Goal: Task Accomplishment & Management: Manage account settings

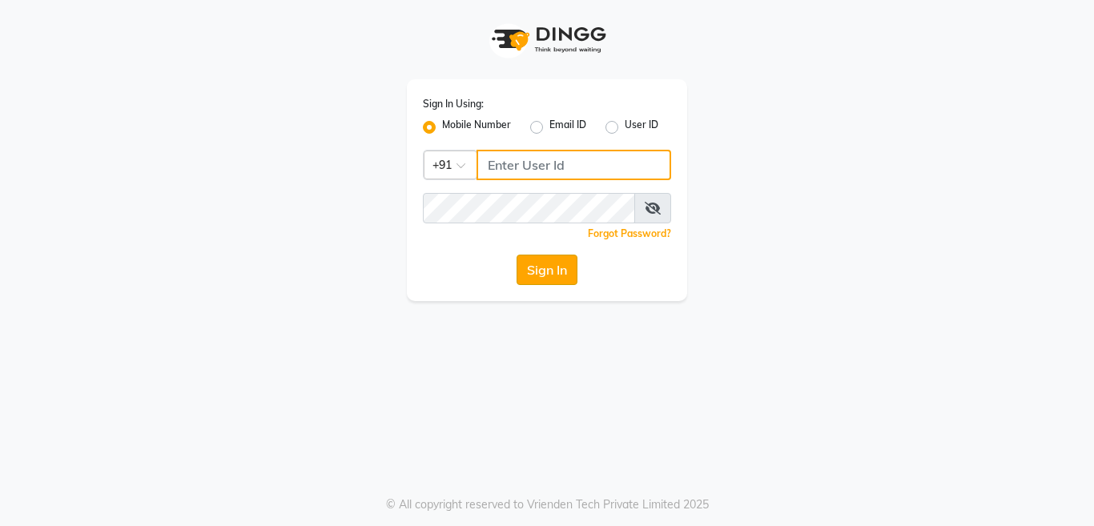
type input "7278274131"
click at [542, 269] on button "Sign In" at bounding box center [547, 270] width 61 height 30
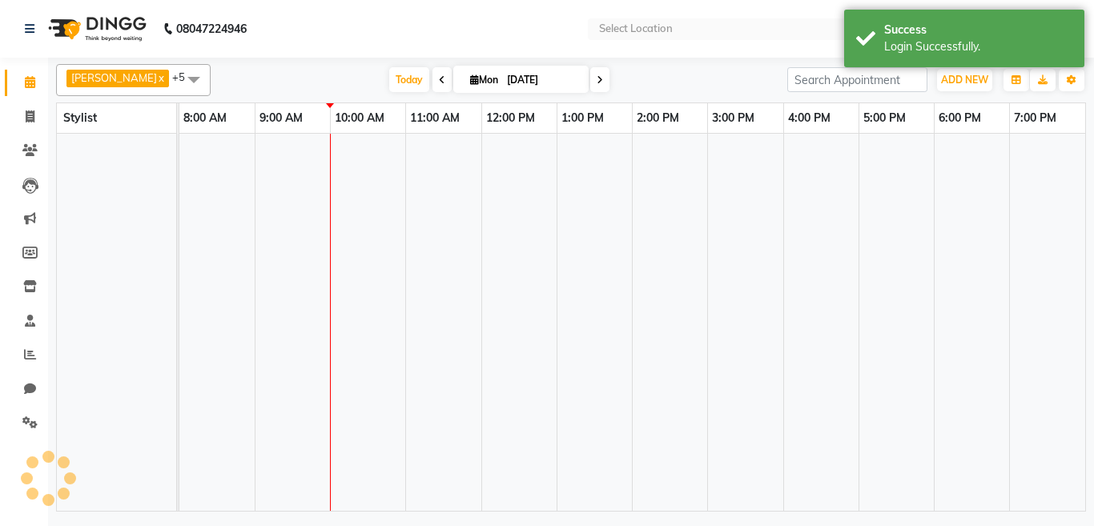
select select "en"
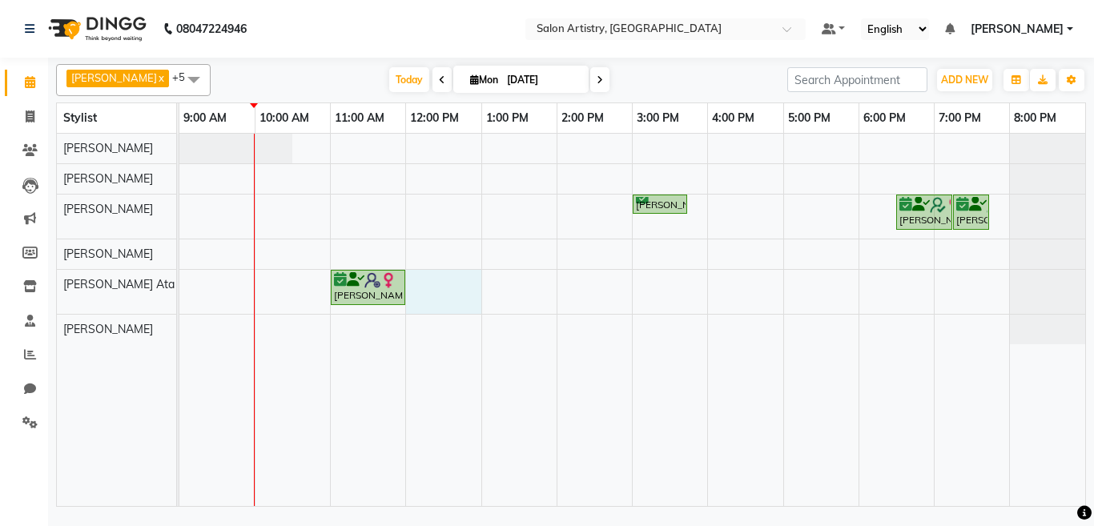
click at [453, 285] on div "Anirban Roy, TK03, 03:00 PM-03:45 PM, Regular Pedicure Anjana Dey, TK02, 06:30 …" at bounding box center [632, 320] width 906 height 372
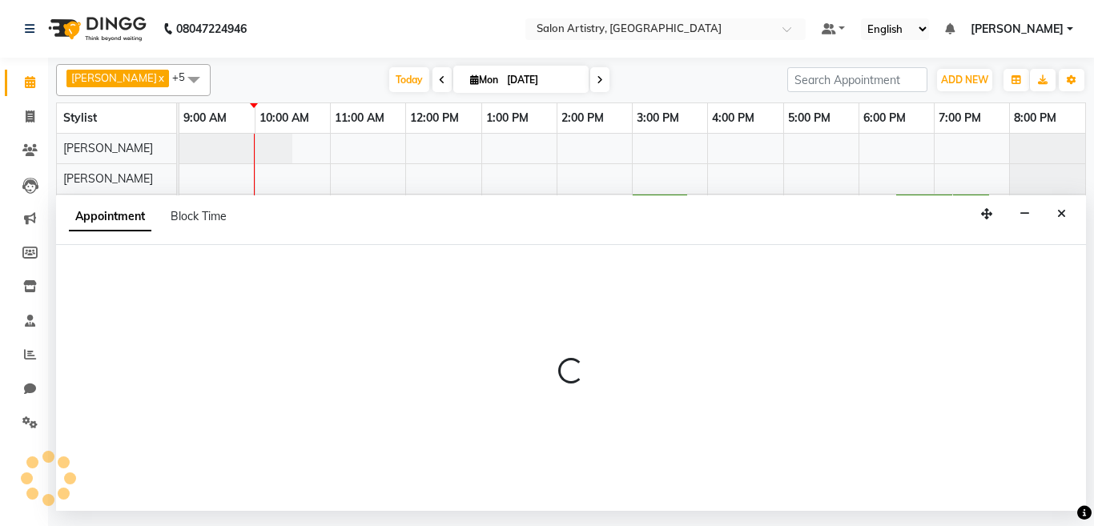
select select "79858"
select select "tentative"
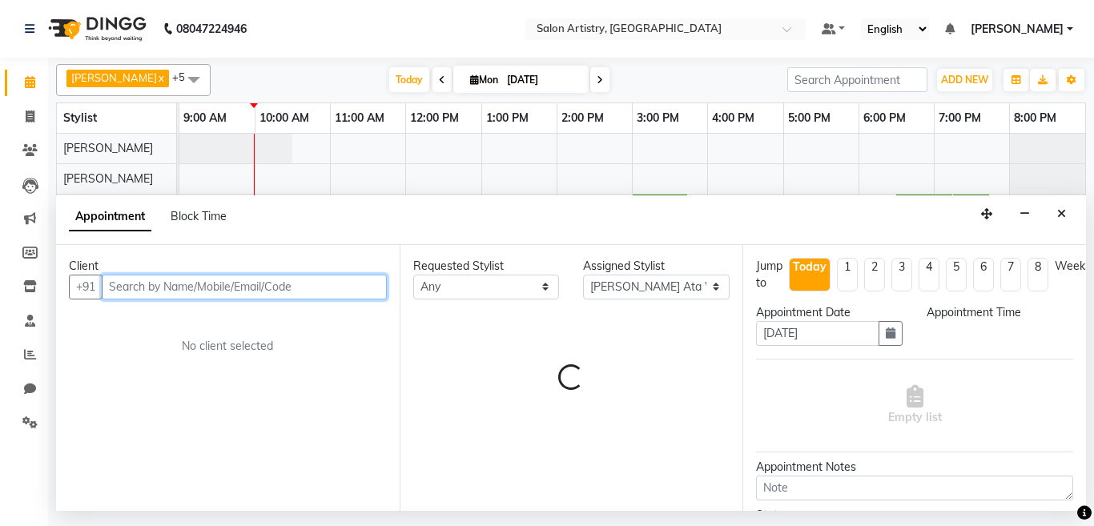
select select "720"
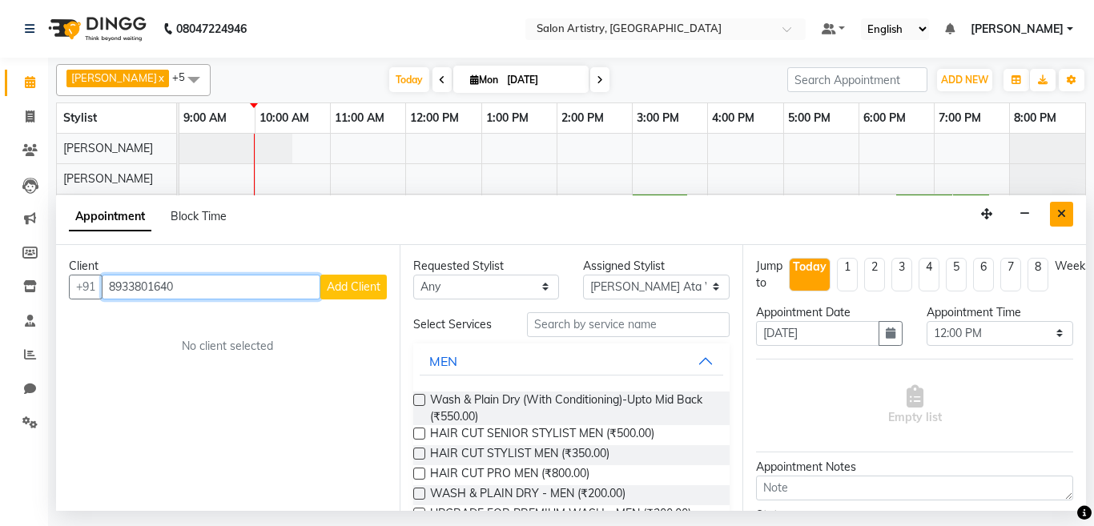
type input "8933801640"
click at [1064, 210] on icon "Close" at bounding box center [1061, 213] width 9 height 11
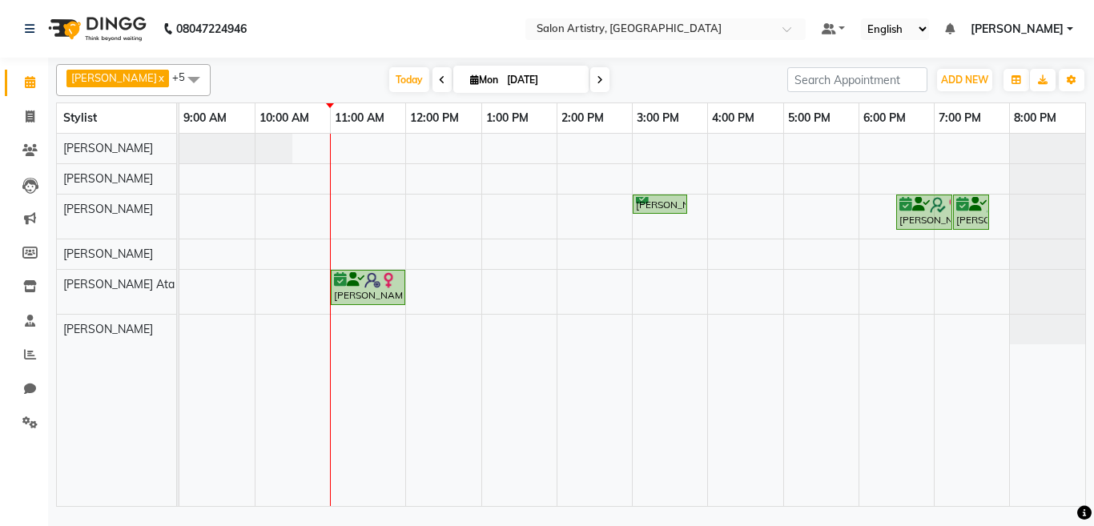
click at [511, 76] on input "[DATE]" at bounding box center [542, 80] width 80 height 24
select select "9"
select select "2025"
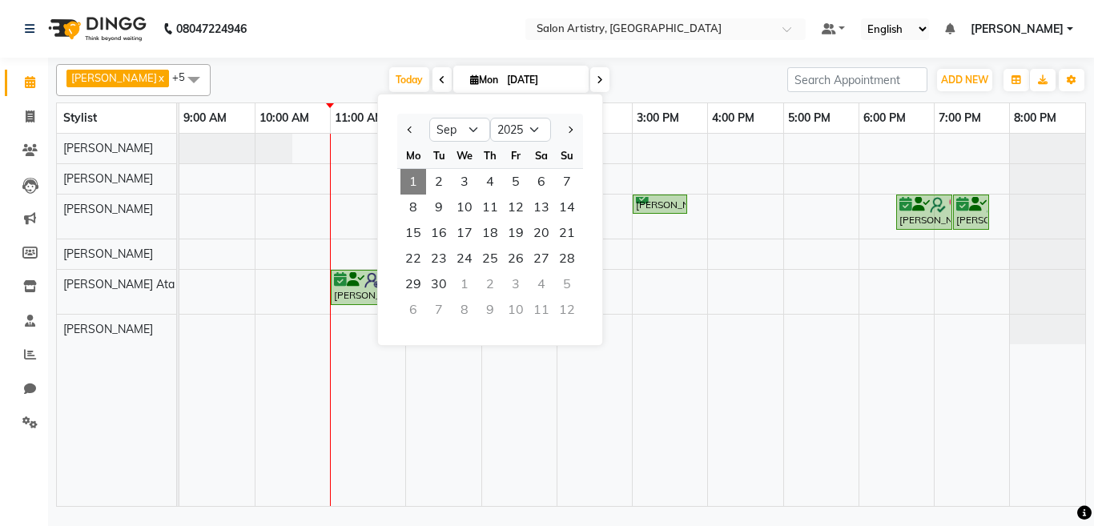
drag, startPoint x: 403, startPoint y: 131, endPoint x: 405, endPoint y: 153, distance: 21.8
click at [404, 149] on ngb-datepicker "Jan Feb Mar Apr May Jun Jul Aug Sep Oct Nov Dec 2015 2016 2017 2018 2019 2020 2…" at bounding box center [490, 220] width 226 height 252
click at [404, 125] on button "Previous month" at bounding box center [411, 130] width 14 height 26
select select "8"
click at [517, 179] on span "1" at bounding box center [516, 182] width 26 height 26
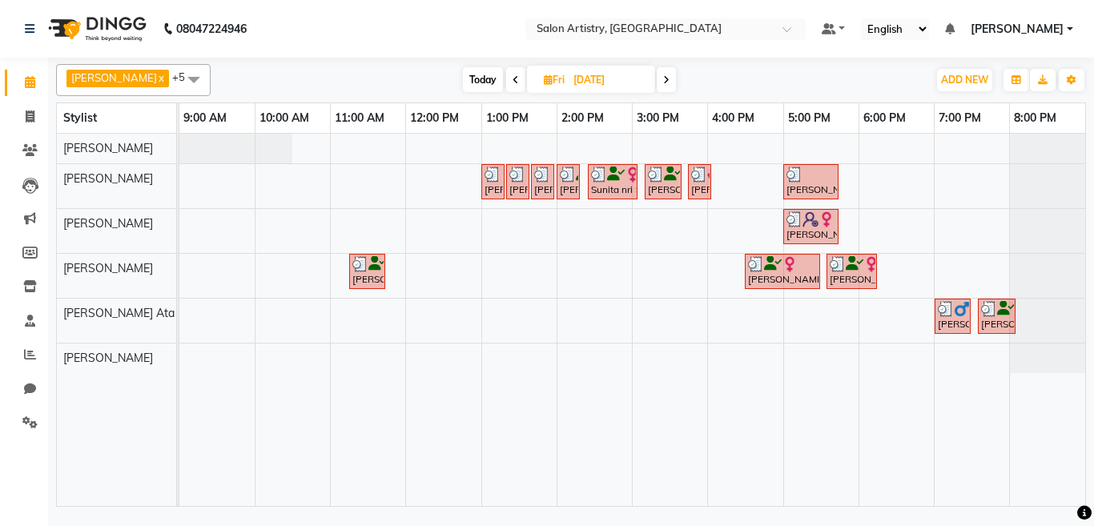
click at [663, 82] on icon at bounding box center [666, 80] width 6 height 10
type input "02-08-2025"
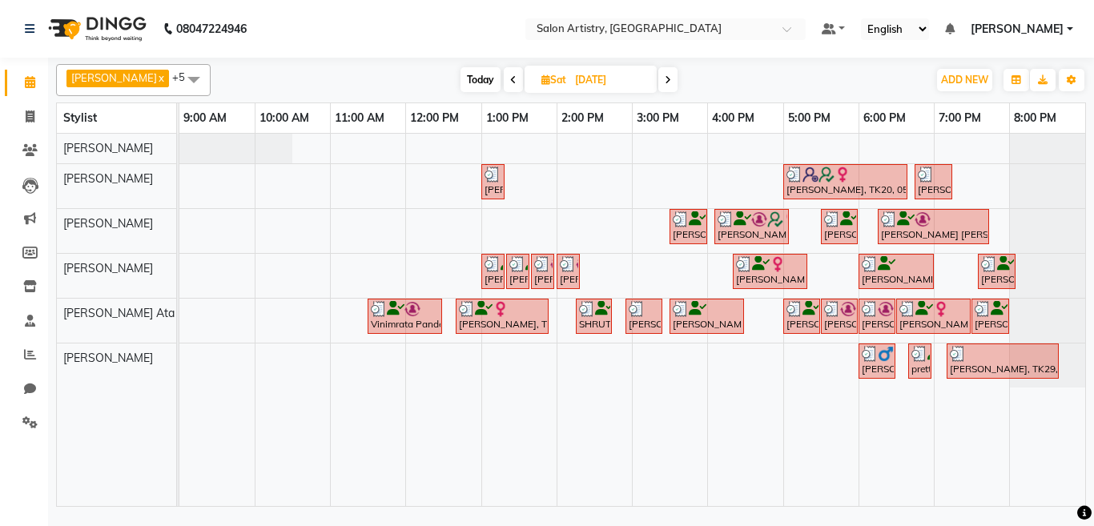
click at [586, 86] on input "02-08-2025" at bounding box center [610, 80] width 80 height 24
select select "8"
select select "2025"
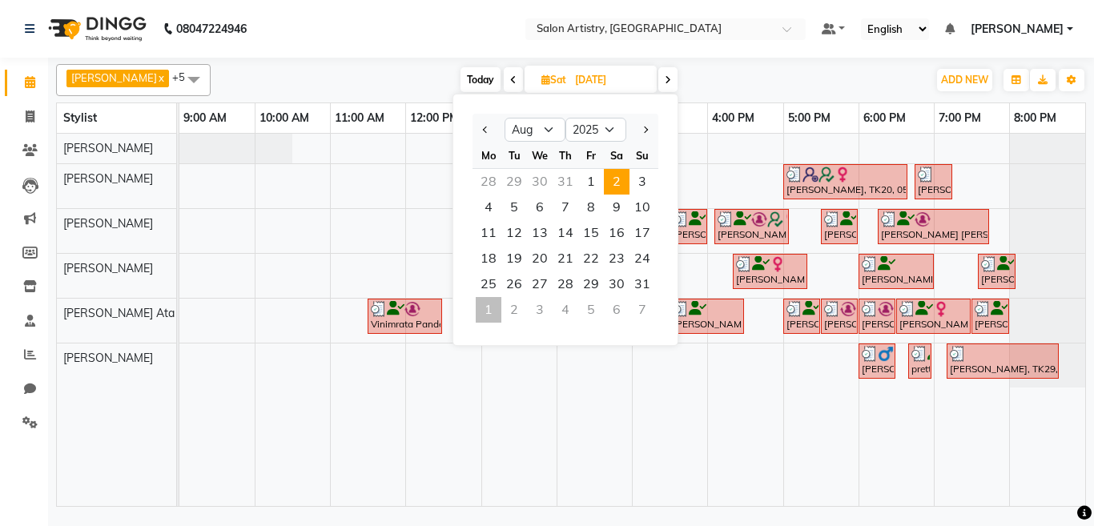
click at [665, 77] on icon at bounding box center [668, 80] width 6 height 10
type input "03-08-2025"
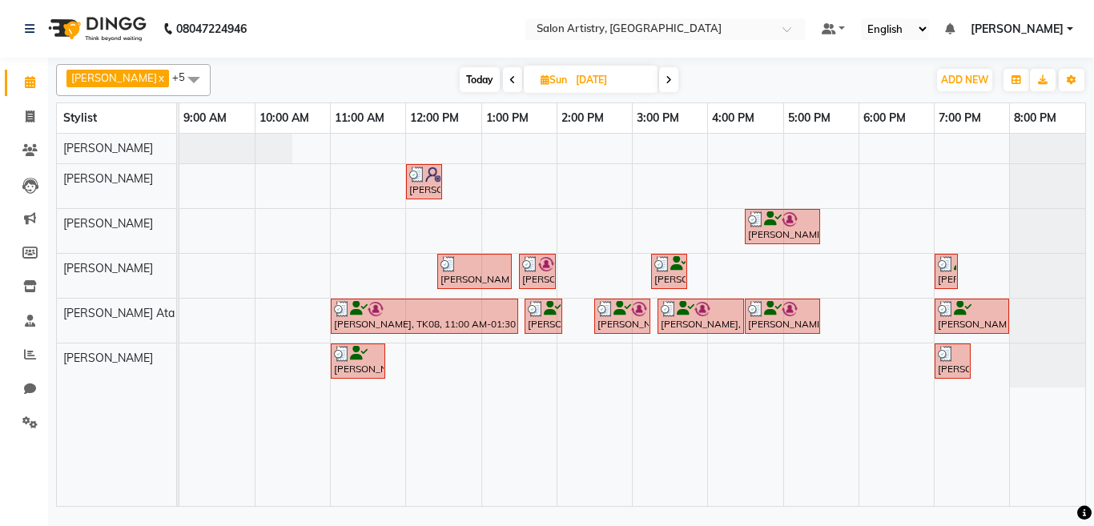
click at [592, 78] on input "03-08-2025" at bounding box center [611, 80] width 80 height 24
select select "8"
select select "2025"
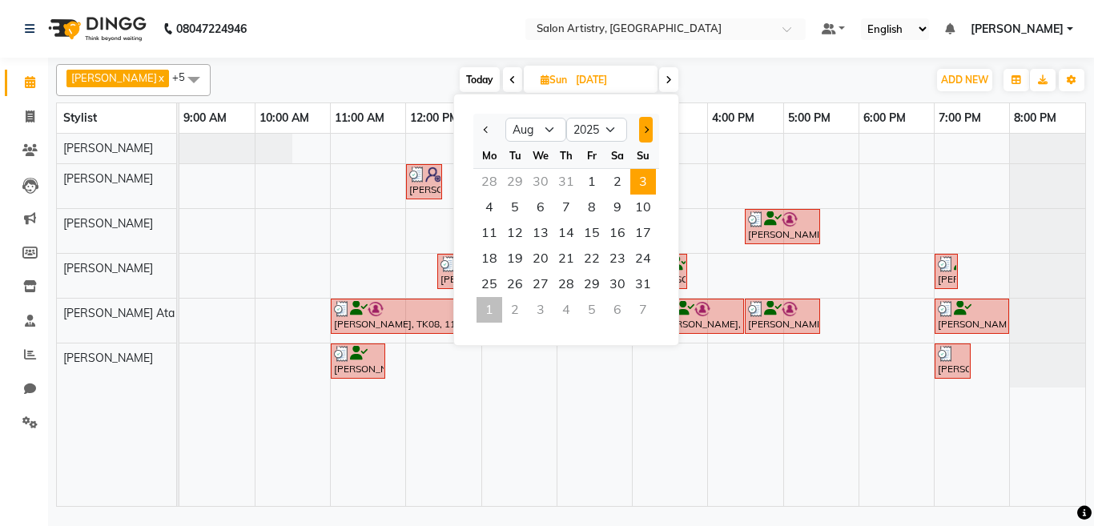
click at [646, 131] on span "Next month" at bounding box center [645, 130] width 6 height 6
select select "9"
click at [485, 175] on span "1" at bounding box center [490, 182] width 26 height 26
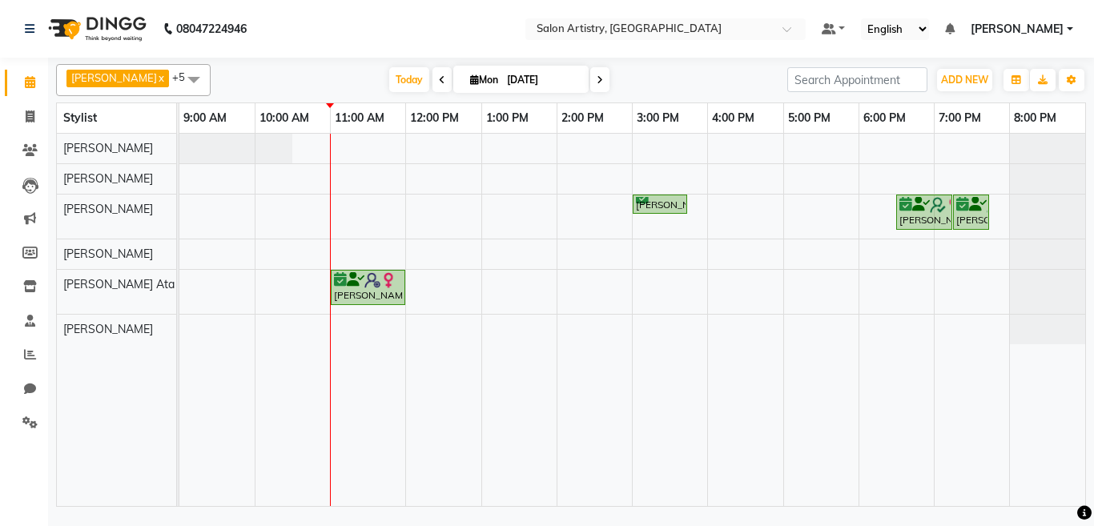
click at [590, 72] on span at bounding box center [599, 79] width 19 height 25
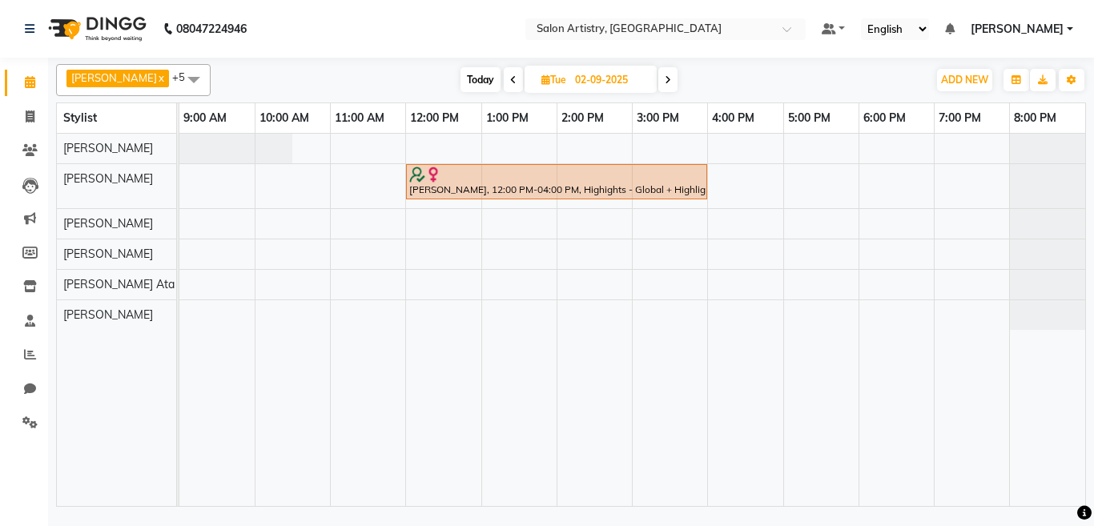
click at [658, 81] on span at bounding box center [667, 79] width 19 height 25
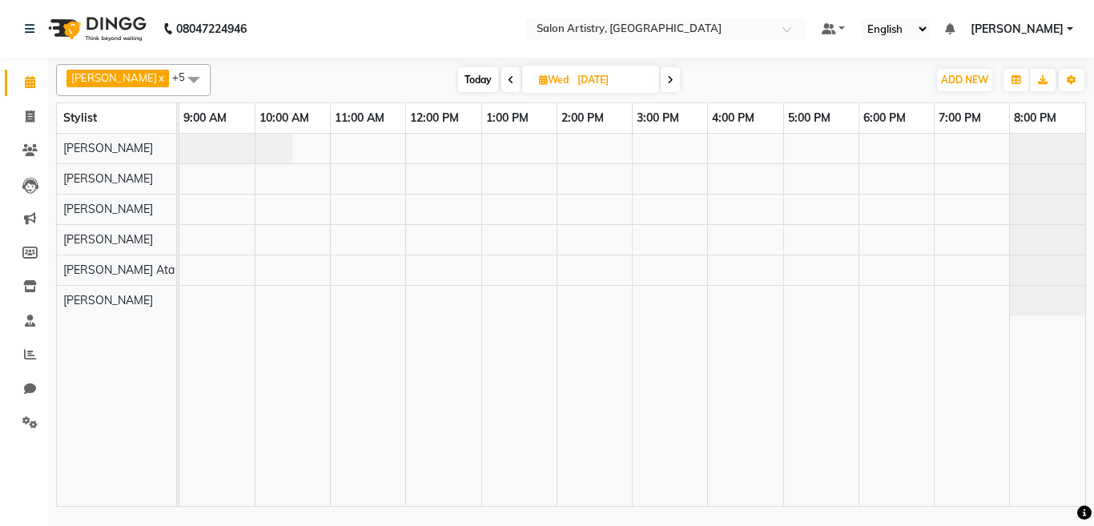
click at [501, 71] on span at bounding box center [510, 79] width 19 height 25
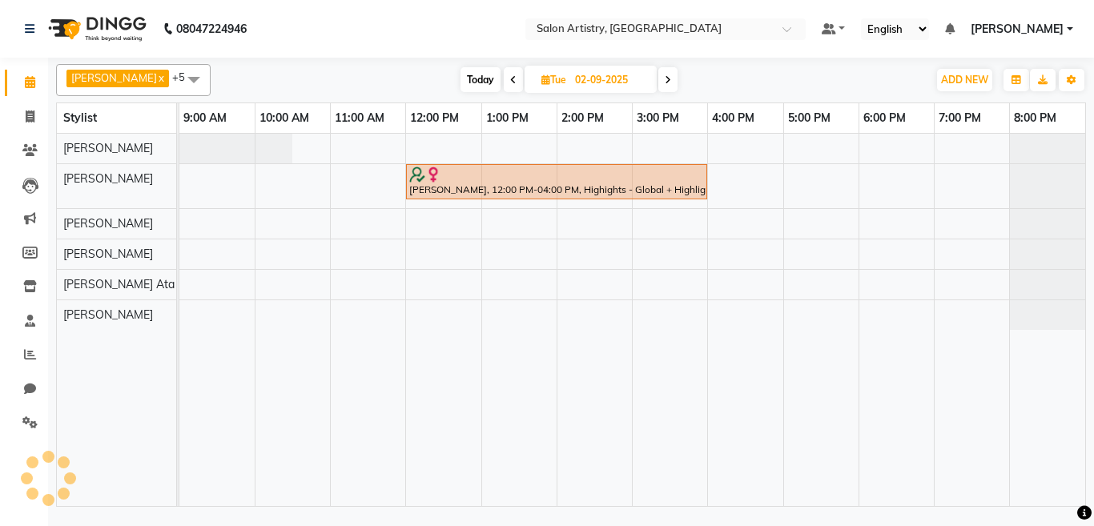
click at [504, 71] on span at bounding box center [513, 79] width 19 height 25
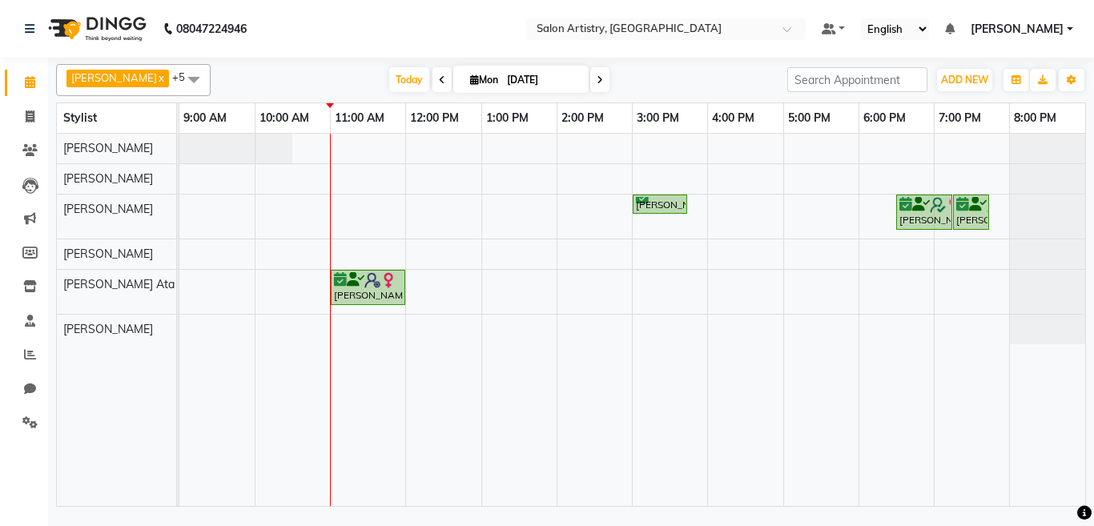
click at [439, 75] on icon at bounding box center [442, 80] width 6 height 10
type input "31-08-2025"
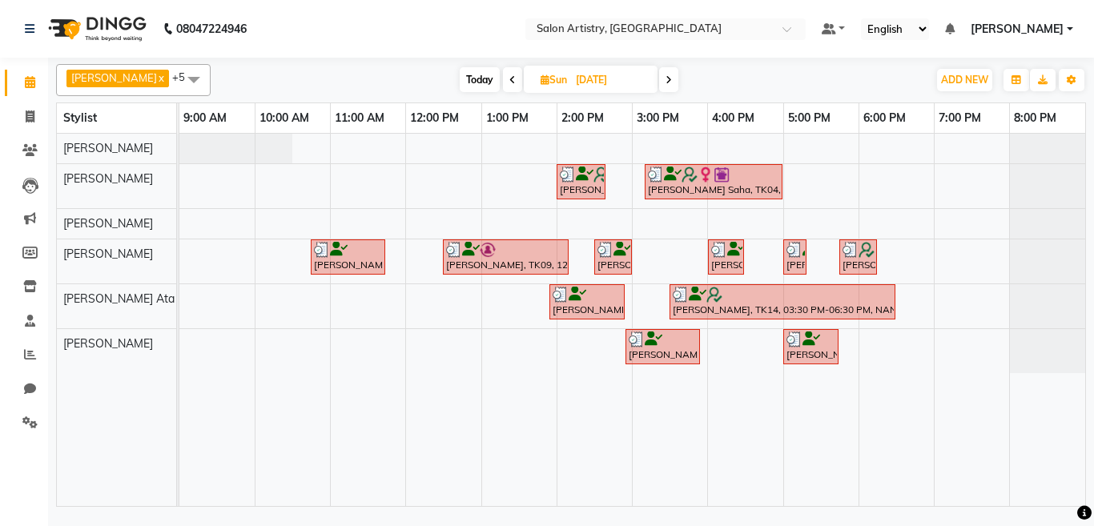
click at [571, 81] on input "[DATE]" at bounding box center [611, 80] width 80 height 24
select select "8"
select select "2025"
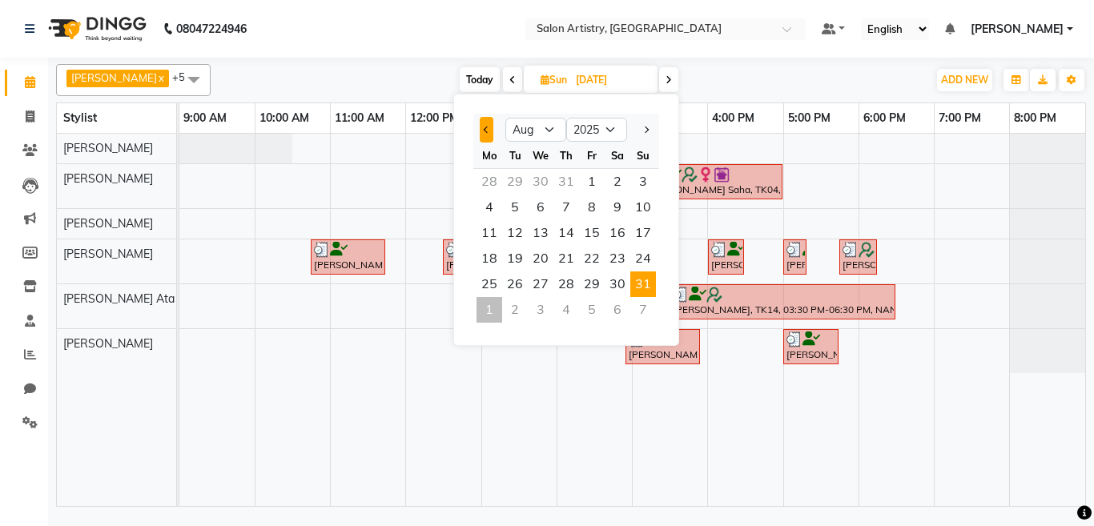
click at [485, 128] on span "Previous month" at bounding box center [487, 130] width 6 height 6
select select "7"
click at [557, 280] on span "31" at bounding box center [566, 285] width 26 height 26
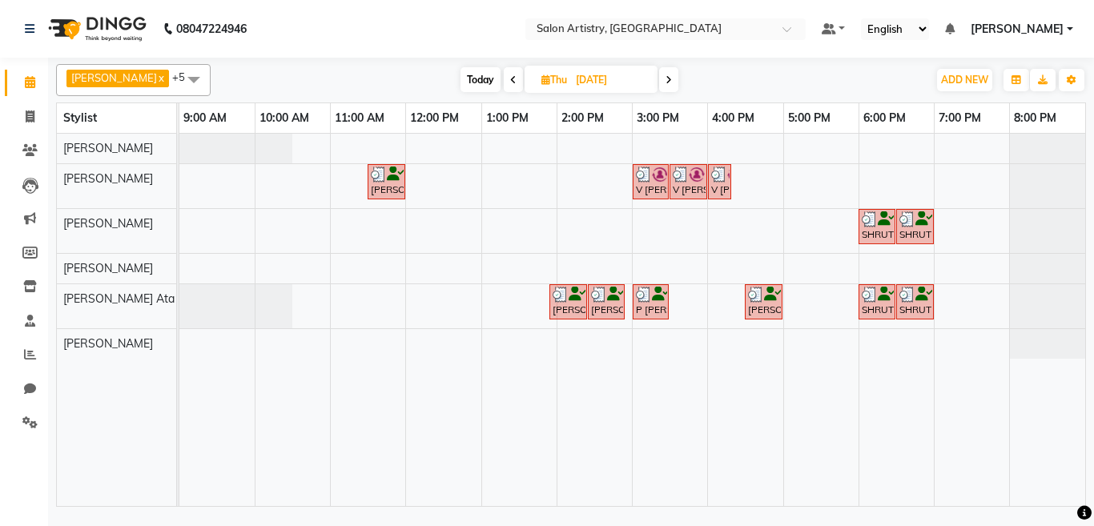
click at [504, 73] on span at bounding box center [513, 79] width 19 height 25
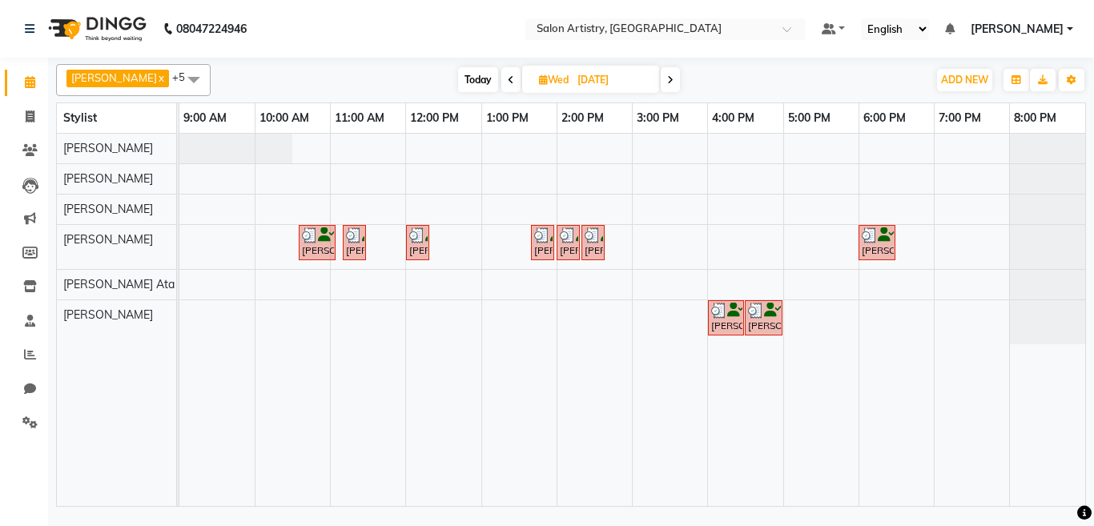
click at [501, 72] on span at bounding box center [510, 79] width 19 height 25
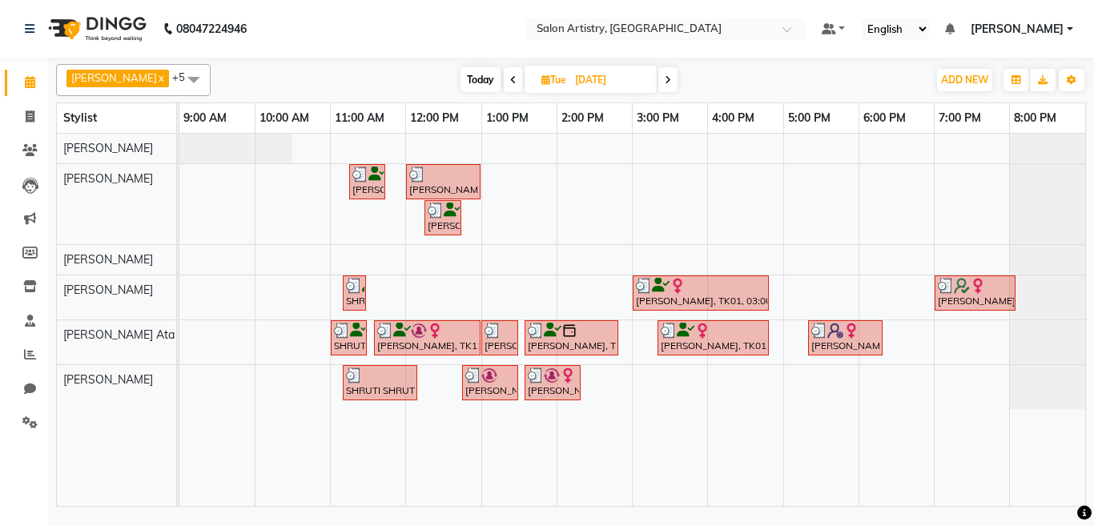
click at [510, 79] on icon at bounding box center [513, 80] width 6 height 10
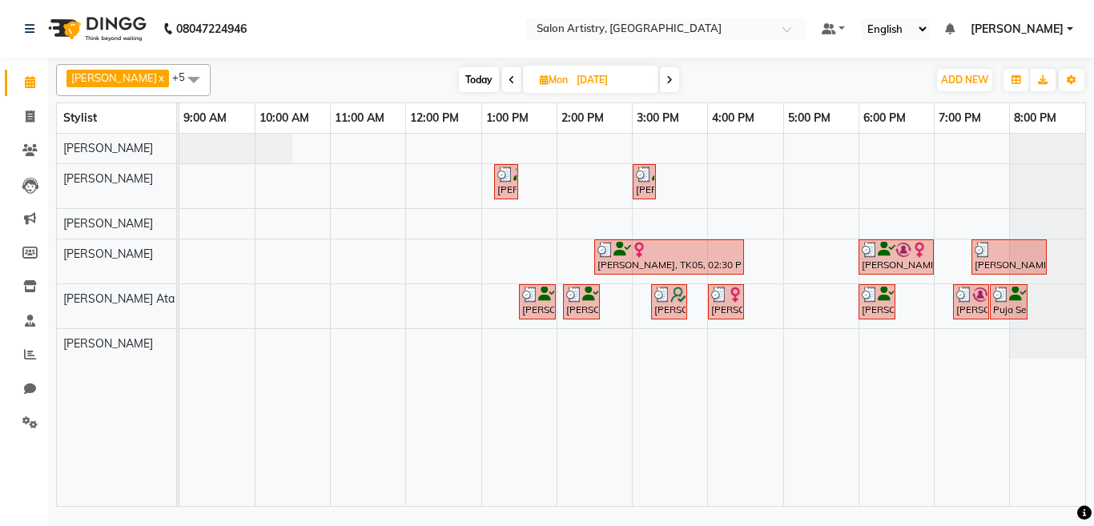
click at [666, 80] on icon at bounding box center [669, 80] width 6 height 10
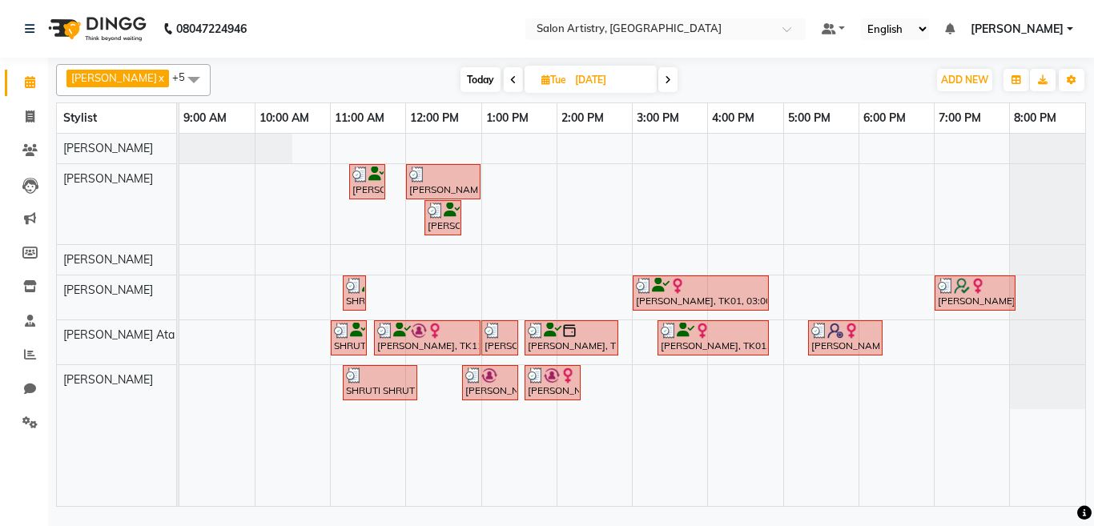
click at [665, 80] on icon at bounding box center [668, 80] width 6 height 10
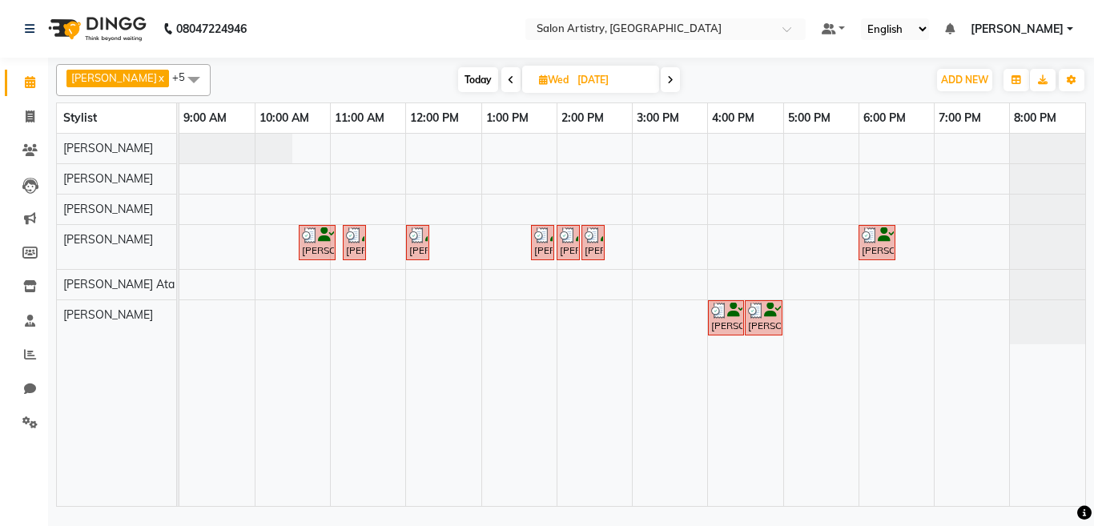
click at [667, 80] on icon at bounding box center [670, 80] width 6 height 10
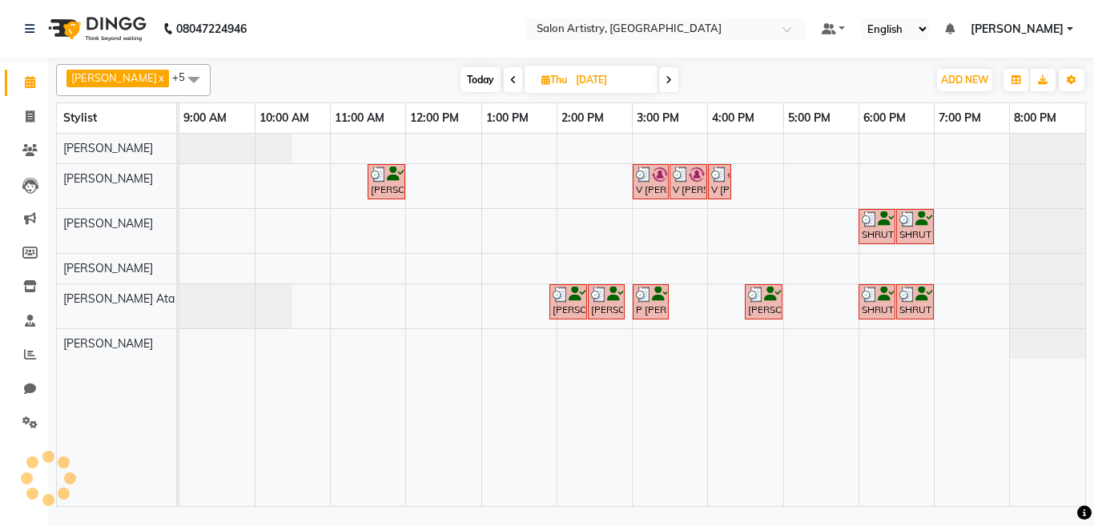
click at [666, 80] on icon at bounding box center [669, 80] width 6 height 10
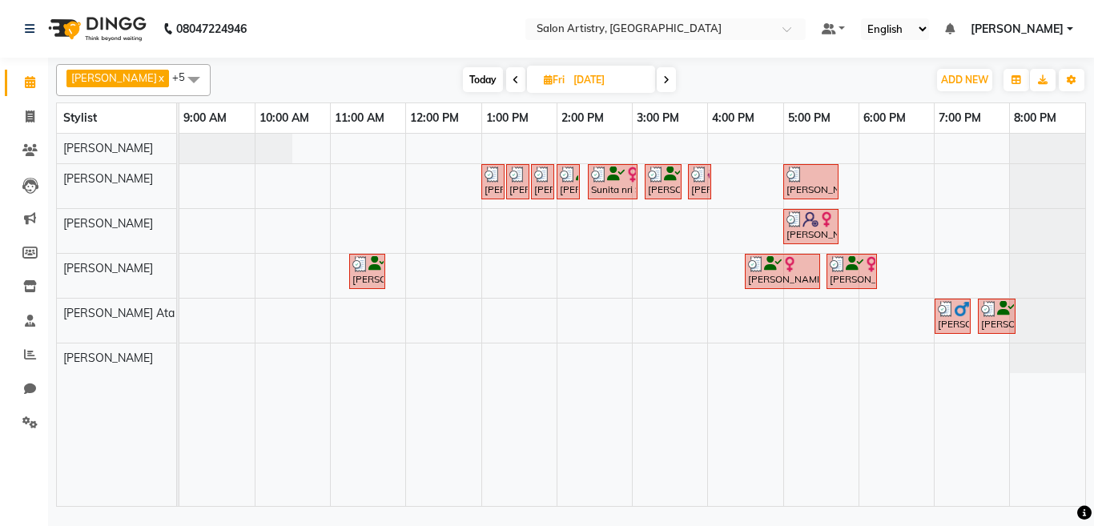
click at [513, 77] on icon at bounding box center [516, 80] width 6 height 10
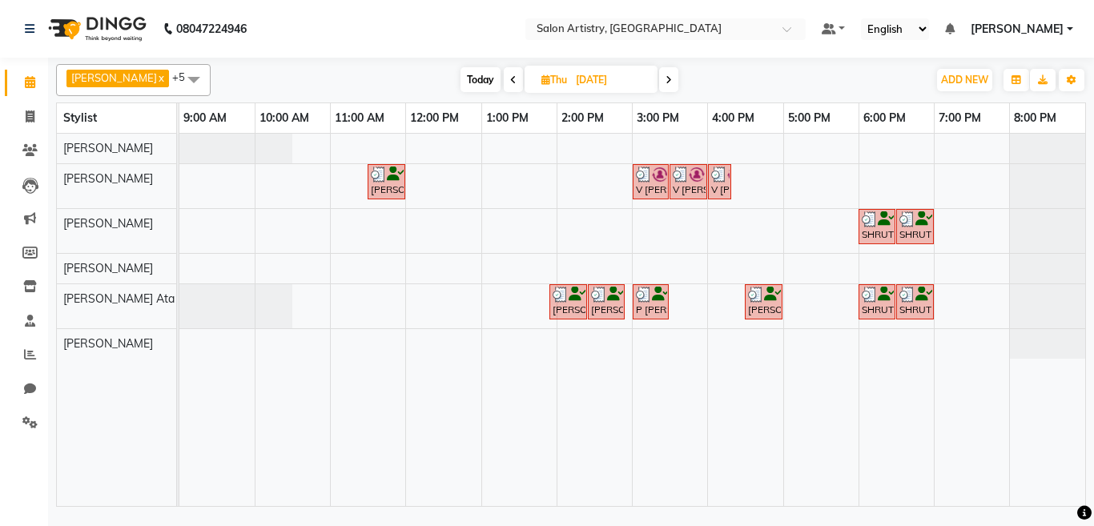
click at [510, 77] on icon at bounding box center [513, 80] width 6 height 10
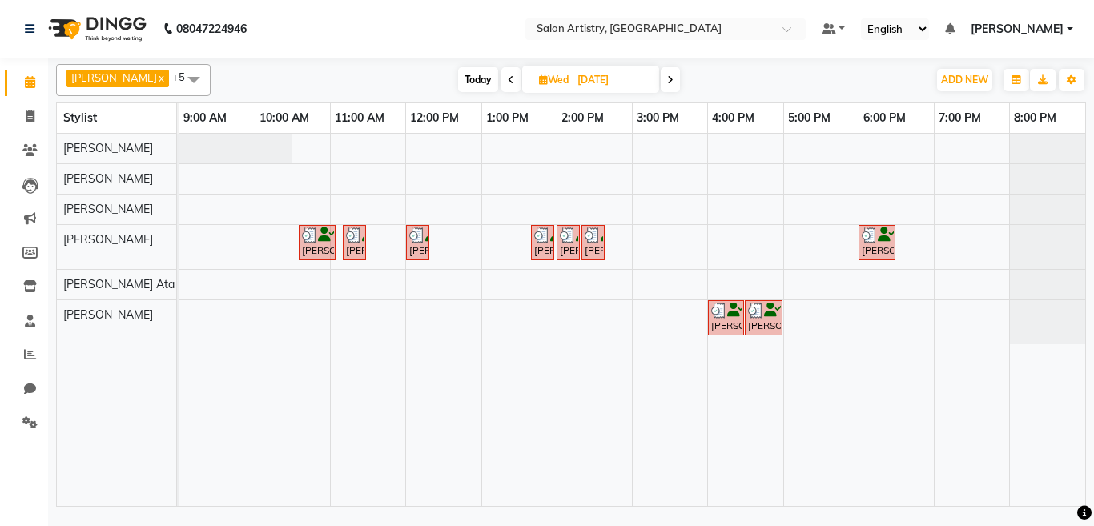
click at [508, 77] on icon at bounding box center [511, 80] width 6 height 10
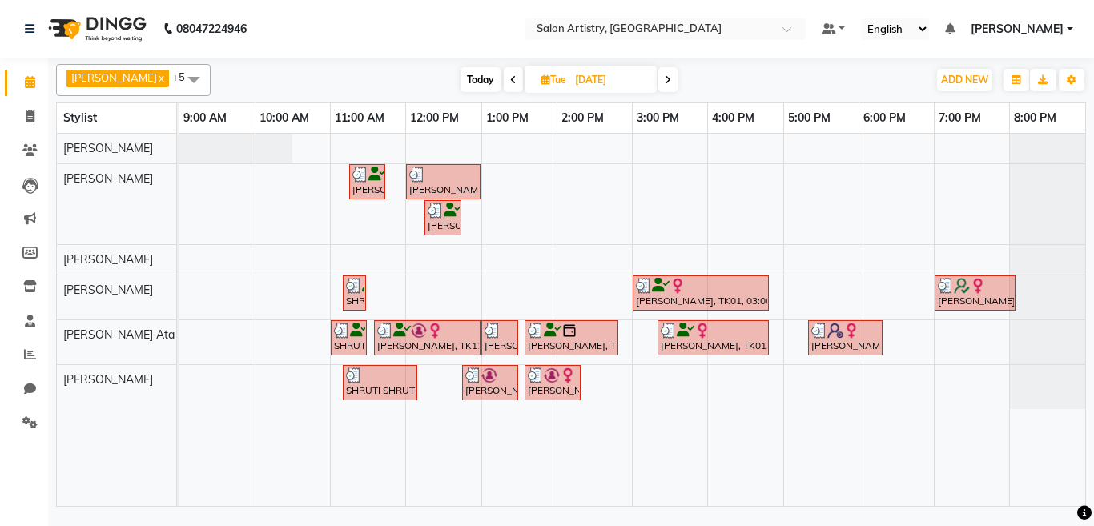
click at [510, 78] on icon at bounding box center [513, 80] width 6 height 10
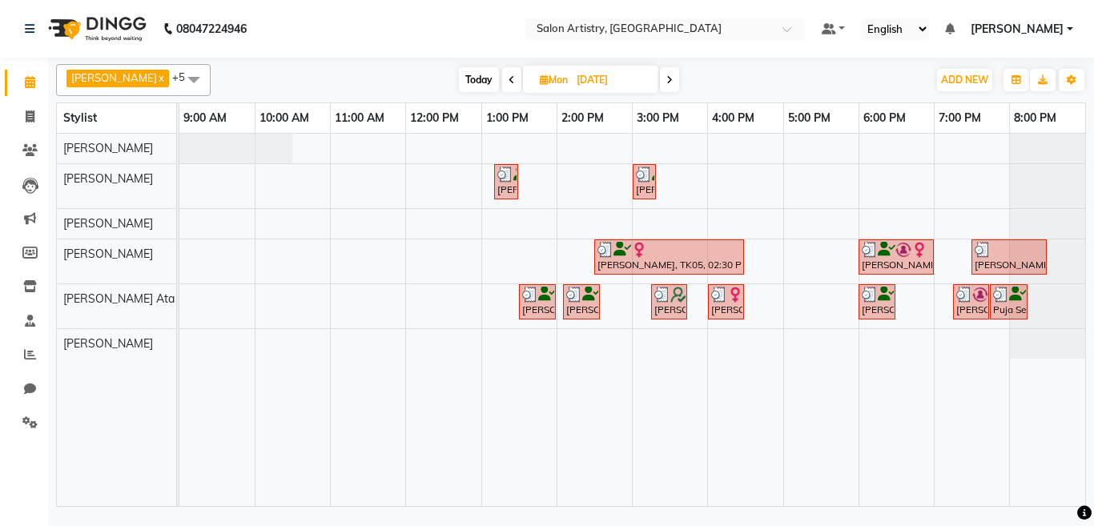
click at [509, 78] on icon at bounding box center [512, 80] width 6 height 10
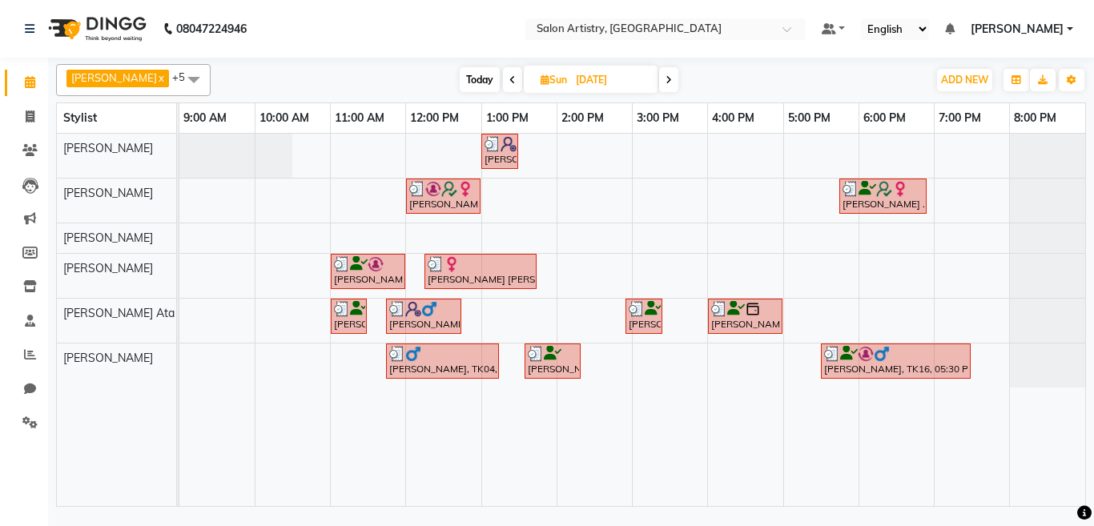
click at [509, 78] on icon at bounding box center [512, 80] width 6 height 10
type input "26-07-2025"
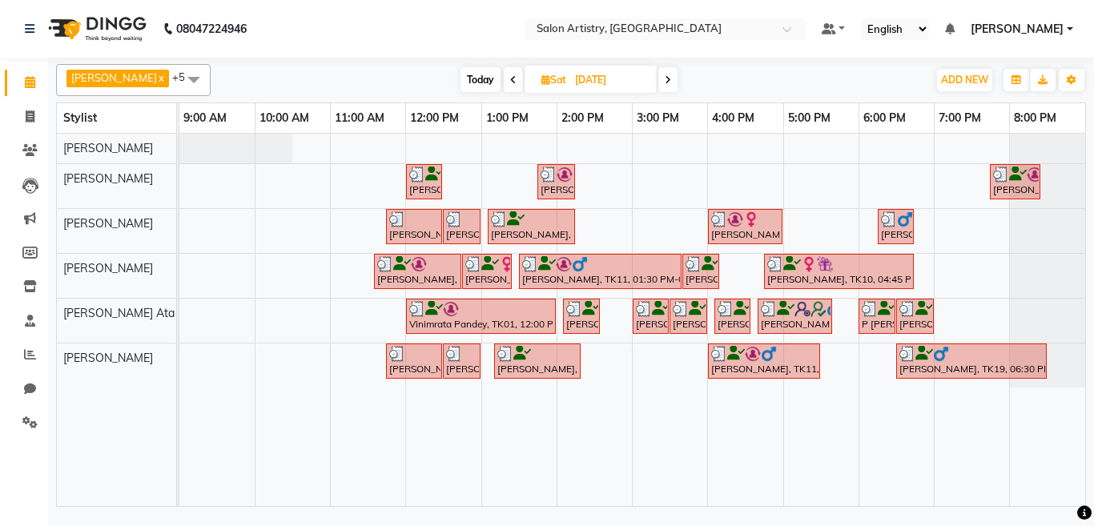
click at [586, 85] on input "26-07-2025" at bounding box center [610, 80] width 80 height 24
select select "7"
select select "2025"
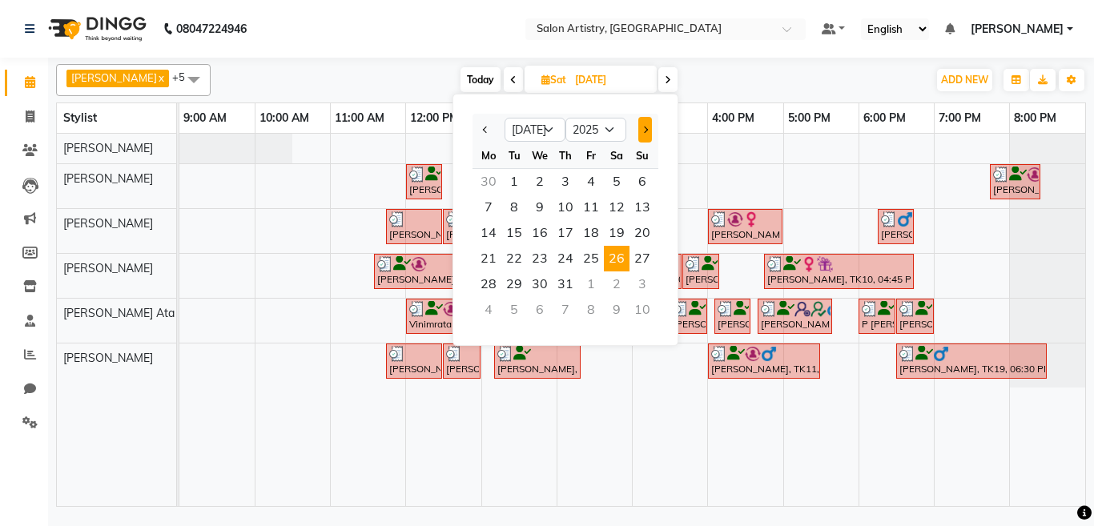
click at [650, 127] on button "Next month" at bounding box center [645, 130] width 14 height 26
select select "9"
click at [493, 176] on span "1" at bounding box center [489, 182] width 26 height 26
type input "[DATE]"
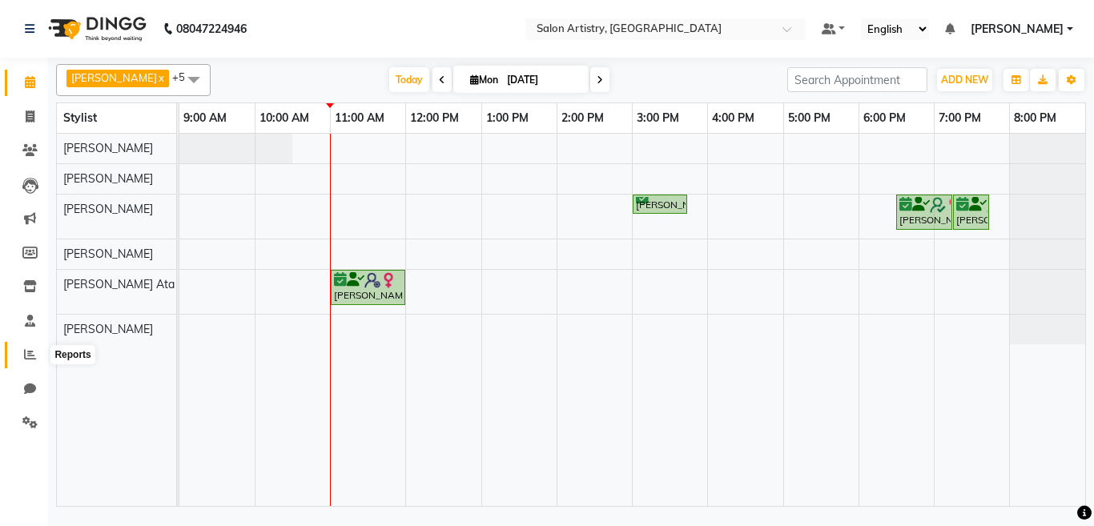
click at [34, 356] on icon at bounding box center [30, 354] width 12 height 12
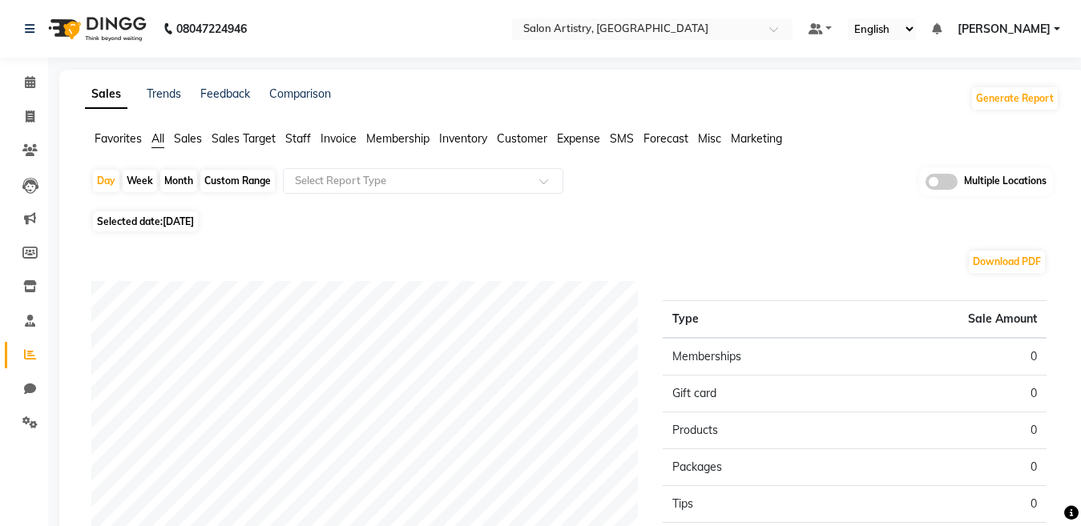
click at [180, 220] on span "[DATE]" at bounding box center [178, 221] width 31 height 12
select select "9"
select select "2025"
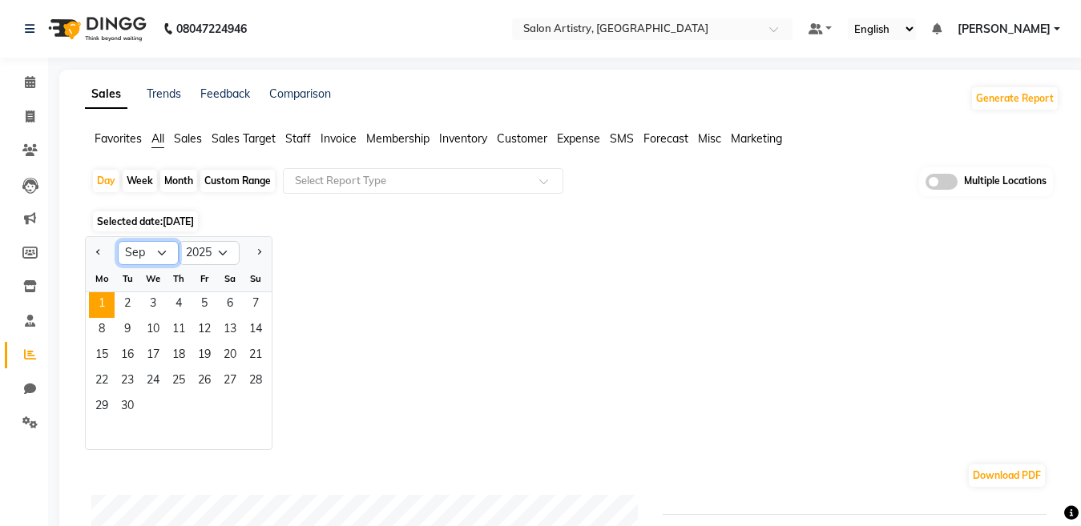
drag, startPoint x: 154, startPoint y: 255, endPoint x: 154, endPoint y: 264, distance: 8.8
click at [154, 255] on select "Jan Feb Mar Apr May Jun [DATE] Aug Sep Oct Nov Dec" at bounding box center [148, 253] width 61 height 24
select select "8"
click at [118, 241] on select "Jan Feb Mar Apr May Jun [DATE] Aug Sep Oct Nov Dec" at bounding box center [148, 253] width 61 height 24
click at [253, 408] on span "31" at bounding box center [256, 408] width 26 height 26
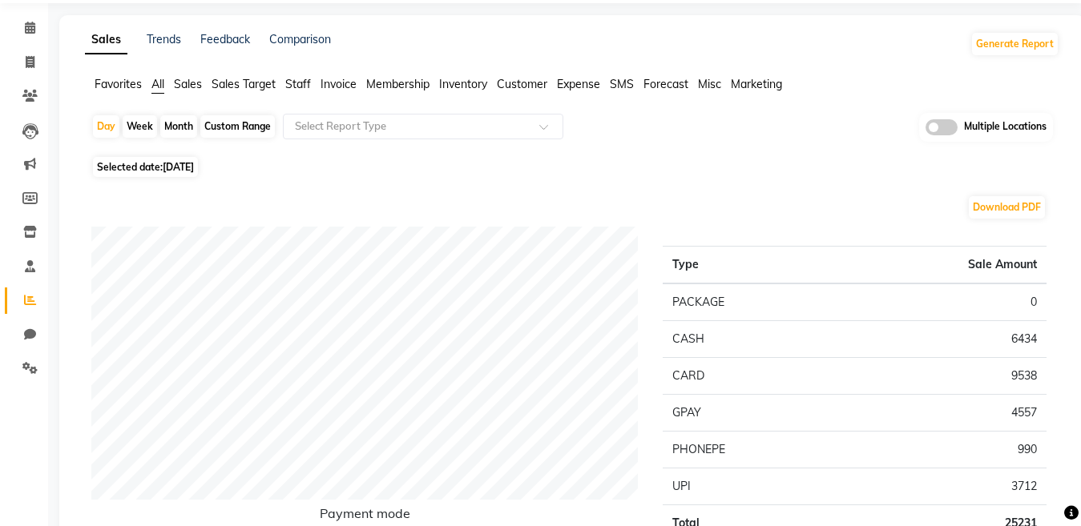
scroll to position [80, 0]
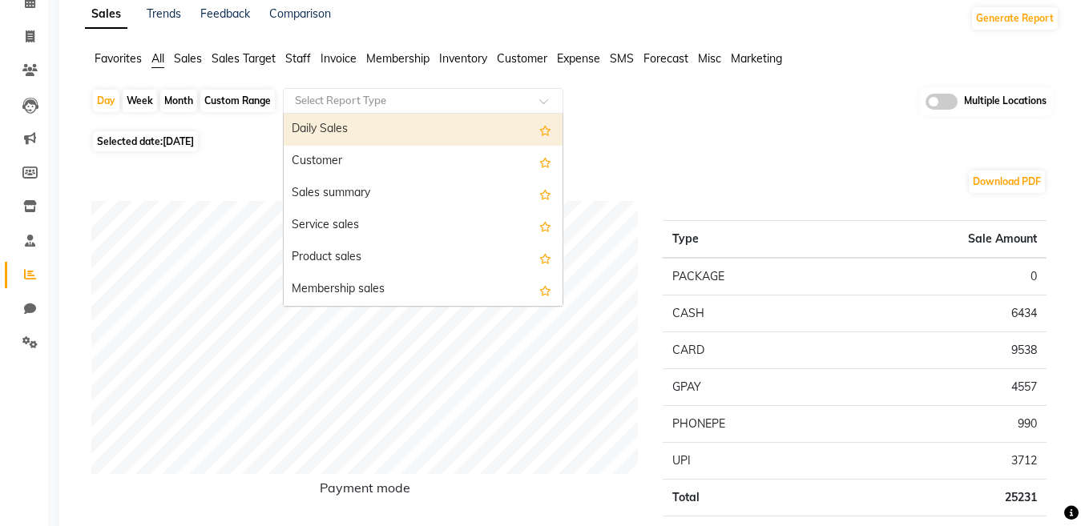
click at [332, 103] on input "text" at bounding box center [407, 101] width 231 height 16
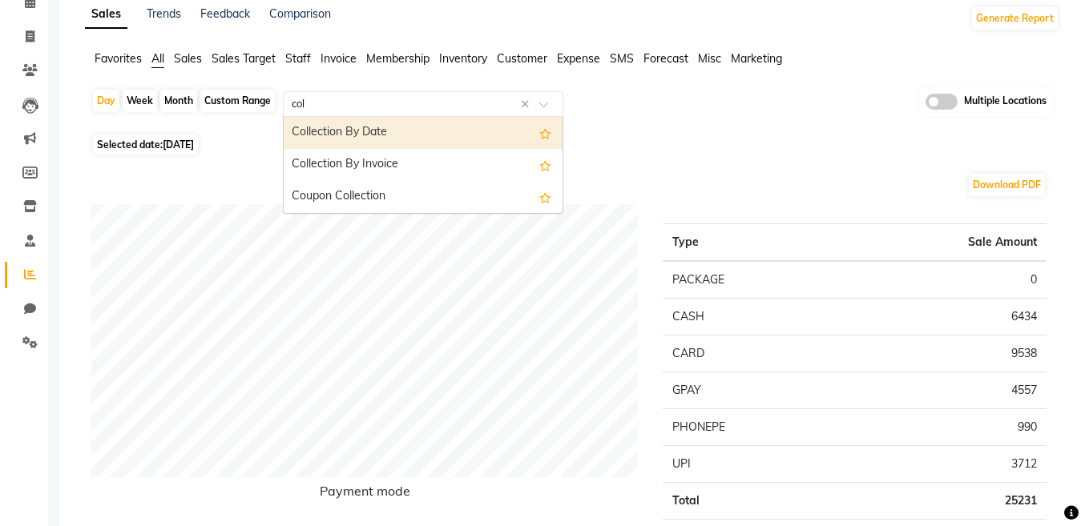
type input "coll"
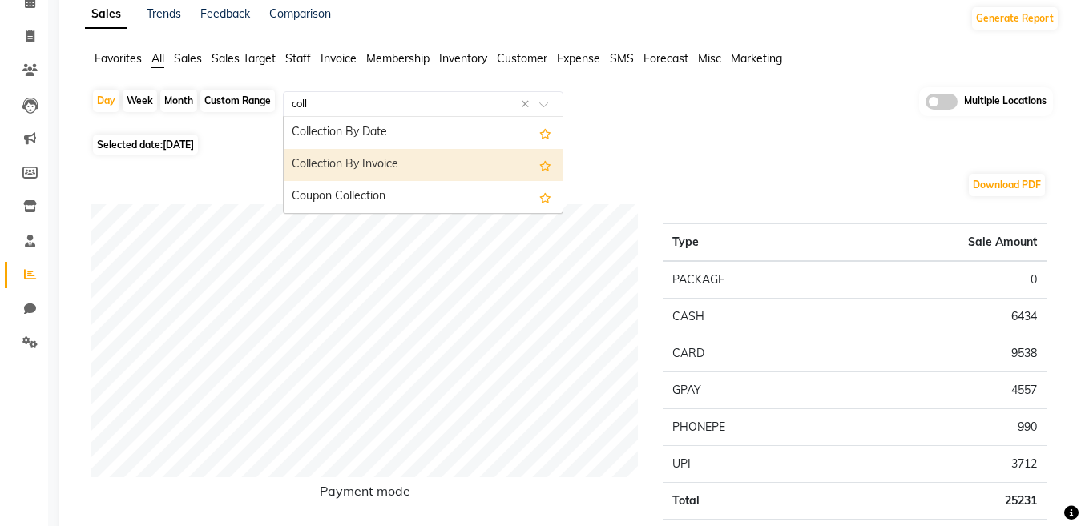
click at [327, 160] on div "Collection By Invoice" at bounding box center [423, 165] width 279 height 32
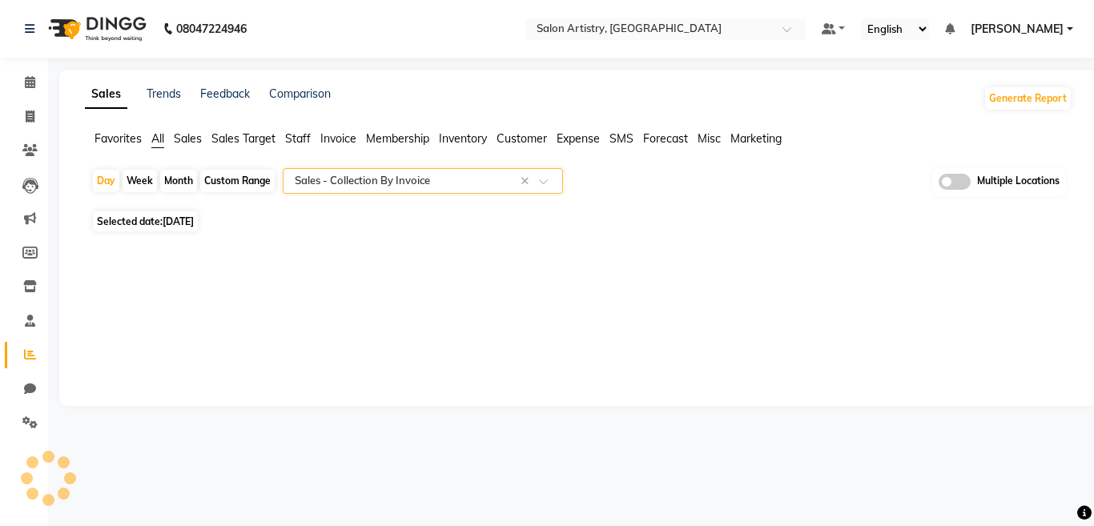
select select "full_report"
select select "csv"
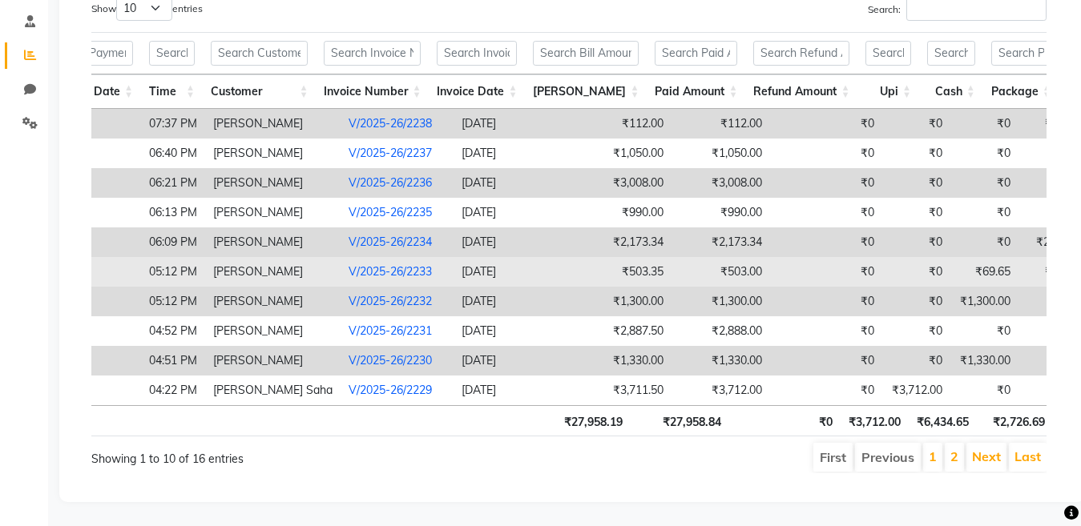
scroll to position [327, 0]
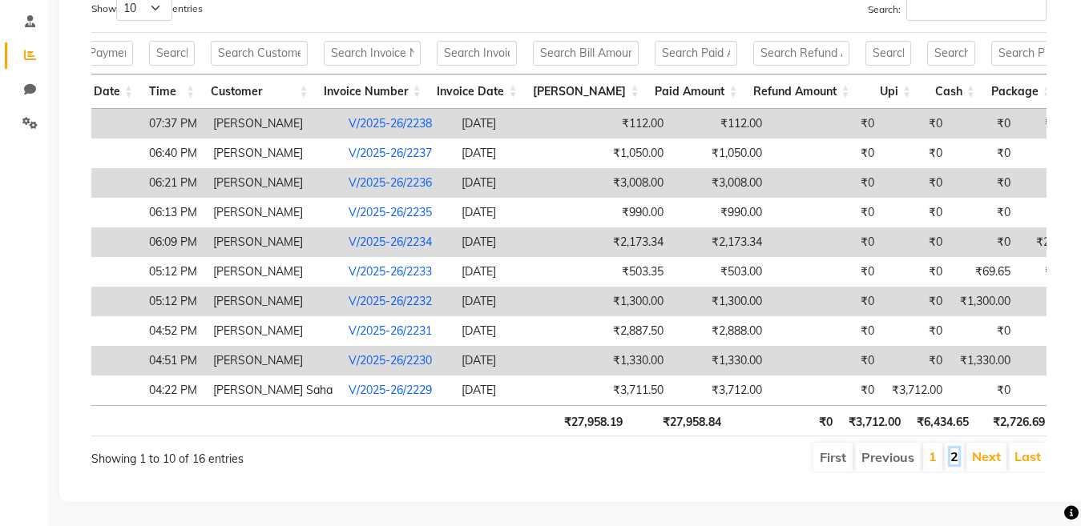
click at [951, 449] on link "2" at bounding box center [954, 457] width 8 height 16
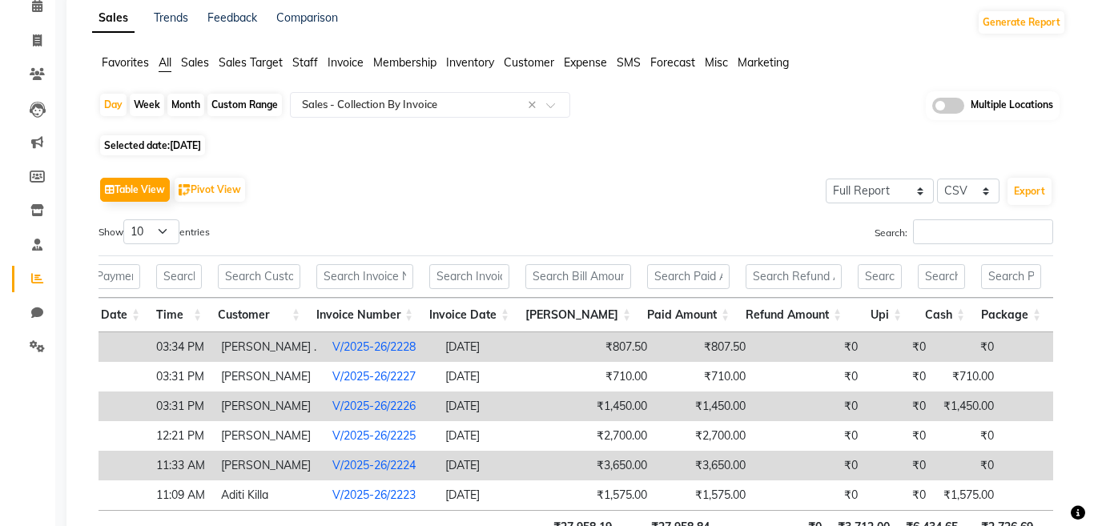
scroll to position [208, 0]
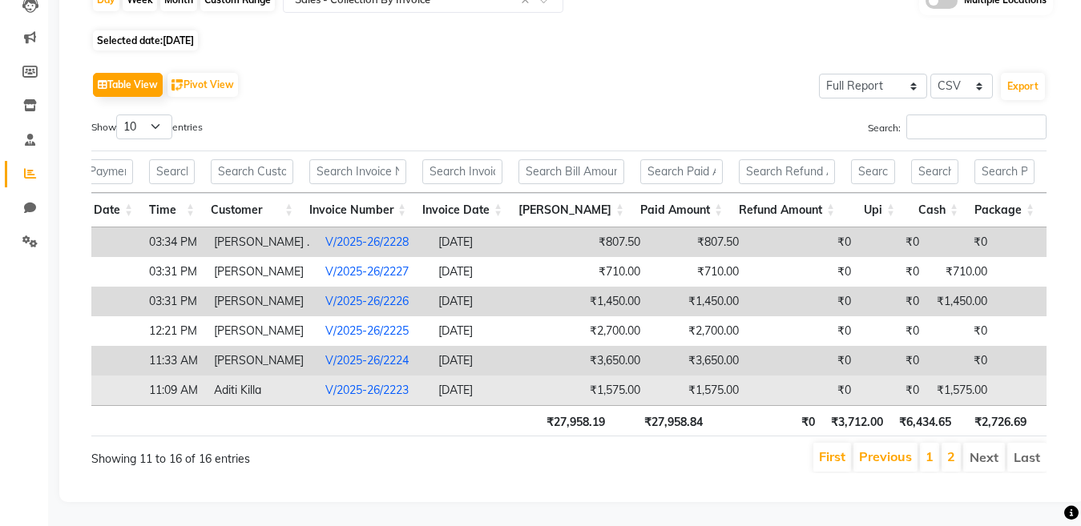
click at [380, 383] on link "V/2025-26/2223" at bounding box center [366, 390] width 83 height 14
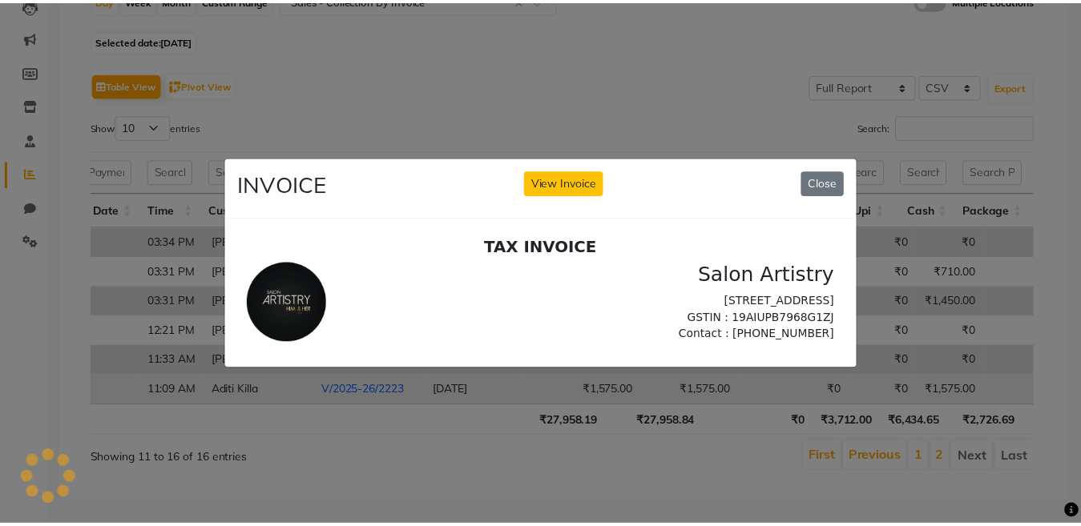
scroll to position [0, 0]
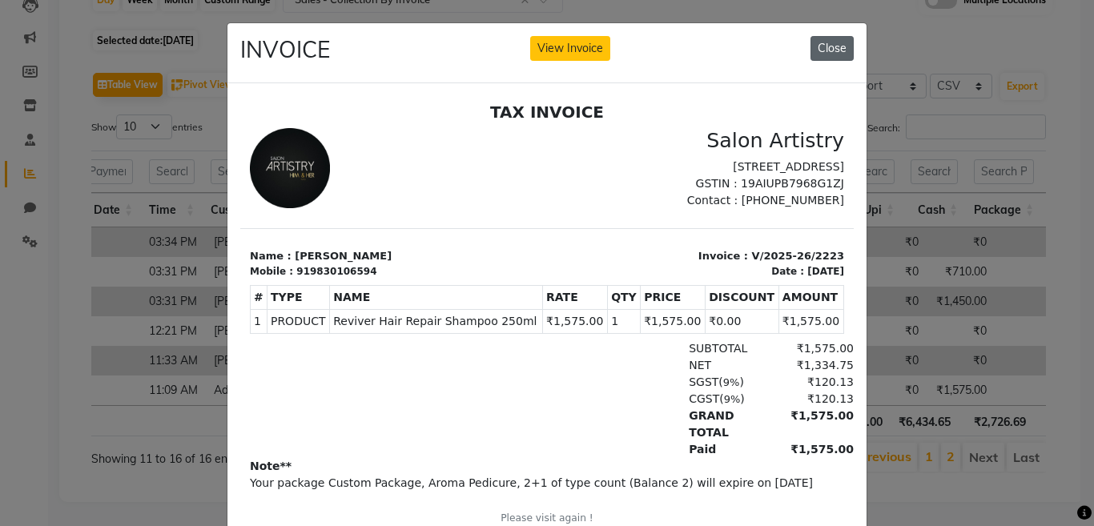
click at [835, 47] on button "Close" at bounding box center [832, 48] width 43 height 25
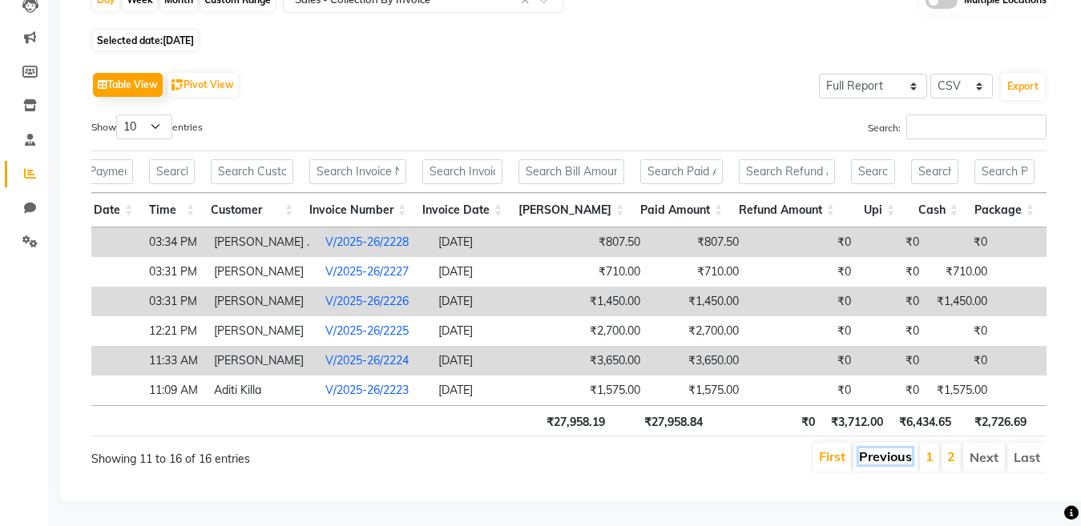
click at [868, 449] on link "Previous" at bounding box center [885, 457] width 53 height 16
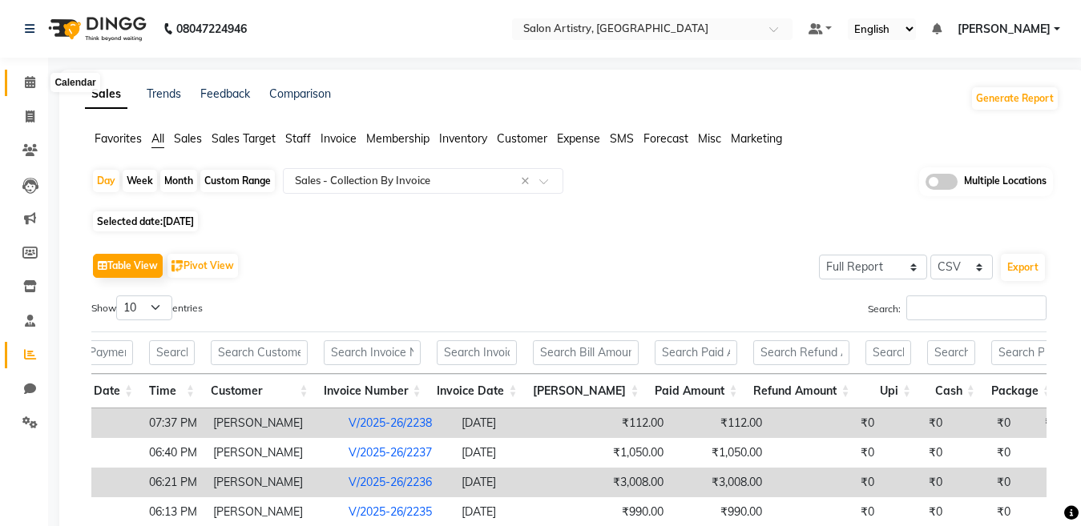
click at [31, 79] on icon at bounding box center [30, 82] width 10 height 12
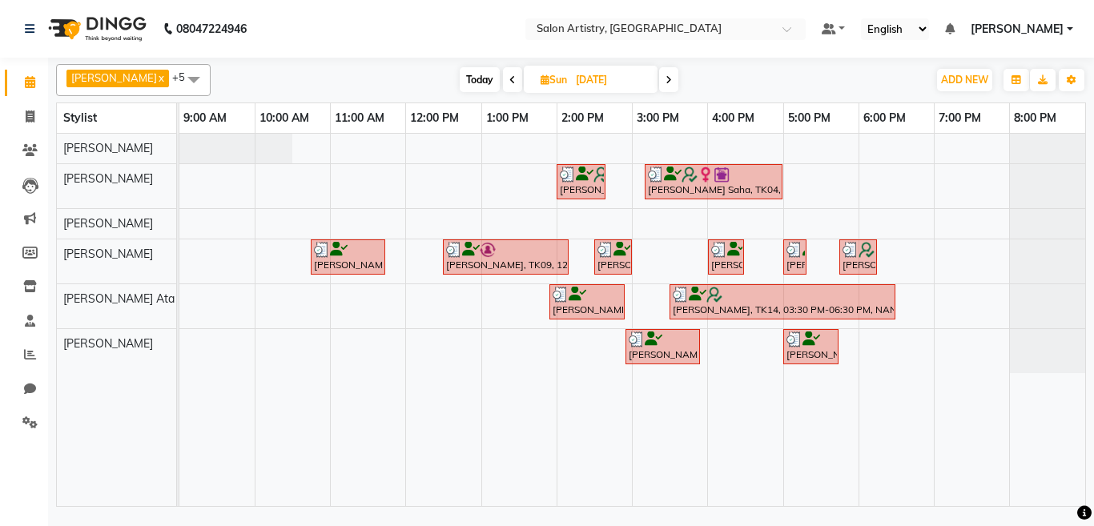
click at [659, 78] on span at bounding box center [668, 79] width 19 height 25
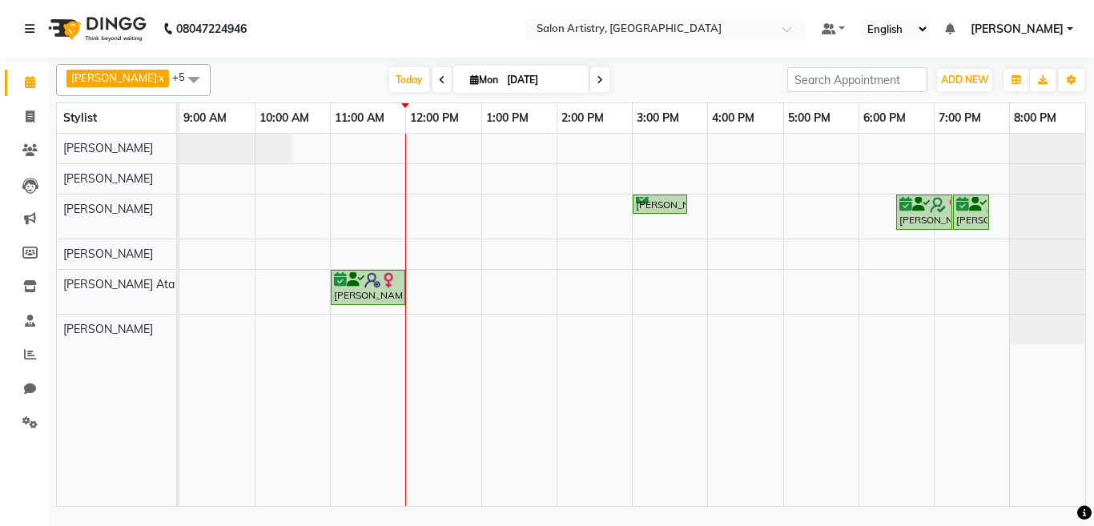
click at [597, 76] on icon at bounding box center [600, 80] width 6 height 10
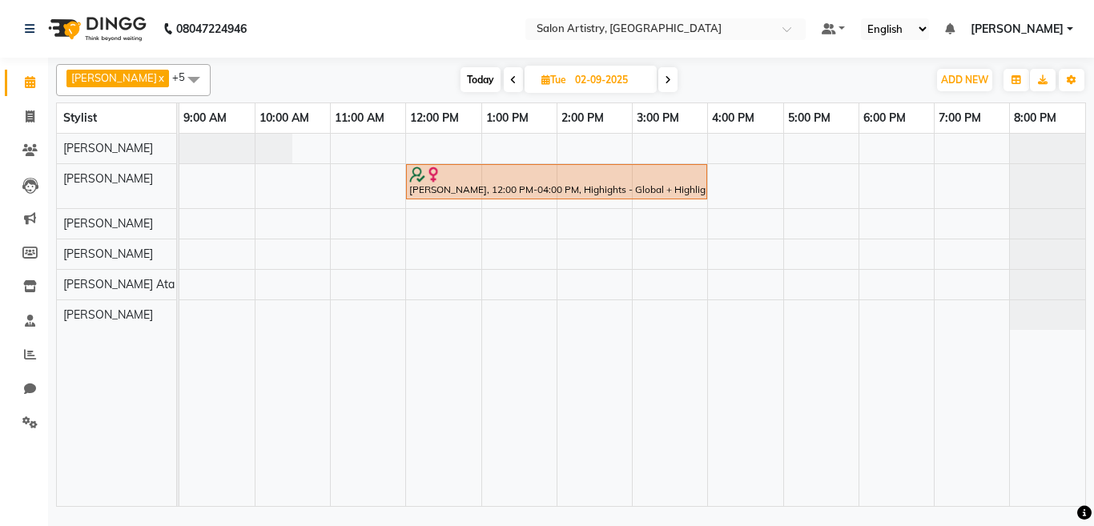
click at [665, 77] on icon at bounding box center [668, 80] width 6 height 10
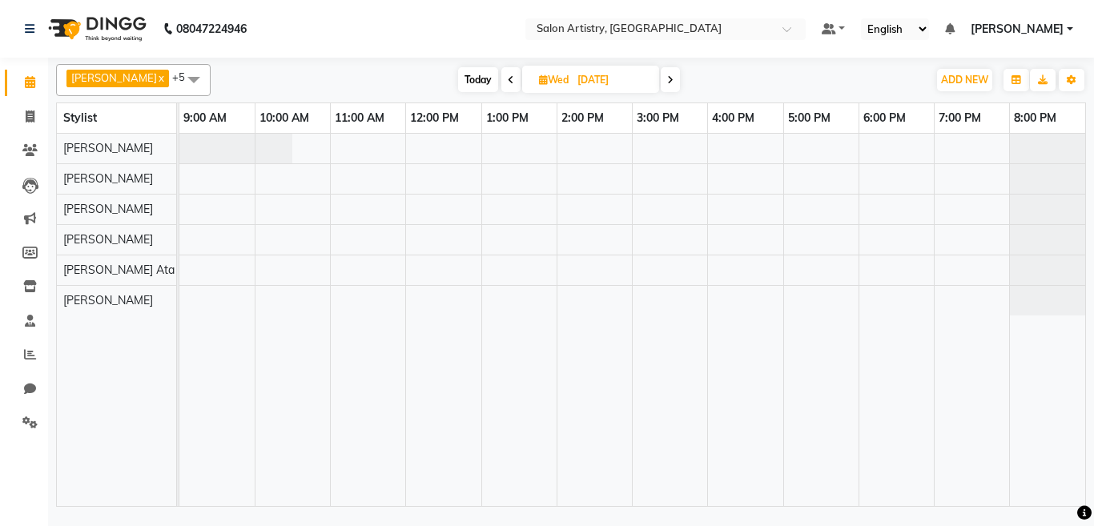
click at [469, 78] on span "Today" at bounding box center [478, 79] width 40 height 25
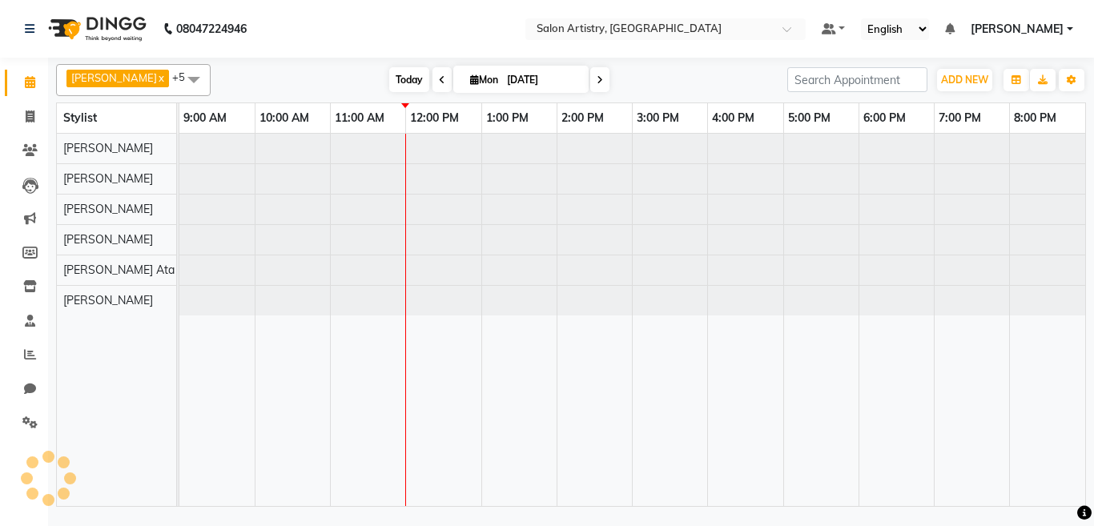
type input "[DATE]"
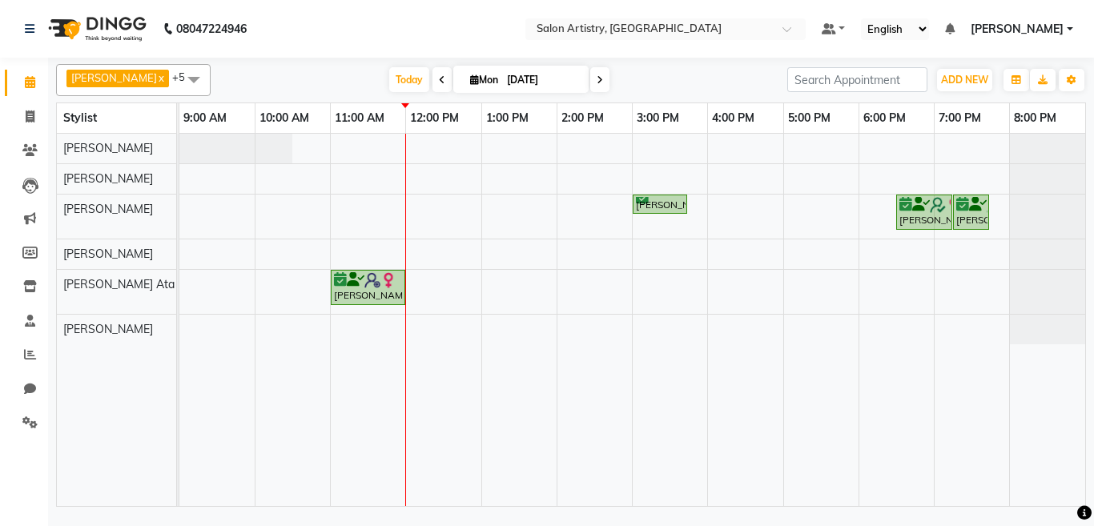
click at [470, 78] on icon at bounding box center [474, 79] width 9 height 10
select select "9"
select select "2025"
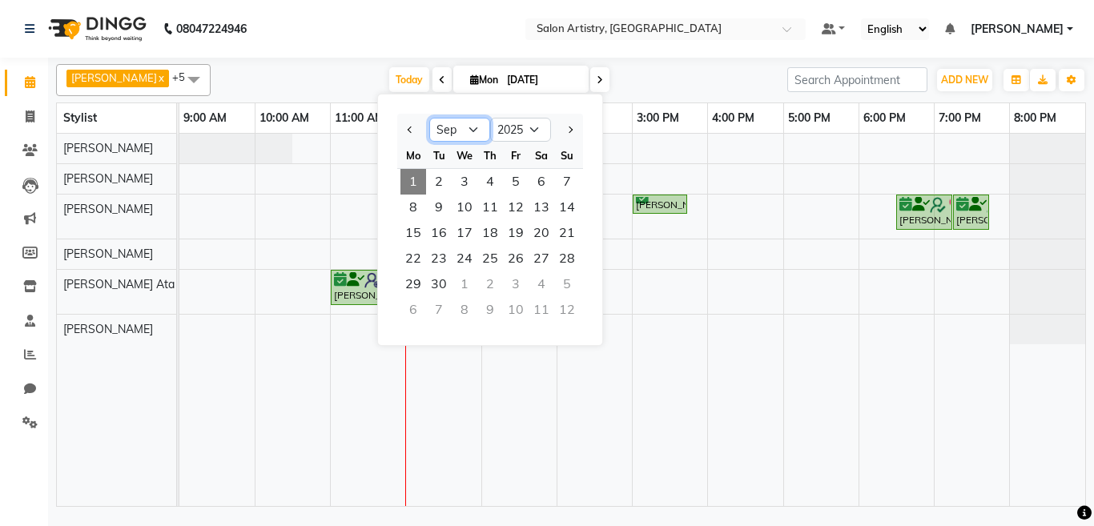
click at [473, 125] on select "Jan Feb Mar Apr May Jun [DATE] Aug Sep Oct Nov Dec" at bounding box center [459, 130] width 61 height 24
select select "8"
click at [429, 118] on select "Jan Feb Mar Apr May Jun [DATE] Aug Sep Oct Nov Dec" at bounding box center [459, 130] width 61 height 24
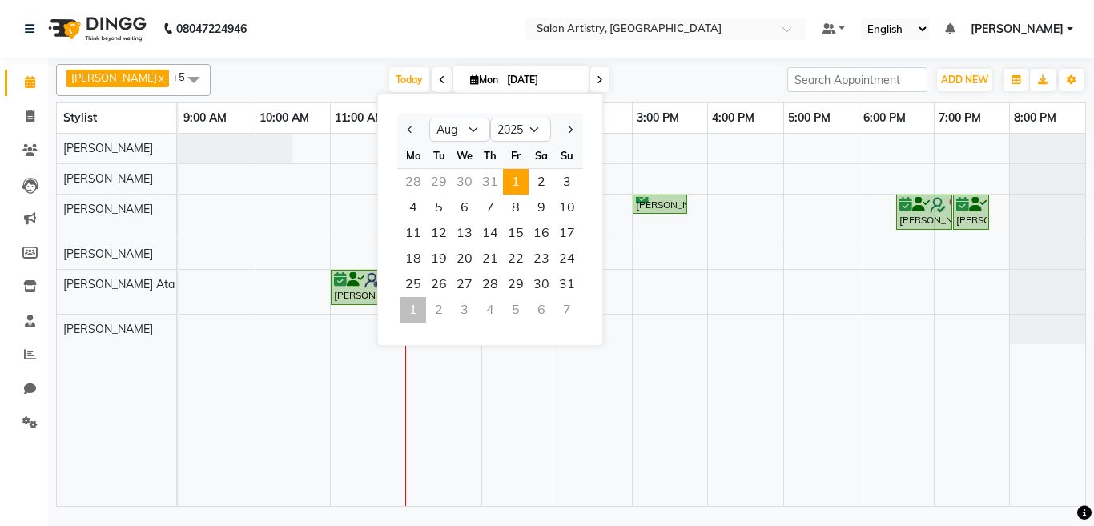
click at [513, 171] on span "1" at bounding box center [516, 182] width 26 height 26
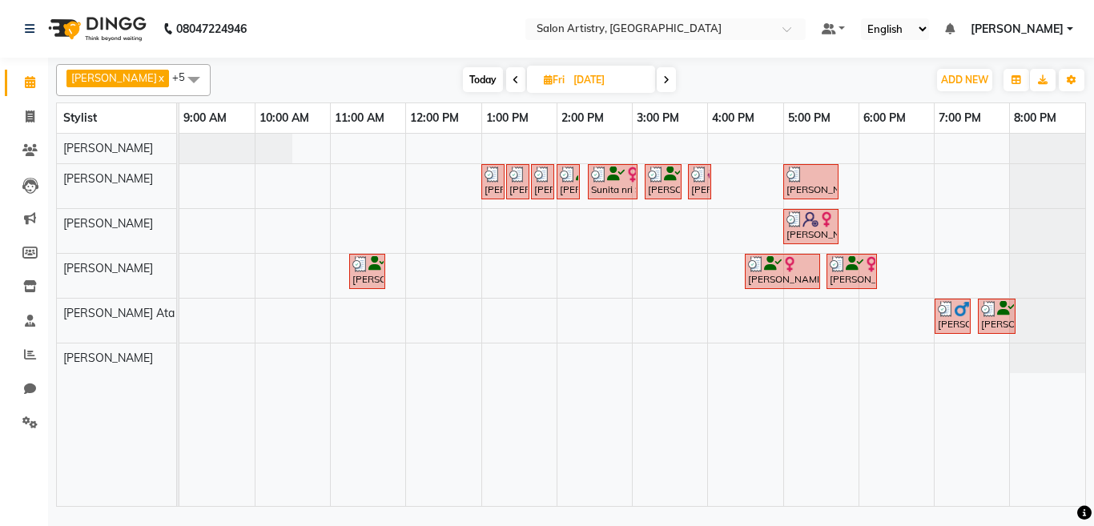
click at [657, 74] on span at bounding box center [666, 79] width 19 height 25
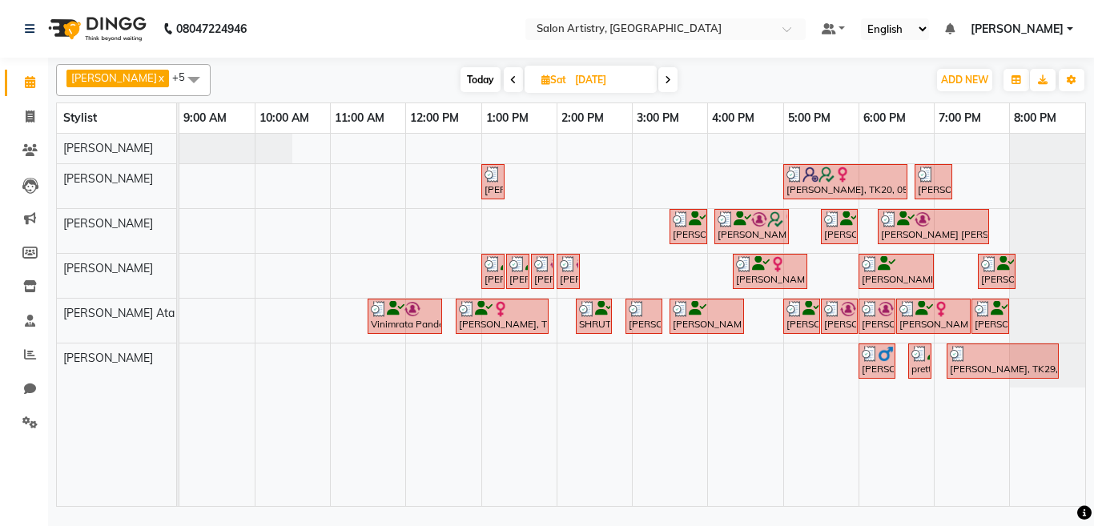
click at [658, 79] on span at bounding box center [667, 79] width 19 height 25
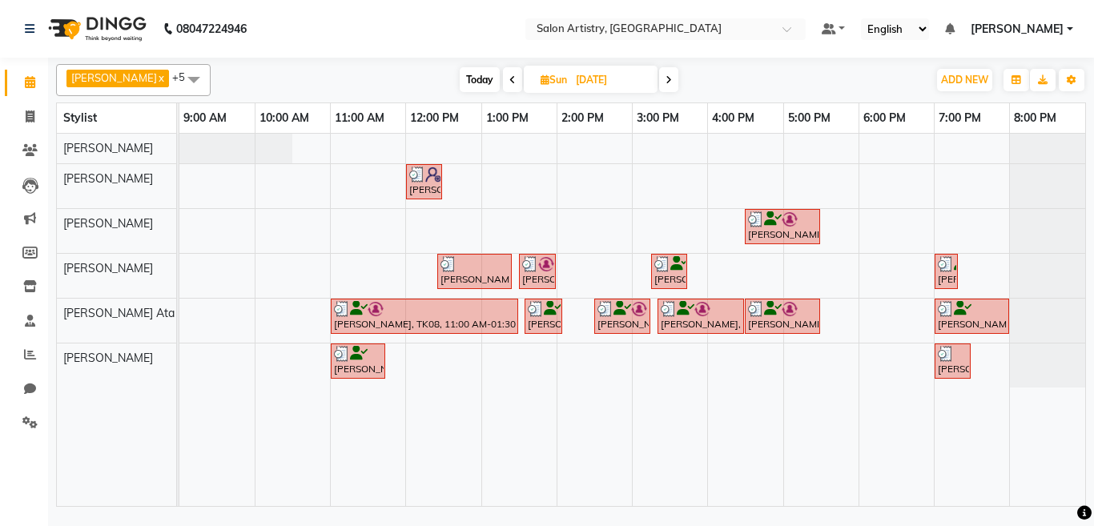
click at [666, 75] on icon at bounding box center [669, 80] width 6 height 10
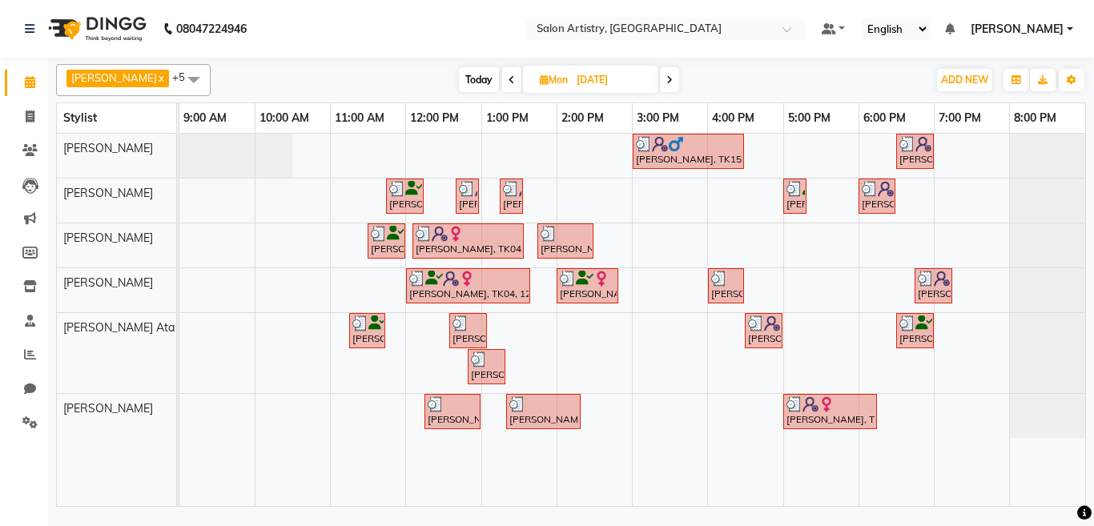
click at [666, 75] on icon at bounding box center [669, 80] width 6 height 10
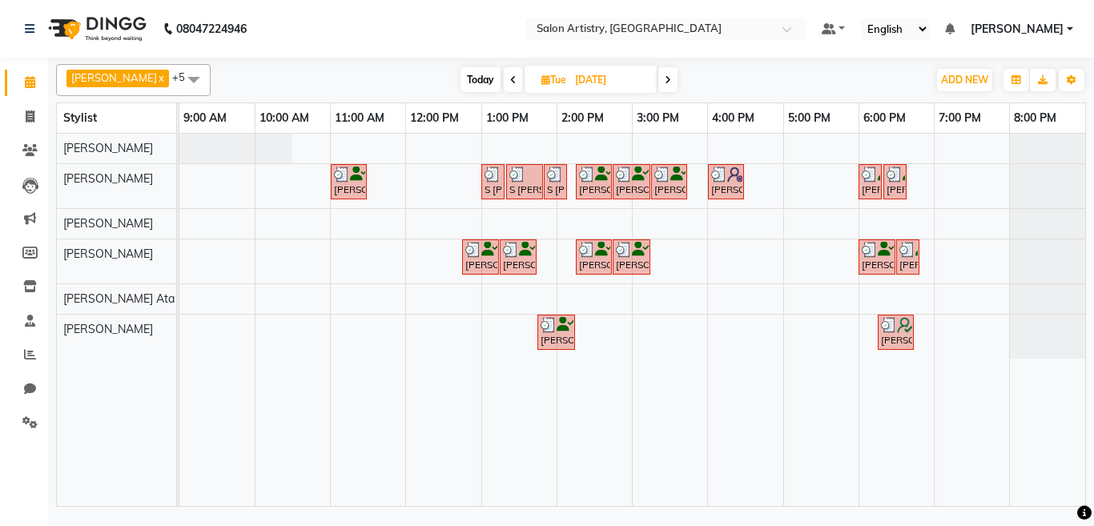
click at [665, 75] on icon at bounding box center [668, 80] width 6 height 10
type input "06-08-2025"
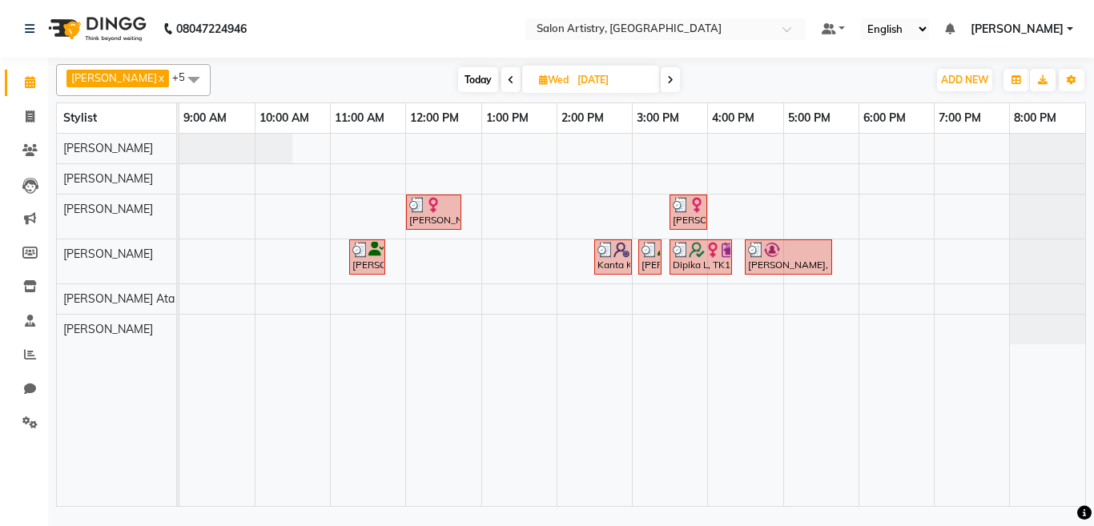
click at [582, 74] on input "06-08-2025" at bounding box center [613, 80] width 80 height 24
select select "8"
select select "2025"
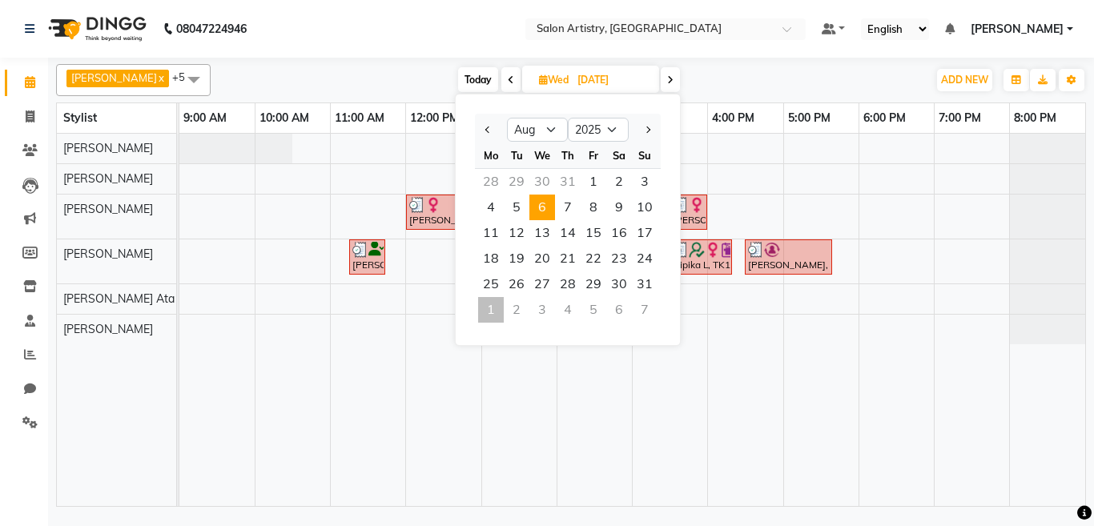
click at [489, 313] on div "1" at bounding box center [491, 310] width 26 height 26
type input "[DATE]"
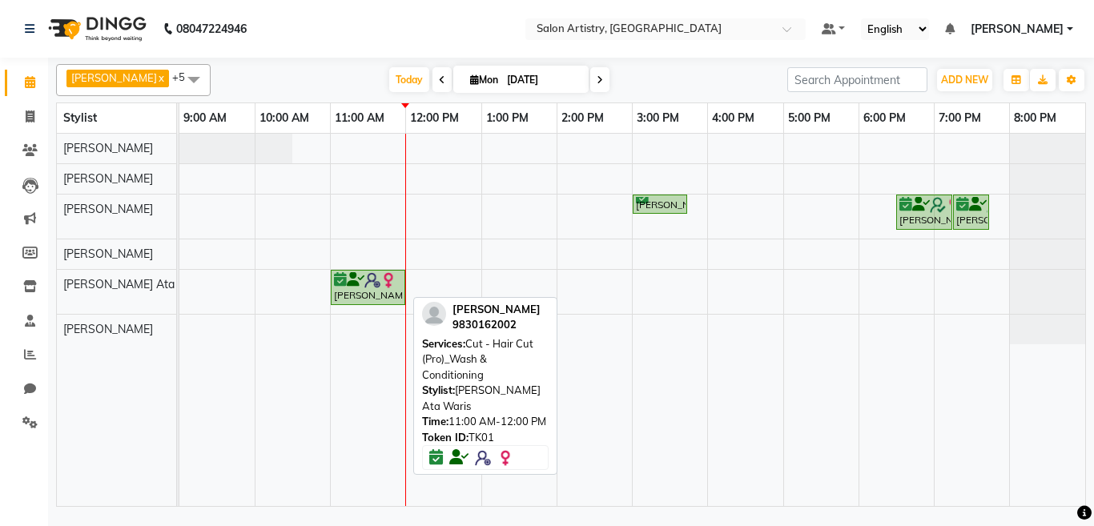
click at [357, 295] on div "Alisha Suri, TK01, 11:00 AM-12:00 PM, Cut - Hair Cut (Pro)_Wash & Conditioning" at bounding box center [367, 287] width 71 height 30
select select "6"
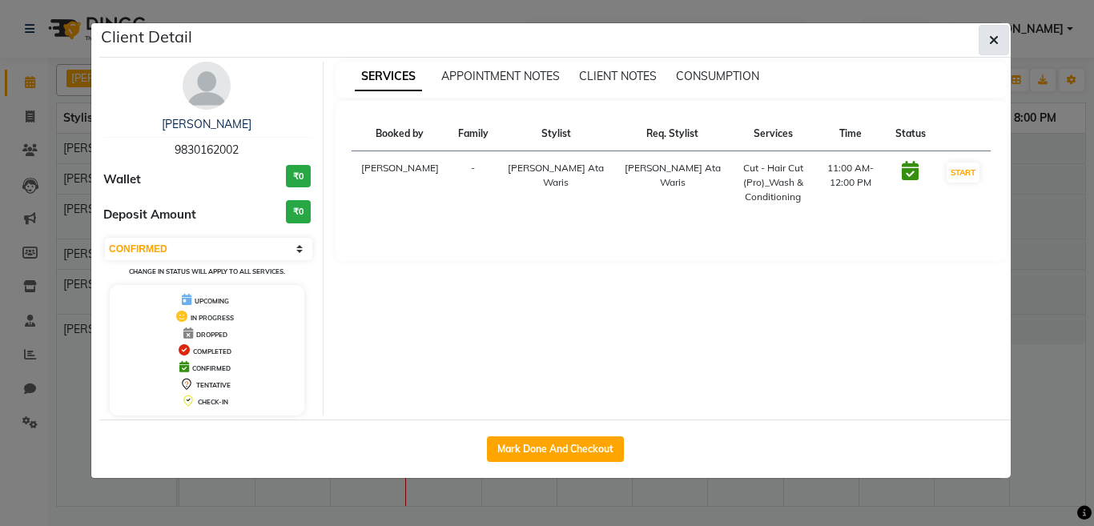
click at [989, 42] on icon "button" at bounding box center [994, 40] width 10 height 13
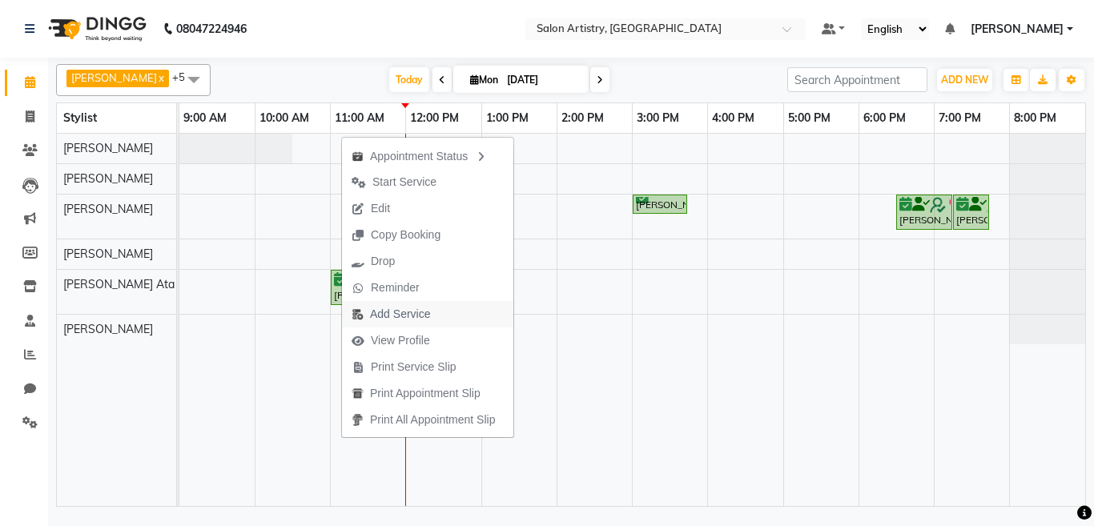
click at [407, 319] on span "Add Service" at bounding box center [400, 314] width 60 height 17
select select "79858"
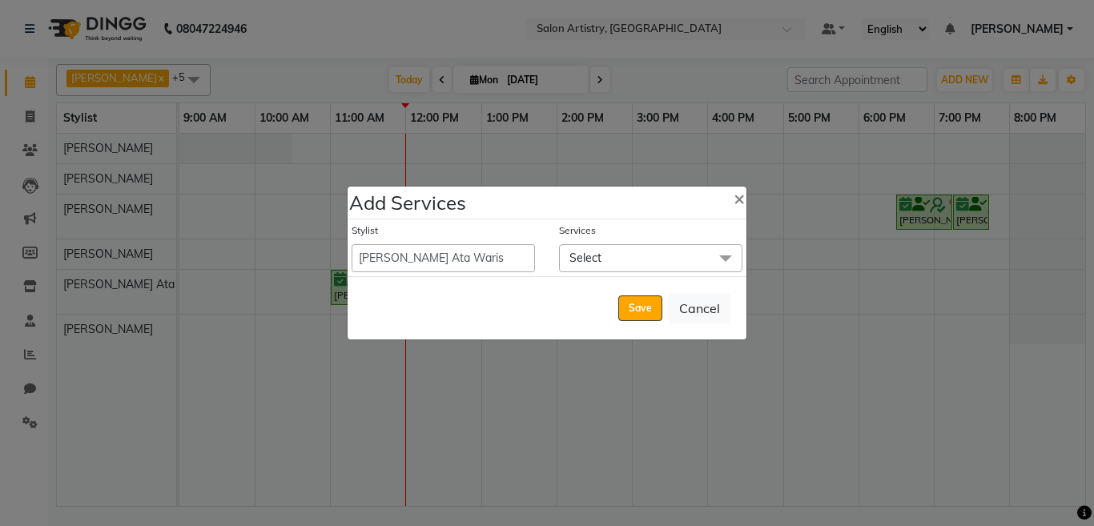
click at [597, 265] on span "Select" at bounding box center [650, 258] width 183 height 28
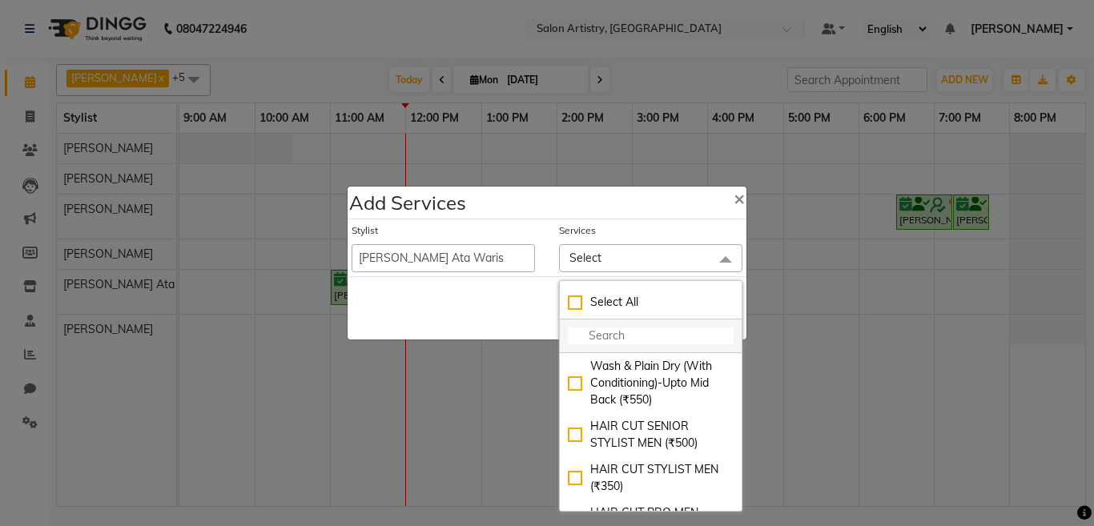
click at [592, 340] on input "multiselect-search" at bounding box center [651, 336] width 166 height 17
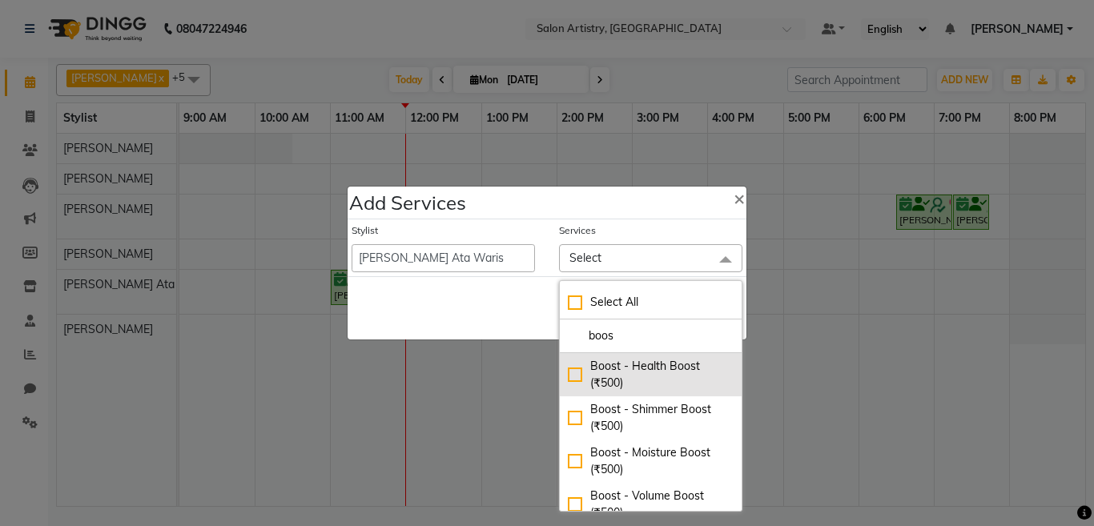
type input "boos"
click at [568, 375] on div "Boost - Health Boost (₹500)" at bounding box center [651, 375] width 166 height 34
checkbox input "true"
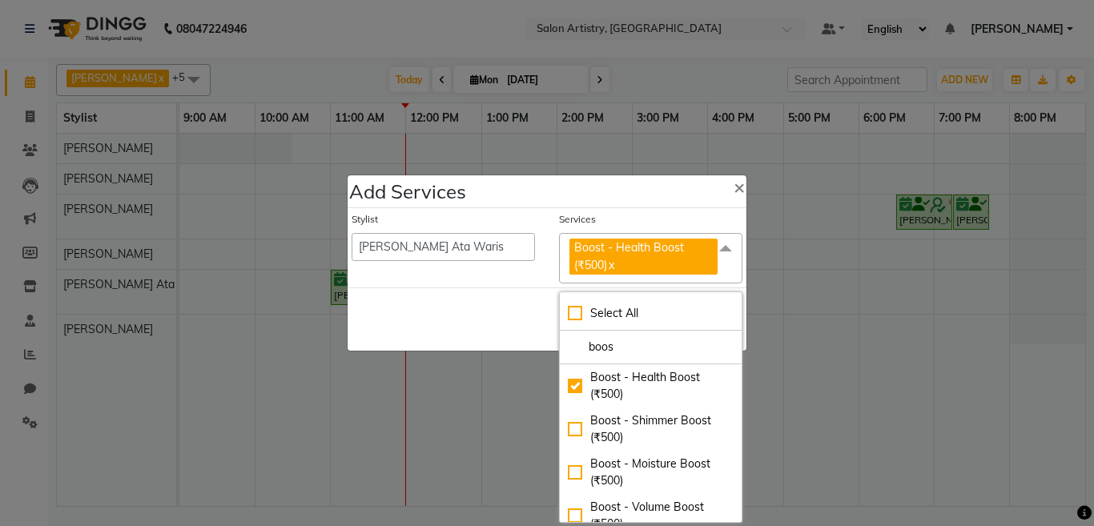
click at [483, 313] on div "Save Cancel" at bounding box center [547, 319] width 399 height 63
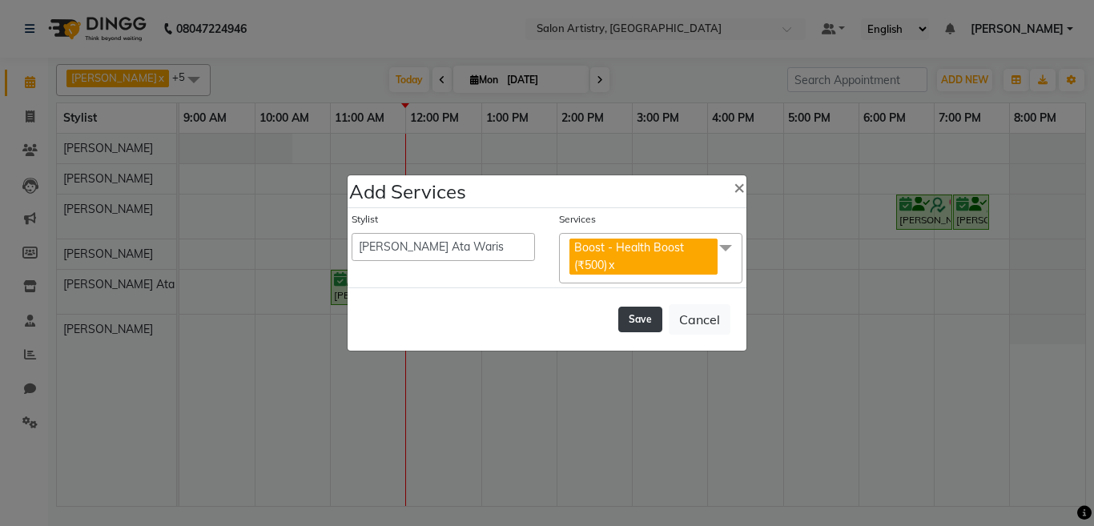
click at [634, 321] on button "Save" at bounding box center [640, 320] width 44 height 26
select select "79884"
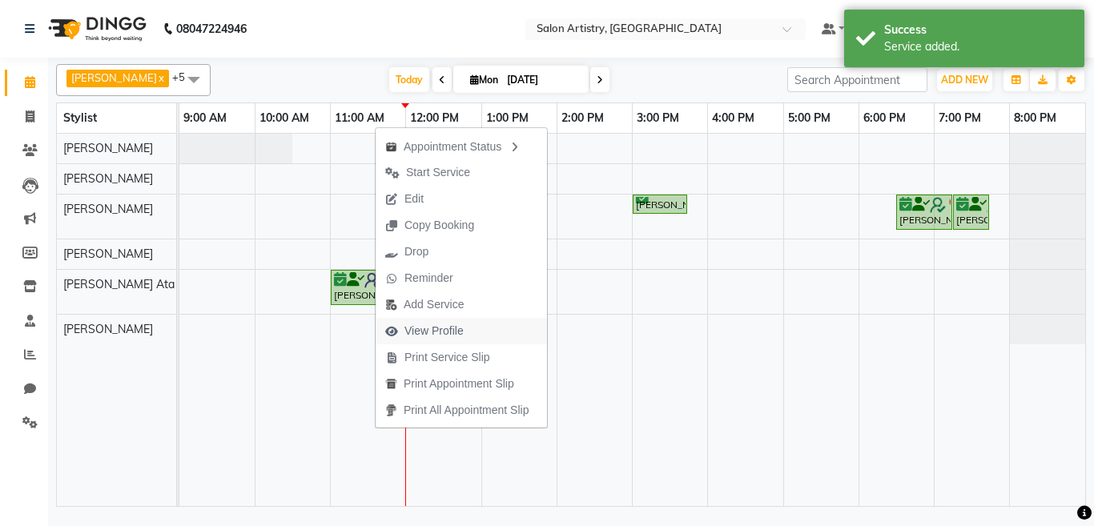
click at [425, 334] on span "View Profile" at bounding box center [433, 331] width 59 height 17
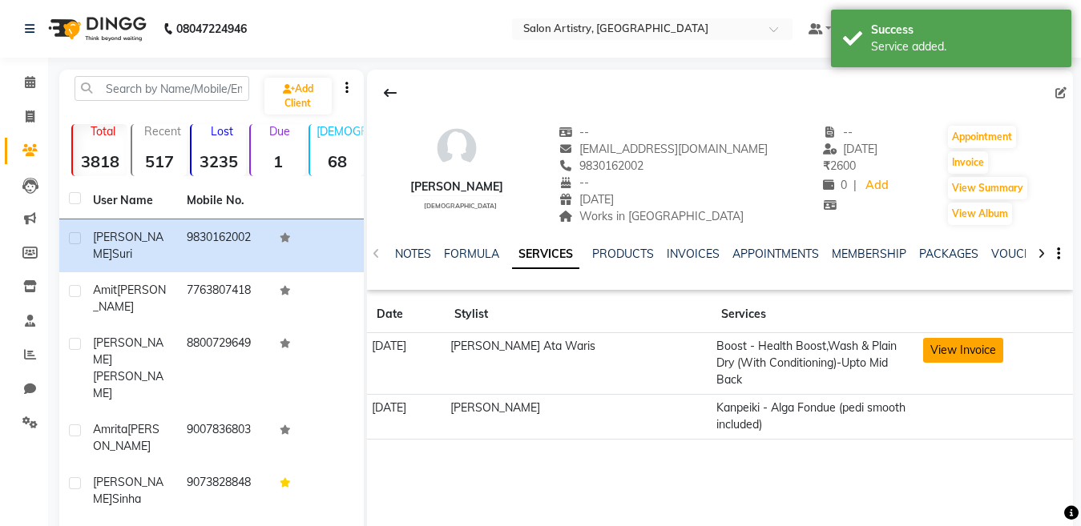
click at [956, 352] on button "View Invoice" at bounding box center [963, 350] width 80 height 25
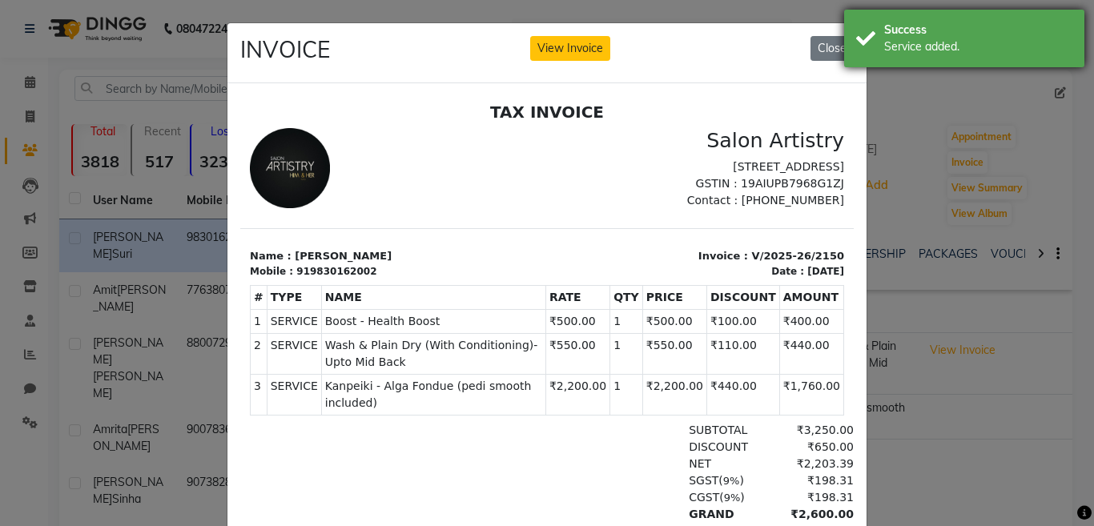
click at [897, 42] on div "Service added." at bounding box center [978, 46] width 188 height 17
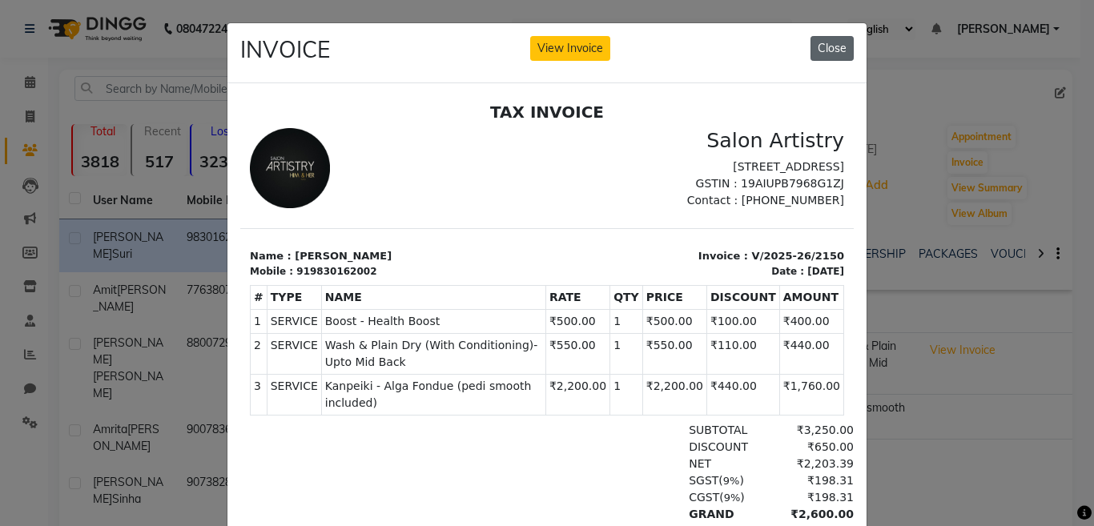
click at [838, 46] on button "Close" at bounding box center [832, 48] width 43 height 25
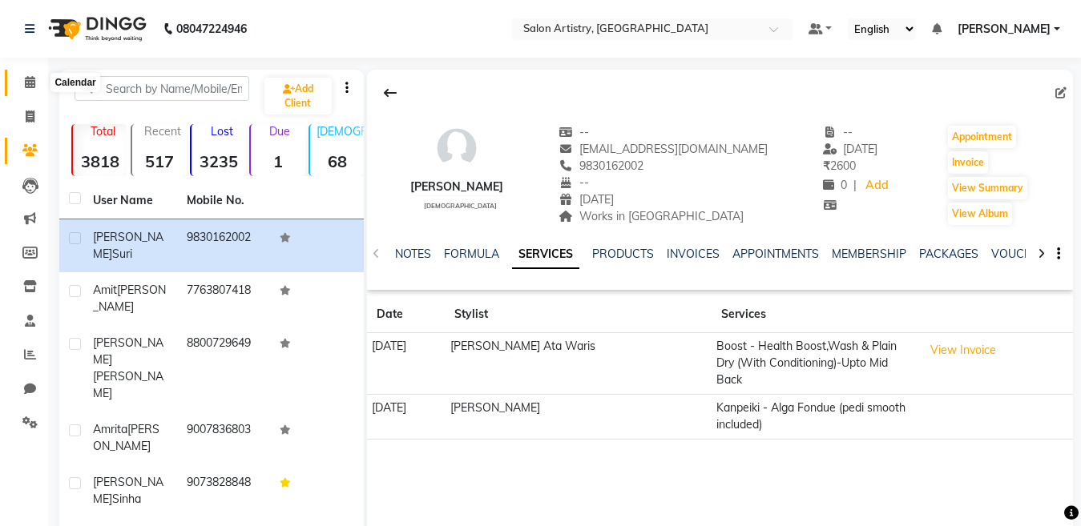
click at [27, 81] on icon at bounding box center [30, 82] width 10 height 12
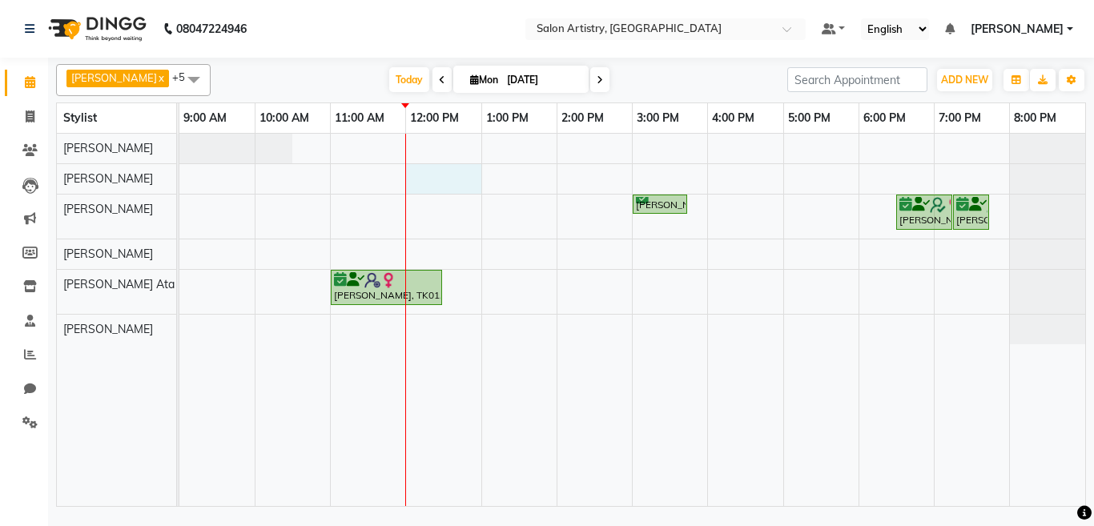
click at [430, 179] on div "Anirban Roy, TK03, 03:00 PM-03:45 PM, Regular Pedicure Anjana Dey, TK02, 06:30 …" at bounding box center [632, 320] width 906 height 372
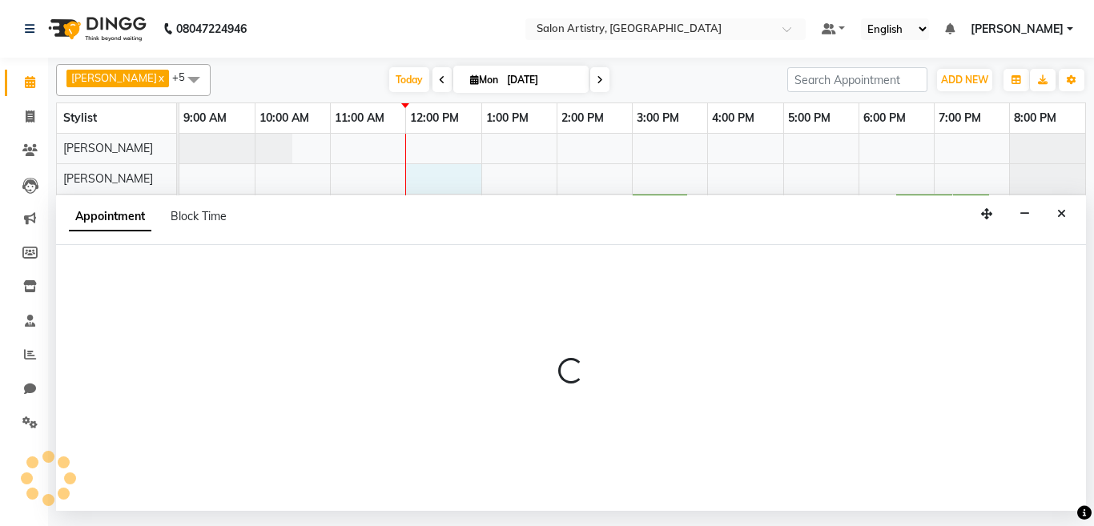
select select "79860"
select select "tentative"
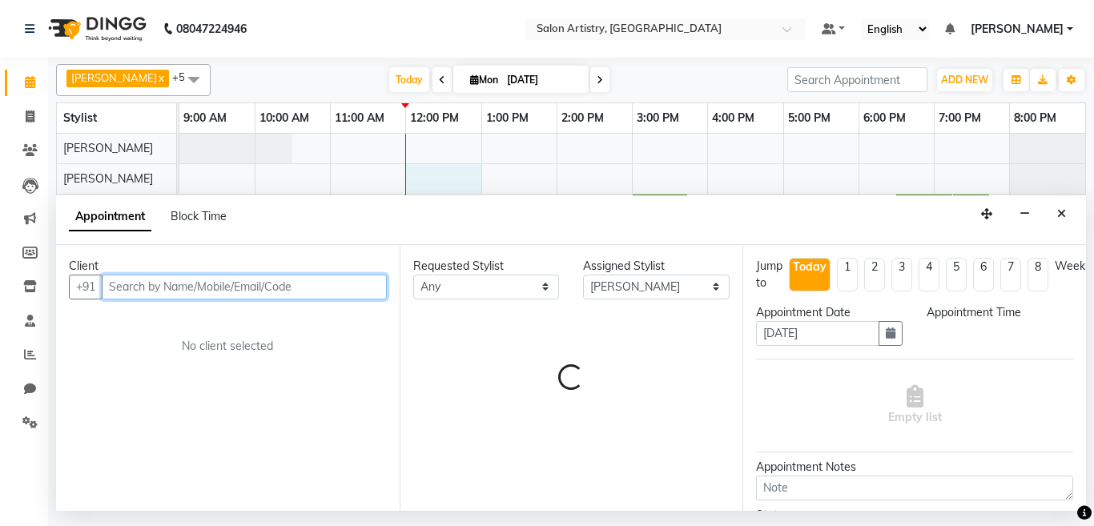
select select "720"
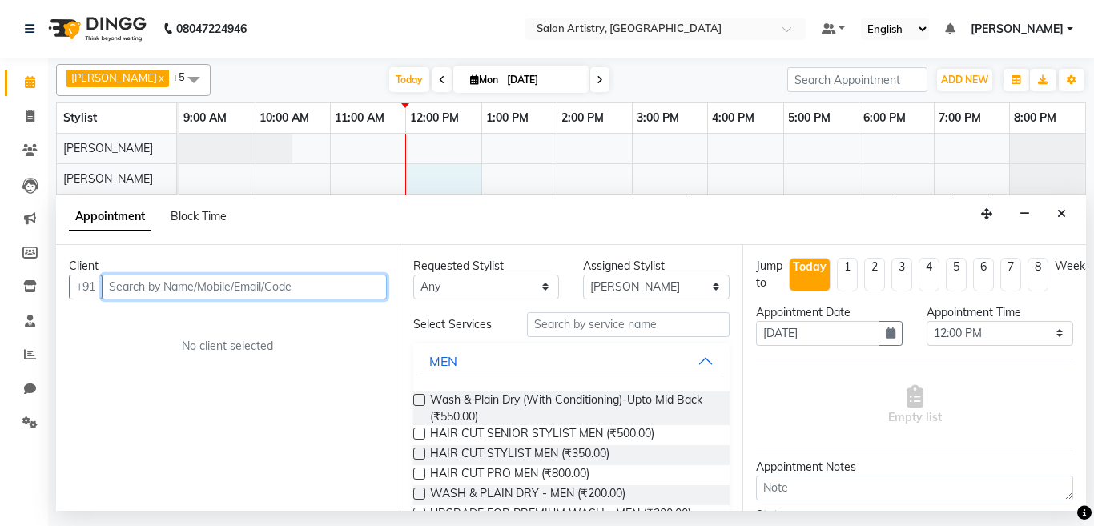
click at [191, 282] on input "text" at bounding box center [244, 287] width 285 height 25
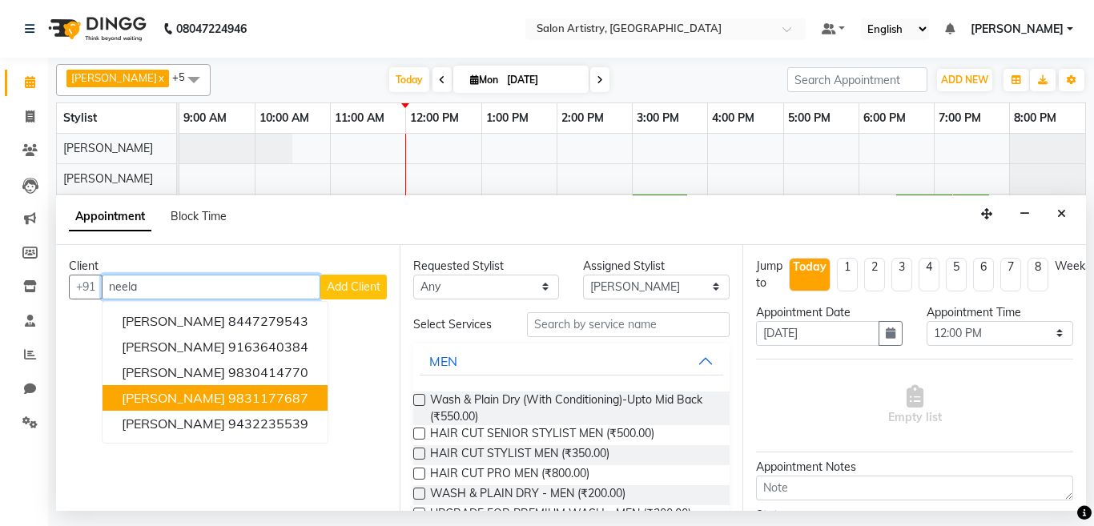
click at [193, 403] on span "Neela Gourisaria" at bounding box center [173, 398] width 103 height 16
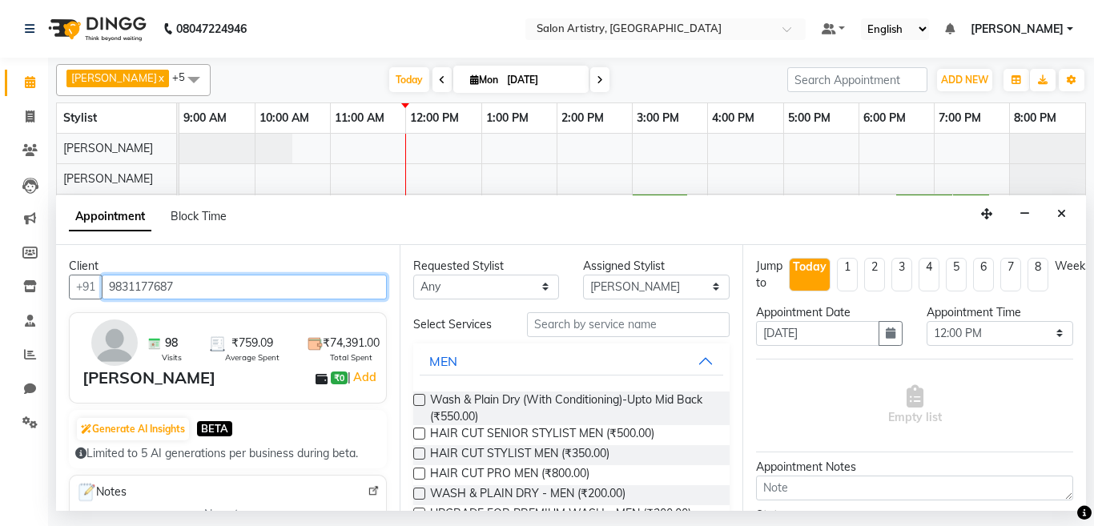
type input "9831177687"
click at [417, 398] on label at bounding box center [419, 400] width 12 height 12
click at [417, 398] on input "checkbox" at bounding box center [418, 401] width 10 height 10
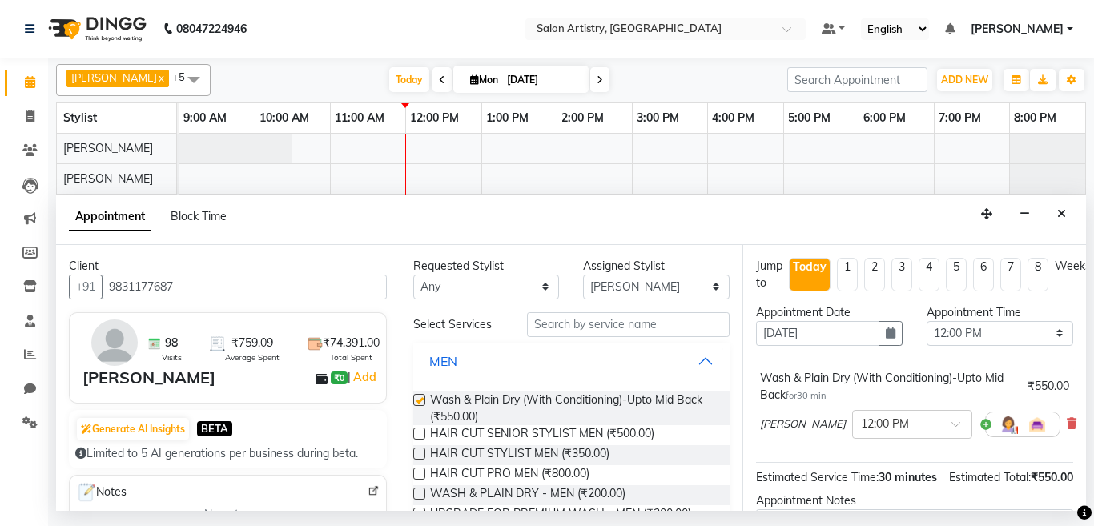
checkbox input "false"
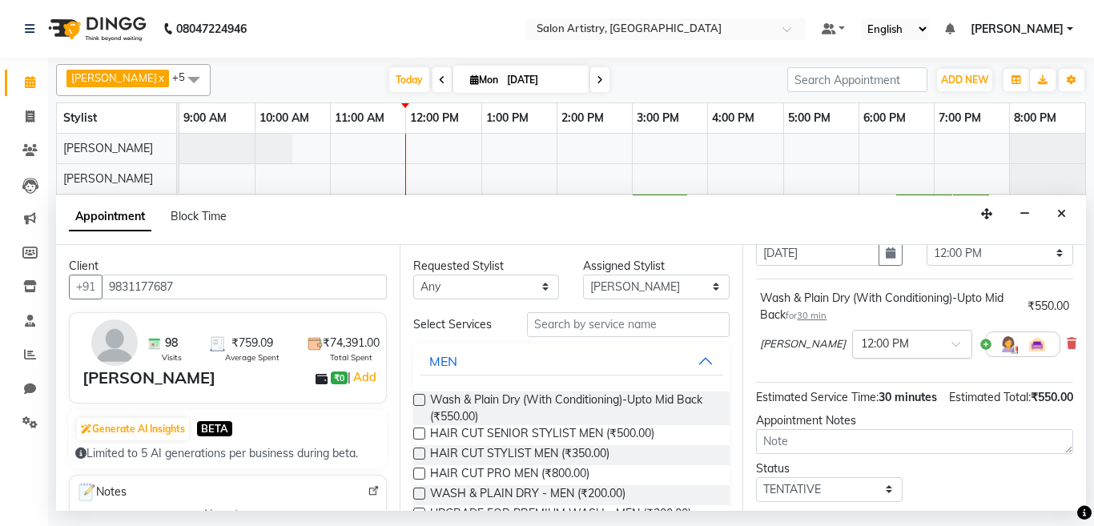
click at [894, 352] on div "× 12:00 PM" at bounding box center [900, 344] width 94 height 17
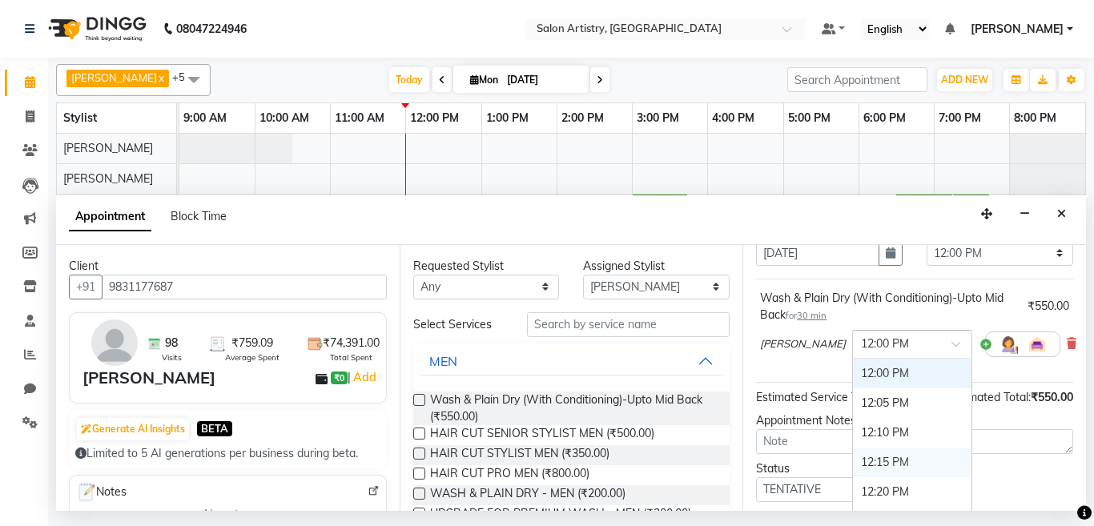
click at [853, 460] on div "12:15 PM" at bounding box center [912, 463] width 119 height 30
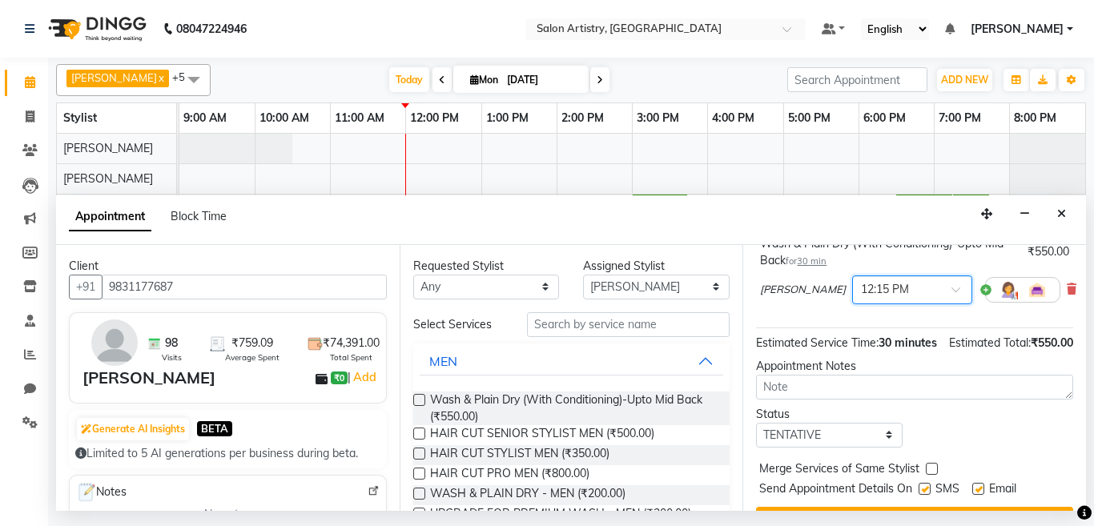
scroll to position [123, 0]
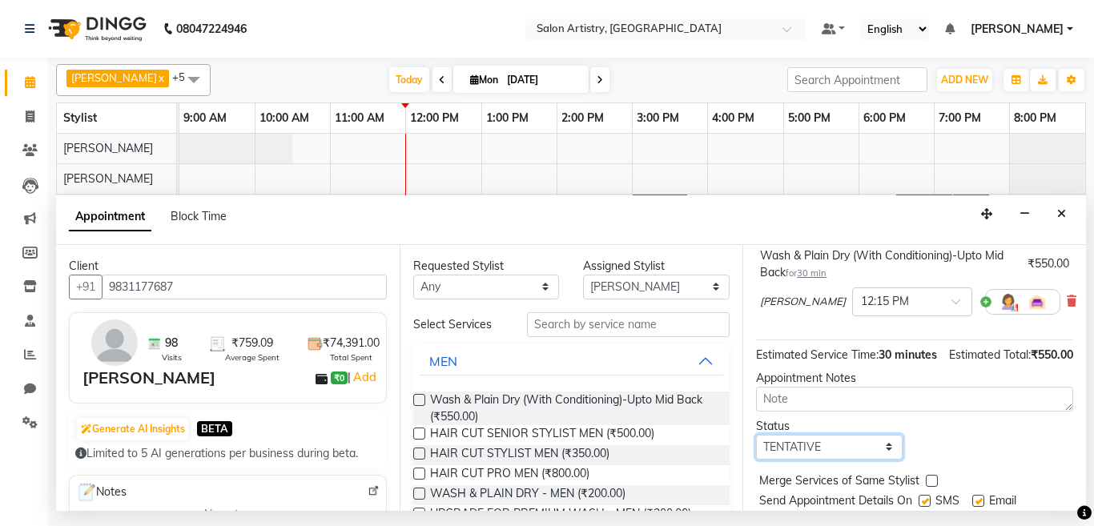
click at [807, 460] on select "Select TENTATIVE CONFIRM CHECK-IN UPCOMING" at bounding box center [829, 447] width 147 height 25
select select "check-in"
click at [756, 451] on select "Select TENTATIVE CONFIRM CHECK-IN UPCOMING" at bounding box center [829, 447] width 147 height 25
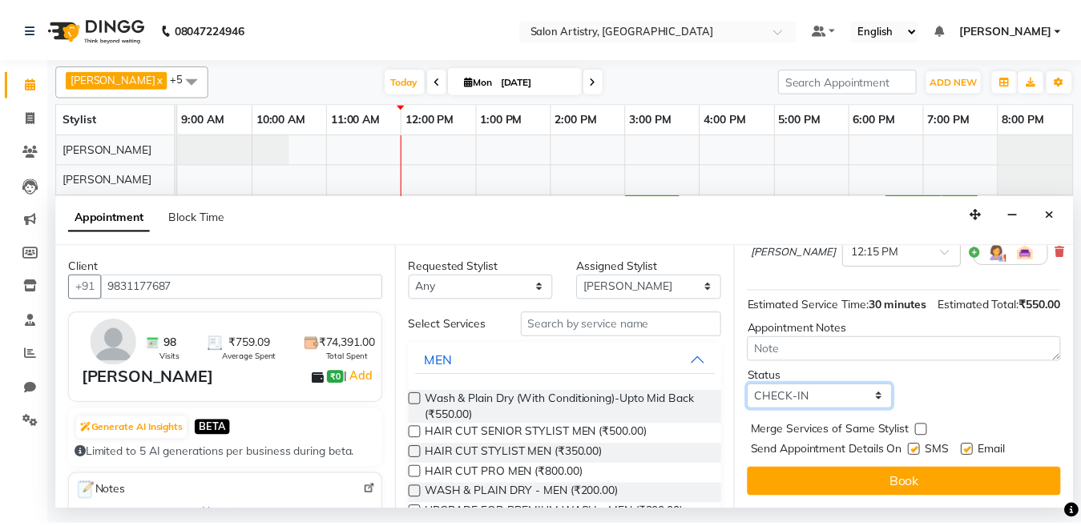
scroll to position [203, 0]
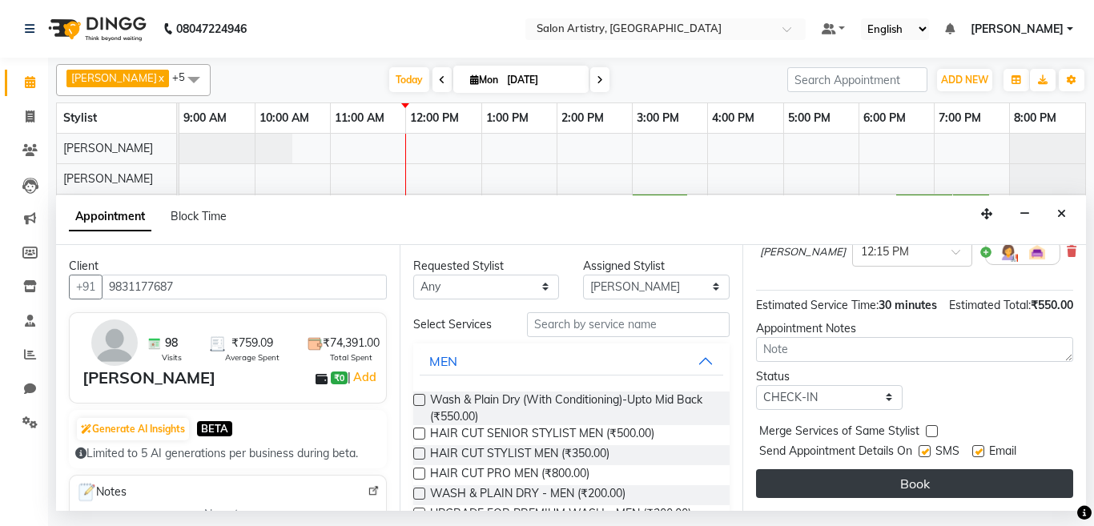
click at [855, 469] on button "Book" at bounding box center [914, 483] width 317 height 29
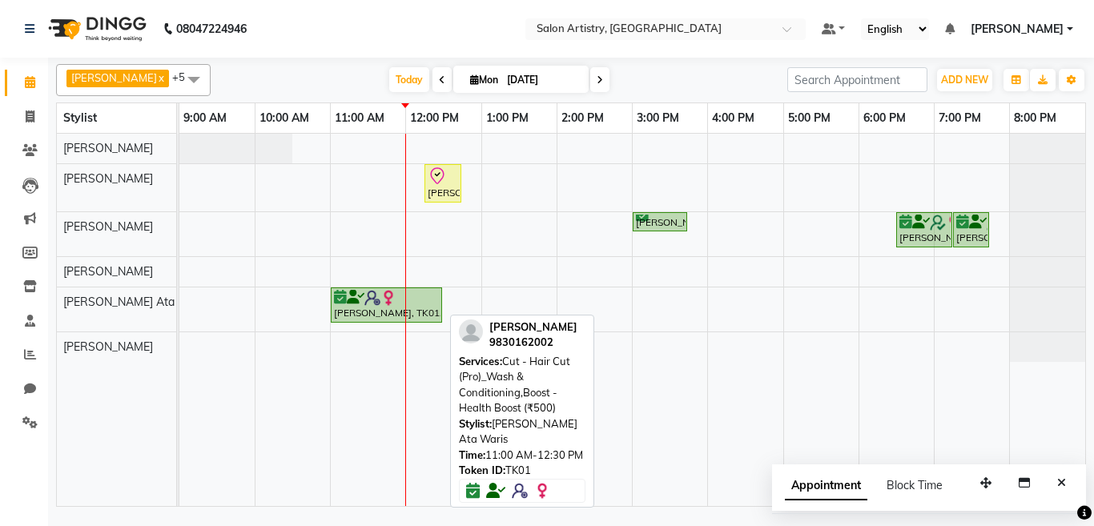
click at [352, 310] on div "[PERSON_NAME], TK01, 11:00 AM-12:30 PM, Cut - Hair Cut (Pro)_Wash & Conditionin…" at bounding box center [386, 305] width 108 height 30
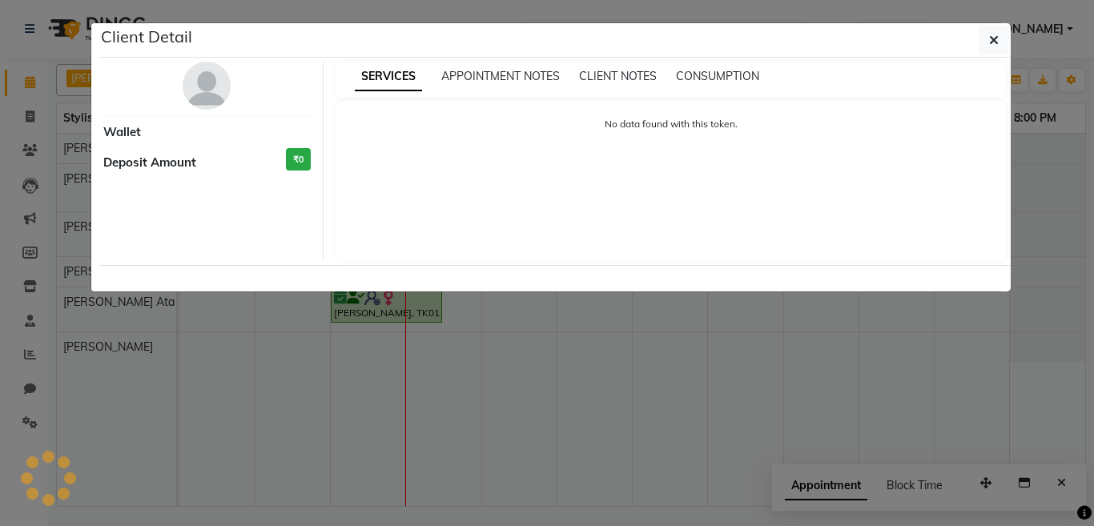
select select "6"
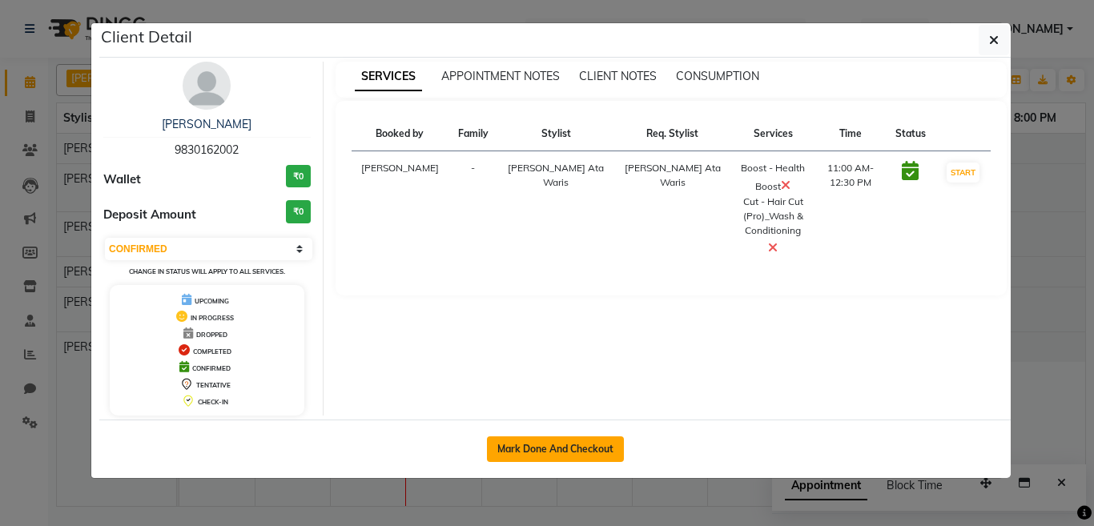
click at [536, 446] on button "Mark Done And Checkout" at bounding box center [555, 450] width 137 height 26
select select "service"
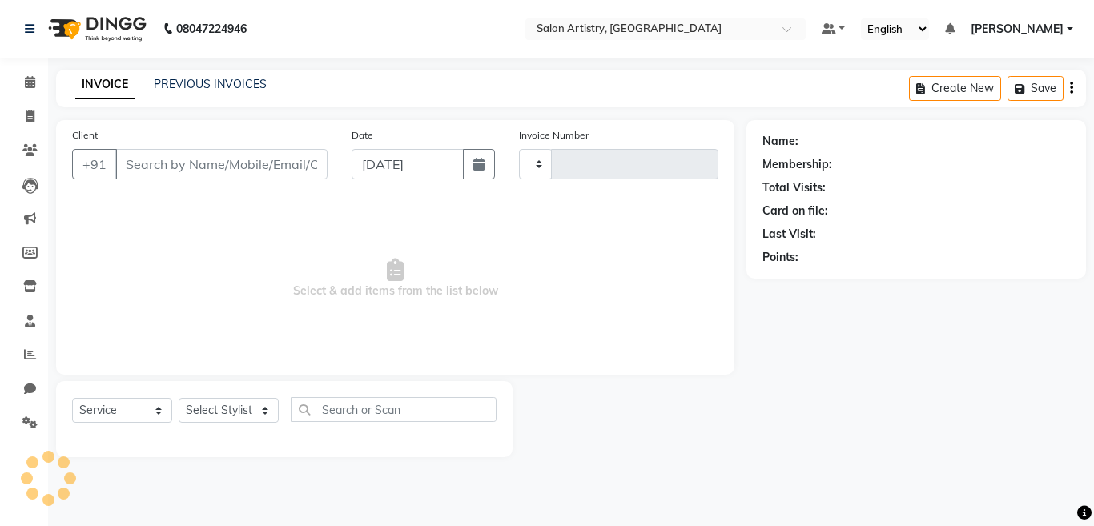
type input "2239"
select select "8285"
select select "79865"
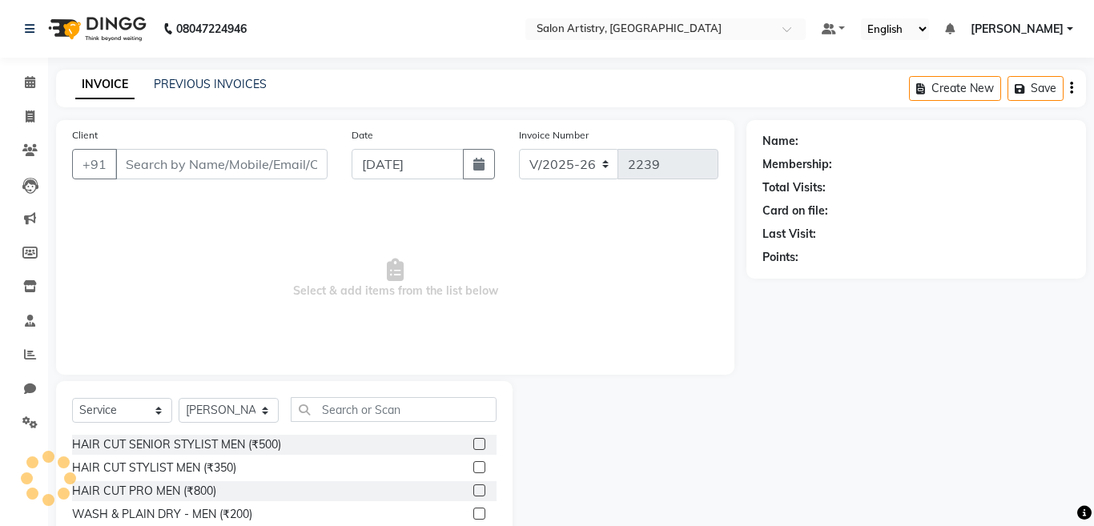
type input "9830162002"
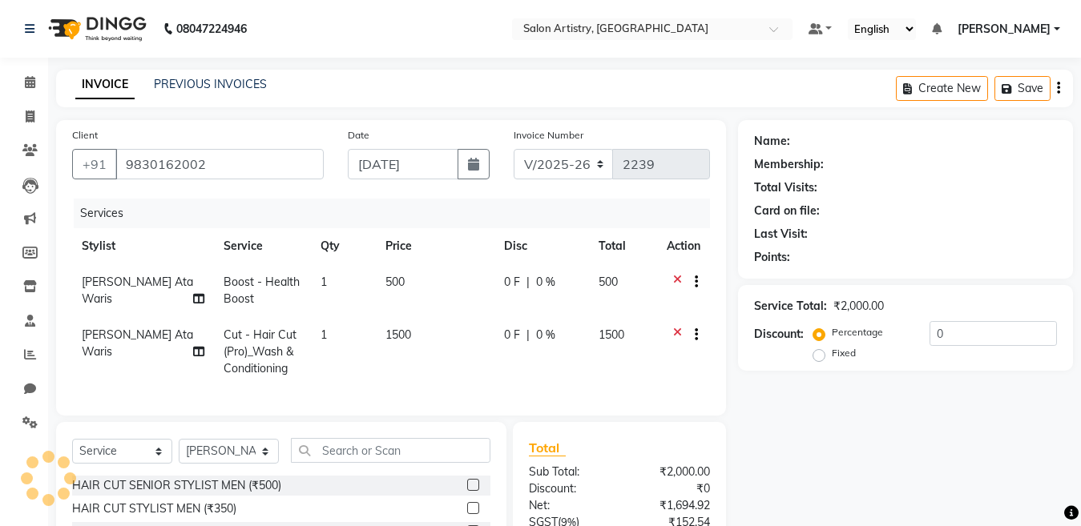
select select "1: Object"
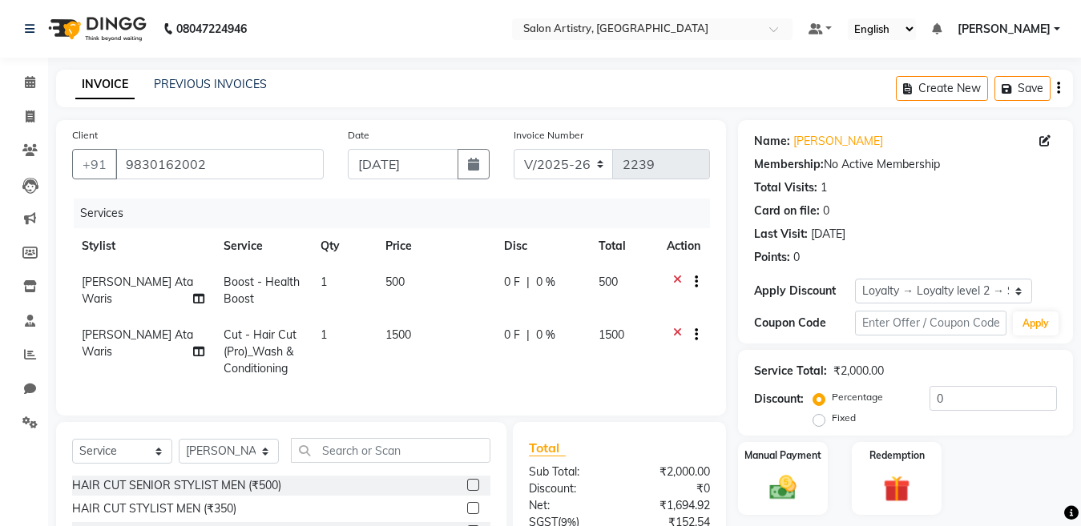
scroll to position [160, 0]
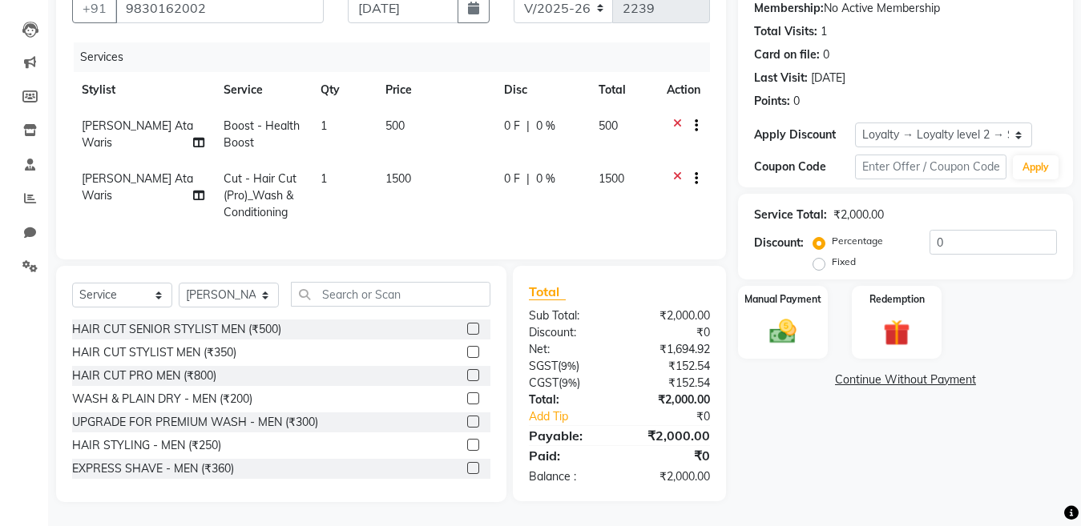
click at [551, 123] on span "0 %" at bounding box center [545, 126] width 19 height 17
select select "79858"
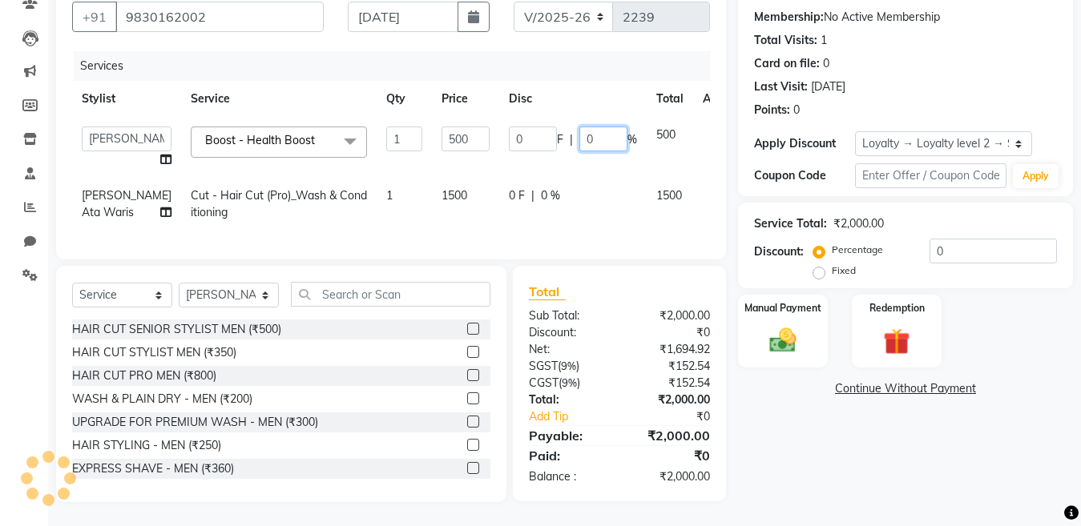
click at [579, 127] on input "0" at bounding box center [603, 139] width 48 height 25
type input "20"
click at [549, 187] on div "0 F | 0 %" at bounding box center [573, 195] width 128 height 17
select select "79858"
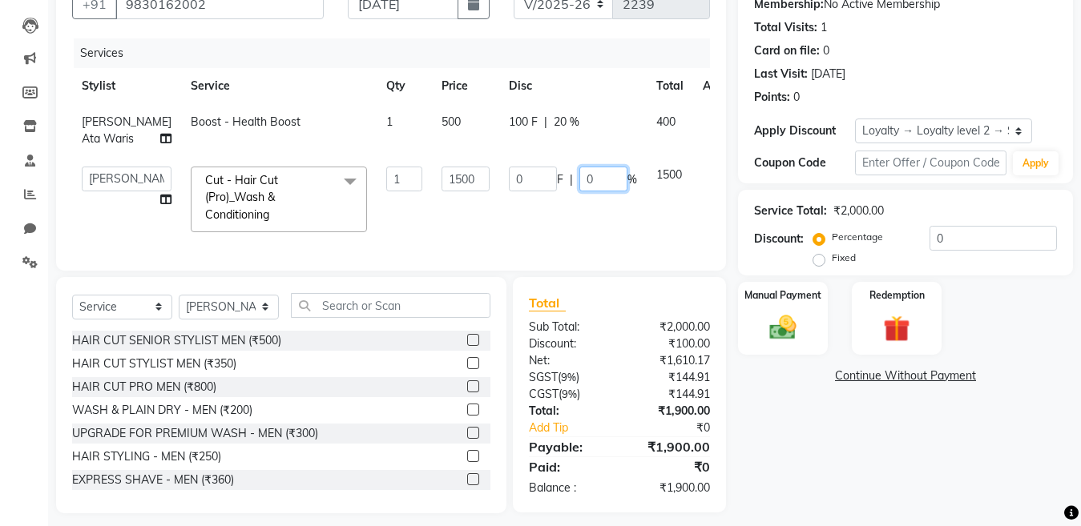
drag, startPoint x: 553, startPoint y: 183, endPoint x: 578, endPoint y: 201, distance: 31.1
click at [579, 185] on input "0" at bounding box center [603, 179] width 48 height 25
click at [579, 191] on input "0" at bounding box center [603, 179] width 48 height 25
type input "20"
click at [980, 443] on div "Name: Alisha Suri Membership: No Active Membership Total Visits: 1 Card on file…" at bounding box center [911, 236] width 347 height 553
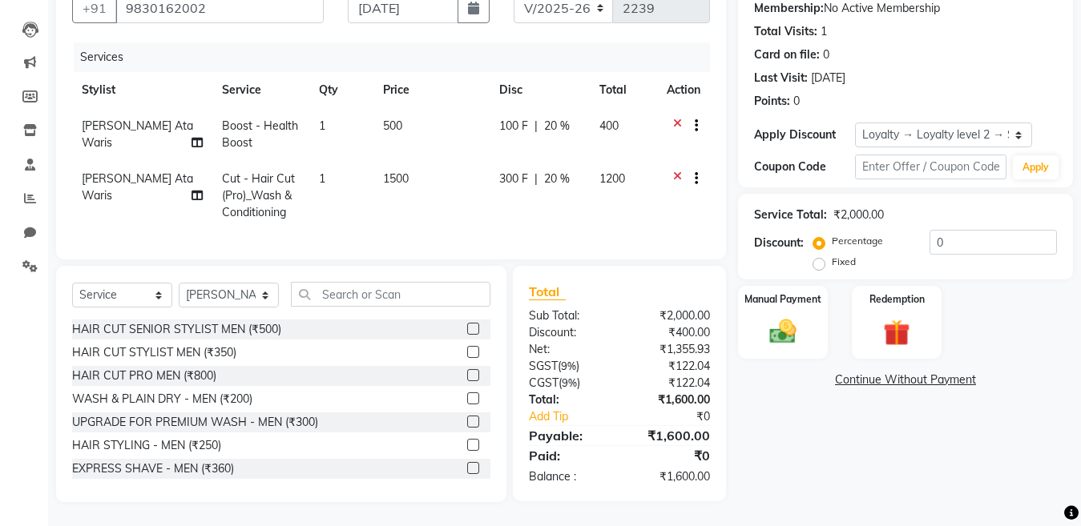
scroll to position [170, 0]
click at [793, 324] on img at bounding box center [782, 332] width 45 height 32
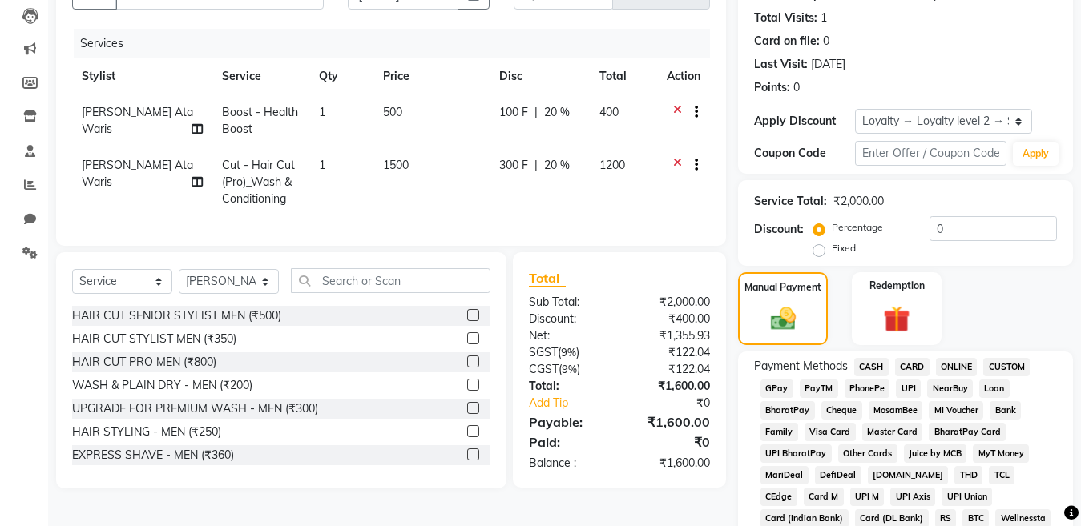
click at [901, 367] on span "CARD" at bounding box center [912, 367] width 34 height 18
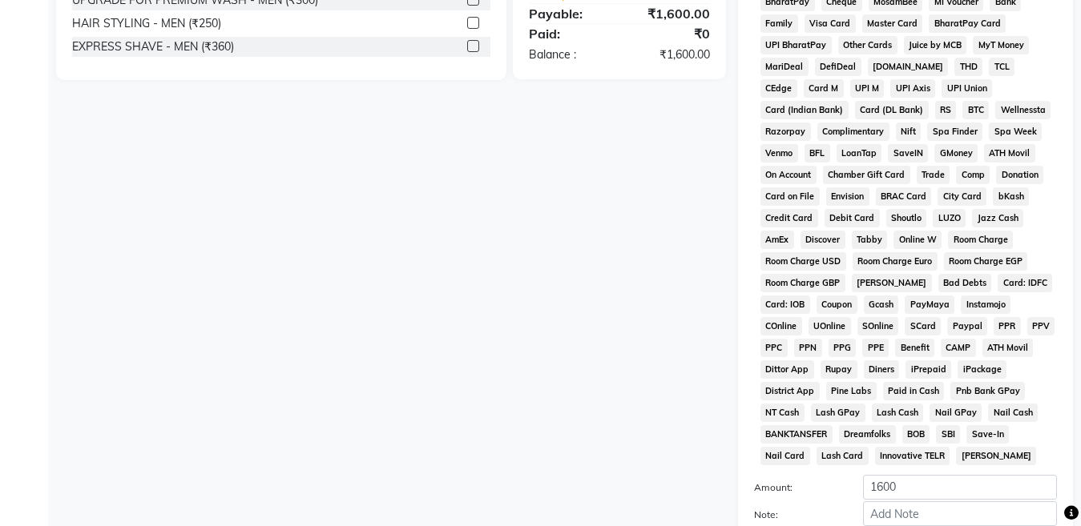
scroll to position [650, 0]
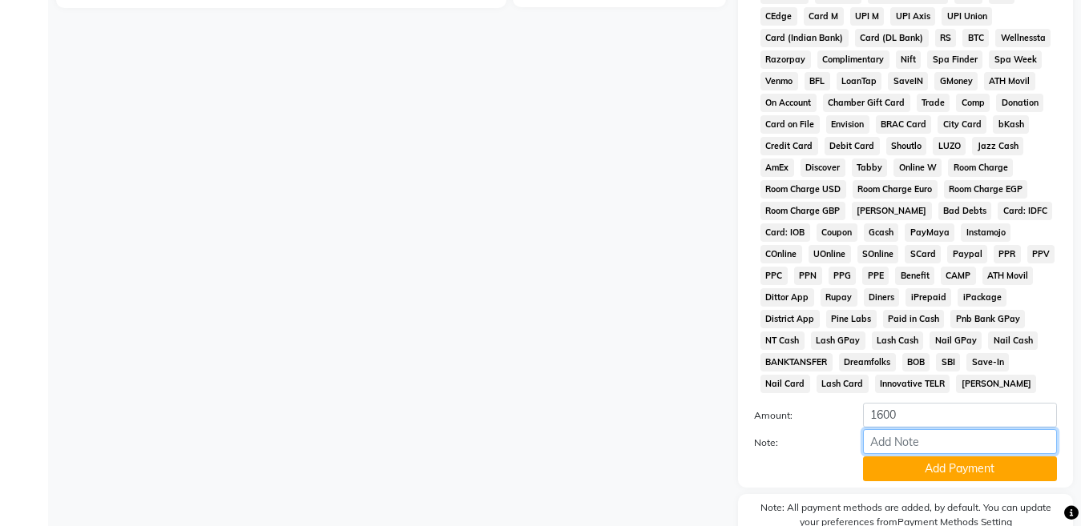
click at [899, 446] on input "Note:" at bounding box center [960, 441] width 194 height 25
type input "6199"
click at [895, 466] on button "Add Payment" at bounding box center [960, 469] width 194 height 25
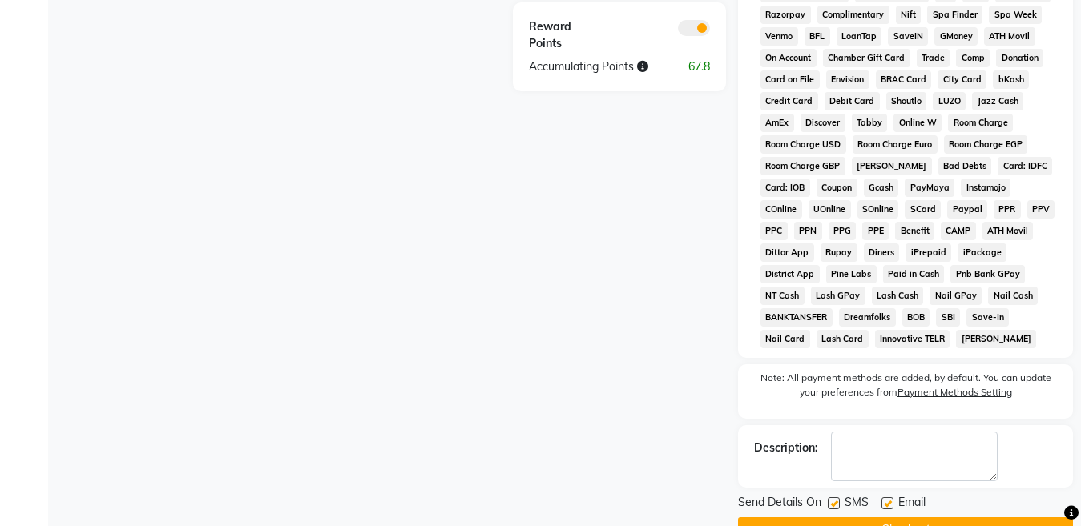
scroll to position [735, 0]
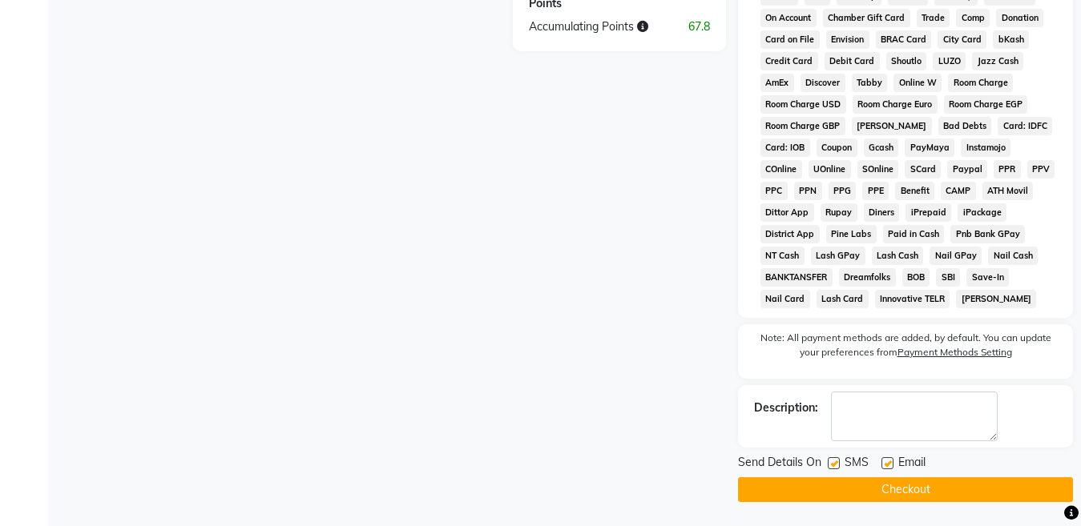
click at [858, 492] on button "Checkout" at bounding box center [905, 489] width 335 height 25
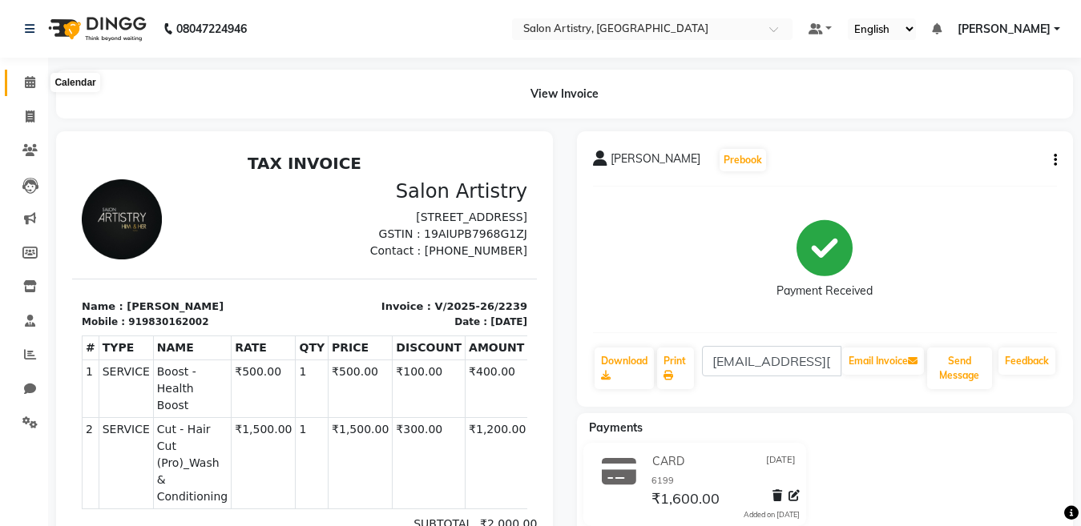
click at [23, 82] on span at bounding box center [30, 83] width 28 height 18
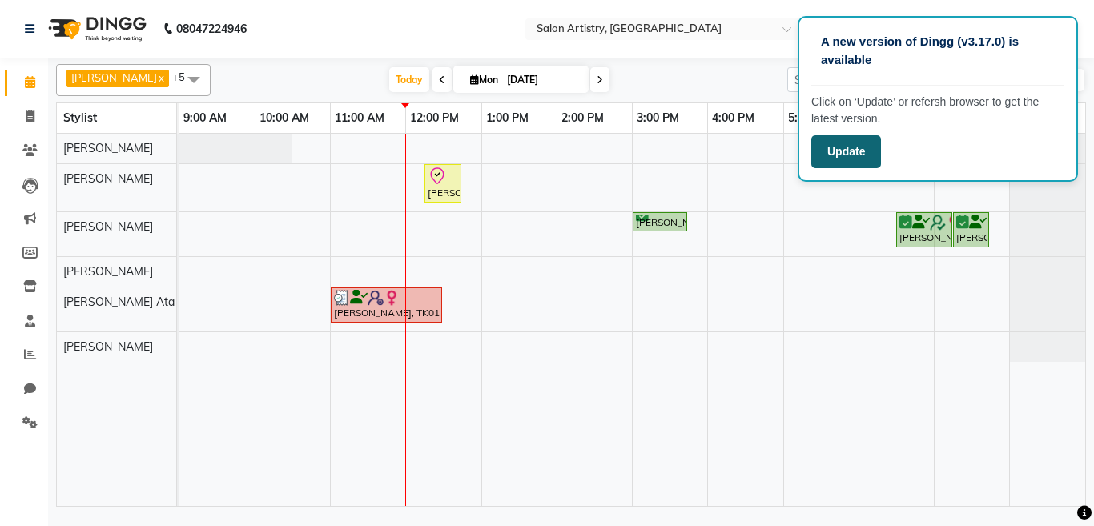
click at [844, 150] on button "Update" at bounding box center [846, 151] width 70 height 33
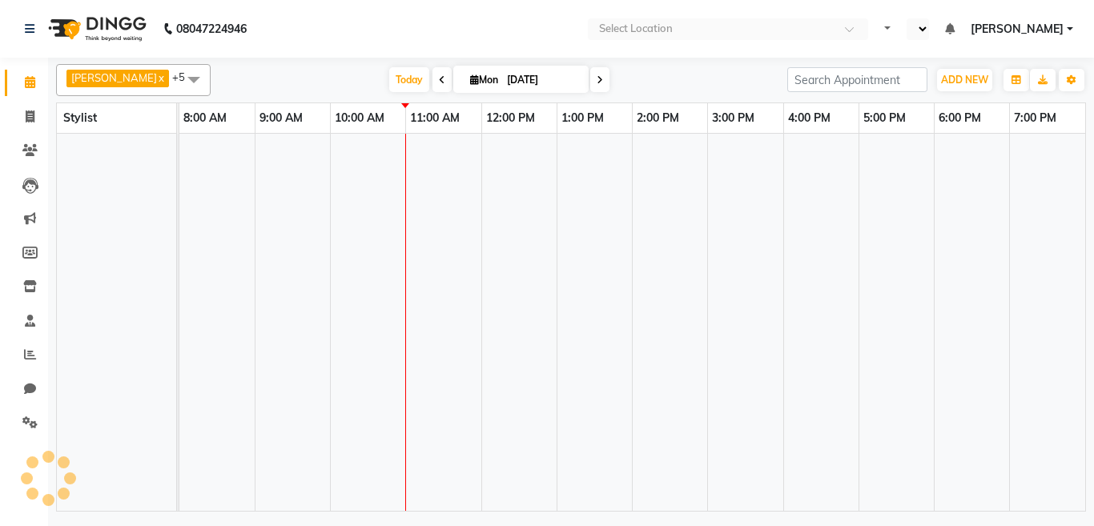
select select "en"
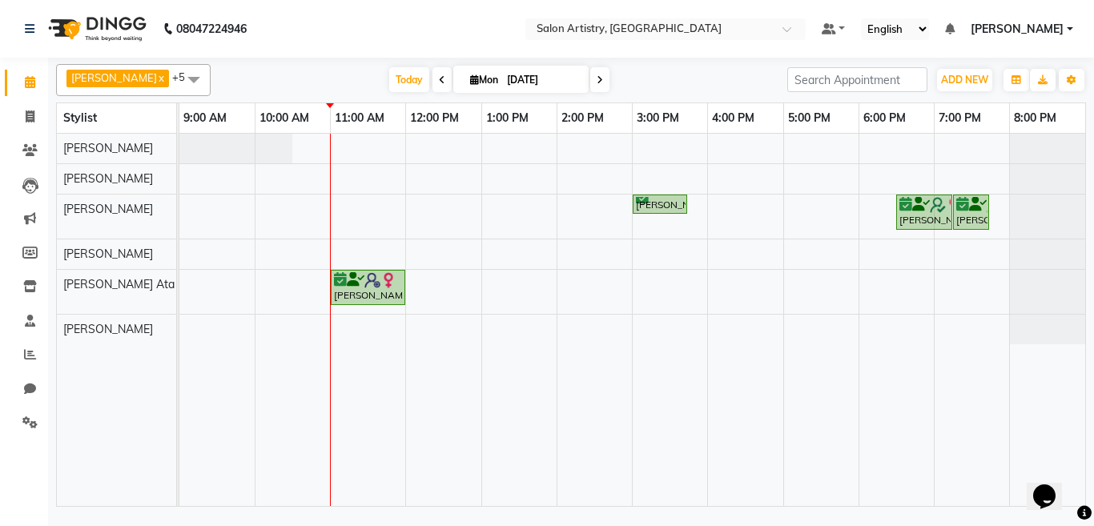
click at [433, 74] on span at bounding box center [442, 79] width 19 height 25
type input "[DATE]"
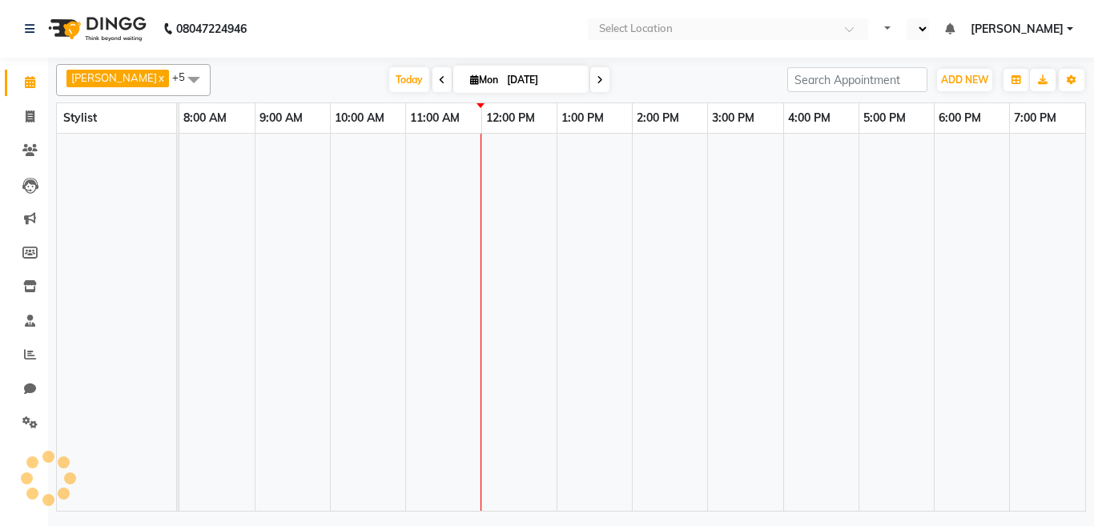
select select "en"
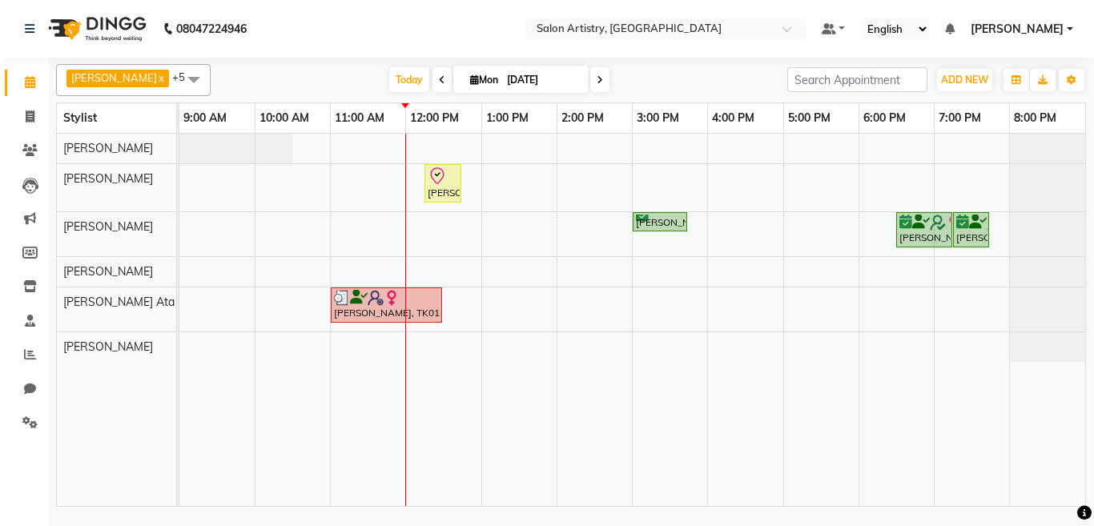
click at [473, 74] on span "Mon" at bounding box center [484, 80] width 36 height 12
select select "9"
select select "2025"
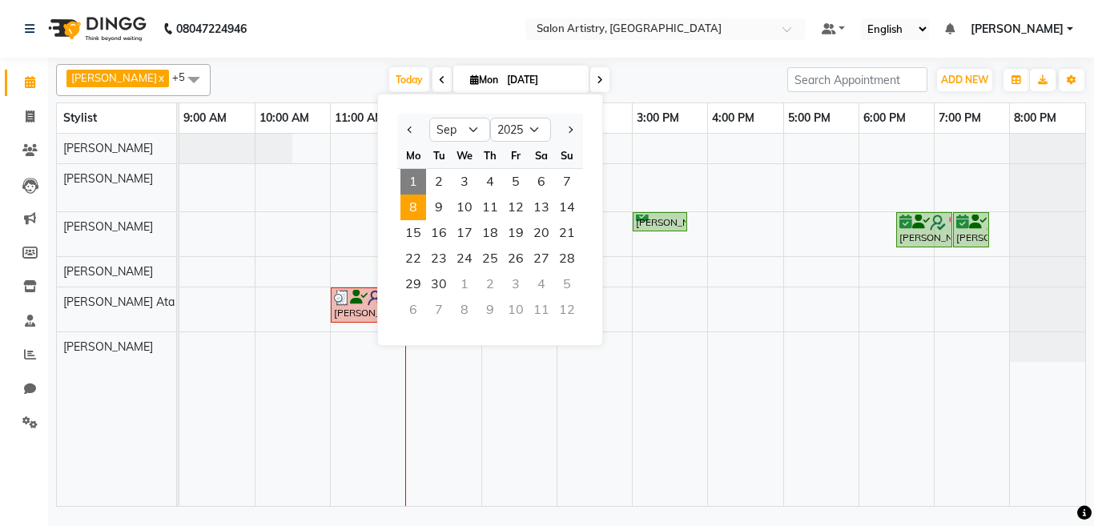
click at [417, 209] on span "8" at bounding box center [413, 208] width 26 height 26
type input "08-09-2025"
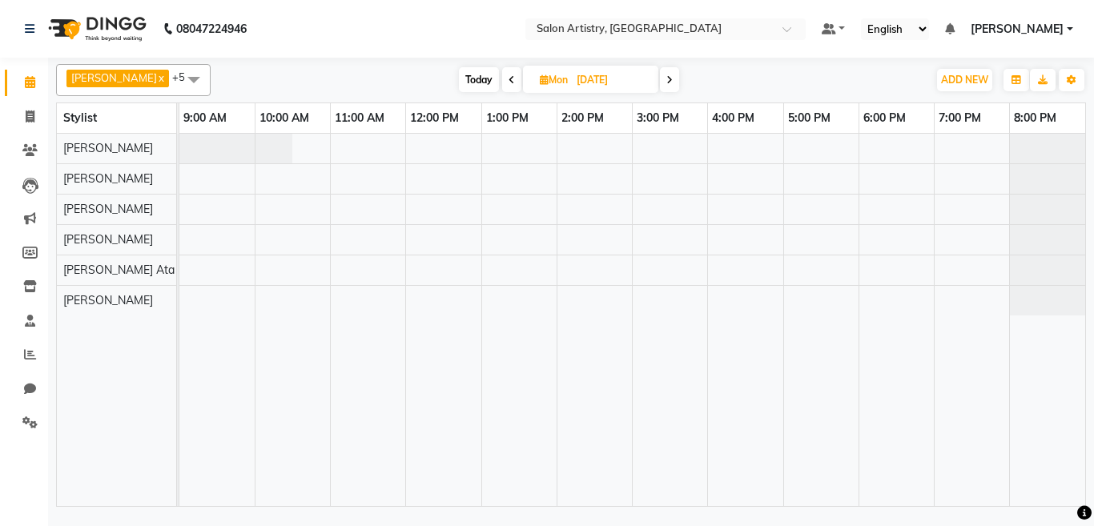
click at [338, 266] on div at bounding box center [632, 320] width 906 height 372
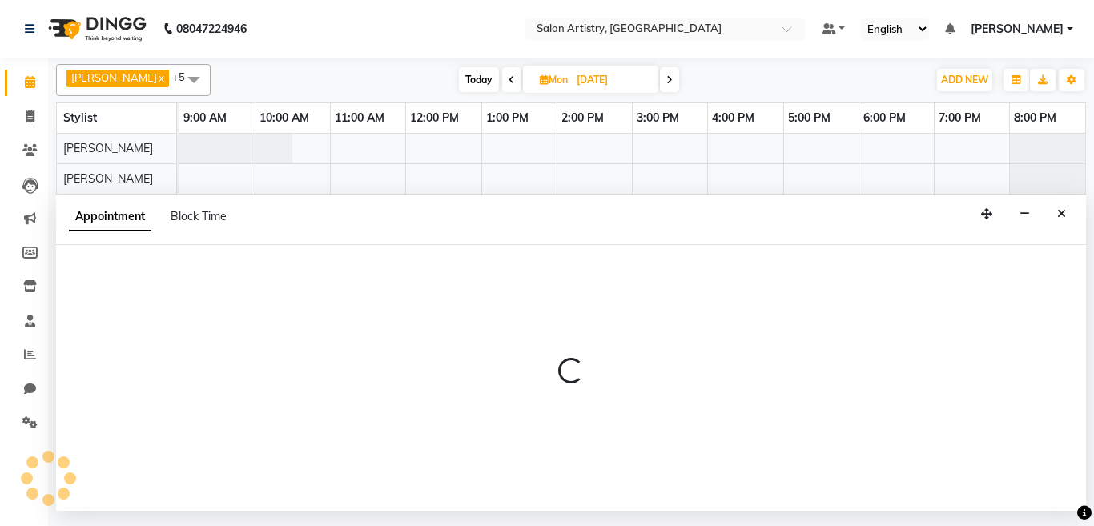
select select "79858"
select select "660"
select select "tentative"
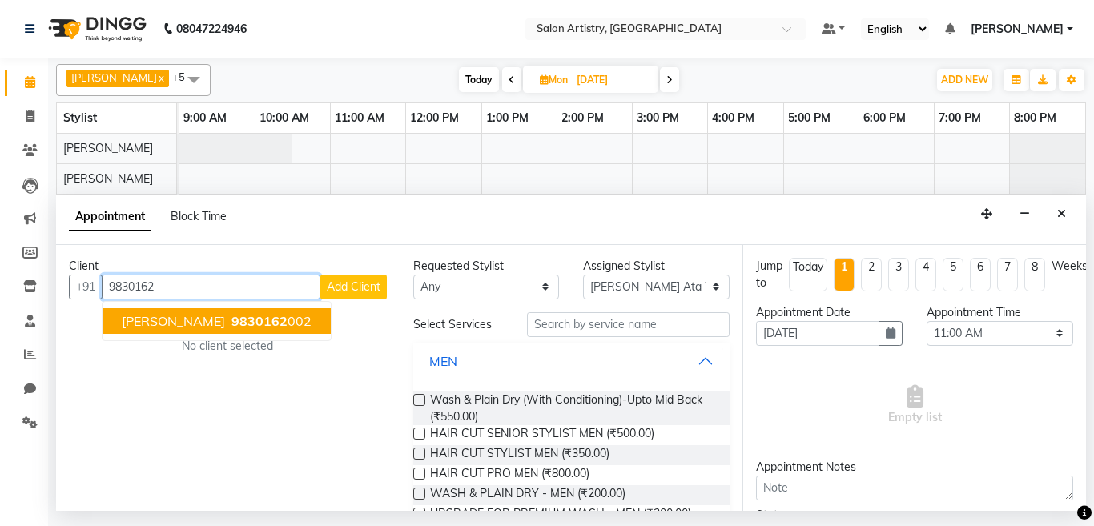
click at [228, 322] on ngb-highlight "9830162 002" at bounding box center [269, 321] width 83 height 16
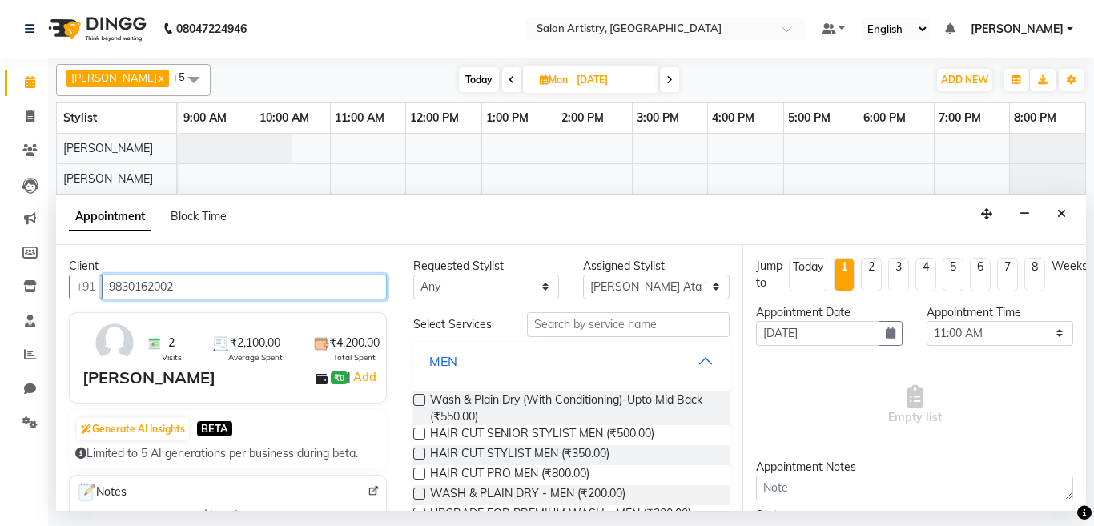
type input "9830162002"
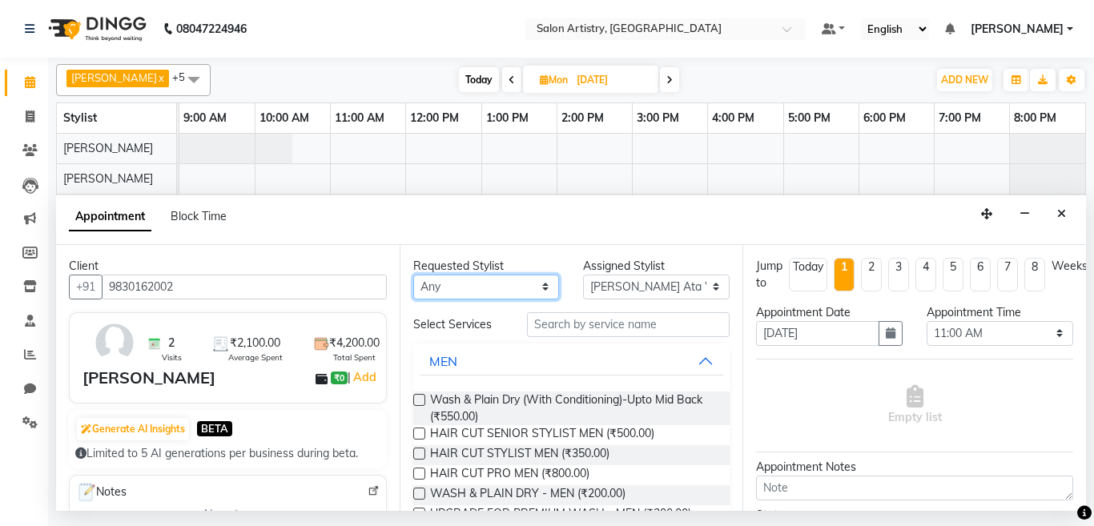
drag, startPoint x: 444, startPoint y: 292, endPoint x: 444, endPoint y: 322, distance: 30.4
click at [444, 299] on select "Any Anupriya Ghosh Iqbal Ahmed Irshad Khan Mannu Kumar Gupta Mekhla Bhattachary…" at bounding box center [486, 287] width 147 height 25
select select "79858"
click at [413, 275] on select "Any Anupriya Ghosh Iqbal Ahmed Irshad Khan Mannu Kumar Gupta Mekhla Bhattachary…" at bounding box center [486, 287] width 147 height 25
click at [417, 399] on label at bounding box center [419, 400] width 12 height 12
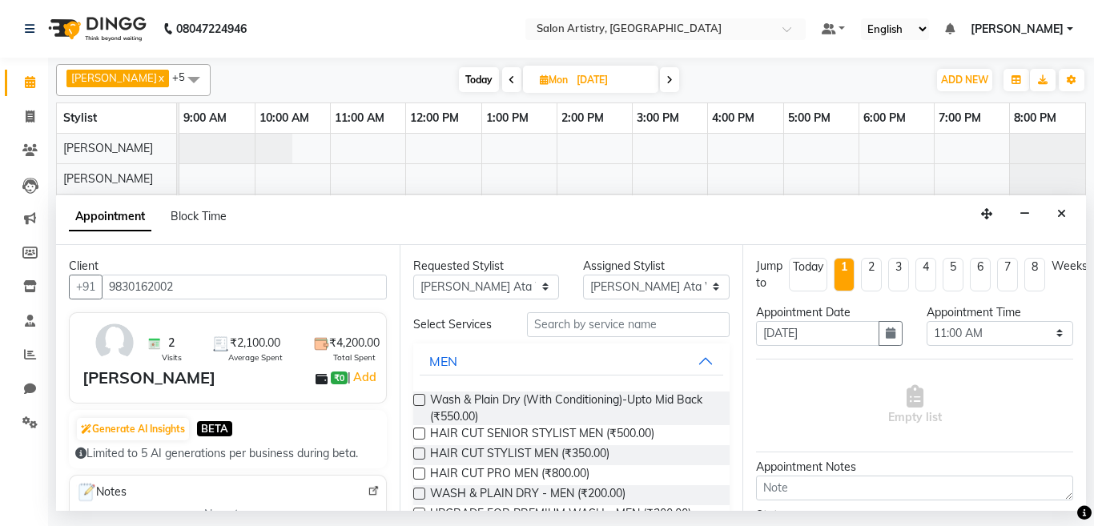
click at [417, 399] on input "checkbox" at bounding box center [418, 401] width 10 height 10
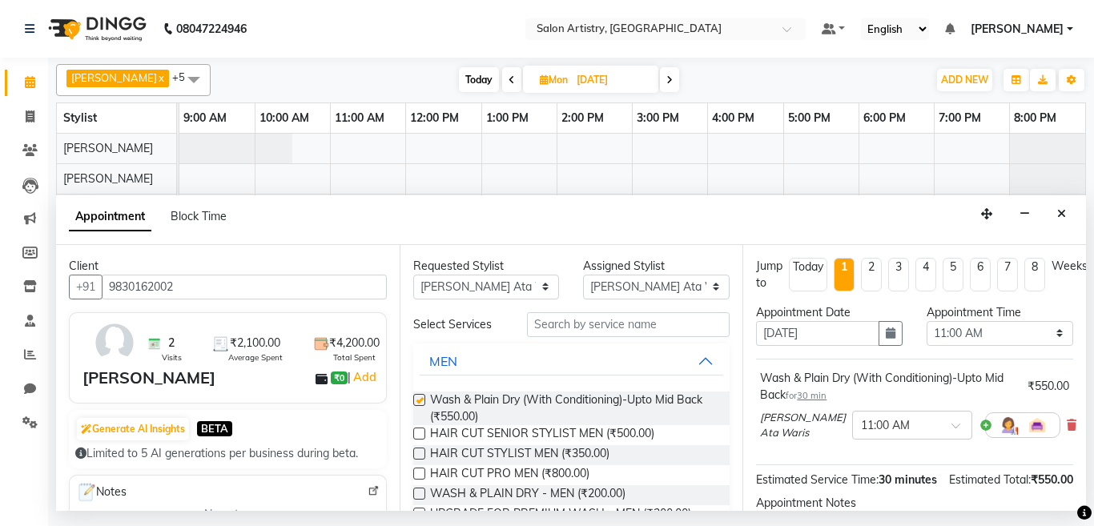
checkbox input "false"
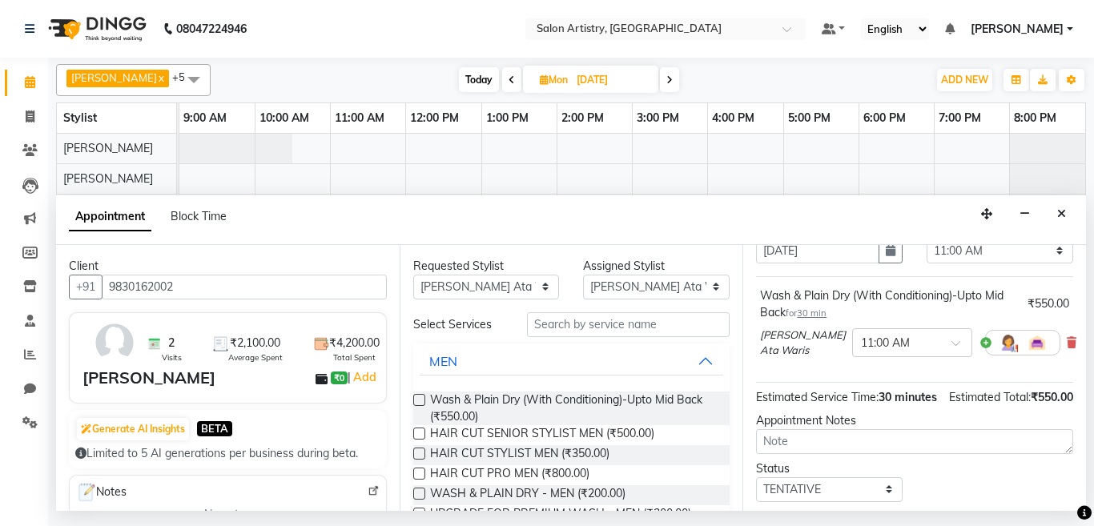
scroll to position [205, 0]
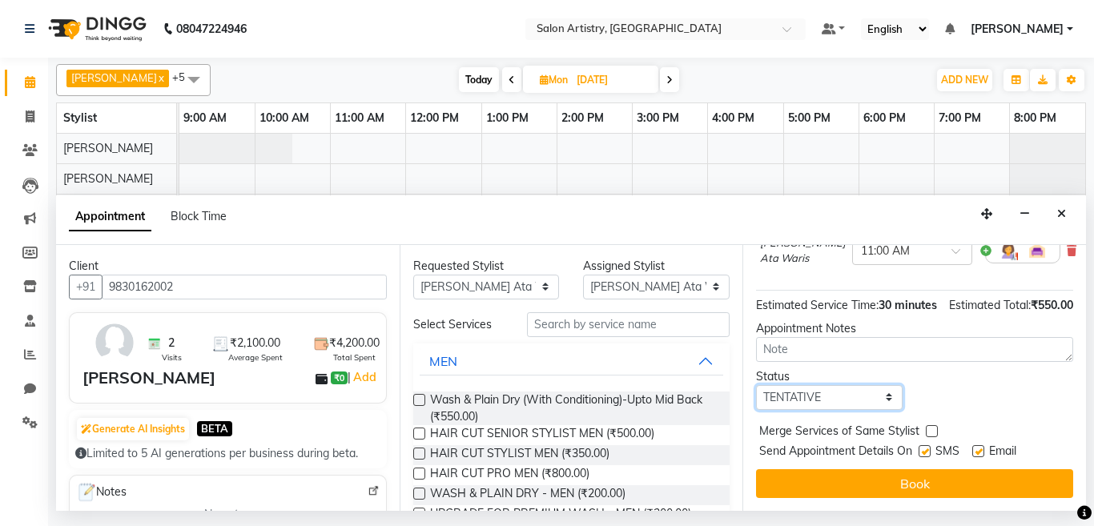
click at [800, 386] on select "Select TENTATIVE CONFIRM UPCOMING" at bounding box center [829, 397] width 147 height 25
select select "upcoming"
click at [756, 385] on select "Select TENTATIVE CONFIRM UPCOMING" at bounding box center [829, 397] width 147 height 25
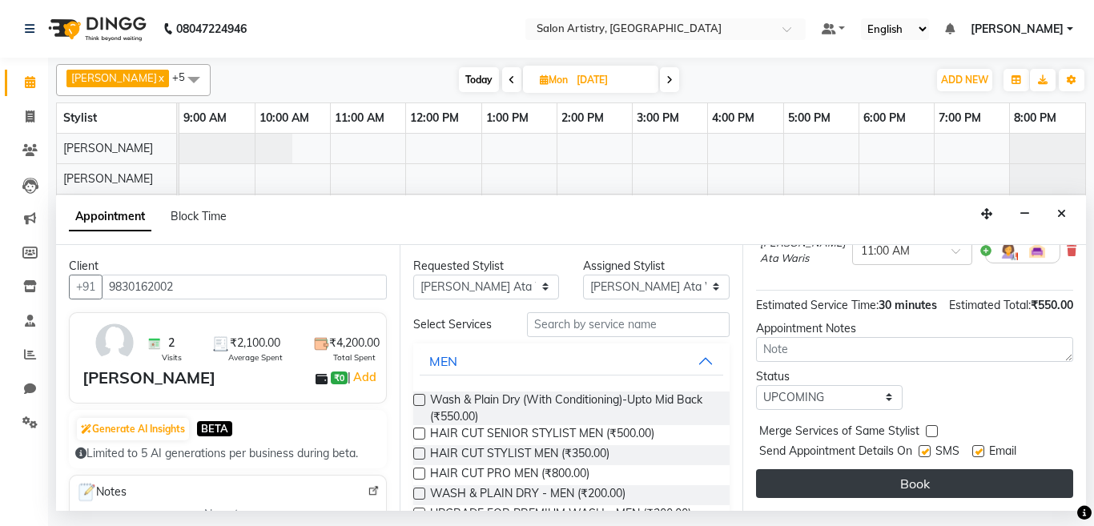
click at [806, 474] on button "Book" at bounding box center [914, 483] width 317 height 29
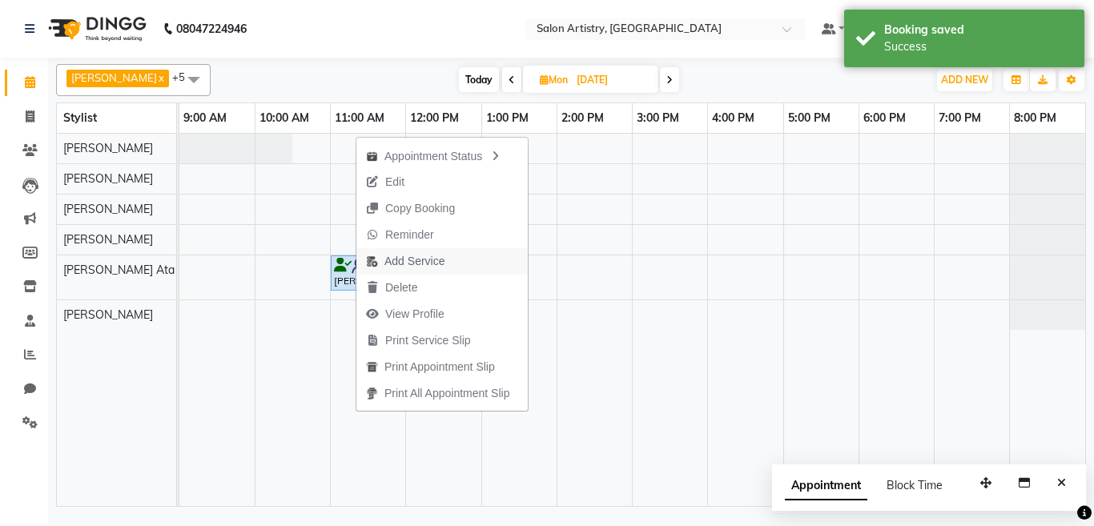
click at [405, 260] on span "Add Service" at bounding box center [414, 261] width 60 height 17
select select "79858"
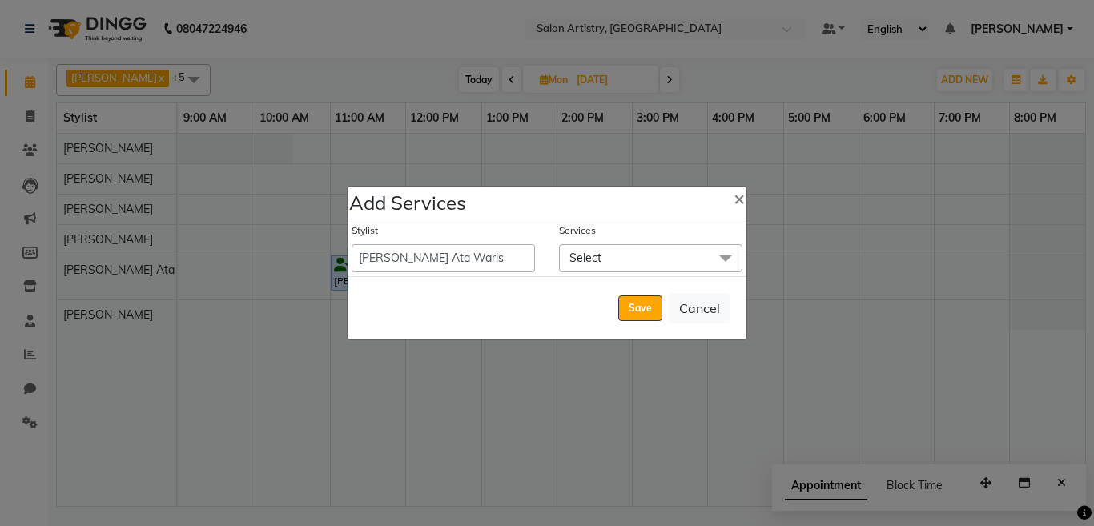
click at [597, 263] on span "Select" at bounding box center [585, 258] width 32 height 14
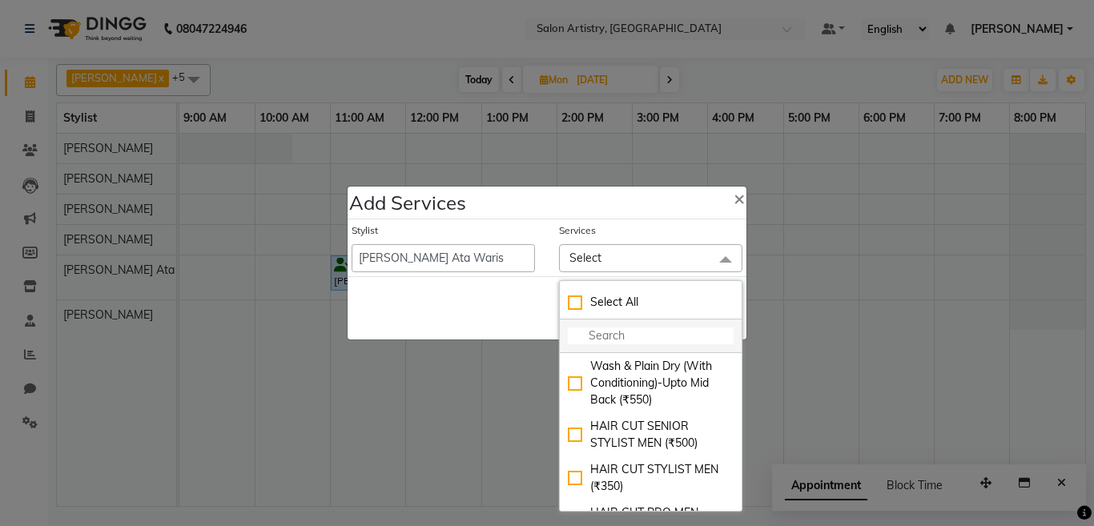
click at [600, 340] on input "multiselect-search" at bounding box center [651, 336] width 166 height 17
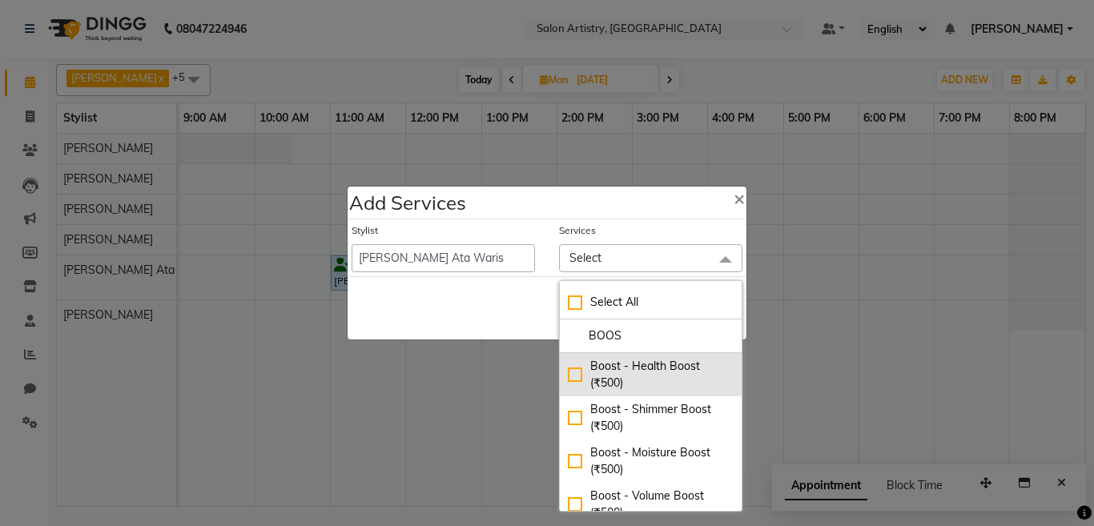
type input "BOOS"
click at [568, 377] on div "Boost - Health Boost (₹500)" at bounding box center [651, 375] width 166 height 34
checkbox input "true"
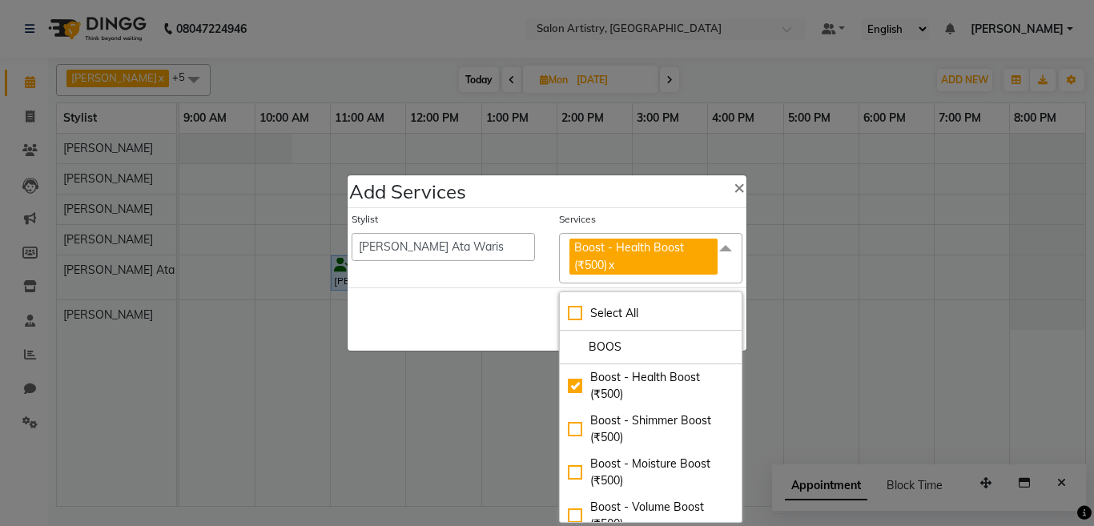
click at [515, 333] on div "Save Cancel" at bounding box center [547, 319] width 399 height 63
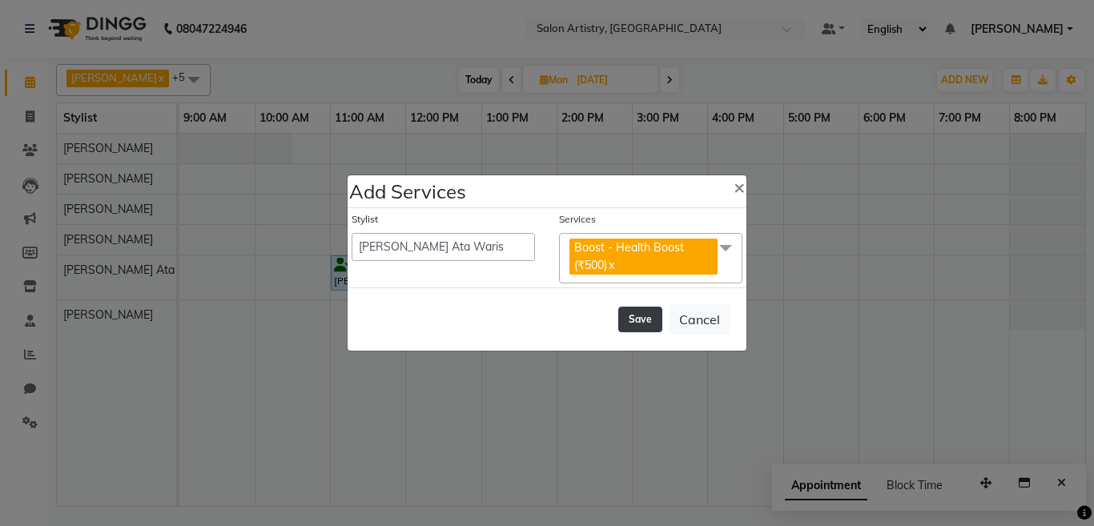
click at [645, 320] on button "Save" at bounding box center [640, 320] width 44 height 26
select select "79884"
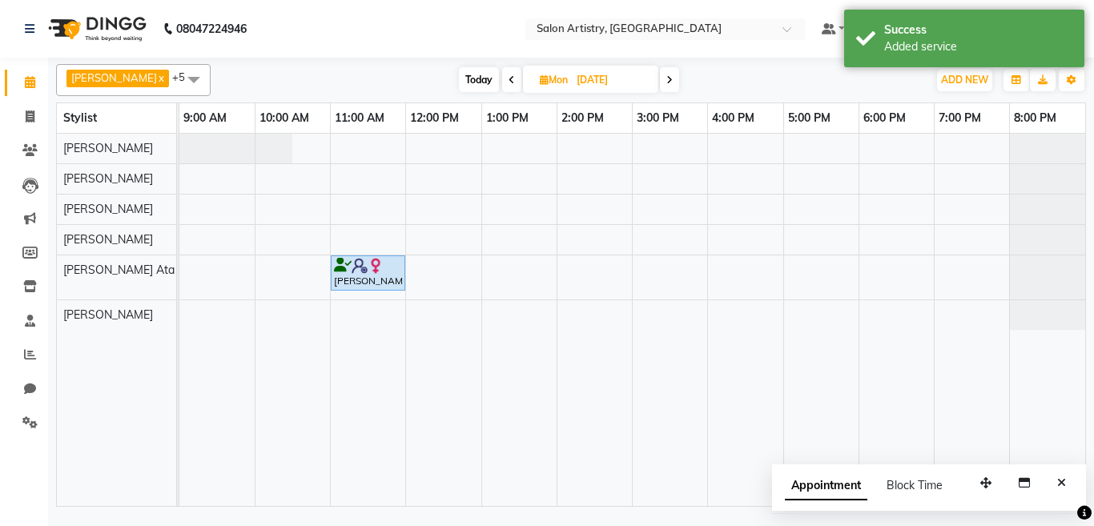
click at [536, 82] on span "Mon" at bounding box center [554, 80] width 36 height 12
select select "9"
select select "2025"
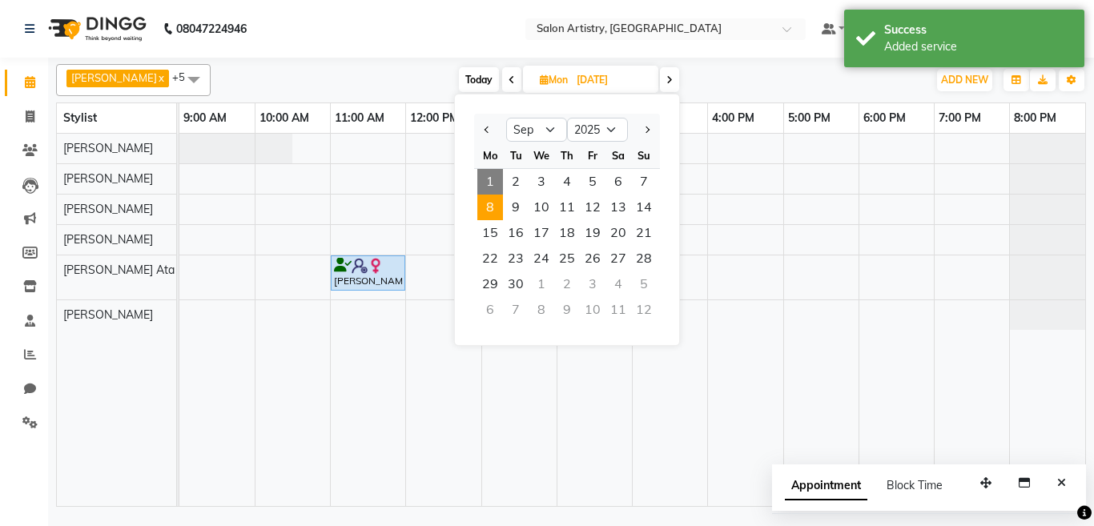
click at [489, 173] on span "1" at bounding box center [490, 182] width 26 height 26
type input "[DATE]"
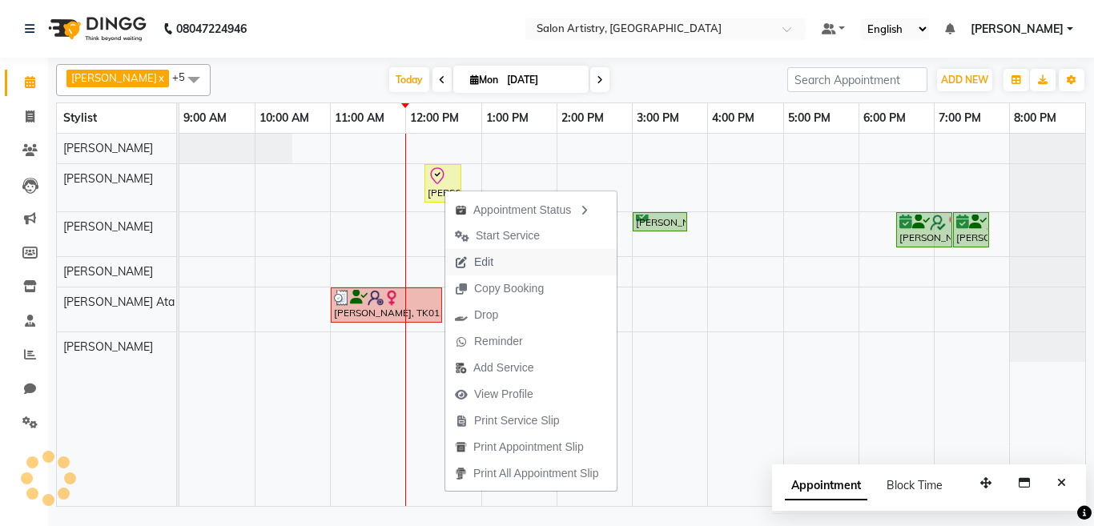
click at [481, 259] on span "Edit" at bounding box center [483, 262] width 19 height 17
select select "tentative"
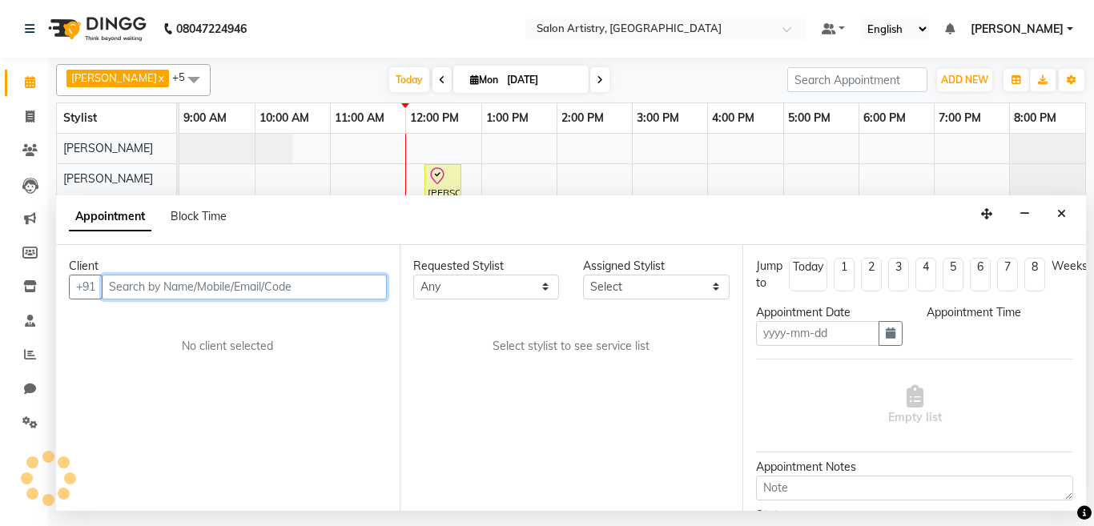
type input "[DATE]"
select select "79860"
select select "check-in"
select select "735"
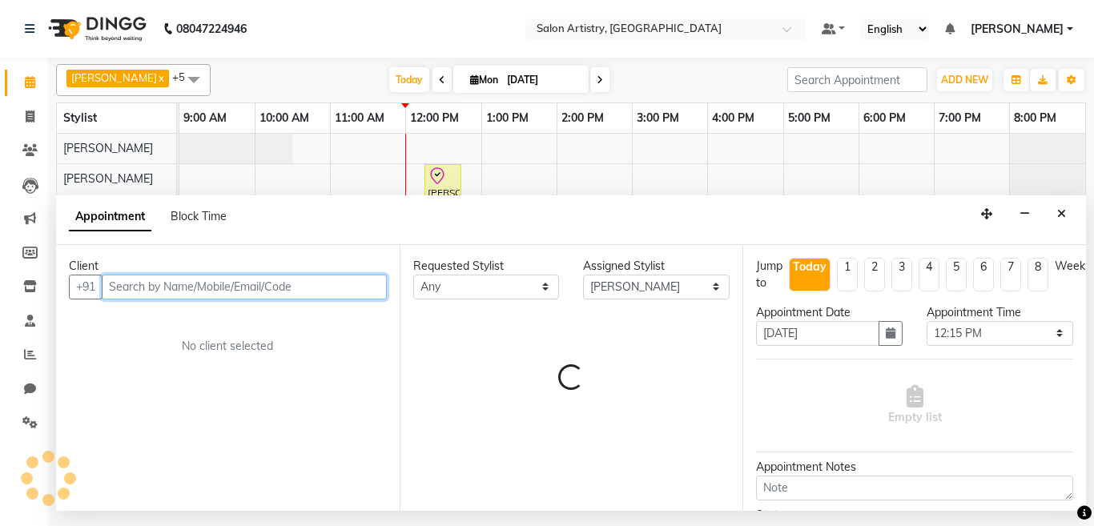
select select "4168"
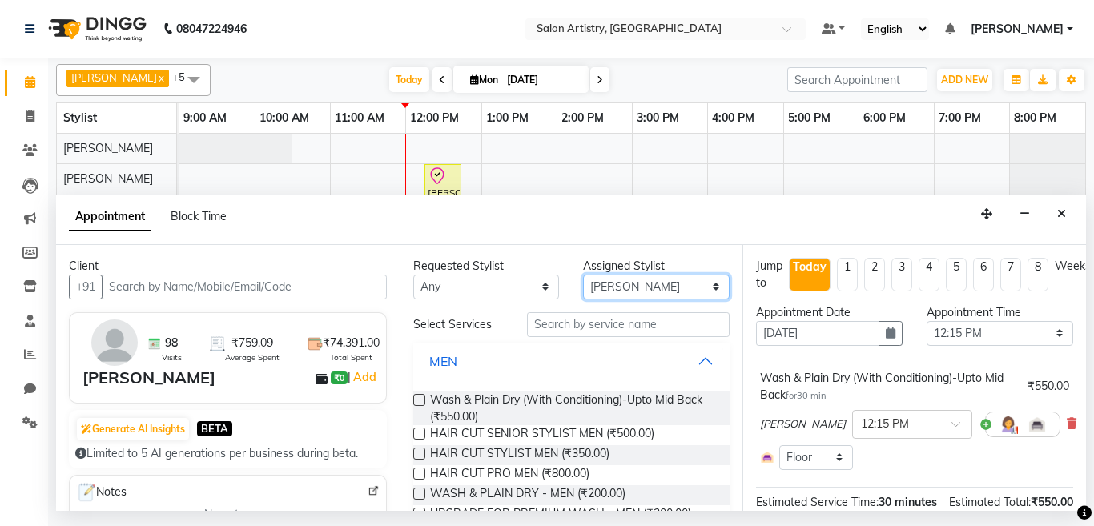
drag, startPoint x: 604, startPoint y: 283, endPoint x: 602, endPoint y: 308, distance: 24.9
click at [604, 285] on select "Select Anupriya Ghosh Iqbal Ahmed Irshad Khan Mannu Kumar Gupta Mekhla Bhattach…" at bounding box center [656, 287] width 147 height 25
select select "79858"
click at [583, 275] on select "Select Anupriya Ghosh Iqbal Ahmed Irshad Khan Mannu Kumar Gupta Mekhla Bhattach…" at bounding box center [656, 287] width 147 height 25
click at [421, 399] on label at bounding box center [419, 400] width 12 height 12
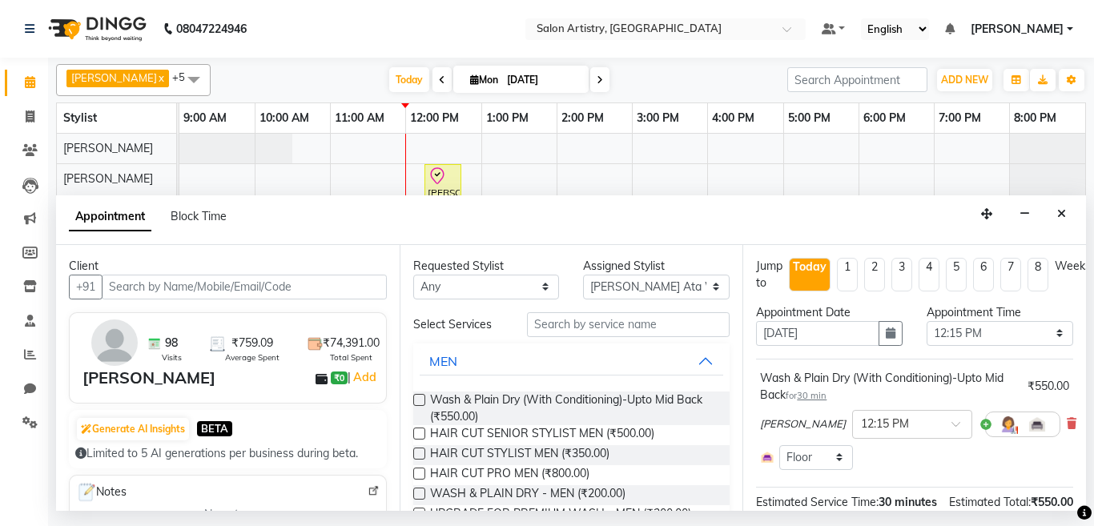
click at [421, 399] on input "checkbox" at bounding box center [418, 401] width 10 height 10
checkbox input "false"
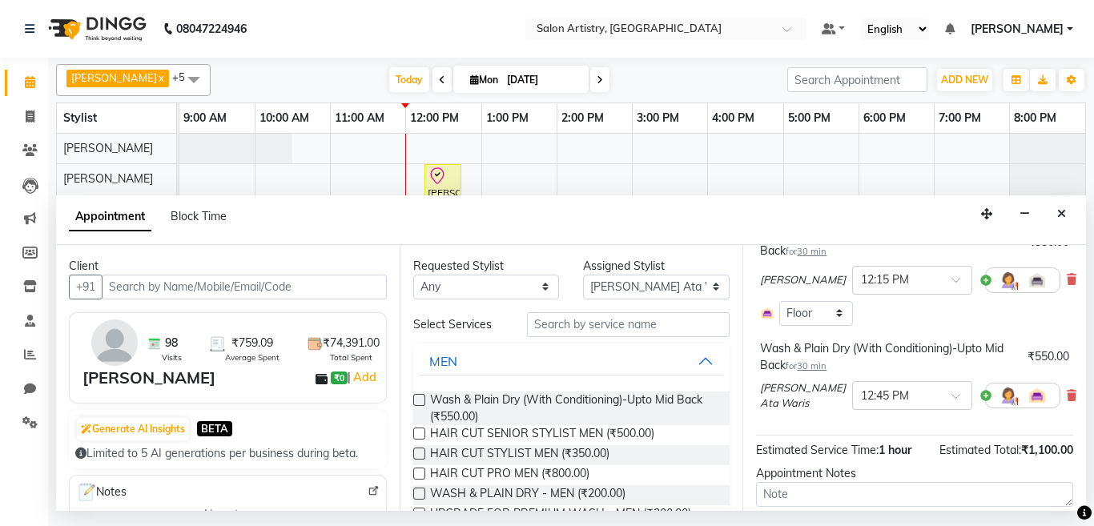
scroll to position [160, 0]
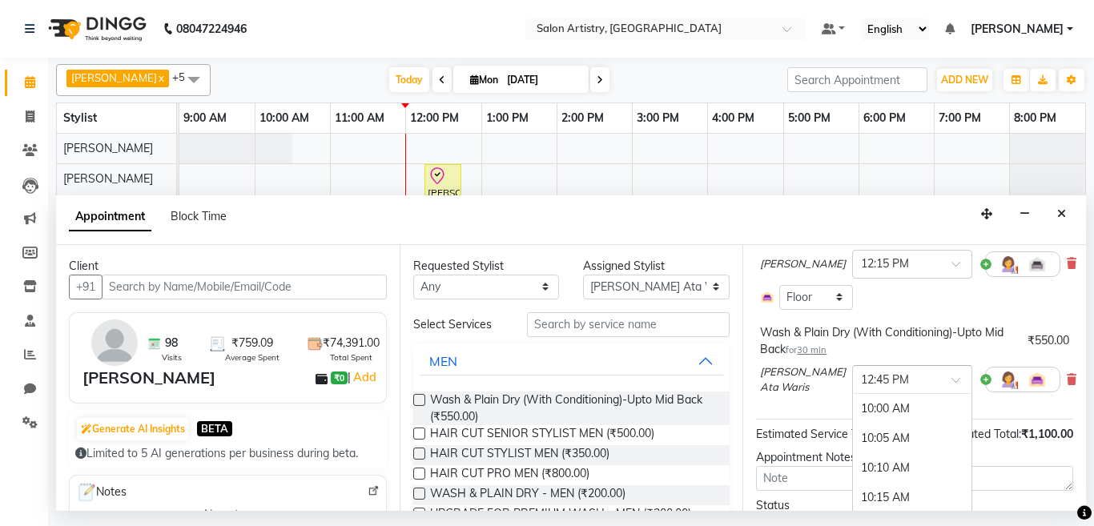
click at [861, 383] on input "text" at bounding box center [896, 378] width 70 height 17
click at [863, 400] on div "12:30 PM" at bounding box center [912, 400] width 119 height 30
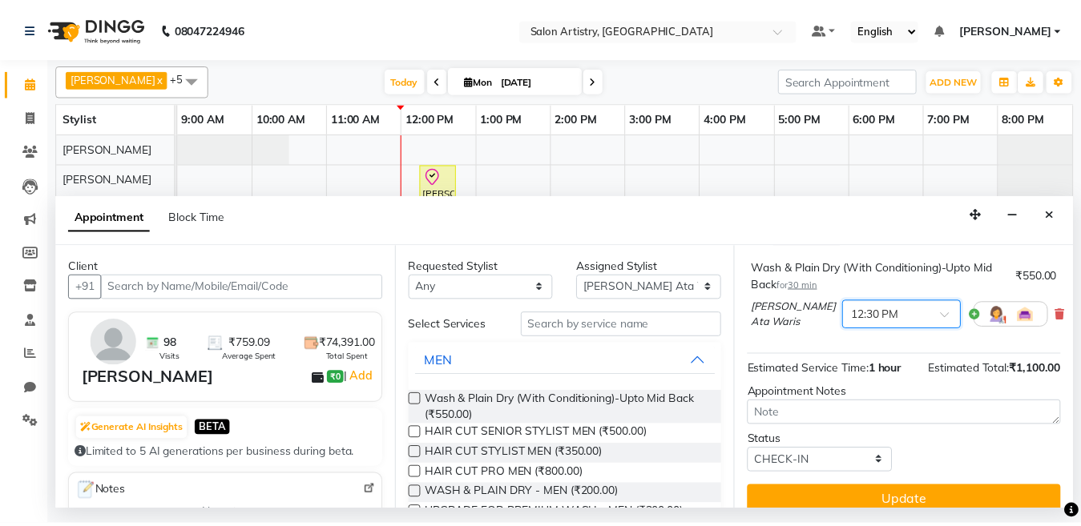
scroll to position [256, 0]
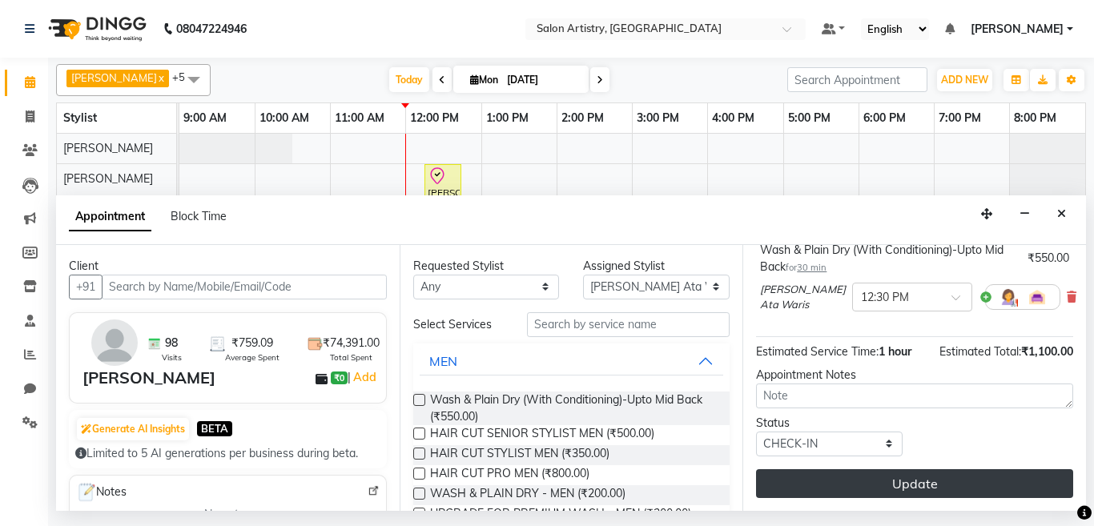
click at [853, 469] on button "Update" at bounding box center [914, 483] width 317 height 29
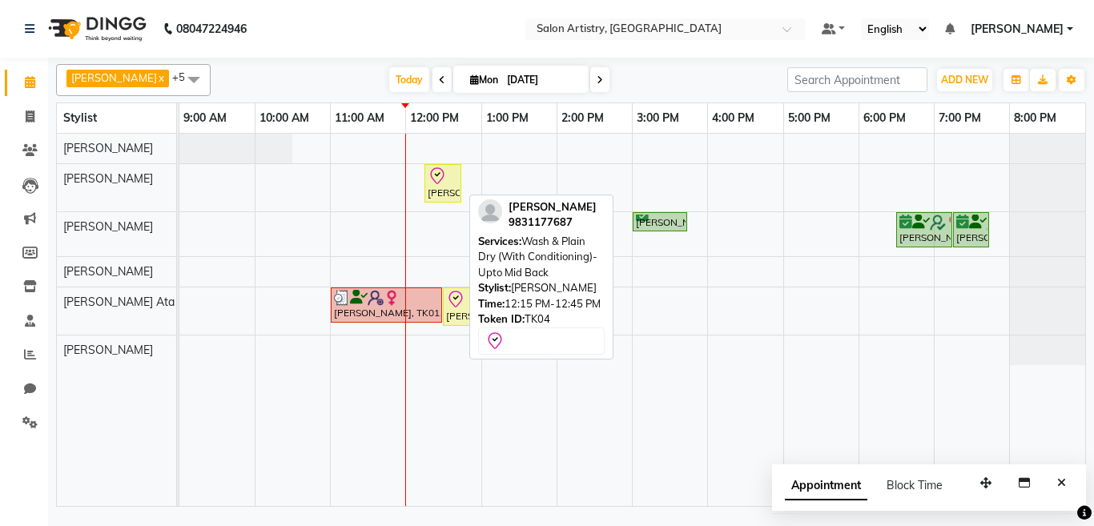
click at [438, 186] on div "[PERSON_NAME], TK04, 12:15 PM-12:45 PM, Wash & Plain Dry (With Conditioning)-Up…" at bounding box center [443, 184] width 34 height 34
select select "8"
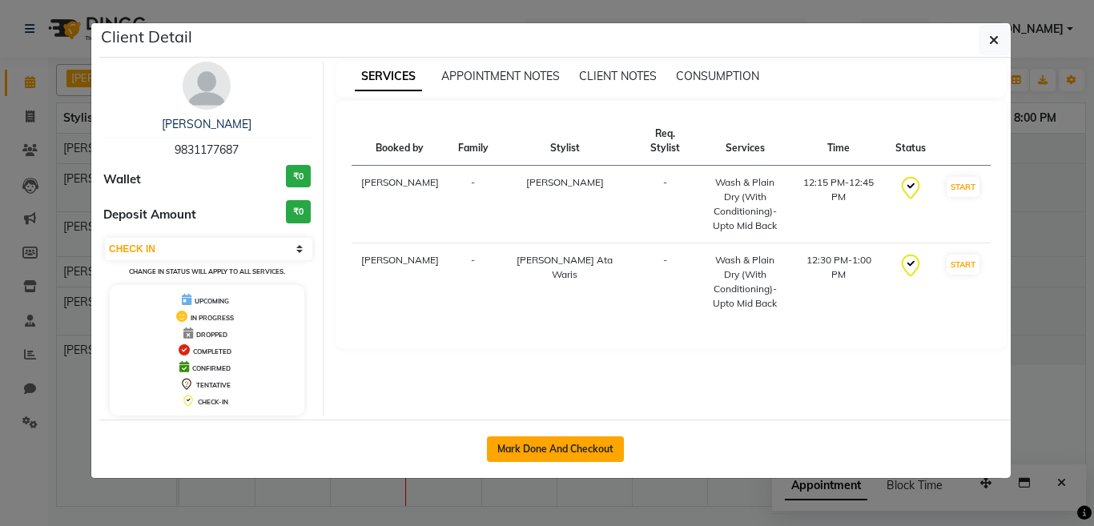
click at [542, 446] on button "Mark Done And Checkout" at bounding box center [555, 450] width 137 height 26
select select "service"
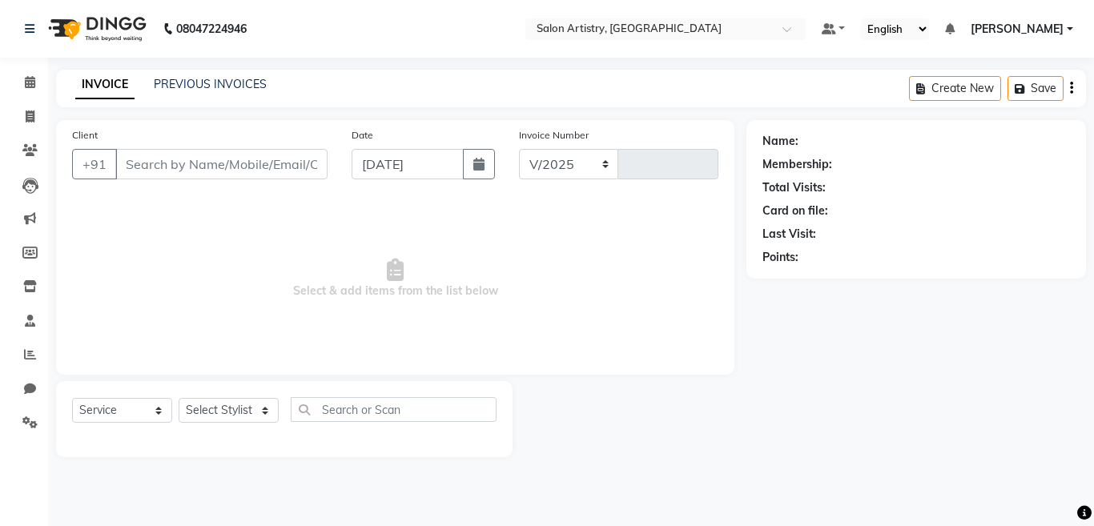
select select "8285"
type input "2240"
select select "79865"
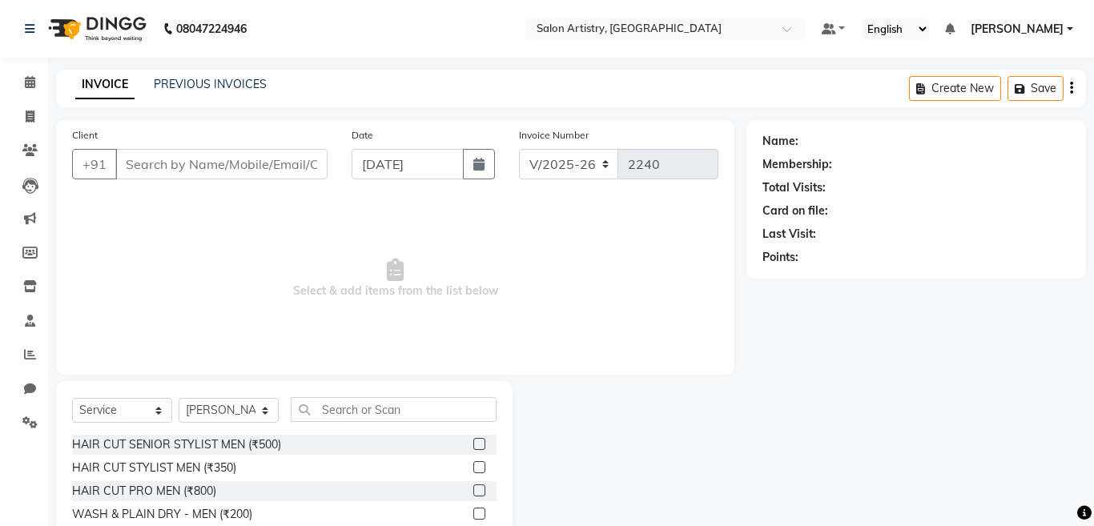
type input "9831177687"
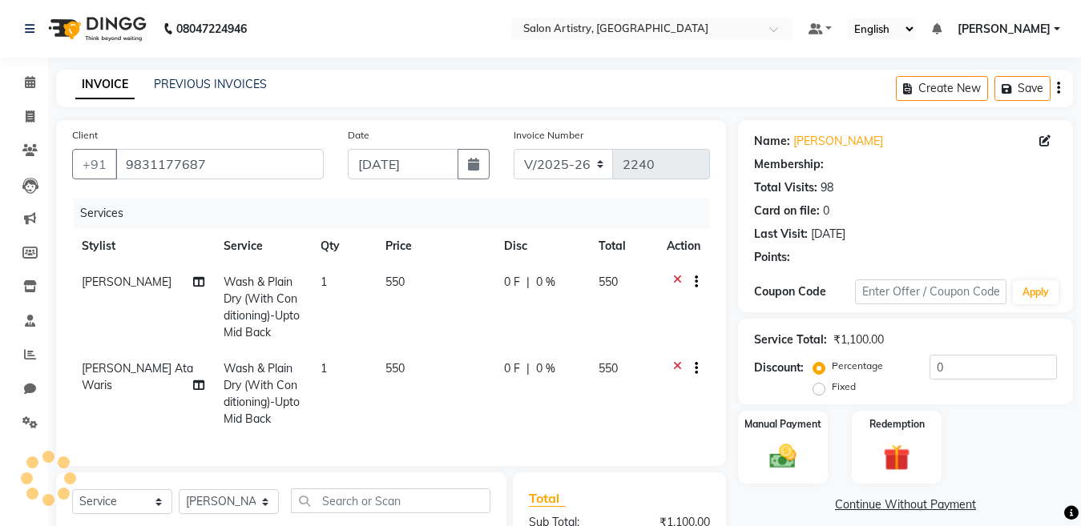
select select "1: Object"
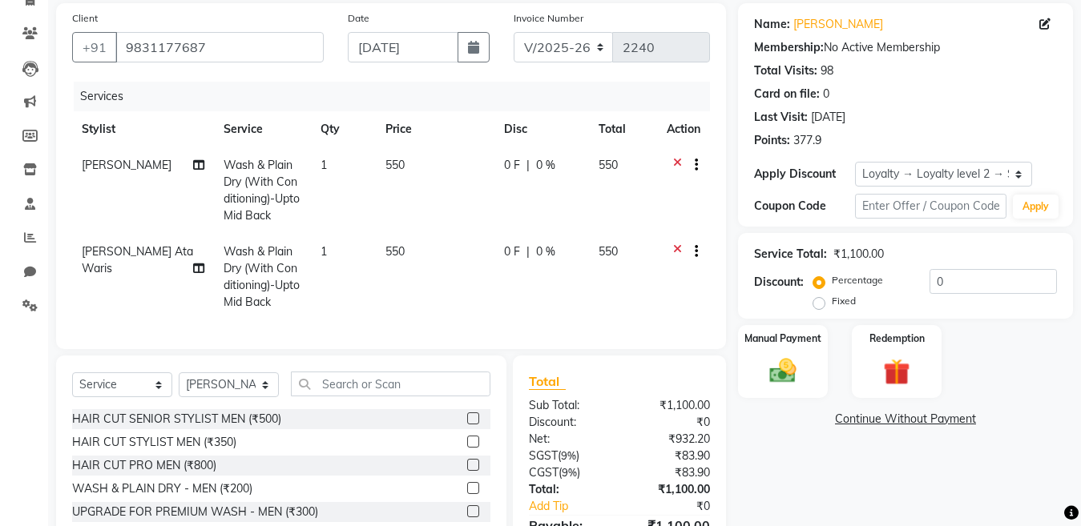
scroll to position [220, 0]
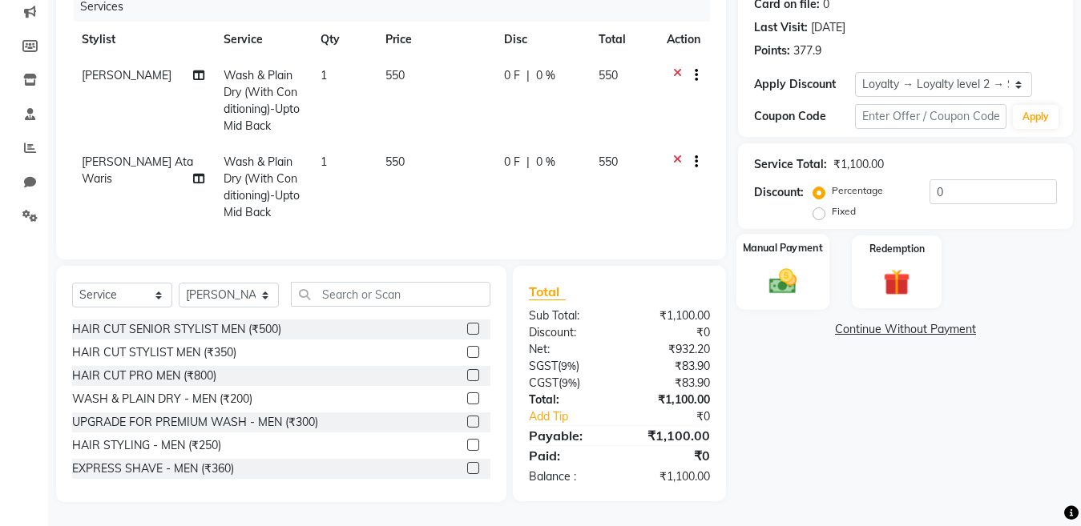
click at [775, 265] on img at bounding box center [782, 281] width 45 height 32
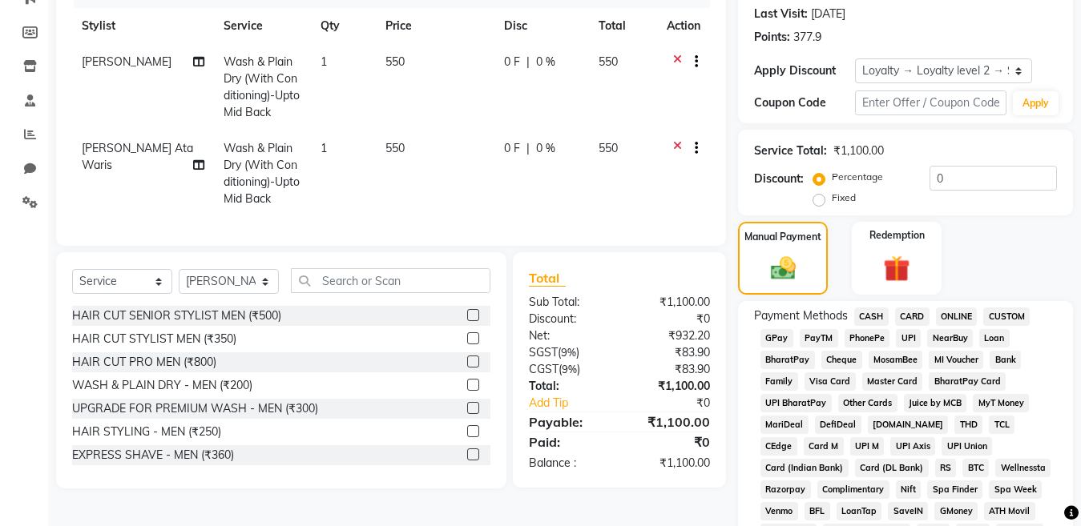
click at [864, 314] on span "CASH" at bounding box center [871, 317] width 34 height 18
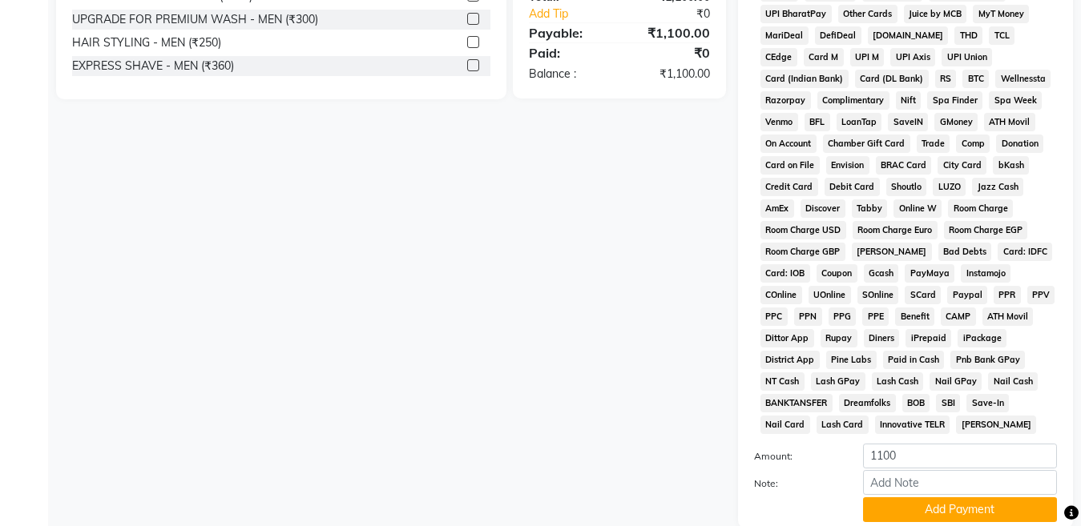
scroll to position [730, 0]
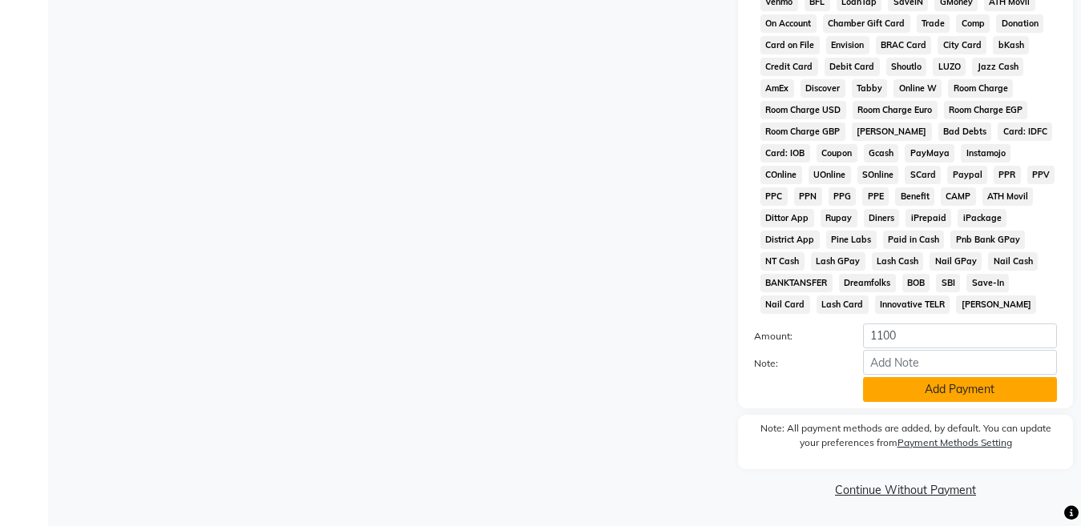
click at [907, 388] on button "Add Payment" at bounding box center [960, 389] width 194 height 25
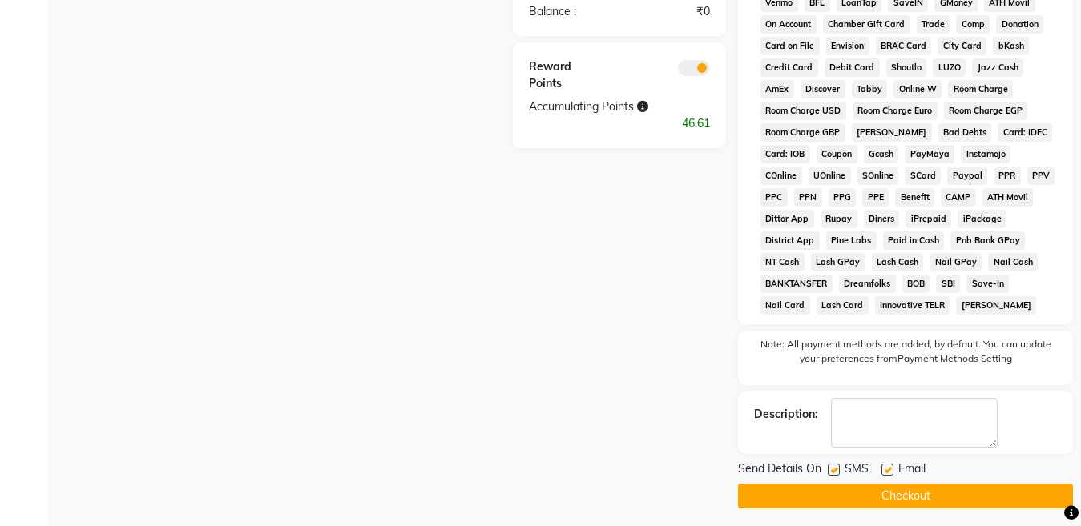
scroll to position [735, 0]
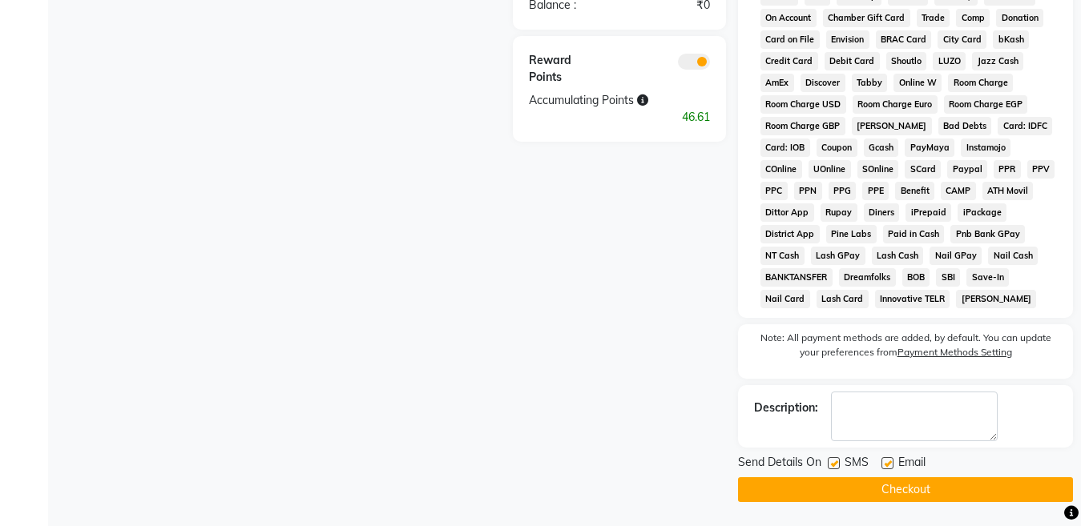
click at [882, 489] on button "Checkout" at bounding box center [905, 489] width 335 height 25
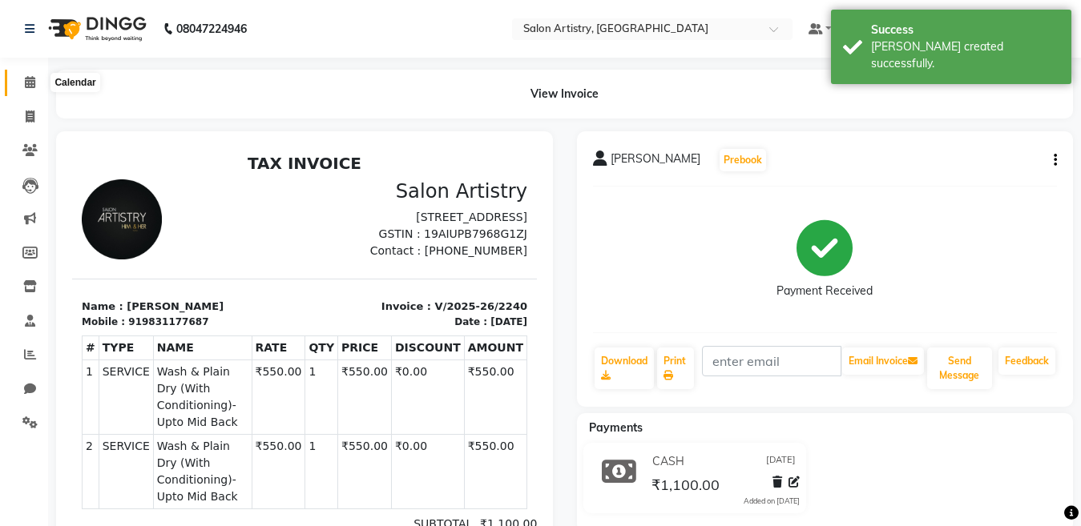
click at [25, 80] on icon at bounding box center [30, 82] width 10 height 12
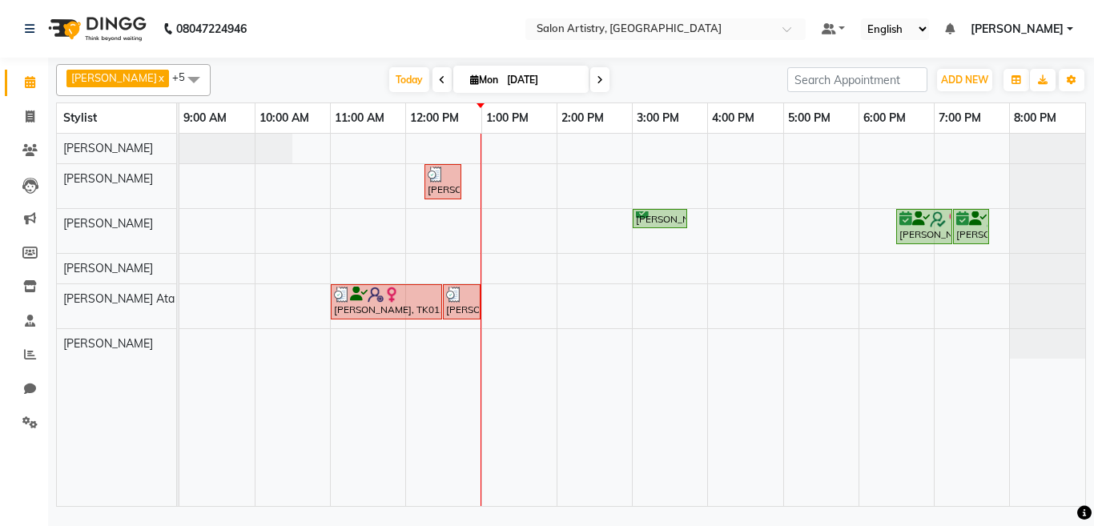
click at [602, 180] on div "Neela Gourisaria, TK04, 12:15 PM-12:45 PM, Wash & Plain Dry (With Conditioning)…" at bounding box center [632, 320] width 906 height 372
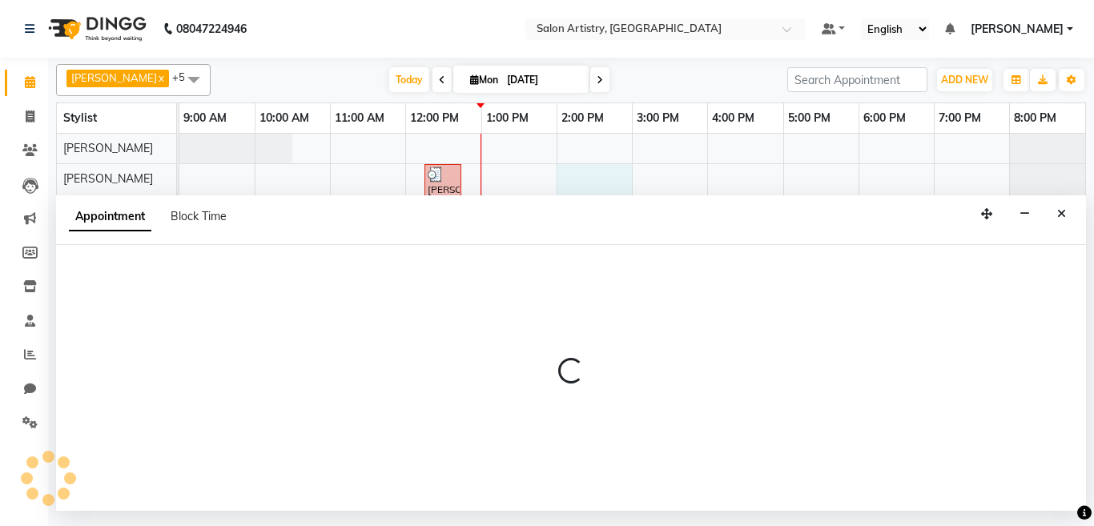
select select "79860"
select select "840"
select select "tentative"
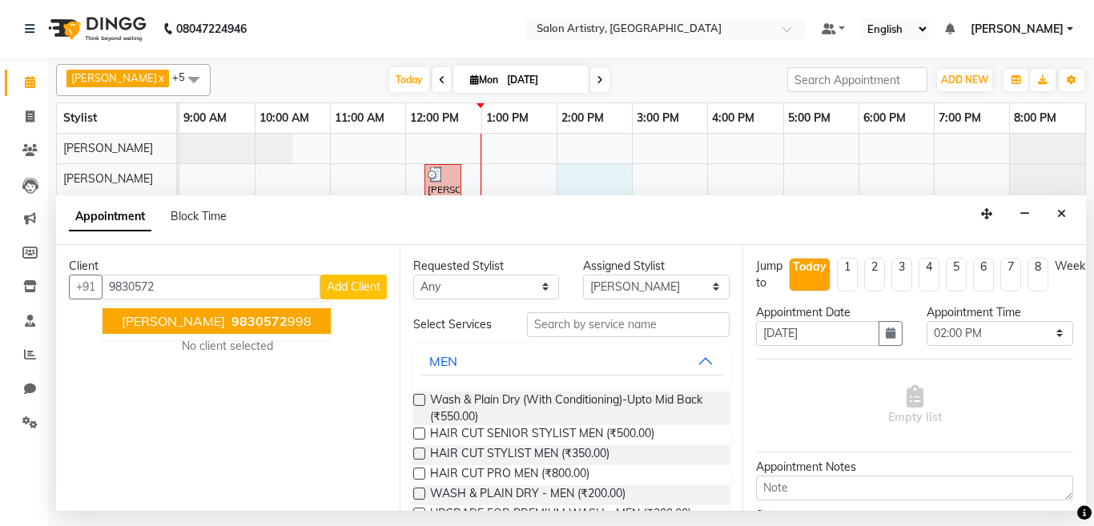
click at [155, 319] on span "[PERSON_NAME]" at bounding box center [173, 321] width 103 height 16
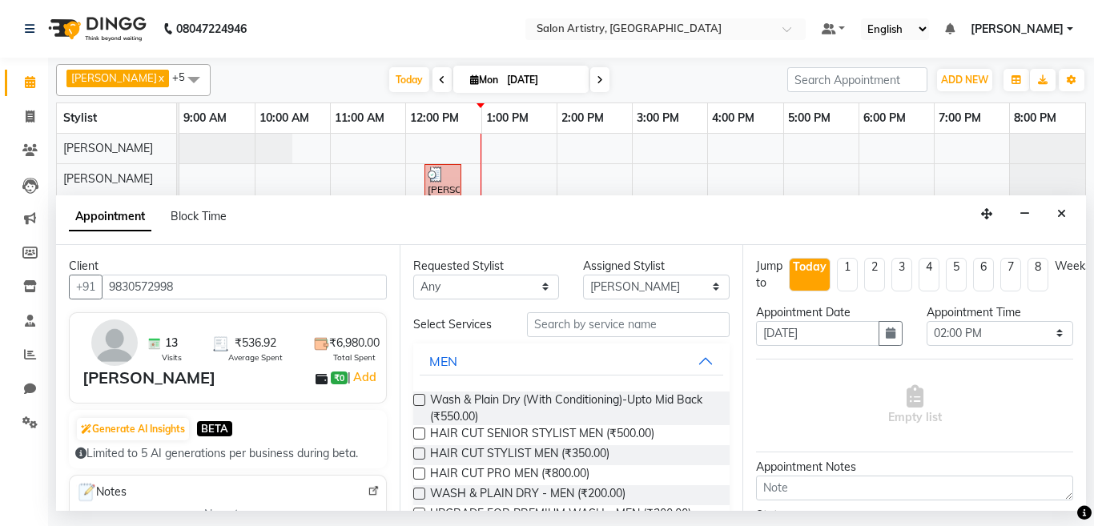
type input "9830572998"
drag, startPoint x: 443, startPoint y: 287, endPoint x: 448, endPoint y: 305, distance: 19.0
click at [443, 287] on select "Any [PERSON_NAME] [PERSON_NAME] [PERSON_NAME] [PERSON_NAME] [PERSON_NAME] [PERS…" at bounding box center [486, 287] width 147 height 25
select select "79860"
click at [413, 275] on select "Any [PERSON_NAME] [PERSON_NAME] [PERSON_NAME] [PERSON_NAME] [PERSON_NAME] [PERS…" at bounding box center [486, 287] width 147 height 25
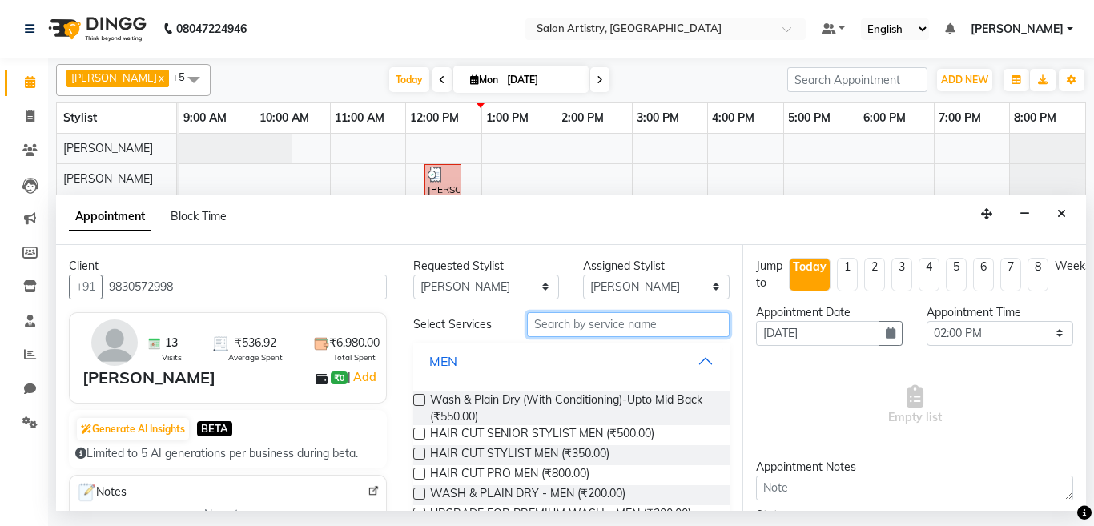
click at [579, 328] on input "text" at bounding box center [628, 324] width 203 height 25
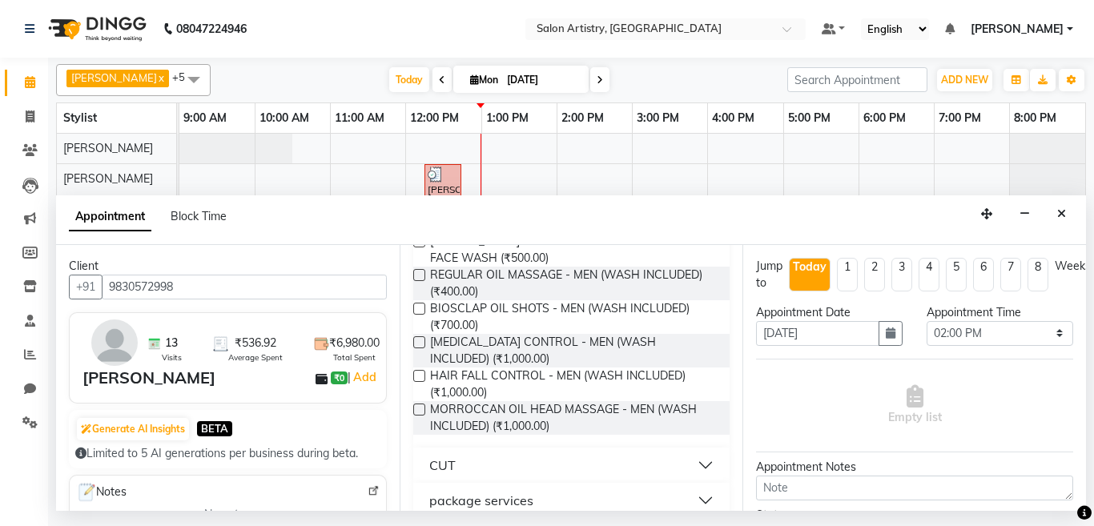
scroll to position [323, 0]
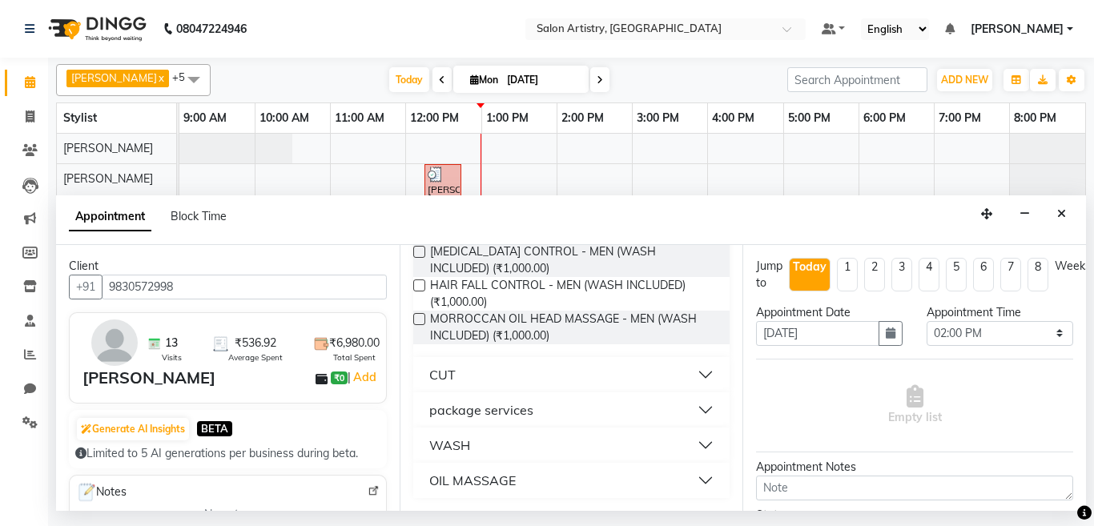
type input "wash"
click at [500, 441] on button "WASH" at bounding box center [572, 445] width 304 height 29
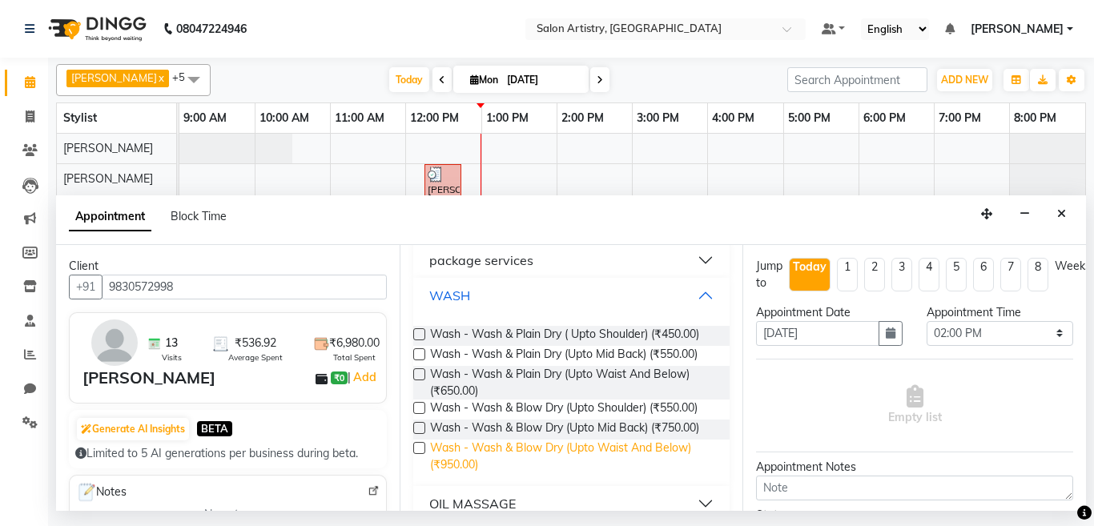
scroll to position [496, 0]
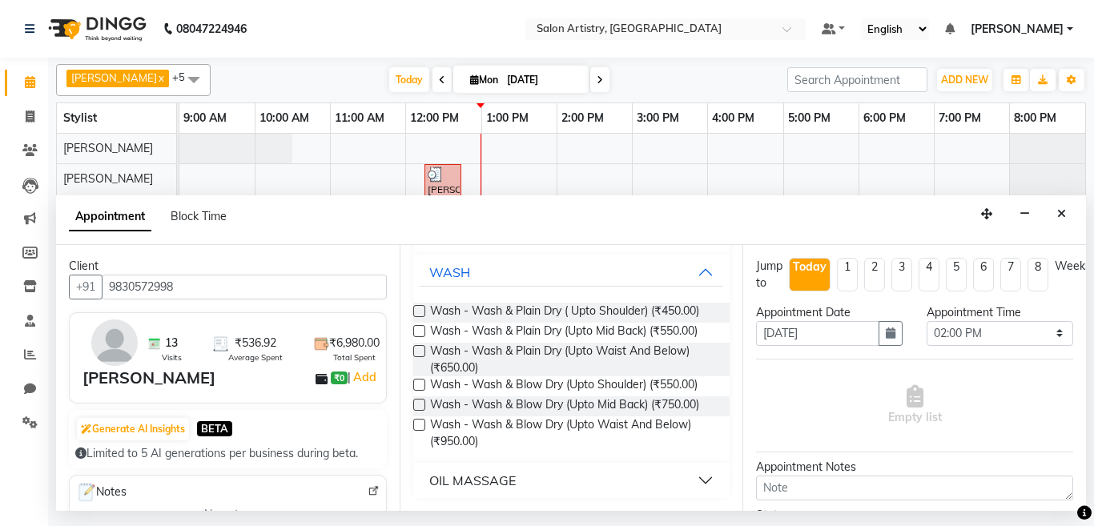
click at [421, 387] on label at bounding box center [419, 385] width 12 height 12
click at [421, 387] on input "checkbox" at bounding box center [418, 386] width 10 height 10
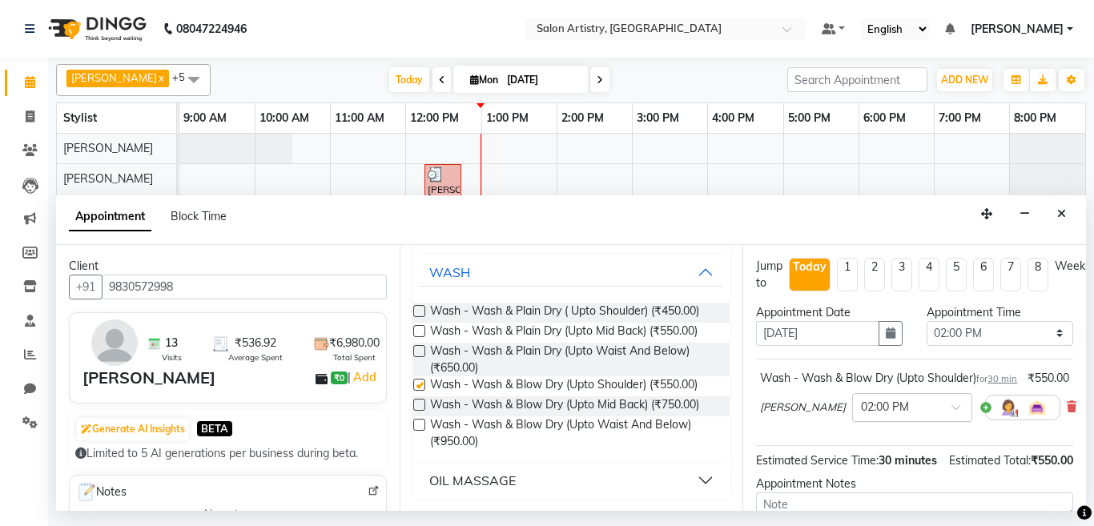
checkbox input "false"
drag, startPoint x: 855, startPoint y: 425, endPoint x: 920, endPoint y: 368, distance: 86.3
click at [861, 415] on input "text" at bounding box center [896, 406] width 70 height 17
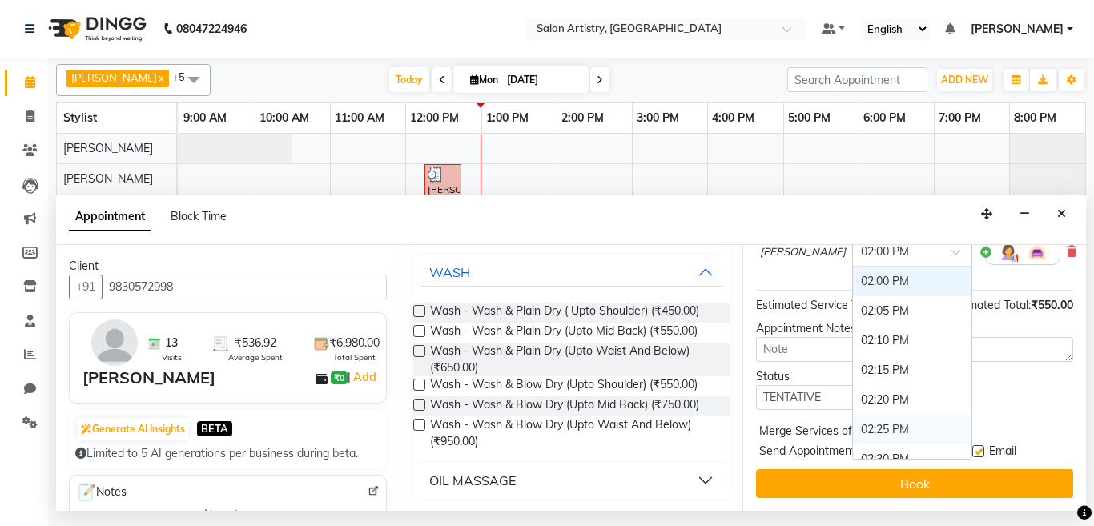
scroll to position [1512, 0]
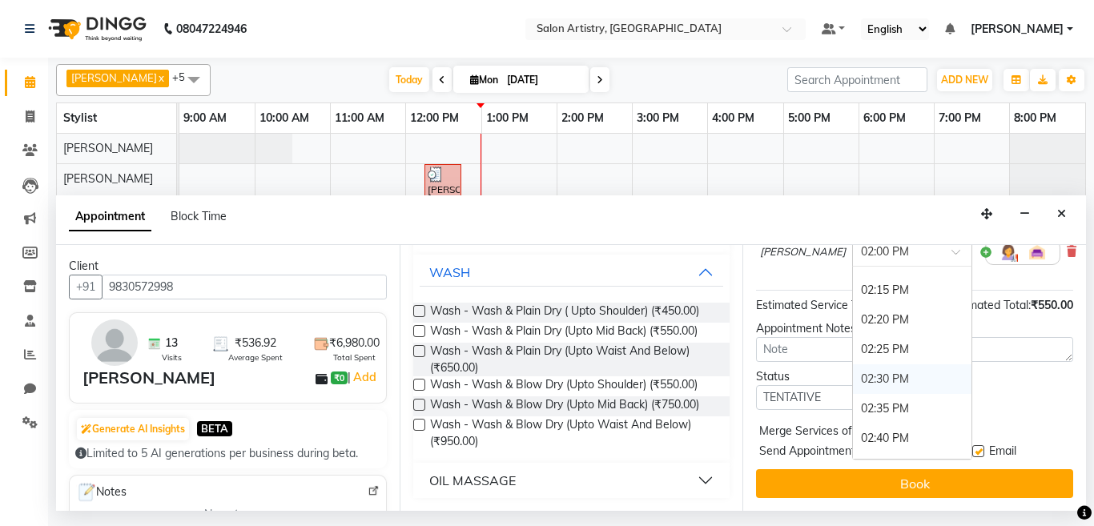
click at [855, 389] on div "02:30 PM" at bounding box center [912, 379] width 119 height 30
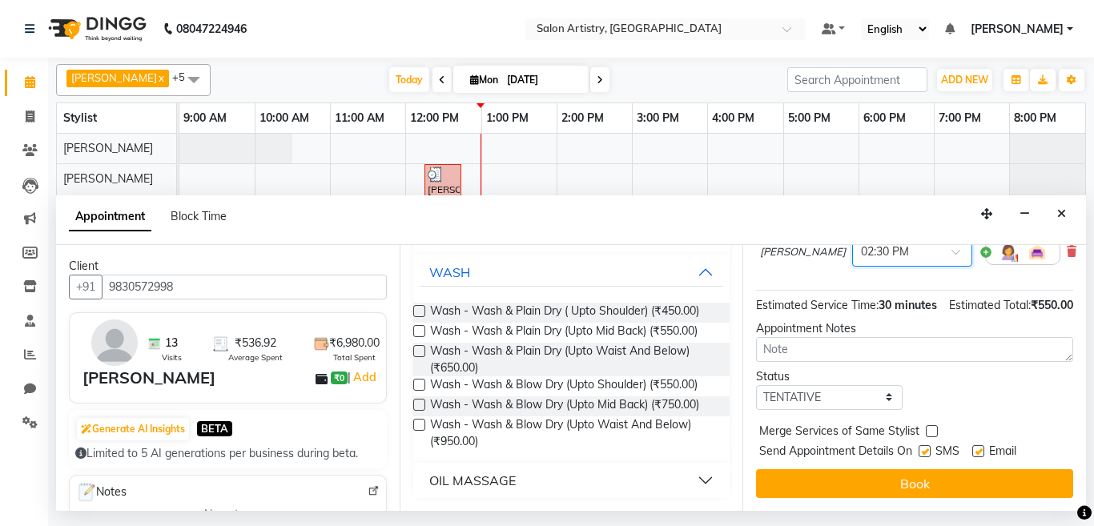
scroll to position [203, 0]
click at [814, 388] on select "Select TENTATIVE CONFIRM CHECK-IN UPCOMING" at bounding box center [829, 397] width 147 height 25
select select "confirm booking"
click at [756, 385] on select "Select TENTATIVE CONFIRM CHECK-IN UPCOMING" at bounding box center [829, 397] width 147 height 25
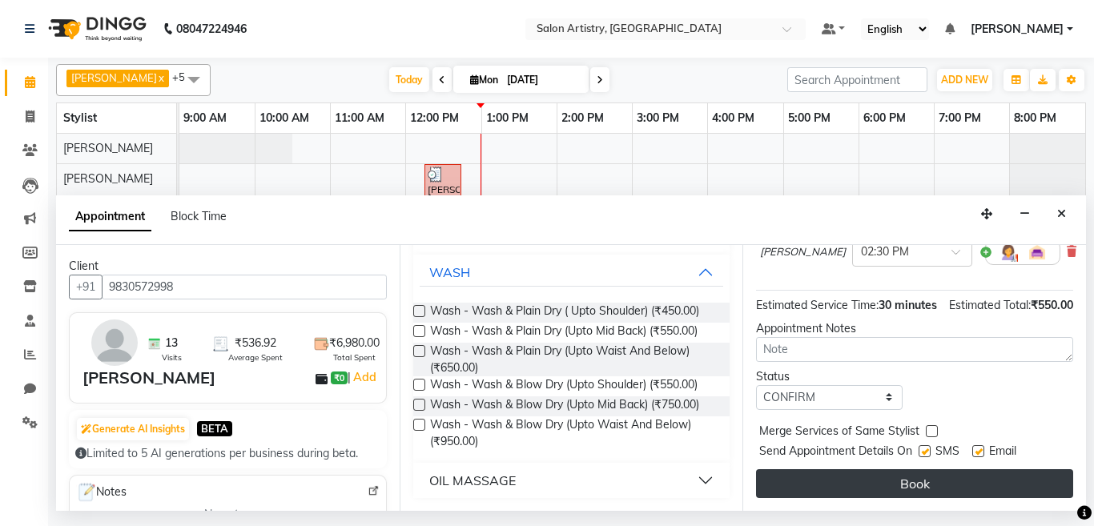
drag, startPoint x: 838, startPoint y: 470, endPoint x: 830, endPoint y: 467, distance: 8.6
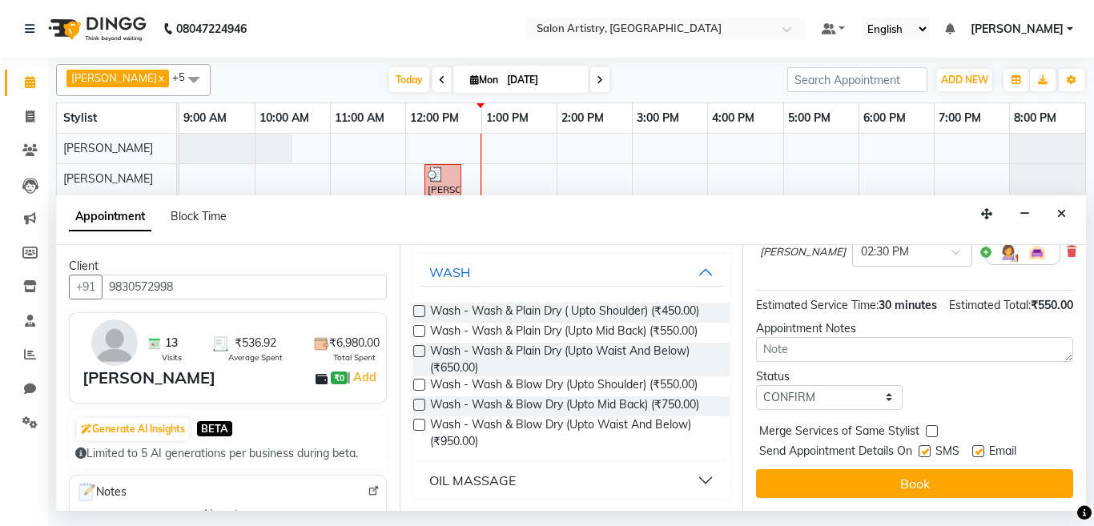
click at [836, 470] on button "Book" at bounding box center [914, 483] width 317 height 29
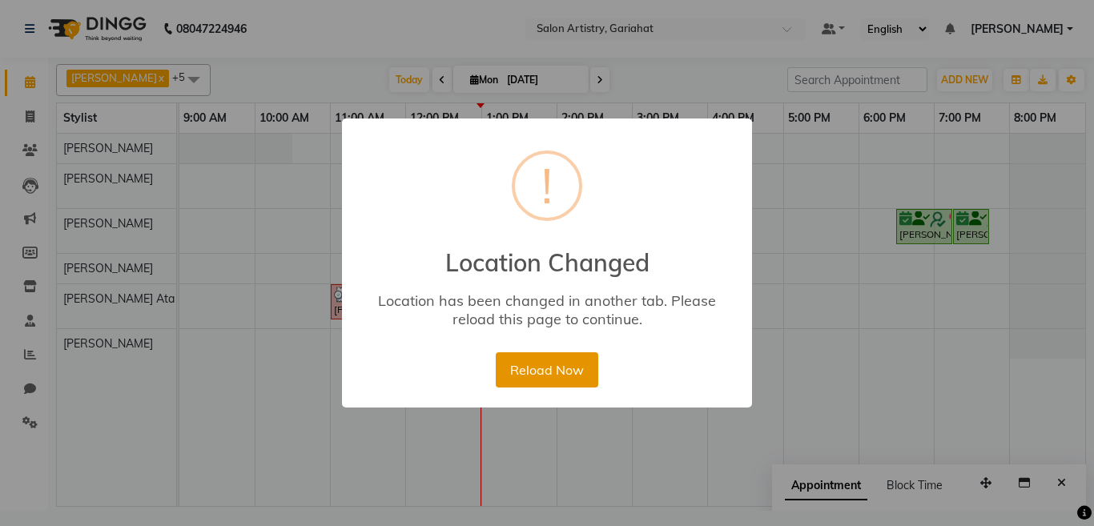
click at [533, 376] on button "Reload Now" at bounding box center [547, 369] width 102 height 35
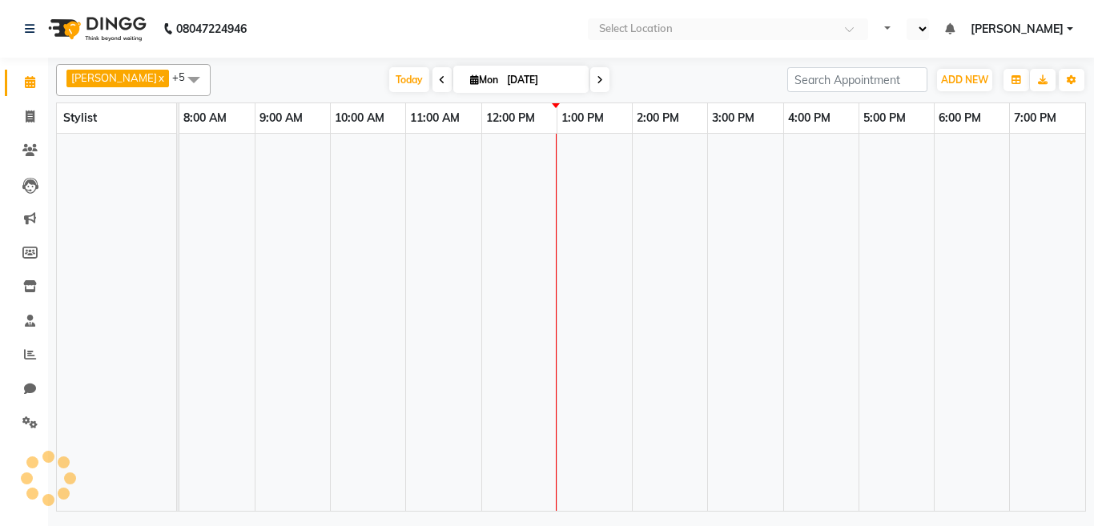
select select "en"
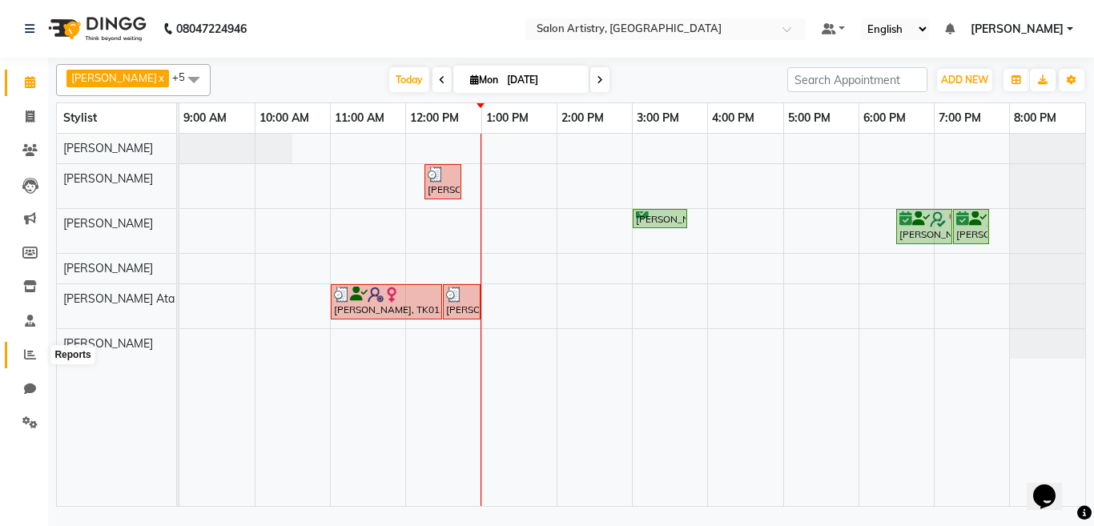
click at [26, 357] on icon at bounding box center [30, 354] width 12 height 12
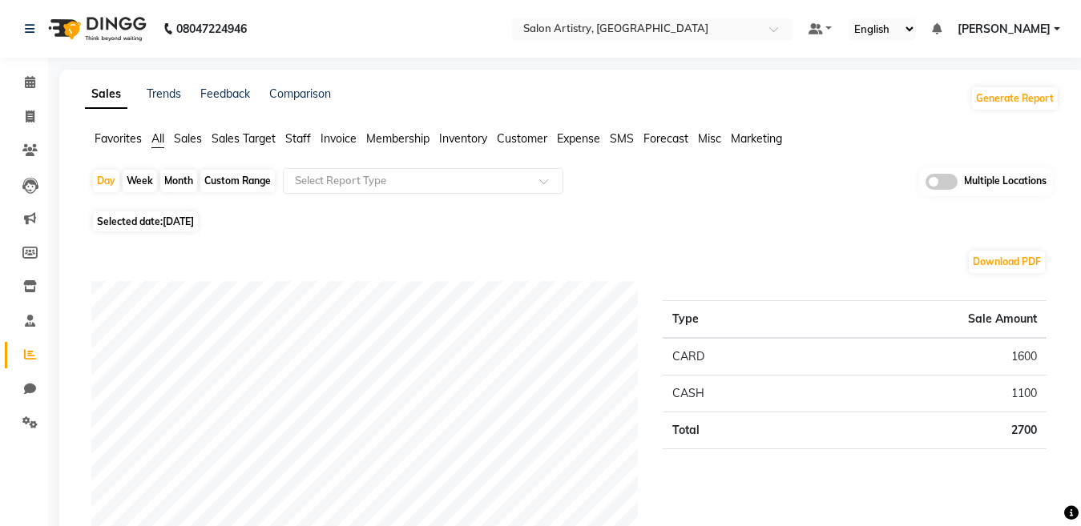
click at [301, 139] on span "Staff" at bounding box center [298, 138] width 26 height 14
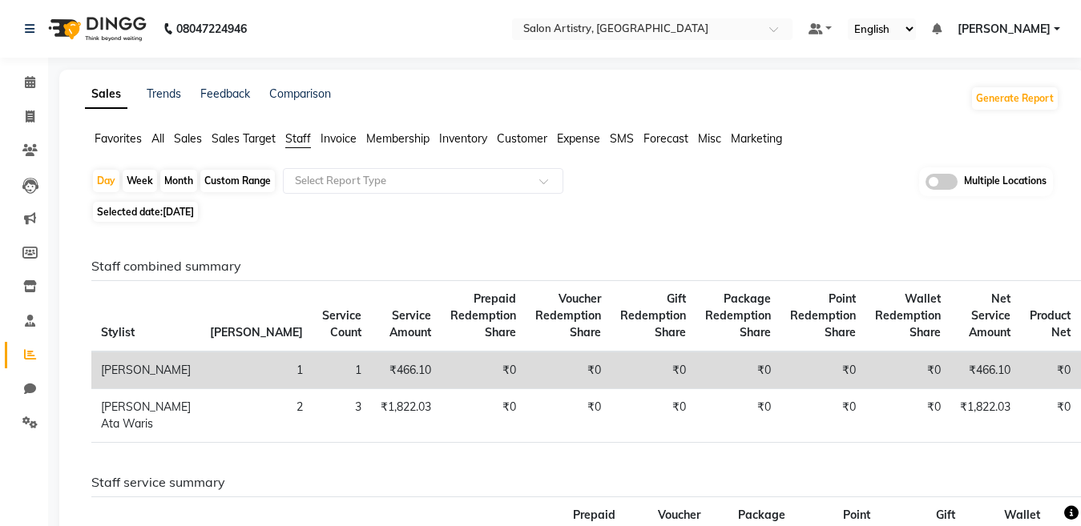
click at [213, 179] on div "Custom Range" at bounding box center [237, 181] width 74 height 22
select select "9"
select select "2025"
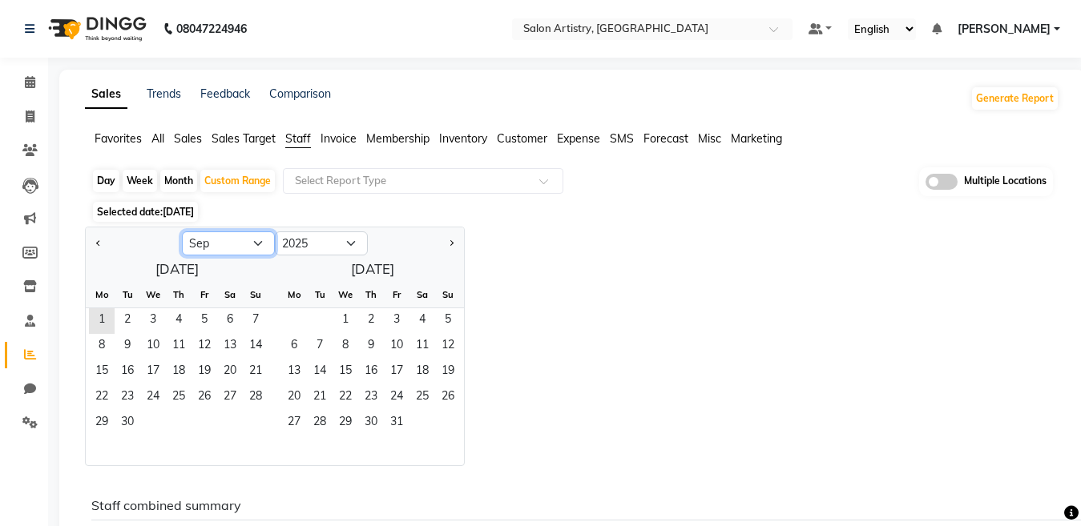
click at [235, 247] on select "Jan Feb Mar Apr May Jun [DATE] Aug Sep Oct Nov Dec" at bounding box center [228, 243] width 93 height 24
select select "8"
click at [182, 231] on select "Jan Feb Mar Apr May Jun [DATE] Aug Sep Oct Nov Dec" at bounding box center [228, 243] width 93 height 24
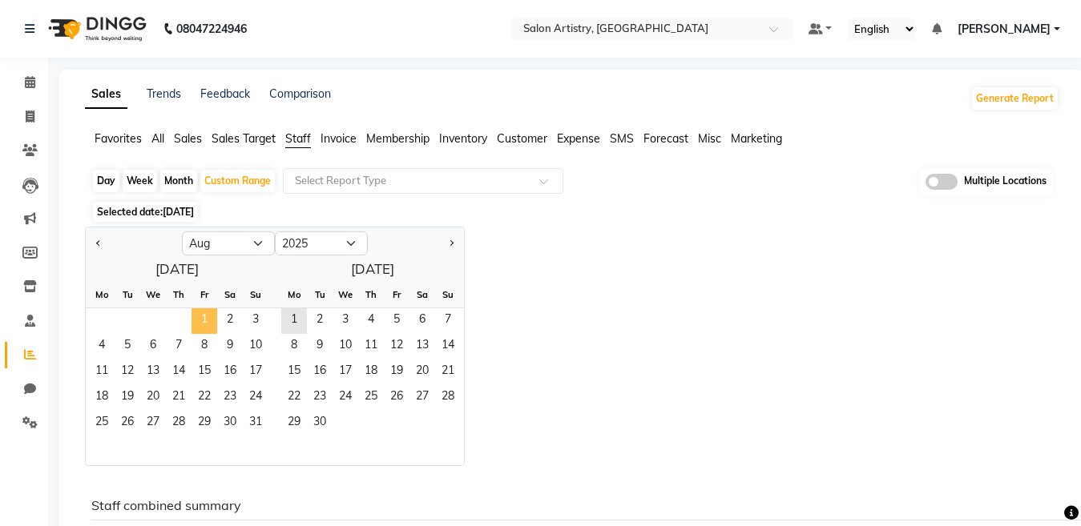
click at [201, 319] on span "1" at bounding box center [204, 321] width 26 height 26
click at [252, 421] on span "31" at bounding box center [256, 424] width 26 height 26
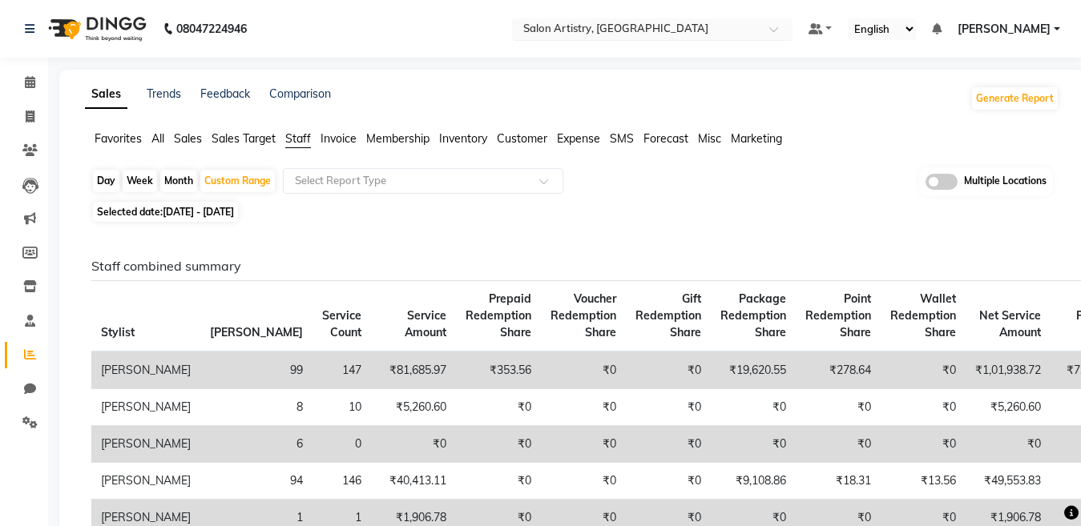
click at [593, 27] on input "text" at bounding box center [636, 30] width 232 height 16
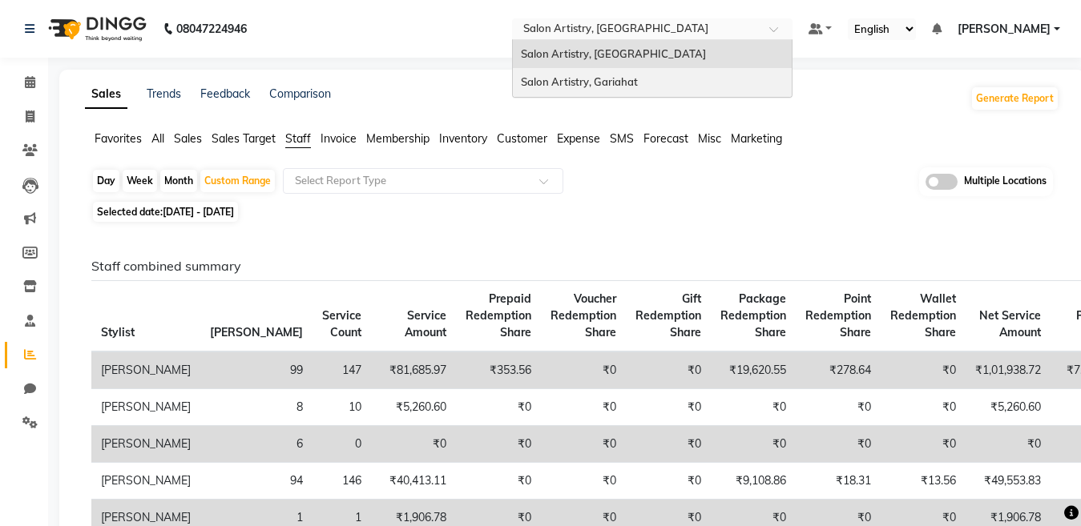
click at [580, 75] on span "Salon Artistry, Gariahat" at bounding box center [579, 81] width 117 height 13
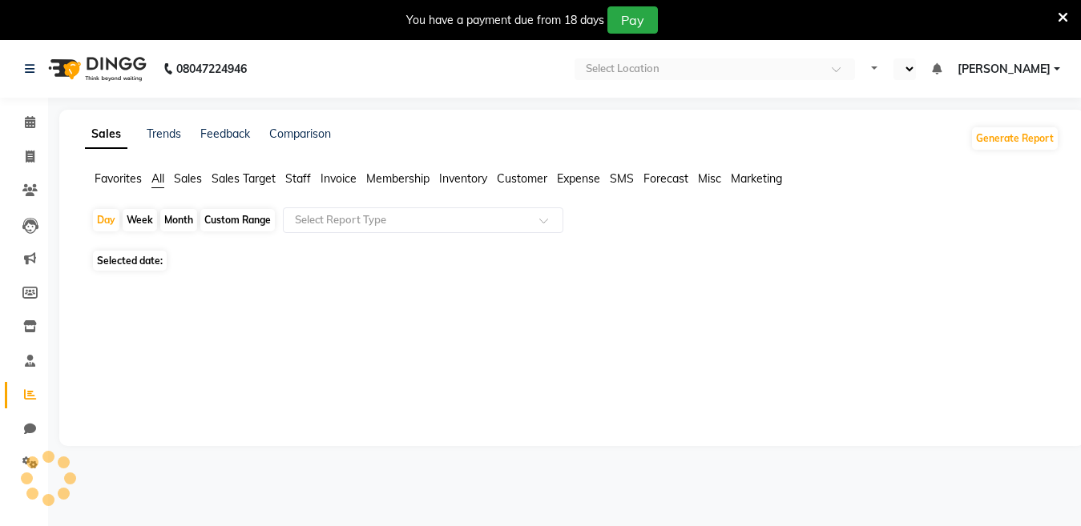
select select "en"
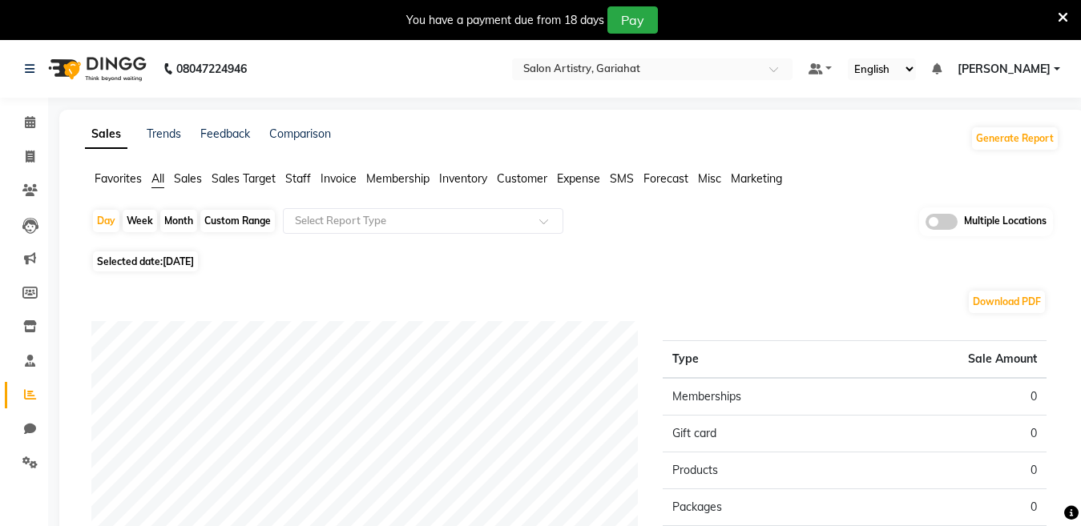
click at [1065, 15] on icon at bounding box center [1062, 17] width 10 height 14
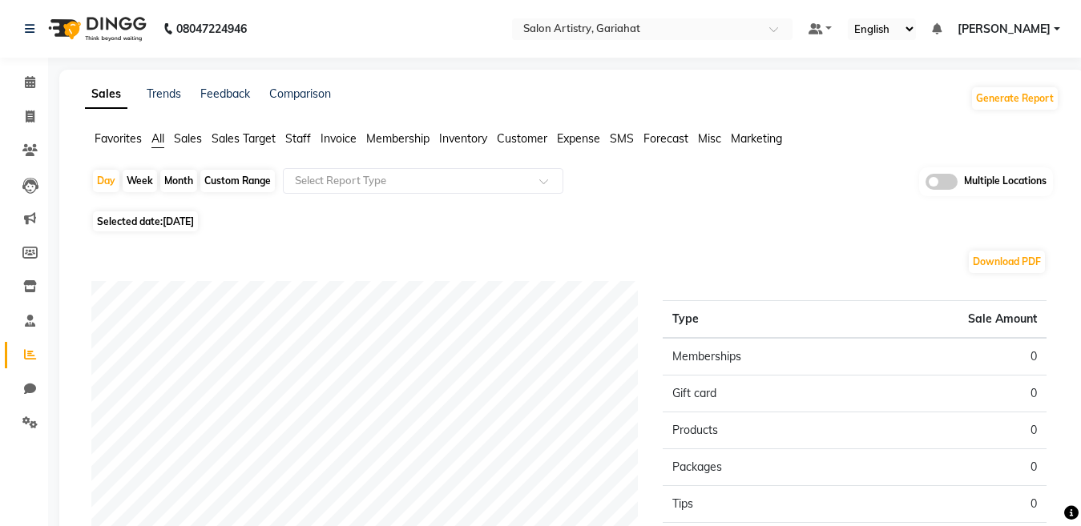
click at [308, 133] on span "Staff" at bounding box center [298, 138] width 26 height 14
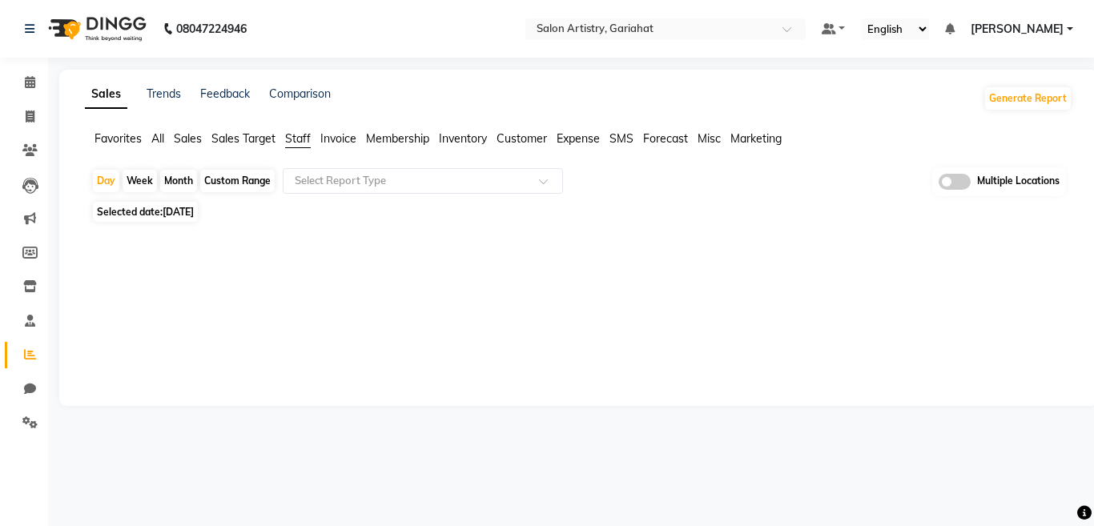
click at [243, 183] on div "Custom Range" at bounding box center [237, 181] width 74 height 22
select select "9"
select select "2025"
click at [232, 250] on div at bounding box center [575, 316] width 994 height 179
click at [219, 180] on div "Custom Range" at bounding box center [237, 181] width 74 height 22
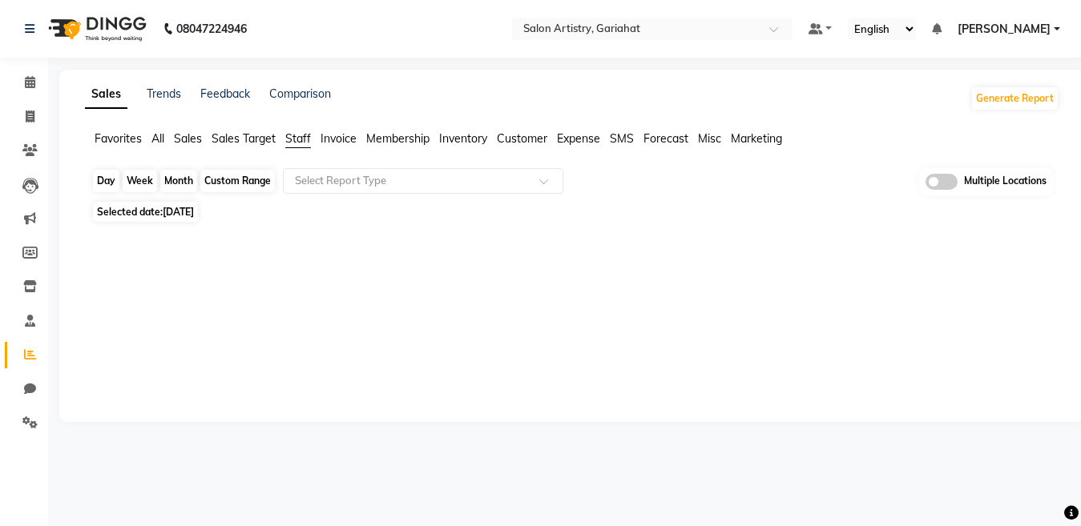
select select "9"
select select "2025"
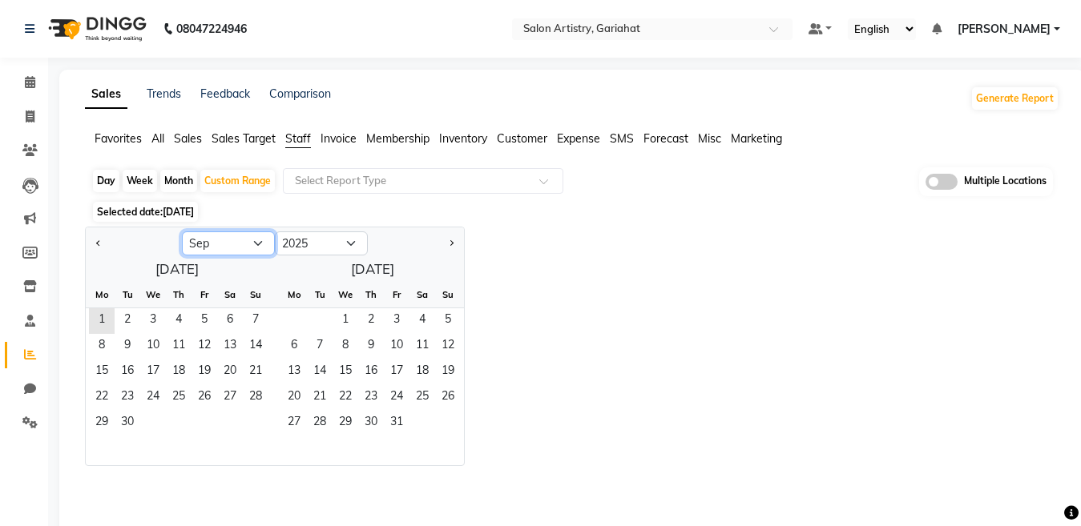
click at [226, 247] on select "Jan Feb Mar Apr May Jun [DATE] Aug Sep Oct Nov Dec" at bounding box center [228, 243] width 93 height 24
select select "8"
click at [182, 231] on select "Jan Feb Mar Apr May Jun [DATE] Aug Sep Oct Nov Dec" at bounding box center [228, 243] width 93 height 24
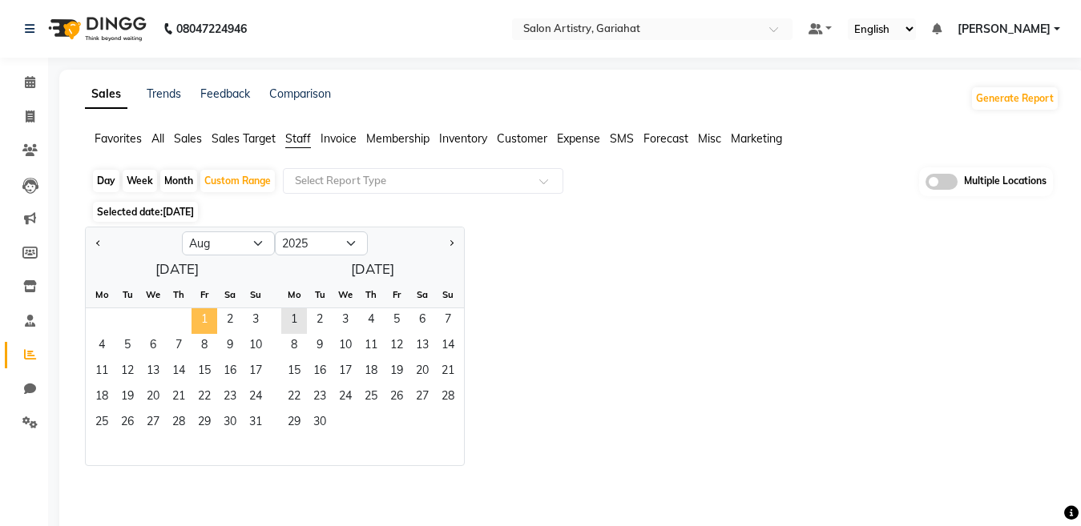
click at [206, 323] on span "1" at bounding box center [204, 321] width 26 height 26
click at [252, 425] on span "31" at bounding box center [256, 424] width 26 height 26
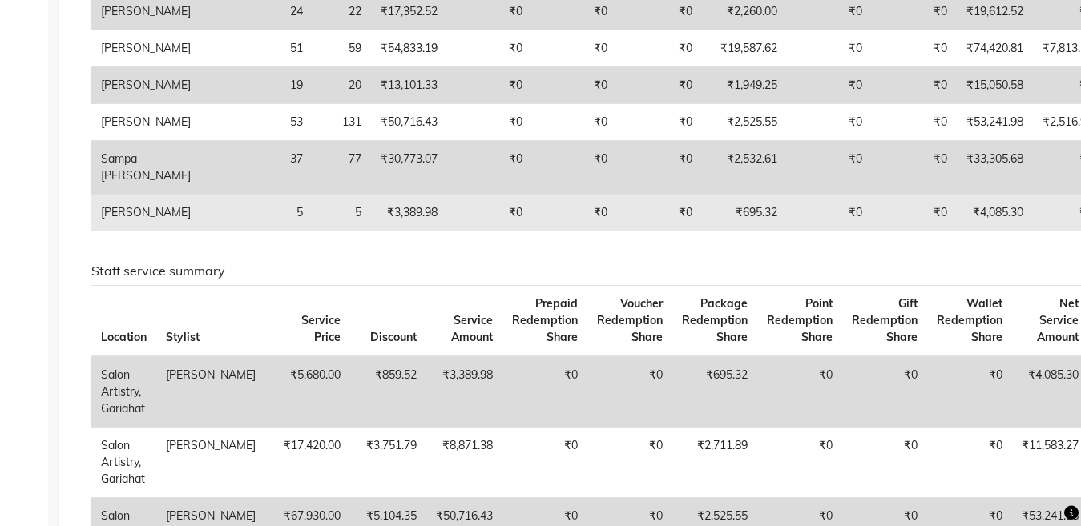
scroll to position [240, 0]
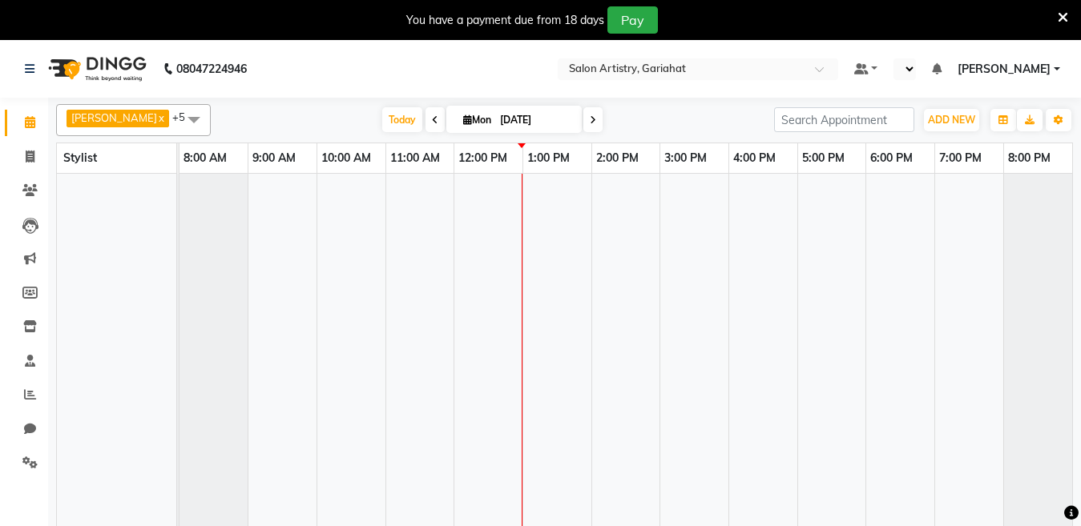
select select "en"
click at [1062, 18] on icon at bounding box center [1062, 17] width 10 height 14
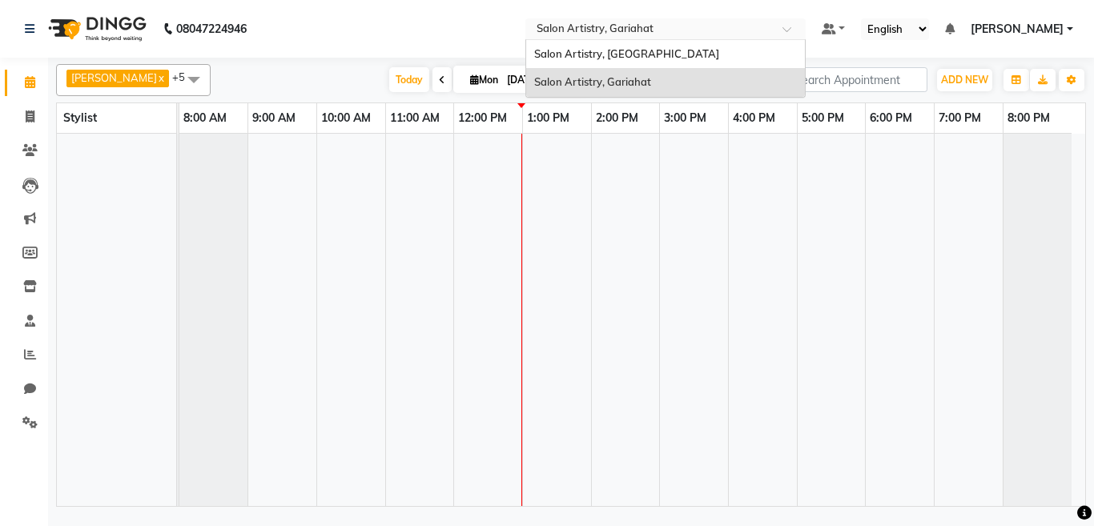
click at [614, 33] on input "text" at bounding box center [649, 30] width 232 height 16
click at [562, 54] on span "Salon Artistry, [GEOGRAPHIC_DATA]" at bounding box center [626, 53] width 185 height 13
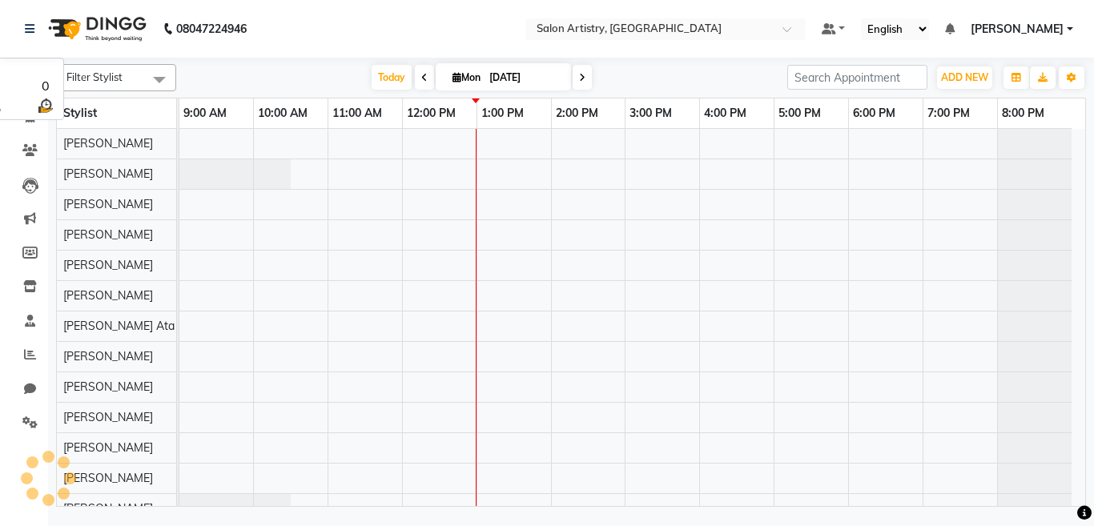
select select "en"
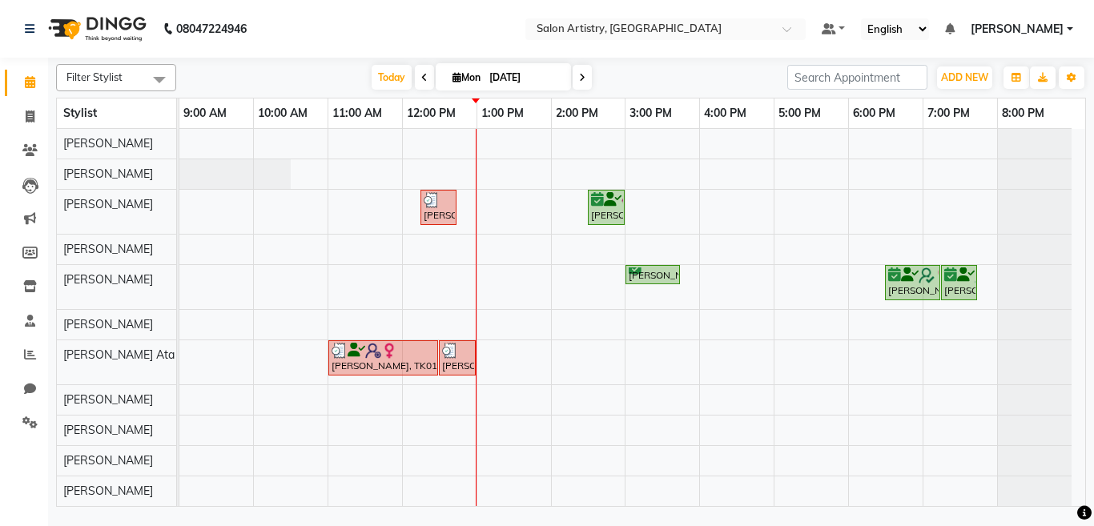
click at [161, 78] on span at bounding box center [159, 79] width 32 height 30
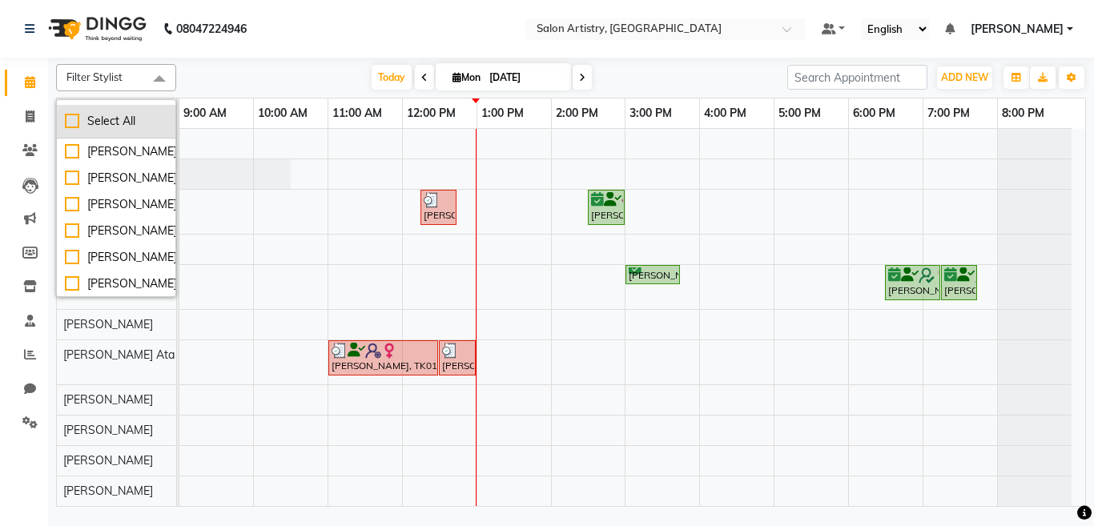
click at [91, 123] on div "Select All" at bounding box center [116, 121] width 103 height 17
checkbox input "true"
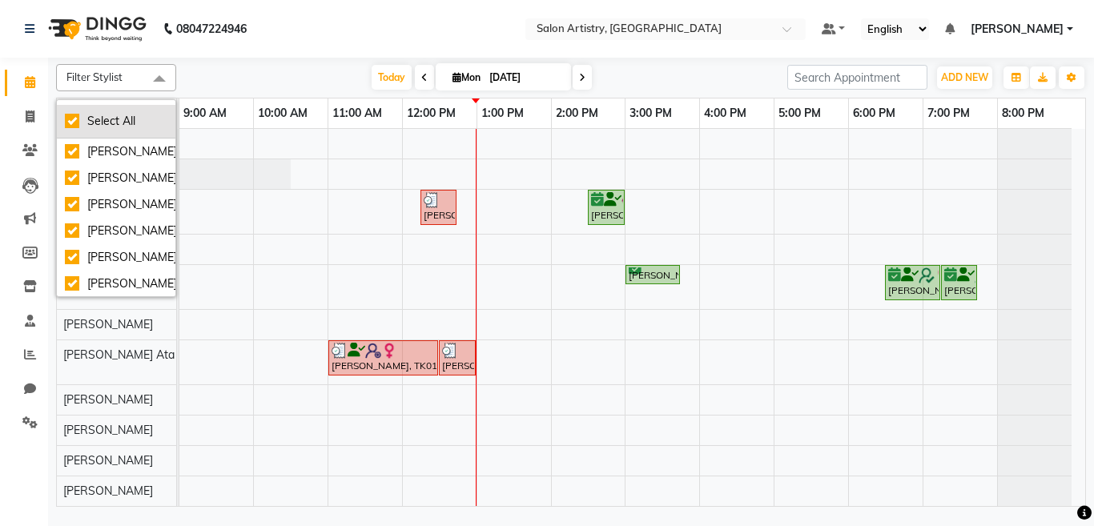
checkbox input "true"
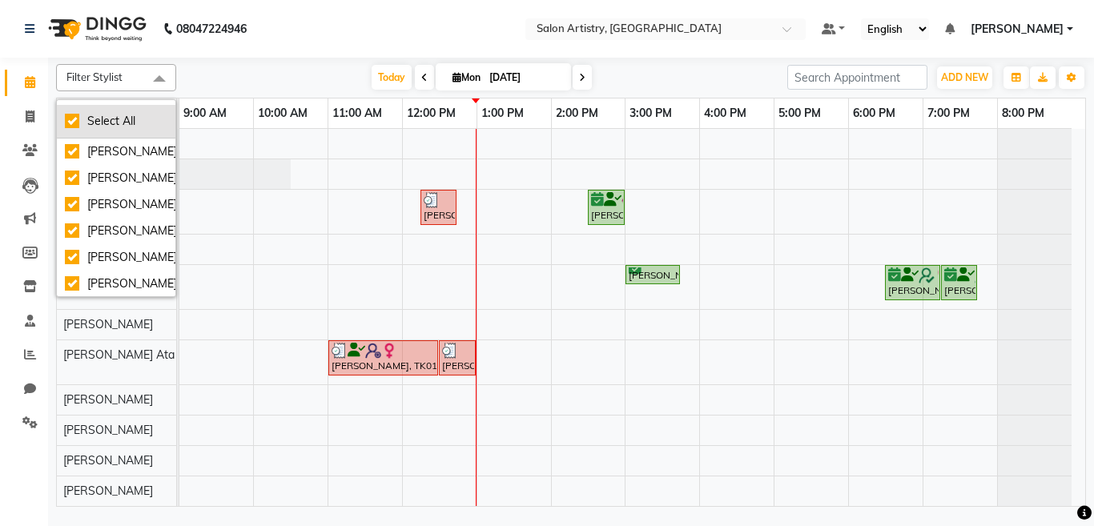
checkbox input "true"
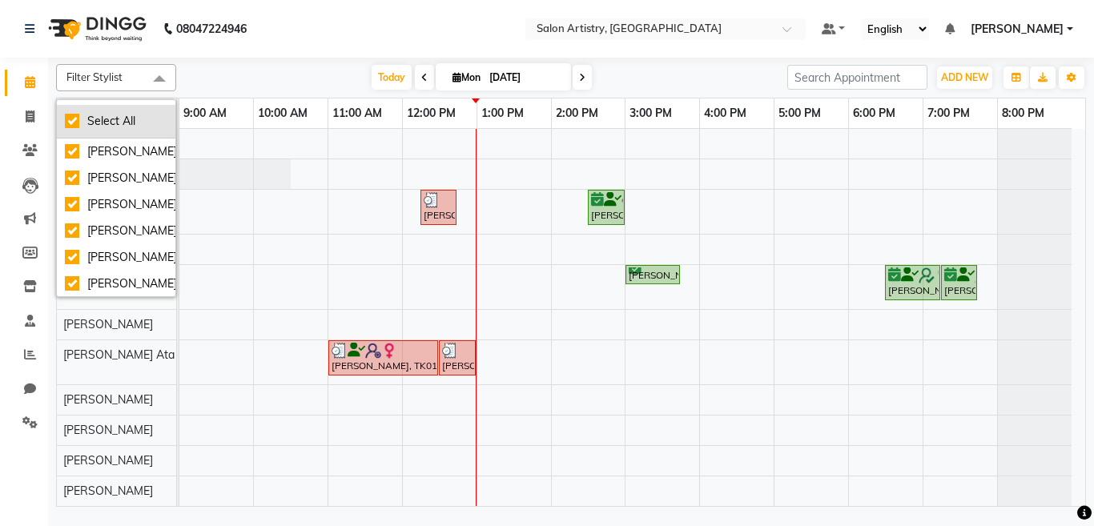
checkbox input "true"
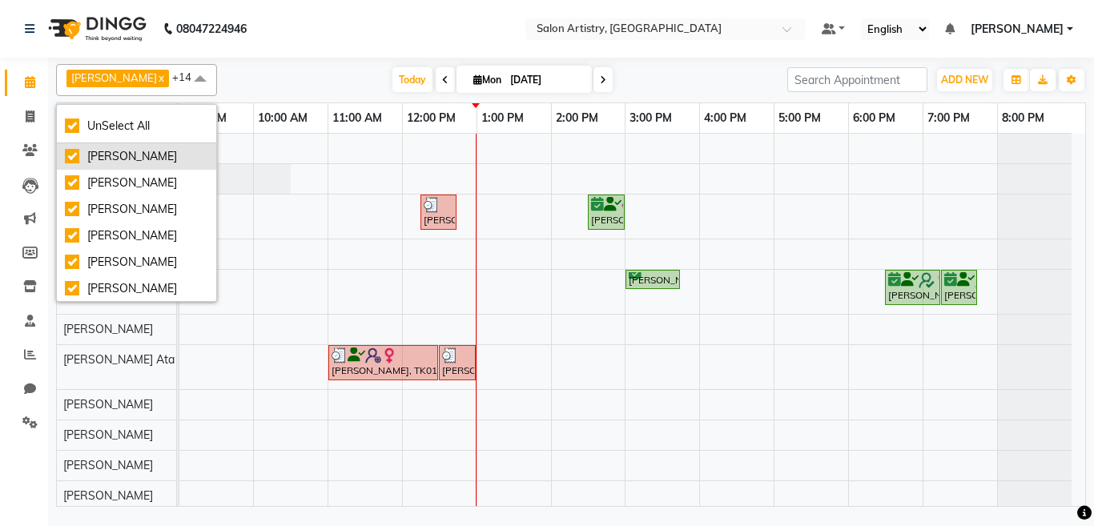
click at [101, 159] on div "Iqbal Ahmed" at bounding box center [136, 156] width 143 height 17
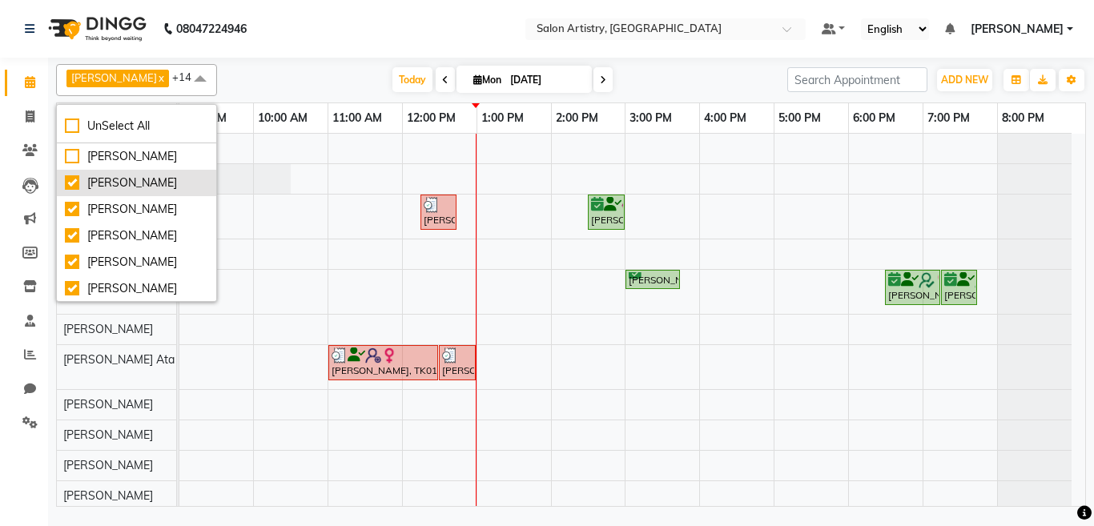
checkbox input "false"
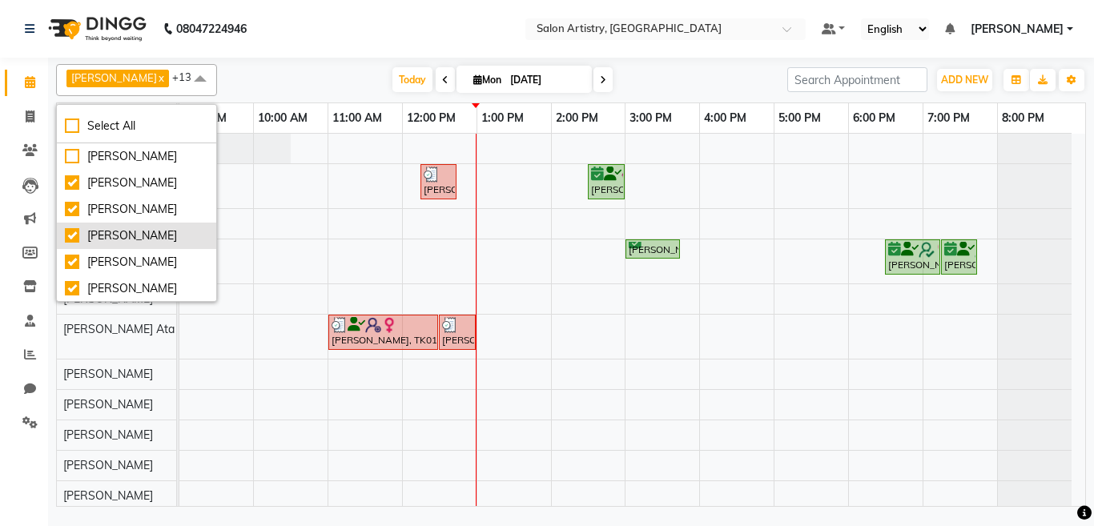
click at [102, 239] on div "Rekha Singh" at bounding box center [136, 235] width 143 height 17
checkbox input "false"
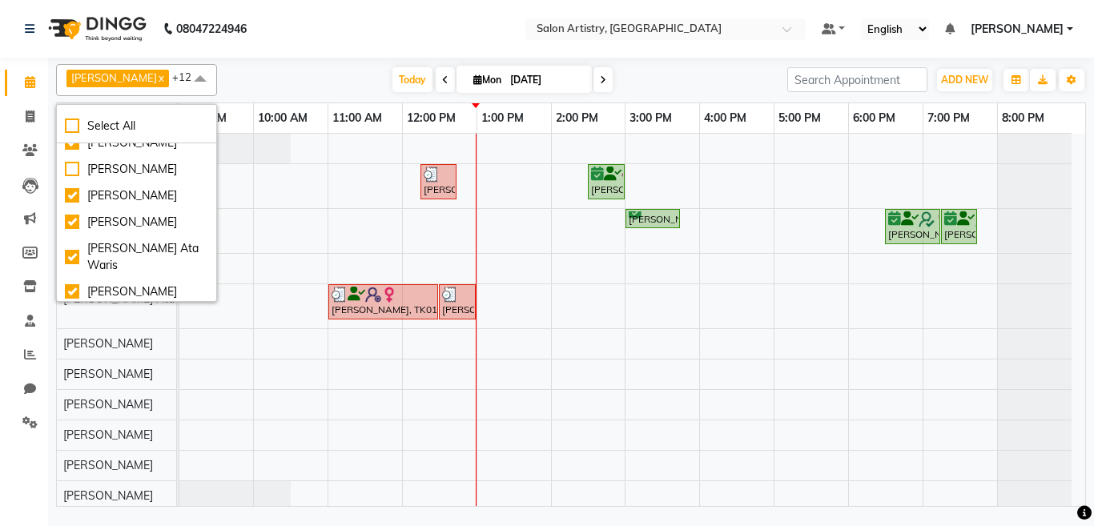
scroll to position [96, 0]
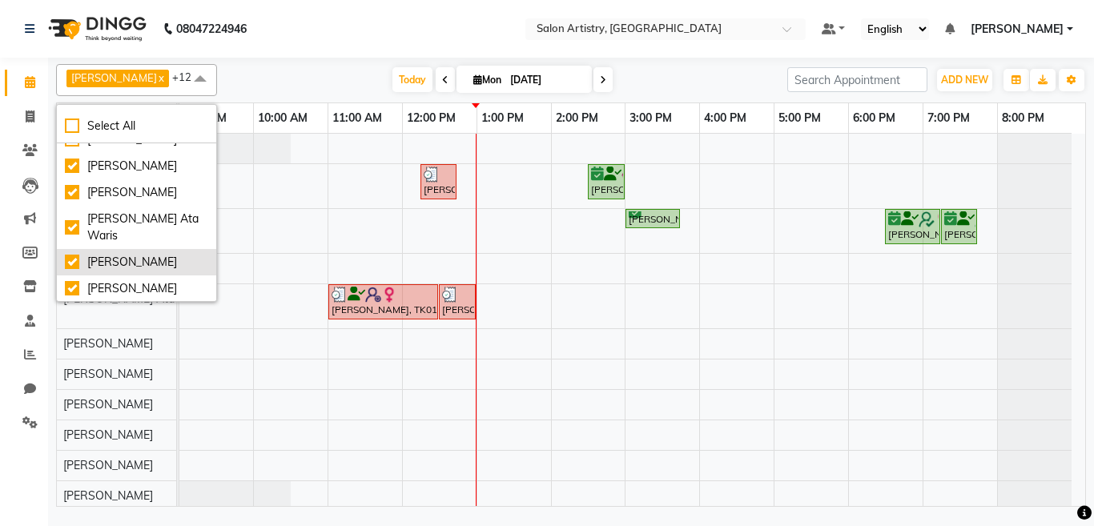
click at [118, 263] on div "Simmy Rai" at bounding box center [136, 262] width 143 height 17
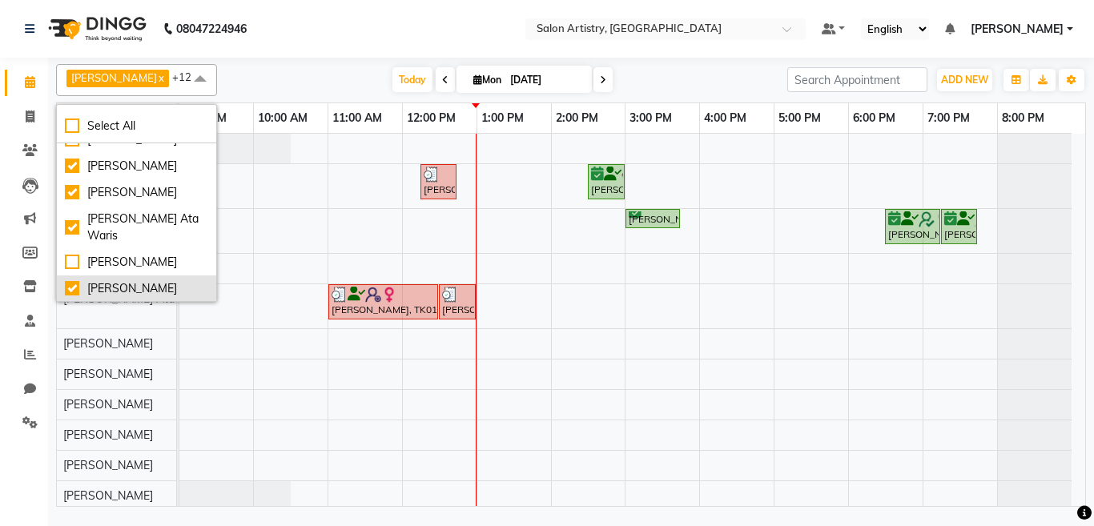
checkbox input "false"
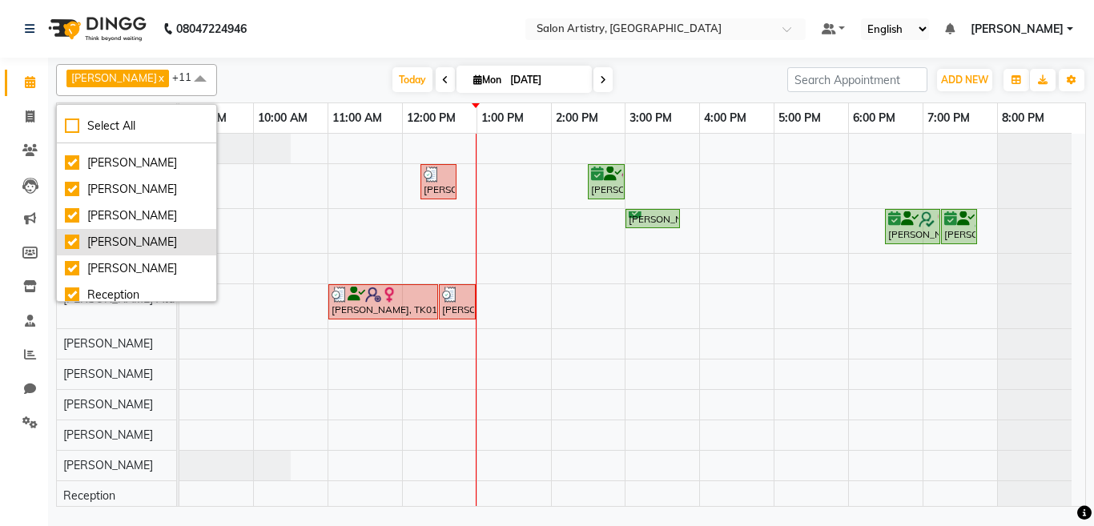
scroll to position [224, 0]
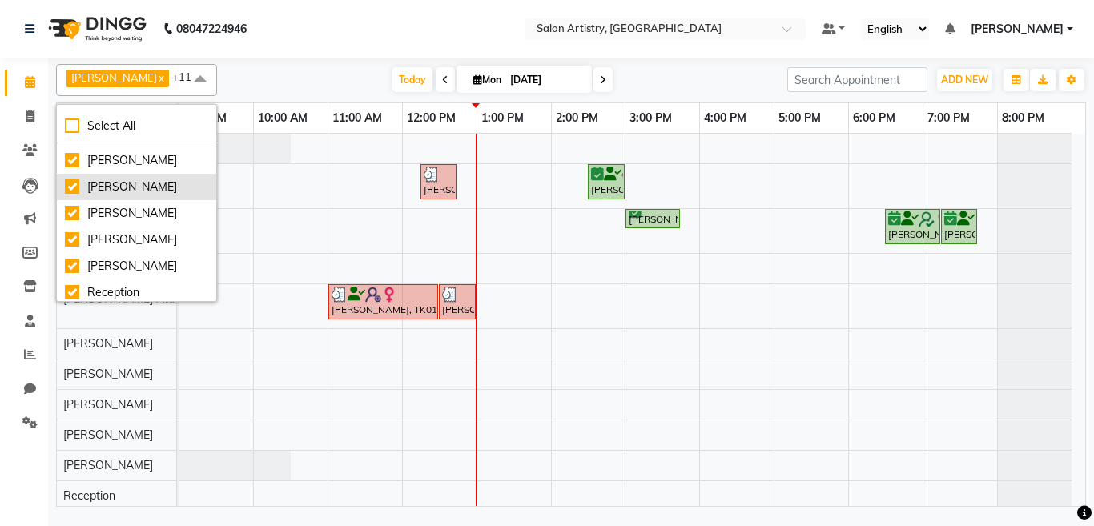
click at [123, 184] on div "Anupriya Ghosh" at bounding box center [136, 187] width 143 height 17
checkbox input "false"
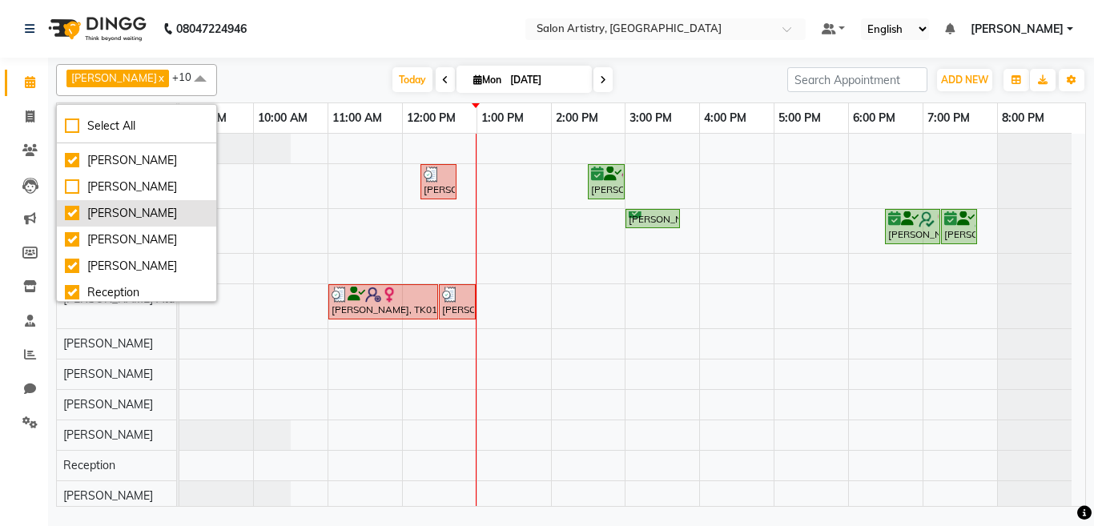
click at [99, 215] on div "[PERSON_NAME]" at bounding box center [136, 213] width 143 height 17
checkbox input "false"
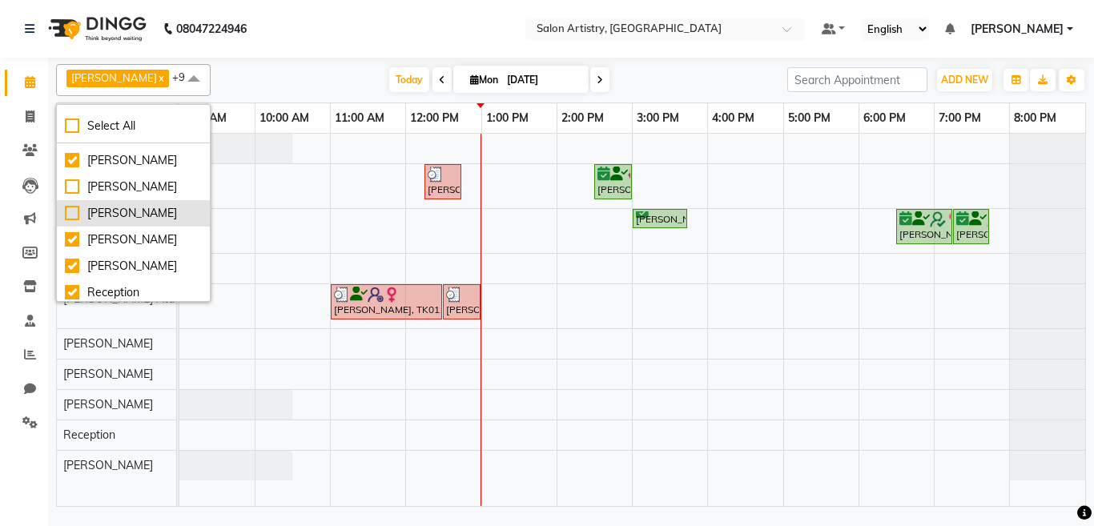
scroll to position [241, 0]
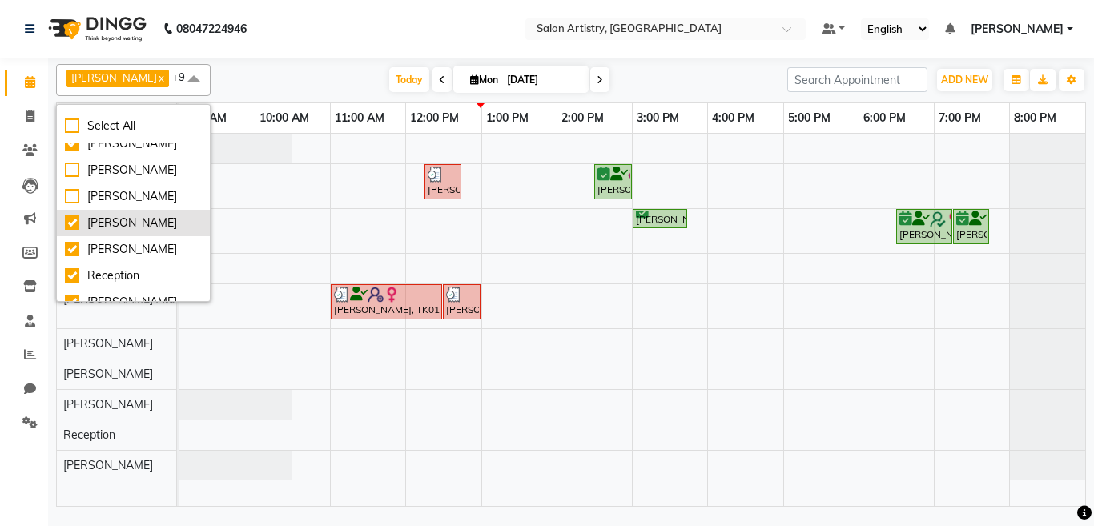
drag, startPoint x: 94, startPoint y: 272, endPoint x: 151, endPoint y: 284, distance: 58.9
click at [95, 231] on div "[PERSON_NAME]" at bounding box center [133, 223] width 137 height 17
checkbox input "false"
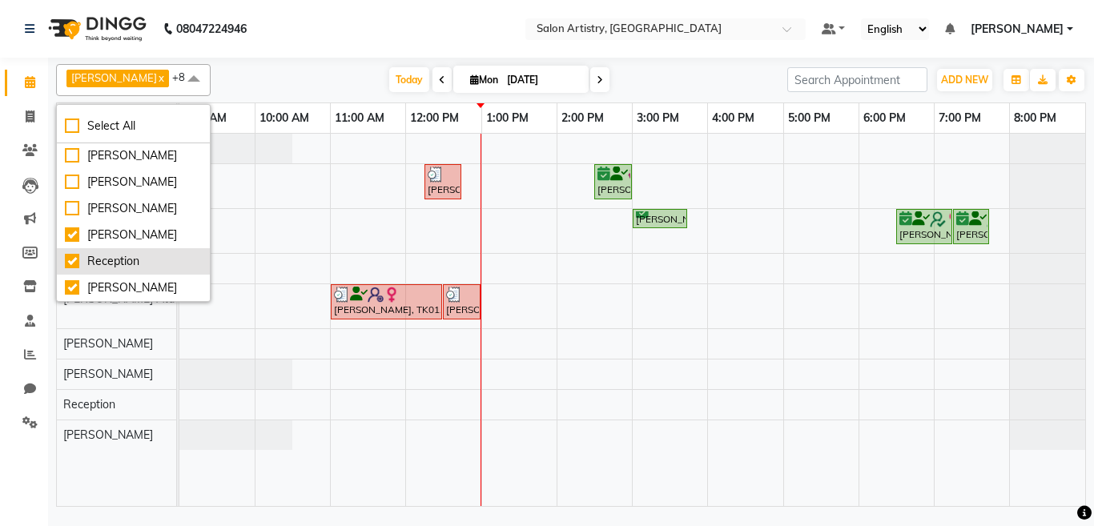
scroll to position [323, 0]
click at [106, 233] on div "[PERSON_NAME]" at bounding box center [133, 235] width 137 height 17
checkbox input "false"
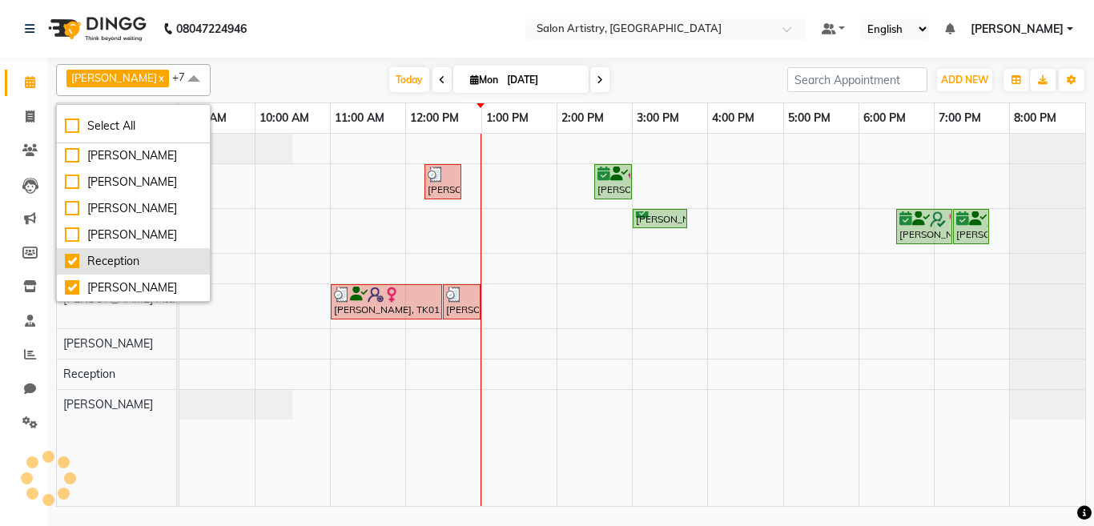
click at [106, 259] on div "Reception" at bounding box center [133, 261] width 137 height 17
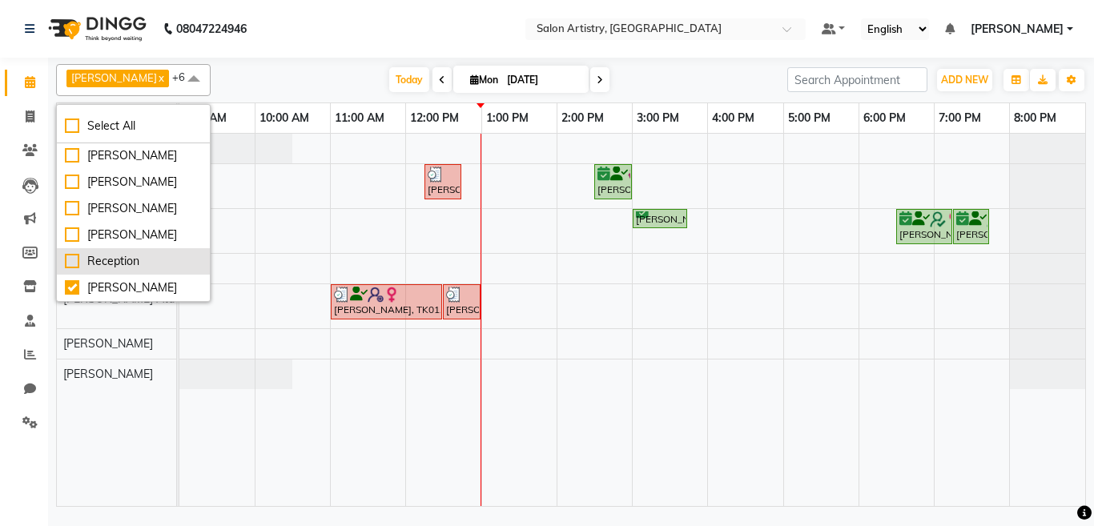
checkbox input "false"
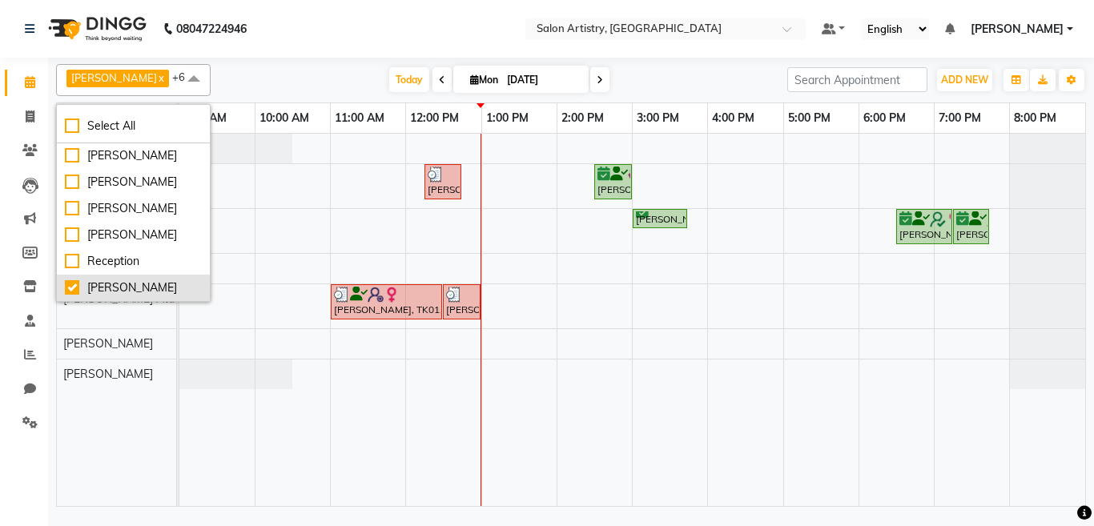
click at [105, 280] on div "[PERSON_NAME]" at bounding box center [133, 288] width 137 height 17
checkbox input "false"
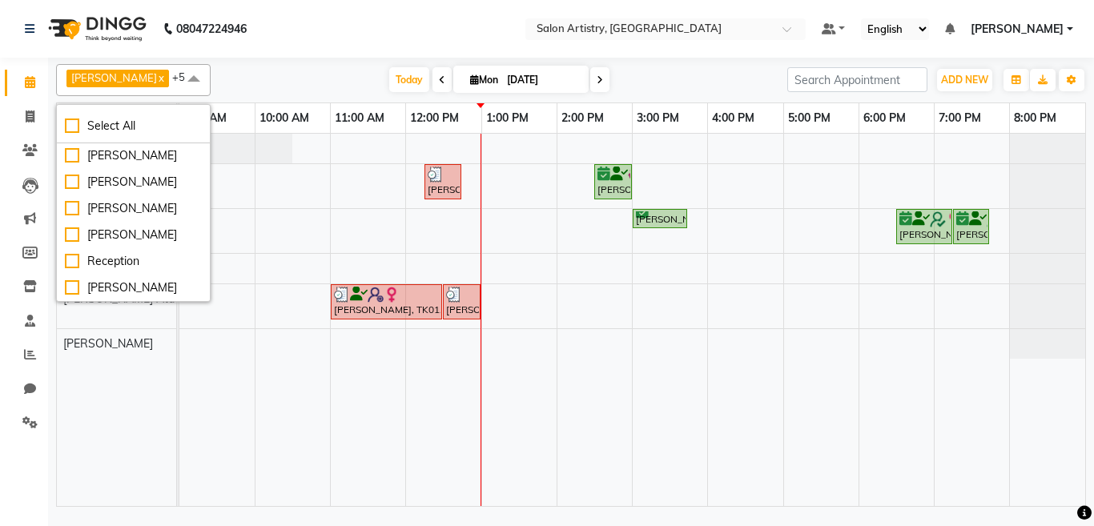
click at [332, 42] on nav "08047224946 Select Location × Salon Artistry, [GEOGRAPHIC_DATA] Default Panel M…" at bounding box center [547, 29] width 1094 height 58
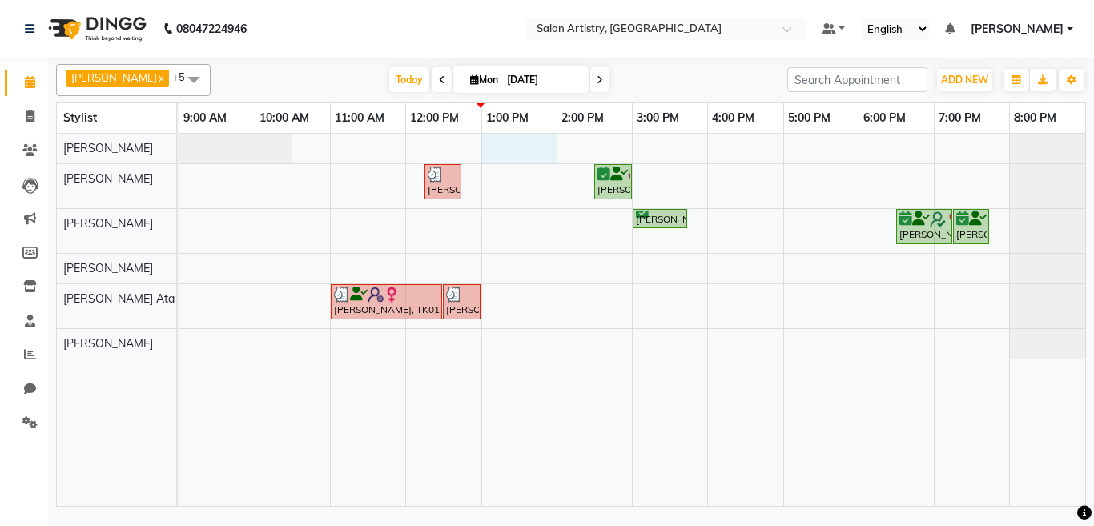
click at [493, 144] on div "Neela Gourisaria, TK04, 12:15 PM-12:45 PM, Wash & Plain Dry (With Conditioning)…" at bounding box center [632, 320] width 906 height 372
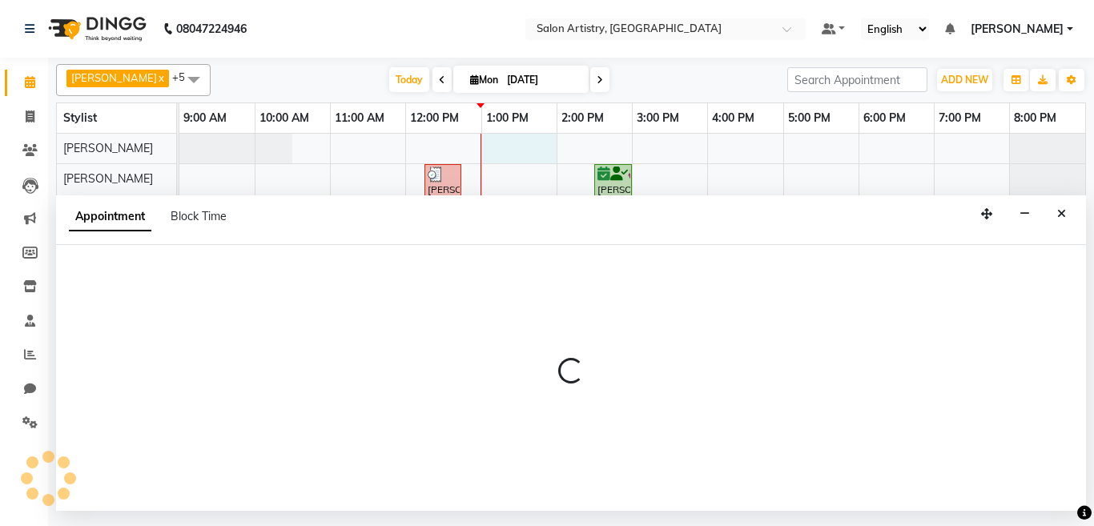
select select "82350"
select select "780"
select select "tentative"
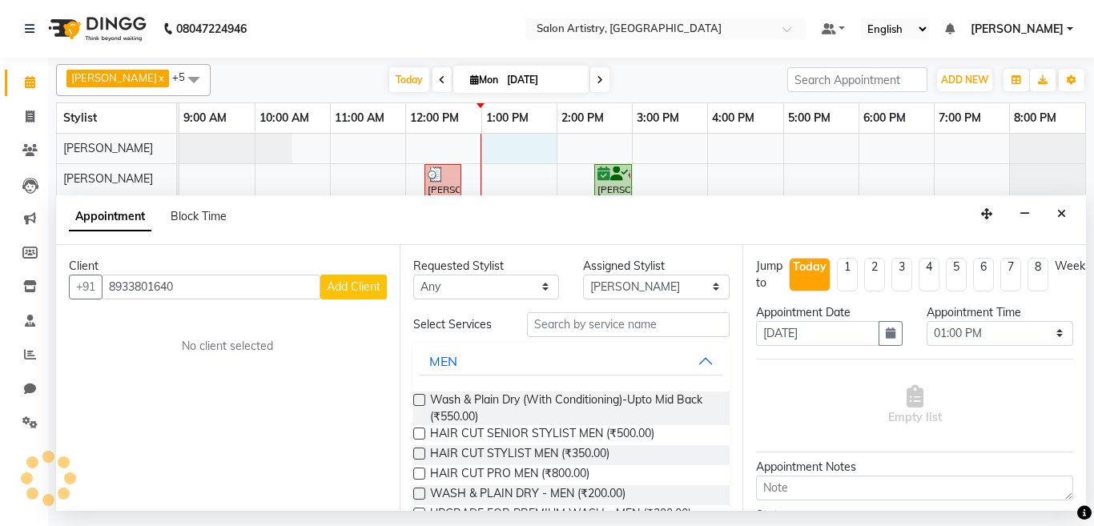
type input "8933801640"
click at [342, 286] on span "Add Client" at bounding box center [354, 287] width 54 height 14
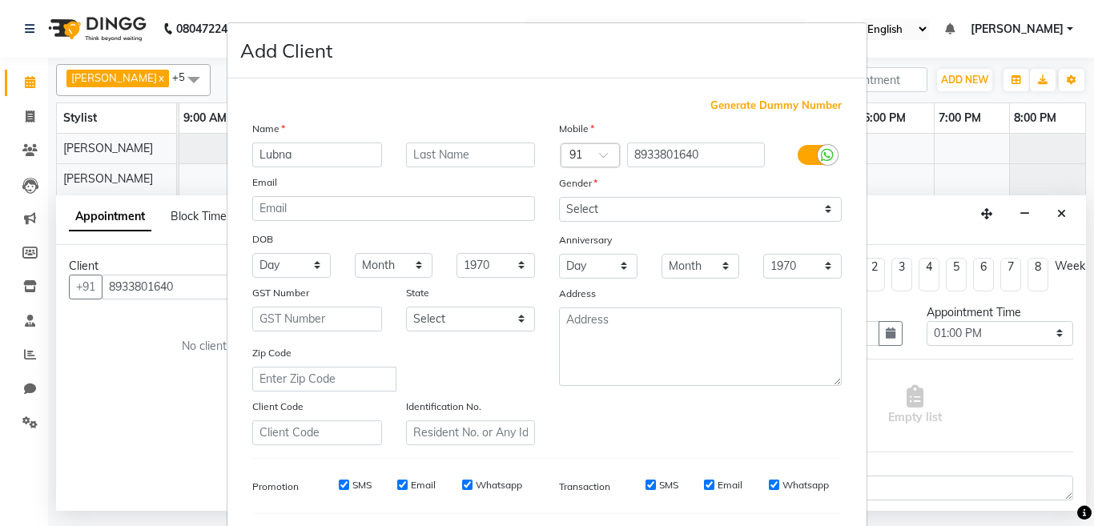
type input "Lubna"
type input "Fazal"
click at [593, 215] on select "Select [DEMOGRAPHIC_DATA] [DEMOGRAPHIC_DATA] Other Prefer Not To Say" at bounding box center [700, 209] width 283 height 25
select select "[DEMOGRAPHIC_DATA]"
click at [559, 197] on select "Select [DEMOGRAPHIC_DATA] [DEMOGRAPHIC_DATA] Other Prefer Not To Say" at bounding box center [700, 209] width 283 height 25
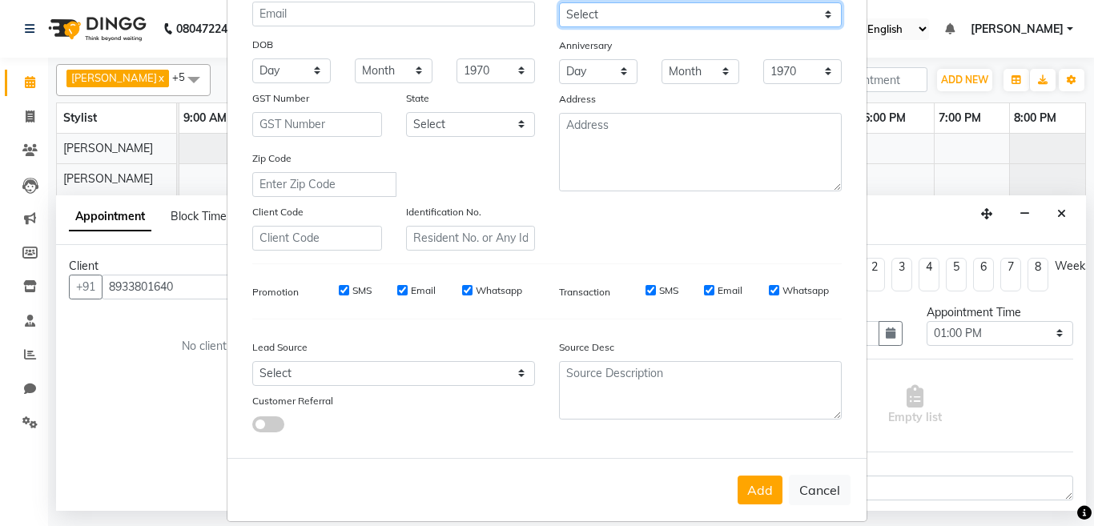
scroll to position [213, 0]
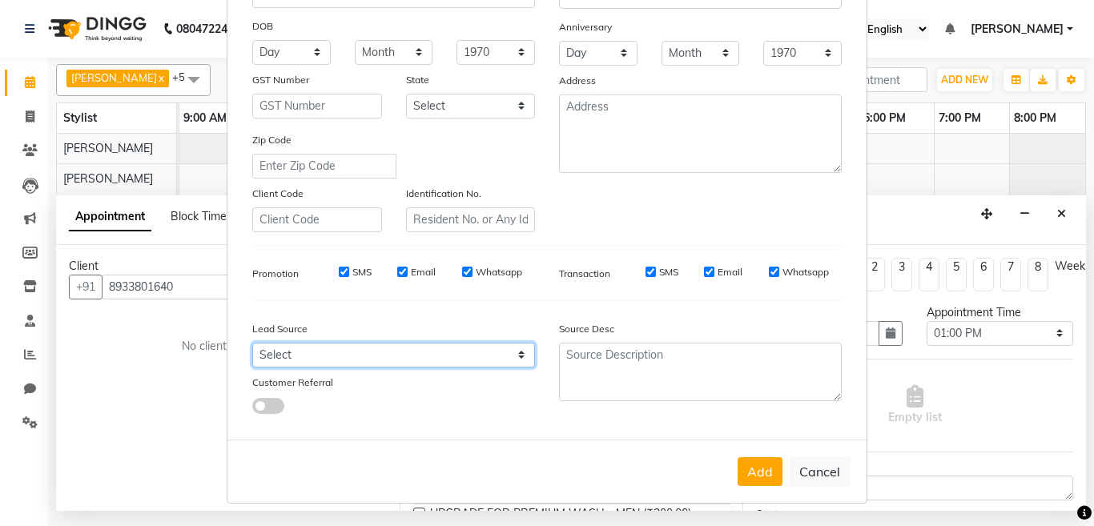
click at [305, 352] on select "Select Walk-in Referral Internet Friend Word of Mouth Advertisement Facebook Ju…" at bounding box center [393, 355] width 283 height 25
select select "54621"
click at [252, 343] on select "Select Walk-in Referral Internet Friend Word of Mouth Advertisement Facebook Ju…" at bounding box center [393, 355] width 283 height 25
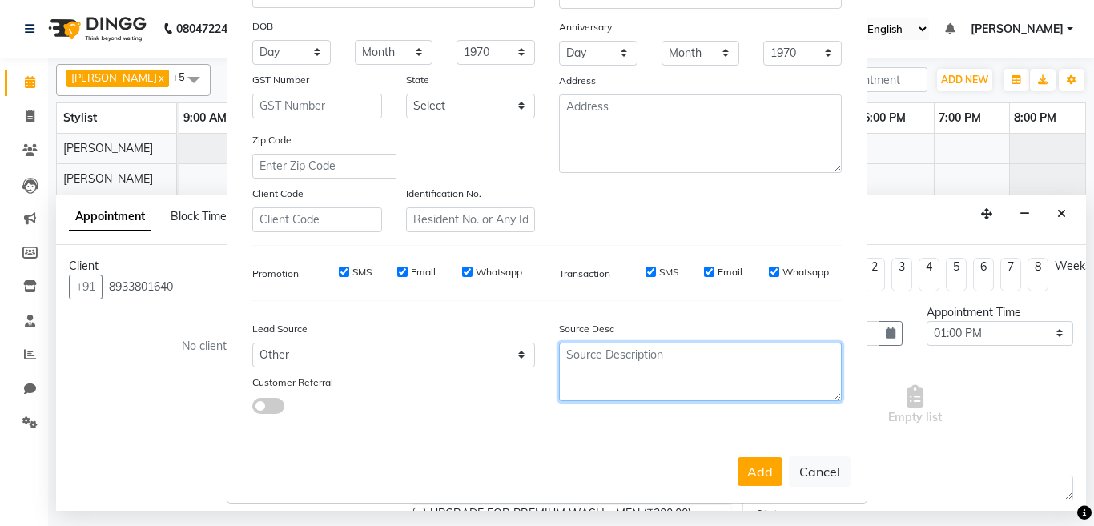
click at [617, 356] on textarea at bounding box center [700, 372] width 283 height 58
type textarea "Existing"
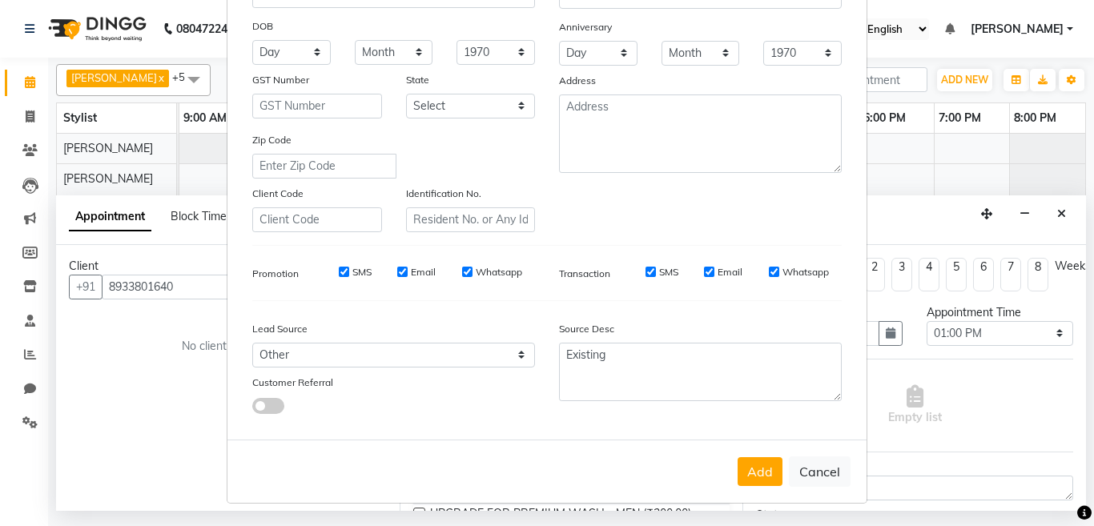
click at [752, 472] on button "Add" at bounding box center [760, 471] width 45 height 29
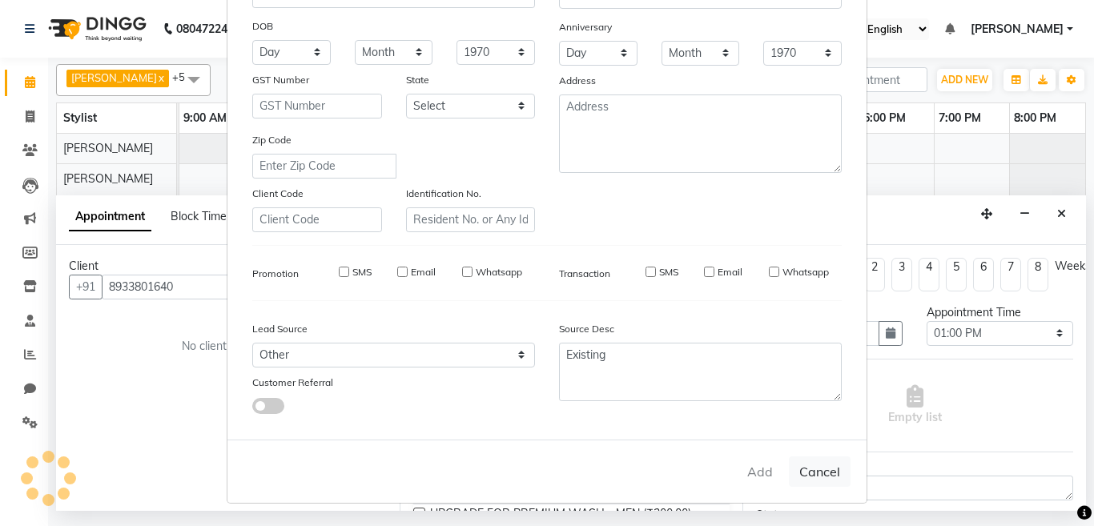
select select
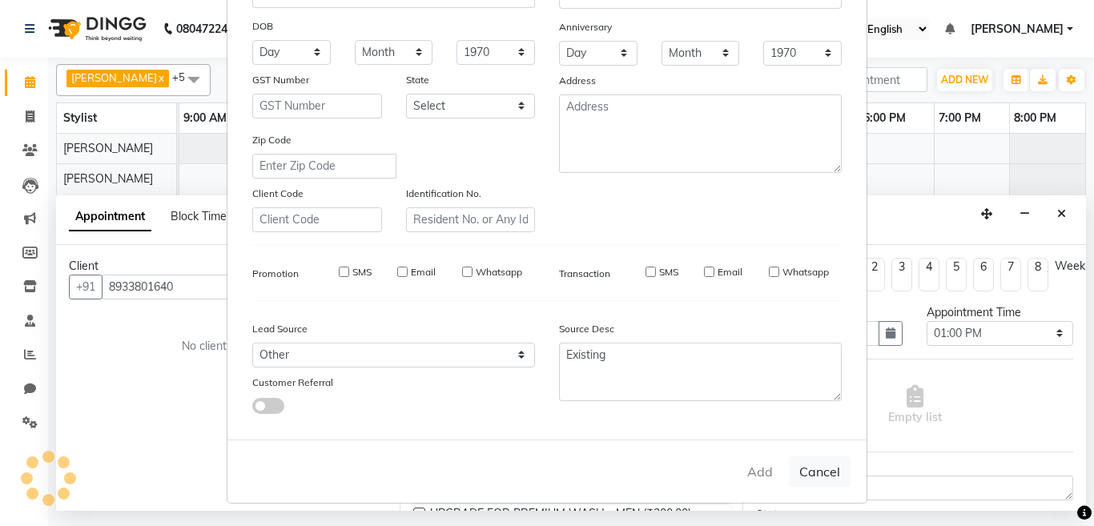
select select
checkbox input "false"
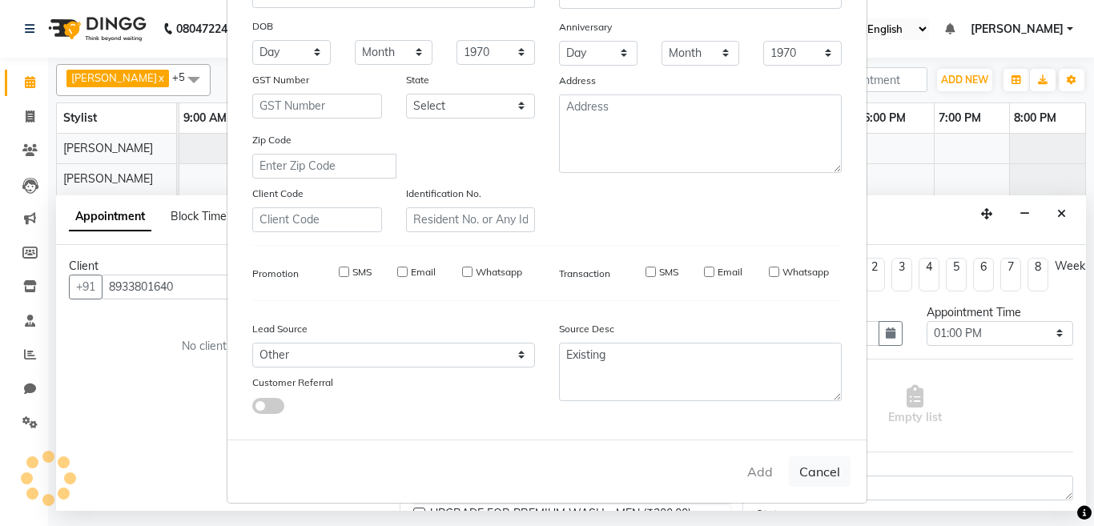
checkbox input "false"
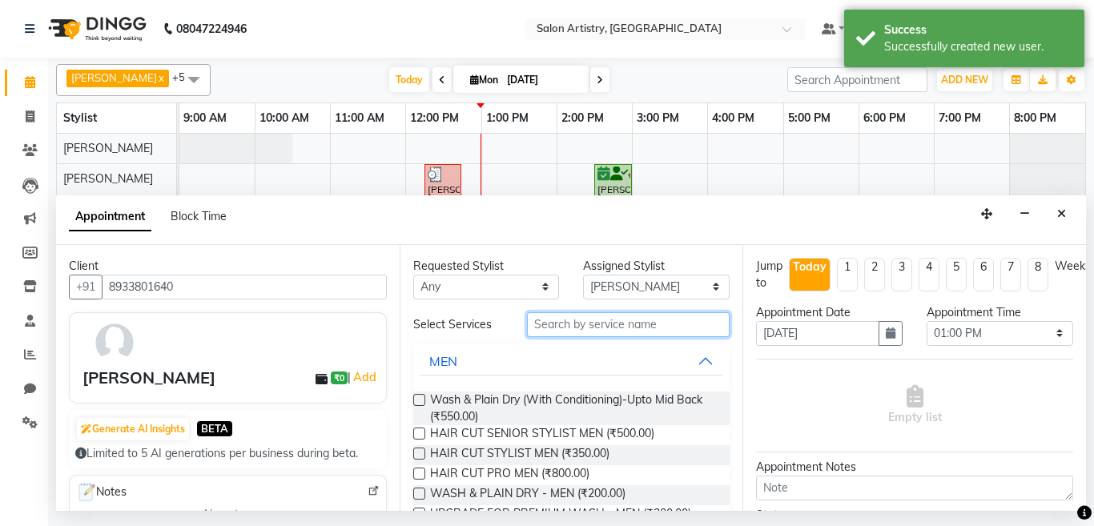
click at [579, 328] on input "text" at bounding box center [628, 324] width 203 height 25
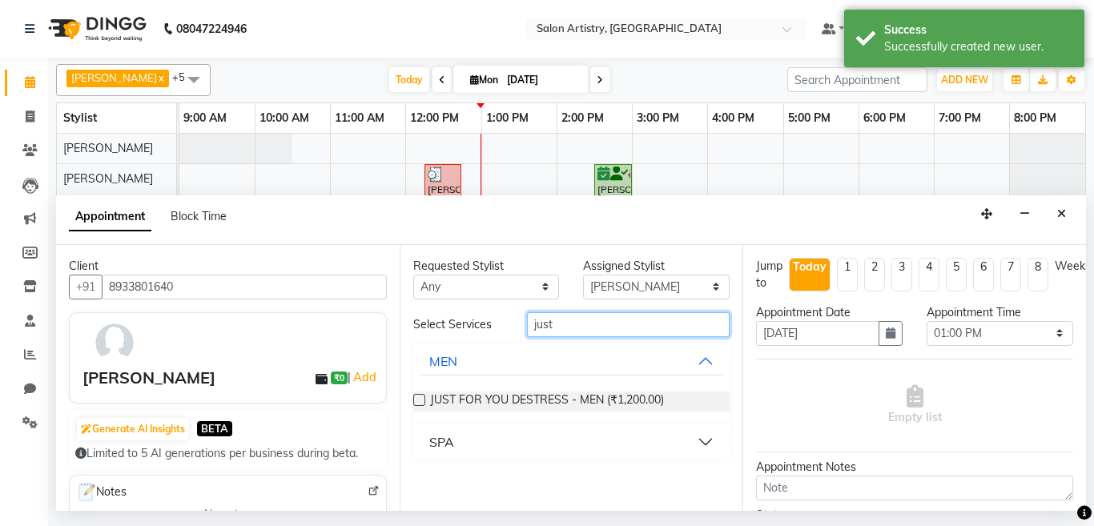
type input "just"
click at [528, 433] on button "SPA" at bounding box center [572, 442] width 304 height 29
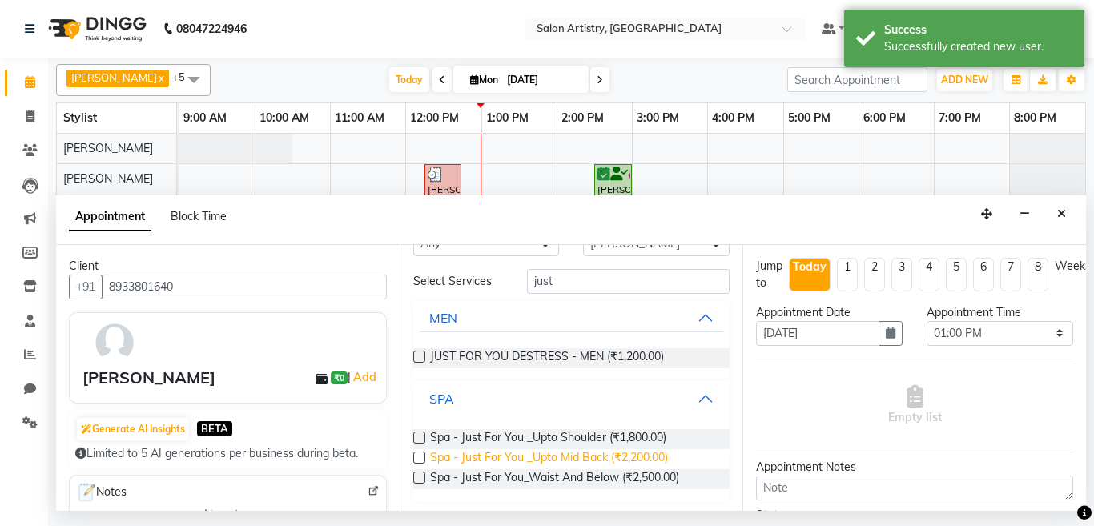
scroll to position [44, 0]
click at [418, 457] on label at bounding box center [419, 457] width 12 height 12
click at [418, 457] on input "checkbox" at bounding box center [418, 458] width 10 height 10
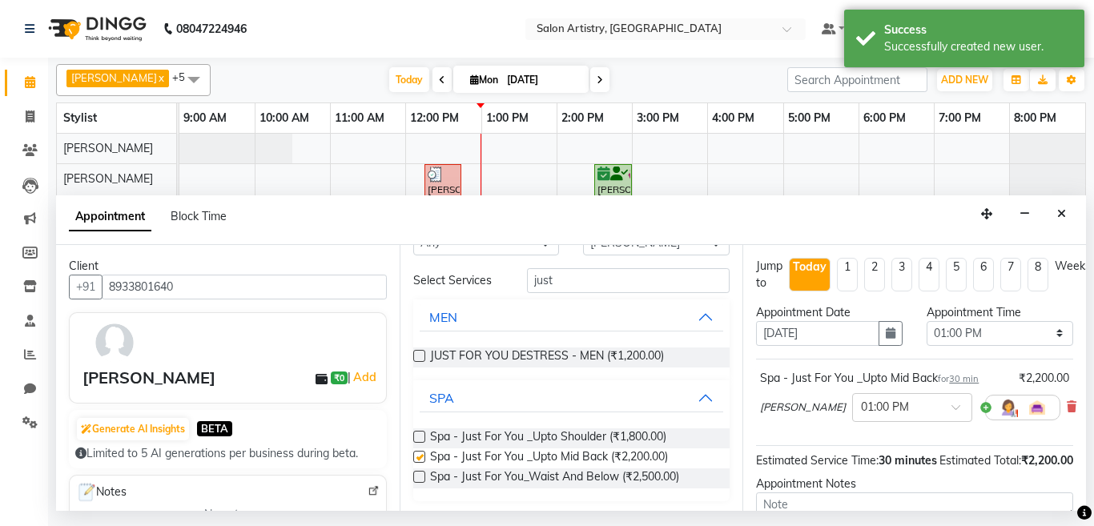
checkbox input "false"
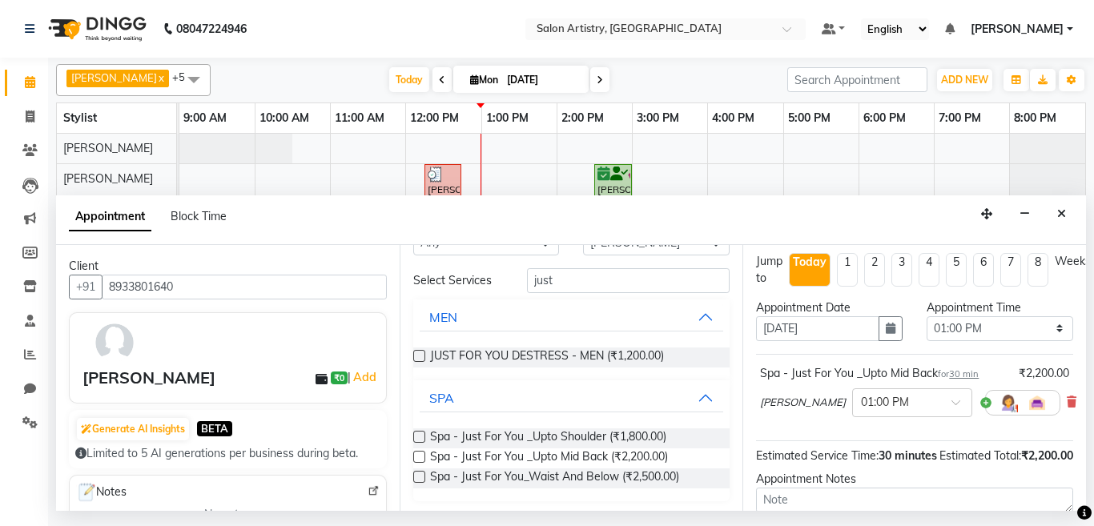
scroll to position [0, 0]
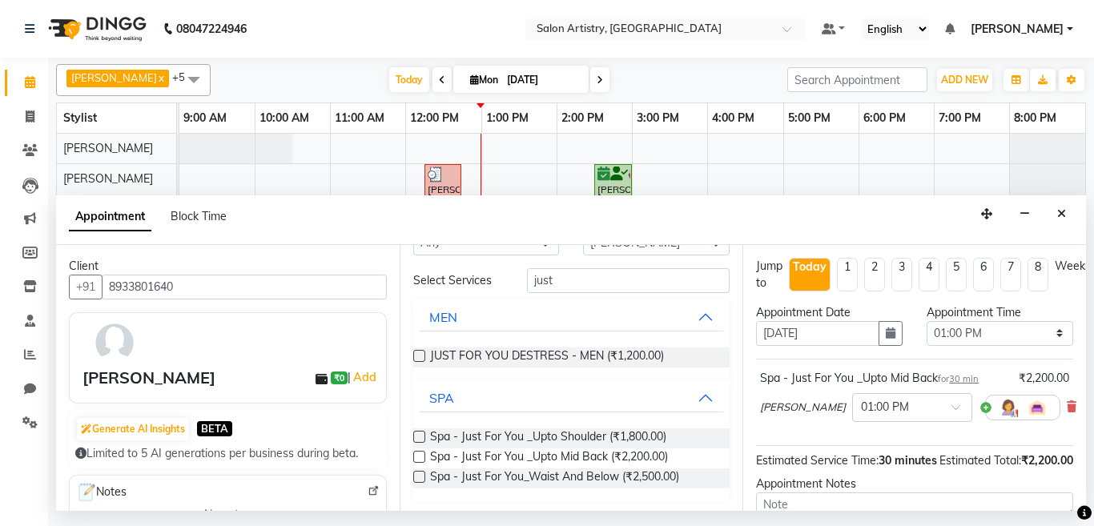
click at [964, 381] on span "30 min" at bounding box center [964, 378] width 30 height 11
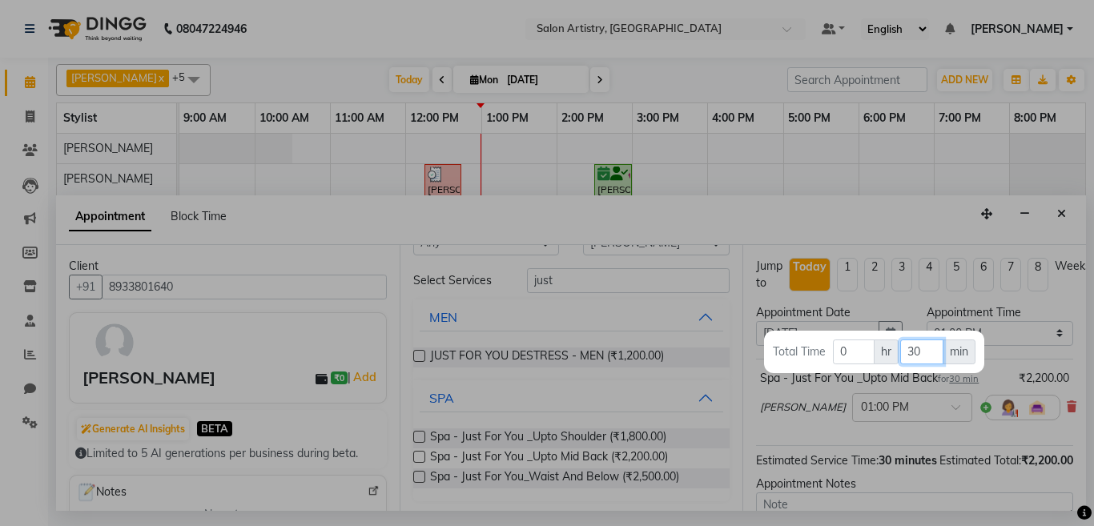
click at [928, 352] on input "30" at bounding box center [921, 352] width 42 height 25
type input "3"
type input "45"
click at [878, 208] on div at bounding box center [547, 263] width 1094 height 526
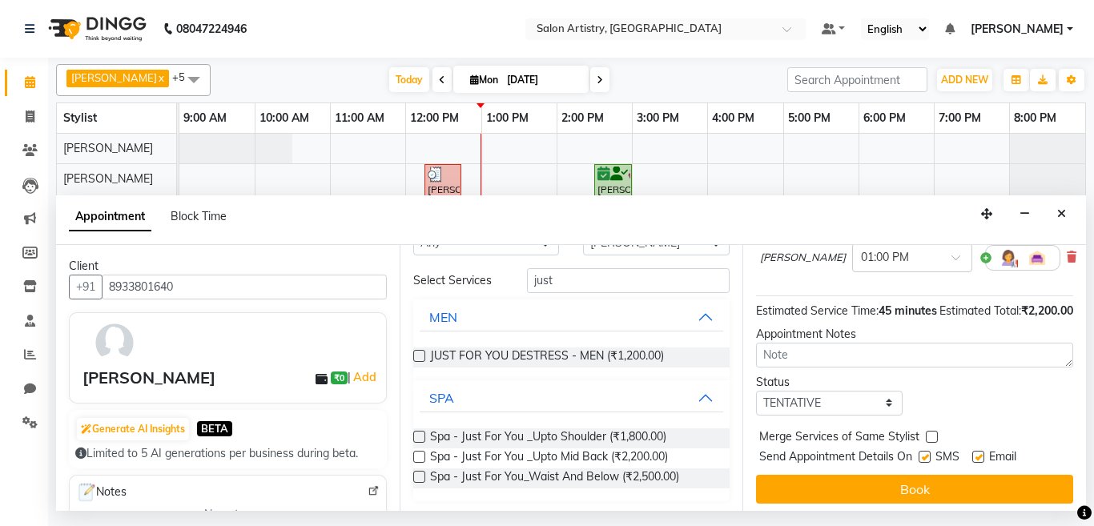
scroll to position [160, 0]
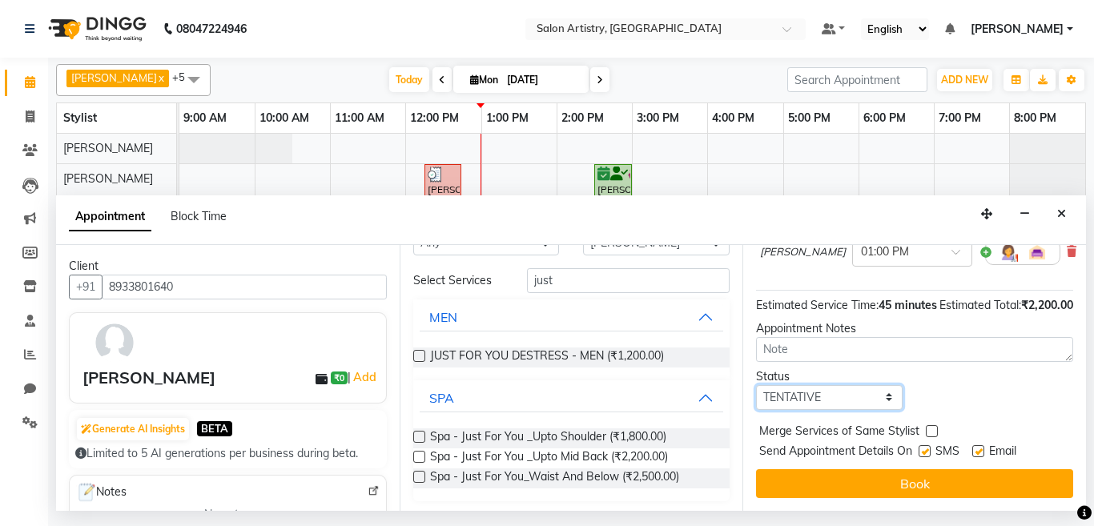
click at [815, 403] on select "Select TENTATIVE CONFIRM CHECK-IN UPCOMING" at bounding box center [829, 397] width 147 height 25
select select "check-in"
click at [756, 396] on select "Select TENTATIVE CONFIRM CHECK-IN UPCOMING" at bounding box center [829, 397] width 147 height 25
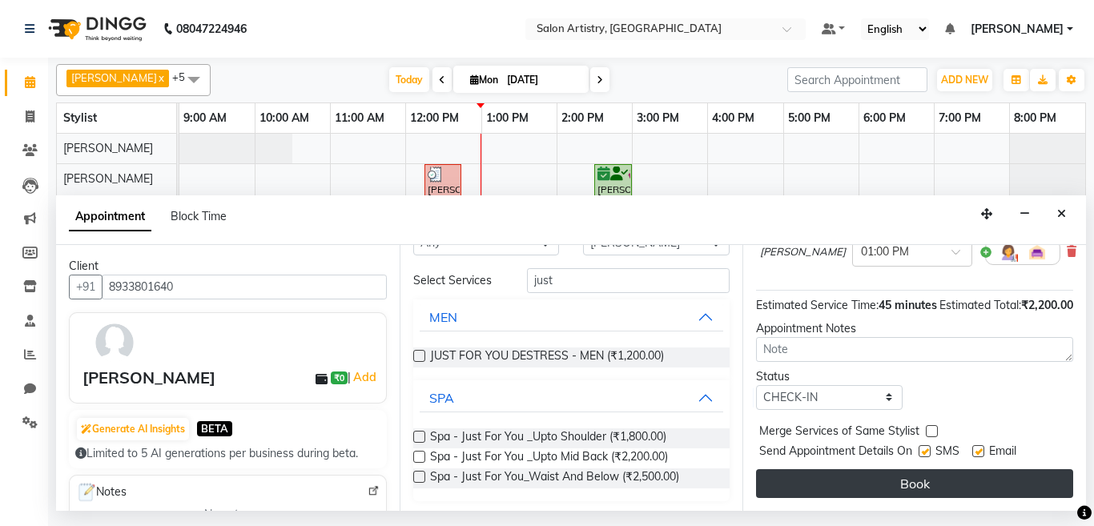
click at [815, 469] on button "Book" at bounding box center [914, 483] width 317 height 29
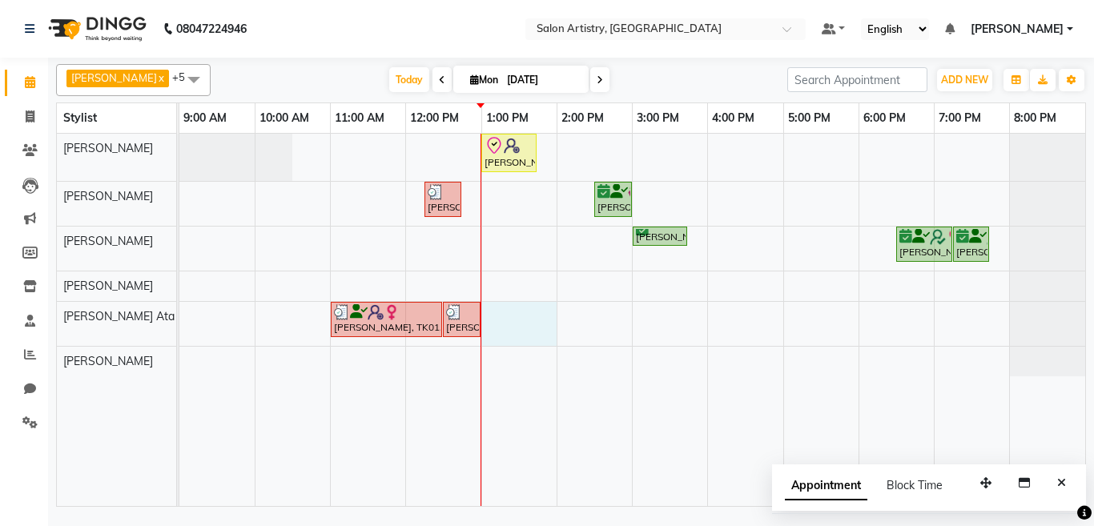
click at [494, 312] on div "Lubna Fazal, TK06, 01:00 PM-01:45 PM, Spa - Just For You _Upto Mid Back Neela G…" at bounding box center [632, 320] width 906 height 372
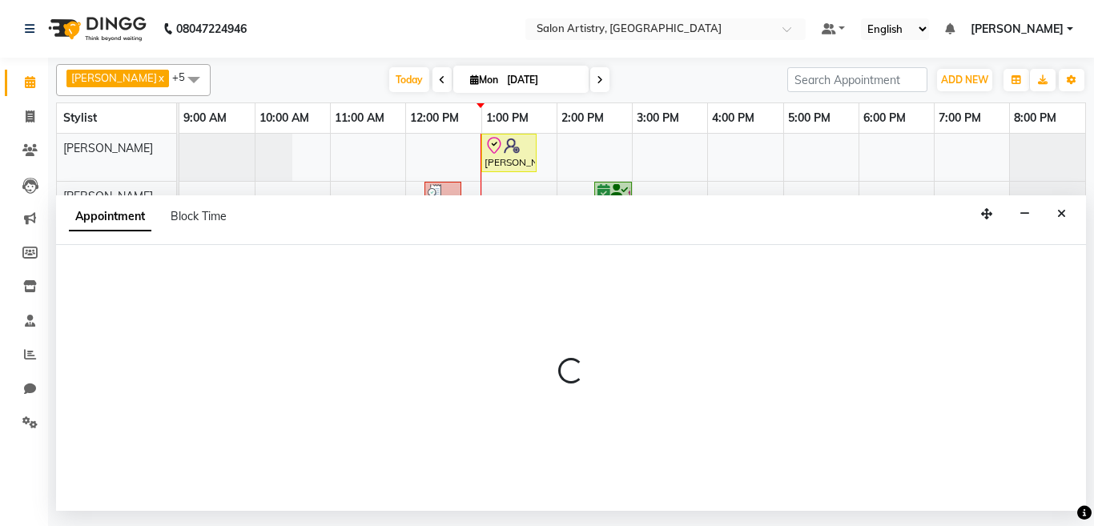
select select "79858"
select select "tentative"
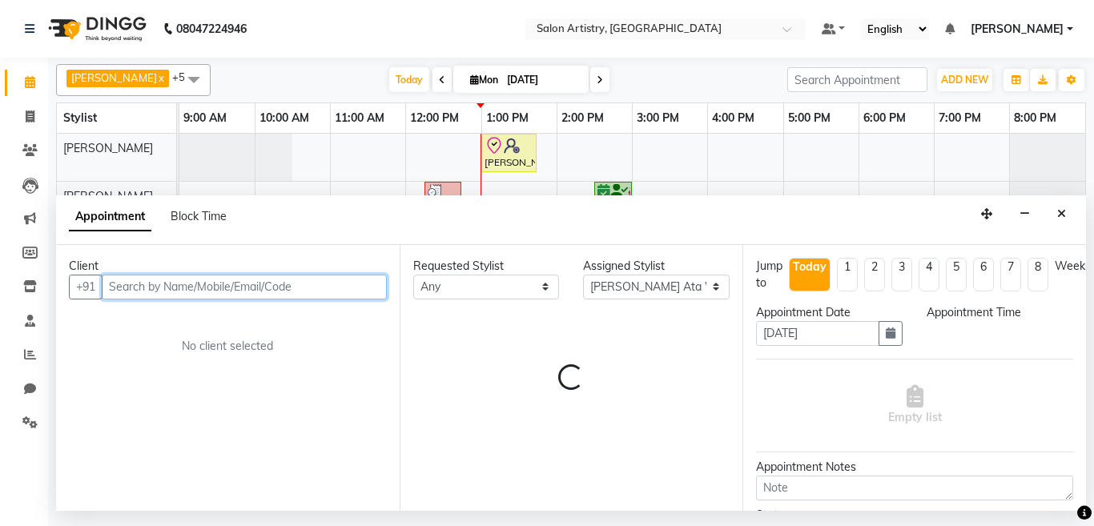
select select "780"
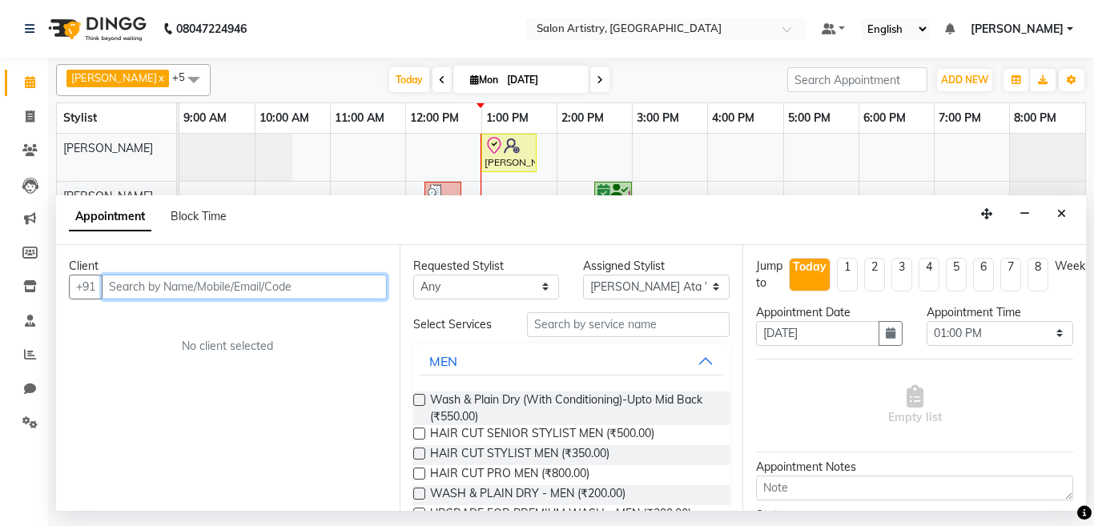
click at [211, 285] on input "text" at bounding box center [244, 287] width 285 height 25
type input "9609872091"
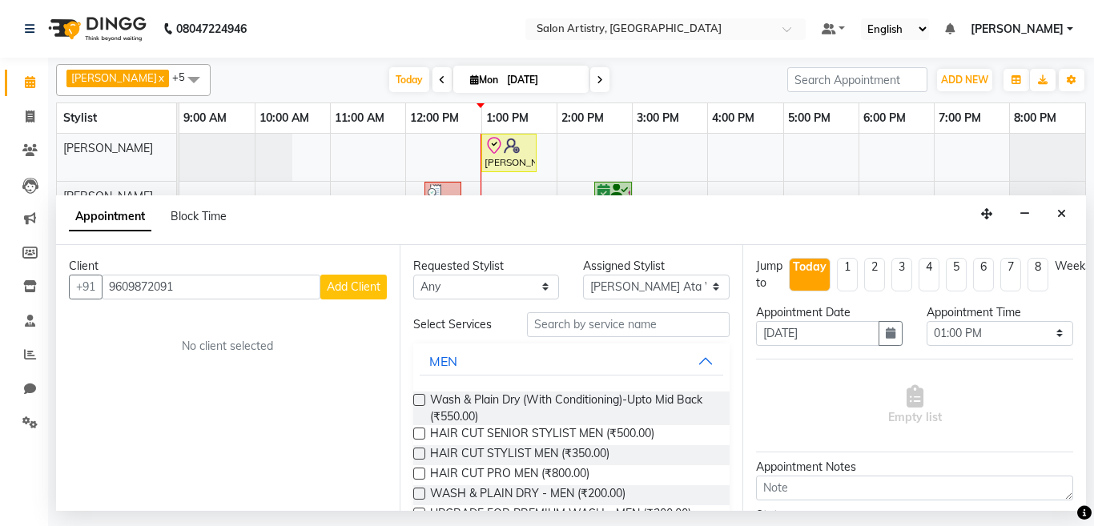
click at [348, 292] on span "Add Client" at bounding box center [354, 287] width 54 height 14
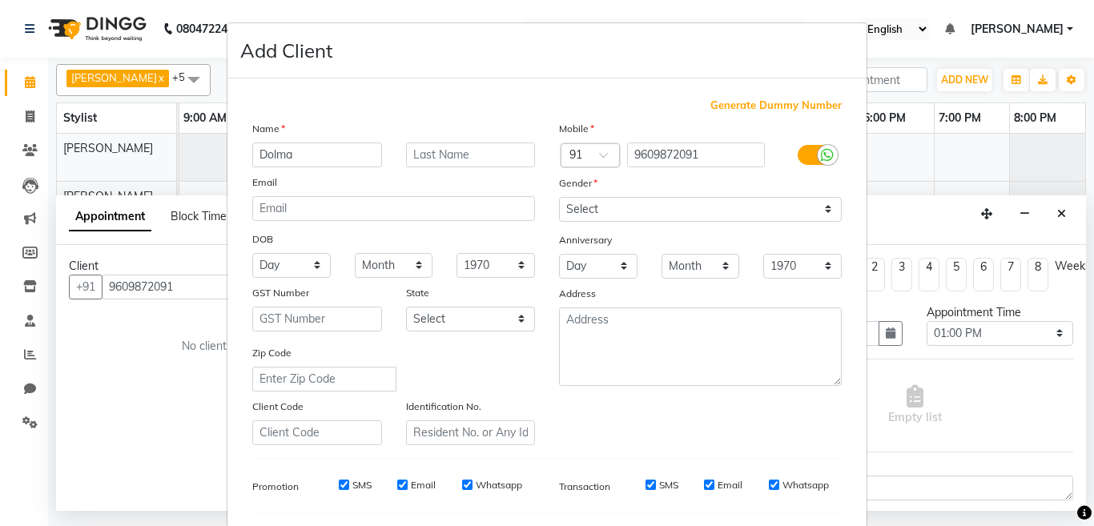
type input "Dolma"
type input "Sherpa"
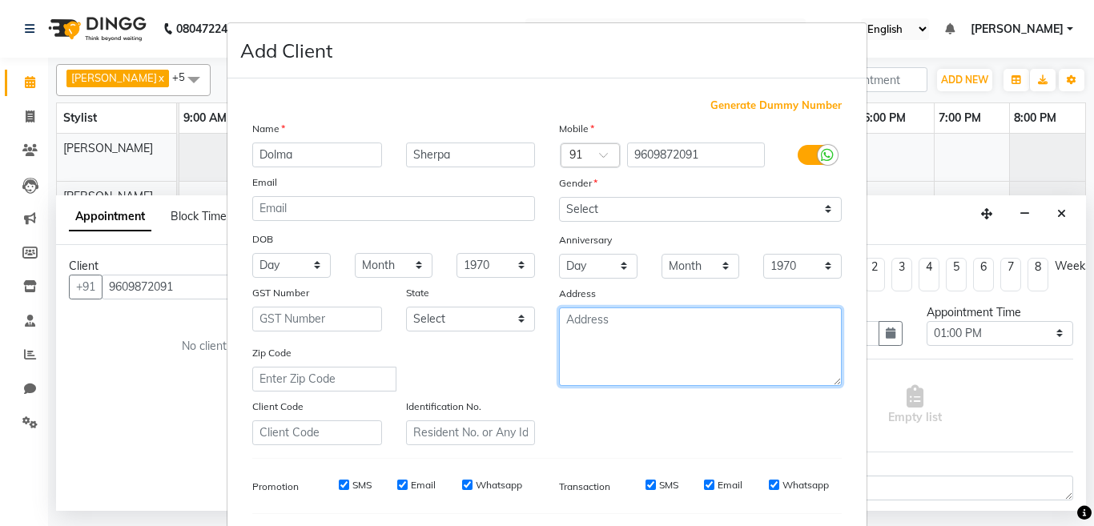
click at [601, 337] on textarea at bounding box center [700, 347] width 283 height 78
type textarea "From Sikkim"
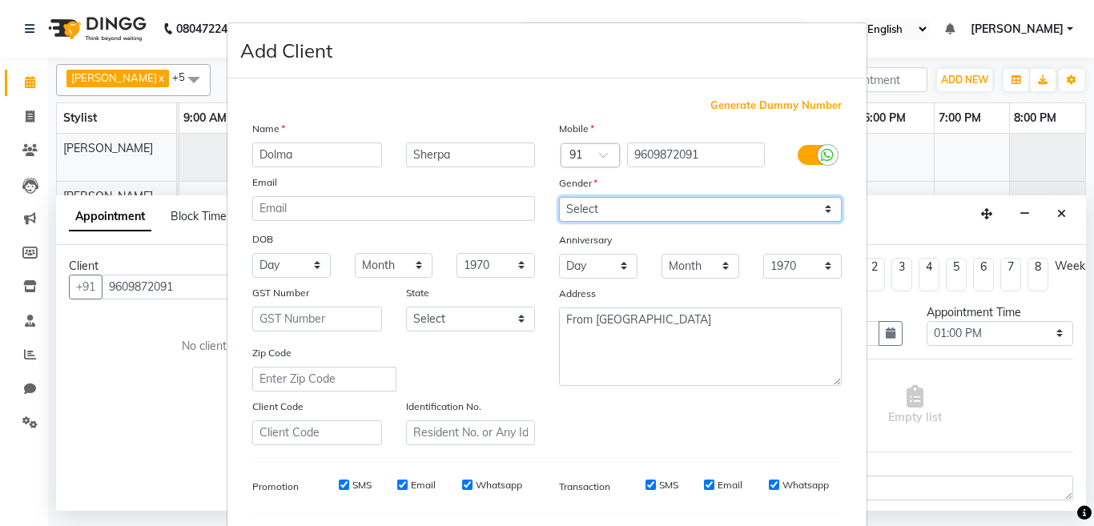
click at [602, 215] on select "Select [DEMOGRAPHIC_DATA] [DEMOGRAPHIC_DATA] Other Prefer Not To Say" at bounding box center [700, 209] width 283 height 25
select select "[DEMOGRAPHIC_DATA]"
click at [559, 197] on select "Select [DEMOGRAPHIC_DATA] [DEMOGRAPHIC_DATA] Other Prefer Not To Say" at bounding box center [700, 209] width 283 height 25
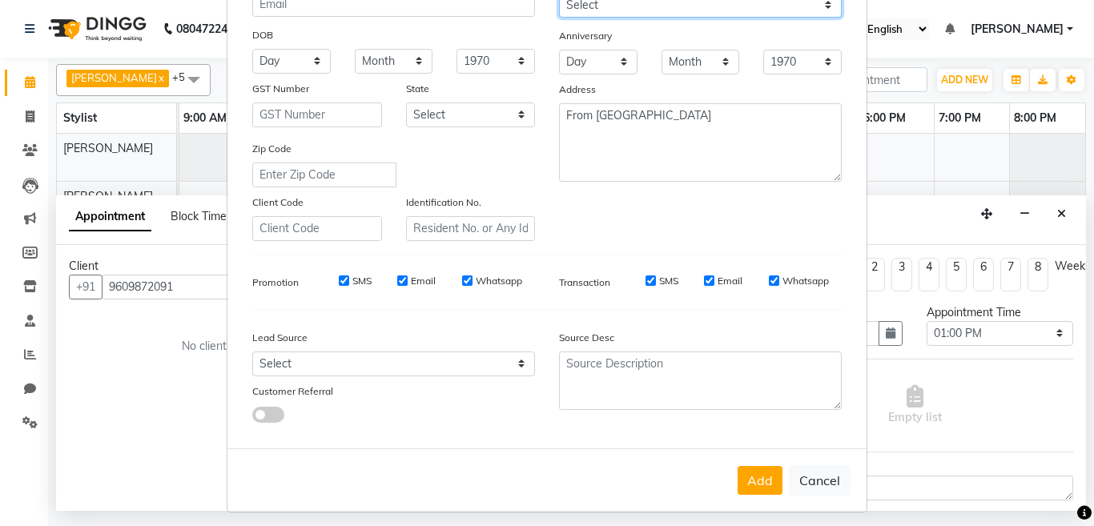
scroll to position [213, 0]
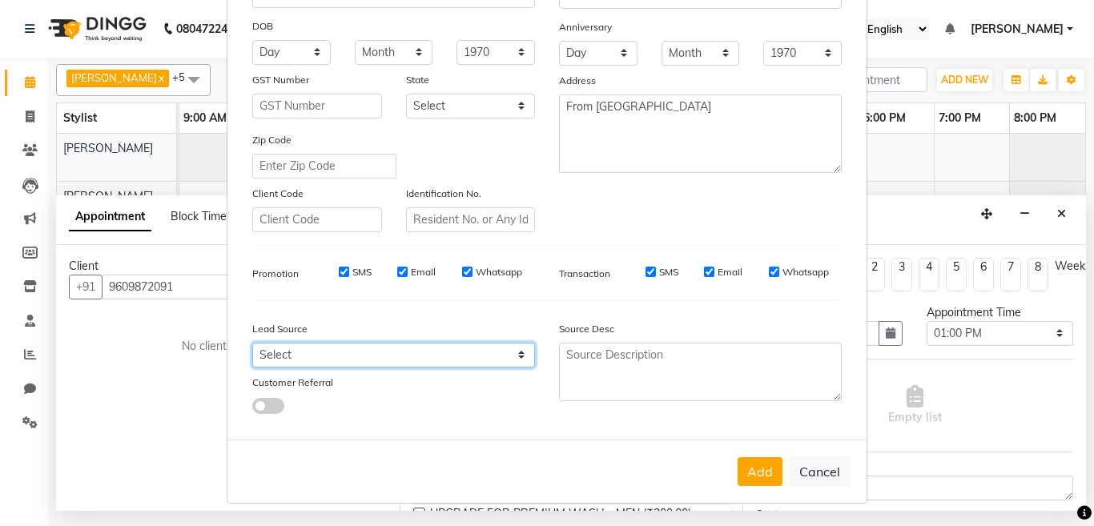
drag, startPoint x: 292, startPoint y: 356, endPoint x: 296, endPoint y: 372, distance: 17.5
click at [292, 356] on select "Select Walk-in Referral Internet Friend Word of Mouth Advertisement Facebook Ju…" at bounding box center [393, 355] width 283 height 25
select select "54617"
click at [252, 343] on select "Select Walk-in Referral Internet Friend Word of Mouth Advertisement Facebook Ju…" at bounding box center [393, 355] width 283 height 25
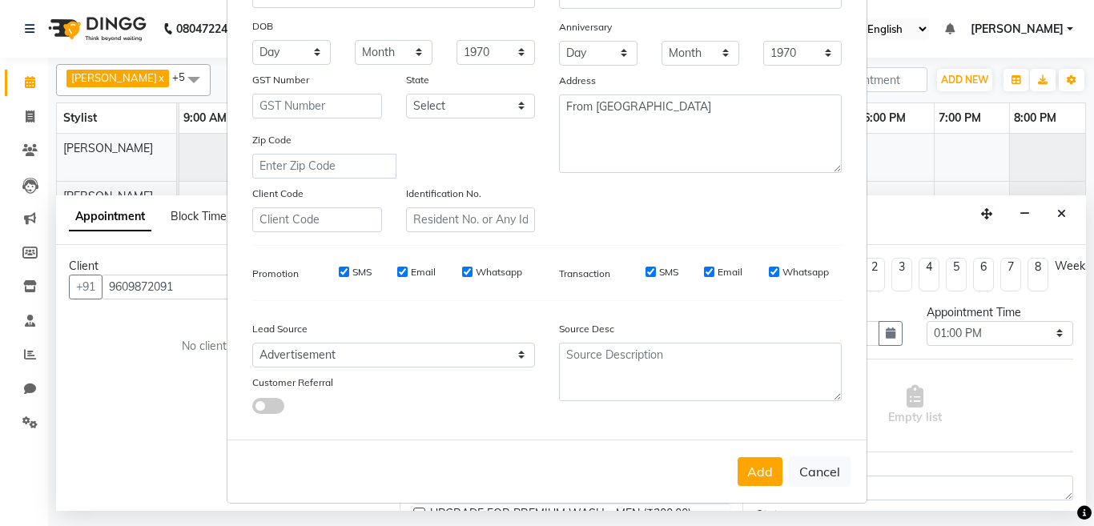
click at [744, 472] on button "Add" at bounding box center [760, 471] width 45 height 29
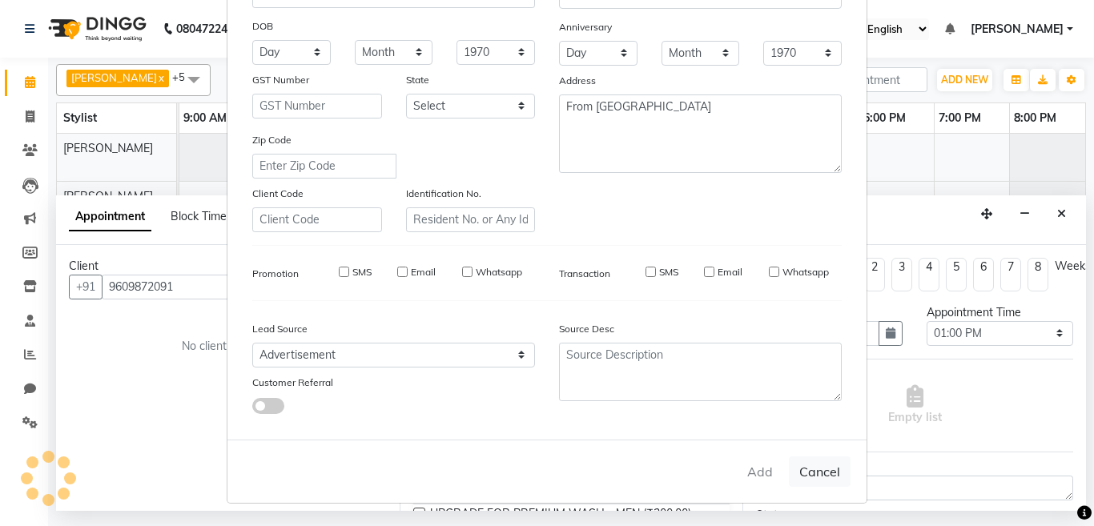
select select
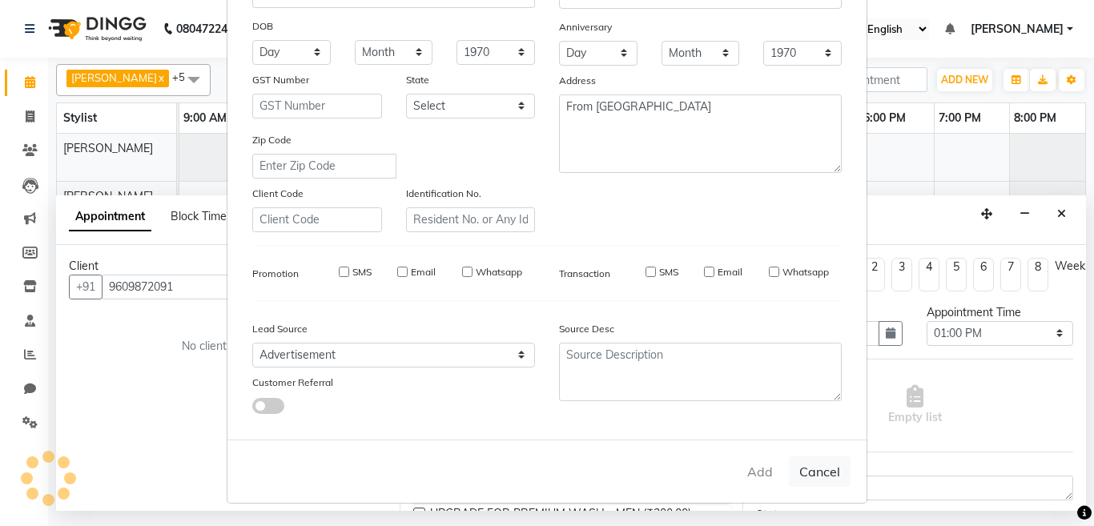
select select
checkbox input "false"
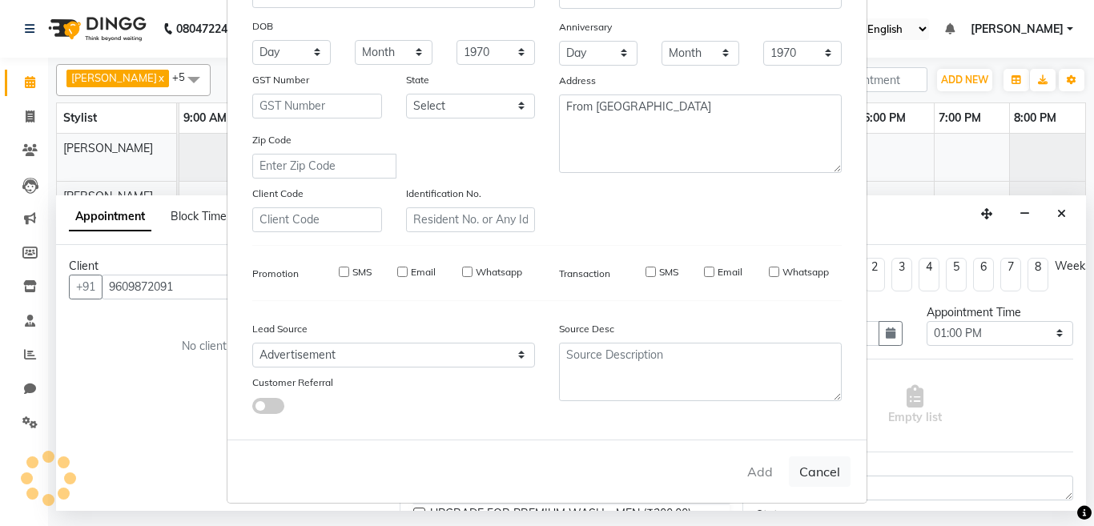
checkbox input "false"
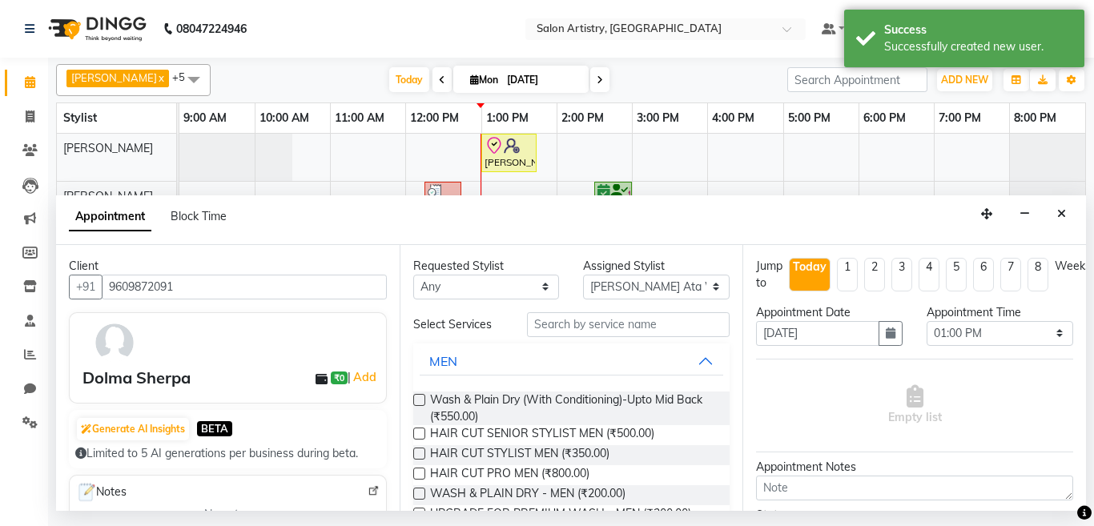
click at [415, 400] on label at bounding box center [419, 400] width 12 height 12
click at [415, 400] on input "checkbox" at bounding box center [418, 401] width 10 height 10
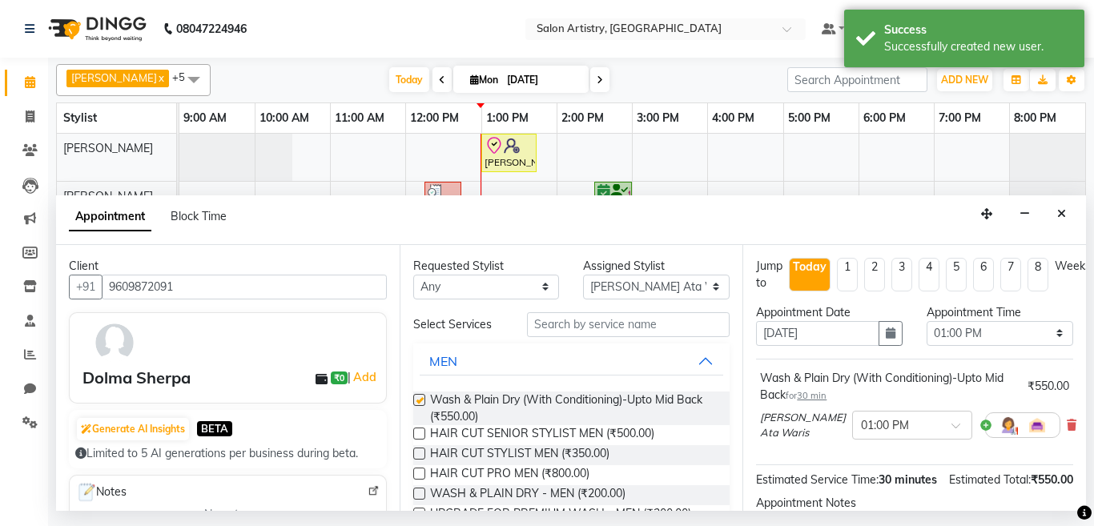
checkbox input "false"
click at [875, 430] on input "text" at bounding box center [896, 424] width 70 height 17
click at [865, 459] on div "01:15 PM" at bounding box center [912, 464] width 119 height 30
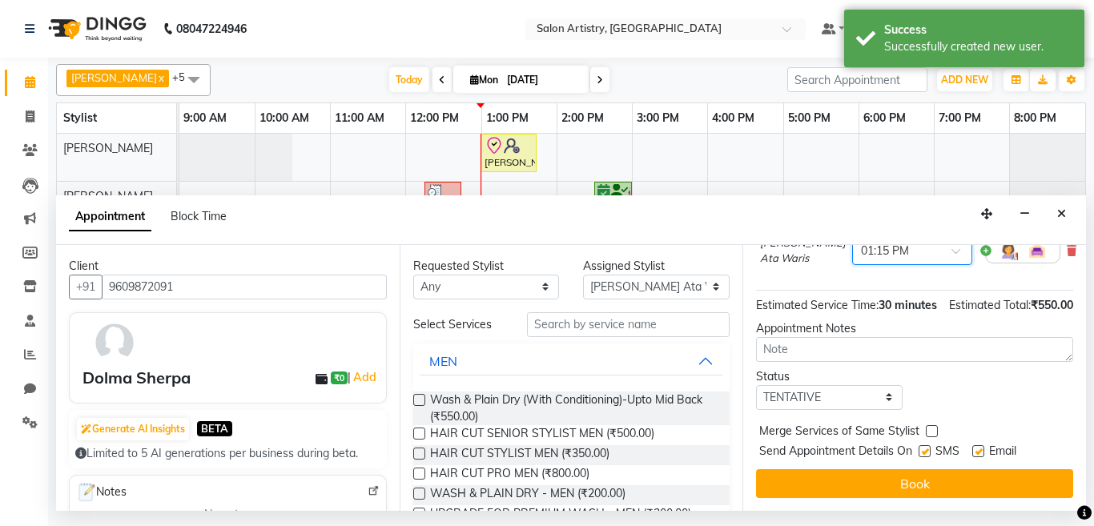
scroll to position [205, 0]
click at [599, 290] on select "Select Anupriya Ghosh Iqbal Ahmed Irshad Khan Mannu Kumar Gupta Mekhla Bhattach…" at bounding box center [656, 287] width 147 height 25
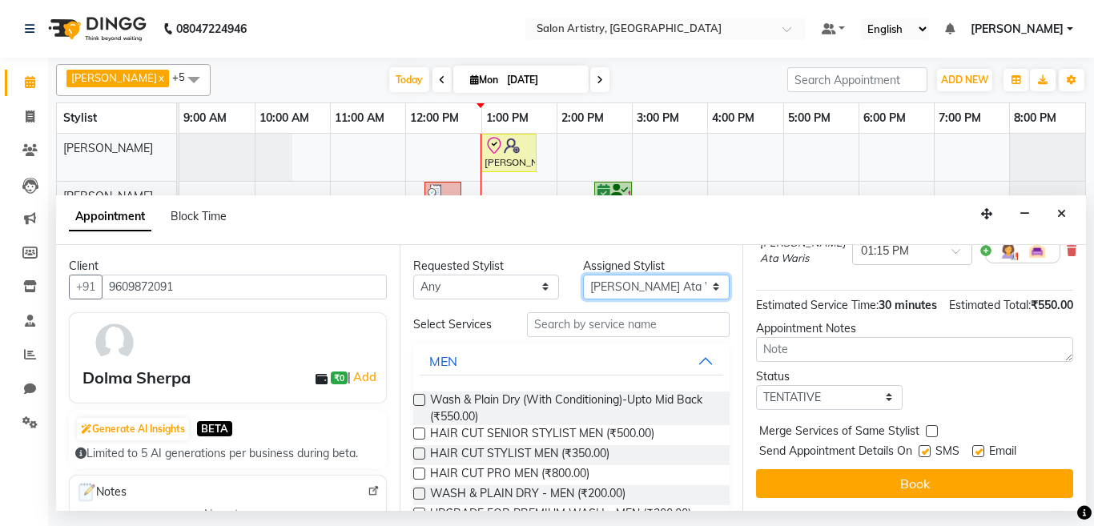
select select "79862"
click at [583, 275] on select "Select Anupriya Ghosh Iqbal Ahmed Irshad Khan Mannu Kumar Gupta Mekhla Bhattach…" at bounding box center [656, 287] width 147 height 25
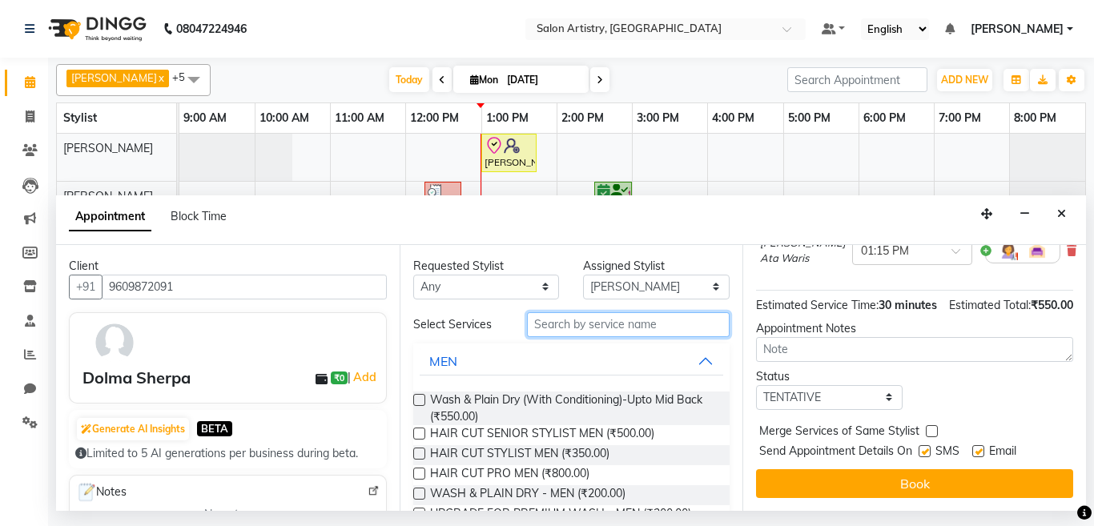
click at [558, 325] on input "text" at bounding box center [628, 324] width 203 height 25
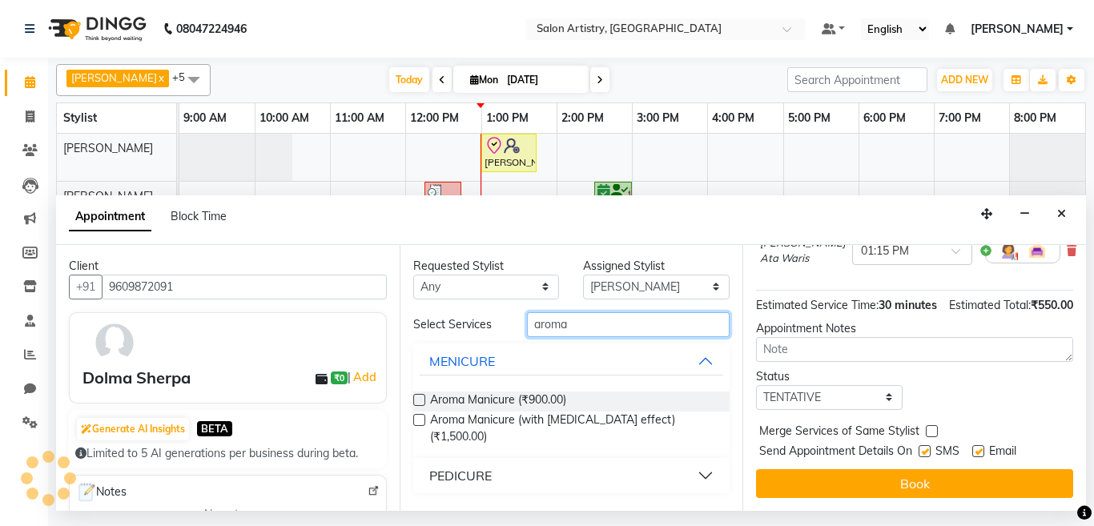
type input "aroma"
click at [470, 466] on div "PEDICURE" at bounding box center [460, 475] width 62 height 19
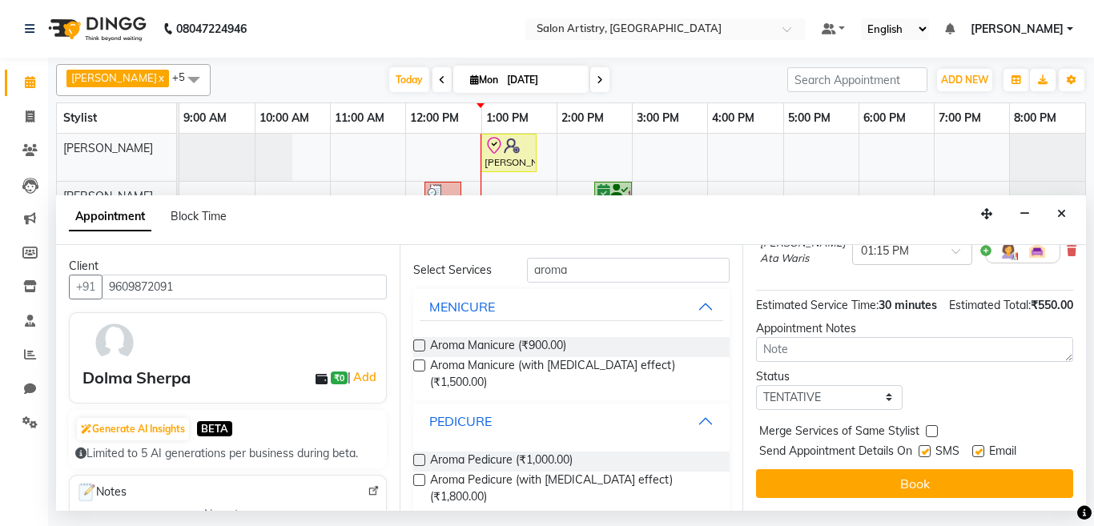
scroll to position [74, 0]
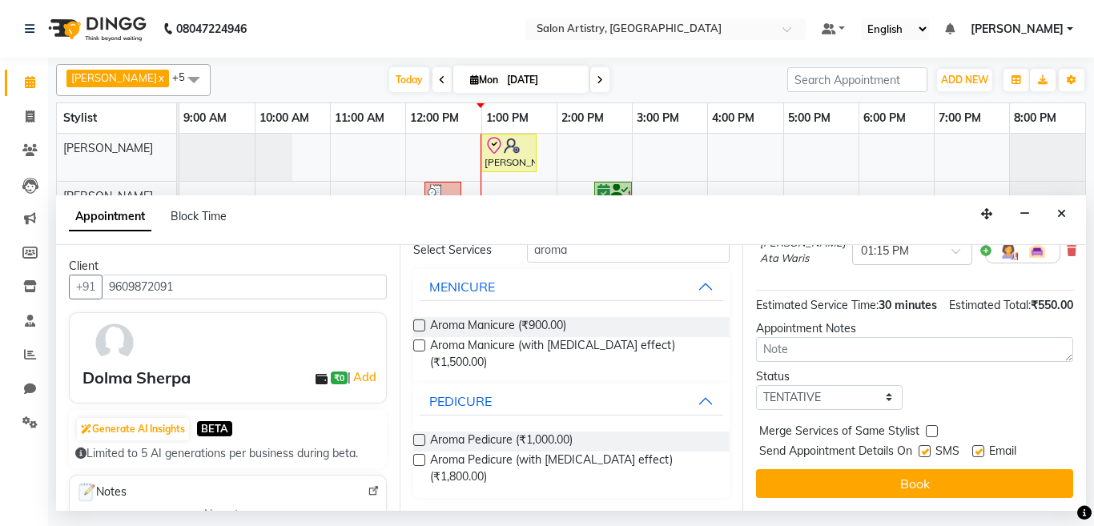
click at [419, 439] on label at bounding box center [419, 440] width 12 height 12
click at [419, 439] on input "checkbox" at bounding box center [418, 442] width 10 height 10
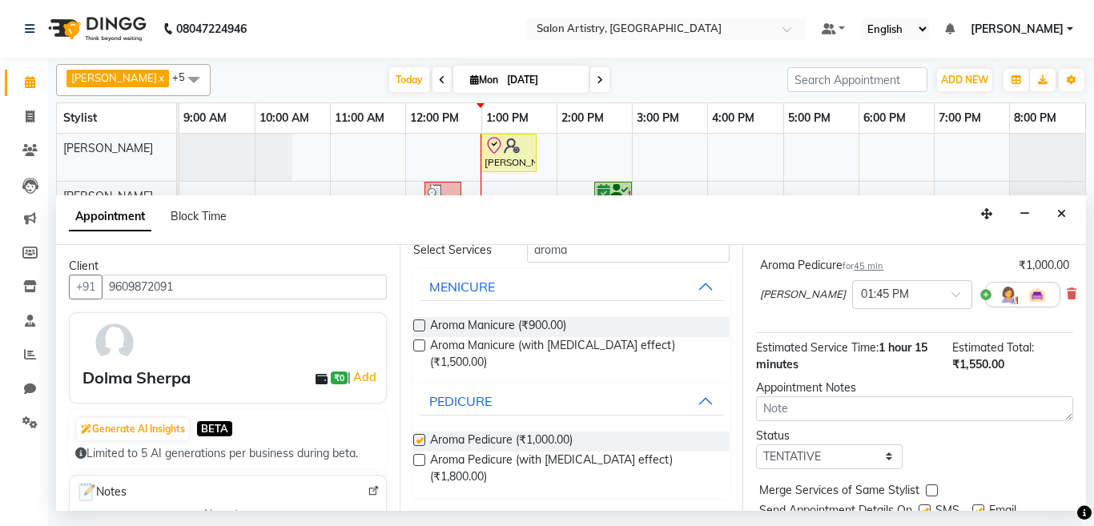
checkbox input "false"
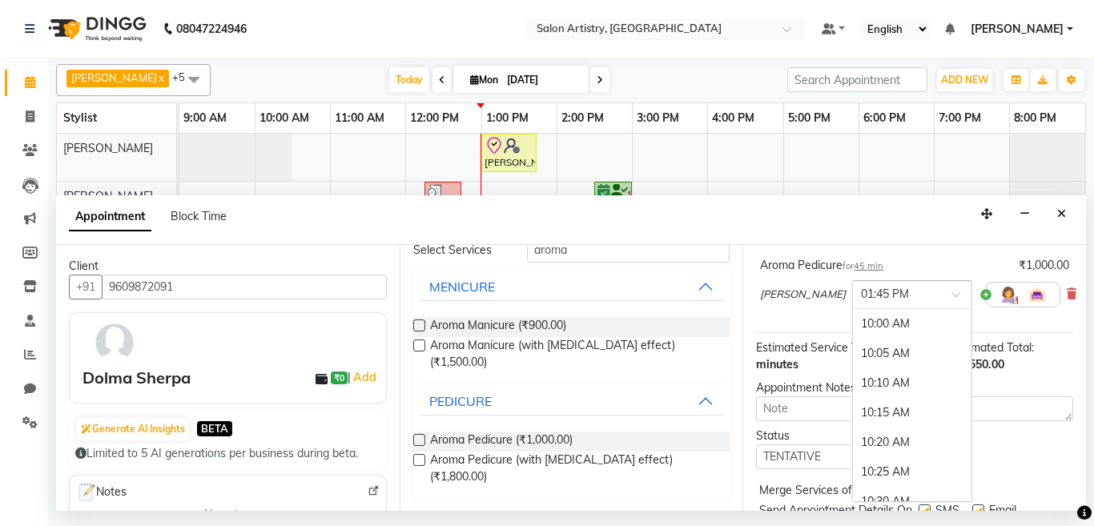
click at [861, 296] on input "text" at bounding box center [896, 293] width 70 height 17
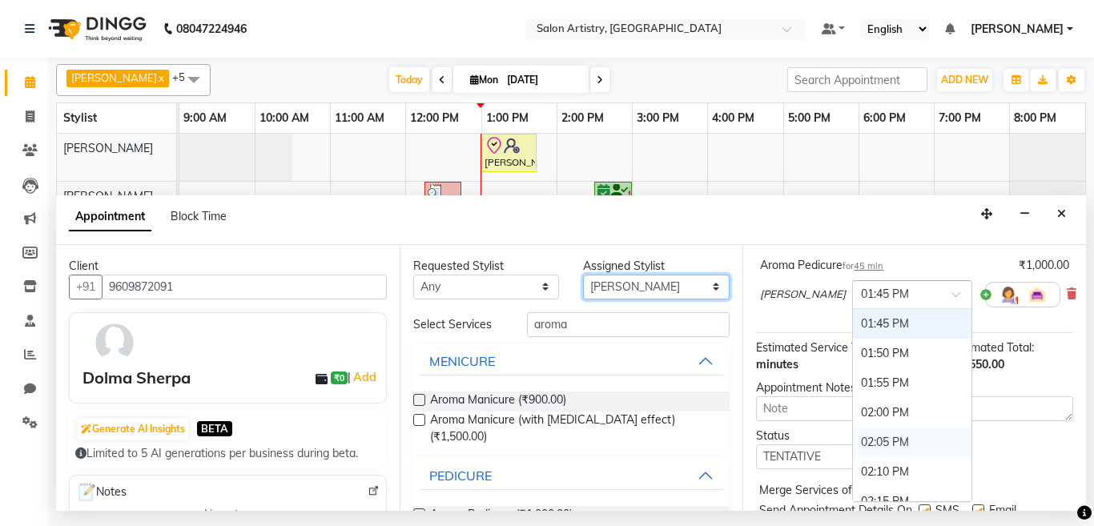
click at [608, 292] on select "Select Anupriya Ghosh Iqbal Ahmed Irshad Khan Mannu Kumar Gupta Mekhla Bhattach…" at bounding box center [656, 287] width 147 height 25
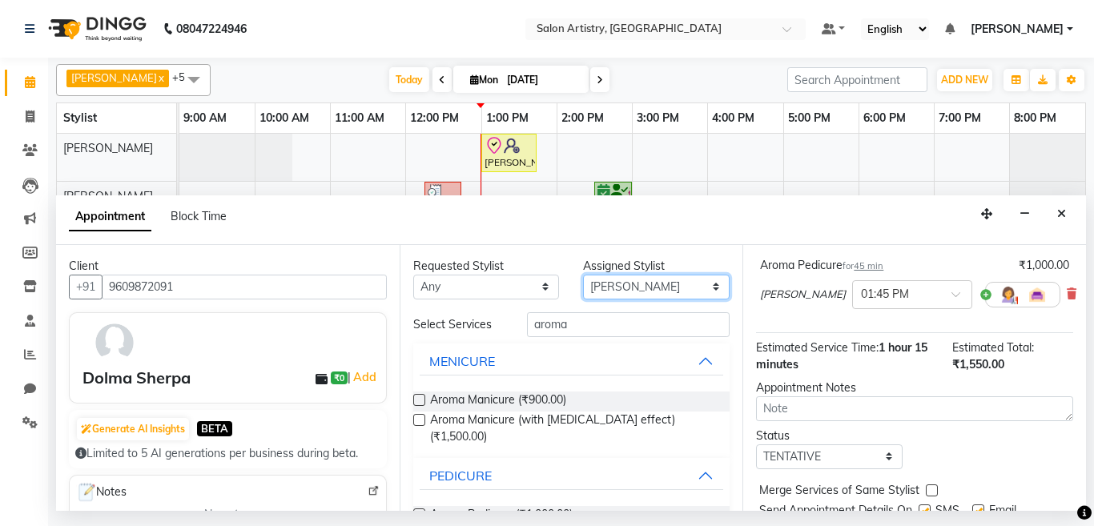
select select "79863"
click at [583, 275] on select "Select Anupriya Ghosh Iqbal Ahmed Irshad Khan Mannu Kumar Gupta Mekhla Bhattach…" at bounding box center [656, 287] width 147 height 25
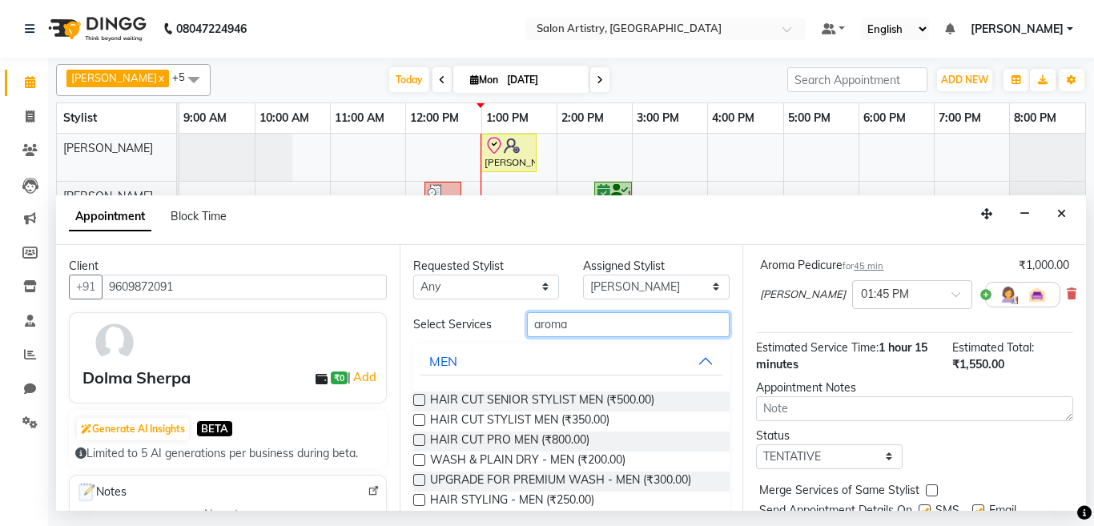
click at [578, 328] on input "aroma" at bounding box center [628, 324] width 203 height 25
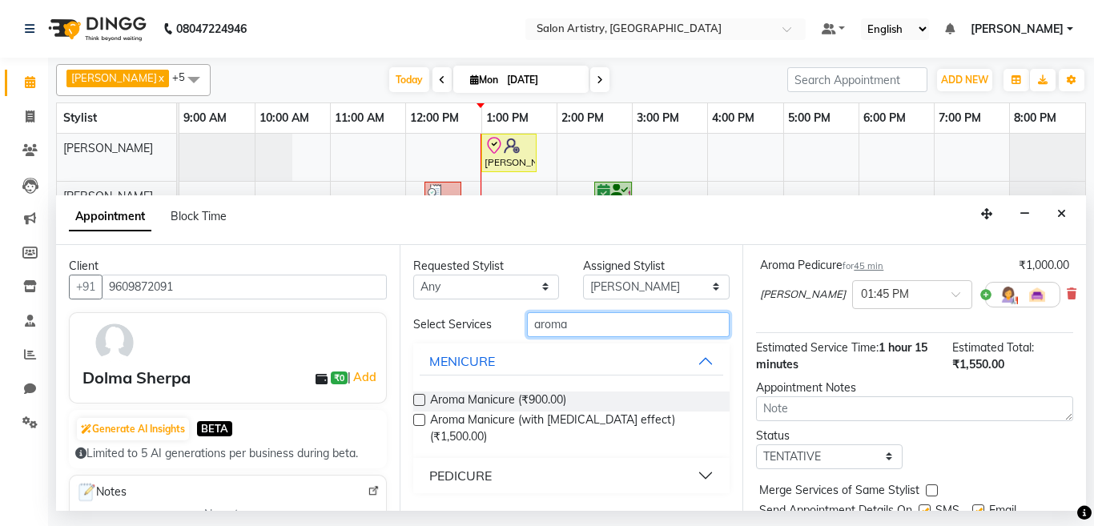
type input "aroma"
drag, startPoint x: 459, startPoint y: 455, endPoint x: 495, endPoint y: 454, distance: 36.1
click at [460, 466] on div "PEDICURE" at bounding box center [460, 475] width 62 height 19
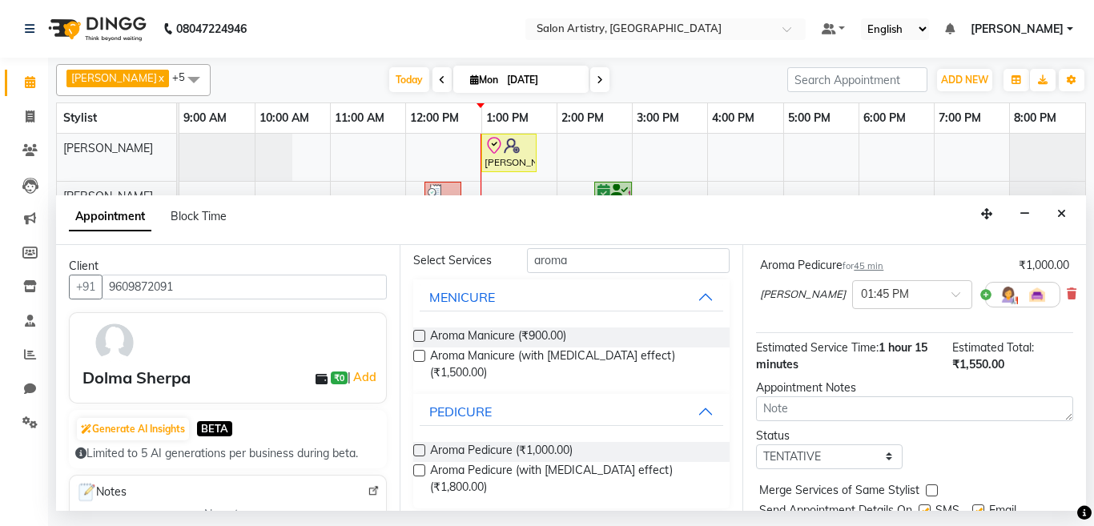
drag, startPoint x: 419, startPoint y: 447, endPoint x: 669, endPoint y: 450, distance: 249.9
click at [421, 447] on label at bounding box center [419, 451] width 12 height 12
click at [421, 447] on input "checkbox" at bounding box center [418, 452] width 10 height 10
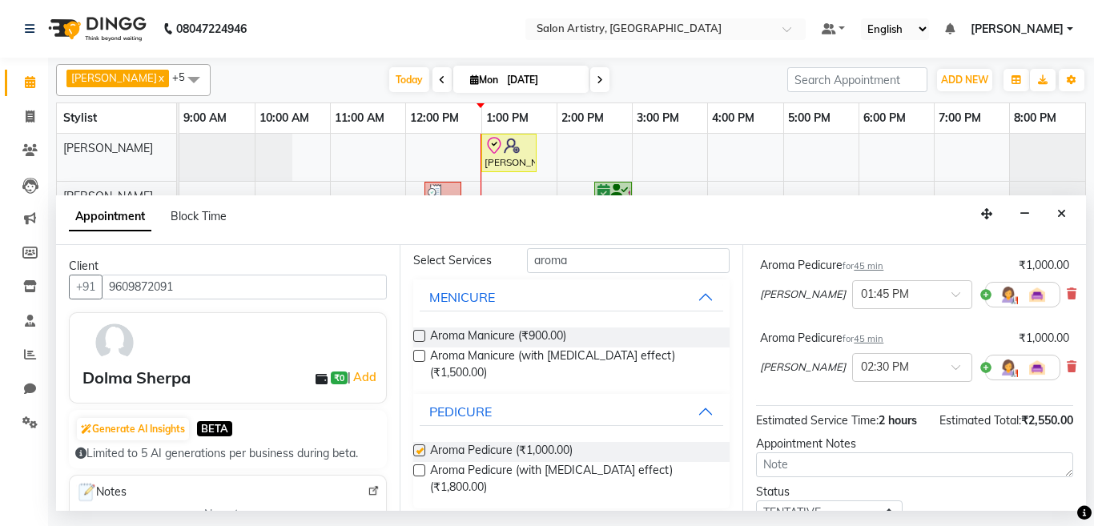
checkbox input "false"
click at [861, 368] on input "text" at bounding box center [896, 366] width 70 height 17
click at [853, 449] on div "01:45 PM" at bounding box center [912, 451] width 119 height 30
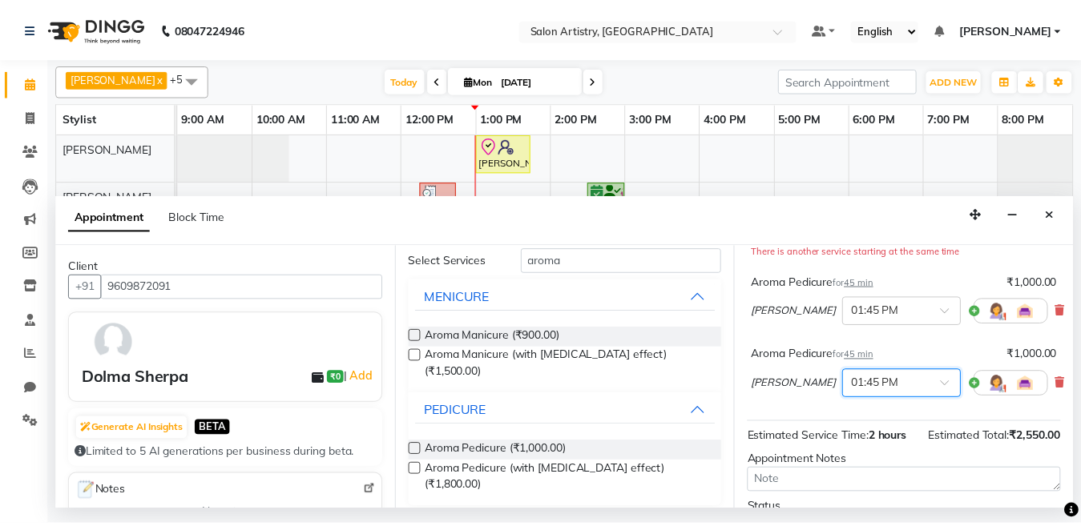
scroll to position [351, 0]
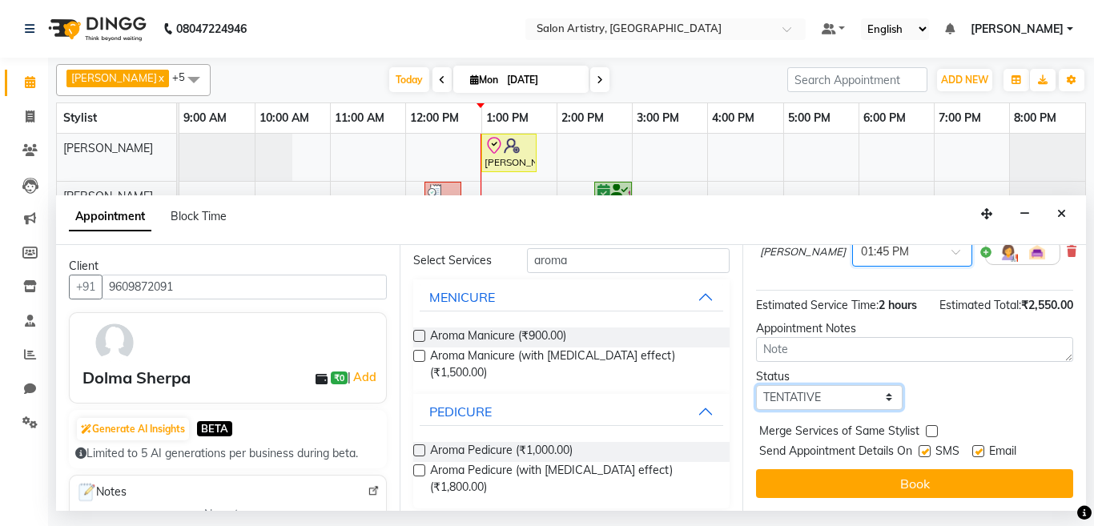
drag, startPoint x: 791, startPoint y: 383, endPoint x: 791, endPoint y: 394, distance: 11.2
click at [791, 385] on select "Select TENTATIVE CONFIRM CHECK-IN UPCOMING" at bounding box center [829, 397] width 147 height 25
select select "check-in"
click at [756, 385] on select "Select TENTATIVE CONFIRM CHECK-IN UPCOMING" at bounding box center [829, 397] width 147 height 25
click at [809, 469] on button "Book" at bounding box center [914, 483] width 317 height 29
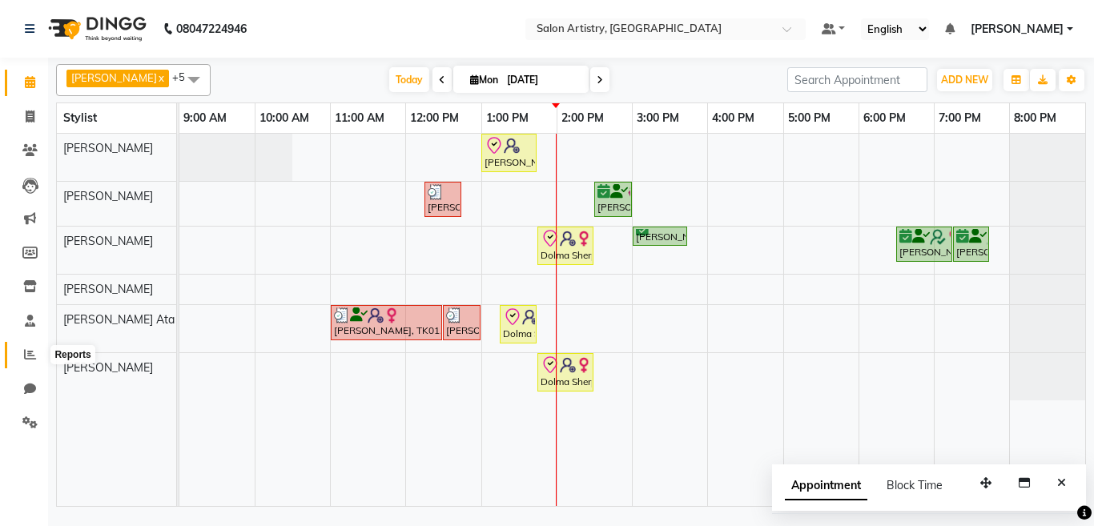
click at [35, 355] on icon at bounding box center [30, 354] width 12 height 12
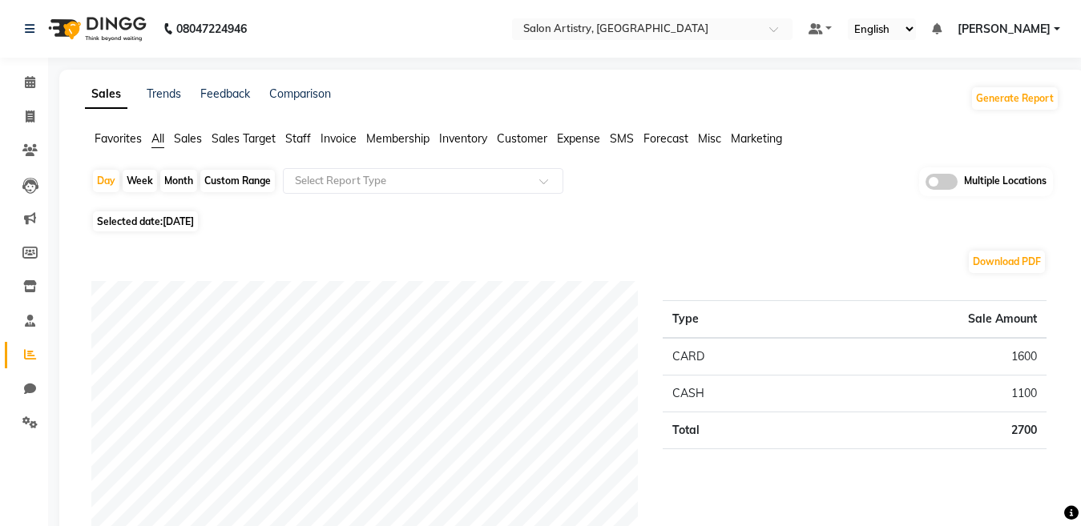
click at [296, 139] on span "Staff" at bounding box center [298, 138] width 26 height 14
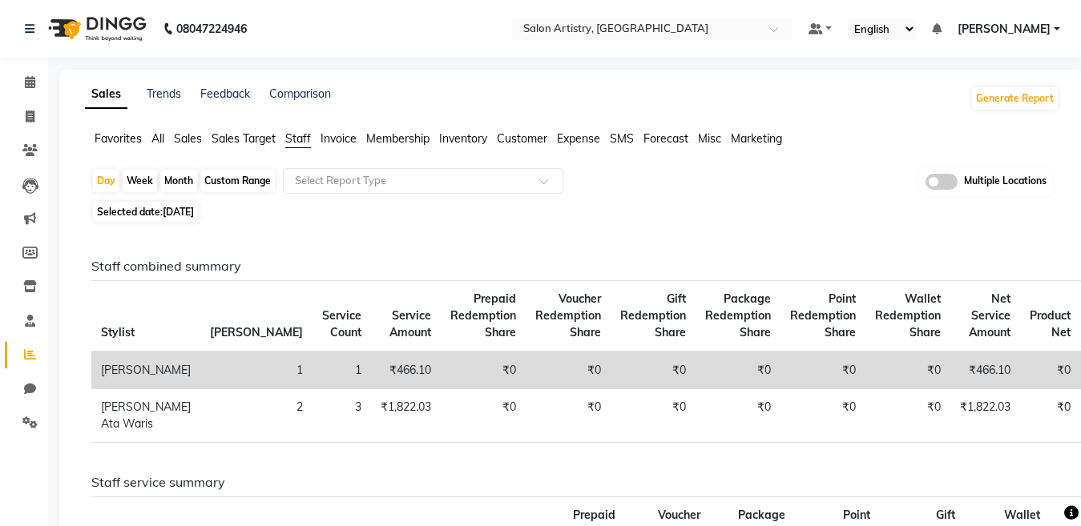
click at [172, 211] on span "[DATE]" at bounding box center [178, 212] width 31 height 12
select select "9"
select select "2025"
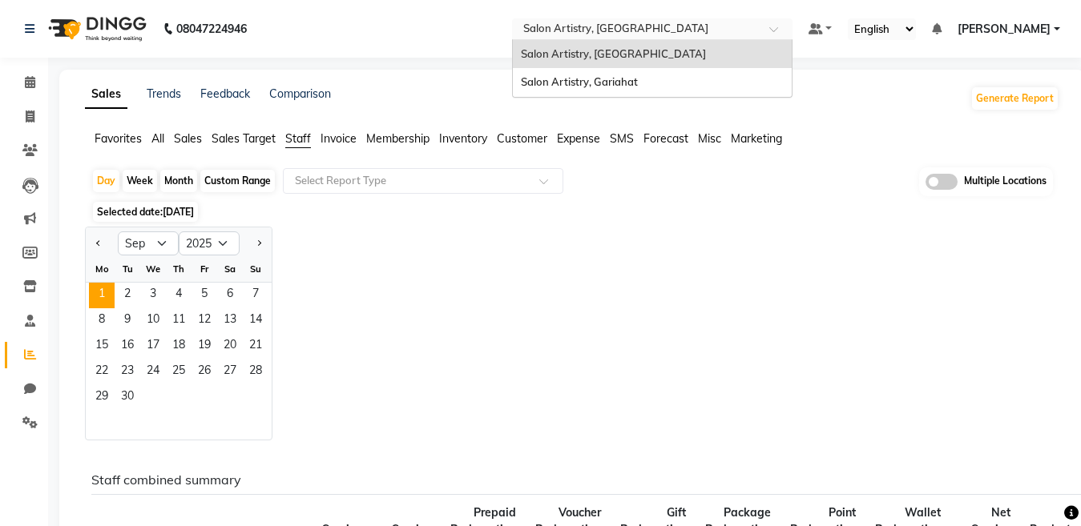
click at [569, 34] on input "text" at bounding box center [636, 30] width 232 height 16
click at [561, 81] on span "Salon Artistry, Gariahat" at bounding box center [579, 81] width 117 height 13
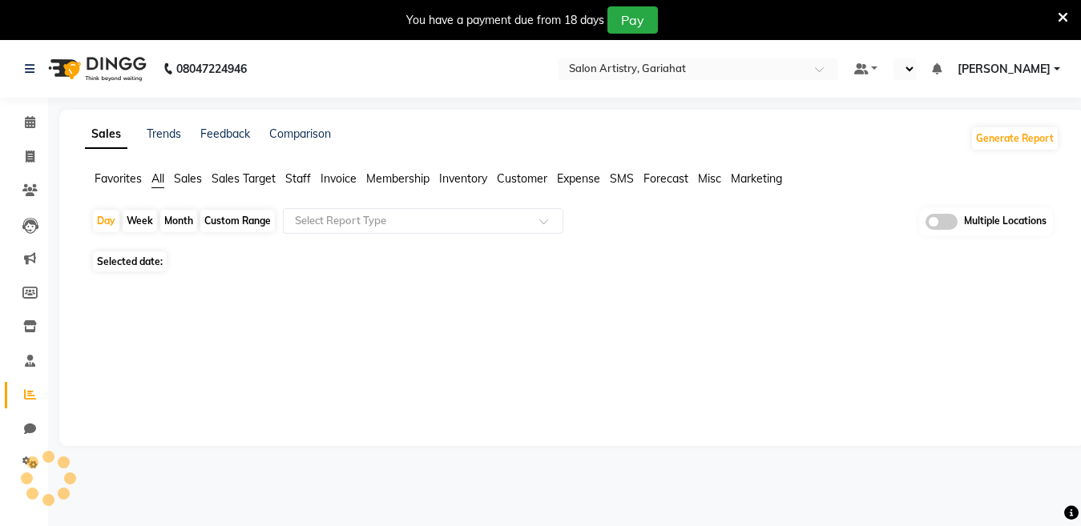
select select "en"
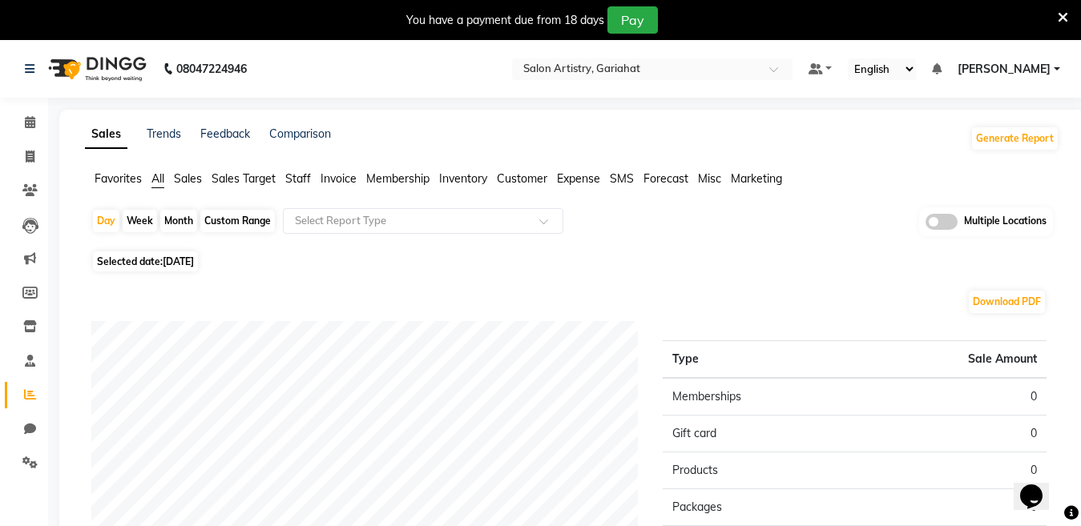
click at [1063, 18] on icon at bounding box center [1062, 17] width 10 height 14
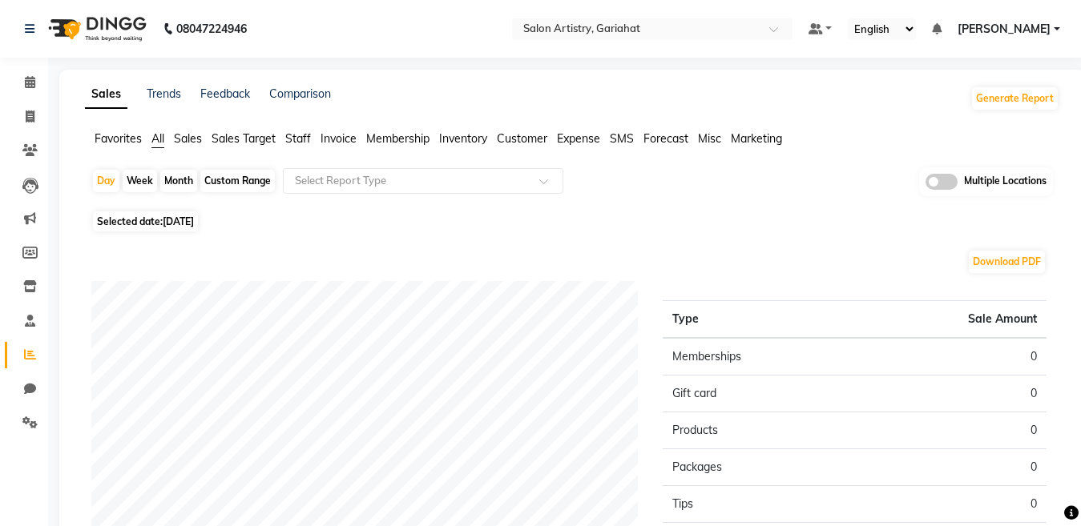
click at [304, 141] on span "Staff" at bounding box center [298, 138] width 26 height 14
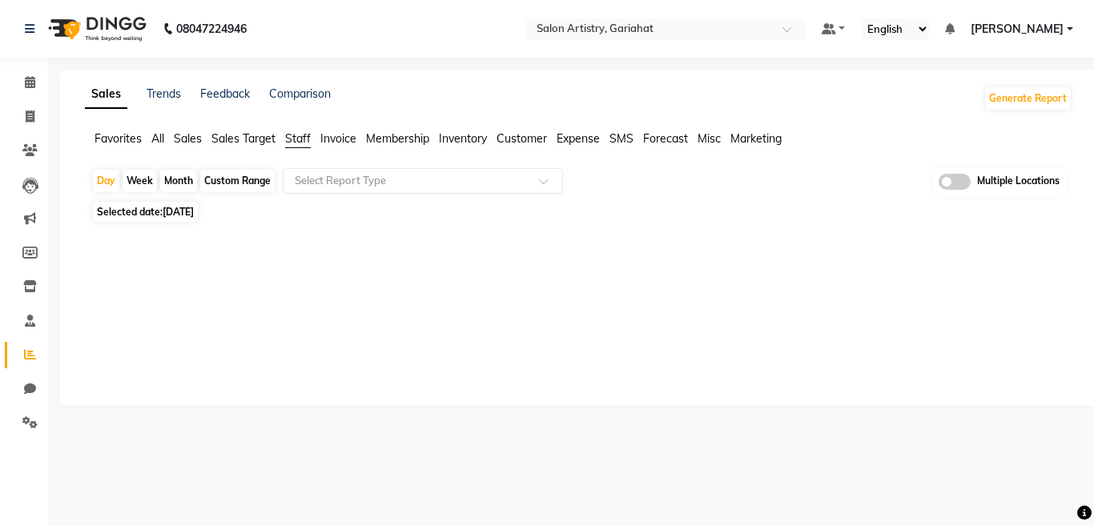
click at [217, 177] on div "Custom Range" at bounding box center [237, 181] width 74 height 22
select select "9"
select select "2025"
click at [194, 214] on span "[DATE]" at bounding box center [178, 212] width 31 height 12
select select "9"
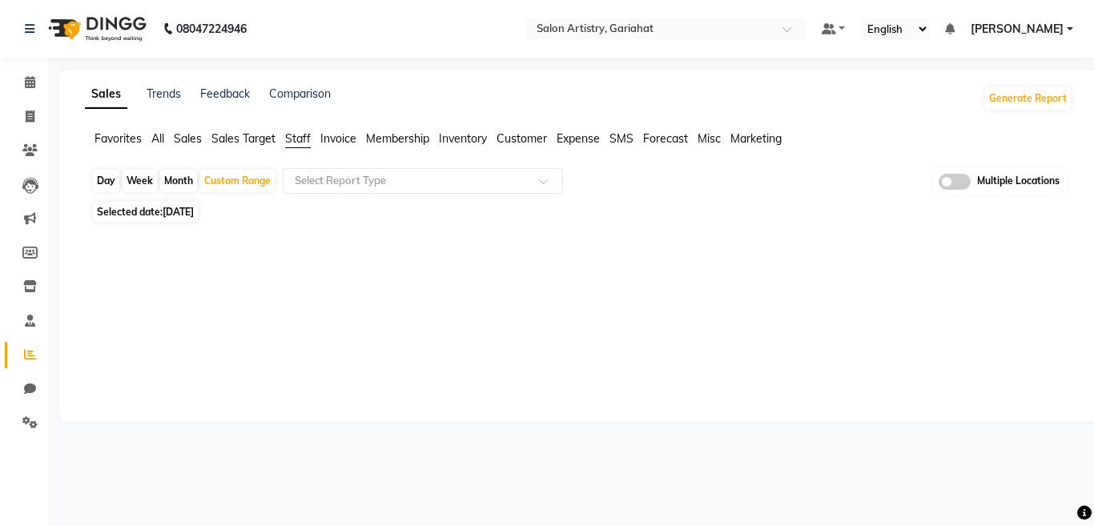
select select "2025"
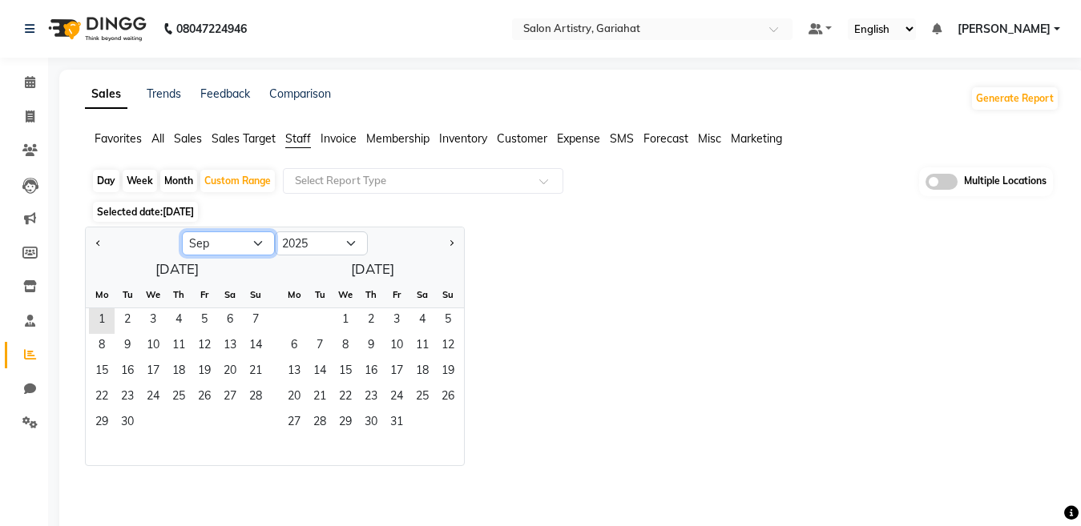
click at [223, 243] on select "Jan Feb Mar Apr May Jun [DATE] Aug Sep Oct Nov Dec" at bounding box center [228, 243] width 93 height 24
select select "8"
click at [182, 231] on select "Jan Feb Mar Apr May Jun [DATE] Aug Sep Oct Nov Dec" at bounding box center [228, 243] width 93 height 24
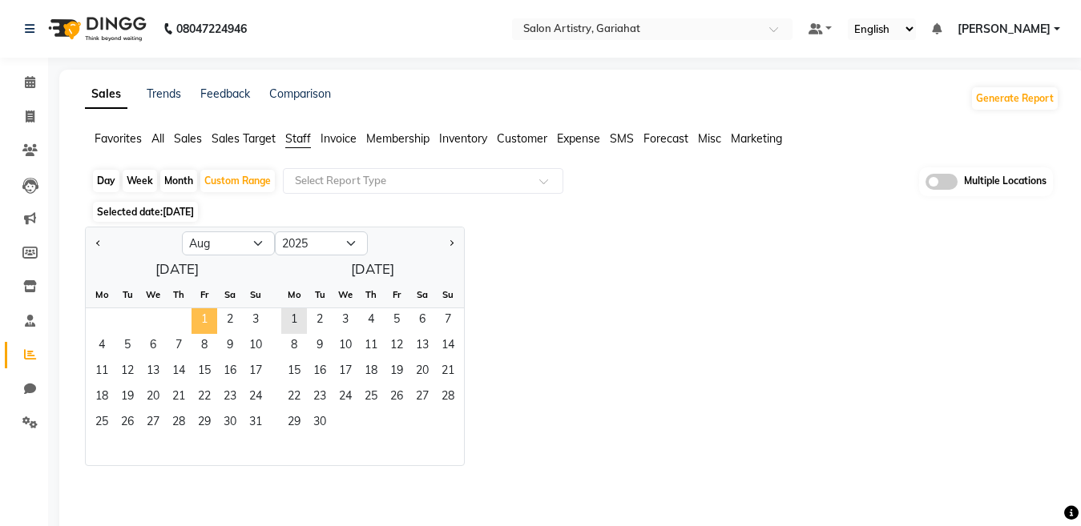
click at [203, 323] on span "1" at bounding box center [204, 321] width 26 height 26
click at [252, 419] on span "31" at bounding box center [256, 424] width 26 height 26
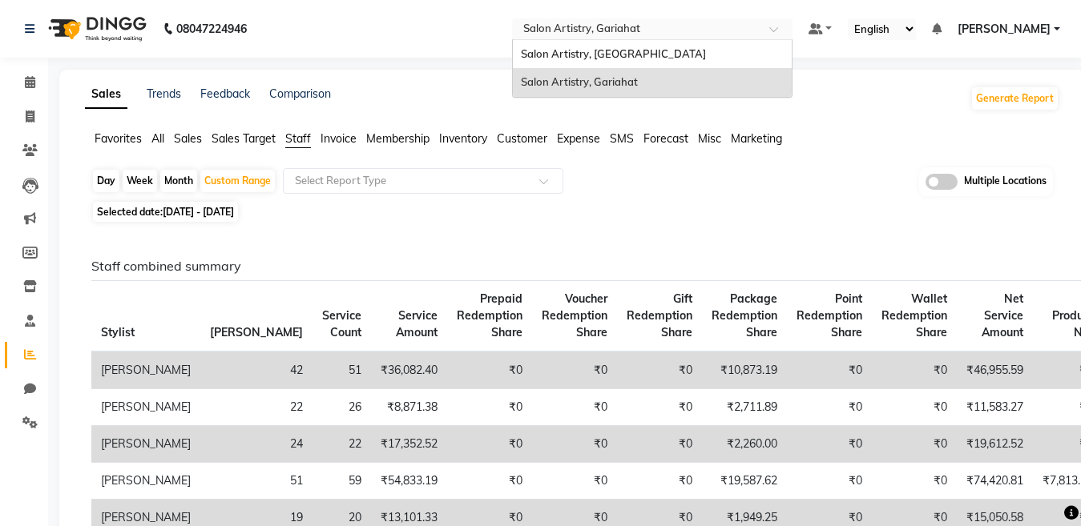
click at [569, 34] on input "text" at bounding box center [636, 30] width 232 height 16
click at [569, 58] on span "Salon Artistry, [GEOGRAPHIC_DATA]" at bounding box center [613, 53] width 185 height 13
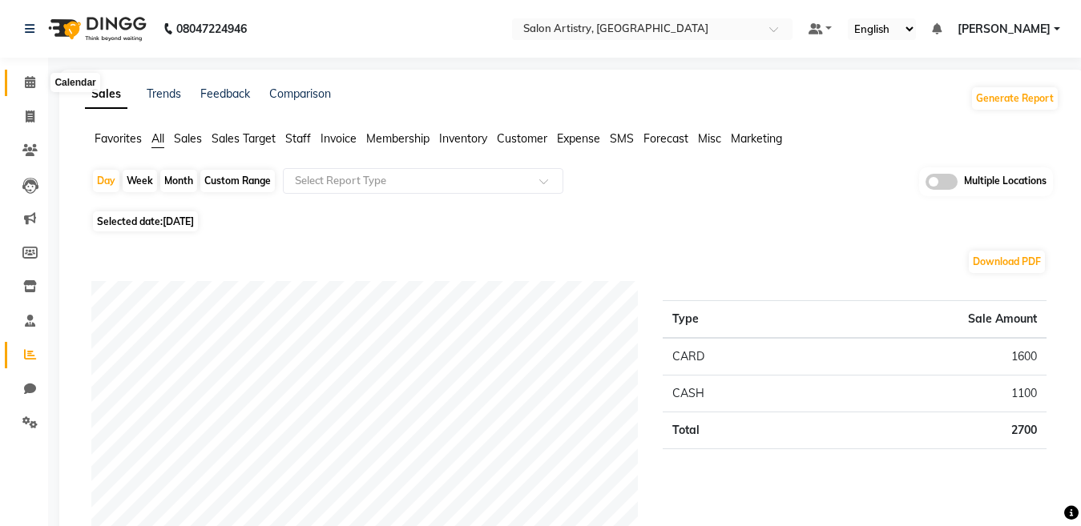
click at [31, 82] on icon at bounding box center [30, 82] width 10 height 12
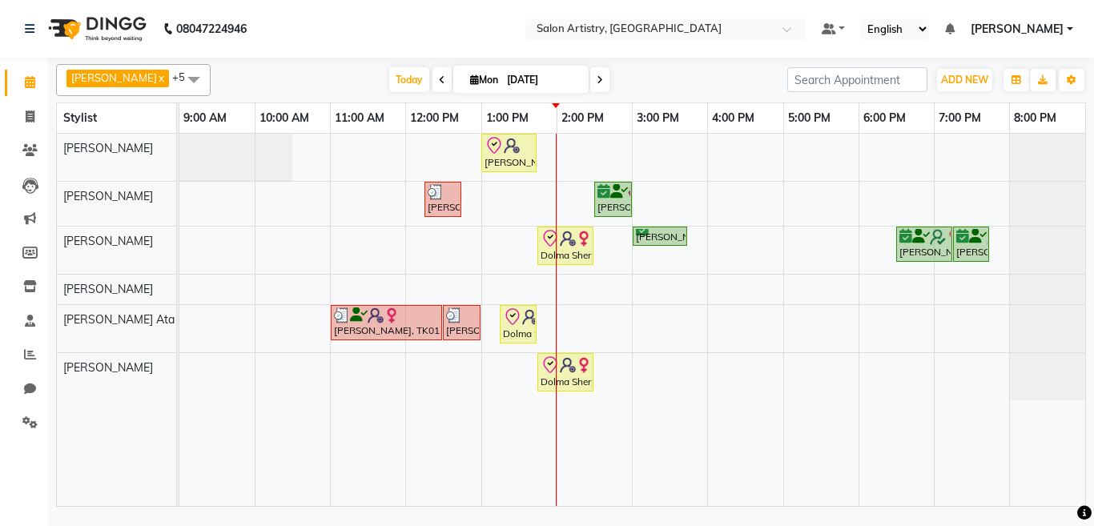
click at [526, 199] on div "[PERSON_NAME], TK06, 01:00 PM-01:45 PM, Spa - Just For You _Upto Mid Back [PERS…" at bounding box center [632, 320] width 906 height 372
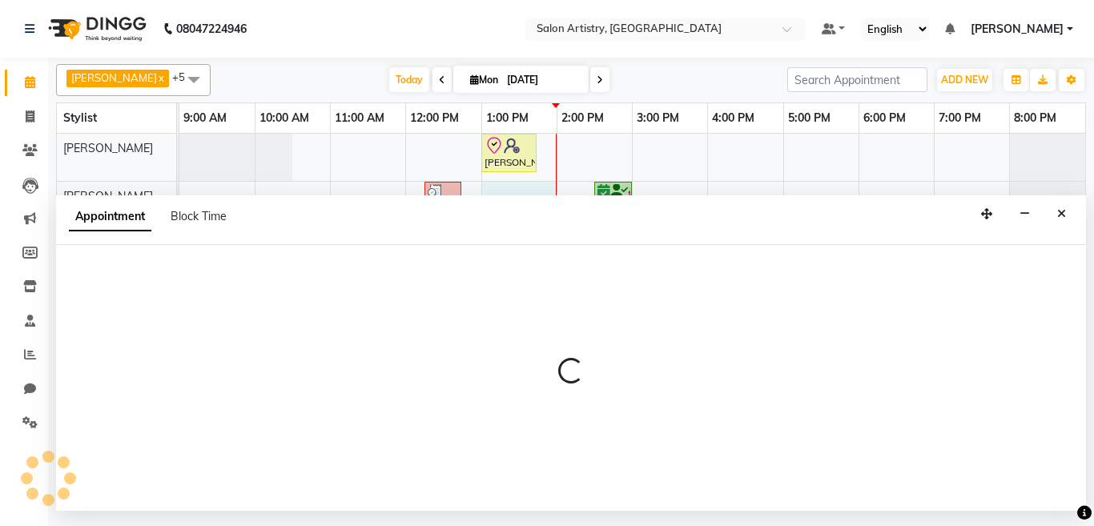
select select "79860"
select select "tentative"
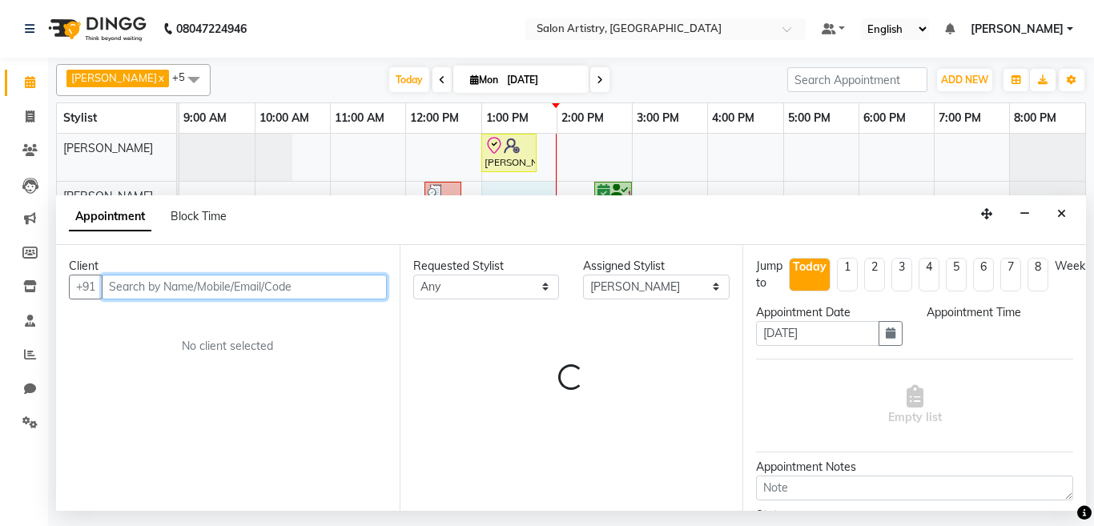
select select "780"
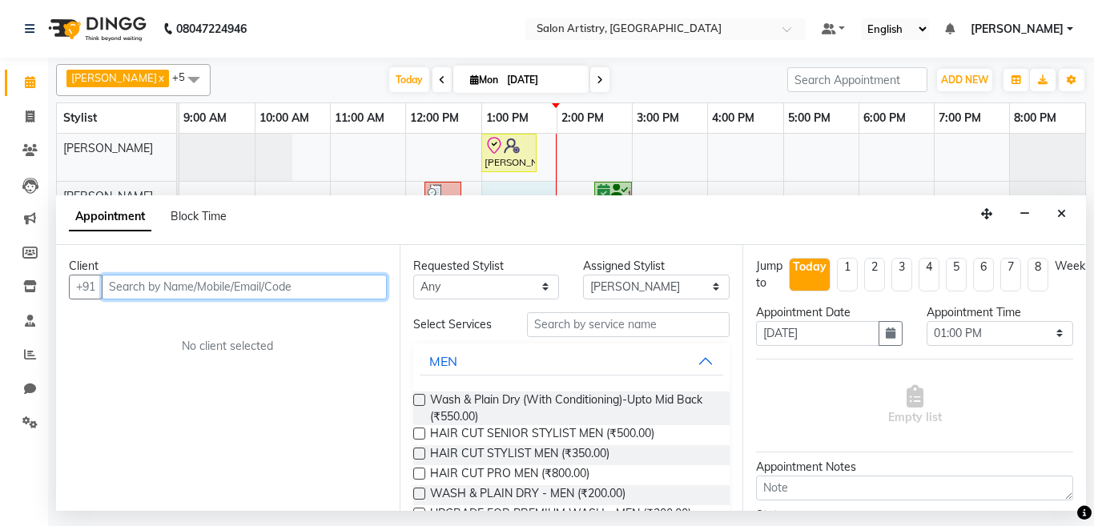
click at [158, 288] on input "text" at bounding box center [244, 287] width 285 height 25
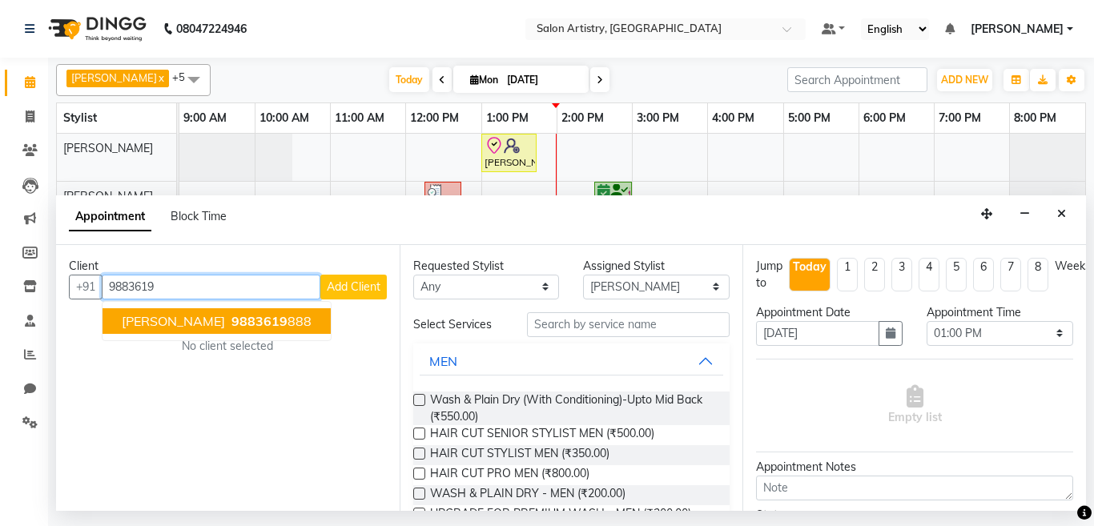
click at [158, 328] on span "[PERSON_NAME]" at bounding box center [173, 321] width 103 height 16
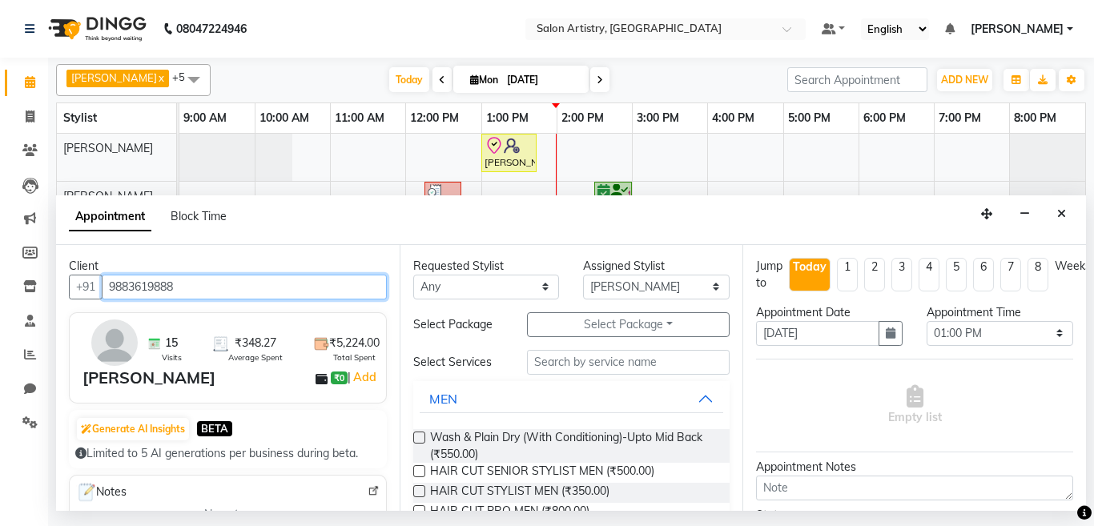
type input "9883619888"
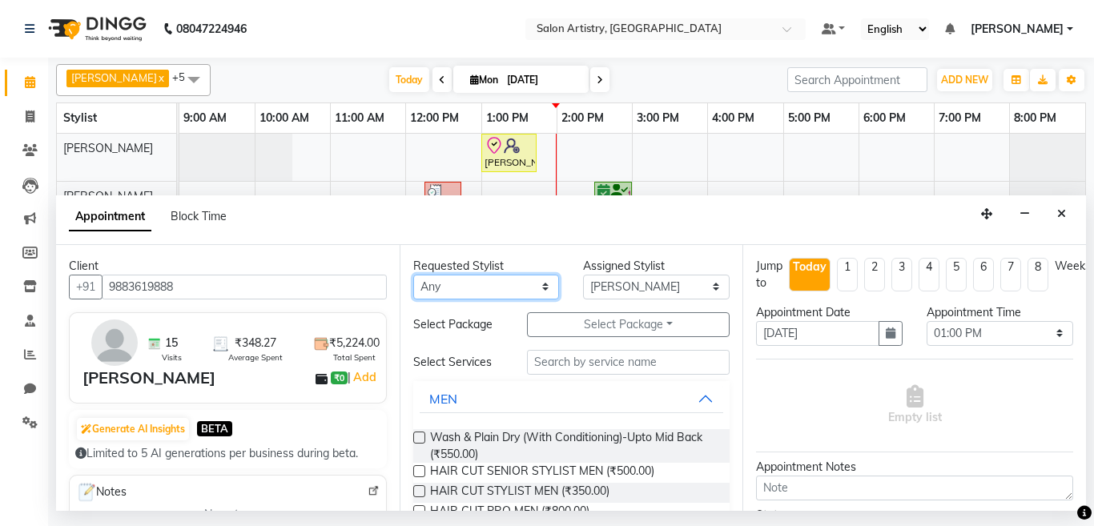
click at [444, 280] on select "Any [PERSON_NAME] [PERSON_NAME] [PERSON_NAME] [PERSON_NAME] [PERSON_NAME] [PERS…" at bounding box center [486, 287] width 147 height 25
select select "79860"
click at [413, 275] on select "Any [PERSON_NAME] [PERSON_NAME] [PERSON_NAME] [PERSON_NAME] [PERSON_NAME] [PERS…" at bounding box center [486, 287] width 147 height 25
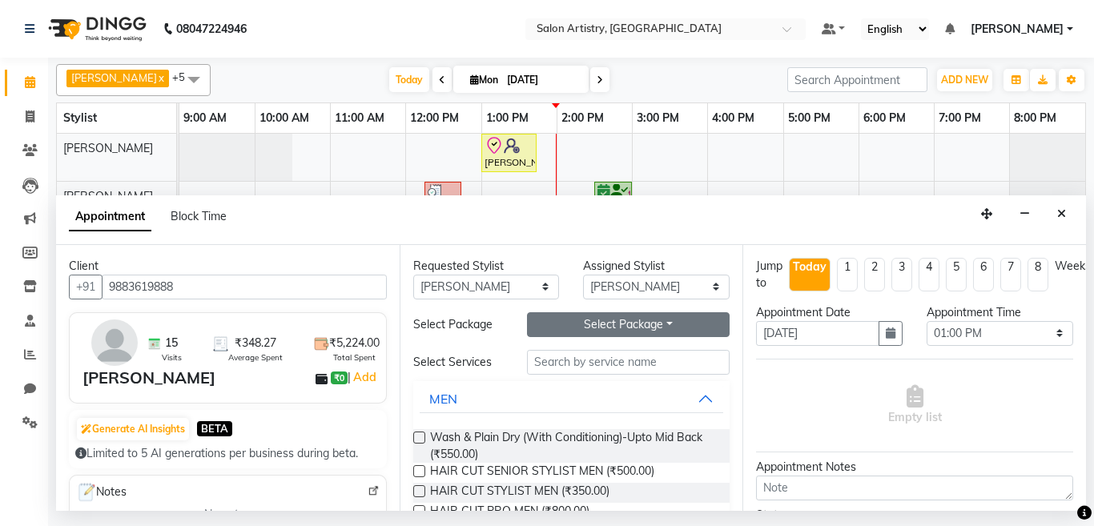
click at [582, 328] on button "Select Package Toggle Dropdown" at bounding box center [628, 324] width 203 height 25
click at [589, 364] on li "Custom-Threading-Eyebrow-8+4" at bounding box center [617, 357] width 224 height 23
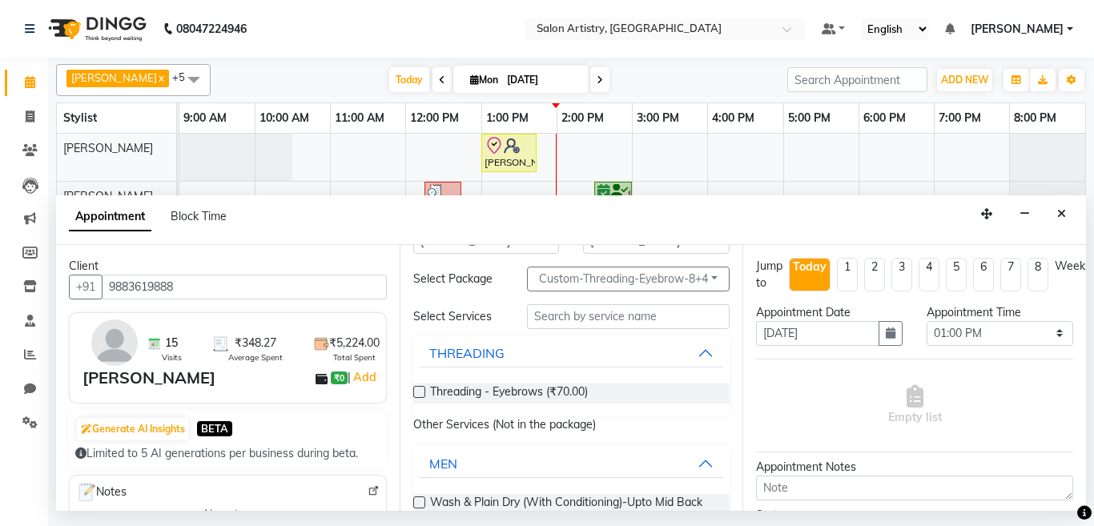
scroll to position [80, 0]
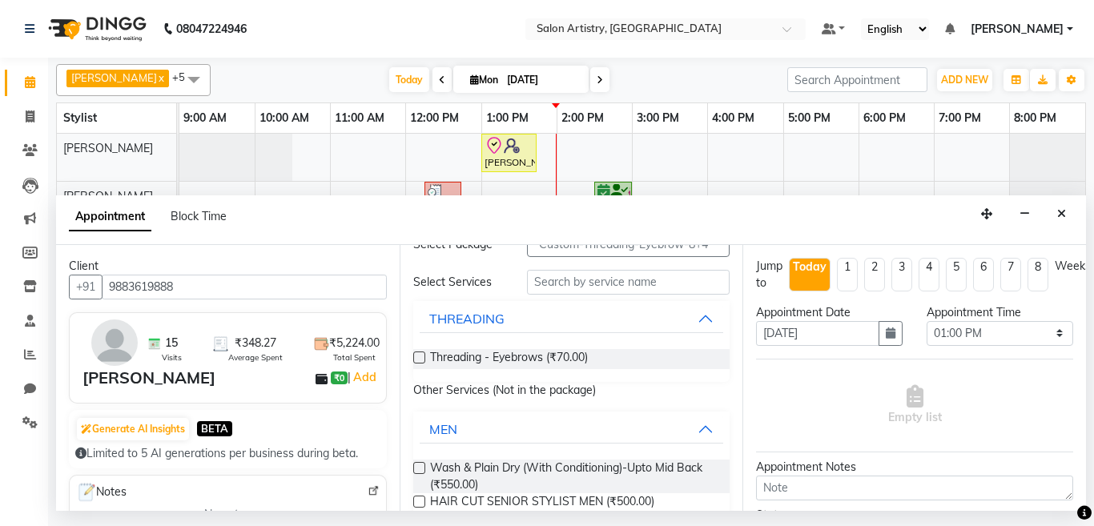
click at [419, 356] on label at bounding box center [419, 358] width 12 height 12
click at [419, 356] on input "checkbox" at bounding box center [418, 359] width 10 height 10
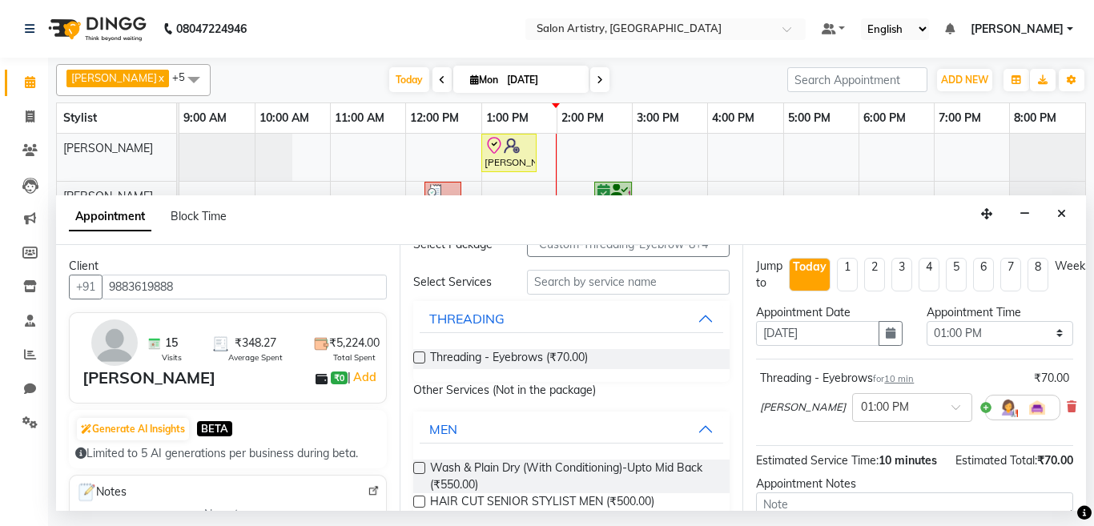
click at [419, 356] on label at bounding box center [419, 358] width 12 height 12
click at [419, 356] on input "checkbox" at bounding box center [418, 359] width 10 height 10
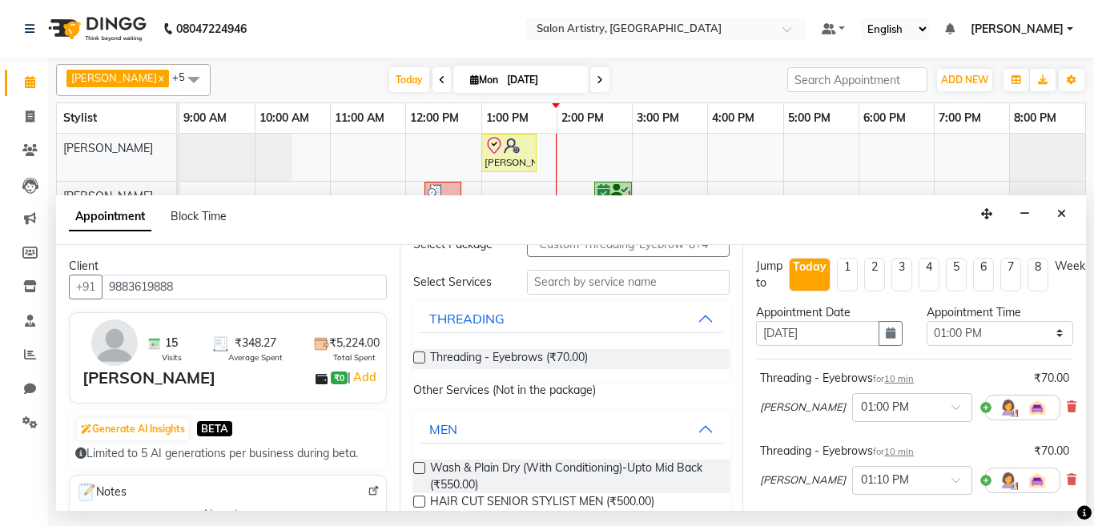
click at [419, 356] on label at bounding box center [419, 358] width 12 height 12
click at [419, 356] on input "checkbox" at bounding box center [418, 359] width 10 height 10
checkbox input "false"
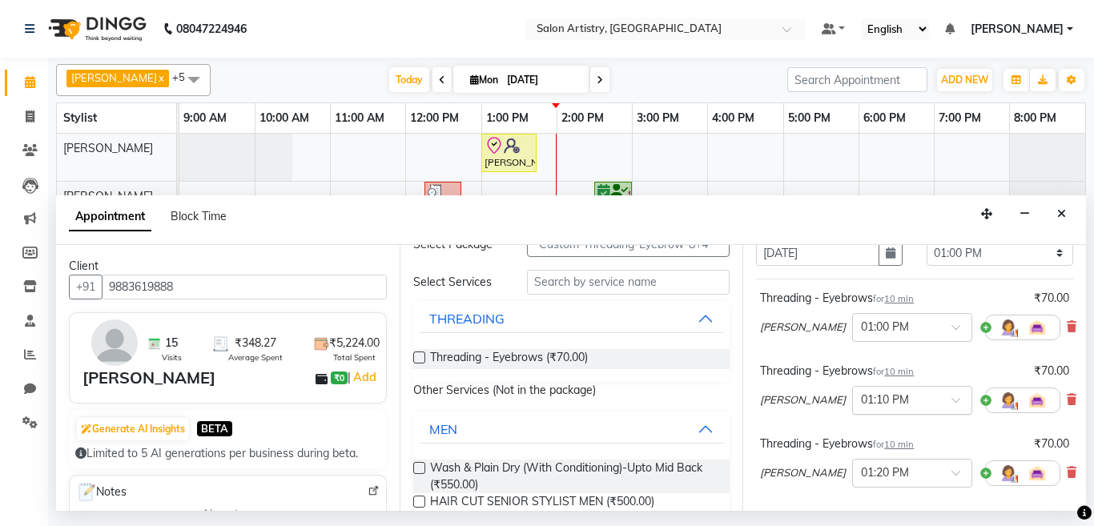
click at [861, 402] on input "text" at bounding box center [896, 399] width 70 height 17
click at [853, 489] on div "01:20 PM" at bounding box center [912, 489] width 119 height 30
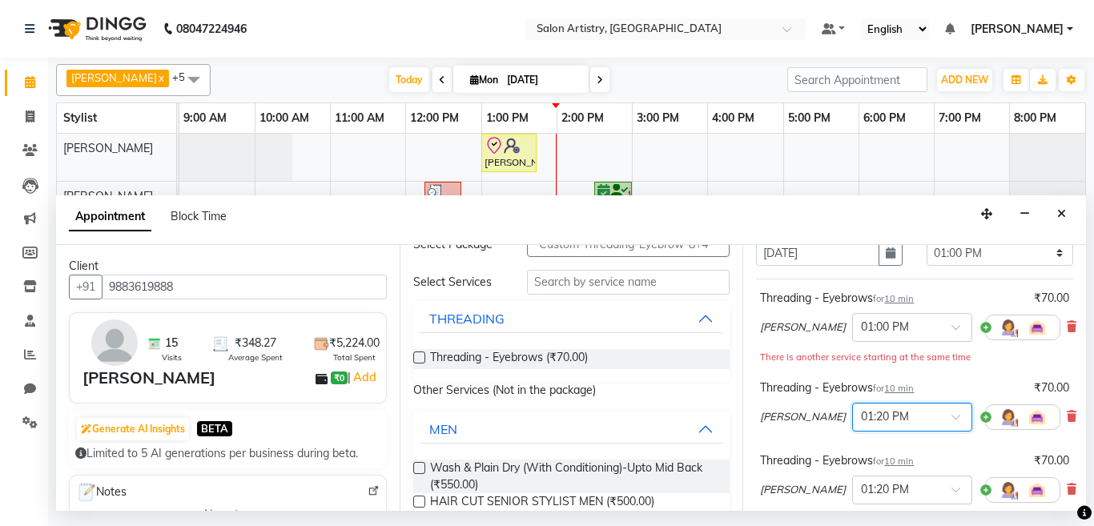
scroll to position [160, 0]
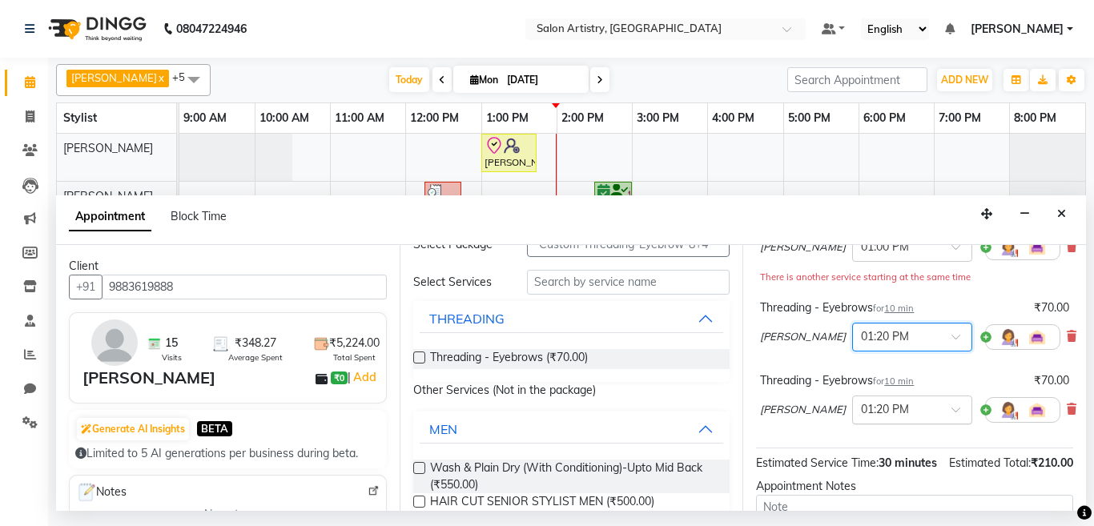
click at [861, 414] on input "text" at bounding box center [896, 408] width 70 height 17
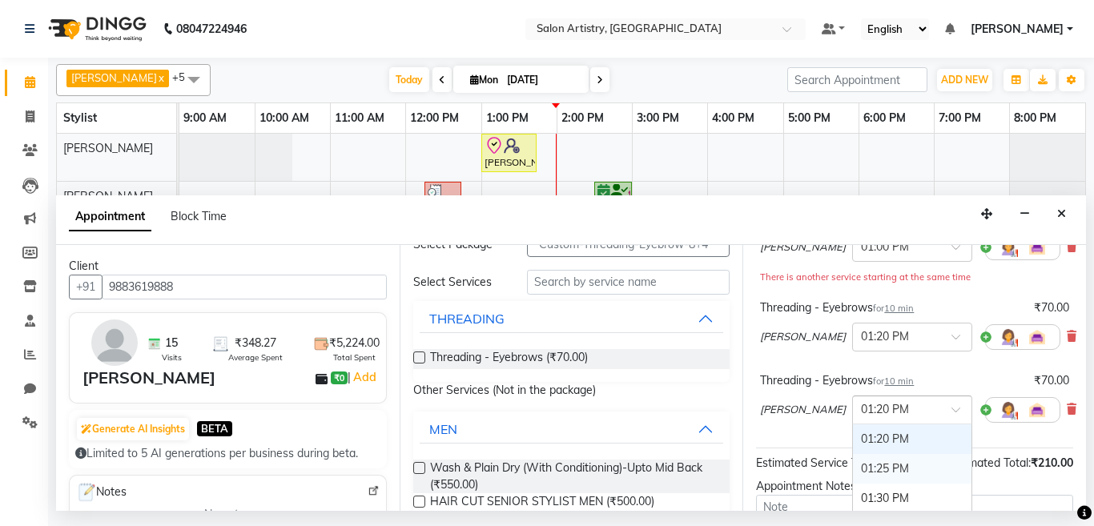
scroll to position [1275, 0]
click at [855, 471] on div "01:40 PM" at bounding box center [912, 478] width 119 height 30
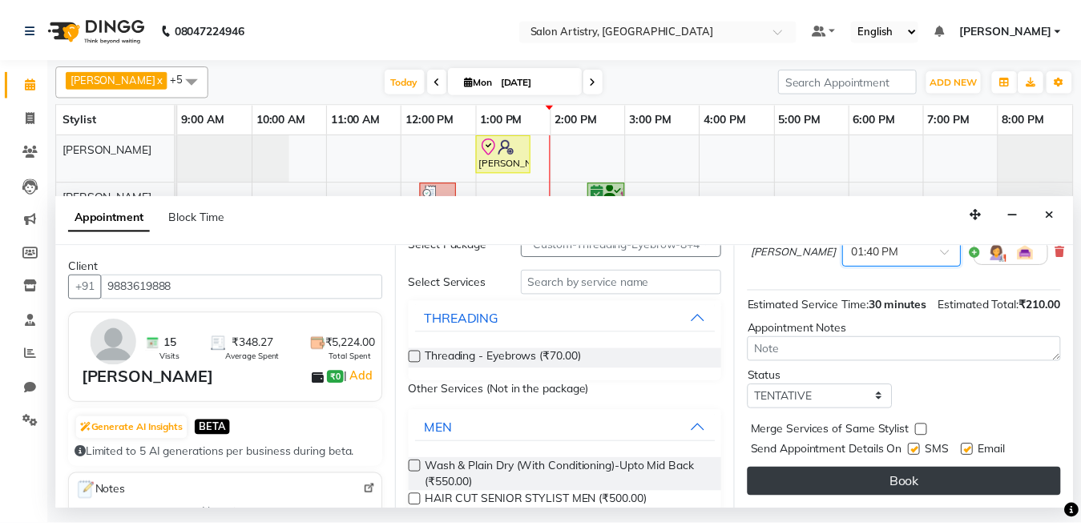
scroll to position [332, 0]
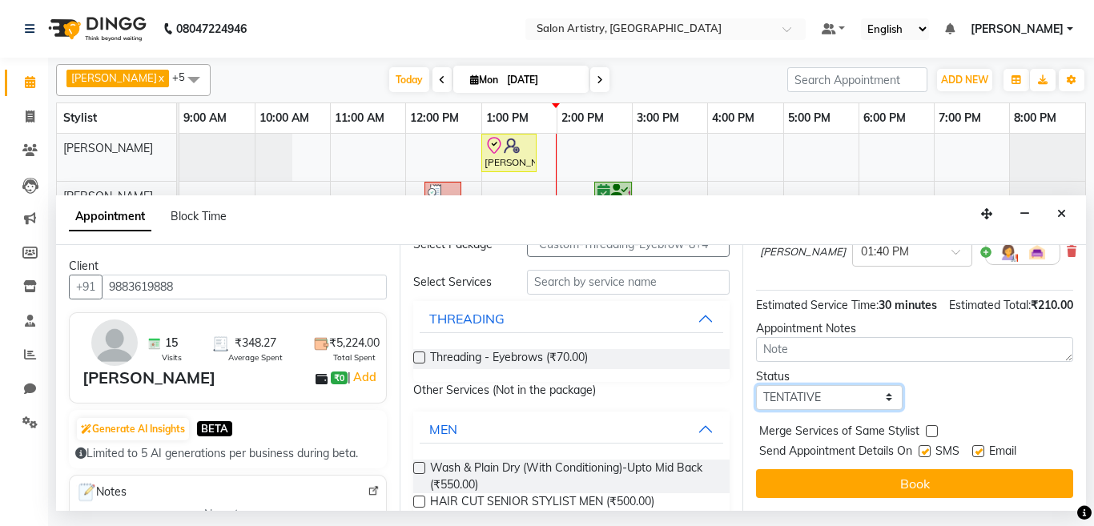
drag, startPoint x: 799, startPoint y: 384, endPoint x: 799, endPoint y: 395, distance: 10.4
click at [799, 385] on select "Select TENTATIVE CONFIRM CHECK-IN UPCOMING" at bounding box center [829, 397] width 147 height 25
select select "check-in"
click at [756, 385] on select "Select TENTATIVE CONFIRM CHECK-IN UPCOMING" at bounding box center [829, 397] width 147 height 25
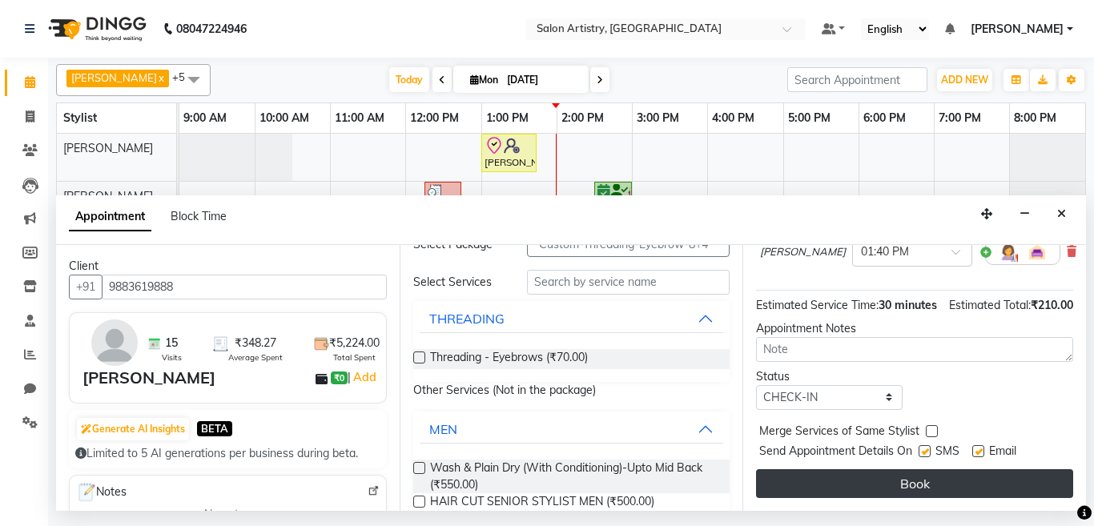
click at [800, 469] on button "Book" at bounding box center [914, 483] width 317 height 29
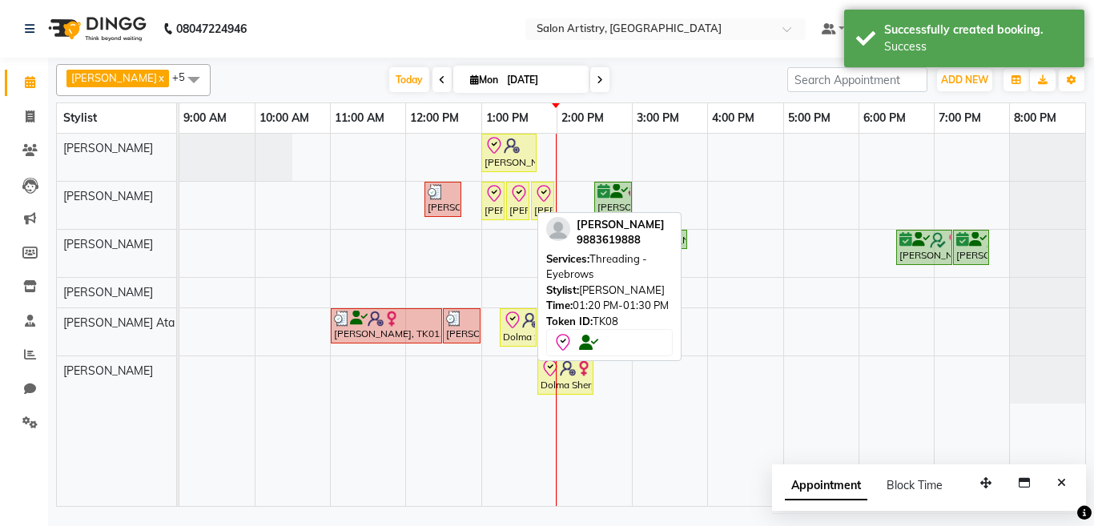
click at [516, 206] on div "[PERSON_NAME], TK08, 01:20 PM-01:30 PM, Threading - Eyebrows" at bounding box center [518, 201] width 20 height 34
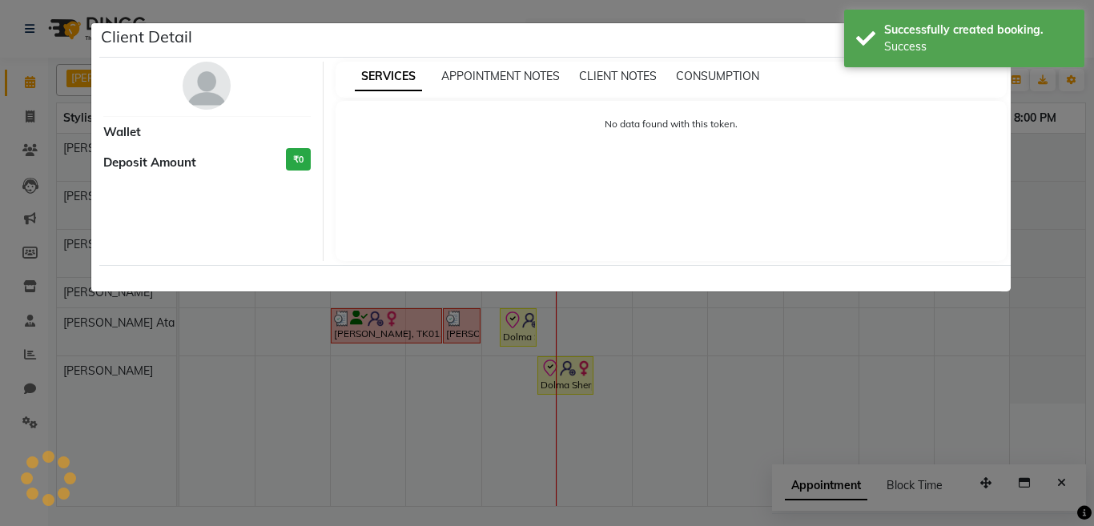
select select "8"
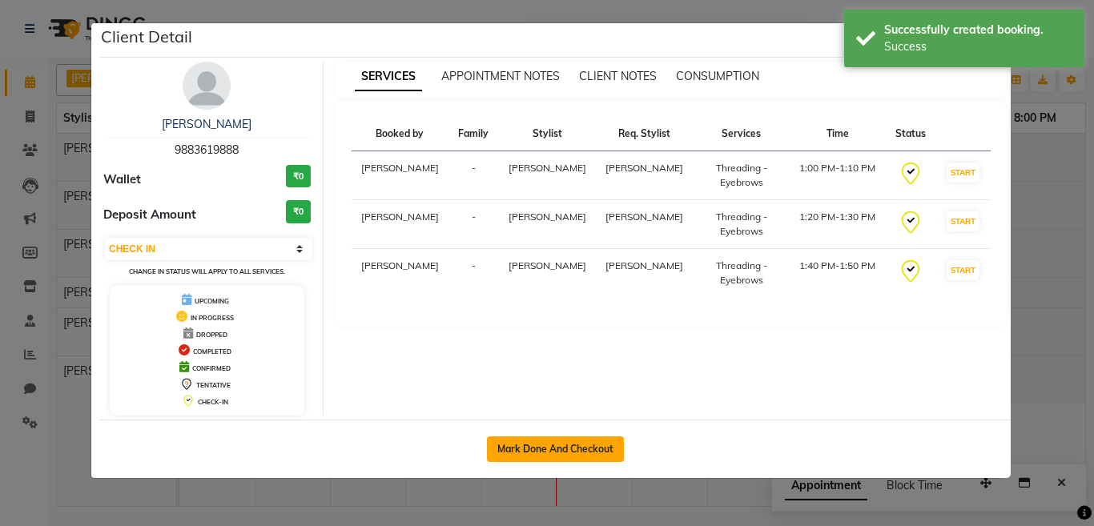
click at [541, 452] on button "Mark Done And Checkout" at bounding box center [555, 450] width 137 height 26
select select "service"
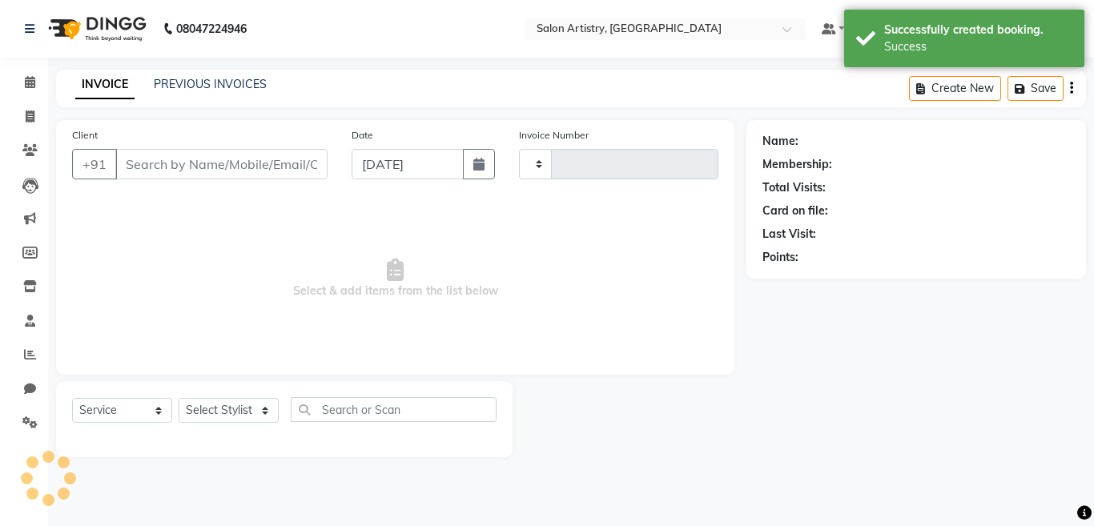
type input "2241"
select select "8285"
select select "79865"
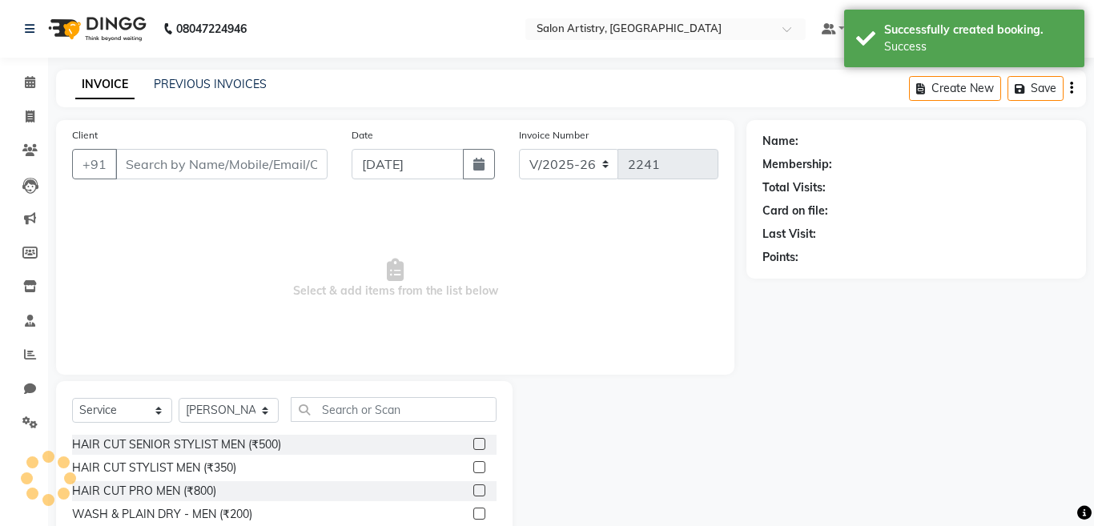
type input "9883619888"
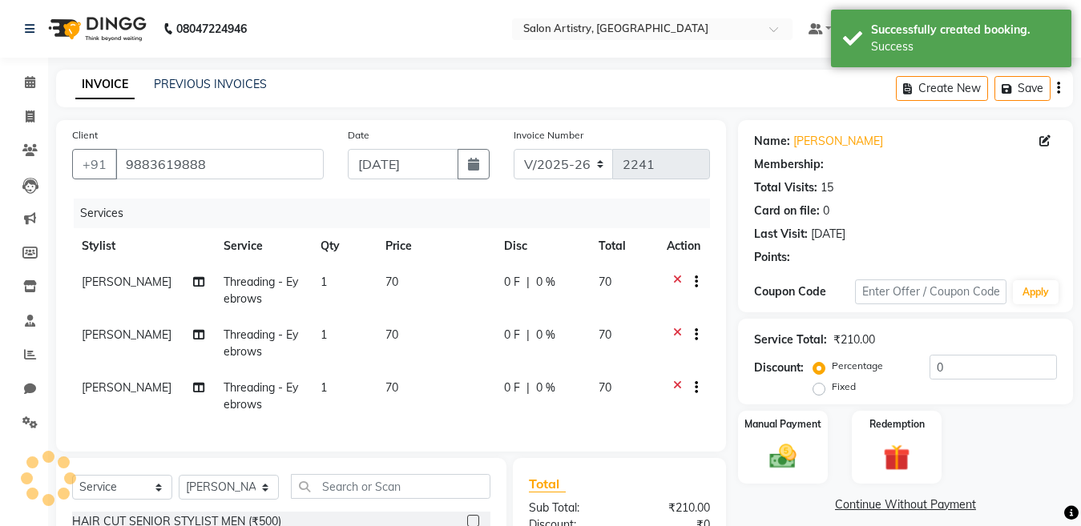
select select "1: Object"
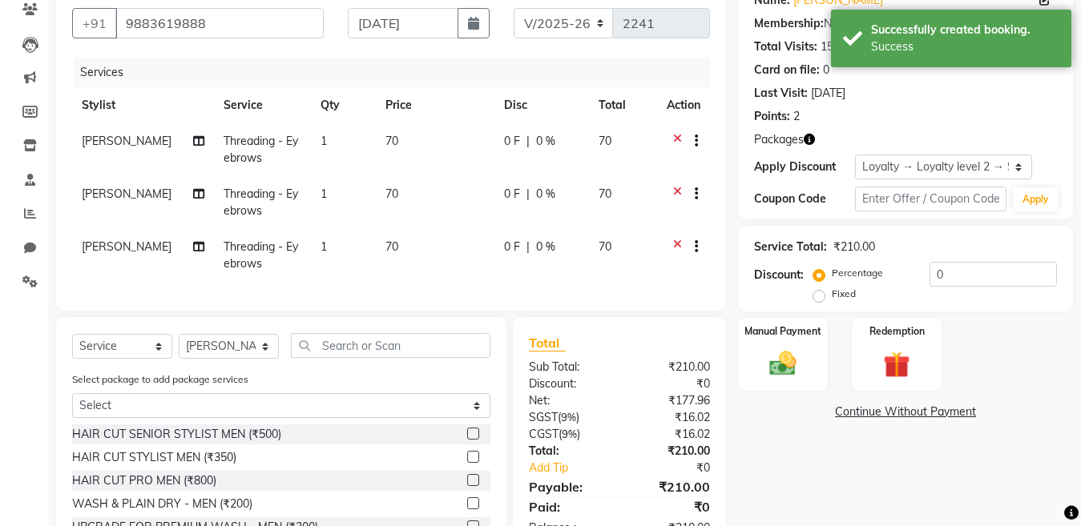
scroll to position [160, 0]
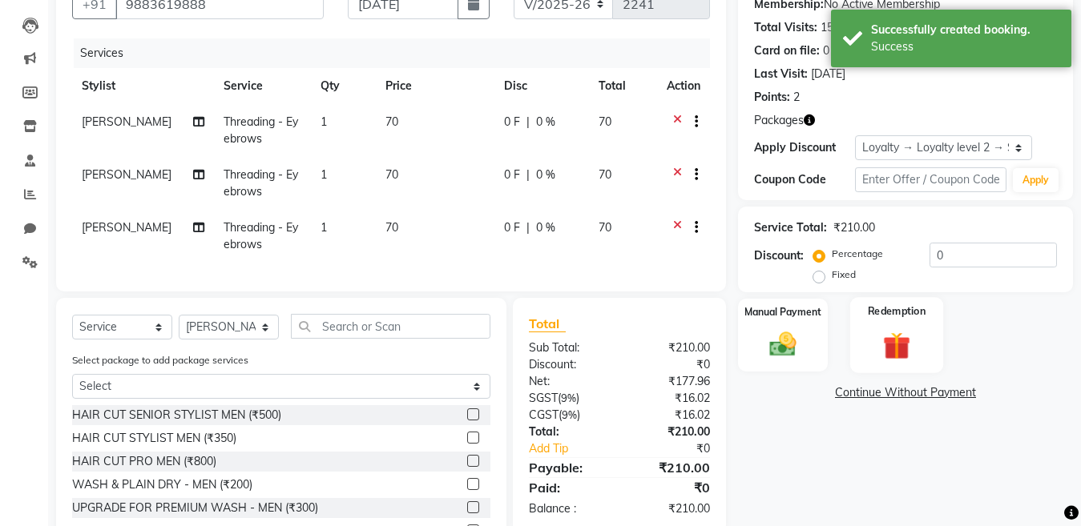
click at [897, 341] on img at bounding box center [896, 345] width 45 height 34
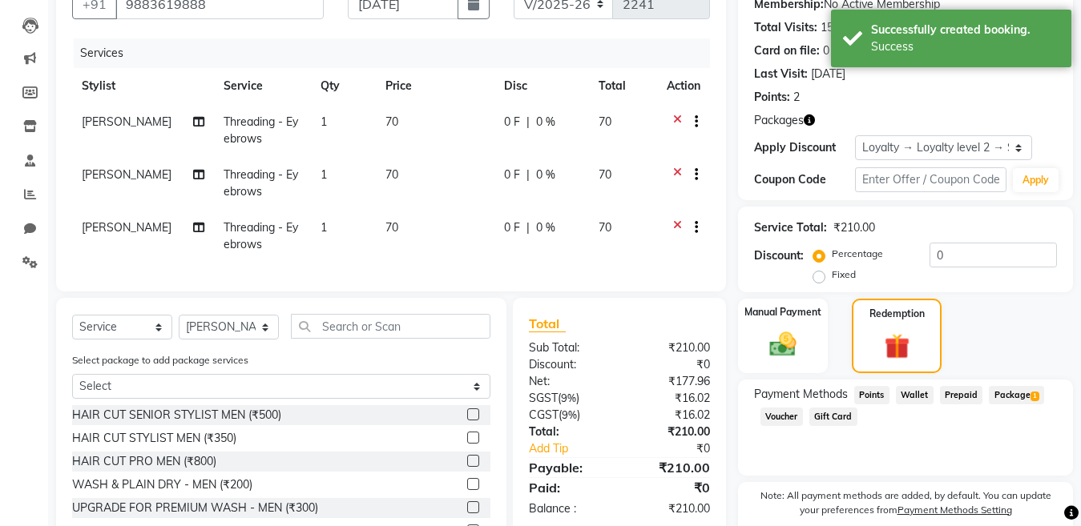
click at [1010, 394] on span "Package 1" at bounding box center [1015, 395] width 55 height 18
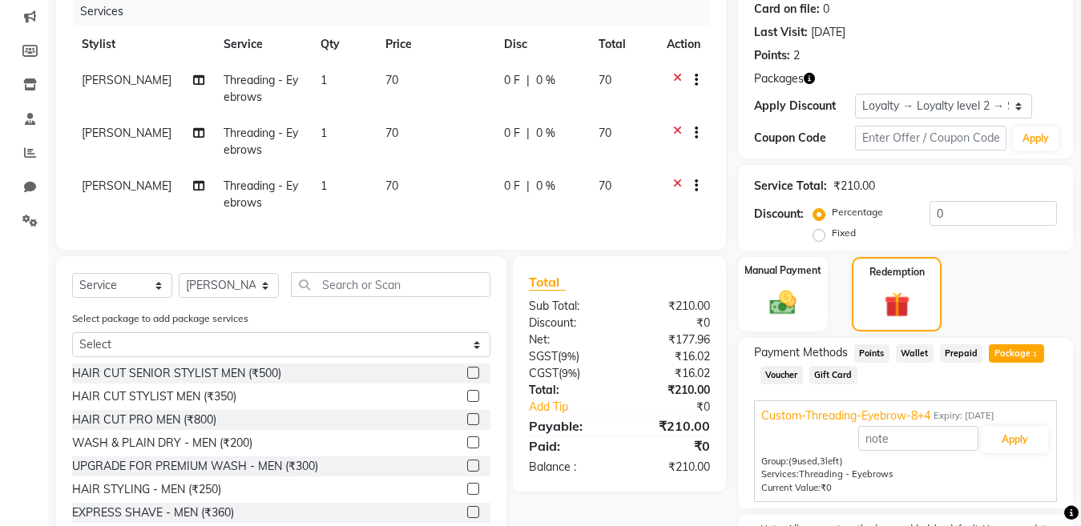
scroll to position [302, 0]
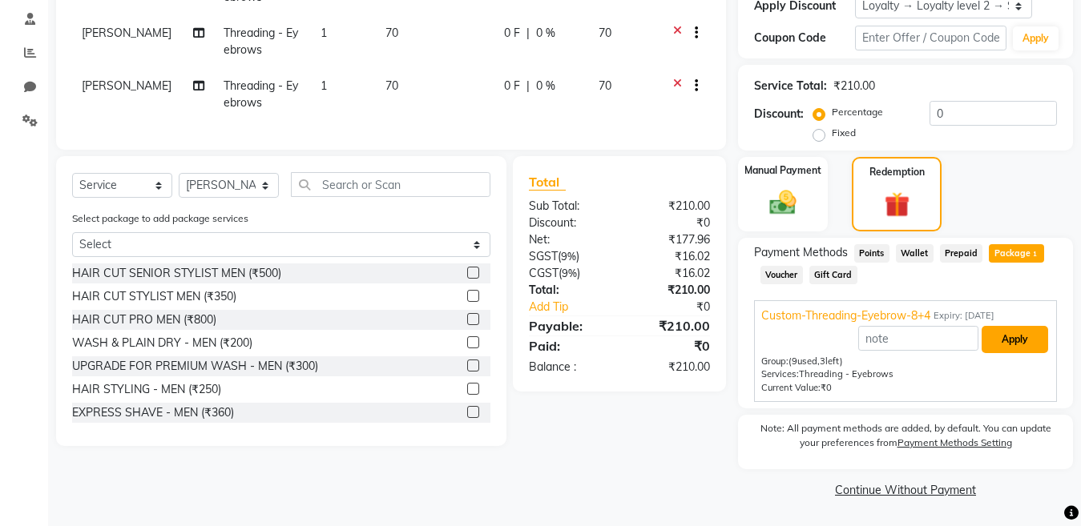
click at [1010, 340] on button "Apply" at bounding box center [1014, 339] width 66 height 27
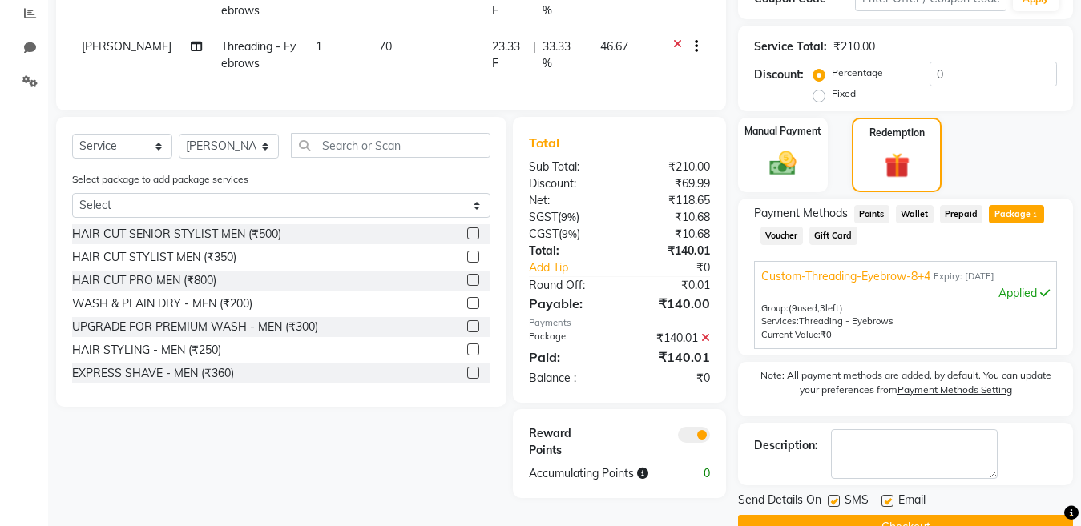
scroll to position [379, 0]
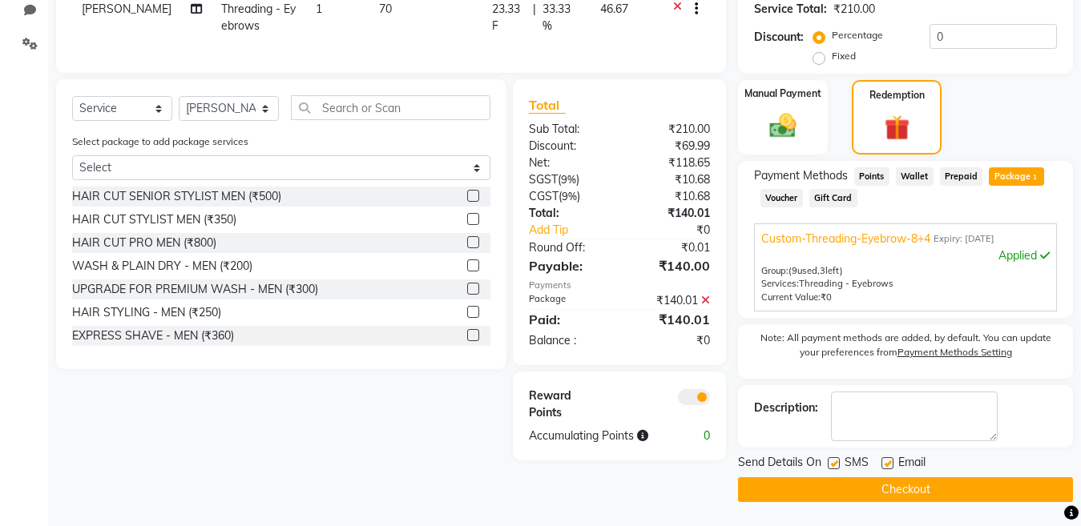
click at [865, 492] on button "Checkout" at bounding box center [905, 489] width 335 height 25
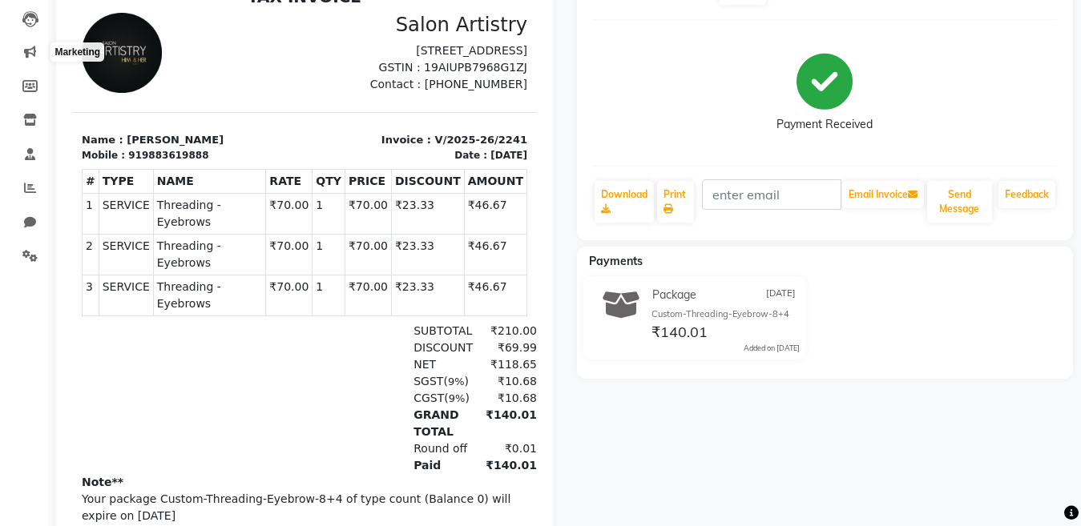
scroll to position [61, 0]
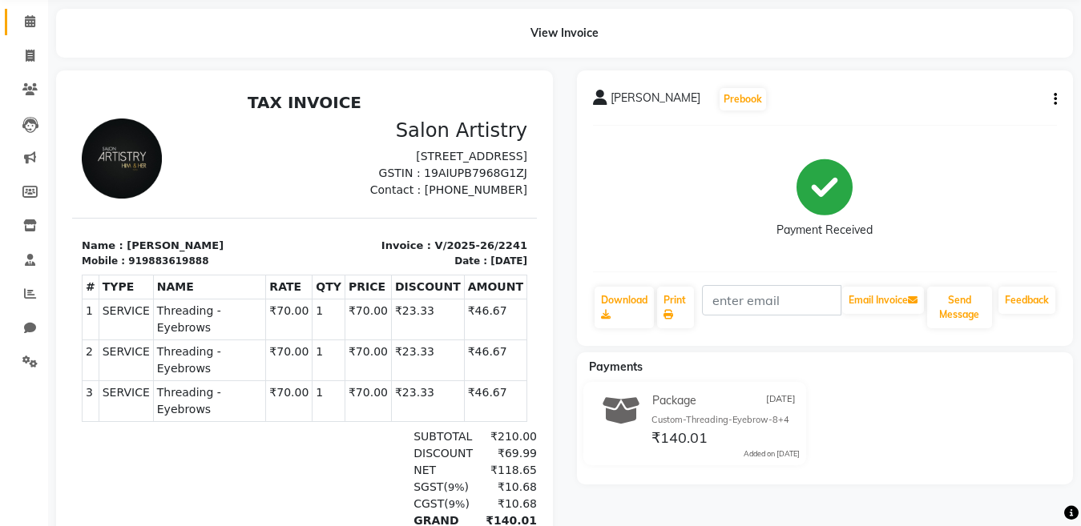
click at [33, 22] on icon at bounding box center [30, 21] width 10 height 12
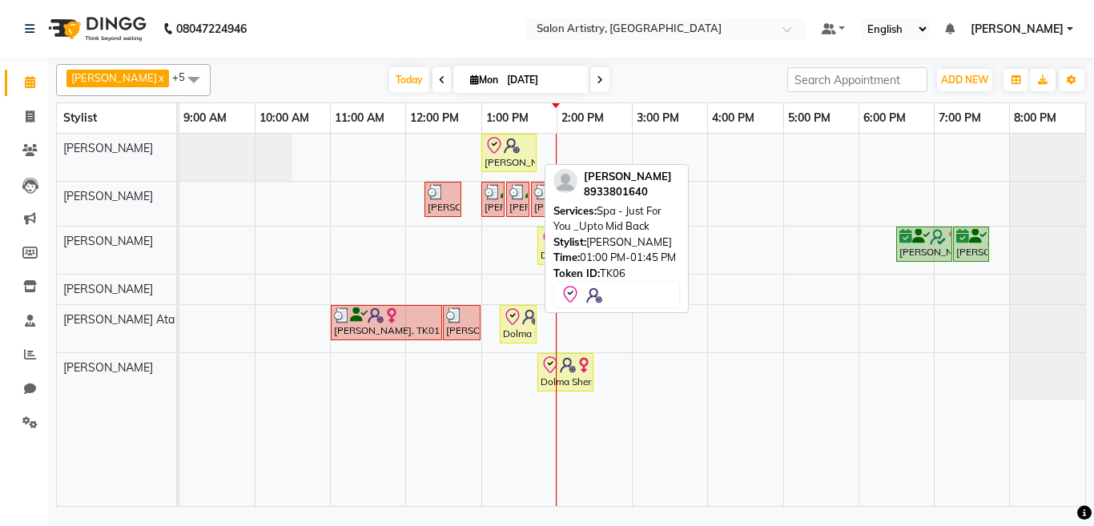
click at [517, 155] on div "[PERSON_NAME], TK06, 01:00 PM-01:45 PM, Spa - Just For You _Upto Mid Back" at bounding box center [509, 153] width 52 height 34
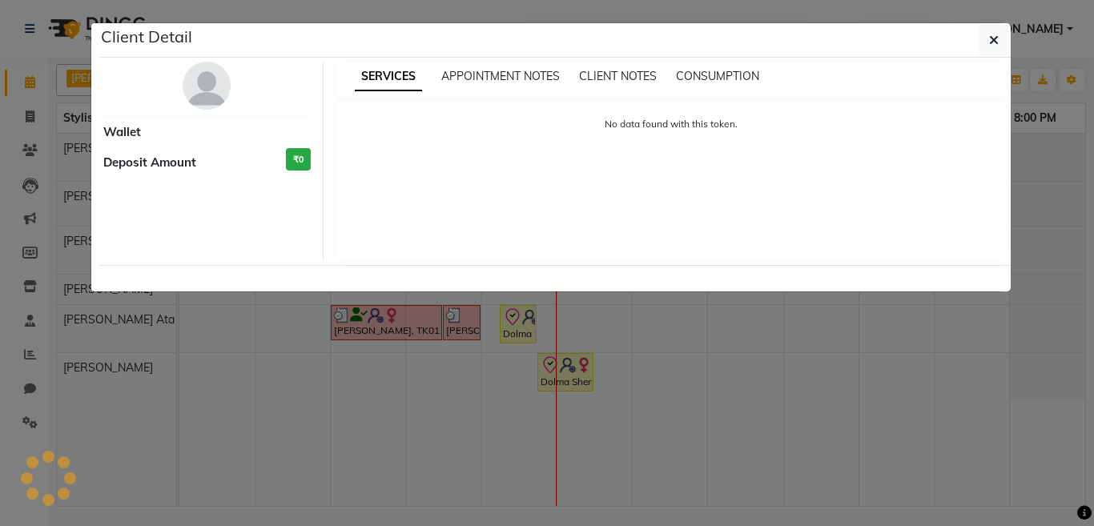
select select "8"
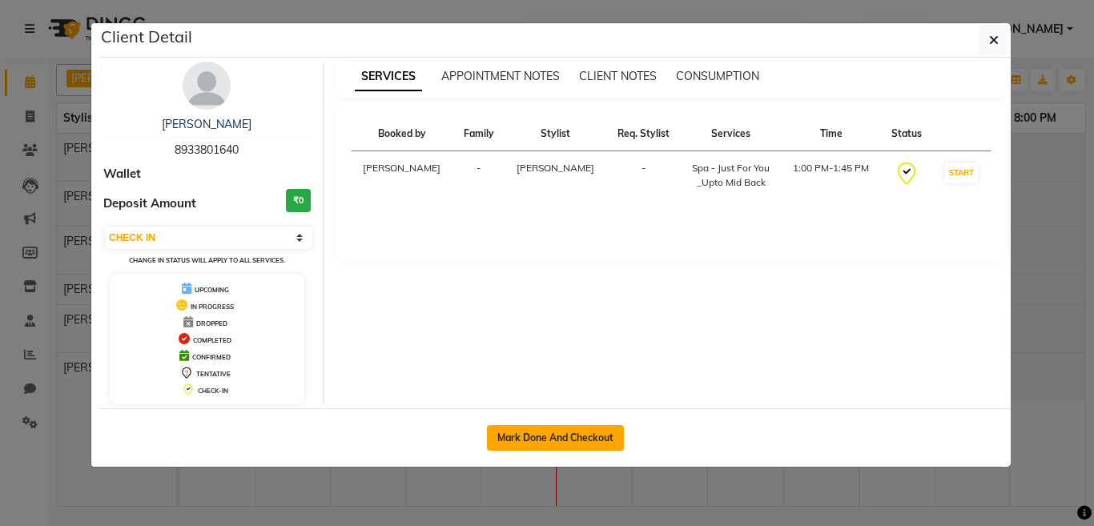
click at [565, 438] on button "Mark Done And Checkout" at bounding box center [555, 438] width 137 height 26
select select "8285"
select select "service"
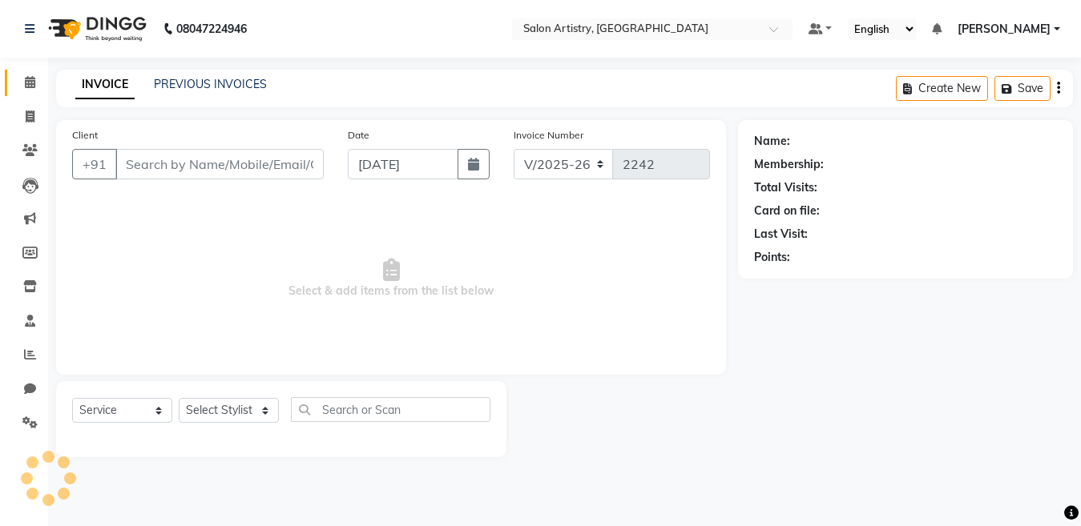
select select "79865"
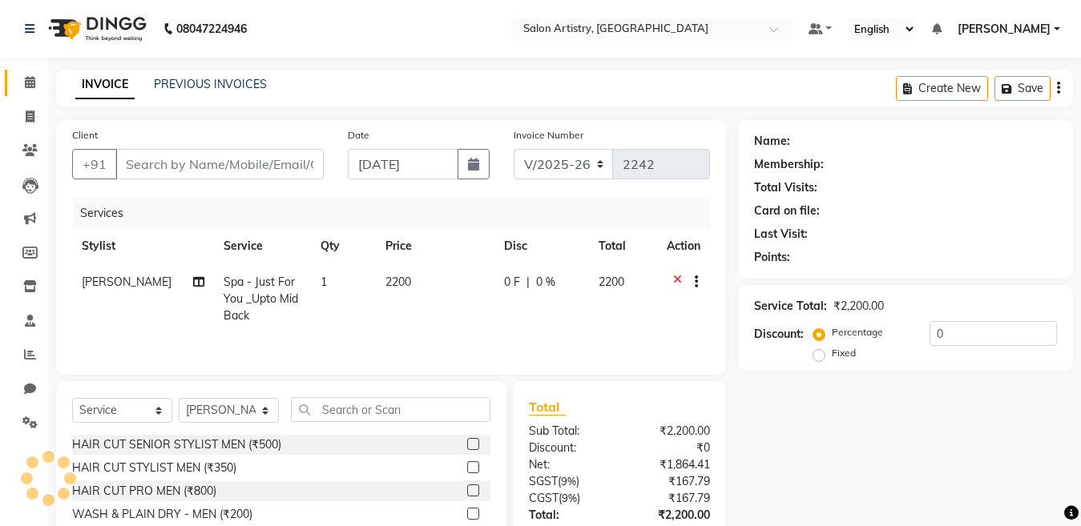
type input "8933801640"
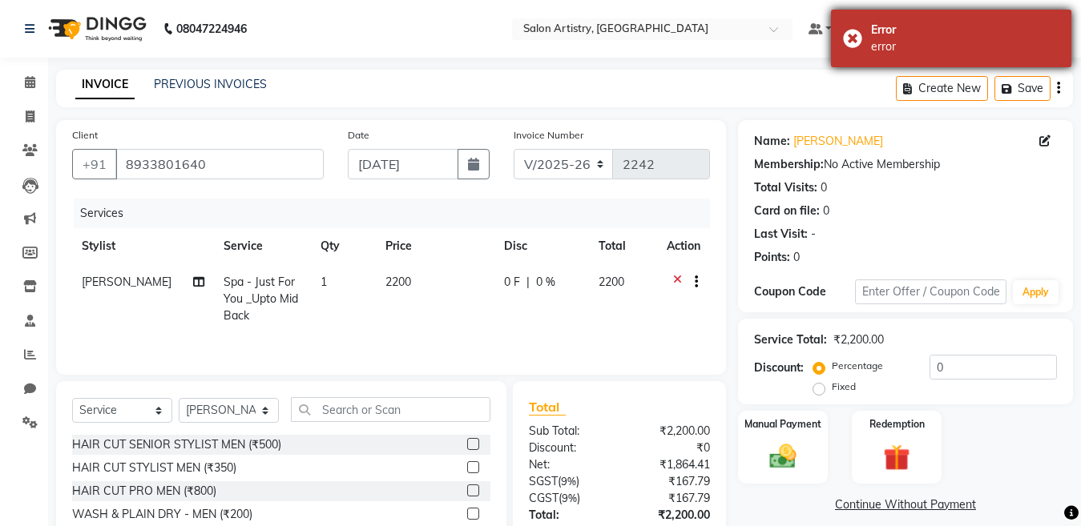
click at [964, 58] on div "Error error" at bounding box center [951, 39] width 240 height 58
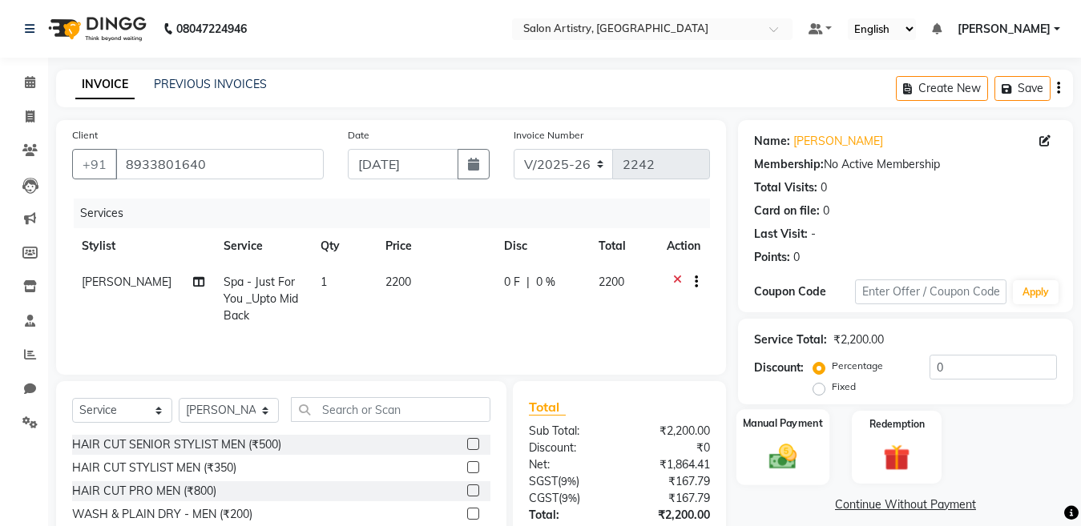
click at [776, 457] on img at bounding box center [782, 457] width 45 height 32
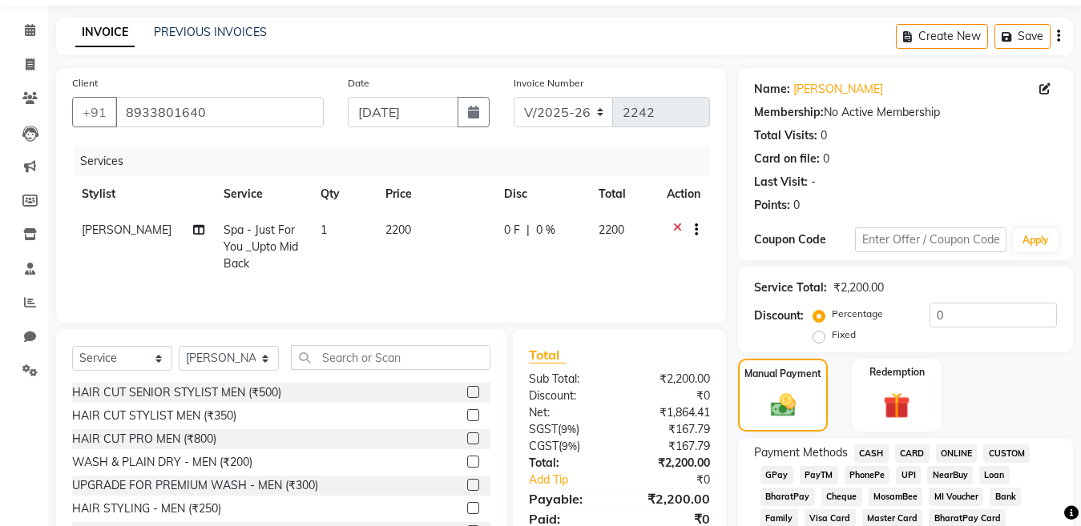
scroll to position [80, 0]
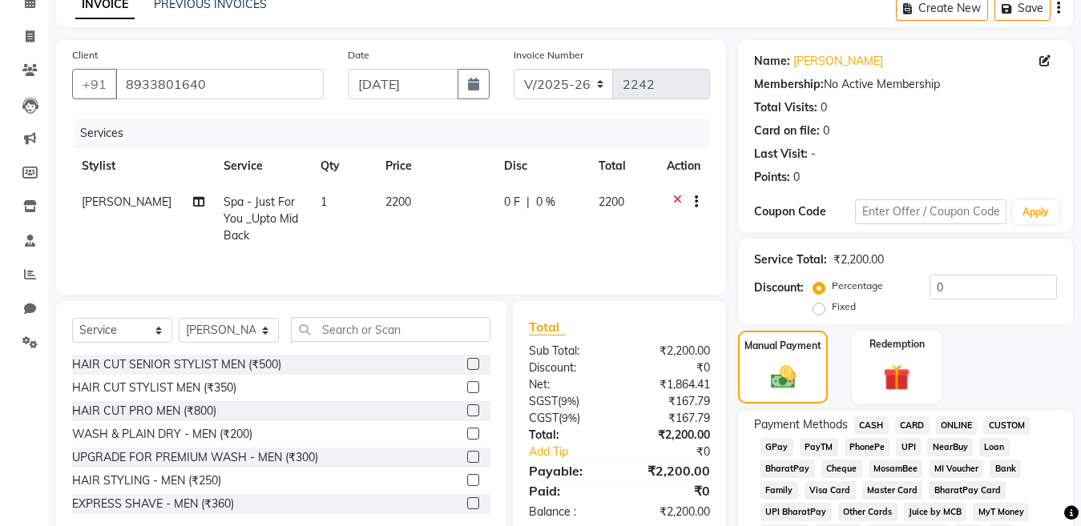
click at [864, 425] on span "CASH" at bounding box center [871, 426] width 34 height 18
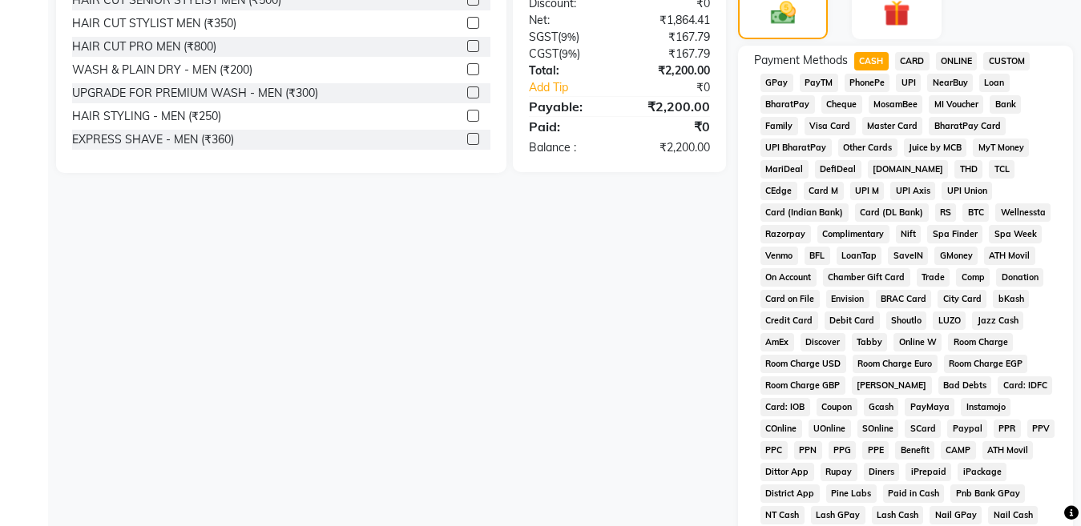
scroll to position [698, 0]
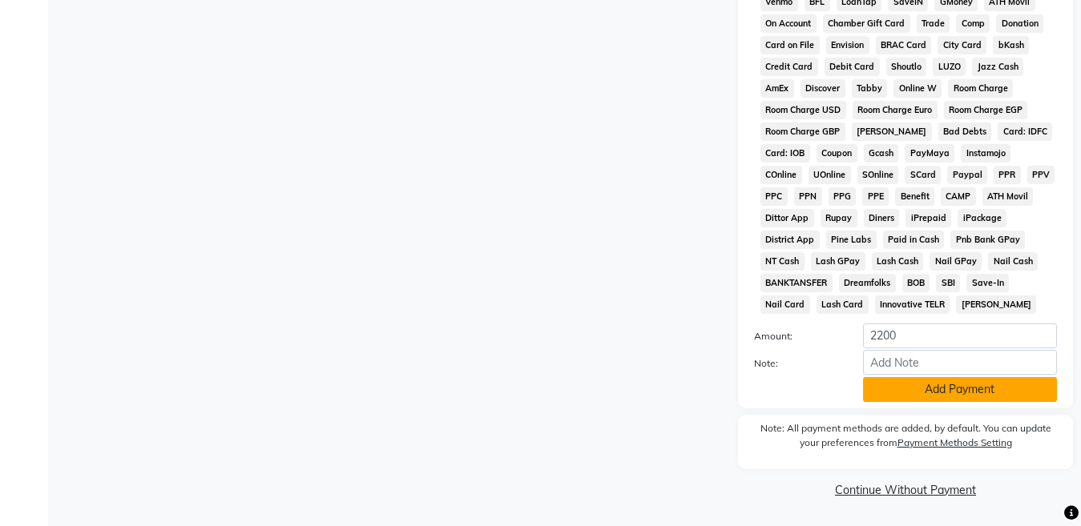
click at [903, 386] on button "Add Payment" at bounding box center [960, 389] width 194 height 25
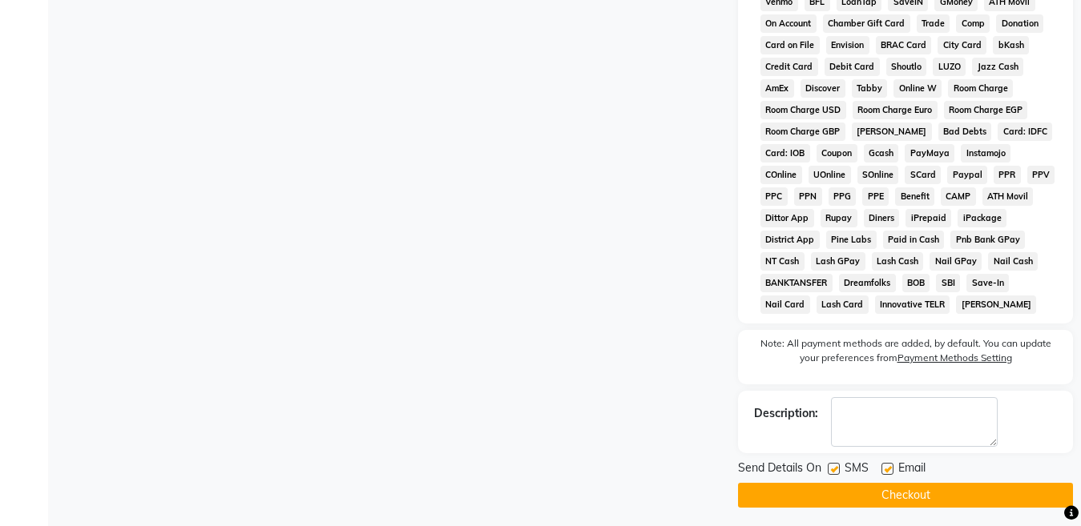
click at [815, 492] on button "Checkout" at bounding box center [905, 495] width 335 height 25
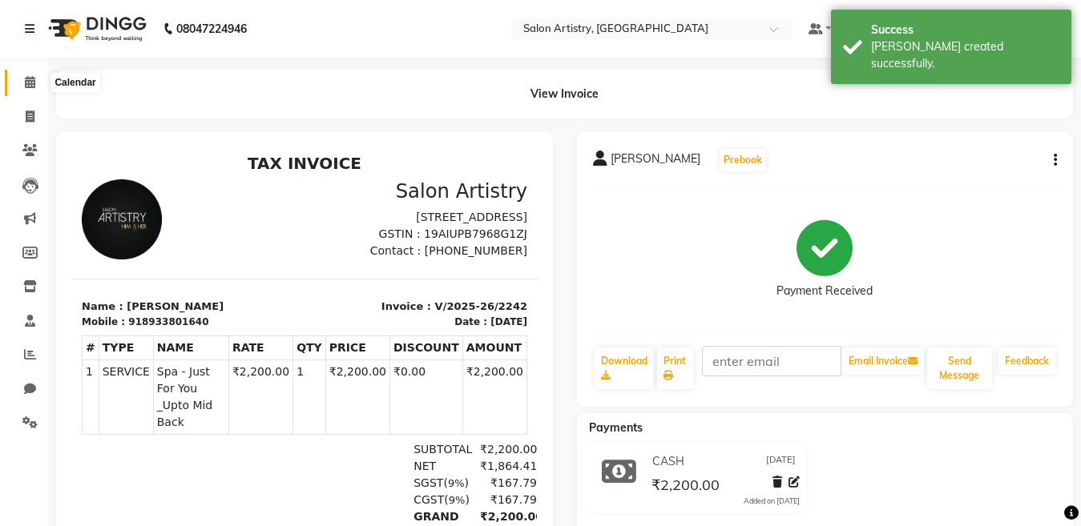
click at [29, 86] on icon at bounding box center [30, 82] width 10 height 12
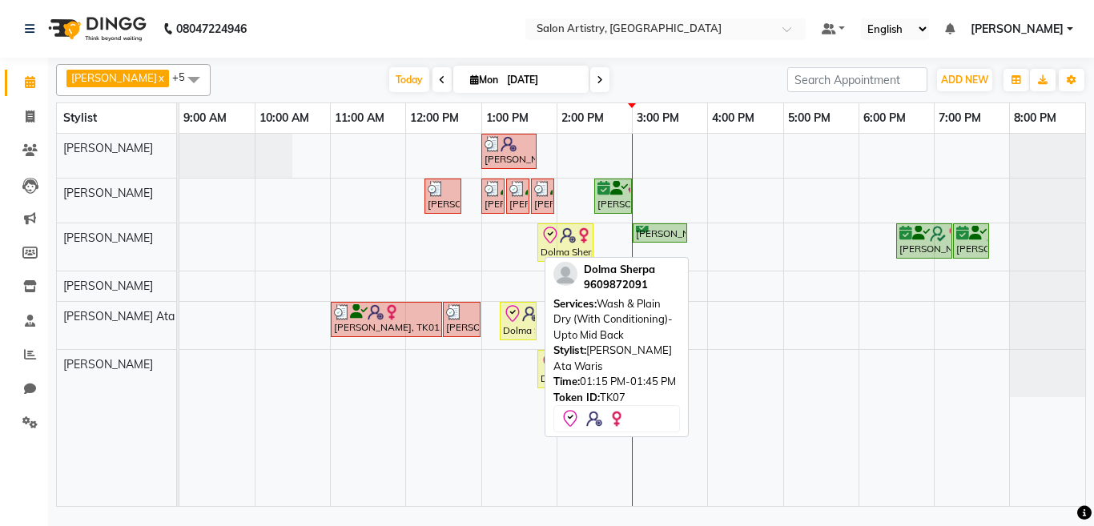
click at [516, 326] on div "Dolma Sherpa, TK07, 01:15 PM-01:45 PM, Wash & Plain Dry (With Conditioning)-Upt…" at bounding box center [518, 321] width 34 height 34
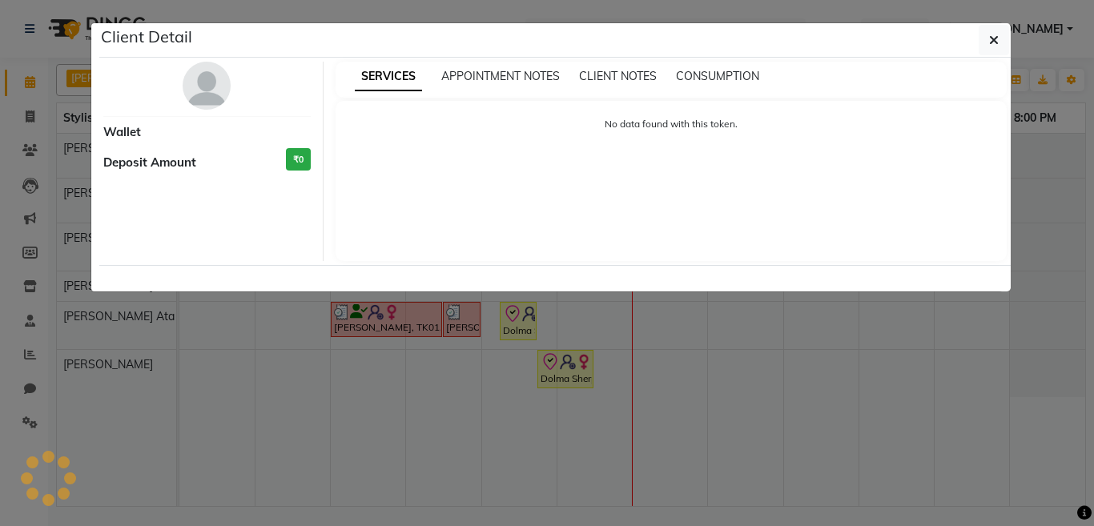
select select "8"
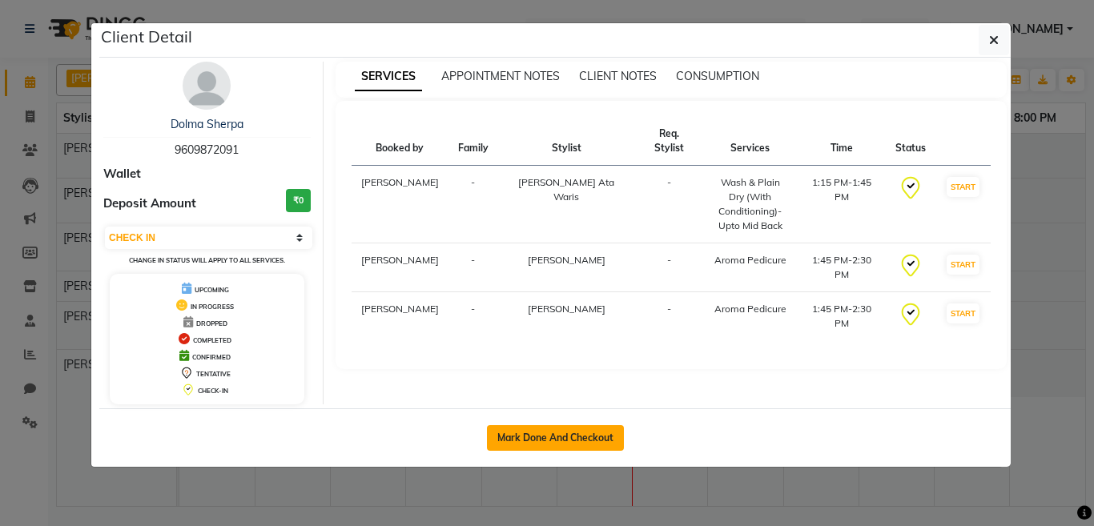
click at [573, 438] on button "Mark Done And Checkout" at bounding box center [555, 438] width 137 height 26
select select "service"
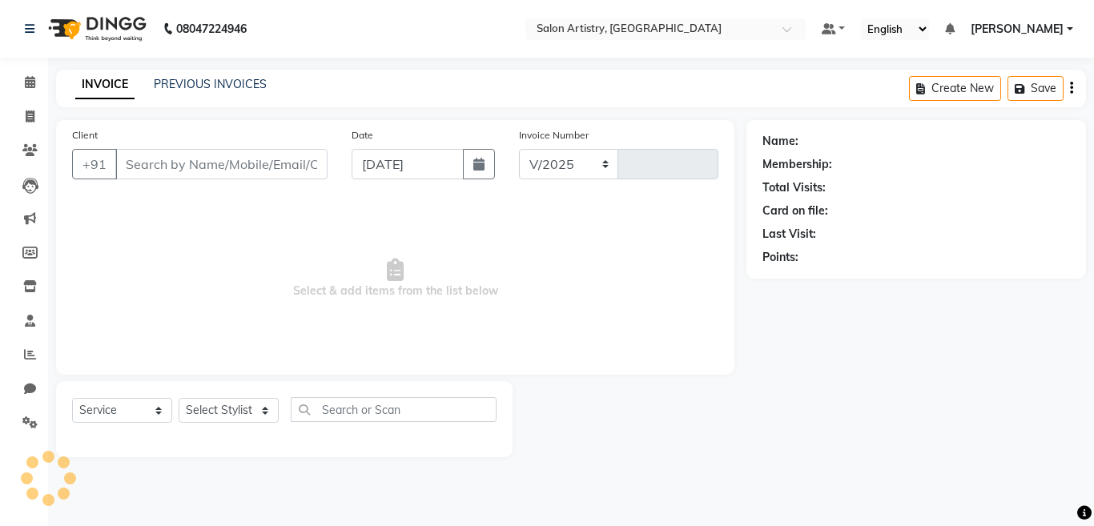
select select "8285"
type input "2243"
select select "79865"
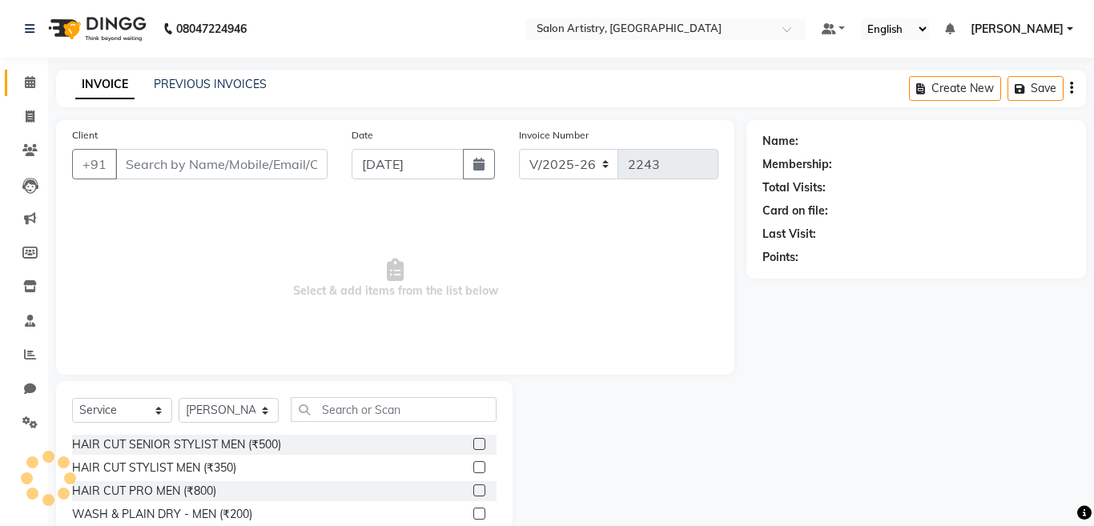
type input "9609872091"
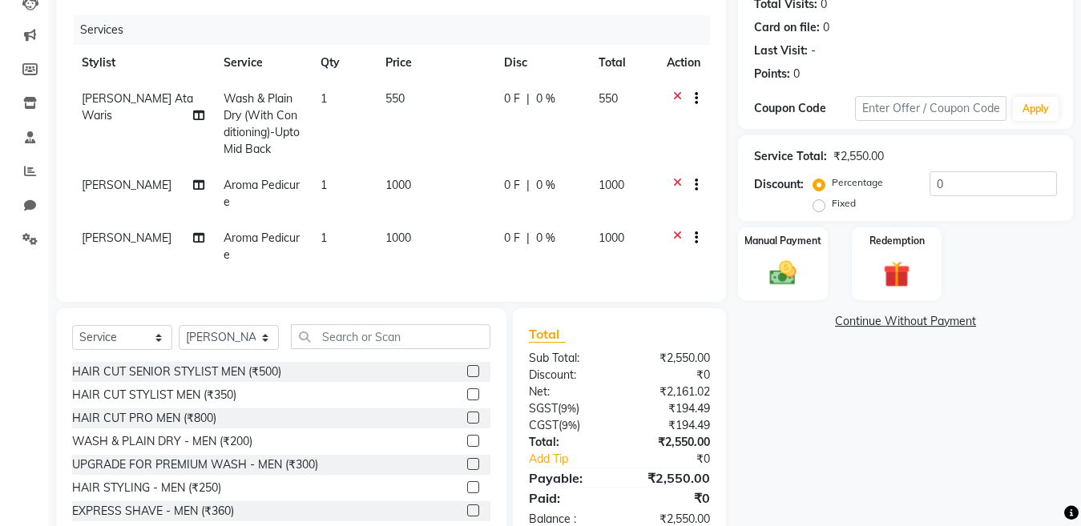
scroll to position [159, 0]
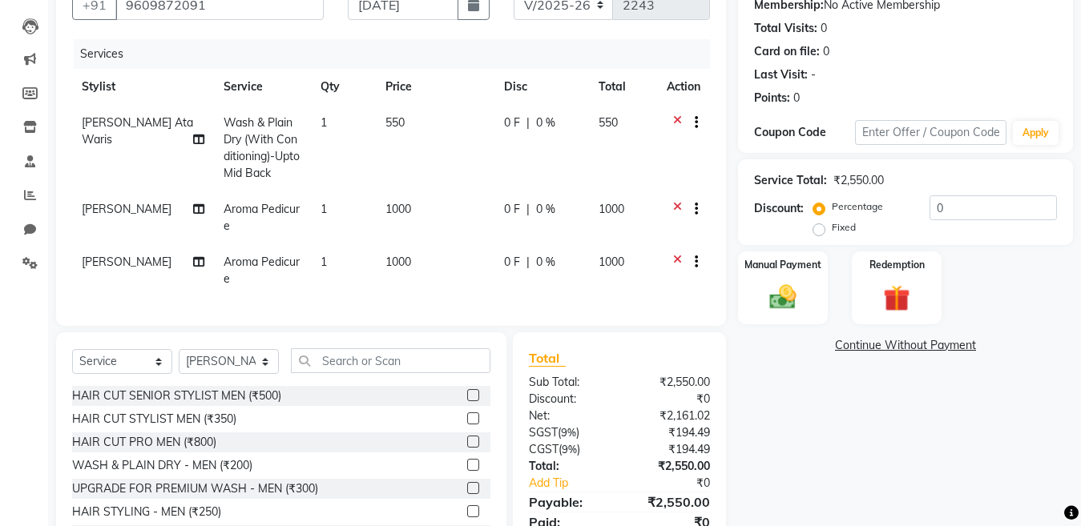
click at [547, 120] on span "0 %" at bounding box center [545, 123] width 19 height 17
select select "79858"
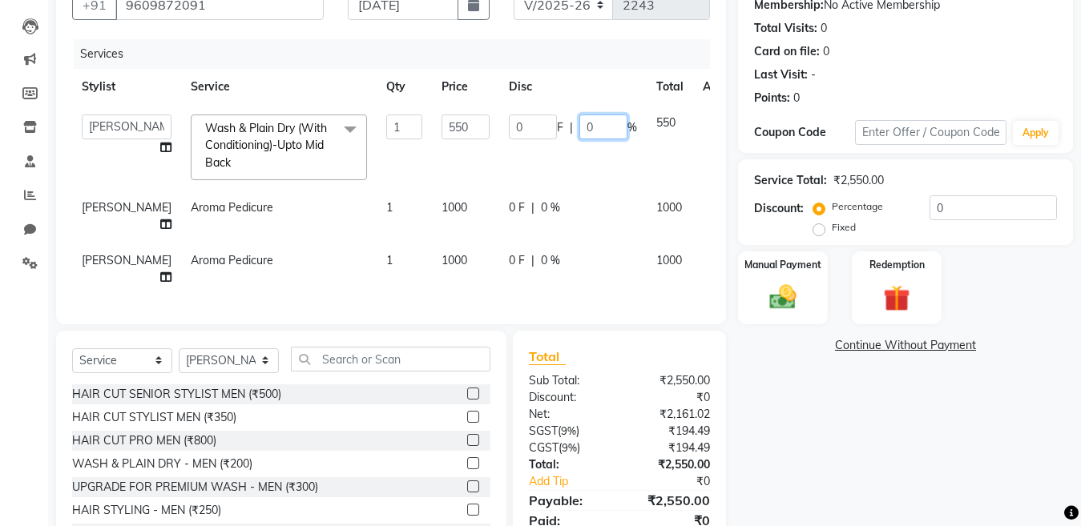
click at [579, 127] on input "0" at bounding box center [603, 127] width 48 height 25
type input "10"
click at [527, 206] on div "0 F | 0 %" at bounding box center [573, 207] width 128 height 17
select select "79862"
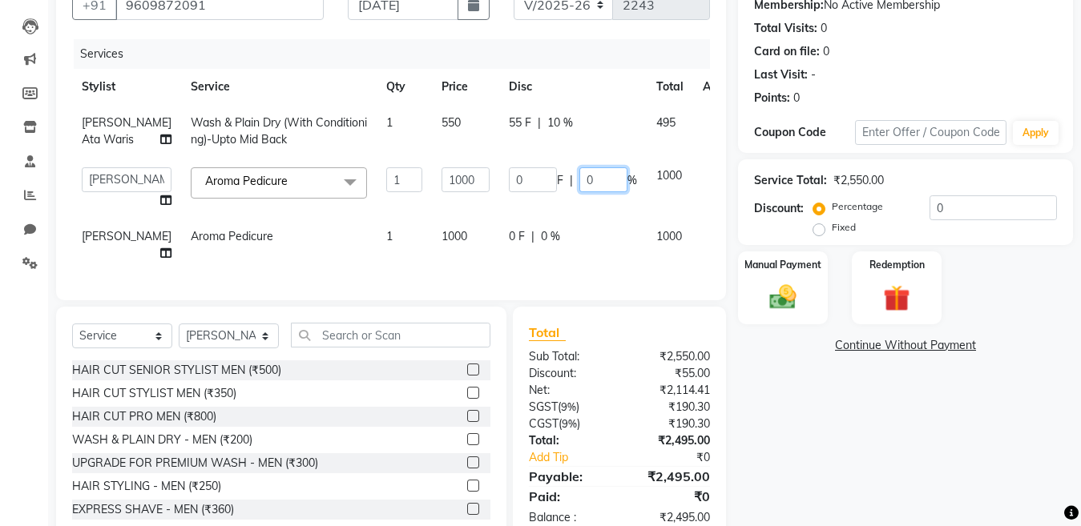
click at [579, 192] on input "0" at bounding box center [603, 179] width 48 height 25
type input "10"
click at [525, 249] on td "0 F | 0 %" at bounding box center [572, 245] width 147 height 53
select select "79863"
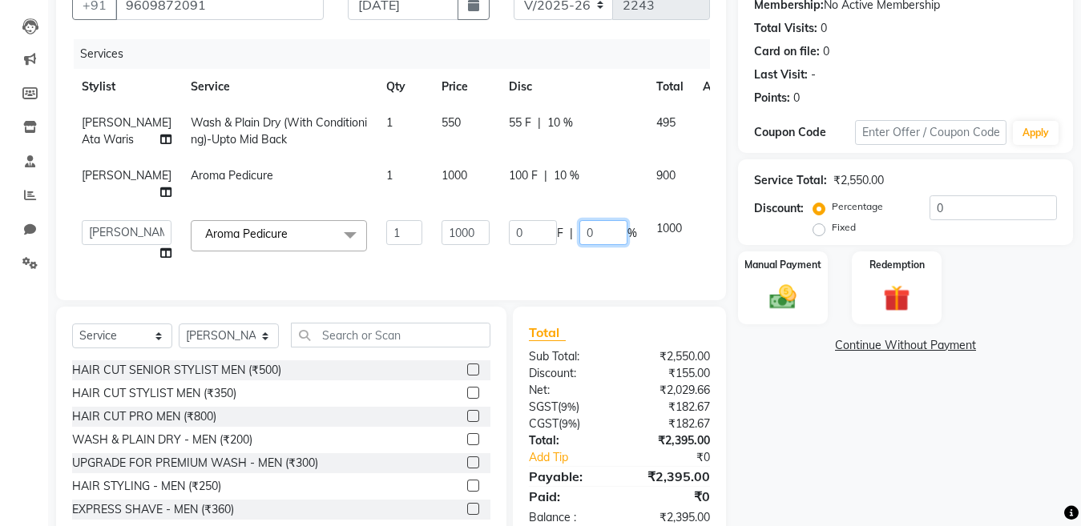
click at [579, 245] on input "0" at bounding box center [603, 232] width 48 height 25
type input "10"
click at [834, 442] on div "Name: Dolma Sherpa Membership: No Active Membership Total Visits: 0 Card on fil…" at bounding box center [911, 252] width 347 height 582
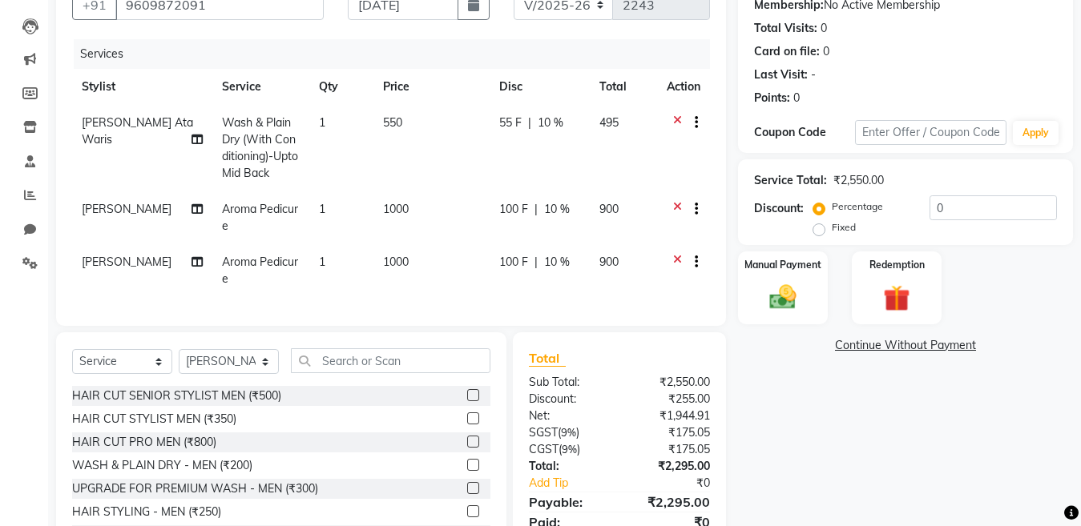
click at [549, 123] on span "10 %" at bounding box center [550, 123] width 26 height 17
select select "79858"
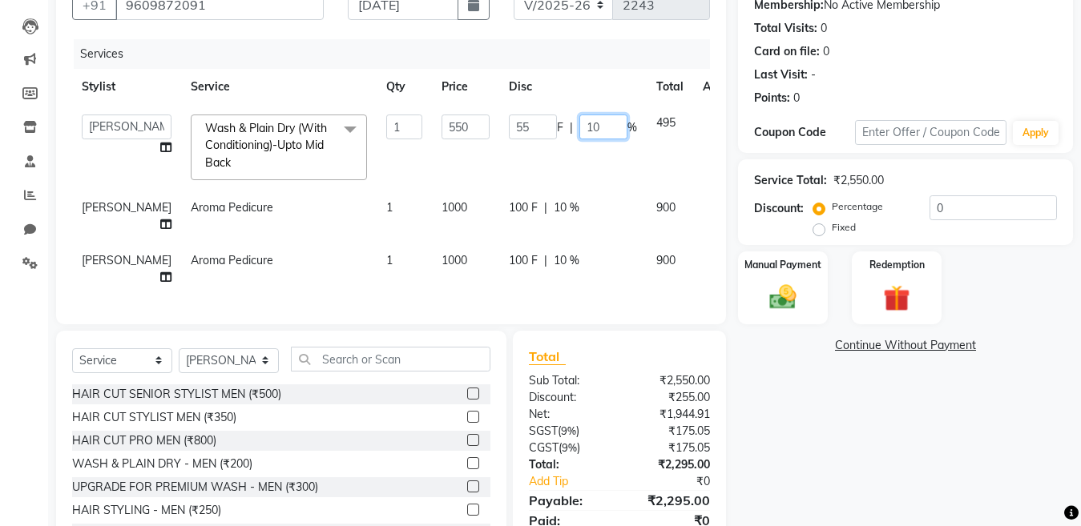
click at [579, 125] on input "10" at bounding box center [603, 127] width 48 height 25
type input "15"
click at [539, 206] on div "100 F | 10 %" at bounding box center [573, 207] width 128 height 17
select select "79862"
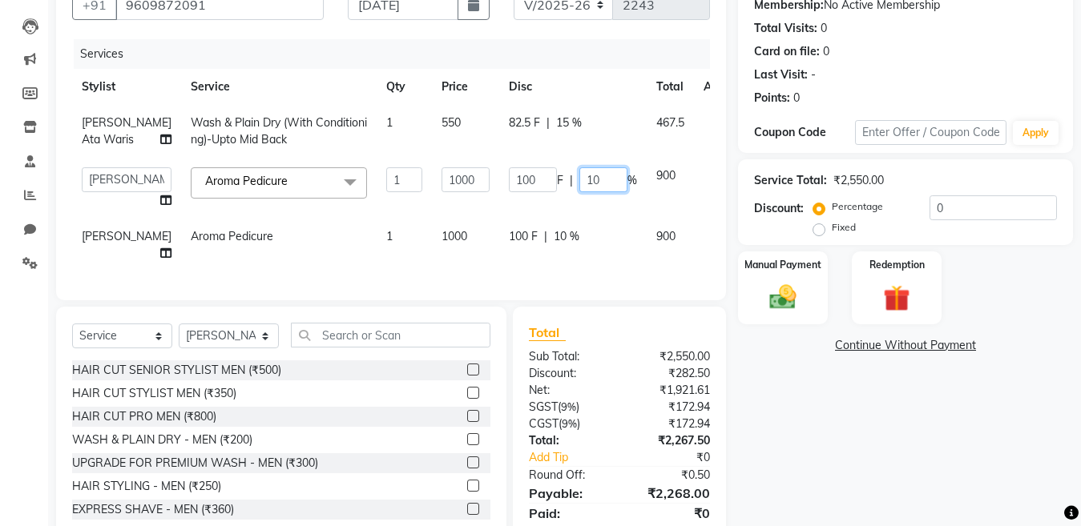
click at [579, 192] on input "10" at bounding box center [603, 179] width 48 height 25
type input "15"
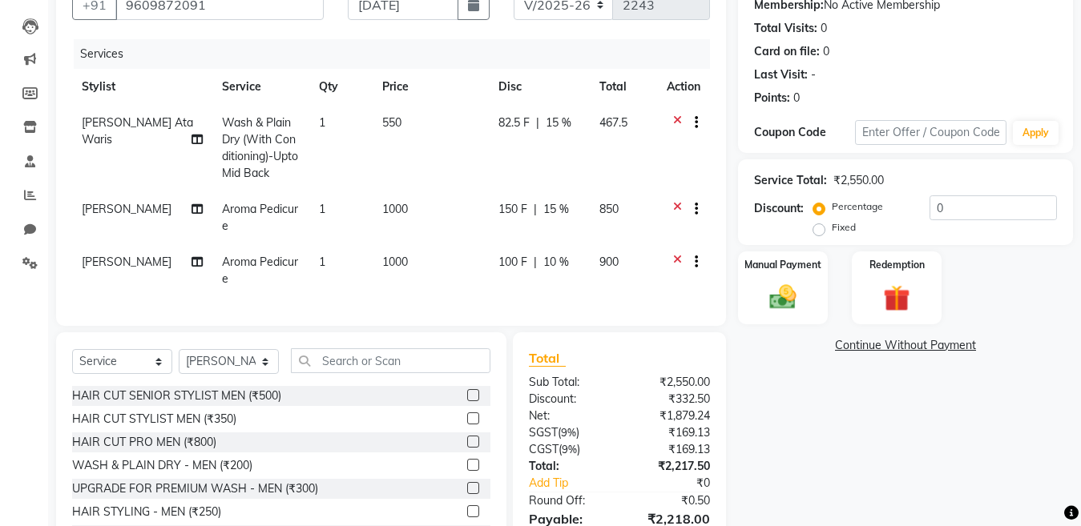
click at [545, 248] on td "100 F | 10 %" at bounding box center [539, 270] width 101 height 53
select select "79863"
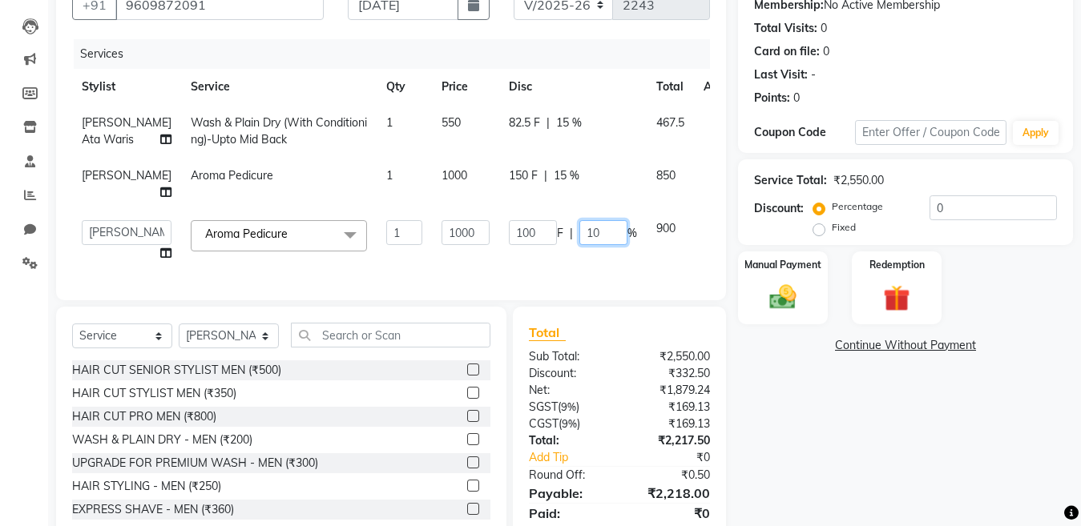
click at [579, 245] on input "10" at bounding box center [603, 232] width 48 height 25
type input "15"
click at [859, 449] on div "Name: Dolma Sherpa Membership: No Active Membership Total Visits: 0 Card on fil…" at bounding box center [911, 260] width 347 height 598
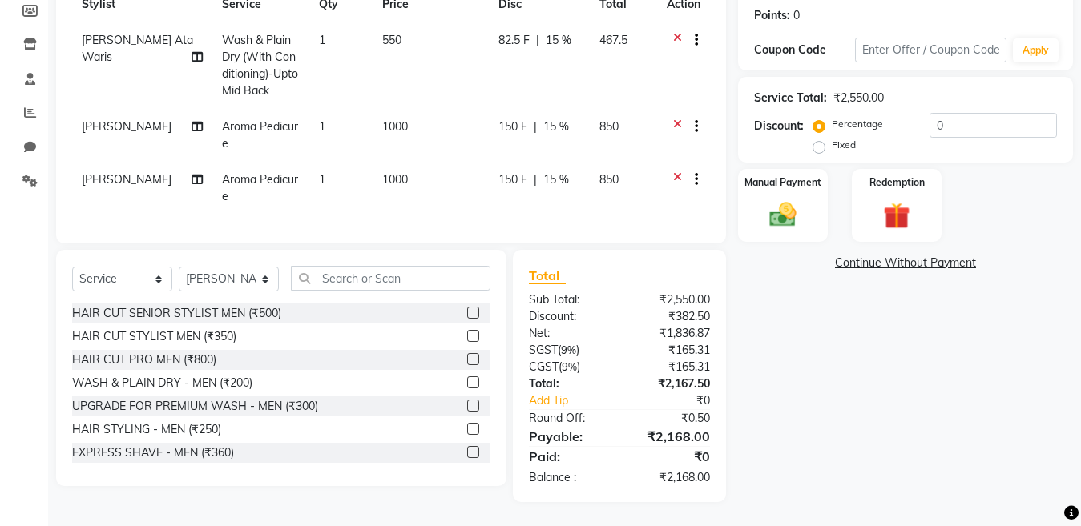
scroll to position [256, 0]
click at [781, 203] on img at bounding box center [782, 215] width 45 height 32
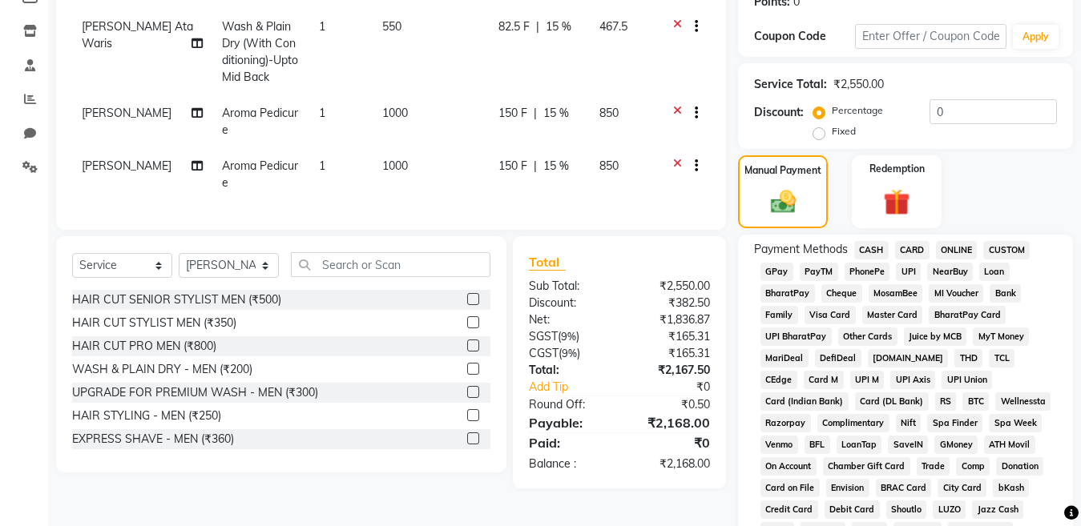
click at [775, 274] on span "GPay" at bounding box center [776, 272] width 33 height 18
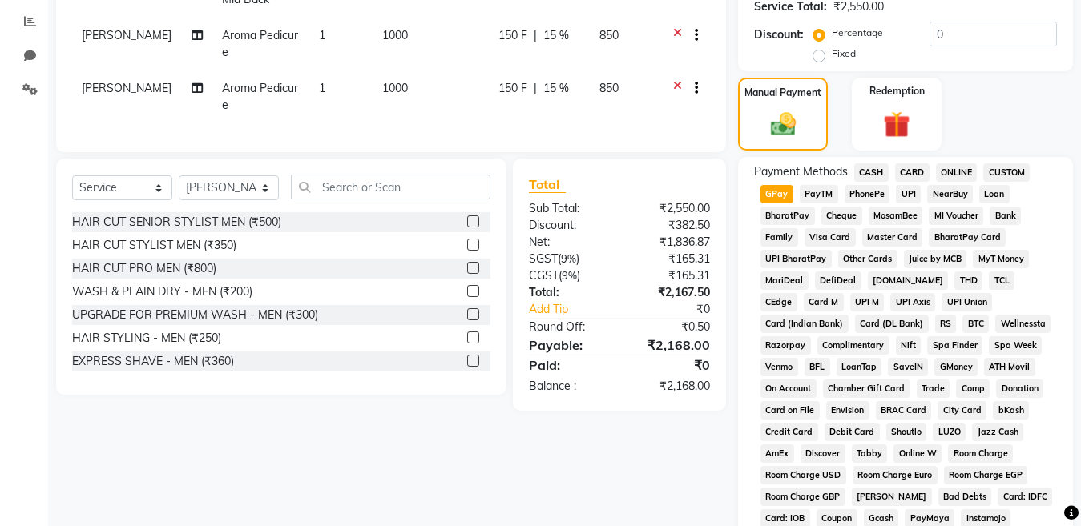
scroll to position [656, 0]
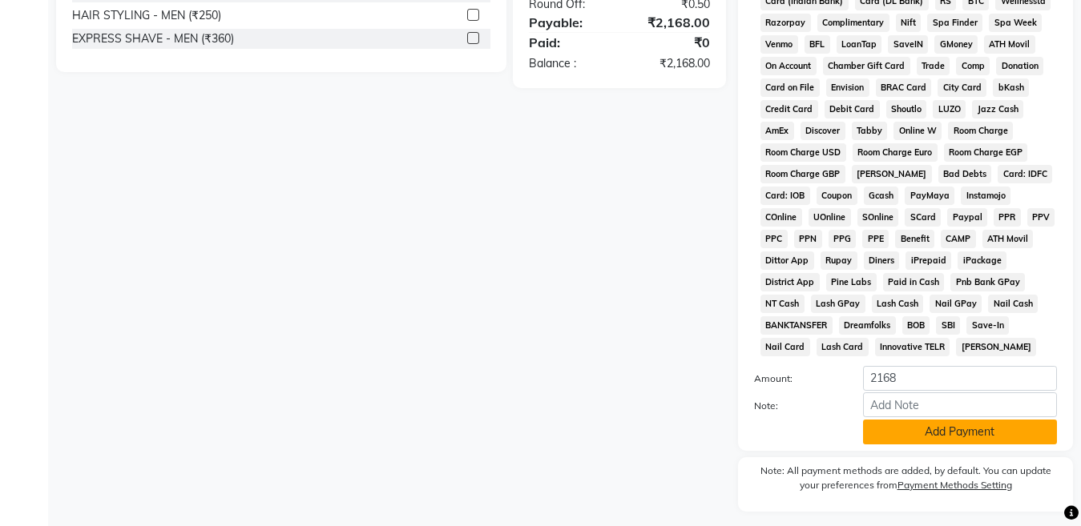
click at [934, 433] on button "Add Payment" at bounding box center [960, 432] width 194 height 25
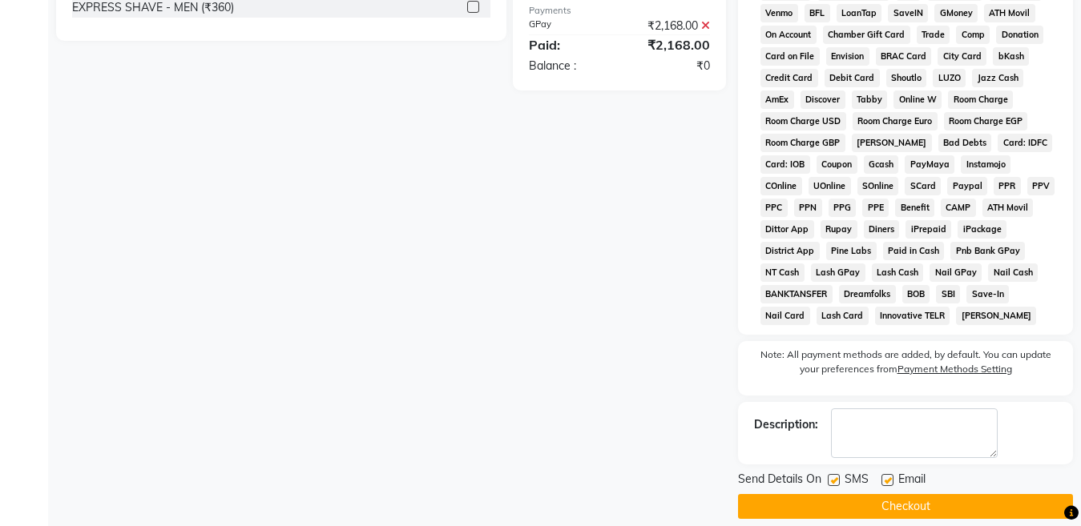
scroll to position [704, 0]
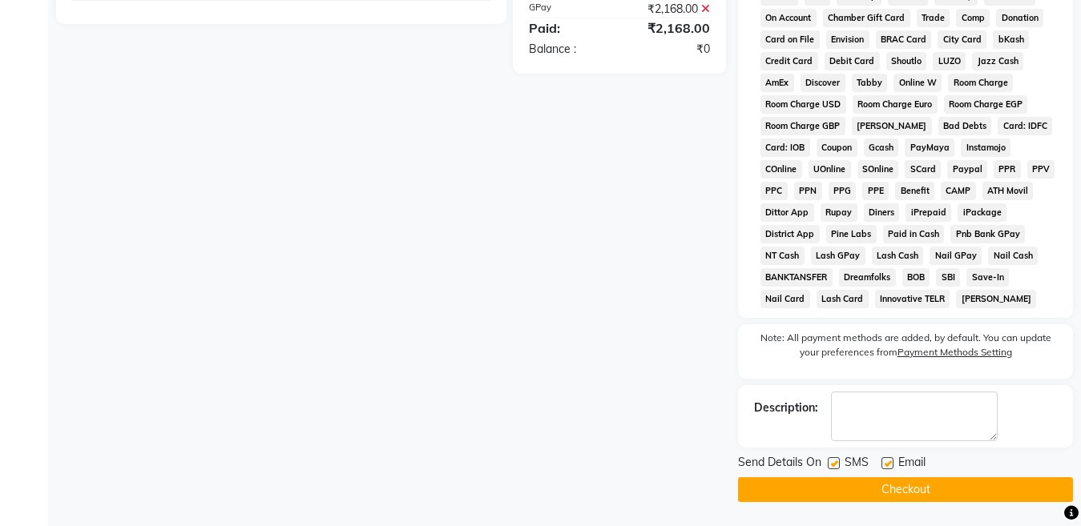
click at [902, 490] on button "Checkout" at bounding box center [905, 489] width 335 height 25
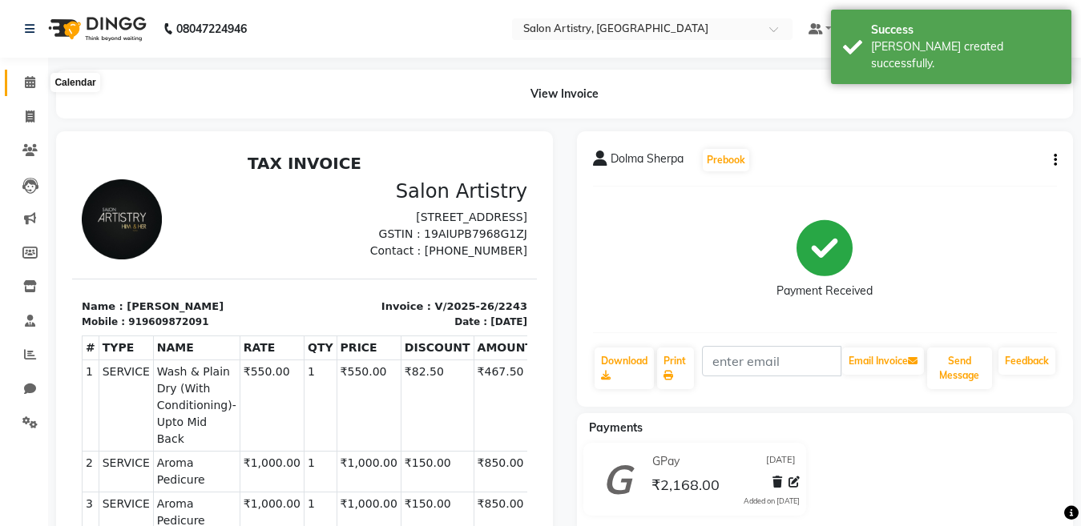
click at [23, 81] on span at bounding box center [30, 83] width 28 height 18
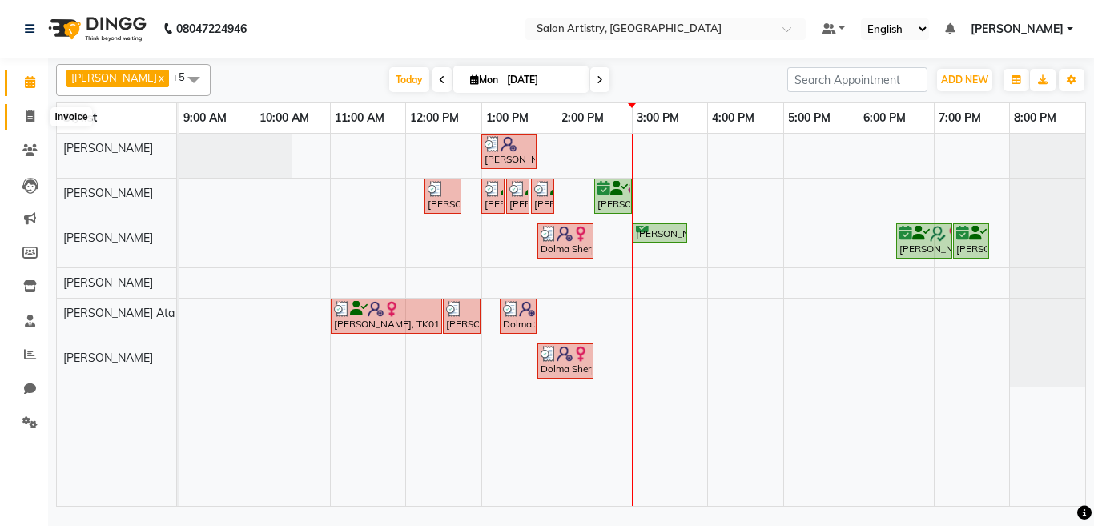
click at [30, 115] on icon at bounding box center [30, 117] width 9 height 12
select select "service"
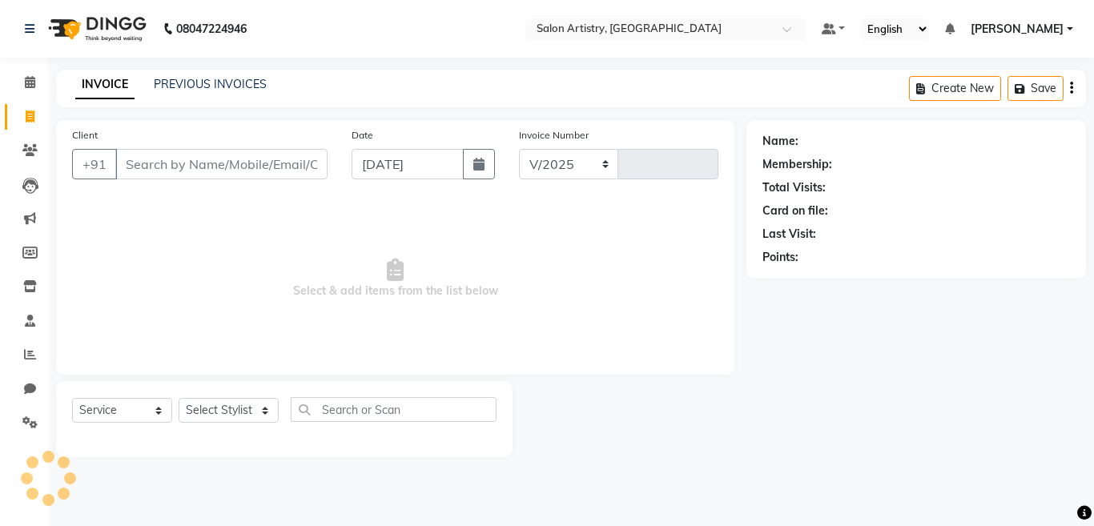
select select "8285"
type input "2244"
click at [192, 81] on link "PREVIOUS INVOICES" at bounding box center [210, 84] width 113 height 14
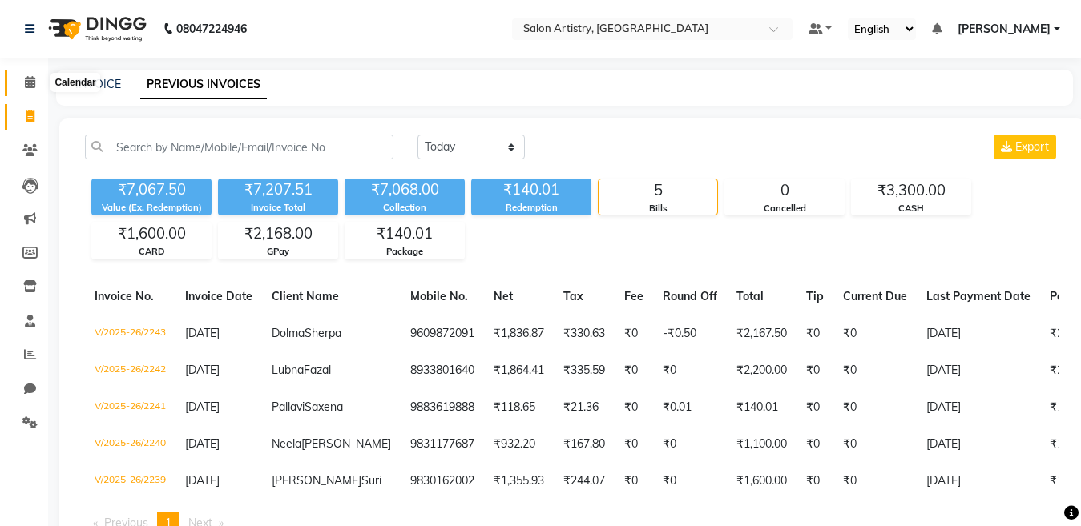
click at [26, 83] on icon at bounding box center [30, 82] width 10 height 12
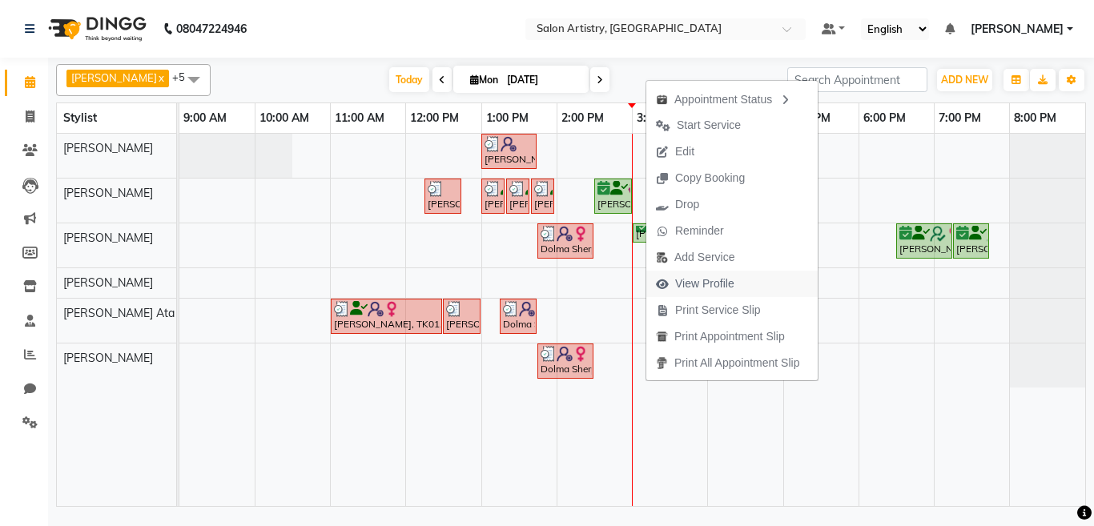
click at [690, 280] on span "View Profile" at bounding box center [704, 284] width 59 height 17
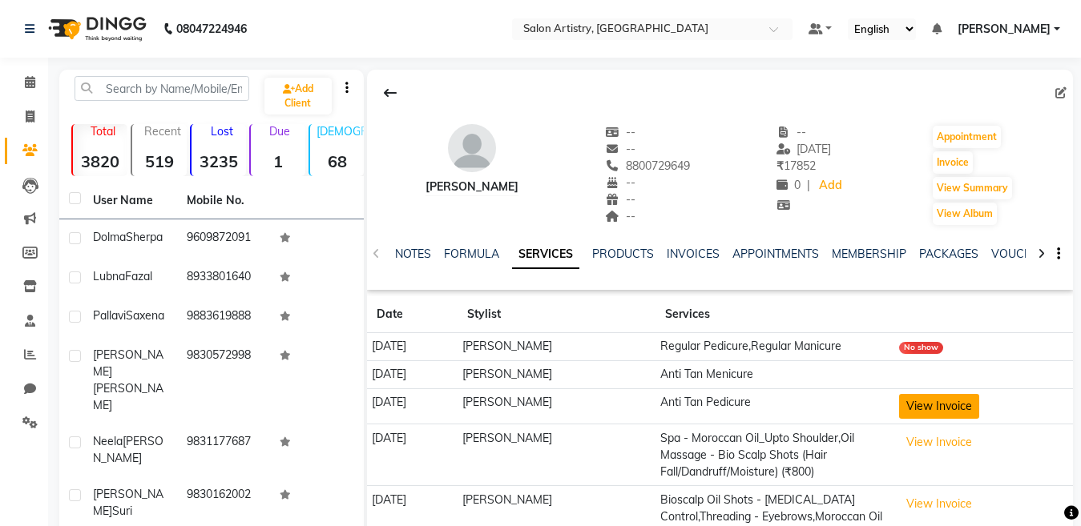
click at [927, 406] on button "View Invoice" at bounding box center [939, 406] width 80 height 25
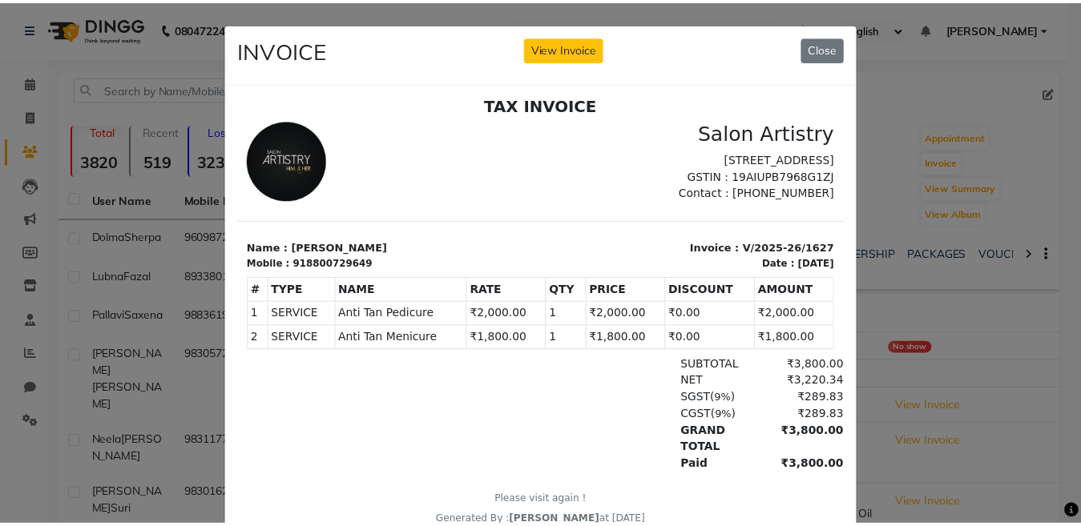
scroll to position [13, 0]
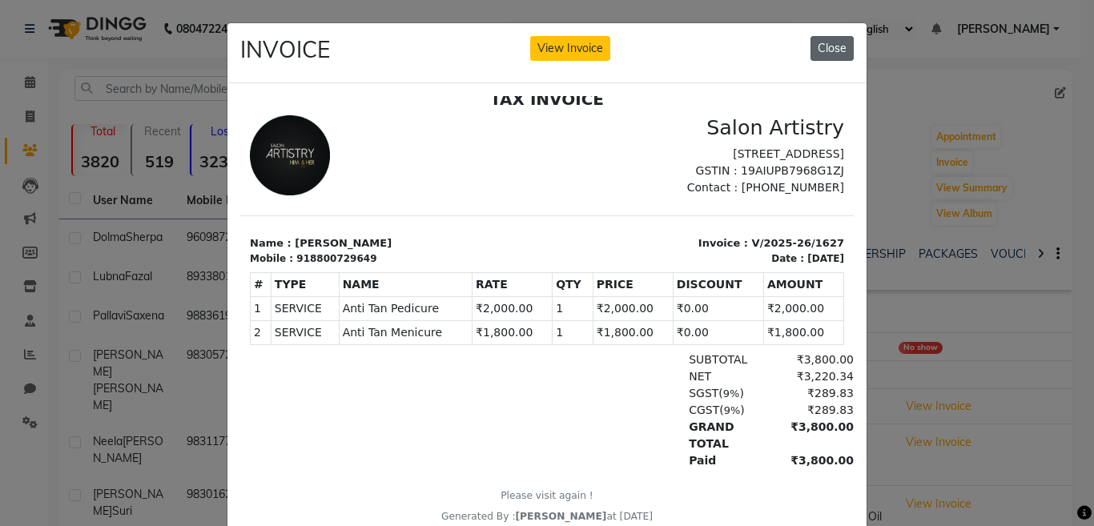
click at [821, 48] on button "Close" at bounding box center [832, 48] width 43 height 25
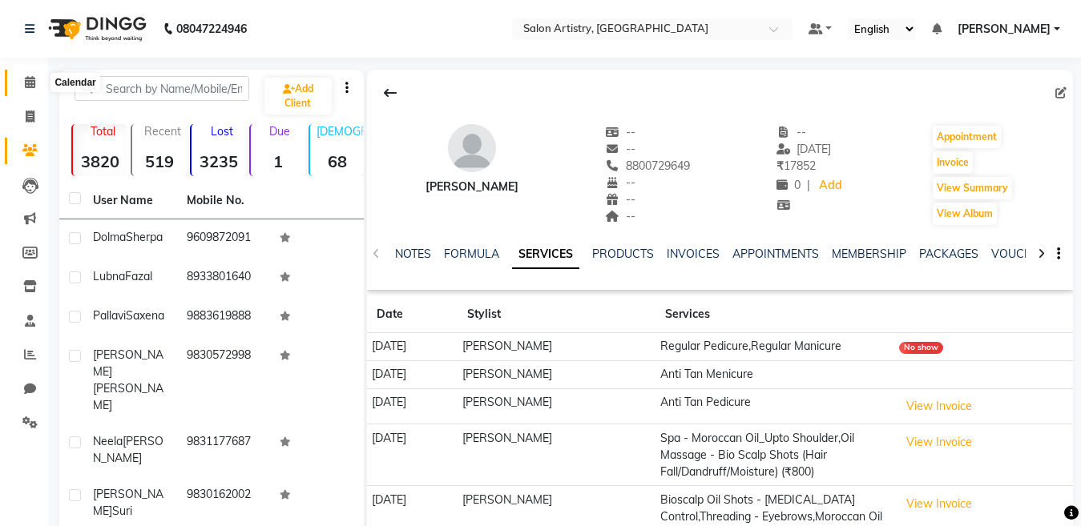
click at [25, 80] on icon at bounding box center [30, 82] width 10 height 12
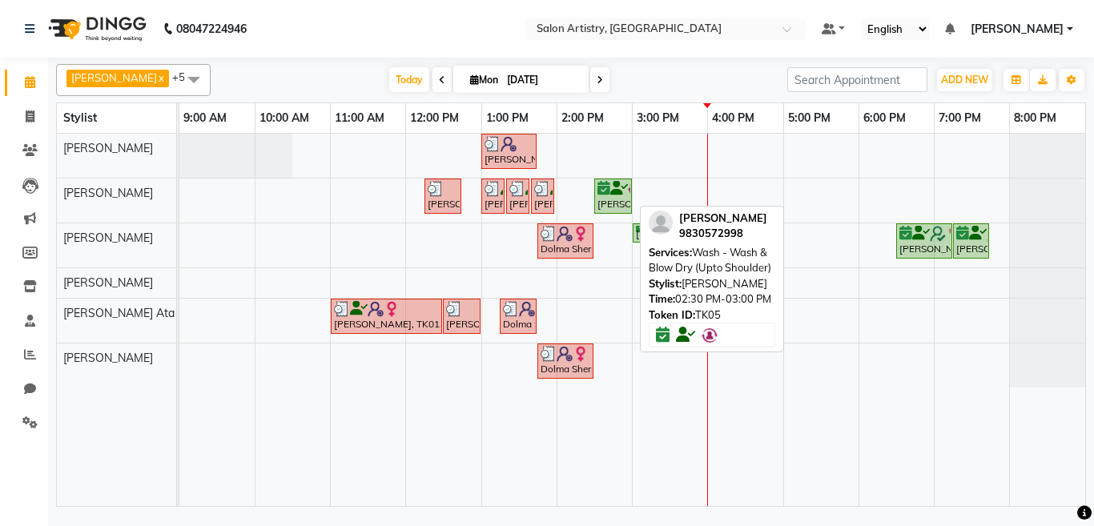
click at [604, 200] on div "[PERSON_NAME][GEOGRAPHIC_DATA], 02:30 PM-03:00 PM, Wash - Wash & Blow Dry (Upto…" at bounding box center [613, 196] width 34 height 30
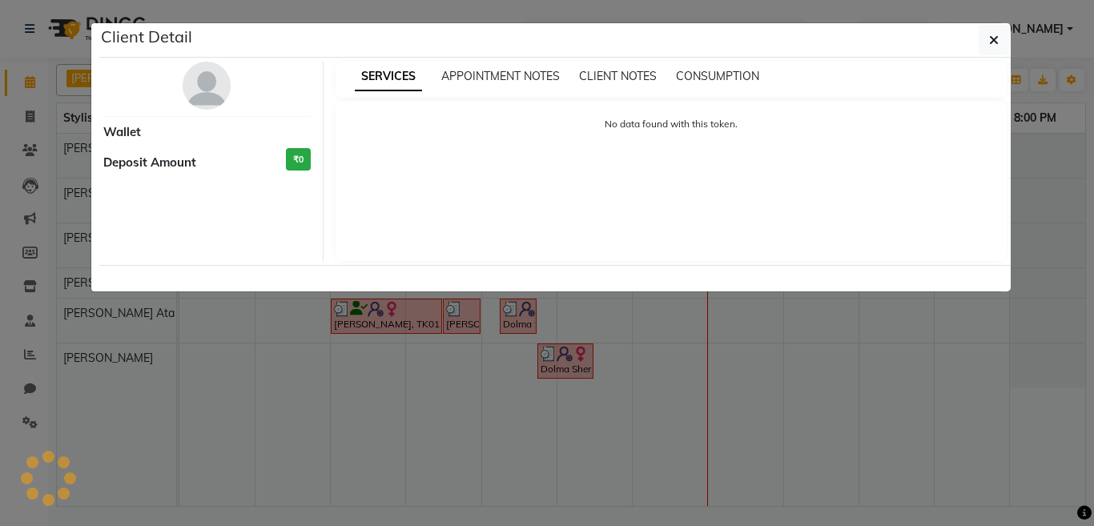
select select "6"
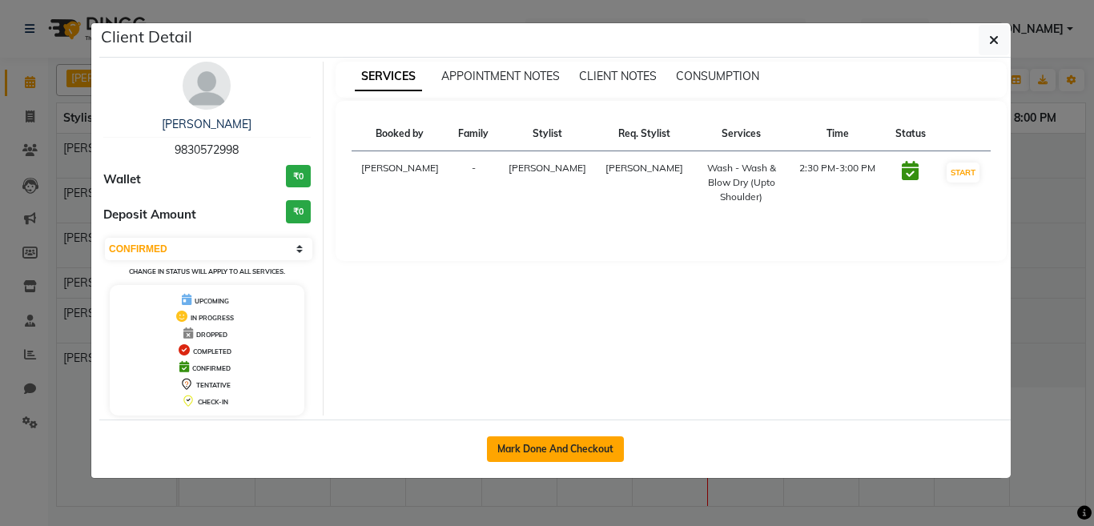
click at [557, 447] on button "Mark Done And Checkout" at bounding box center [555, 450] width 137 height 26
select select "service"
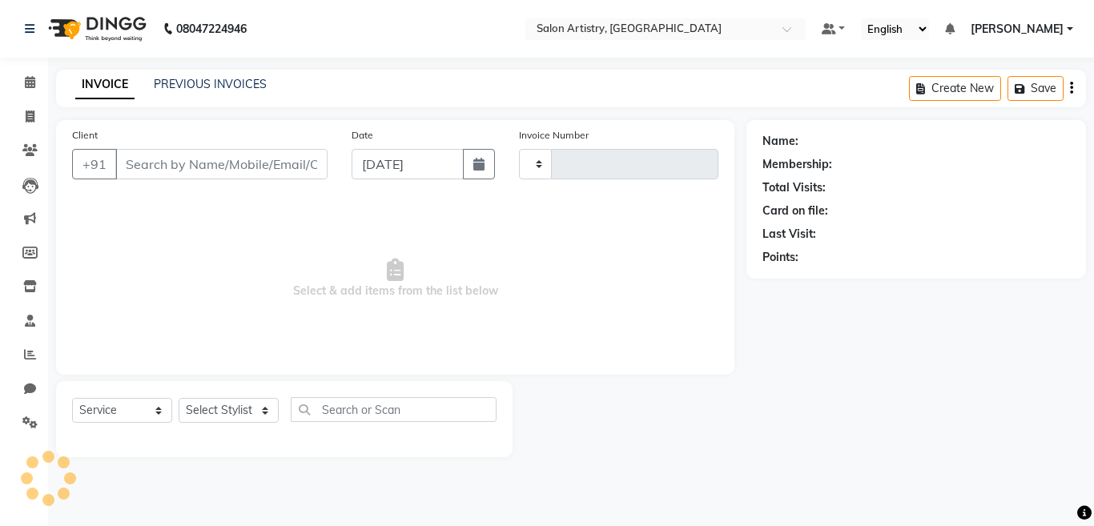
type input "2244"
select select "8285"
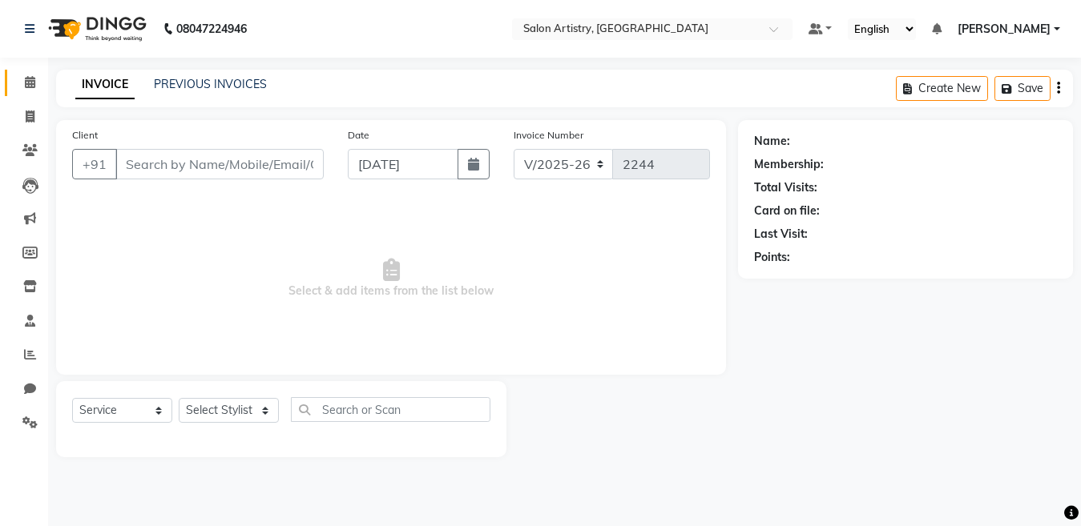
select select "79865"
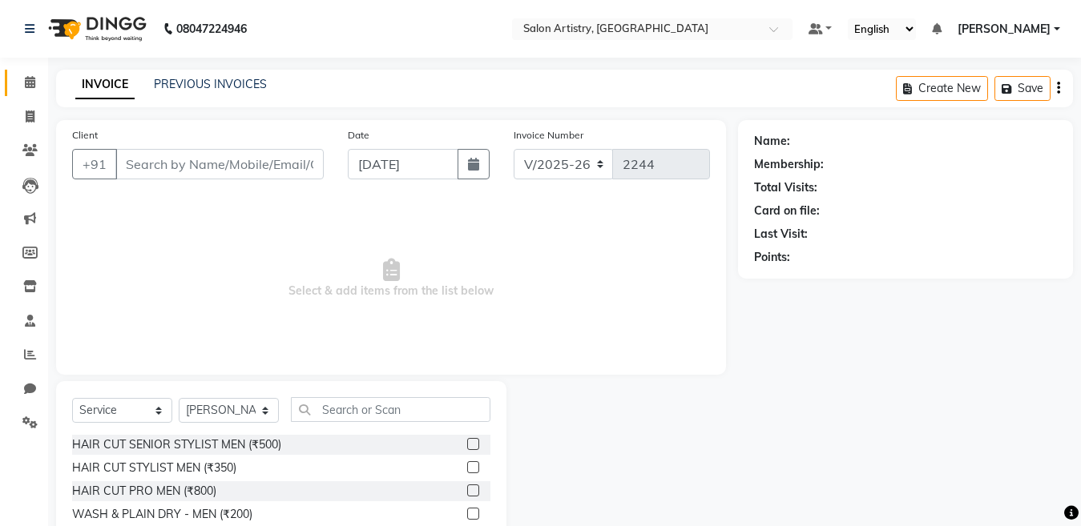
type input "9830572998"
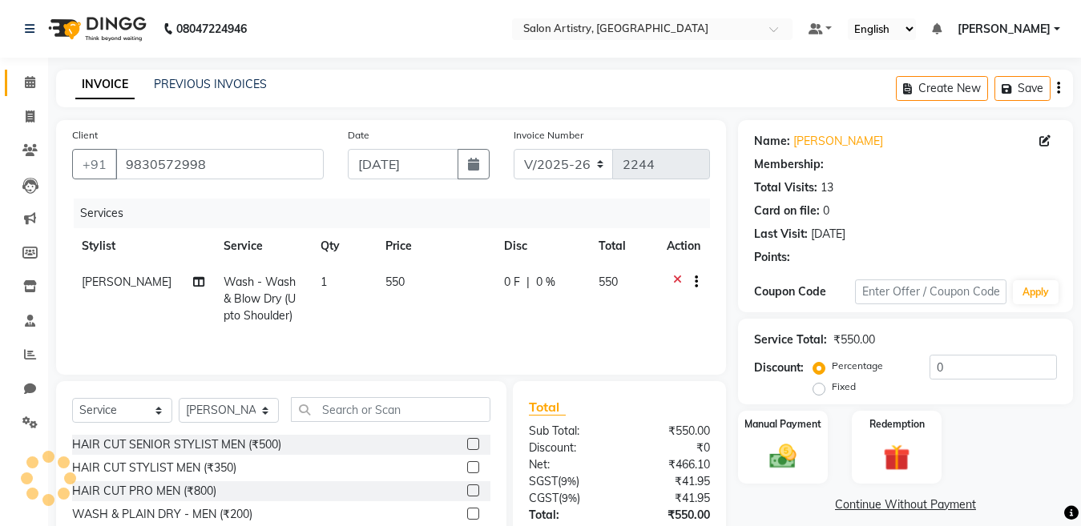
select select "1: Object"
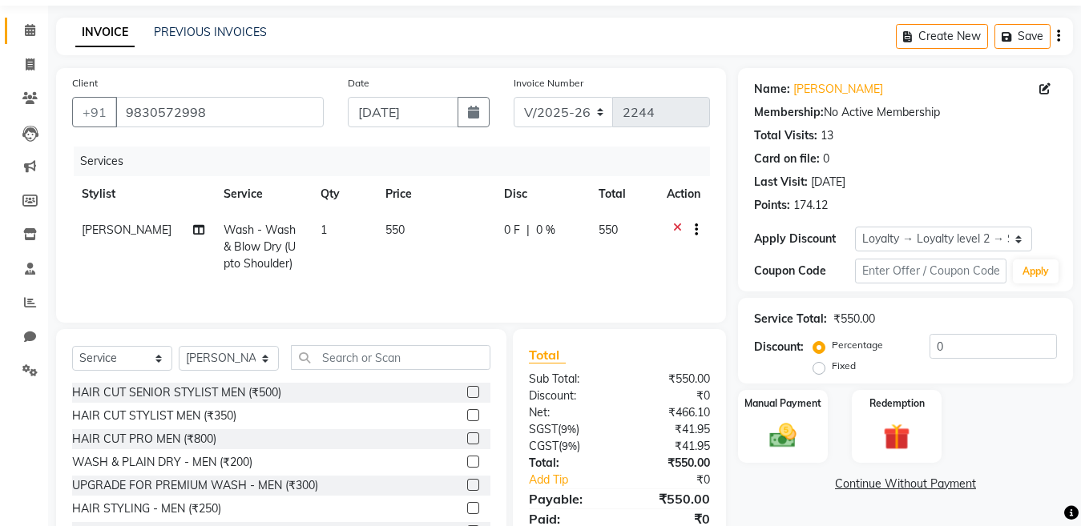
scroll to position [80, 0]
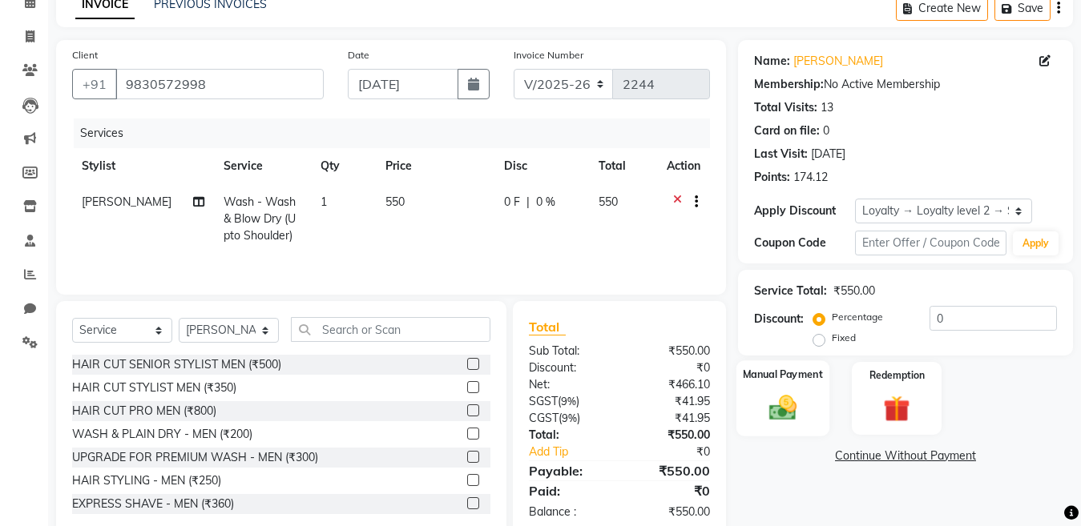
click at [787, 408] on img at bounding box center [782, 408] width 45 height 32
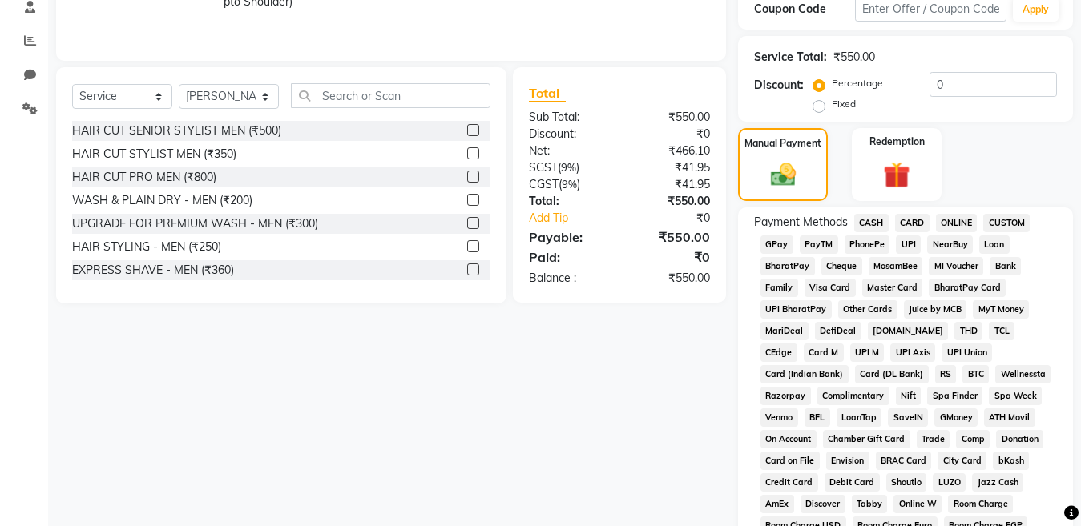
scroll to position [320, 0]
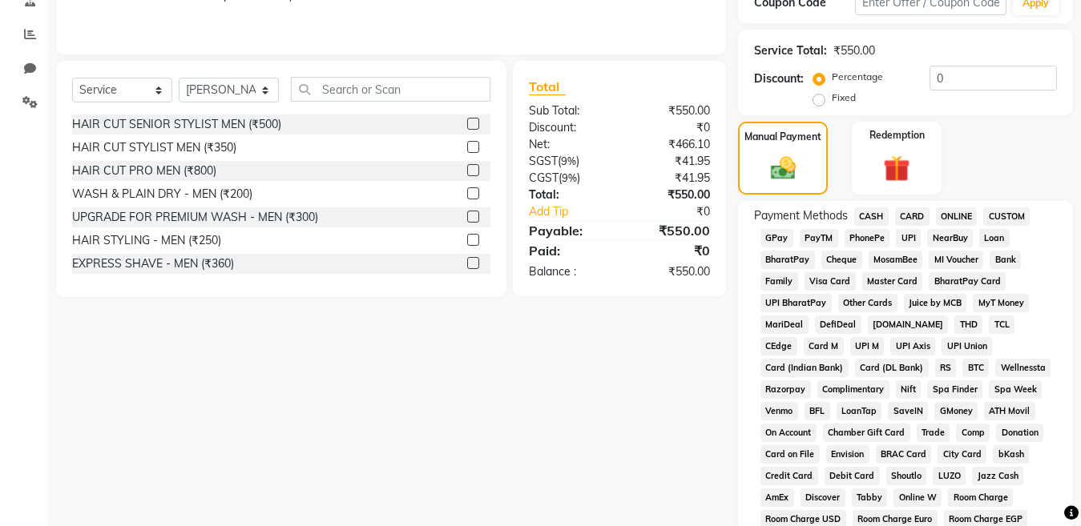
click at [775, 240] on span "GPay" at bounding box center [776, 238] width 33 height 18
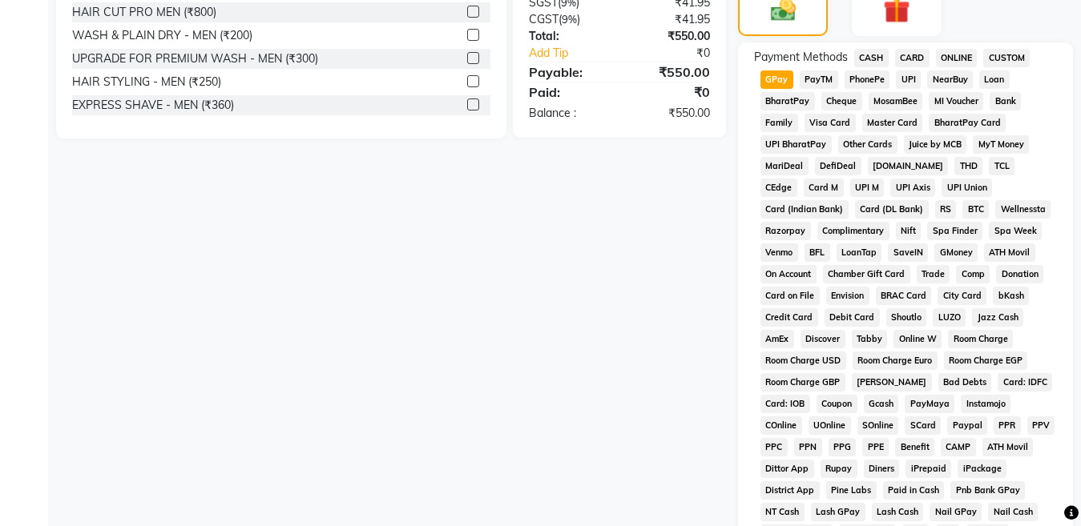
scroll to position [641, 0]
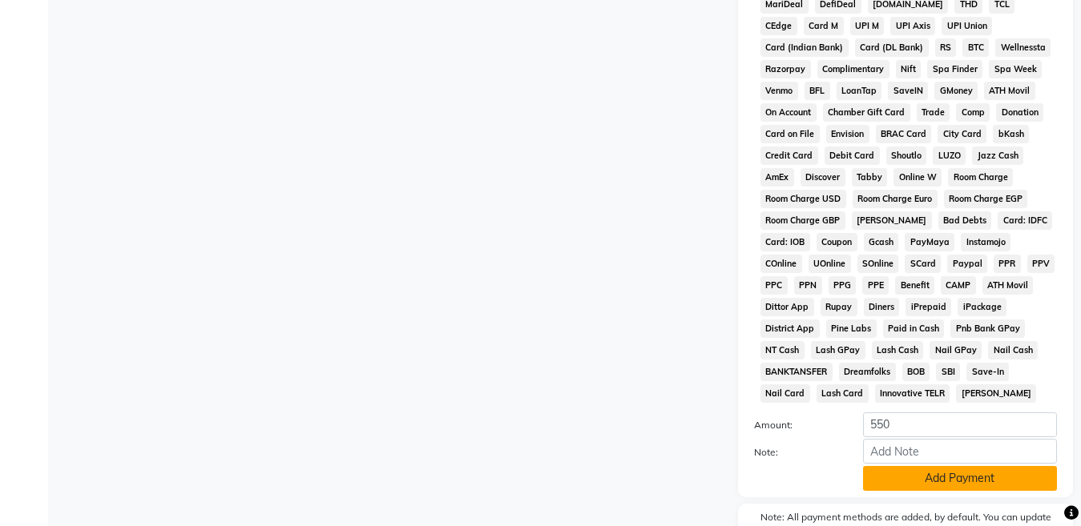
click at [918, 481] on button "Add Payment" at bounding box center [960, 478] width 194 height 25
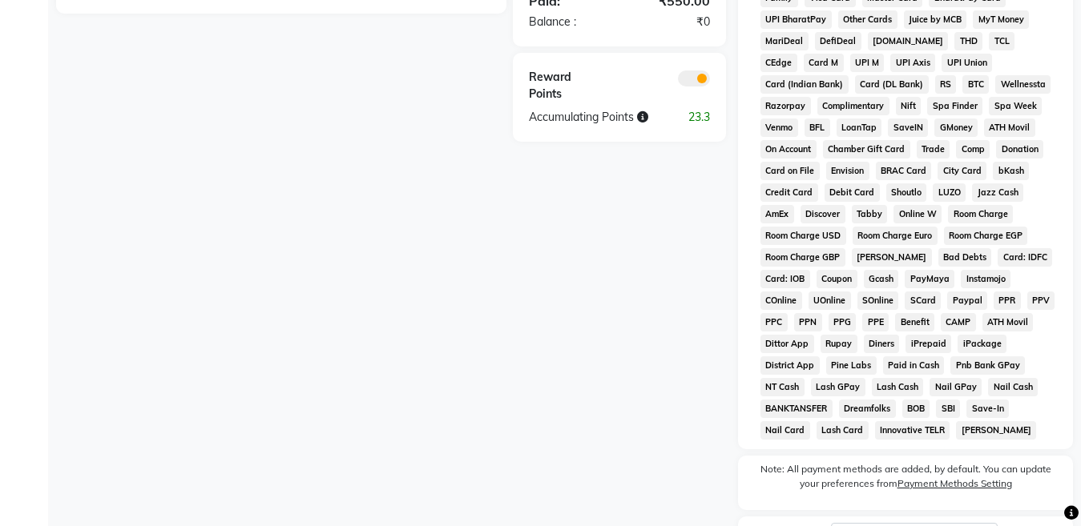
scroll to position [561, 0]
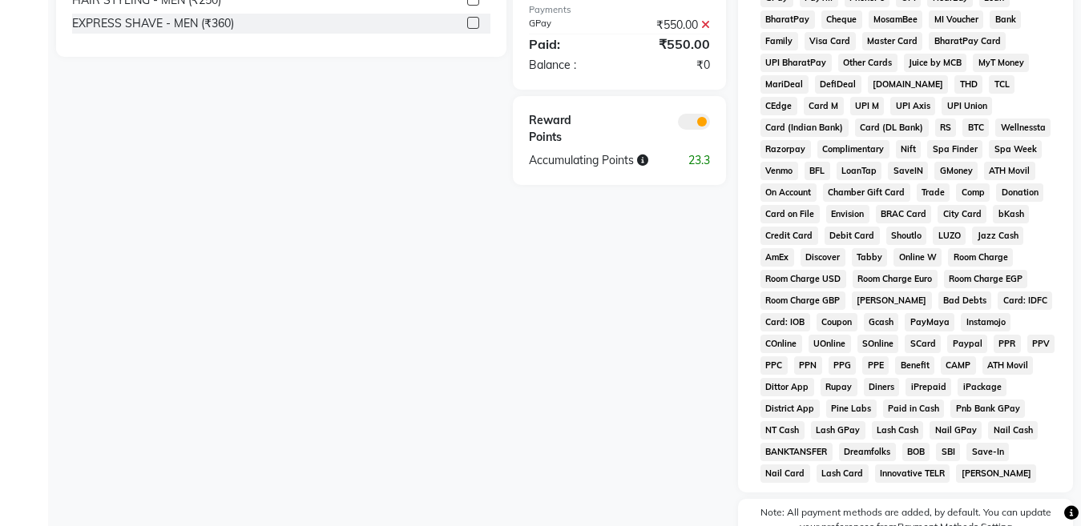
click at [702, 122] on span at bounding box center [694, 122] width 32 height 16
click at [710, 124] on input "checkbox" at bounding box center [710, 124] width 0 height 0
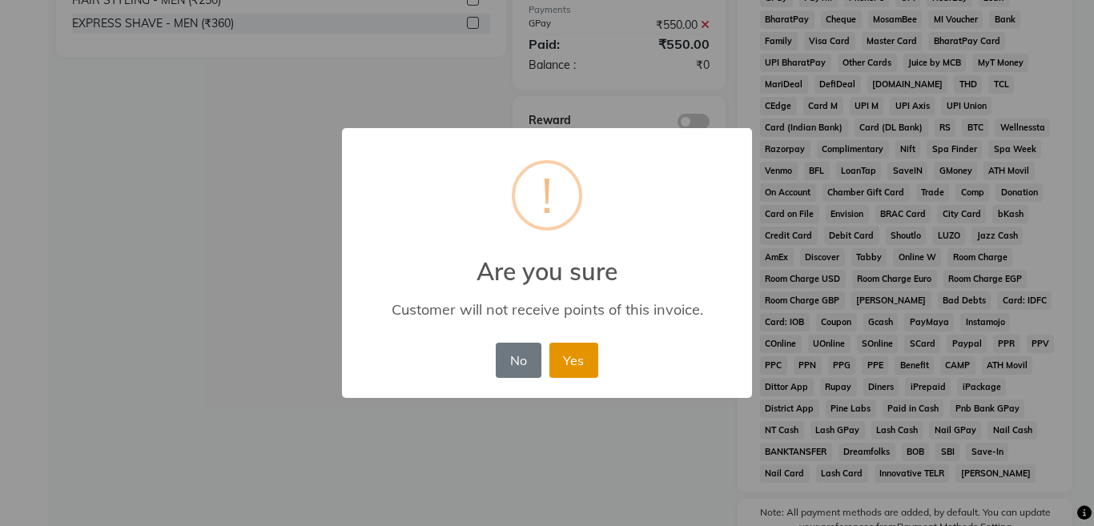
click at [583, 360] on button "Yes" at bounding box center [573, 360] width 49 height 35
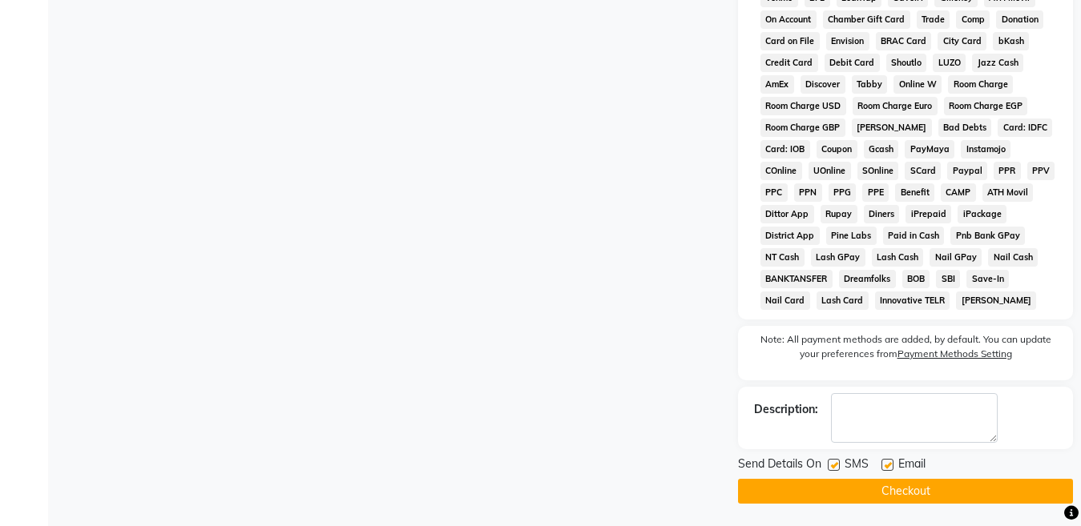
scroll to position [735, 0]
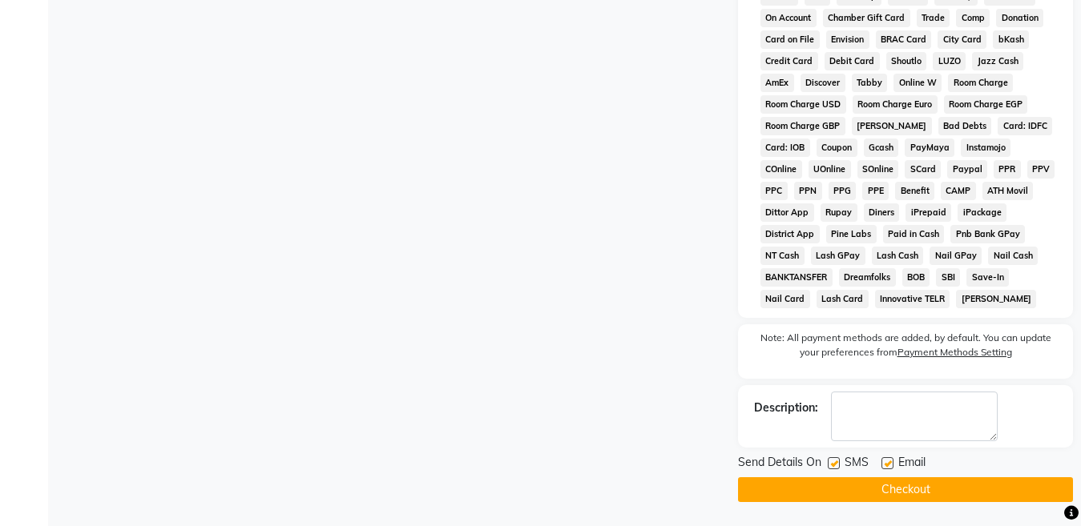
click at [855, 496] on button "Checkout" at bounding box center [905, 489] width 335 height 25
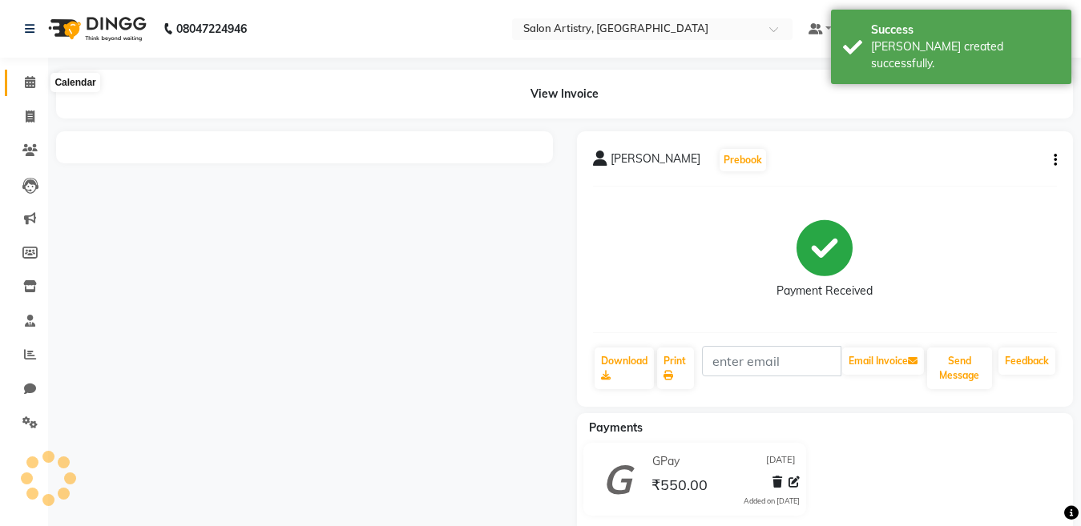
click at [30, 74] on span at bounding box center [30, 83] width 28 height 18
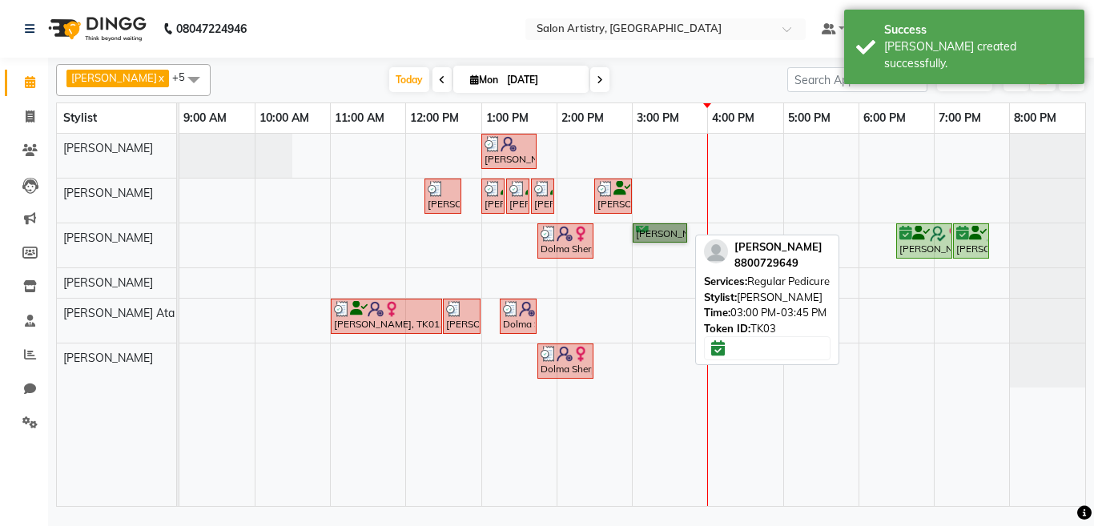
drag, startPoint x: 726, startPoint y: 231, endPoint x: 674, endPoint y: 237, distance: 52.4
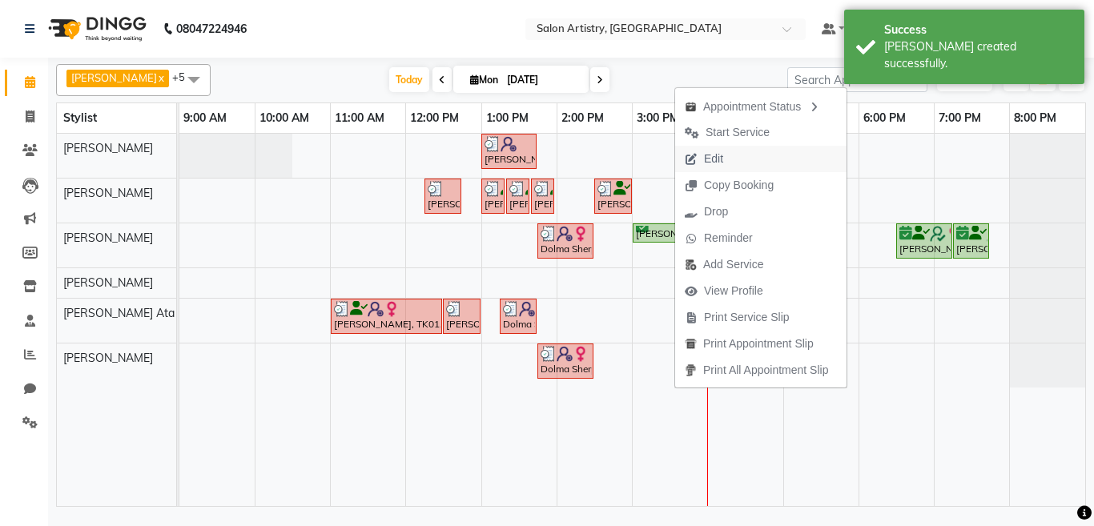
click at [717, 156] on span "Edit" at bounding box center [713, 159] width 19 height 17
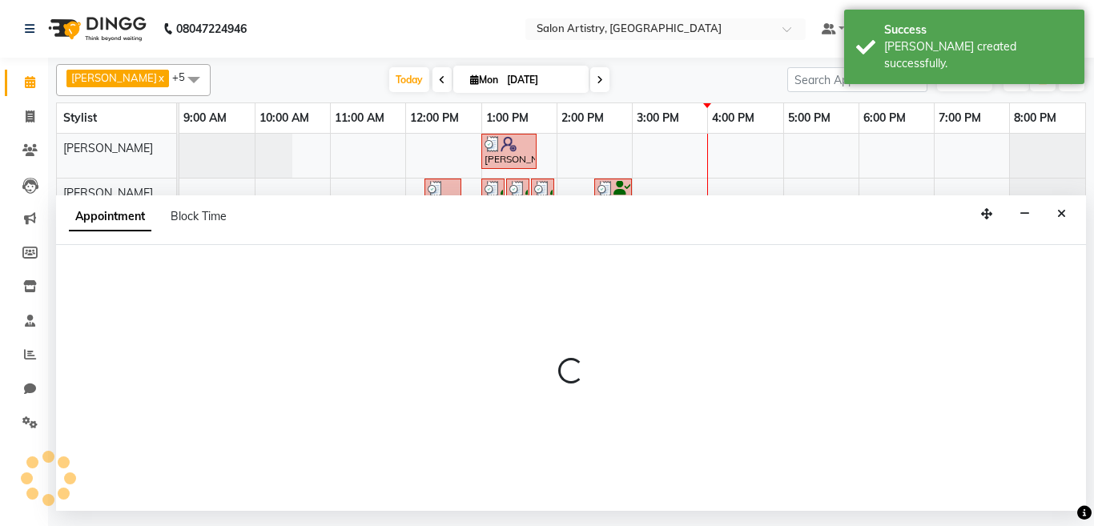
select select "tentative"
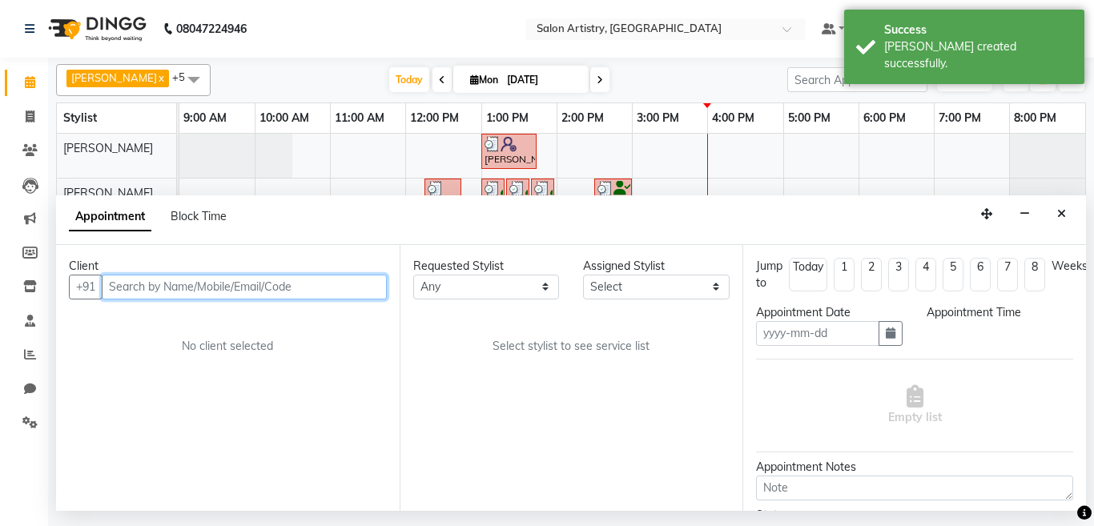
type input "[DATE]"
select select "confirm booking"
select select "900"
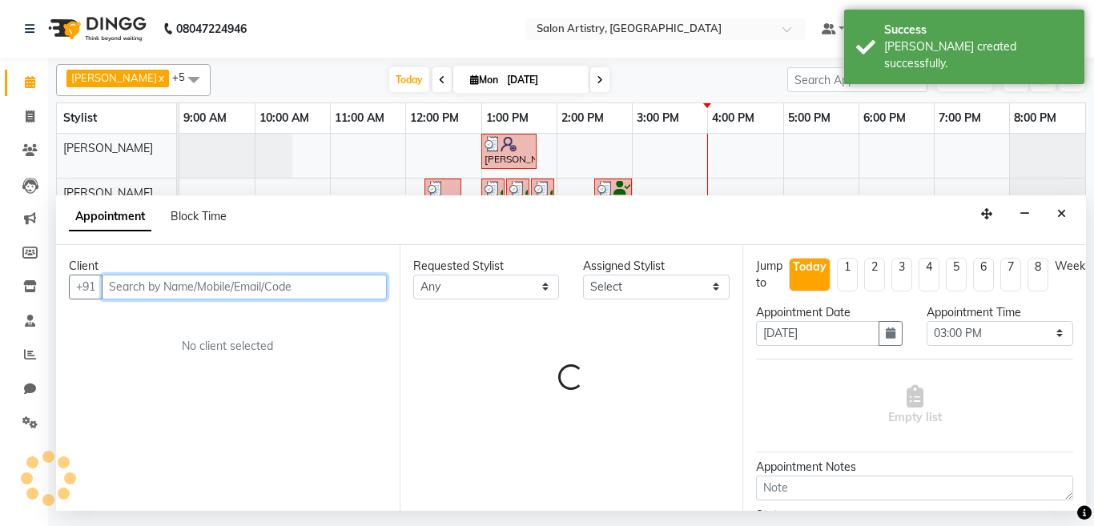
select select "79862"
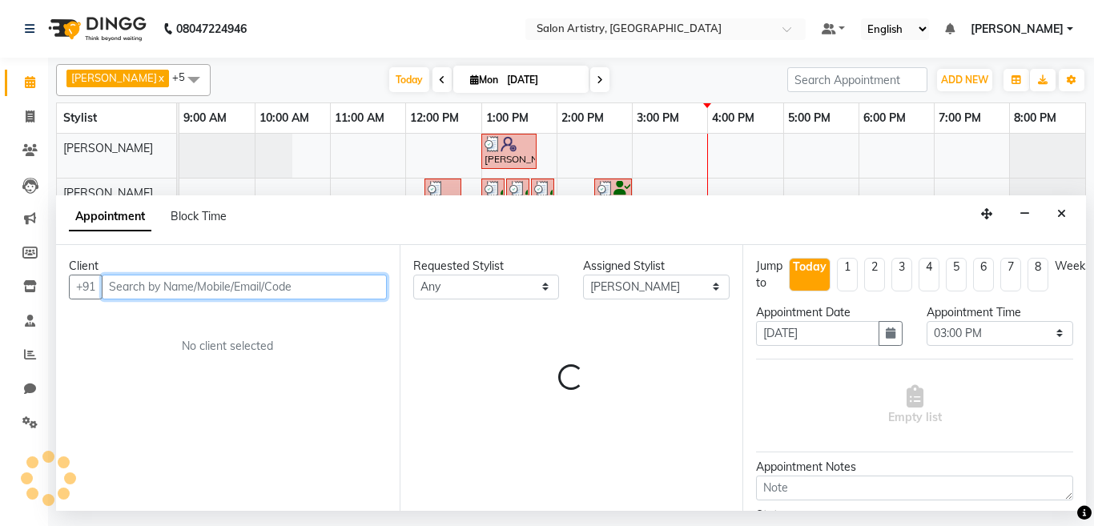
select select "4168"
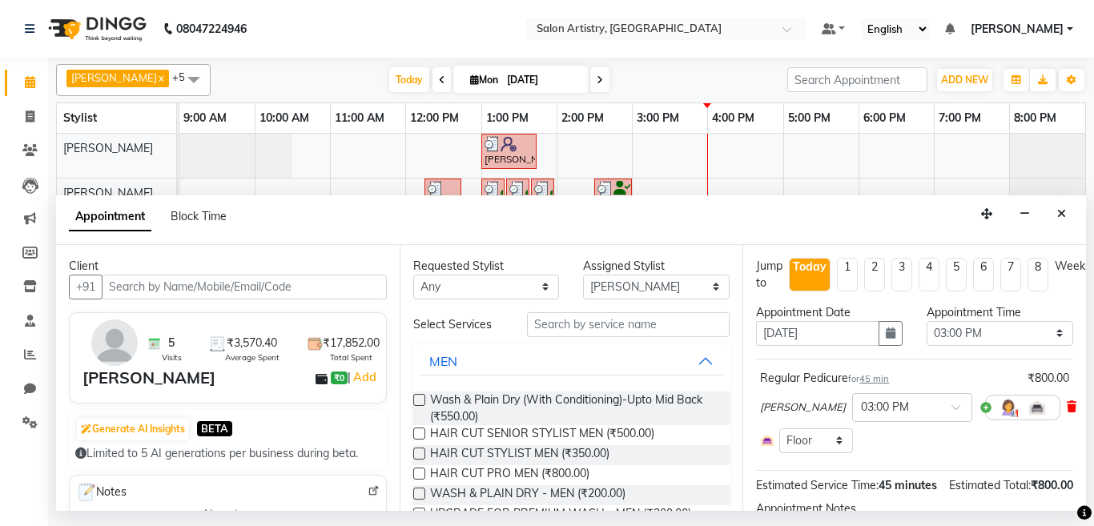
click at [1067, 404] on icon at bounding box center [1072, 406] width 10 height 11
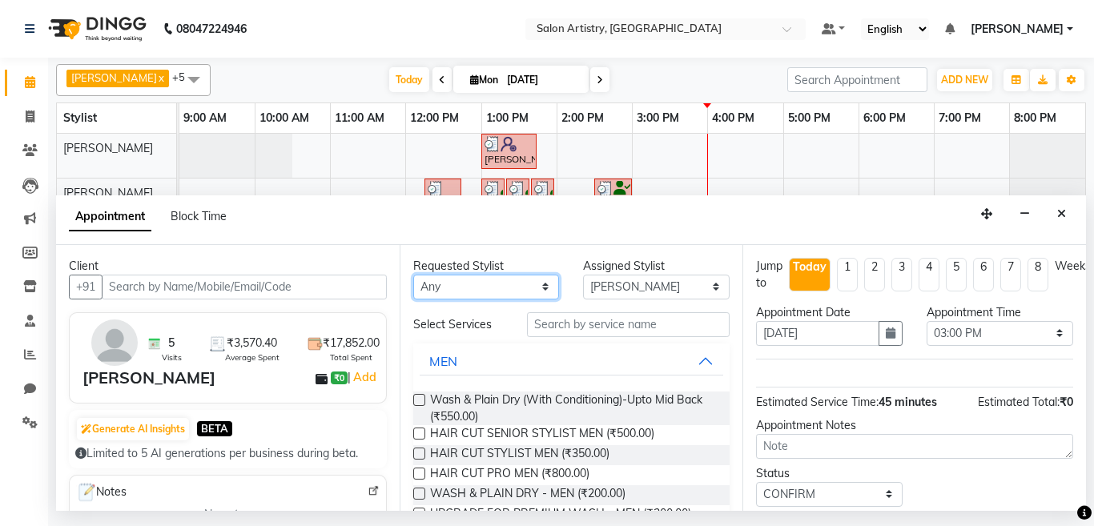
drag, startPoint x: 455, startPoint y: 289, endPoint x: 459, endPoint y: 324, distance: 35.5
click at [455, 289] on select "Any [PERSON_NAME] [PERSON_NAME] [PERSON_NAME] [PERSON_NAME] [PERSON_NAME] [PERS…" at bounding box center [486, 287] width 147 height 25
select select "79862"
click at [413, 275] on select "Any [PERSON_NAME] [PERSON_NAME] [PERSON_NAME] [PERSON_NAME] [PERSON_NAME] [PERS…" at bounding box center [486, 287] width 147 height 25
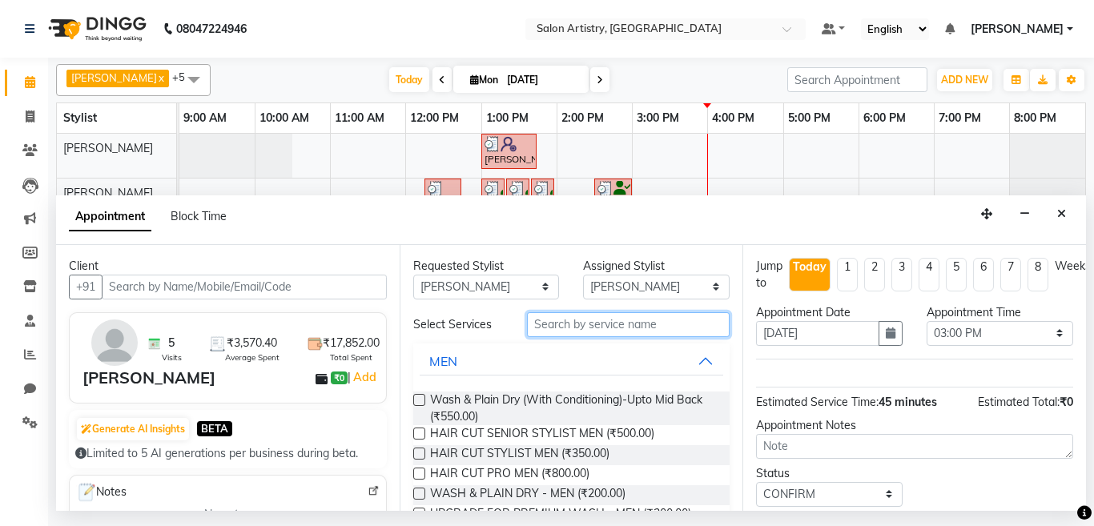
click at [574, 328] on input "text" at bounding box center [628, 324] width 203 height 25
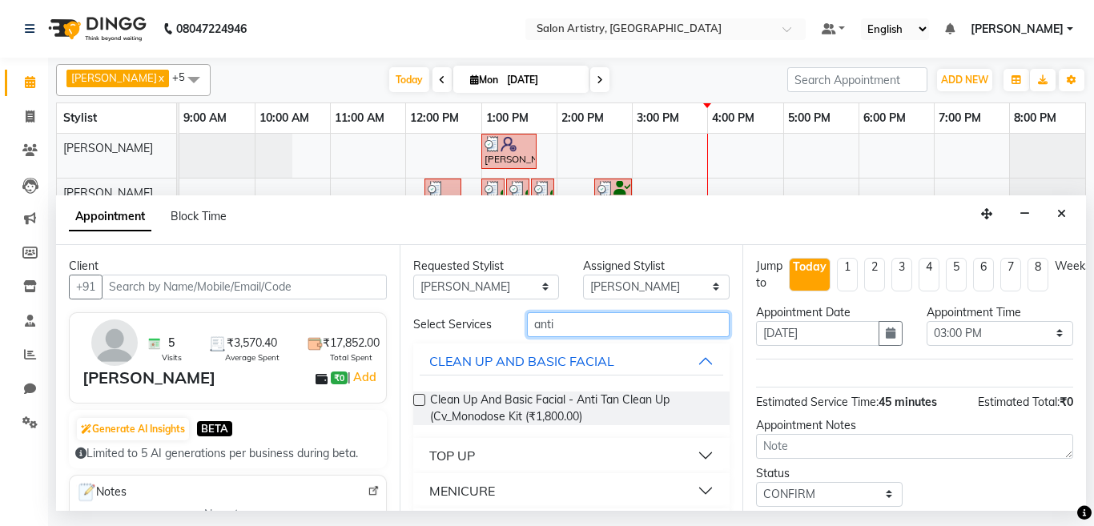
scroll to position [46, 0]
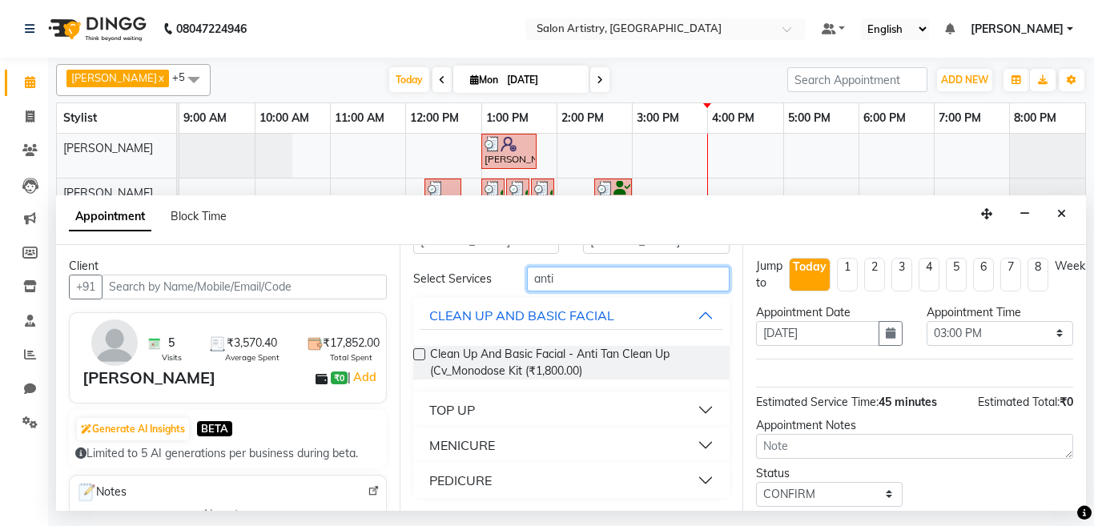
type input "anti"
drag, startPoint x: 517, startPoint y: 473, endPoint x: 529, endPoint y: 472, distance: 12.1
click at [517, 475] on button "PEDICURE" at bounding box center [572, 480] width 304 height 29
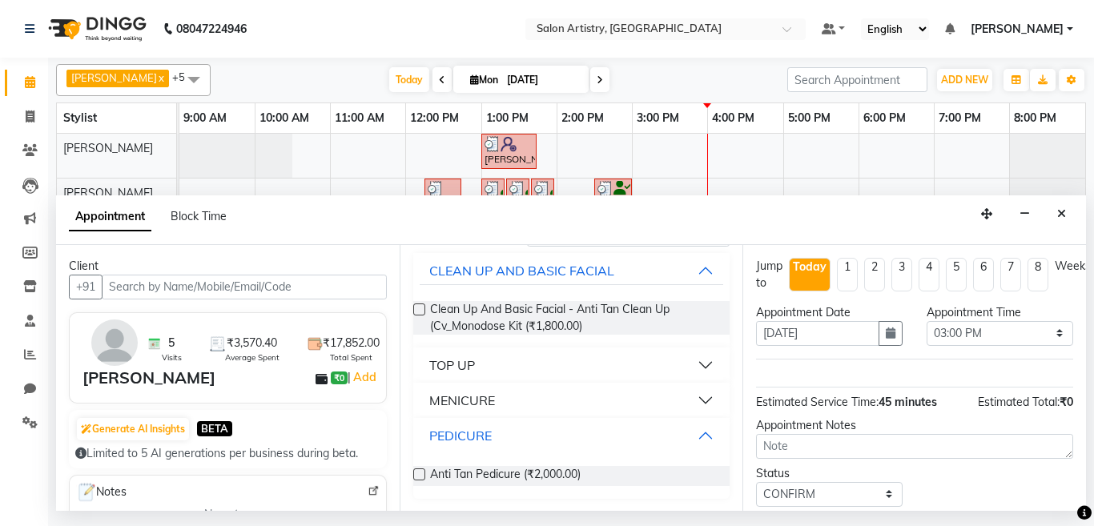
scroll to position [91, 0]
click at [417, 473] on label at bounding box center [419, 474] width 12 height 12
click at [417, 473] on input "checkbox" at bounding box center [418, 475] width 10 height 10
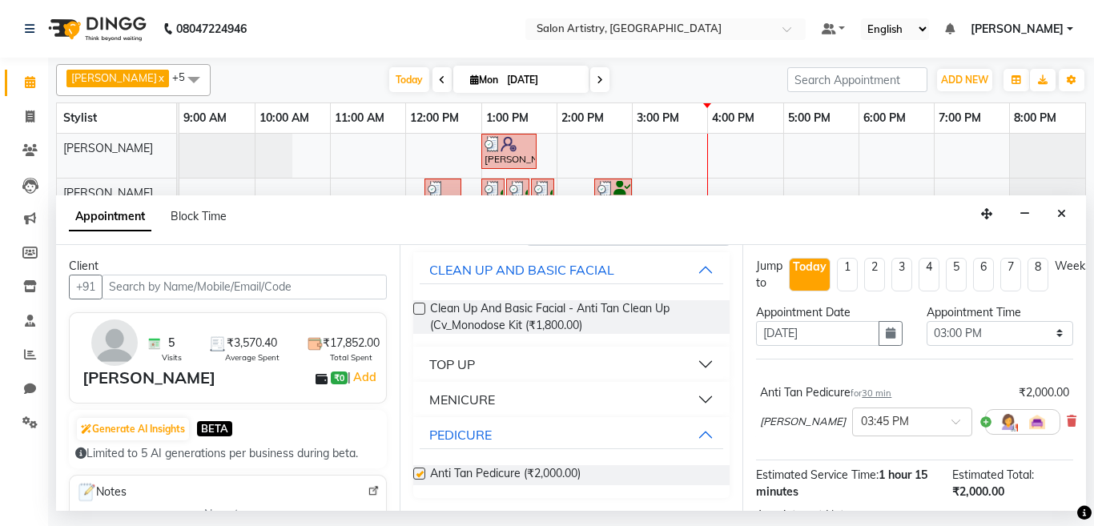
checkbox input "false"
click at [861, 427] on input "text" at bounding box center [896, 420] width 70 height 17
click at [855, 457] on div "03:00 PM" at bounding box center [912, 457] width 119 height 30
click at [879, 394] on span "30 min" at bounding box center [877, 393] width 30 height 11
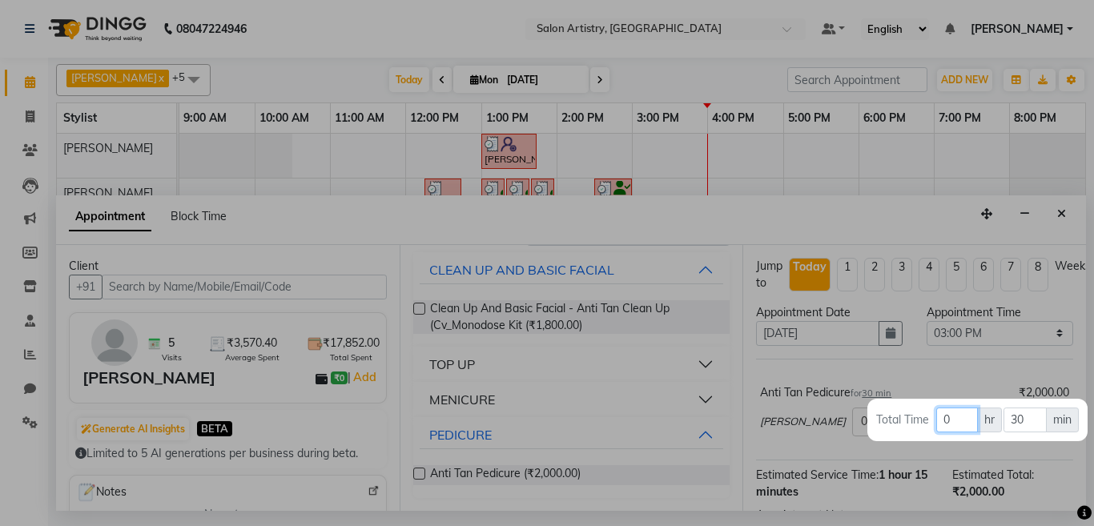
click at [956, 418] on input "0" at bounding box center [957, 420] width 42 height 25
type input "1"
click at [1030, 421] on input "30" at bounding box center [1025, 420] width 42 height 25
type input "3"
type input "15"
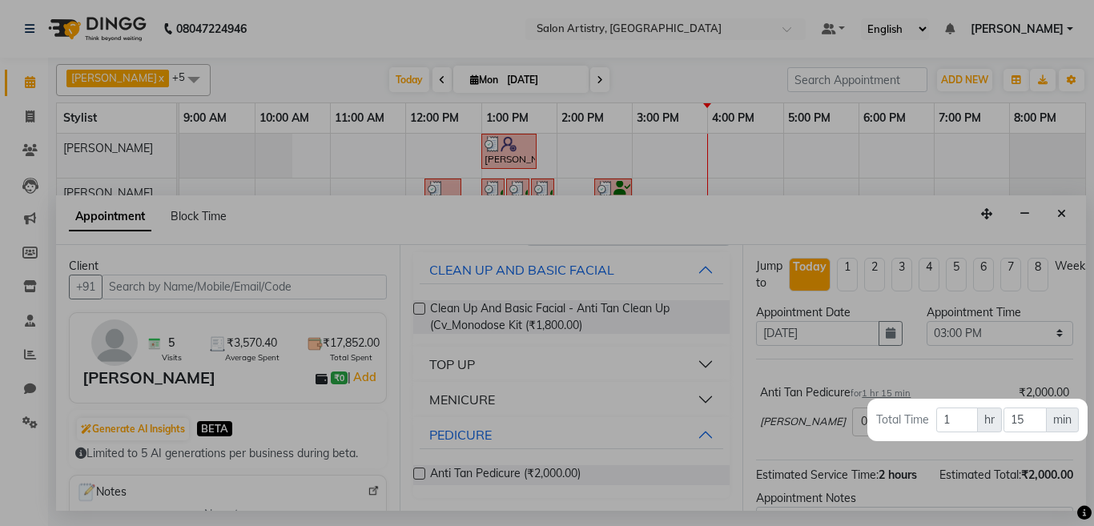
click at [895, 247] on div at bounding box center [547, 263] width 1094 height 526
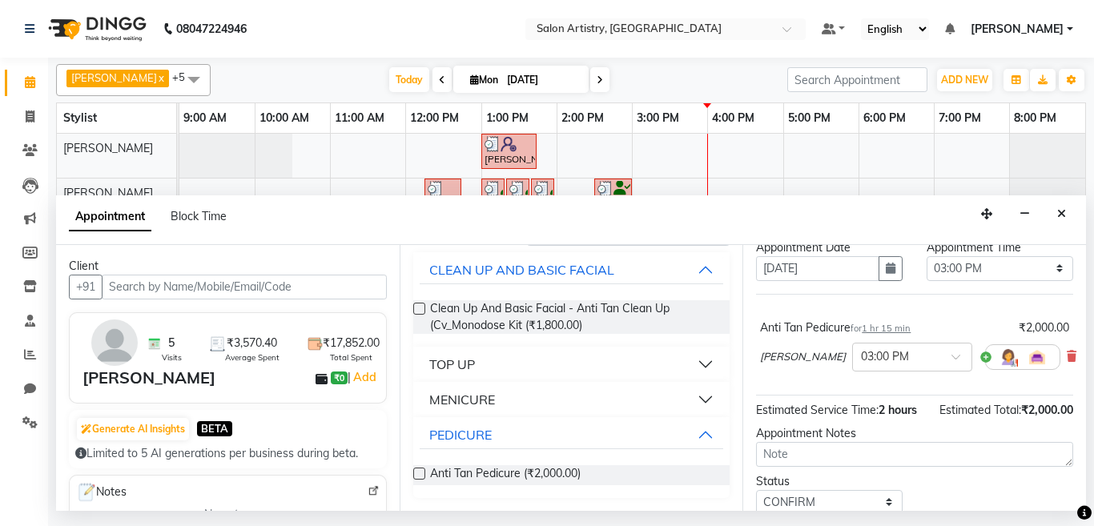
scroll to position [137, 0]
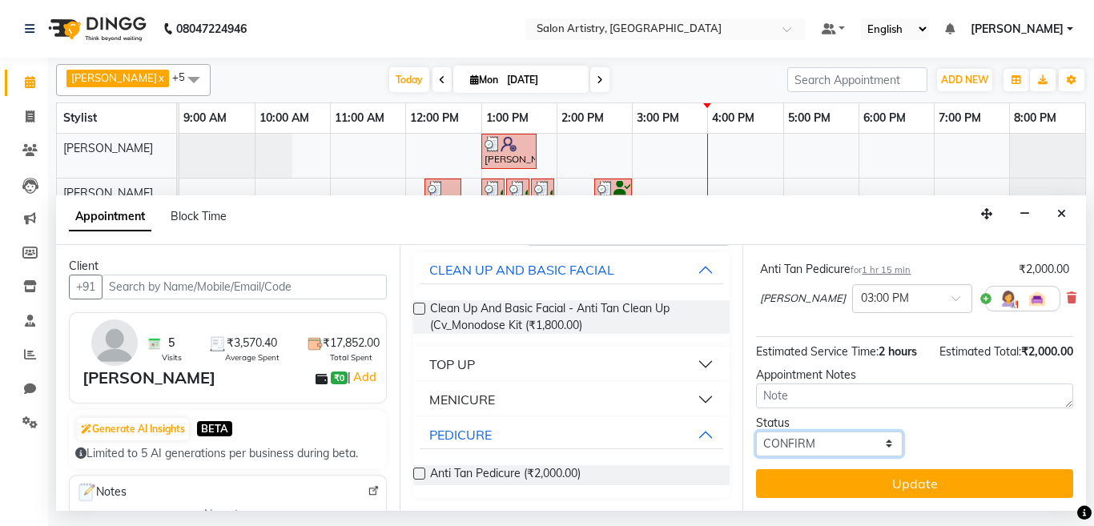
click at [787, 432] on select "Select TENTATIVE CONFIRM CHECK-IN UPCOMING" at bounding box center [829, 444] width 147 height 25
select select "check-in"
click at [756, 432] on select "Select TENTATIVE CONFIRM CHECK-IN UPCOMING" at bounding box center [829, 444] width 147 height 25
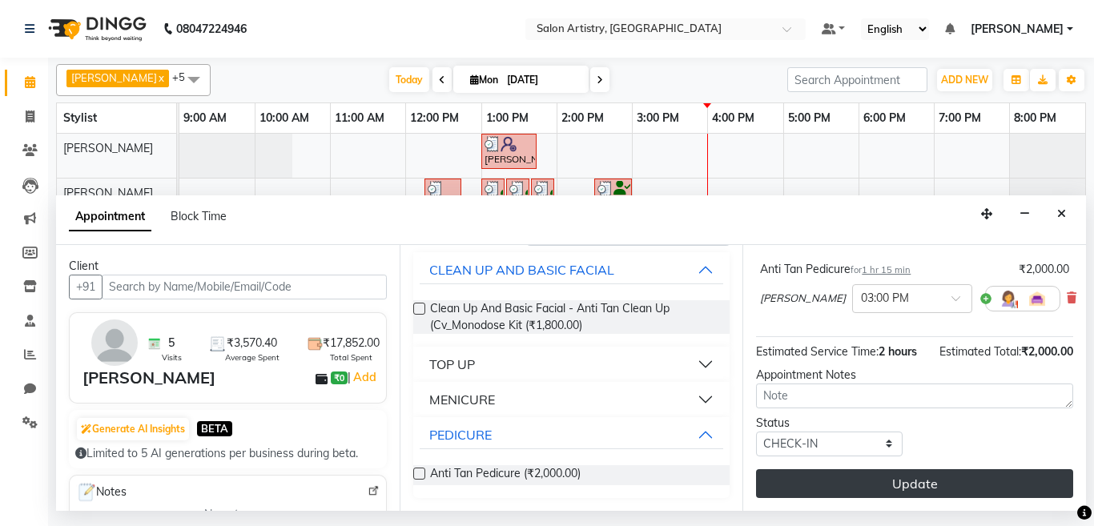
click at [829, 470] on button "Update" at bounding box center [914, 483] width 317 height 29
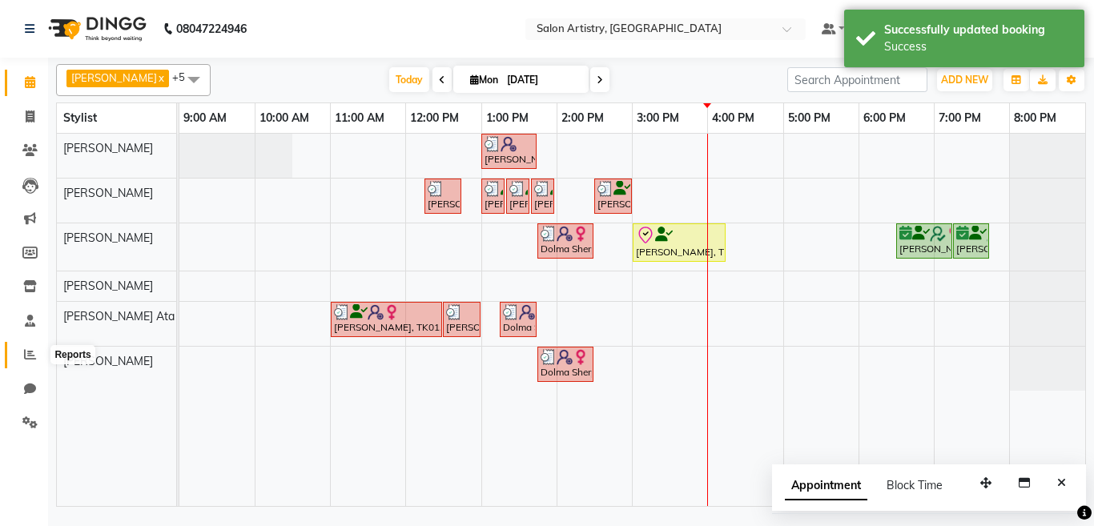
click at [26, 354] on icon at bounding box center [30, 354] width 12 height 12
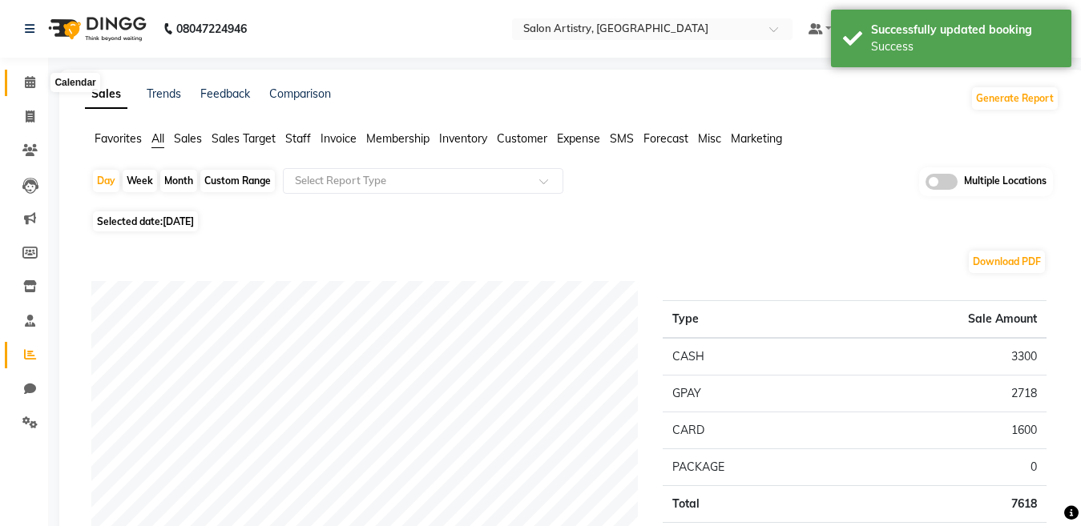
click at [29, 84] on icon at bounding box center [30, 82] width 10 height 12
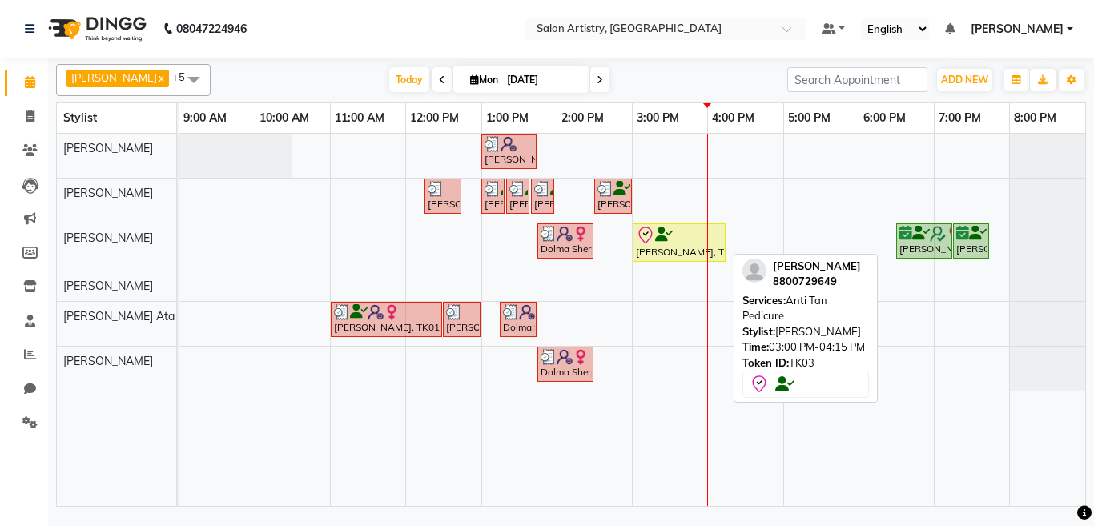
click at [655, 245] on div "[PERSON_NAME], TK03, 03:00 PM-04:15 PM, Anti Tan Pedicure" at bounding box center [679, 243] width 90 height 34
select select "8"
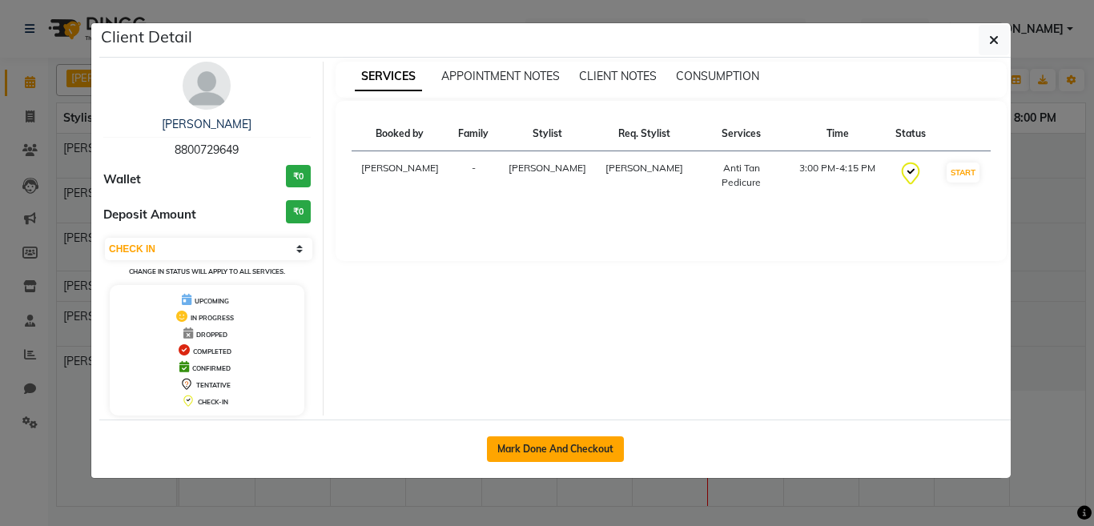
click at [548, 445] on button "Mark Done And Checkout" at bounding box center [555, 450] width 137 height 26
select select "service"
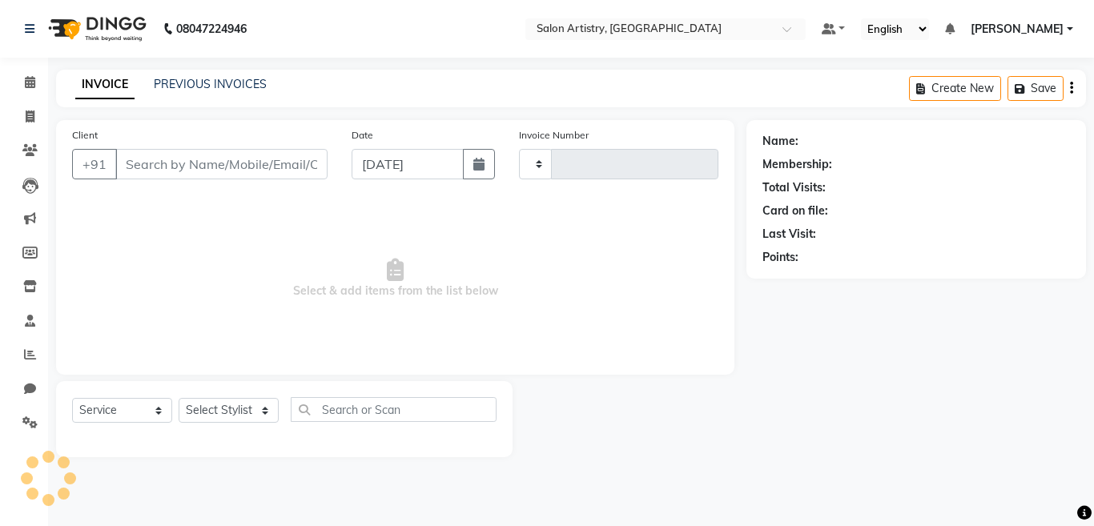
type input "2245"
select select "8285"
select select "79865"
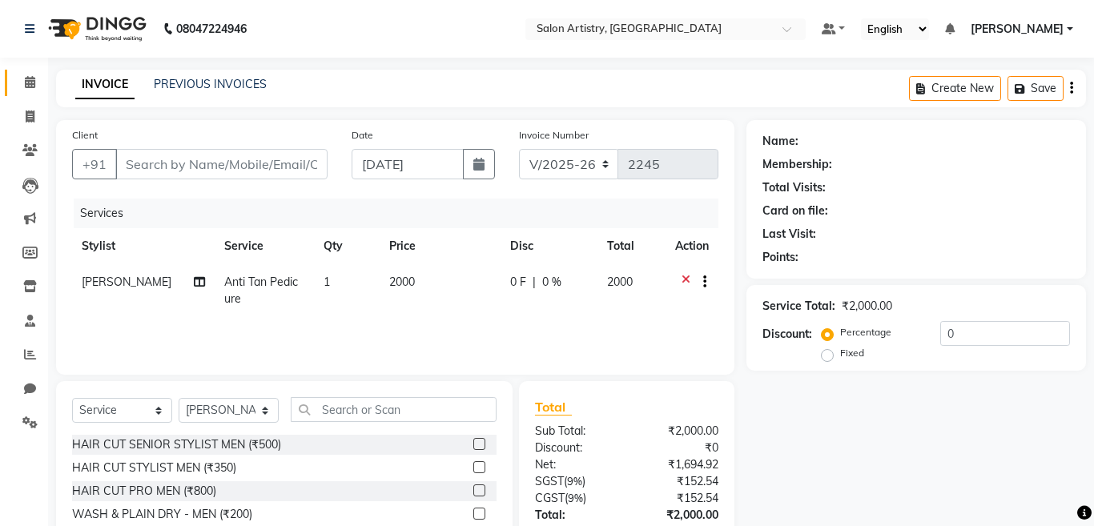
type input "8800729649"
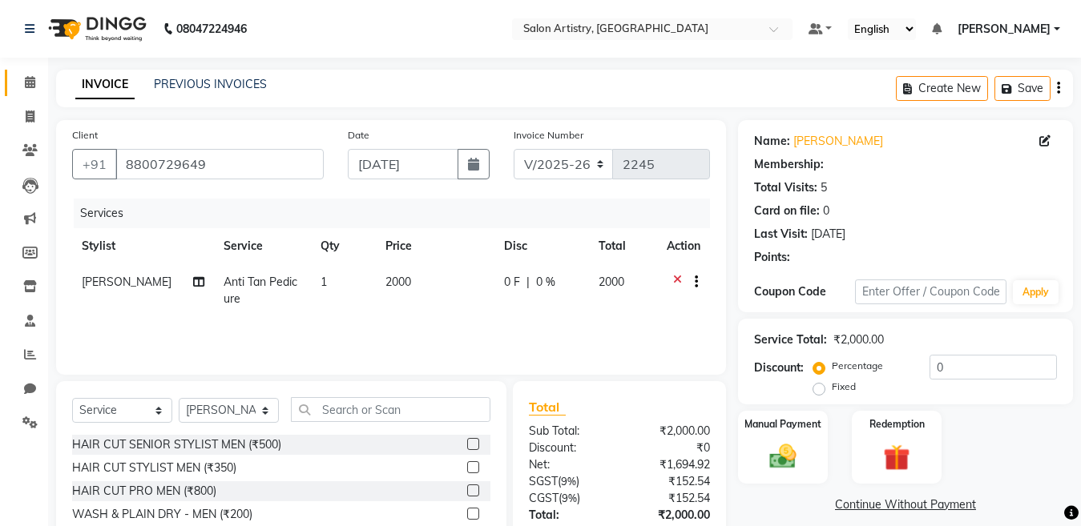
select select "1: Object"
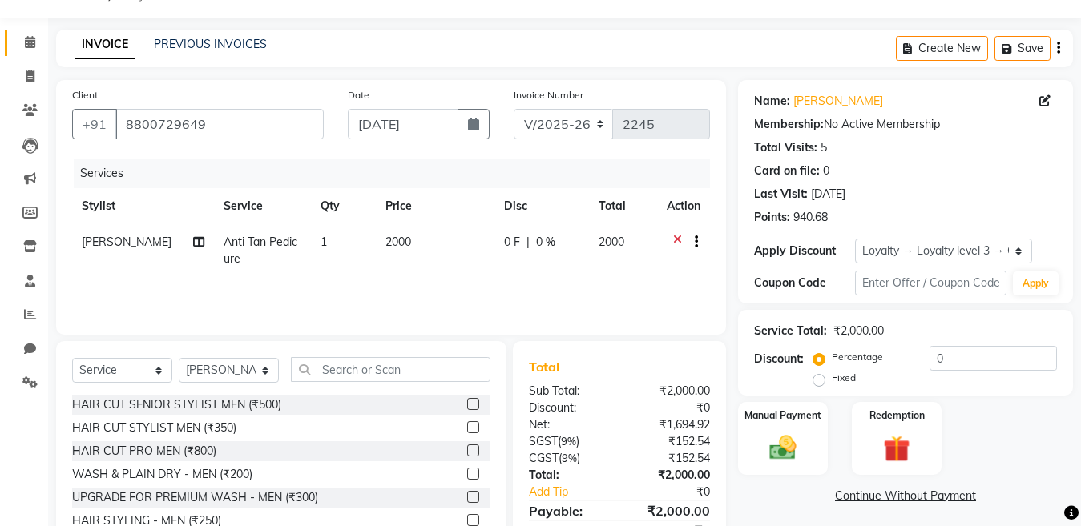
scroll to position [115, 0]
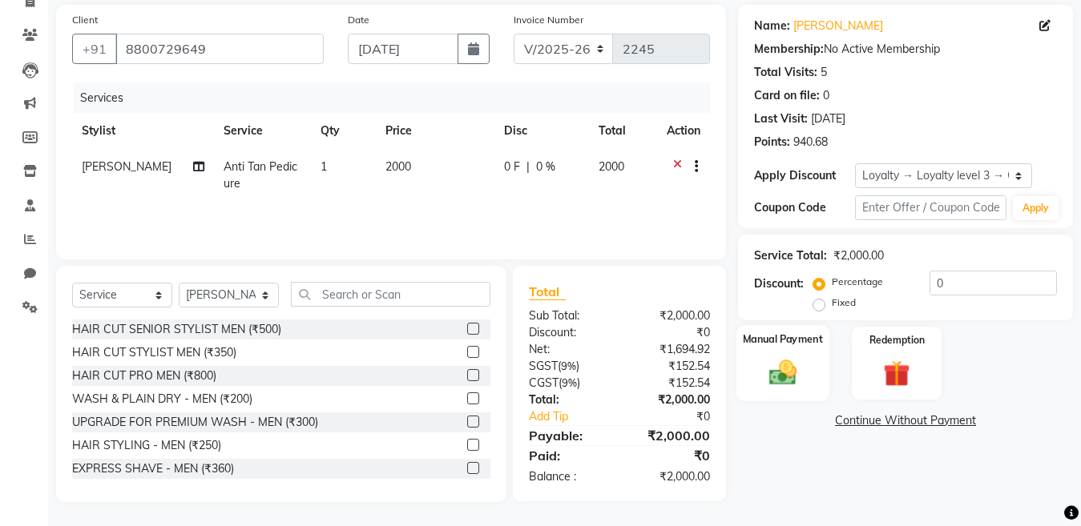
click at [787, 376] on img at bounding box center [782, 372] width 45 height 32
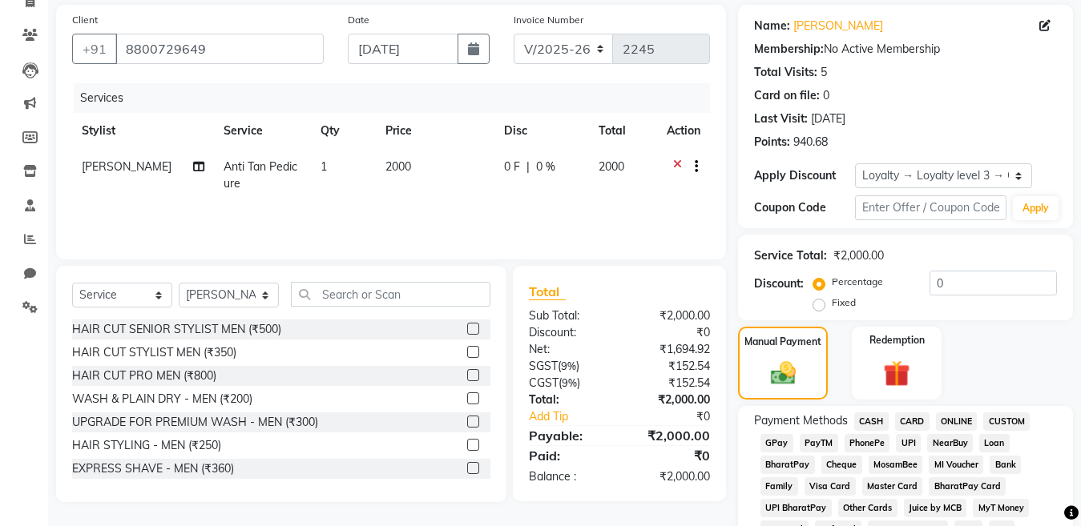
click at [776, 441] on span "GPay" at bounding box center [776, 443] width 33 height 18
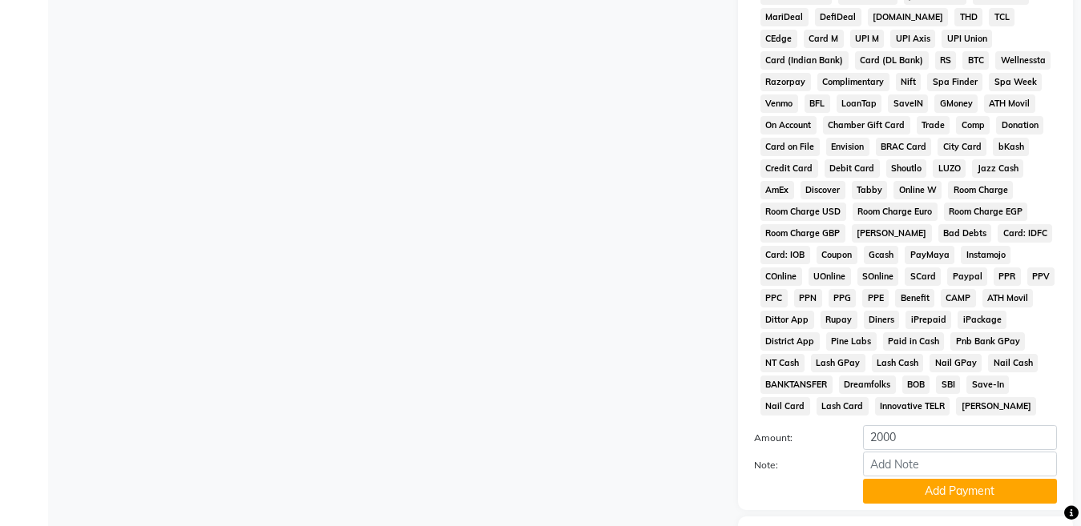
scroll to position [676, 0]
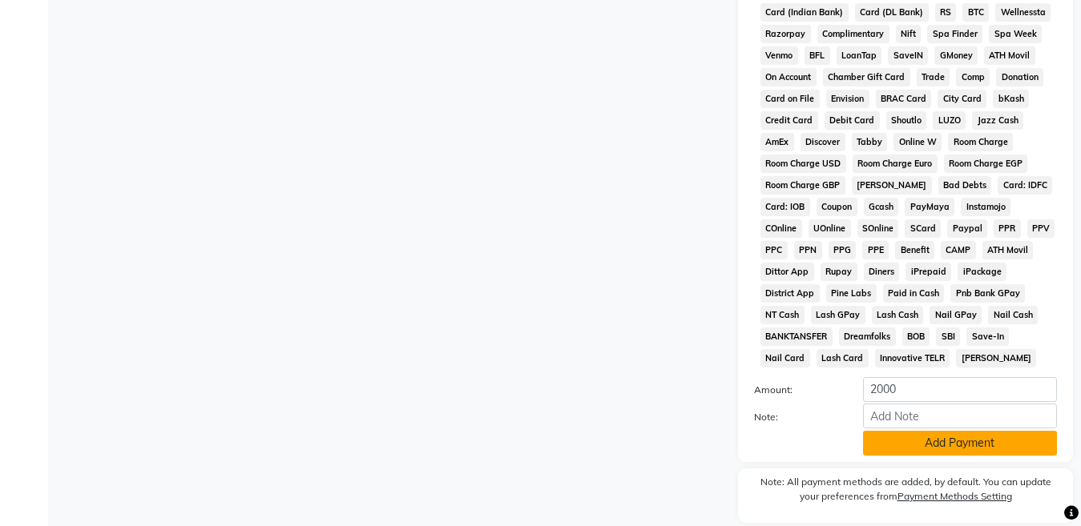
click at [923, 439] on button "Add Payment" at bounding box center [960, 443] width 194 height 25
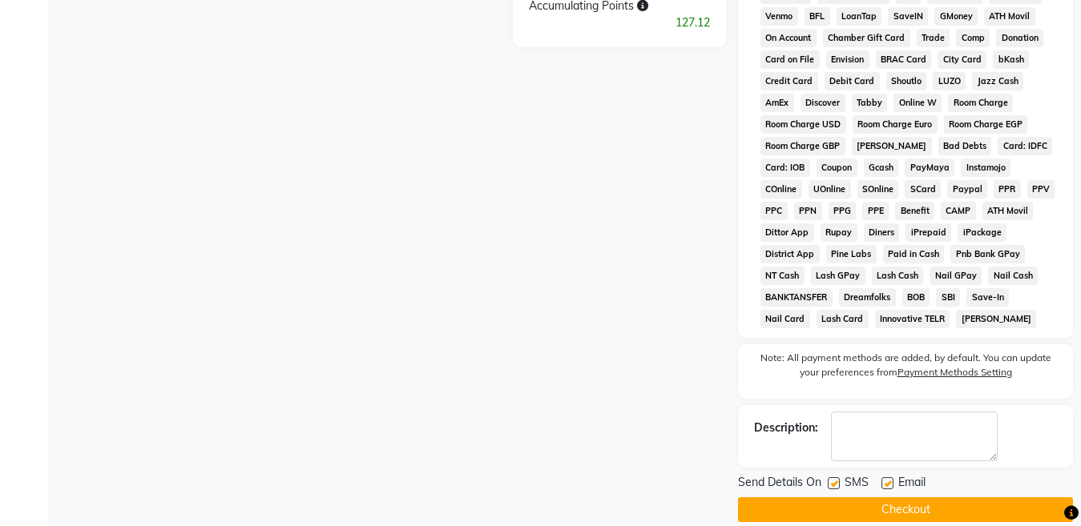
scroll to position [735, 0]
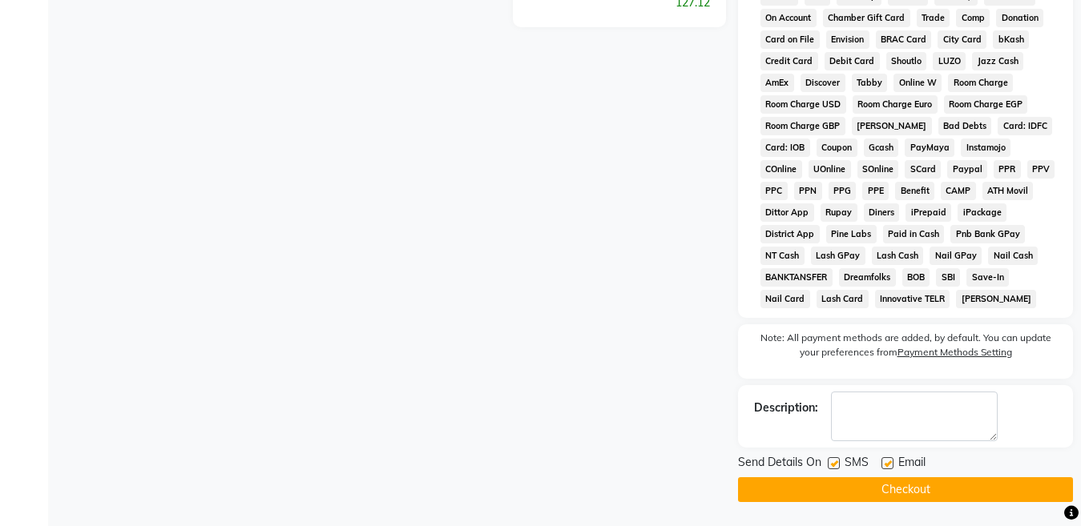
click at [854, 490] on button "Checkout" at bounding box center [905, 489] width 335 height 25
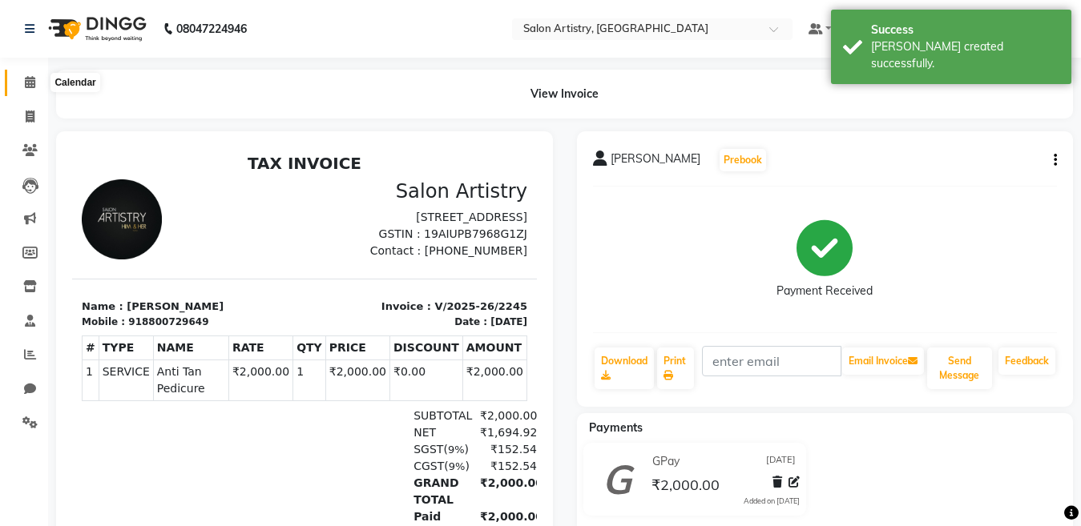
click at [27, 79] on icon at bounding box center [30, 82] width 10 height 12
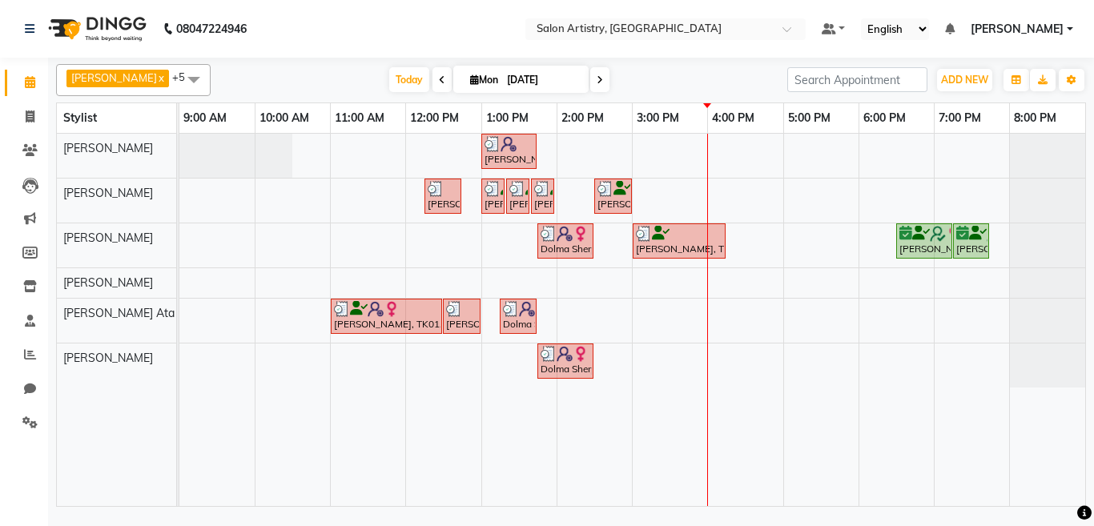
click at [597, 78] on icon at bounding box center [600, 80] width 6 height 10
type input "02-09-2025"
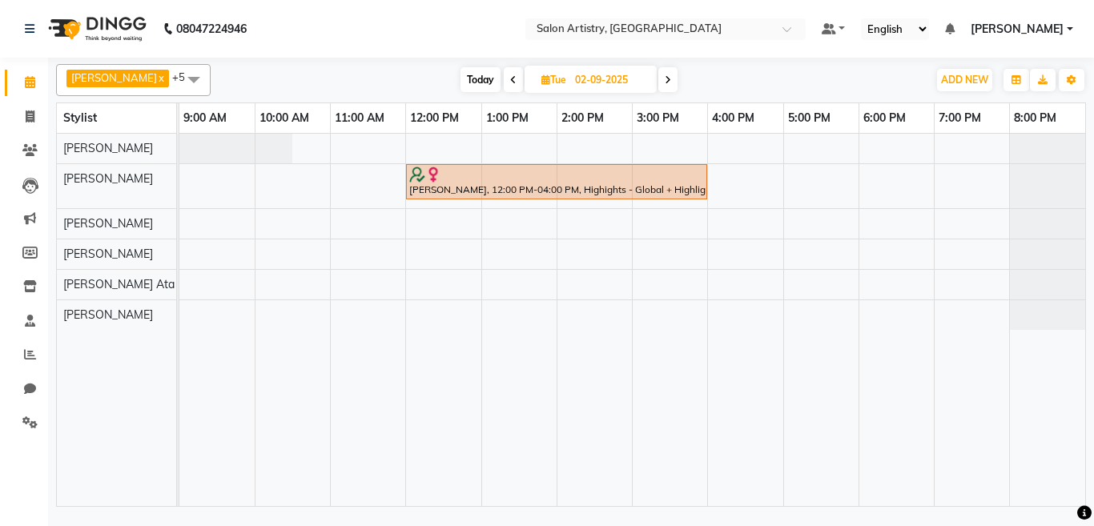
click at [178, 78] on span at bounding box center [194, 79] width 32 height 30
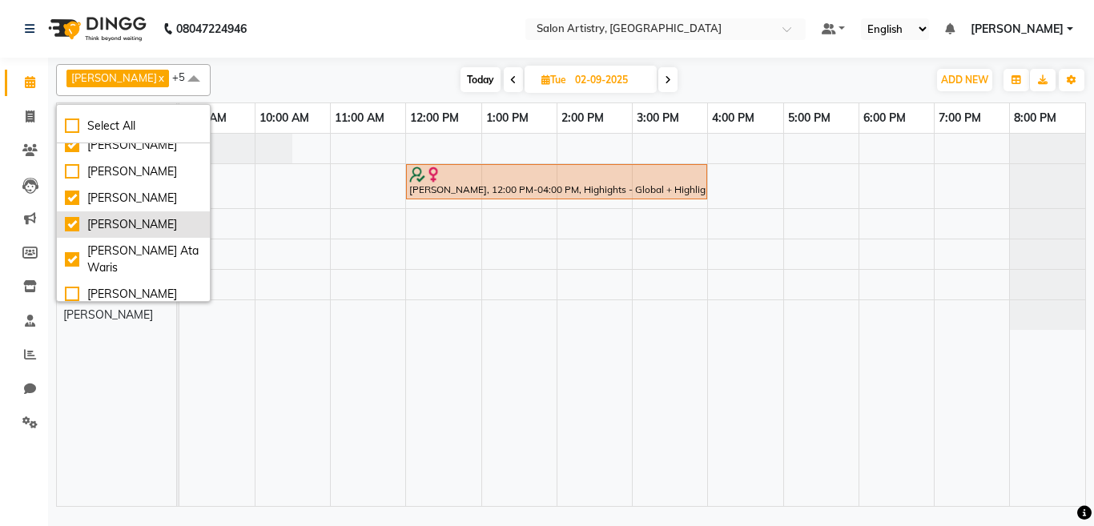
scroll to position [160, 0]
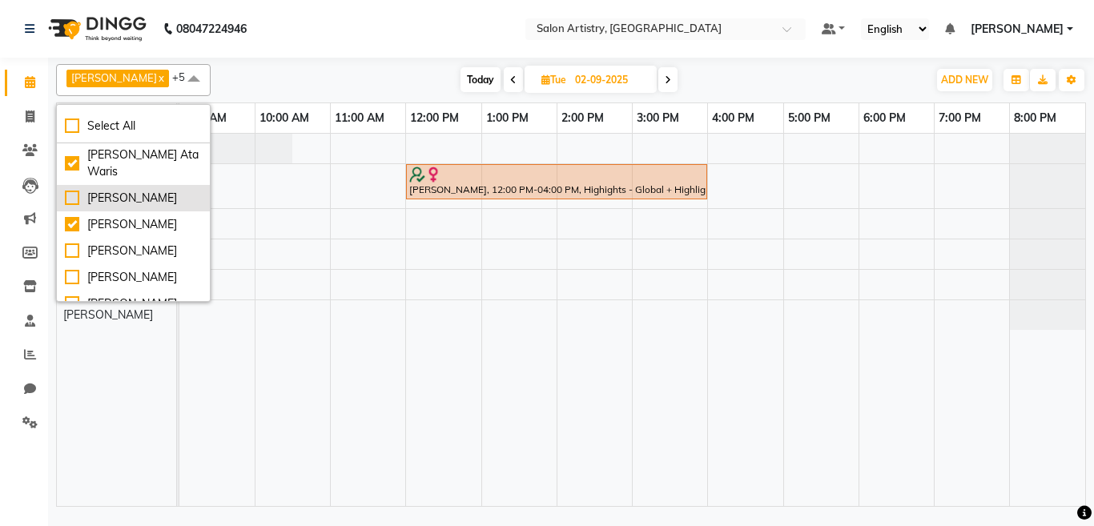
click at [118, 207] on div "[PERSON_NAME]" at bounding box center [133, 198] width 137 height 17
checkbox input "true"
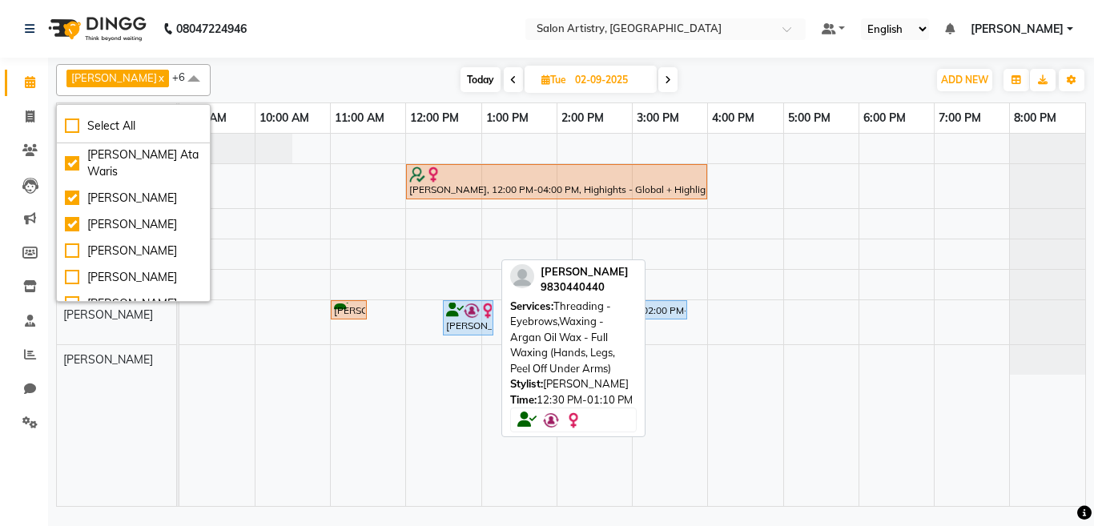
click at [457, 324] on div "[PERSON_NAME], 12:30 PM-01:10 PM, Threading - Eyebrows,Waxing - Argan Oil Wax -…" at bounding box center [468, 318] width 47 height 30
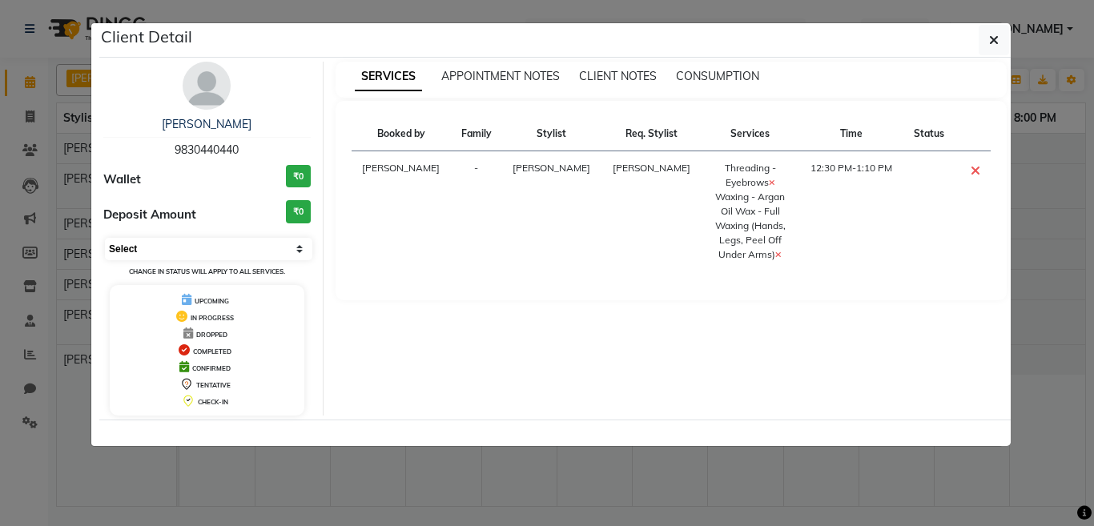
click at [176, 248] on select "Select CONFIRMED TENTATIVE" at bounding box center [208, 249] width 207 height 22
select select "6"
click at [105, 238] on select "Select CONFIRMED TENTATIVE" at bounding box center [208, 249] width 207 height 22
click at [991, 36] on icon "button" at bounding box center [994, 40] width 10 height 13
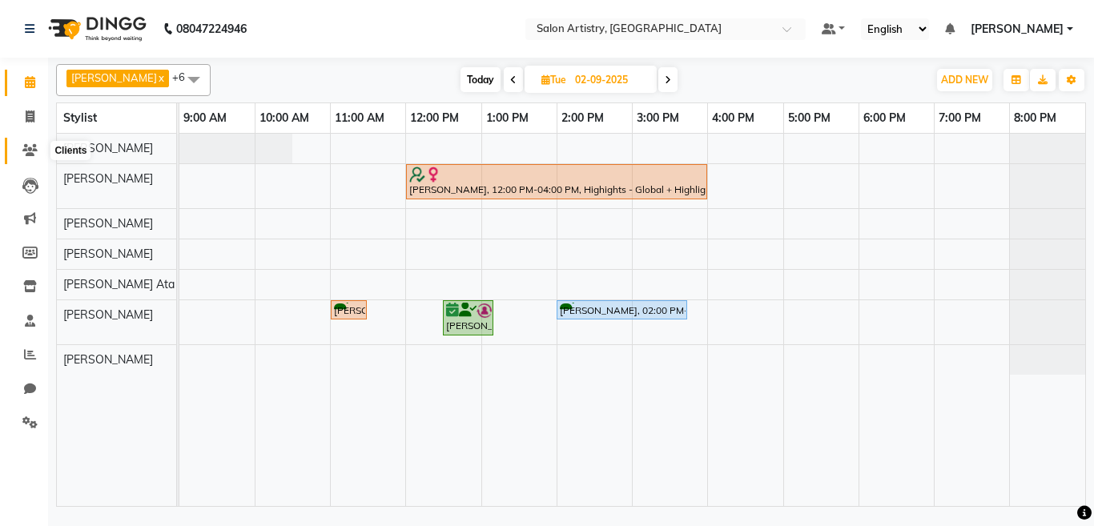
click at [34, 147] on icon at bounding box center [29, 150] width 15 height 12
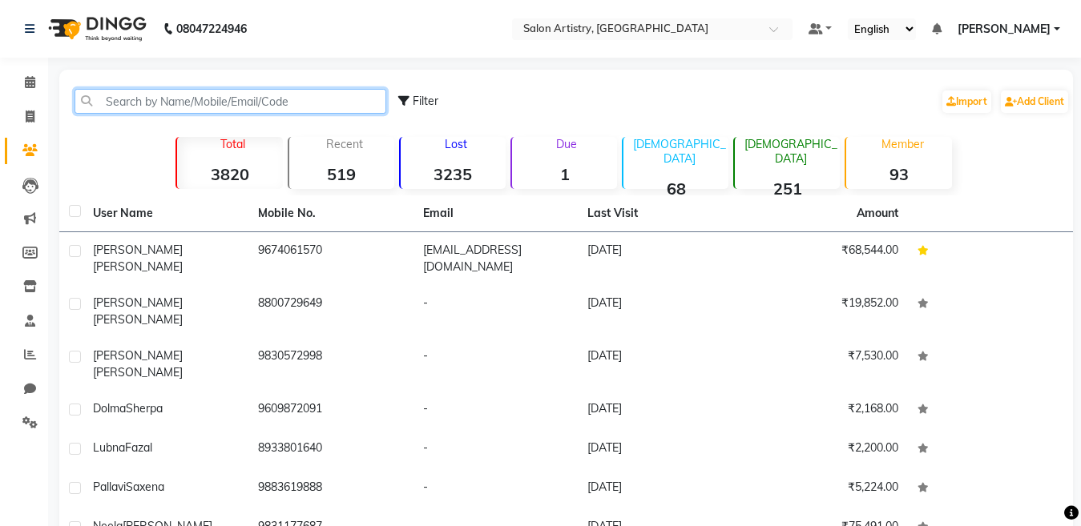
click at [281, 101] on input "text" at bounding box center [230, 101] width 312 height 25
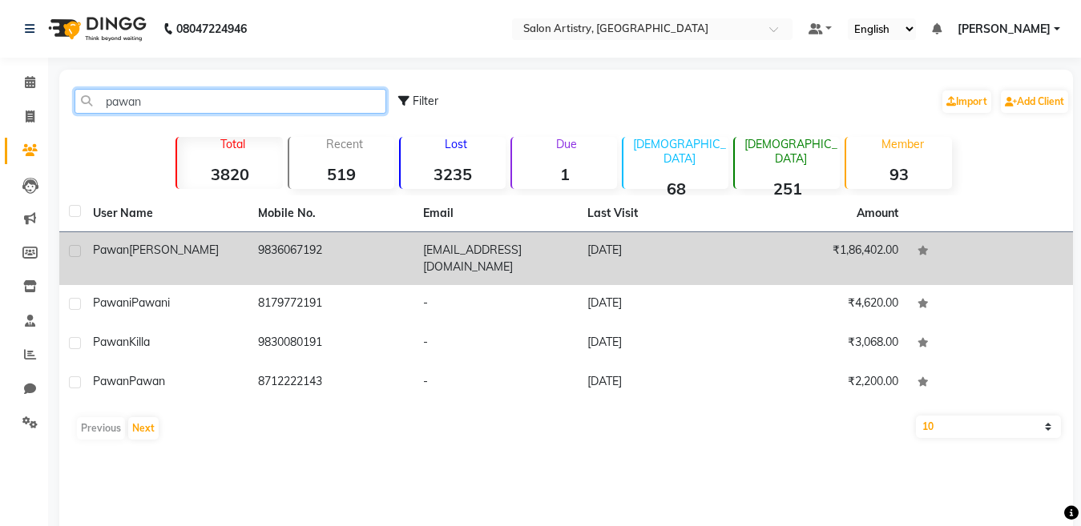
type input "pawan"
click at [307, 248] on td "9836067192" at bounding box center [330, 258] width 165 height 53
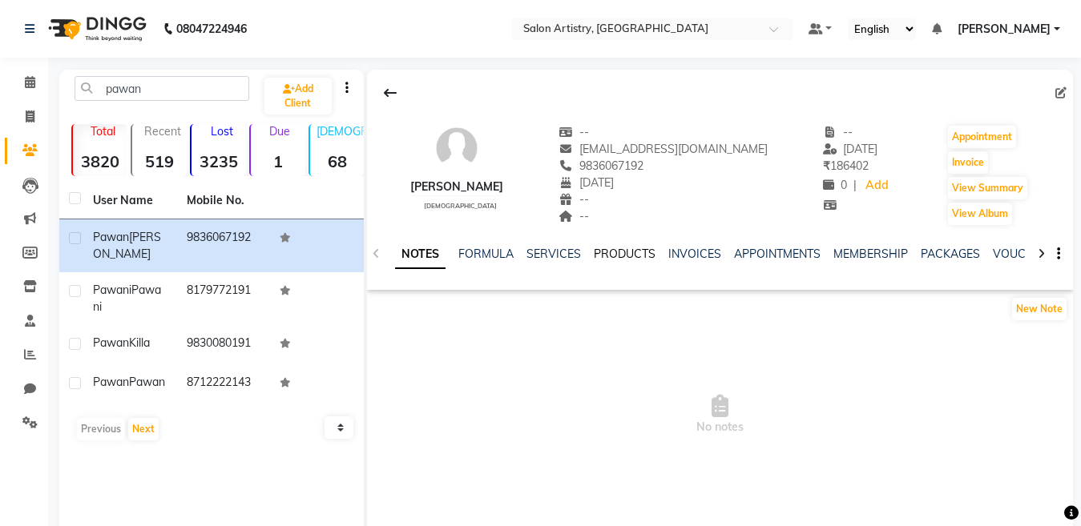
click at [603, 254] on link "PRODUCTS" at bounding box center [625, 254] width 62 height 14
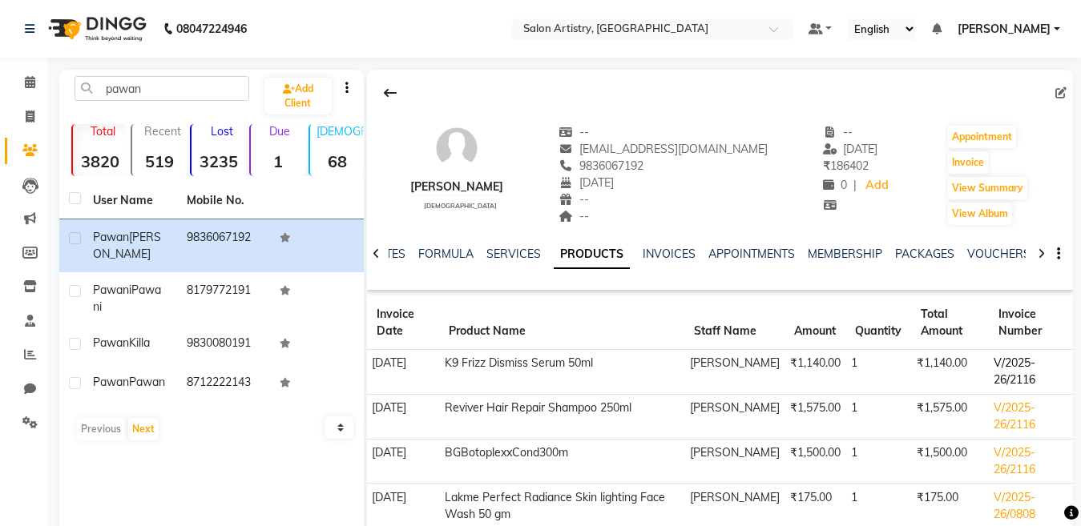
click at [1002, 364] on td "V/2025-26/2116" at bounding box center [1030, 372] width 84 height 45
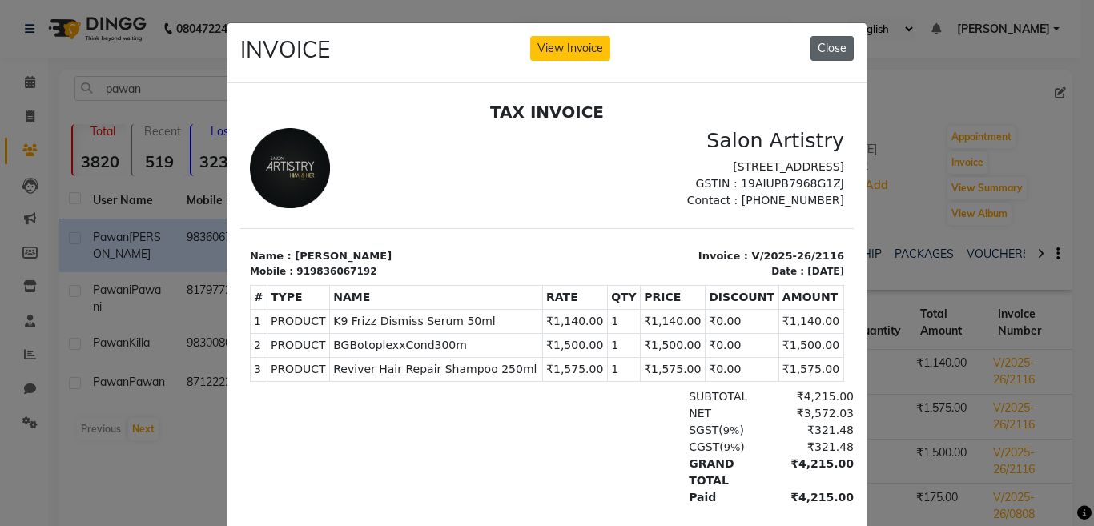
click at [819, 49] on button "Close" at bounding box center [832, 48] width 43 height 25
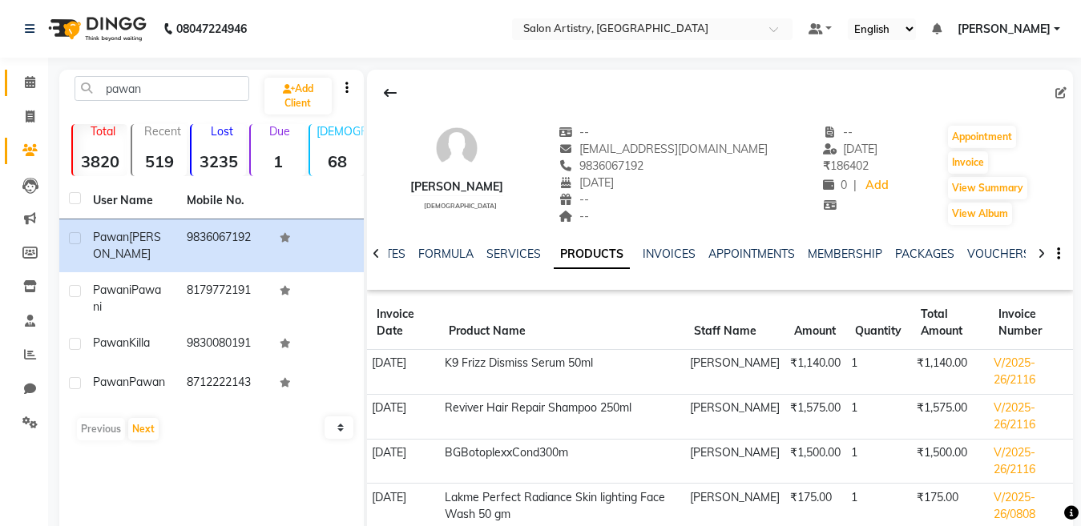
click at [31, 79] on icon at bounding box center [30, 82] width 10 height 12
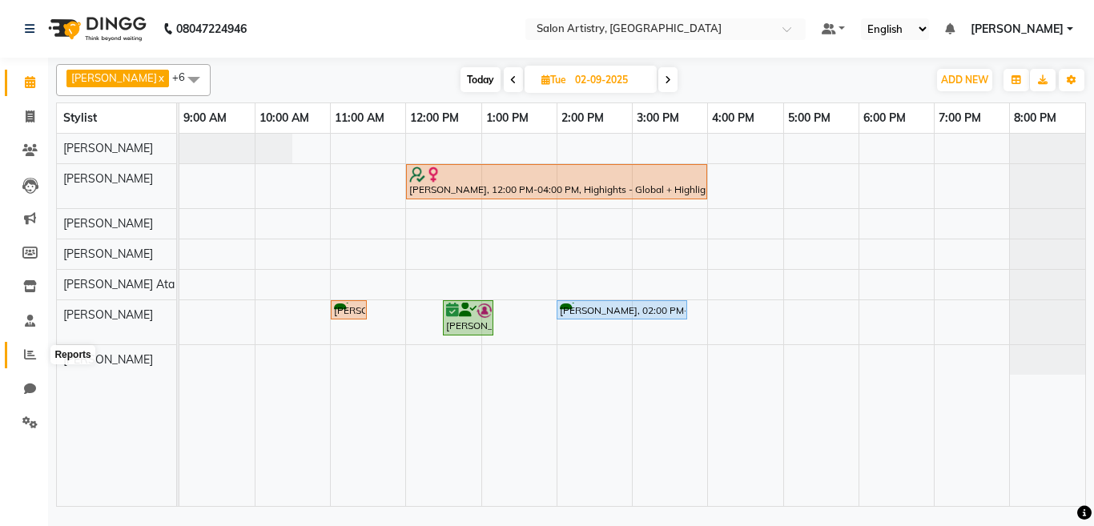
click at [28, 356] on icon at bounding box center [30, 354] width 12 height 12
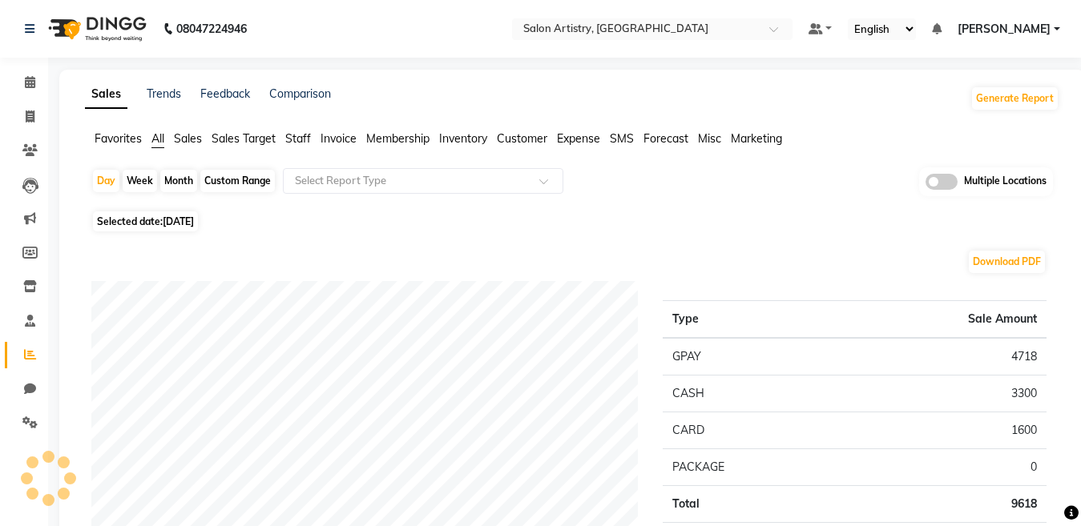
click at [245, 176] on div "Custom Range" at bounding box center [237, 181] width 74 height 22
select select "9"
select select "2025"
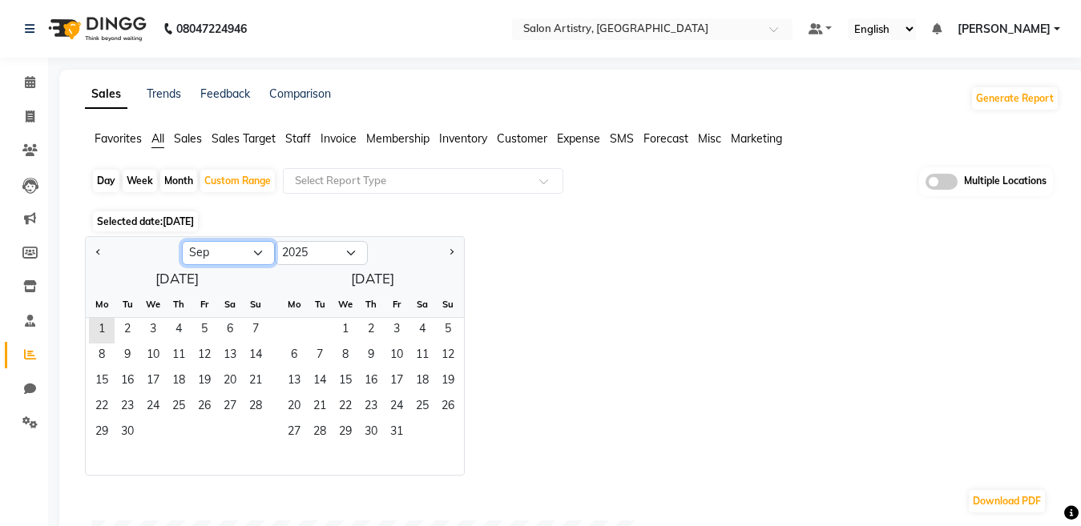
click at [202, 256] on select "Jan Feb Mar Apr May Jun Jul Aug Sep Oct Nov Dec" at bounding box center [228, 253] width 93 height 24
select select "8"
click at [182, 241] on select "Jan Feb Mar Apr May Jun Jul Aug Sep Oct Nov Dec" at bounding box center [228, 253] width 93 height 24
click at [227, 407] on span "23" at bounding box center [230, 408] width 26 height 26
click at [229, 404] on span "23" at bounding box center [230, 408] width 26 height 26
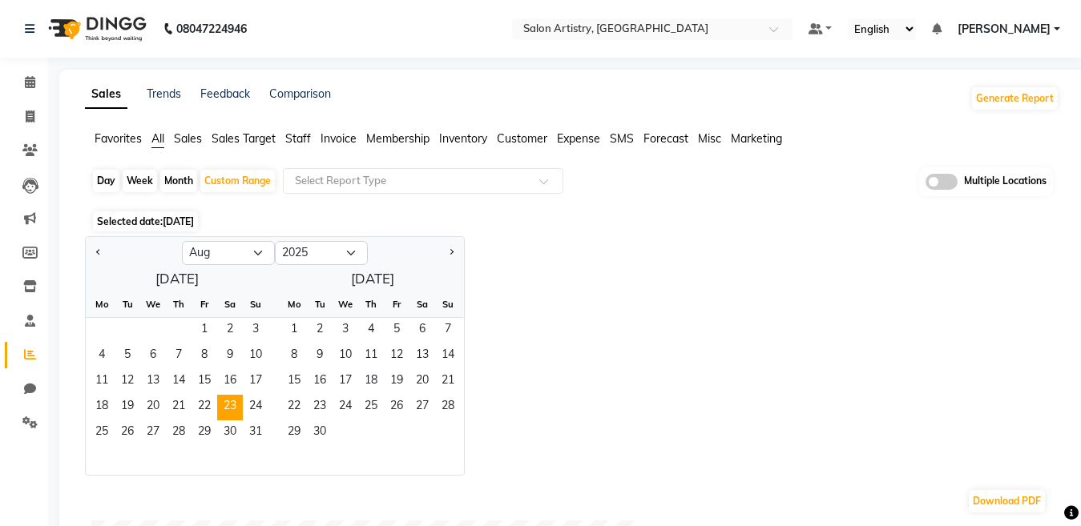
click at [671, 364] on div "Jan Feb Mar Apr May Jun Jul Aug Sep Oct Nov Dec 2015 2016 2017 2018 2019 2020 2…" at bounding box center [572, 355] width 974 height 239
click at [106, 179] on div "Day" at bounding box center [106, 181] width 26 height 22
select select "8"
select select "2025"
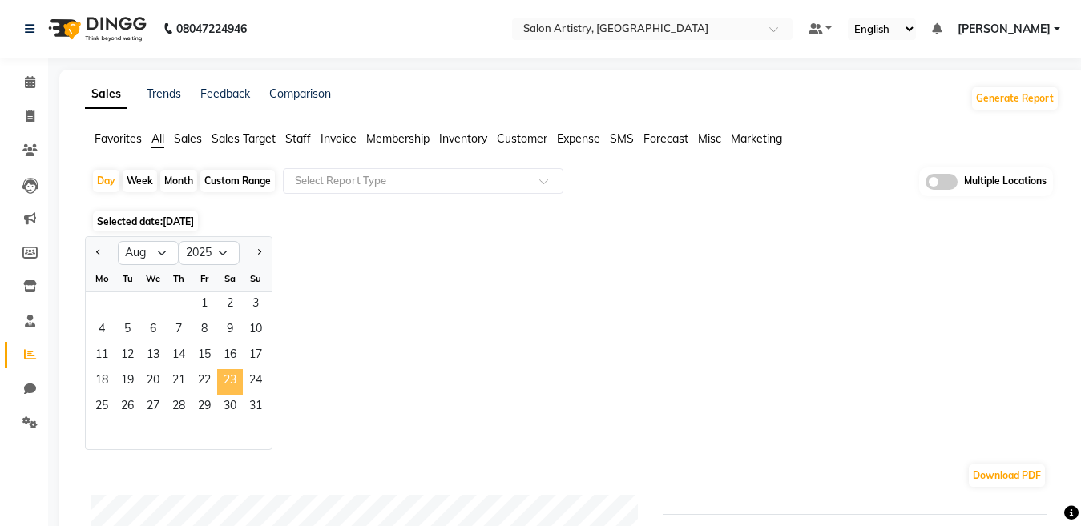
click at [233, 377] on span "23" at bounding box center [230, 382] width 26 height 26
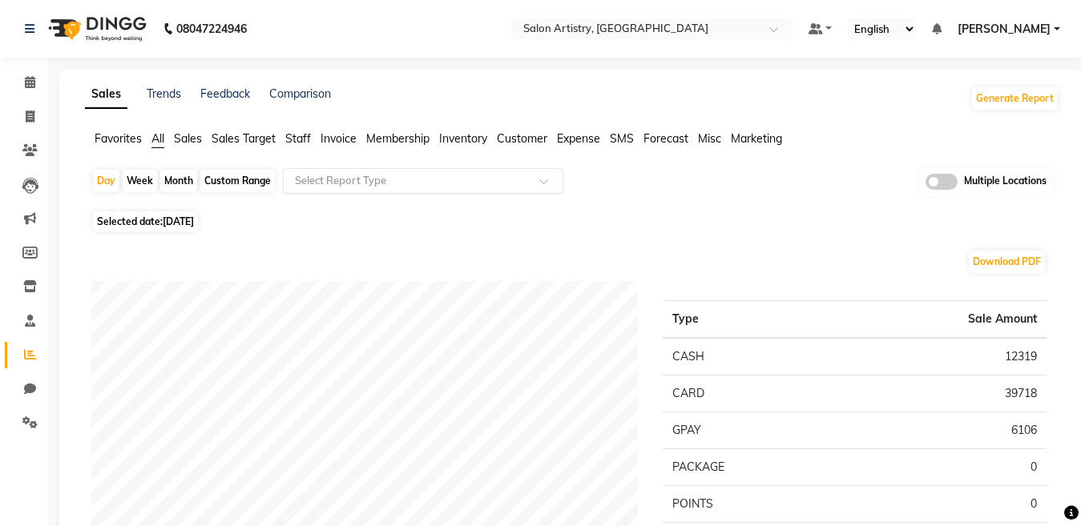
click at [338, 182] on input "text" at bounding box center [407, 181] width 231 height 16
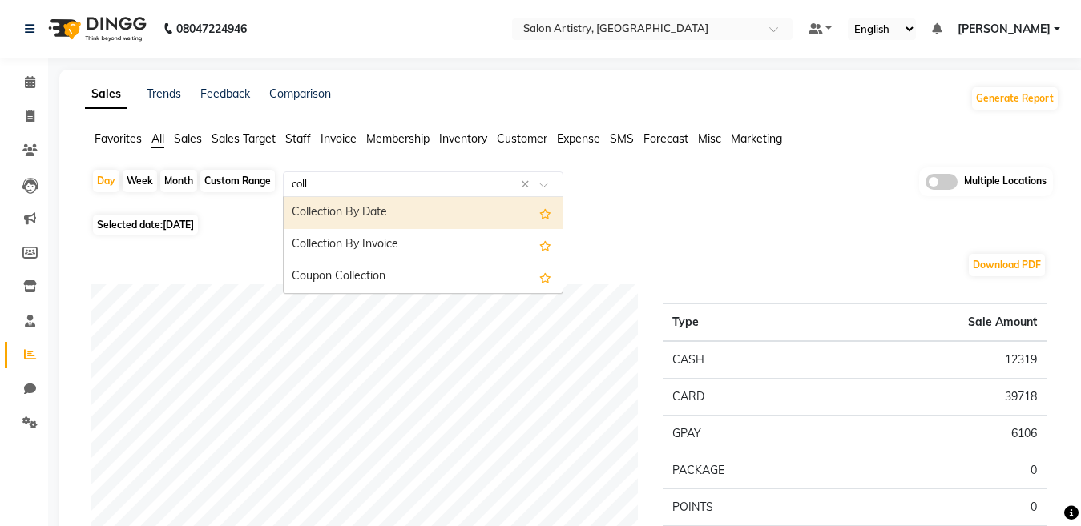
type input "colle"
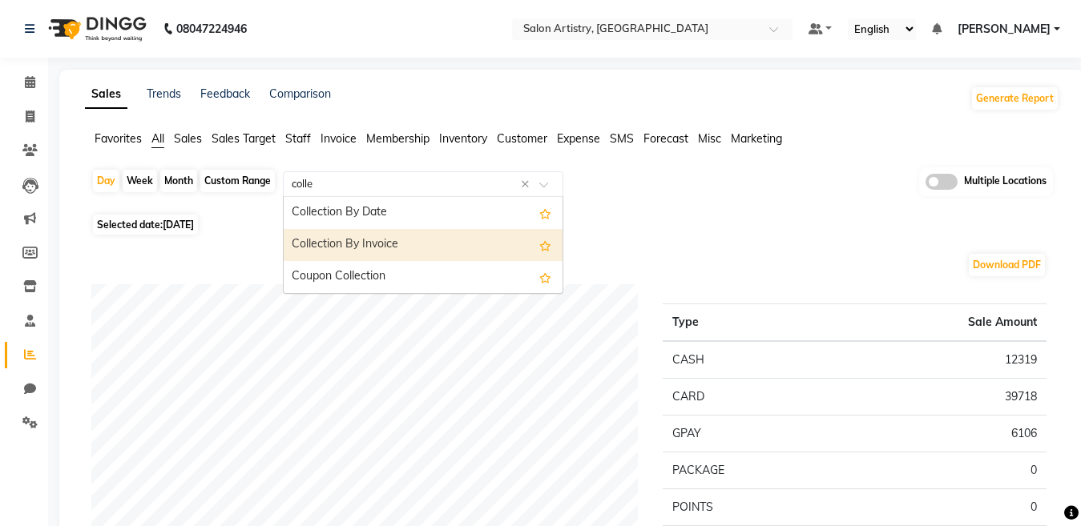
click at [342, 243] on div "Collection By Invoice" at bounding box center [423, 245] width 279 height 32
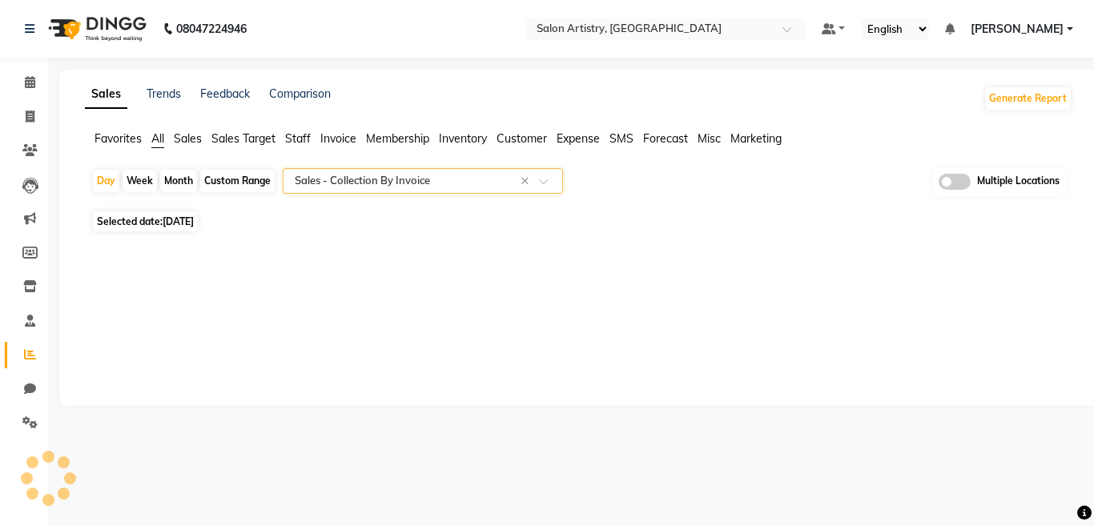
select select "full_report"
select select "csv"
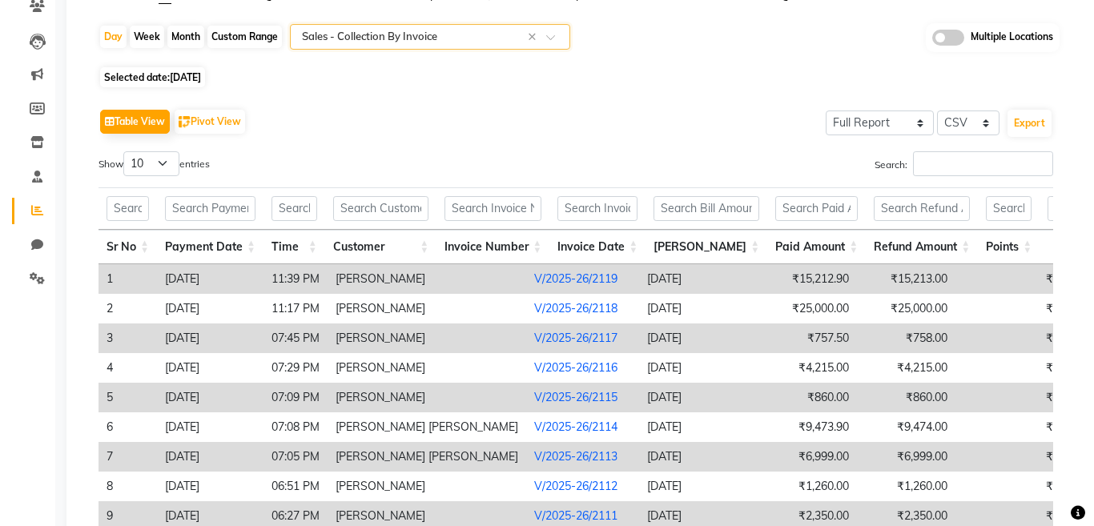
scroll to position [167, 0]
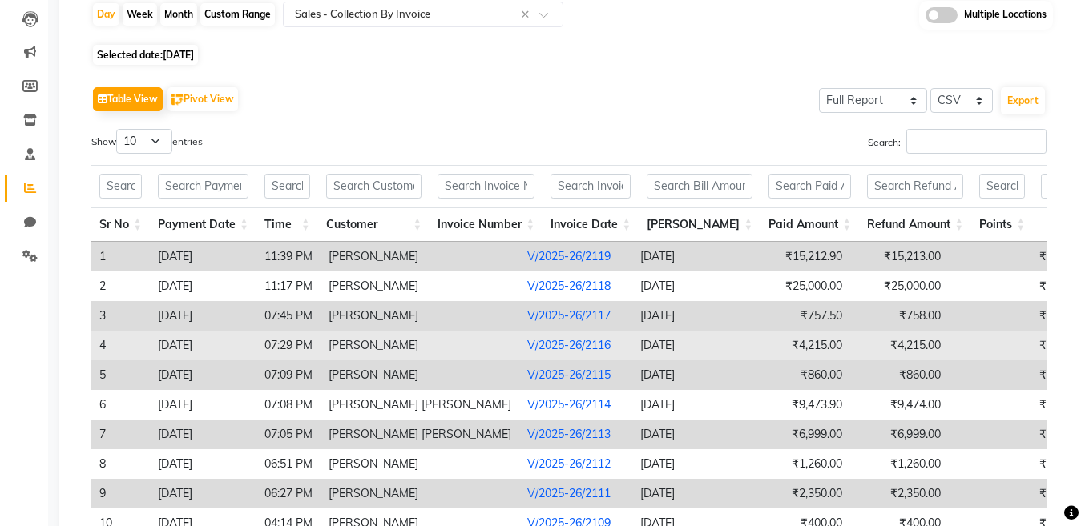
click at [527, 344] on link "V/2025-26/2116" at bounding box center [568, 345] width 83 height 14
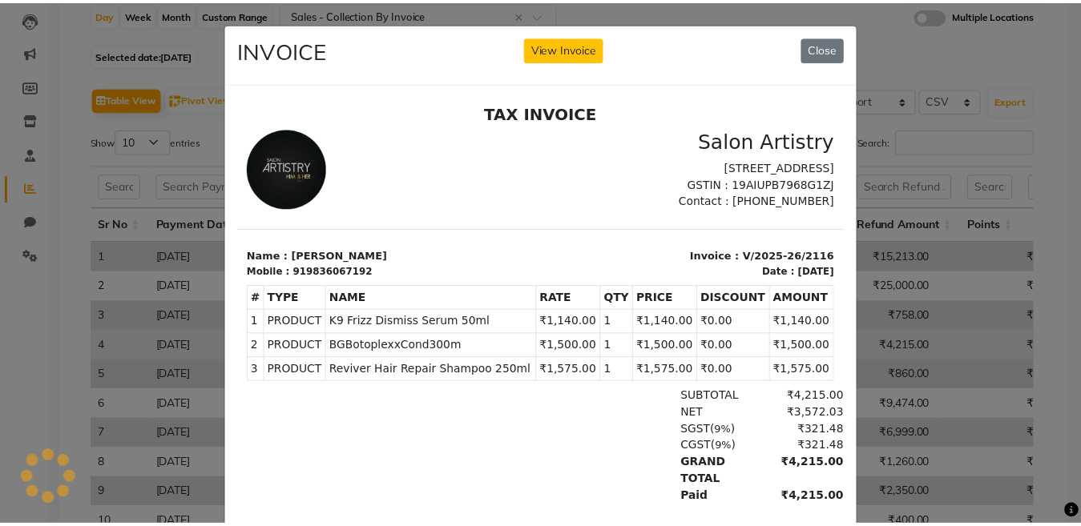
scroll to position [0, 0]
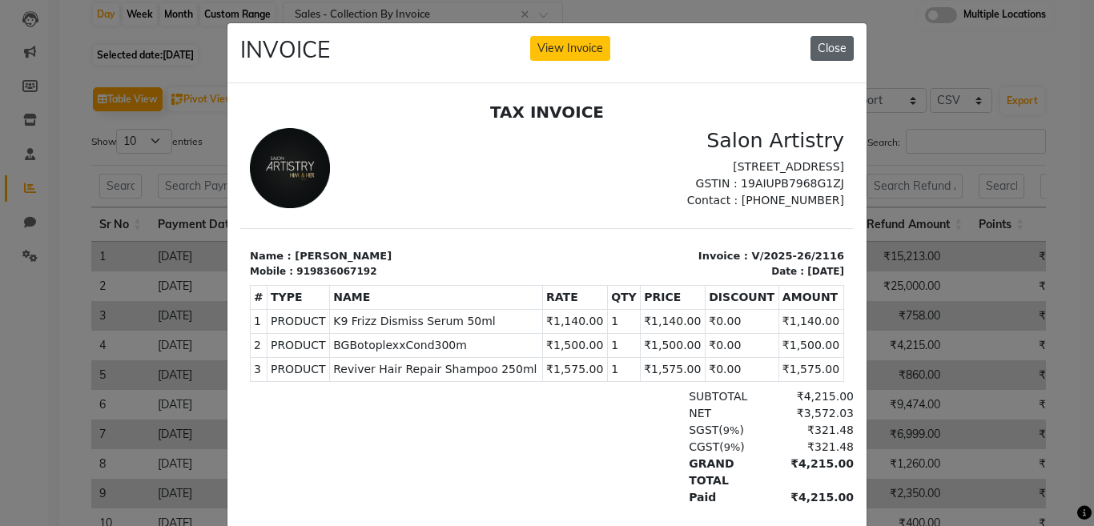
click at [820, 42] on button "Close" at bounding box center [832, 48] width 43 height 25
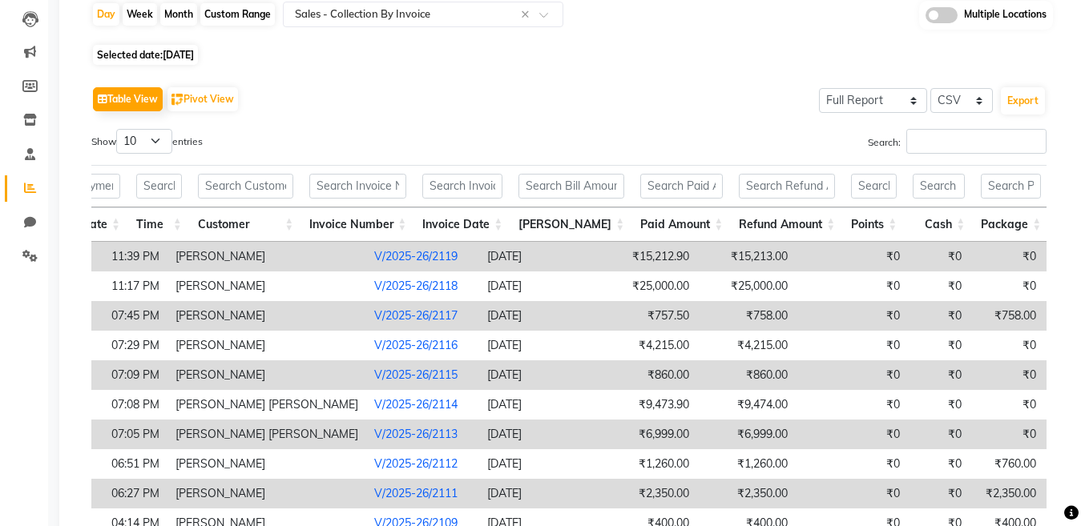
scroll to position [0, 159]
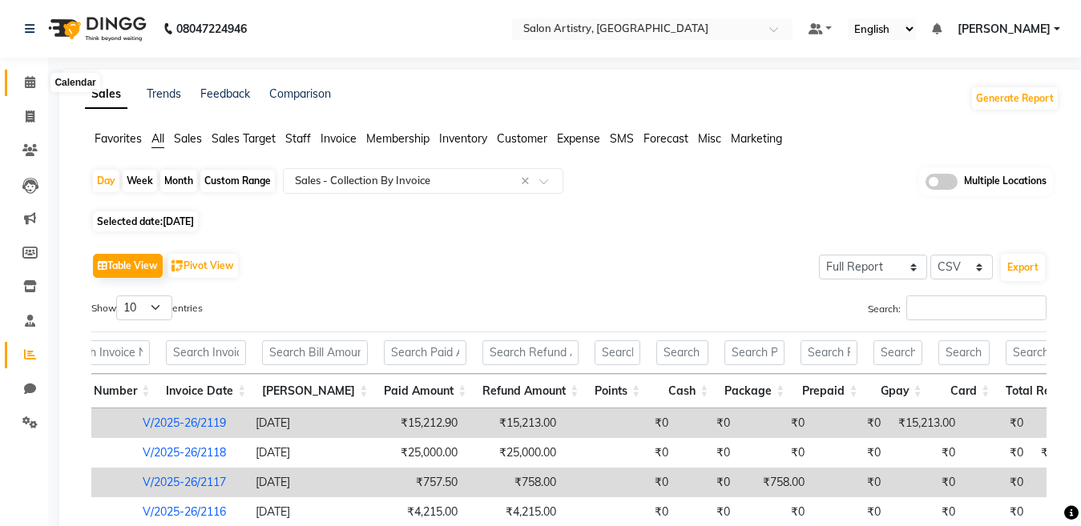
click at [28, 80] on icon at bounding box center [30, 82] width 10 height 12
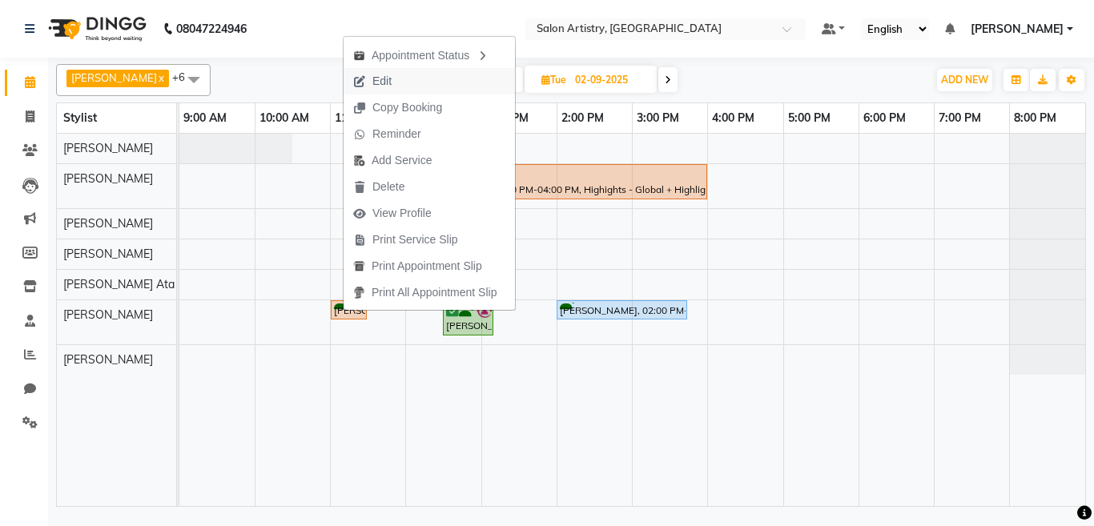
click at [392, 83] on span "Edit" at bounding box center [381, 81] width 19 height 17
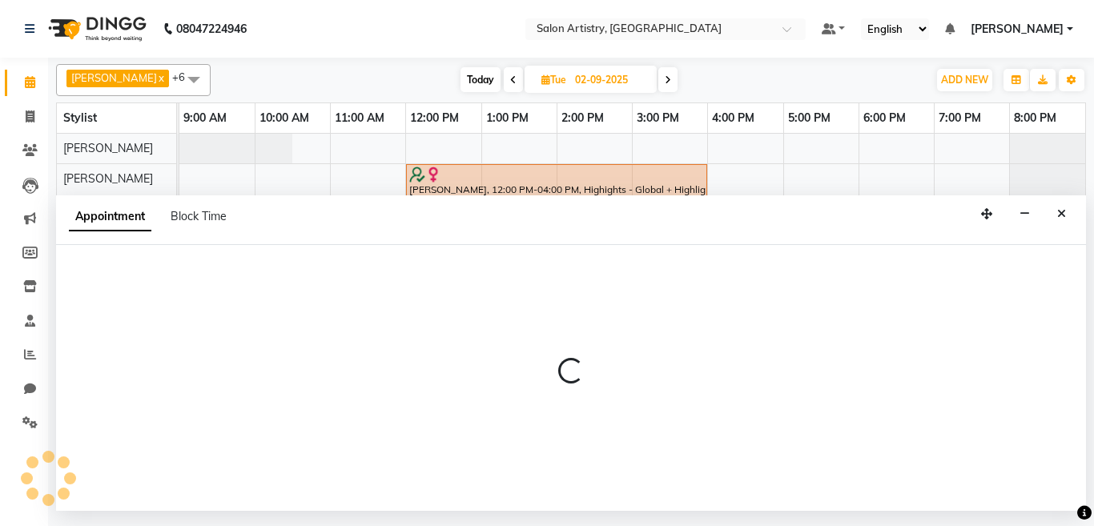
select select "tentative"
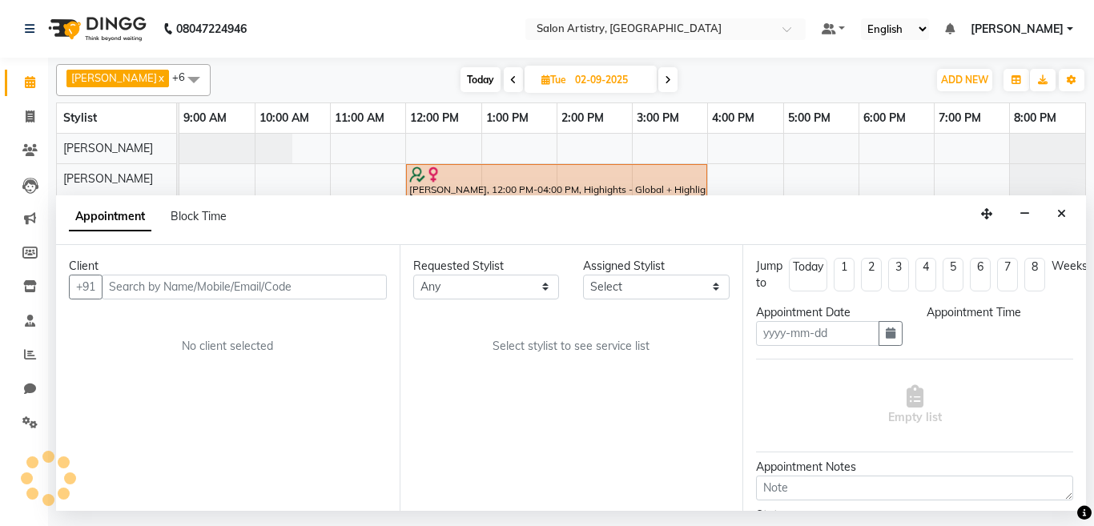
type input "02-09-2025"
select select "660"
select select "79859"
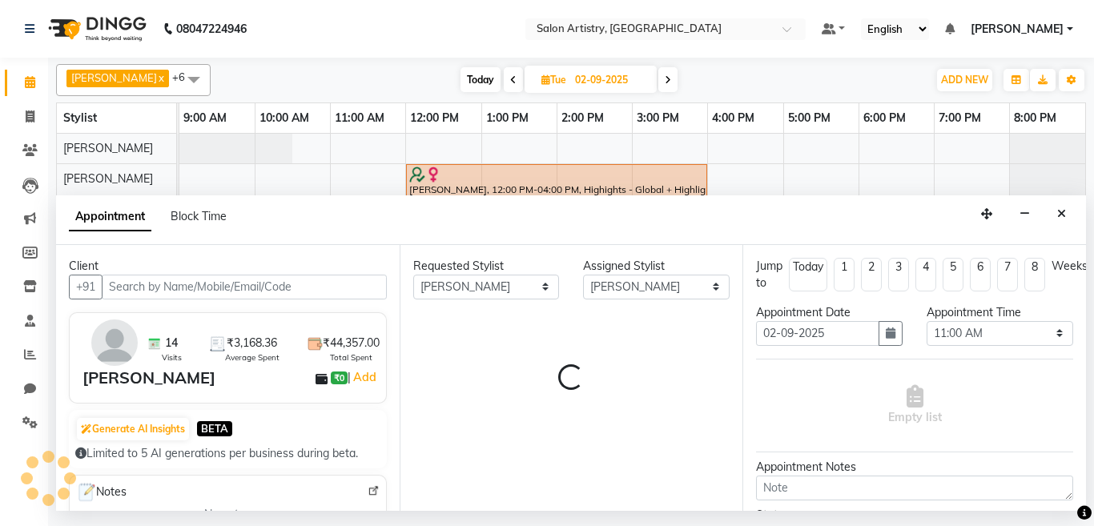
select select "4168"
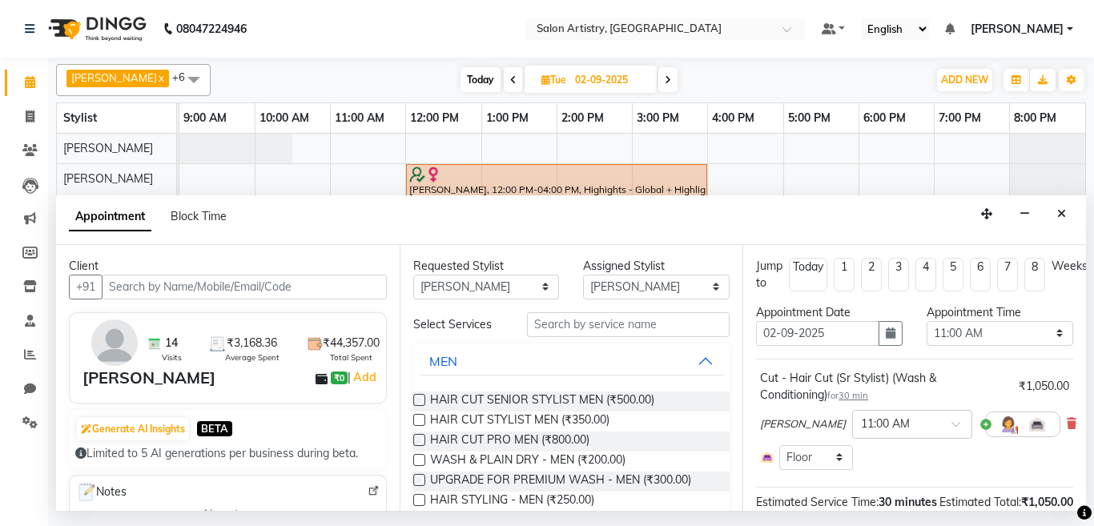
click at [859, 400] on span "30 min" at bounding box center [854, 395] width 30 height 11
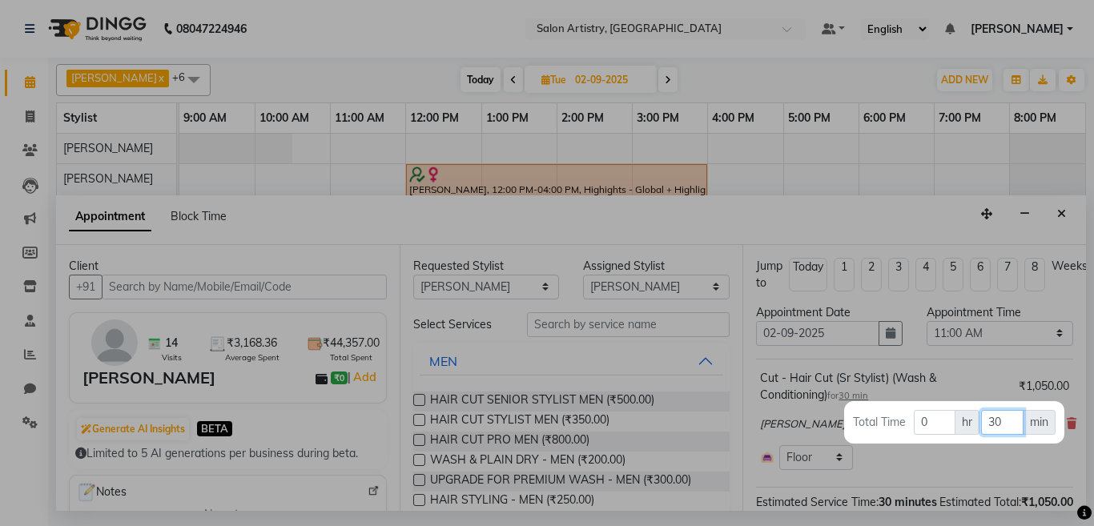
click at [1007, 421] on input "30" at bounding box center [1002, 422] width 42 height 25
type input "3"
type input "60"
click at [802, 199] on div at bounding box center [547, 263] width 1094 height 526
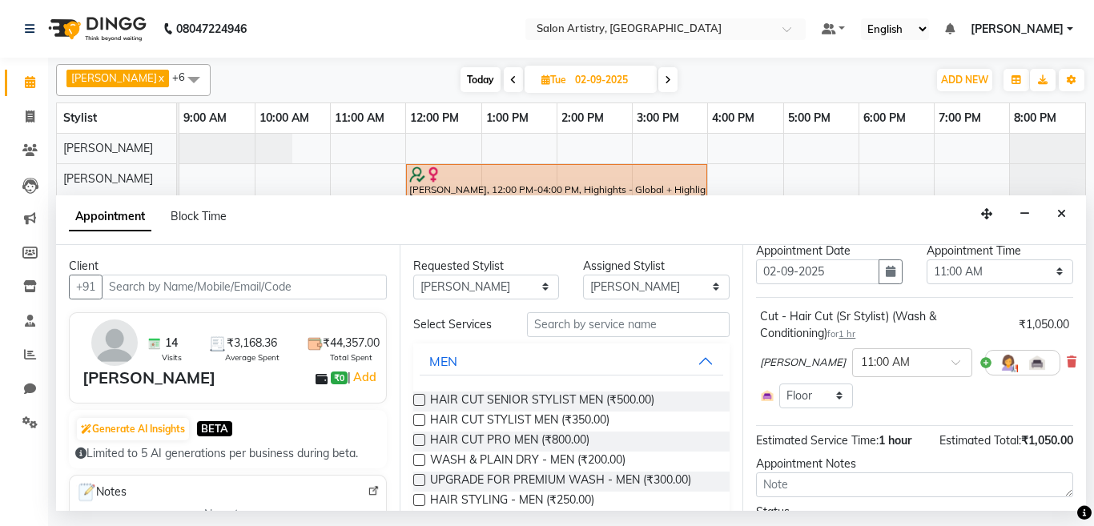
scroll to position [164, 0]
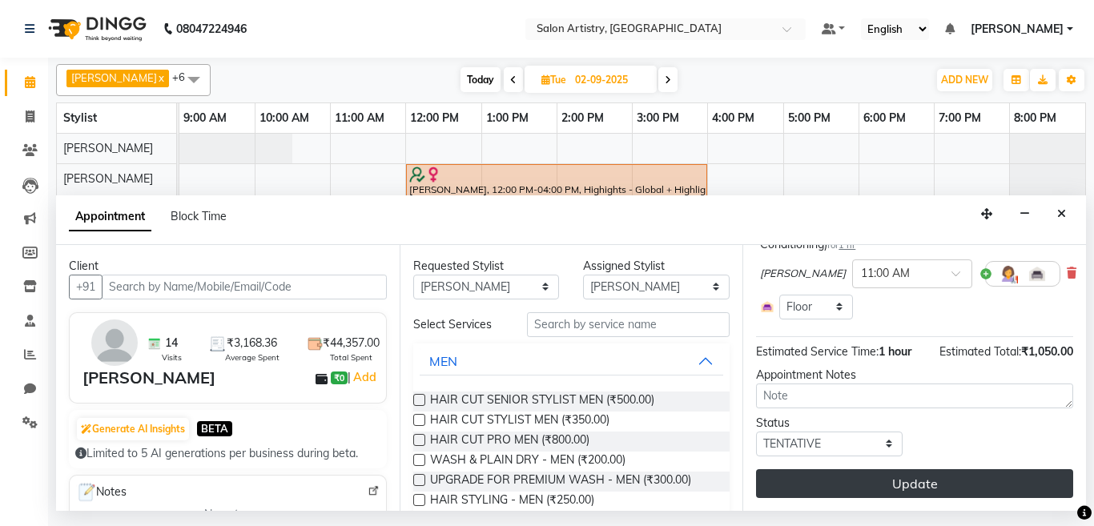
click at [839, 473] on button "Update" at bounding box center [914, 483] width 317 height 29
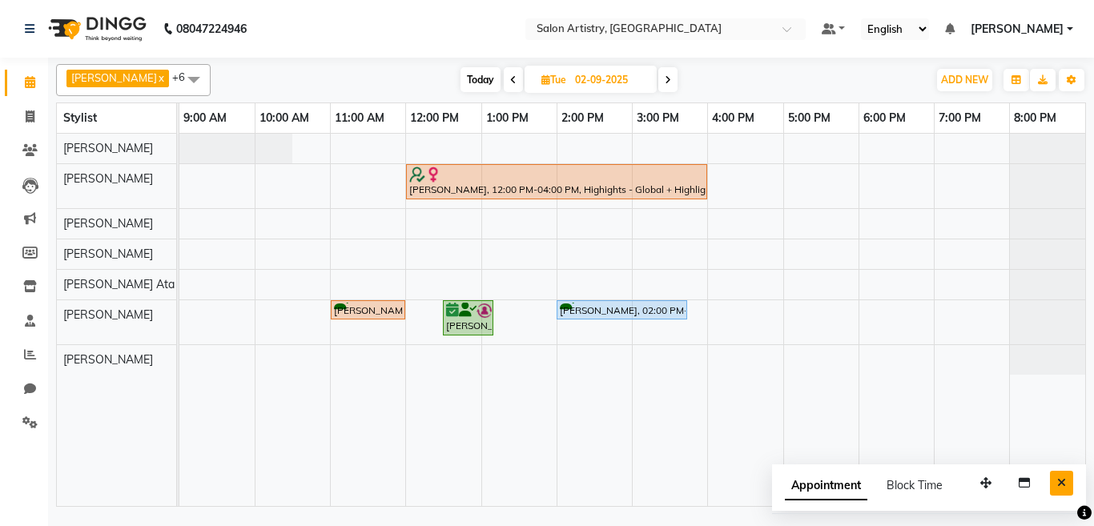
click at [1060, 483] on icon "Close" at bounding box center [1061, 482] width 9 height 11
click at [1060, 483] on td at bounding box center [1047, 320] width 75 height 372
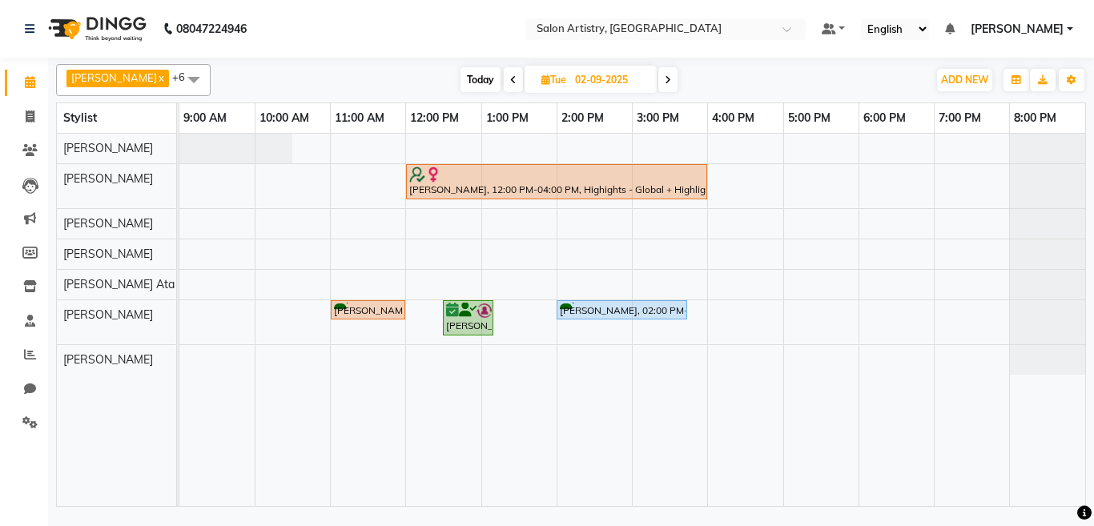
drag, startPoint x: 497, startPoint y: 78, endPoint x: 505, endPoint y: 74, distance: 8.7
click at [510, 78] on icon at bounding box center [513, 80] width 6 height 10
type input "[DATE]"
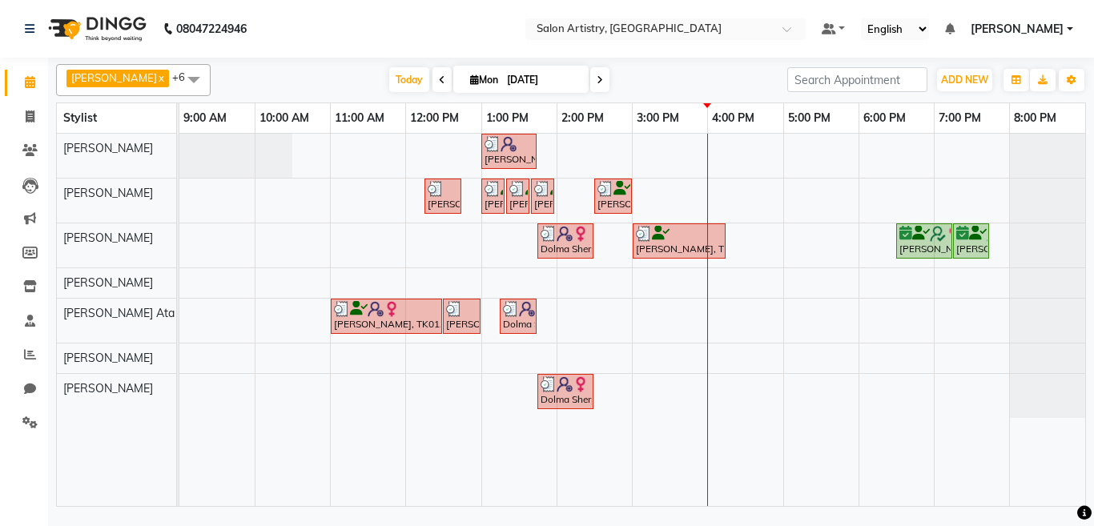
drag, startPoint x: 170, startPoint y: 80, endPoint x: 156, endPoint y: 99, distance: 22.9
click at [178, 80] on span at bounding box center [194, 79] width 32 height 30
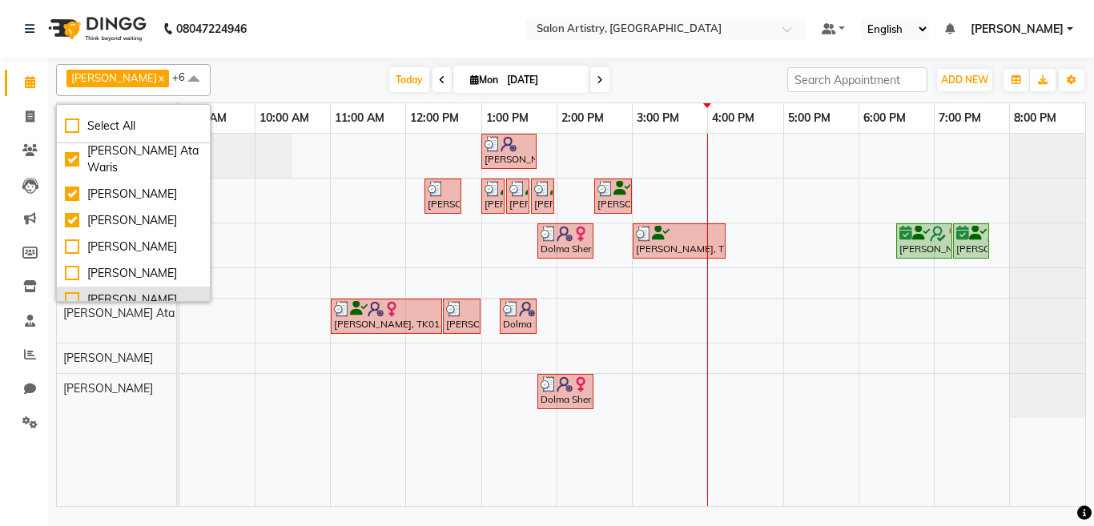
scroll to position [160, 0]
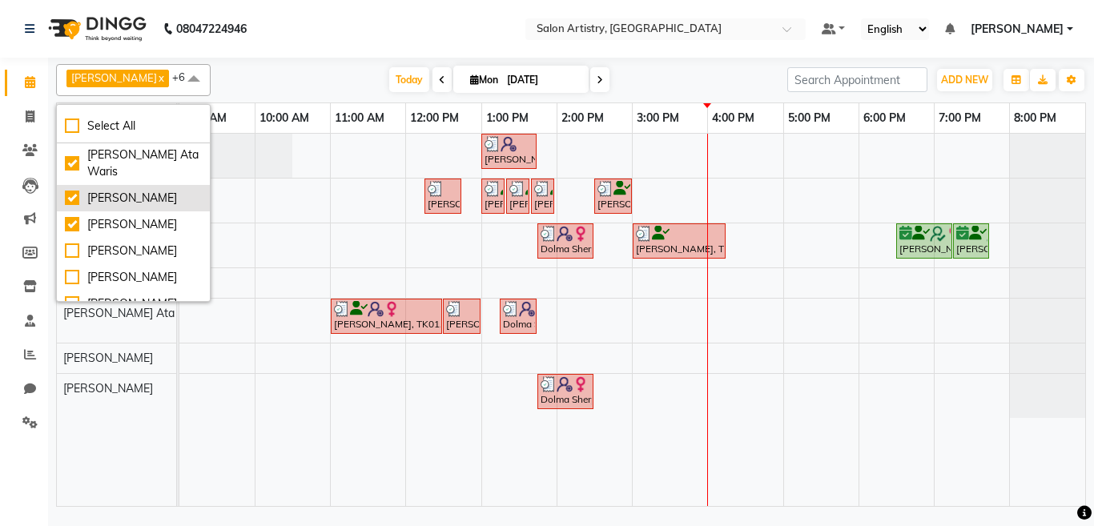
click at [110, 207] on div "[PERSON_NAME]" at bounding box center [133, 198] width 137 height 17
checkbox input "false"
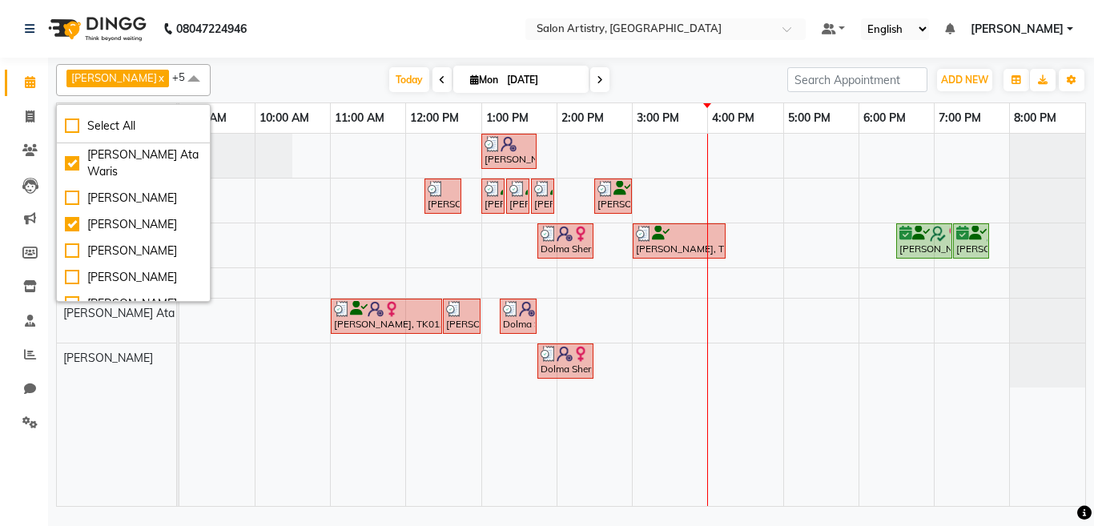
click at [335, 32] on nav "08047224946 Select Location × Salon Artistry, Middleton Street Default Panel My…" at bounding box center [547, 29] width 1094 height 58
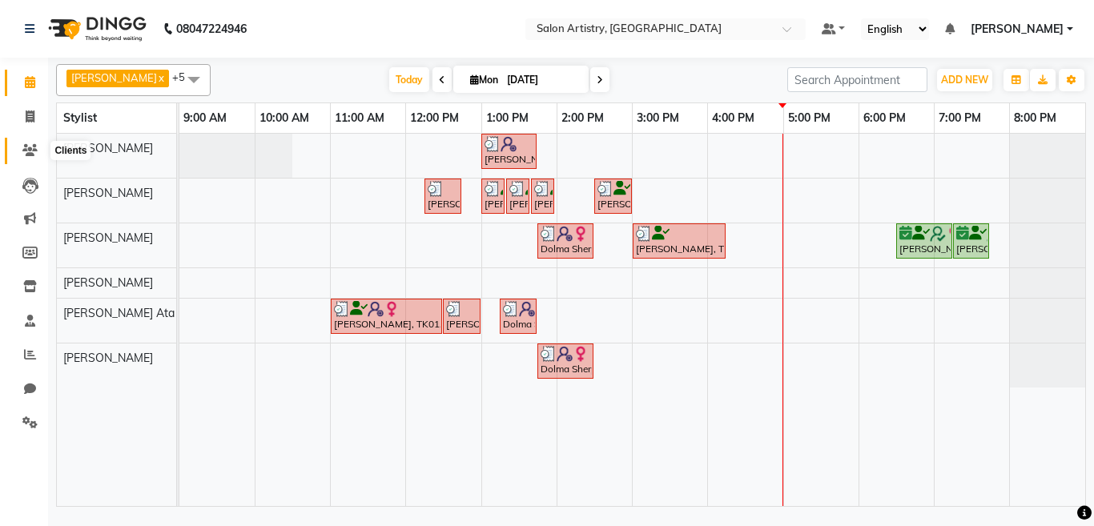
drag, startPoint x: 0, startPoint y: 399, endPoint x: 27, endPoint y: 151, distance: 249.0
click at [27, 151] on icon at bounding box center [29, 150] width 15 height 12
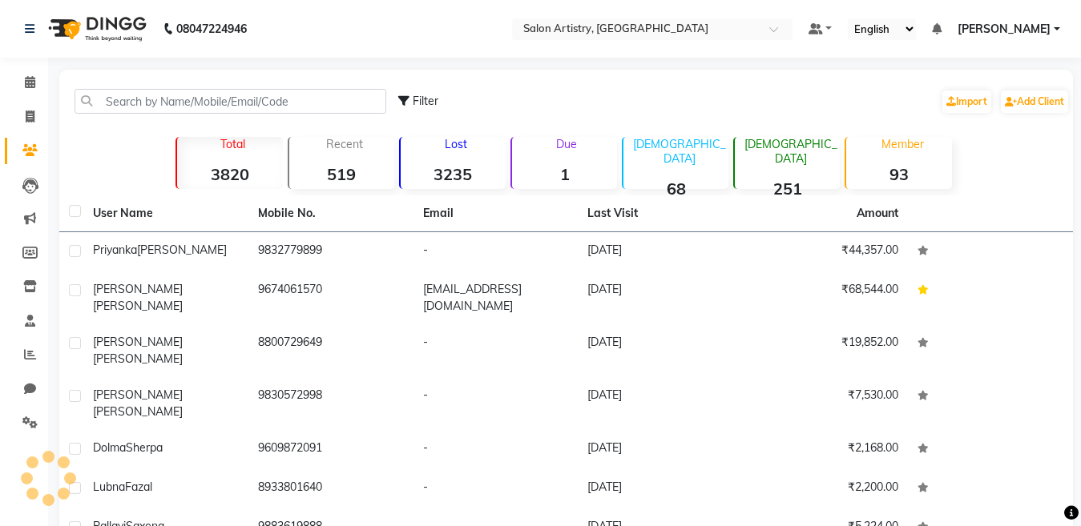
click at [218, 87] on div "Filter Import Add Client" at bounding box center [565, 101] width 1007 height 50
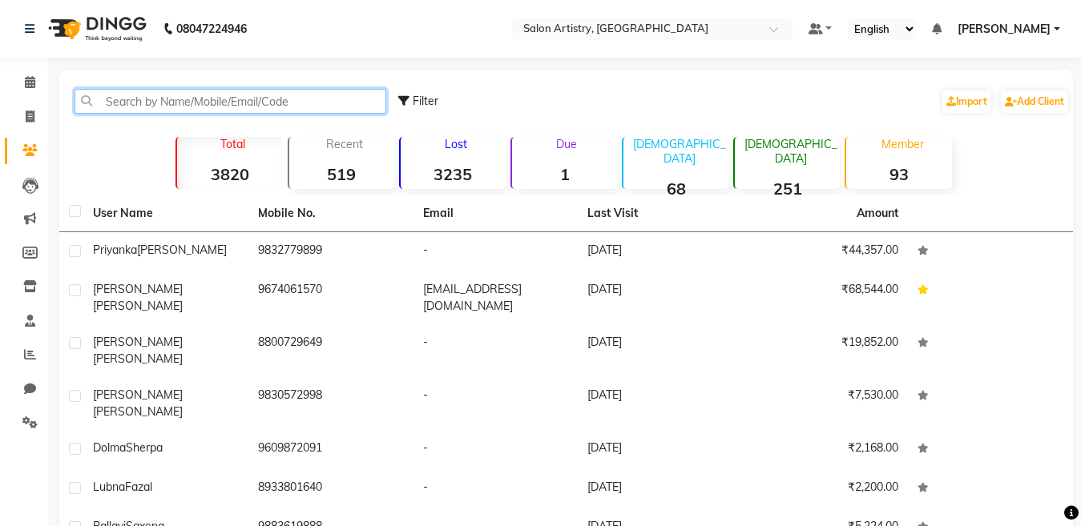
click at [215, 99] on input "text" at bounding box center [230, 101] width 312 height 25
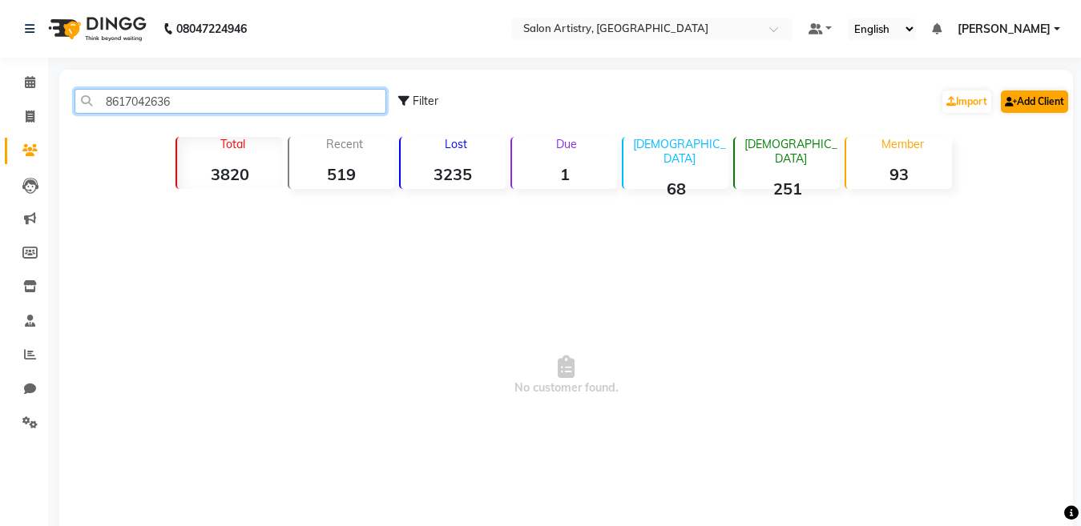
type input "8617042636"
click at [1028, 103] on link "Add Client" at bounding box center [1033, 102] width 67 height 22
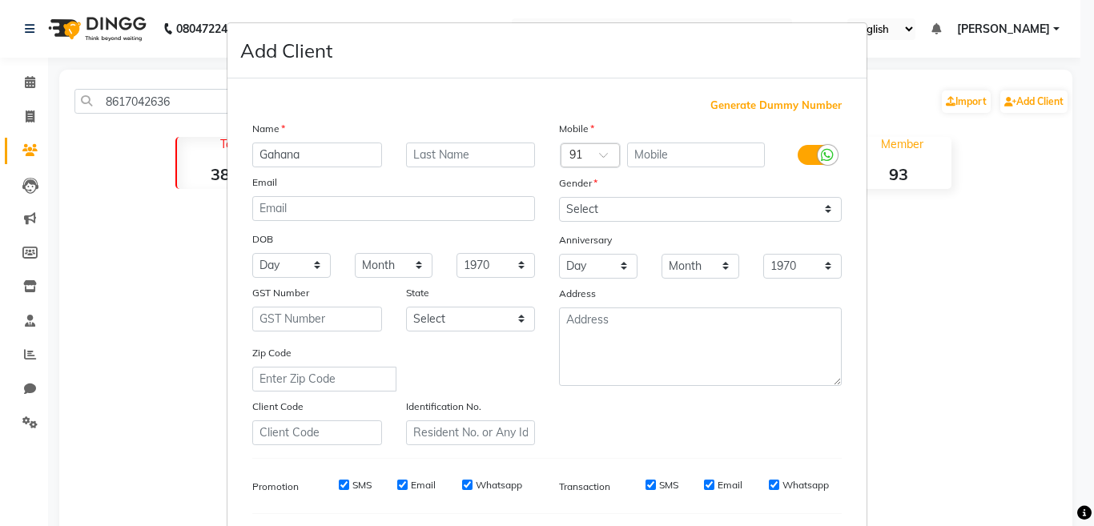
type input "Gahana"
click at [436, 152] on input "text" at bounding box center [471, 155] width 130 height 25
type input "Biswas"
click at [596, 211] on select "Select Male Female Other Prefer Not To Say" at bounding box center [700, 209] width 283 height 25
select select "female"
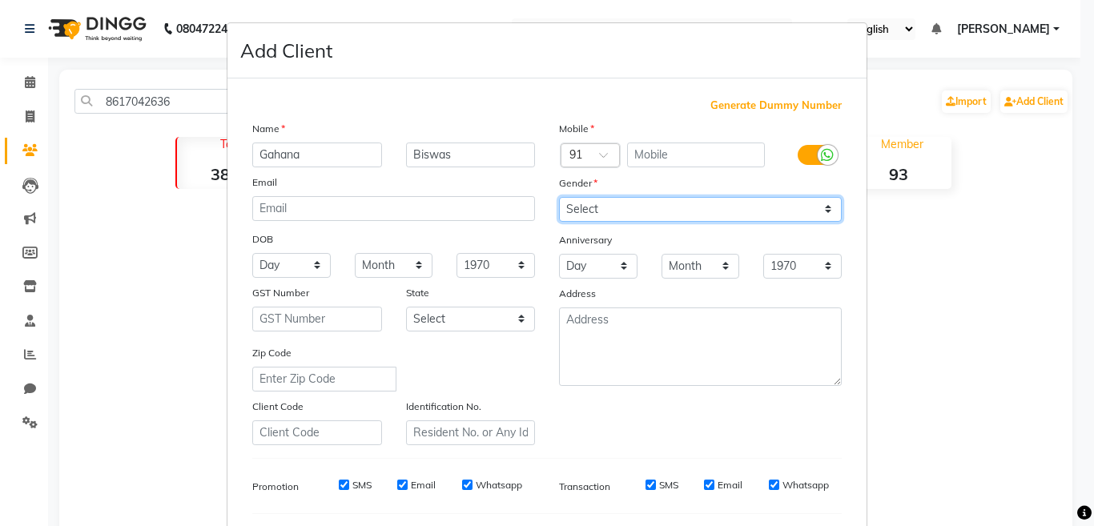
click at [559, 197] on select "Select Male Female Other Prefer Not To Say" at bounding box center [700, 209] width 283 height 25
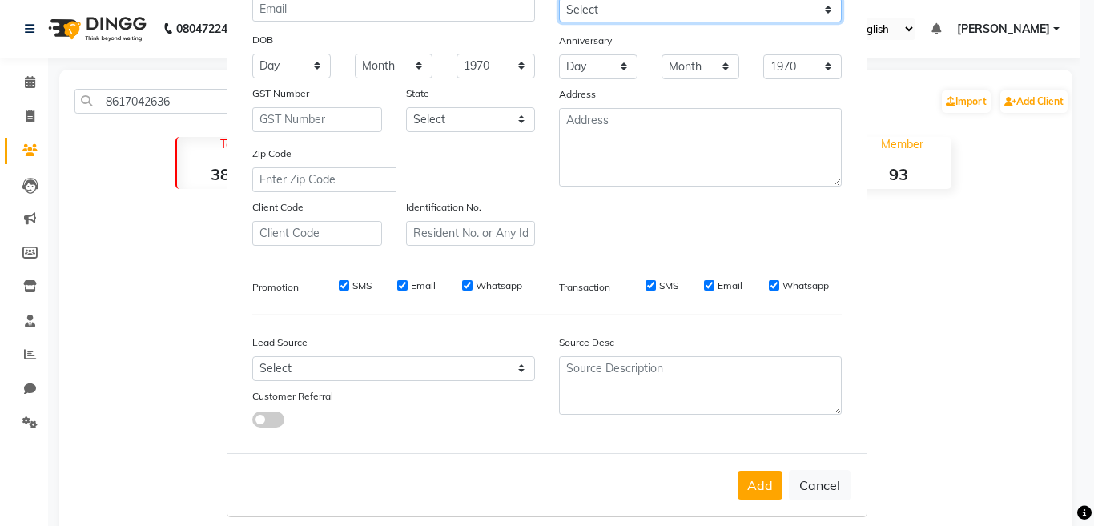
scroll to position [213, 0]
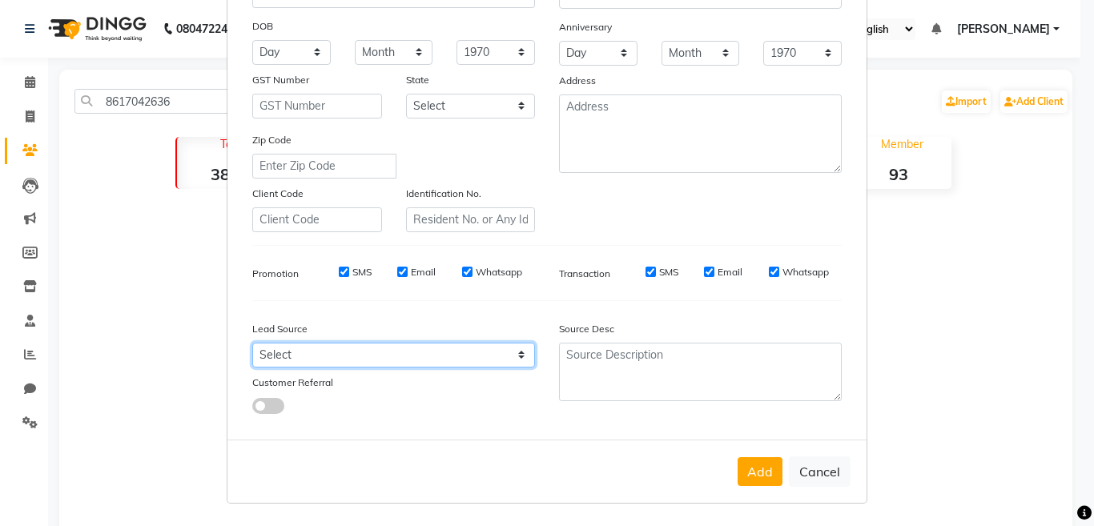
drag, startPoint x: 296, startPoint y: 356, endPoint x: 291, endPoint y: 374, distance: 19.3
click at [297, 357] on select "Select Walk-in Referral Internet Friend Word of Mouth Advertisement Facebook Ju…" at bounding box center [393, 355] width 283 height 25
select select "54621"
click at [252, 343] on select "Select Walk-in Referral Internet Friend Word of Mouth Advertisement Facebook Ju…" at bounding box center [393, 355] width 283 height 25
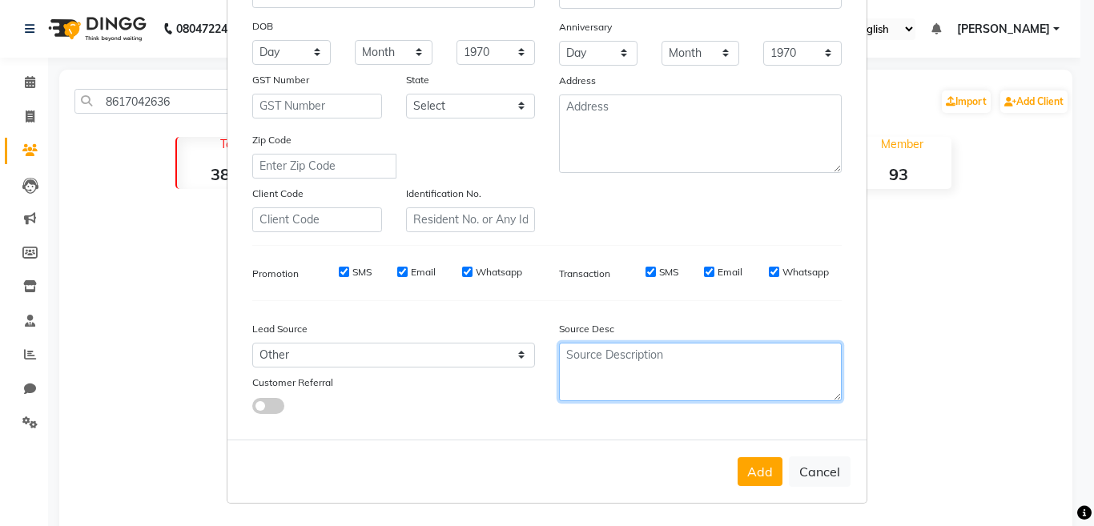
click at [623, 361] on textarea at bounding box center [700, 372] width 283 height 58
type textarea "existing"
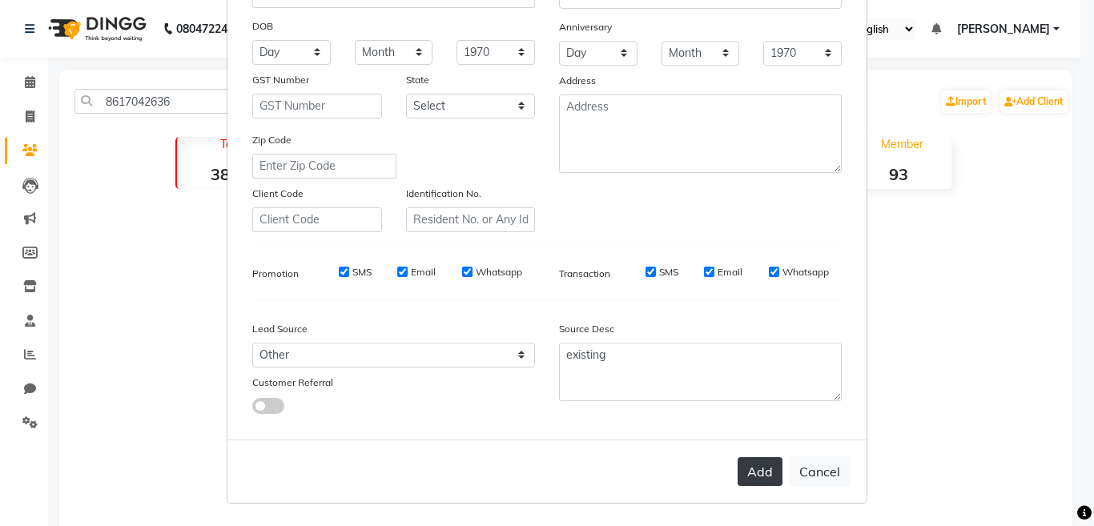
click at [747, 474] on button "Add" at bounding box center [760, 471] width 45 height 29
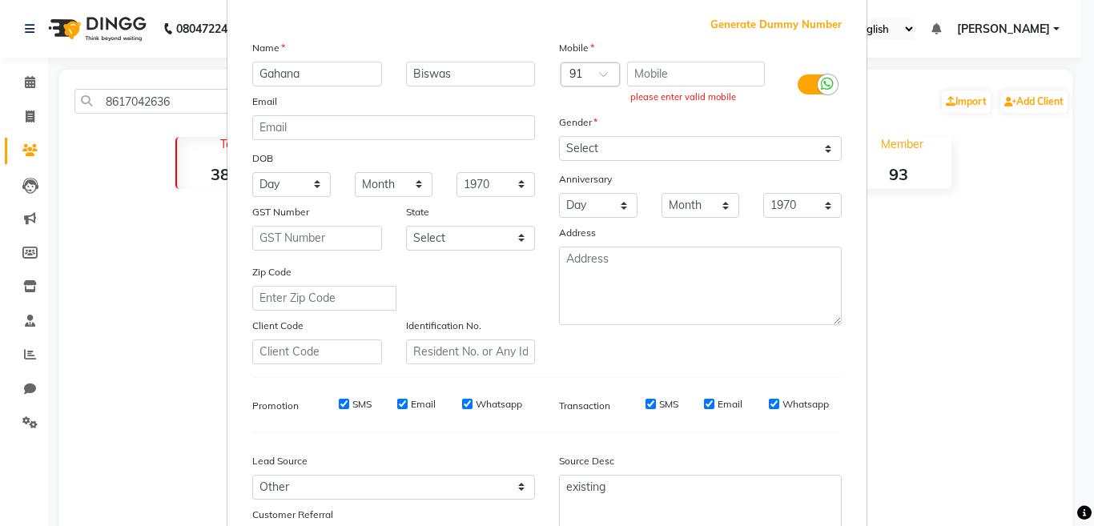
scroll to position [53, 0]
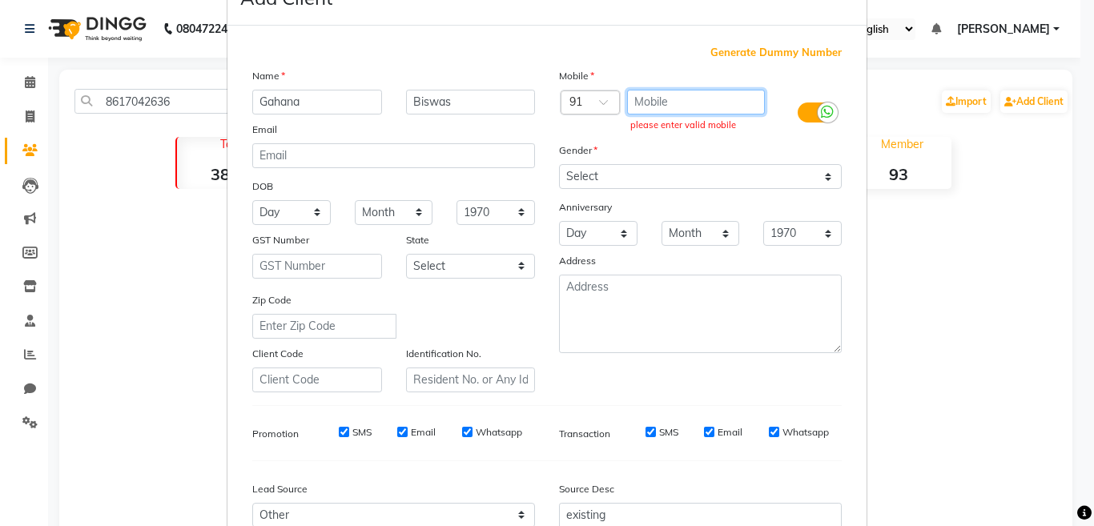
click at [661, 104] on input "text" at bounding box center [696, 102] width 139 height 25
paste input "8617042636"
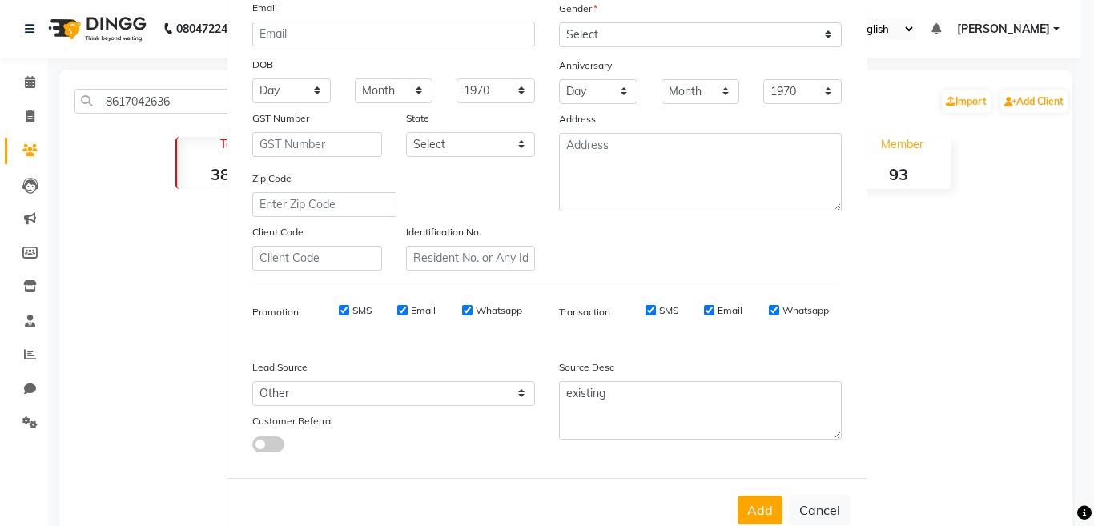
scroll to position [213, 0]
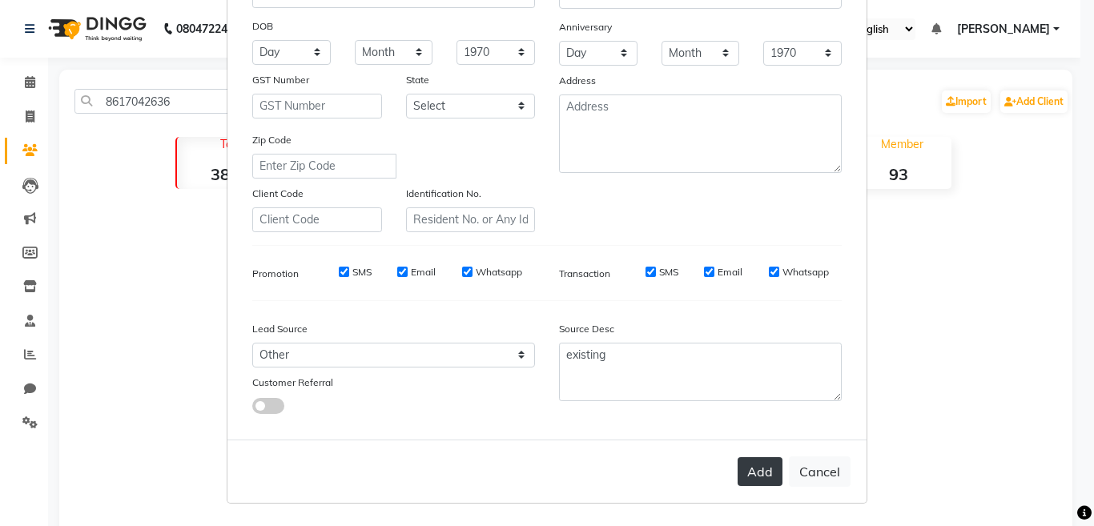
type input "8617042636"
click at [764, 477] on button "Add" at bounding box center [760, 471] width 45 height 29
select select
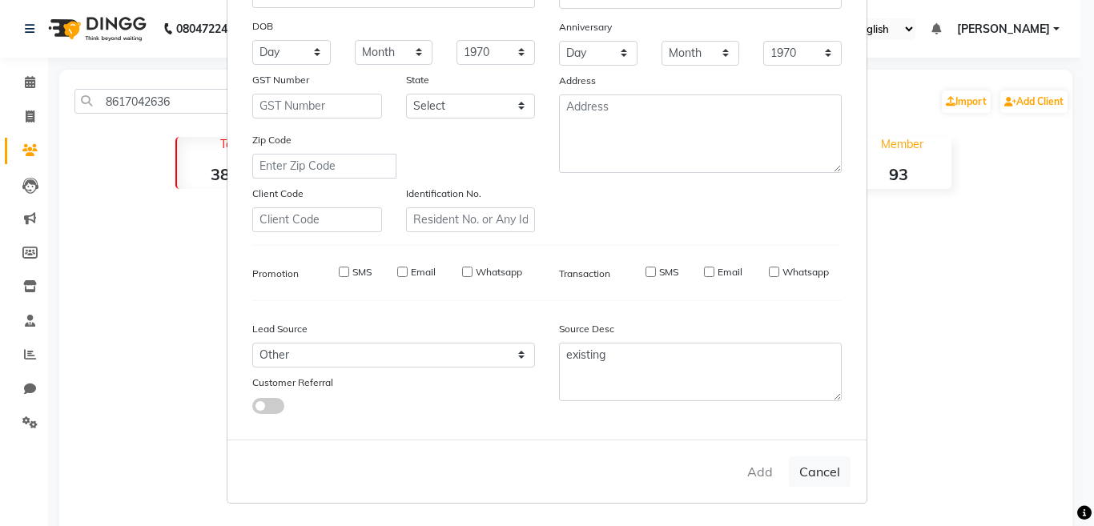
select select
checkbox input "false"
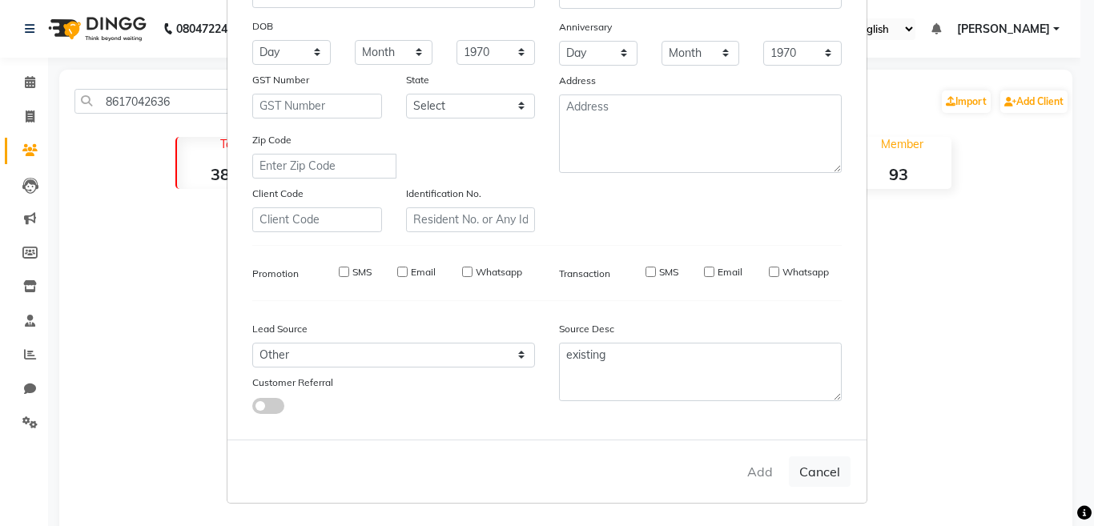
checkbox input "false"
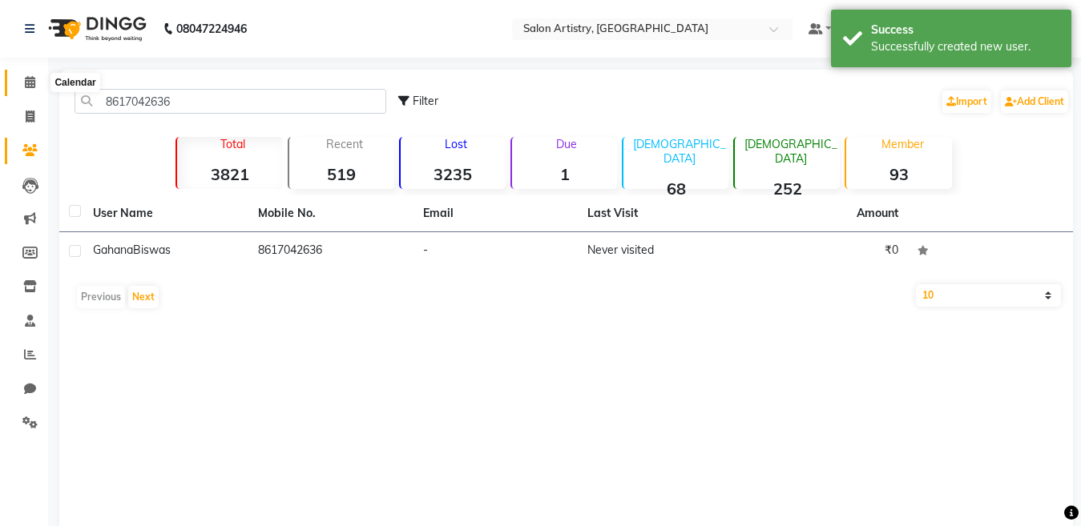
click at [23, 78] on span at bounding box center [30, 83] width 28 height 18
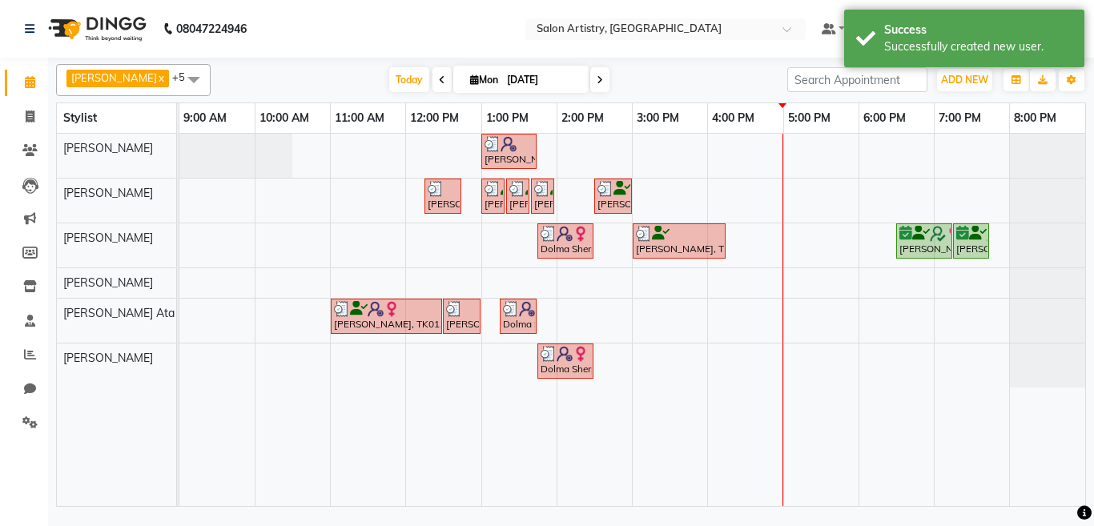
click at [792, 144] on div "Lubna Fazal, TK06, 01:00 PM-01:45 PM, Spa - Just For You _Upto Mid Back Neela G…" at bounding box center [632, 320] width 906 height 372
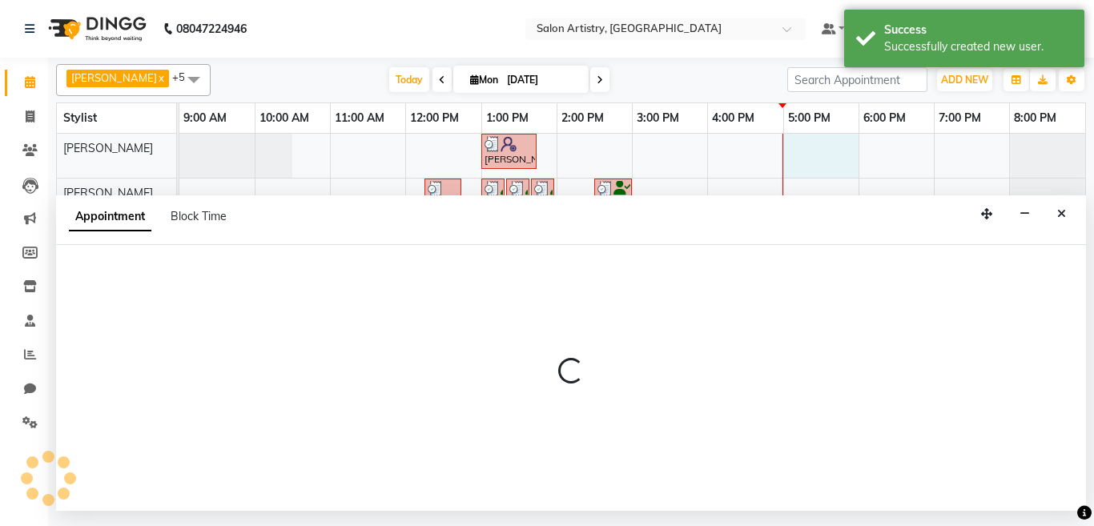
select select "82350"
select select "1020"
select select "tentative"
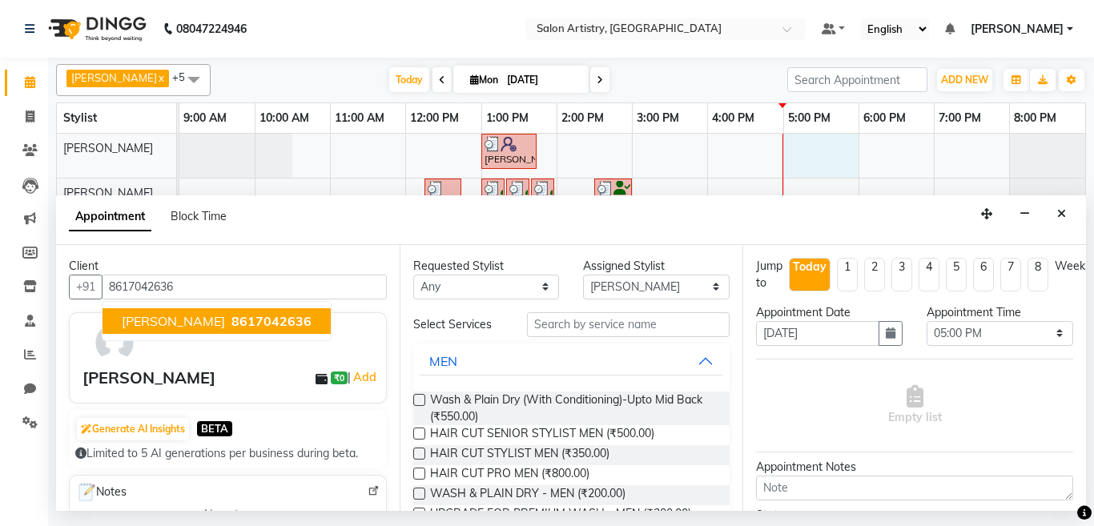
click at [246, 316] on span "8617042636" at bounding box center [271, 321] width 80 height 16
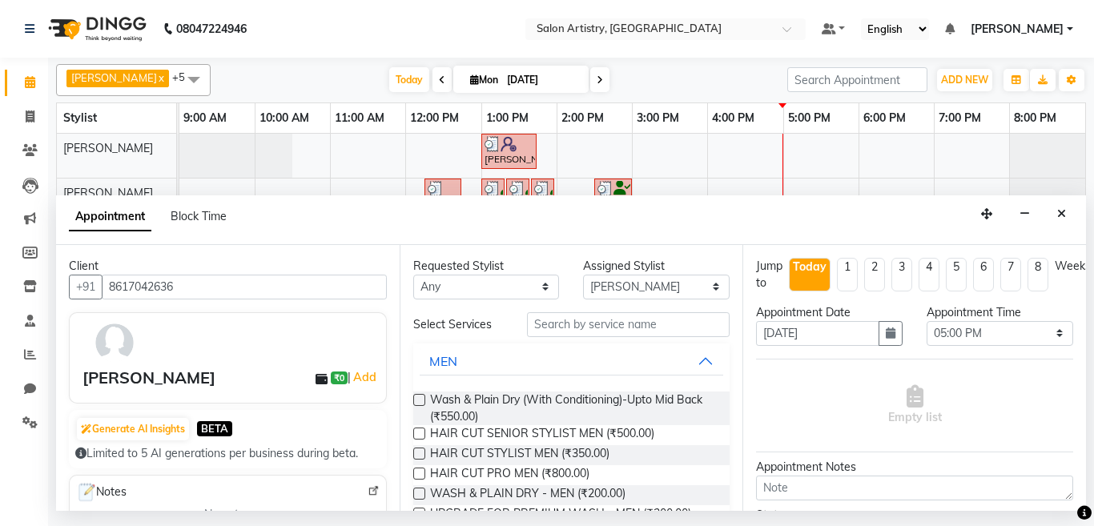
type input "8617042636"
click at [571, 324] on input "text" at bounding box center [628, 324] width 203 height 25
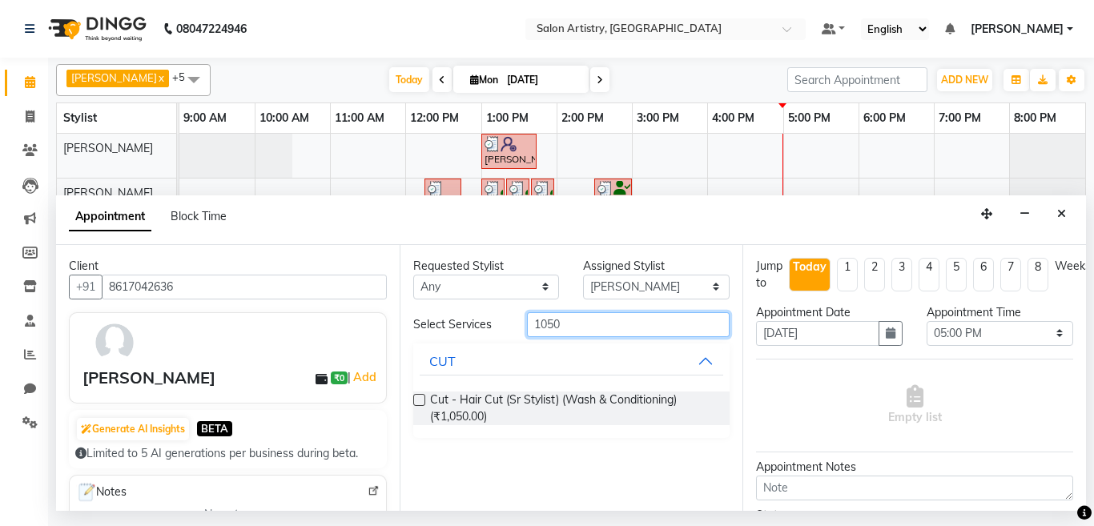
type input "1050"
click at [417, 400] on label at bounding box center [419, 400] width 12 height 12
click at [417, 400] on input "checkbox" at bounding box center [418, 401] width 10 height 10
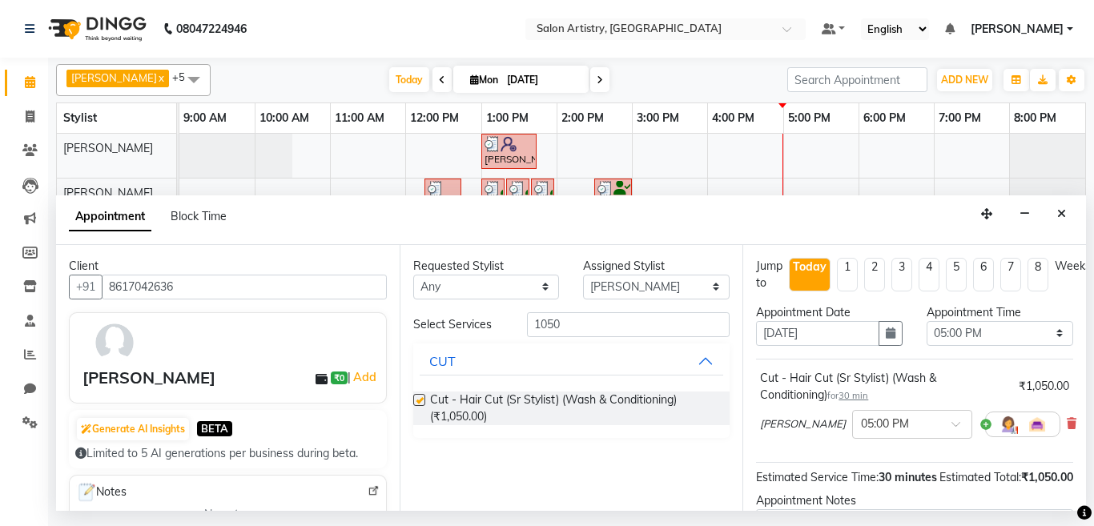
checkbox input "false"
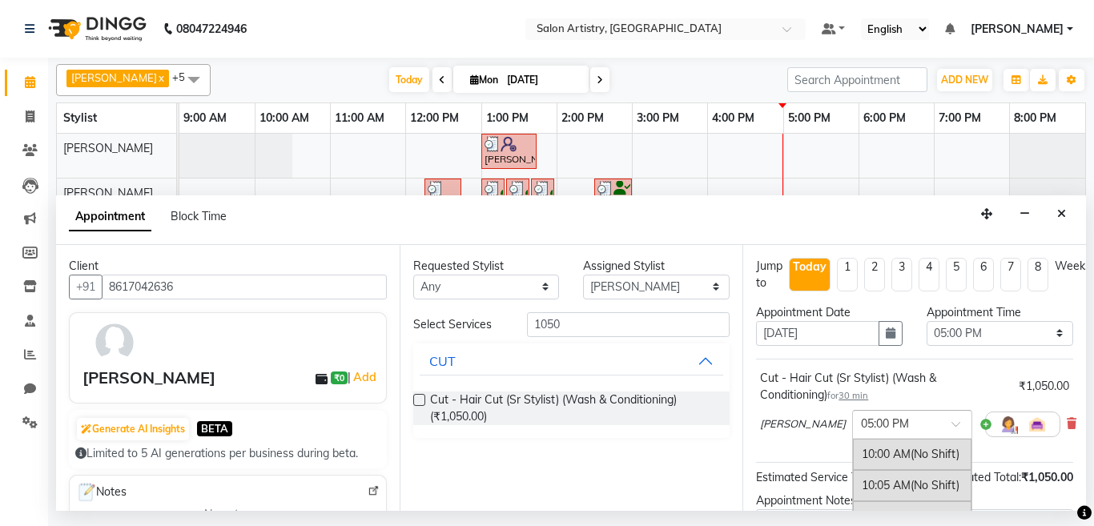
click at [861, 427] on input "text" at bounding box center [896, 423] width 70 height 17
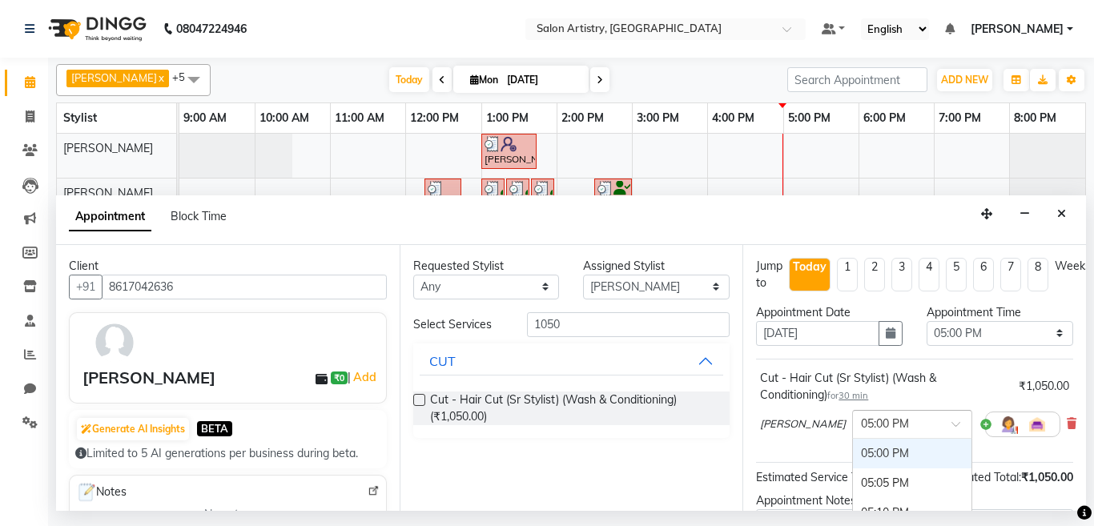
scroll to position [80, 0]
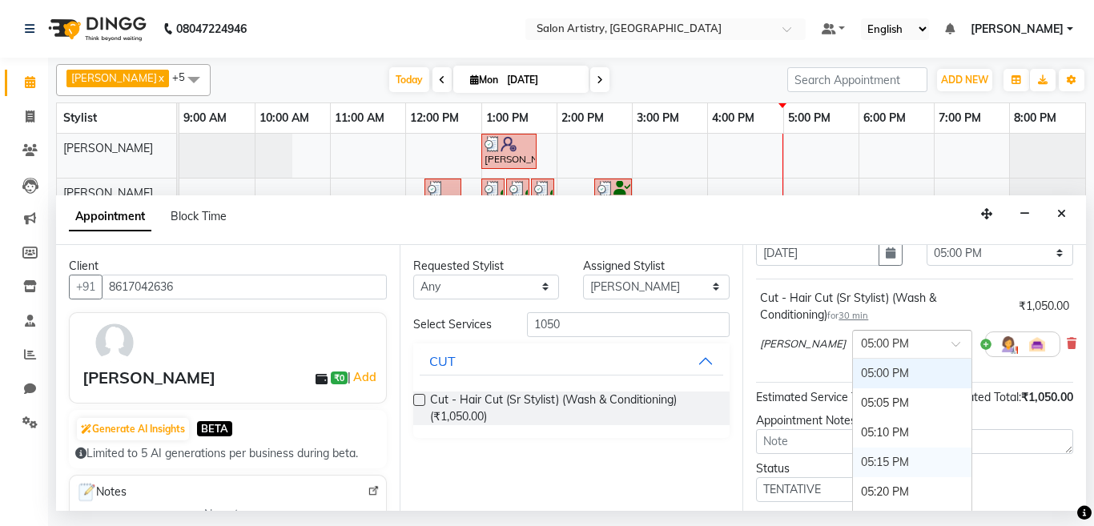
drag, startPoint x: 859, startPoint y: 460, endPoint x: 860, endPoint y: 421, distance: 38.5
click at [859, 459] on div "05:15 PM" at bounding box center [912, 463] width 119 height 30
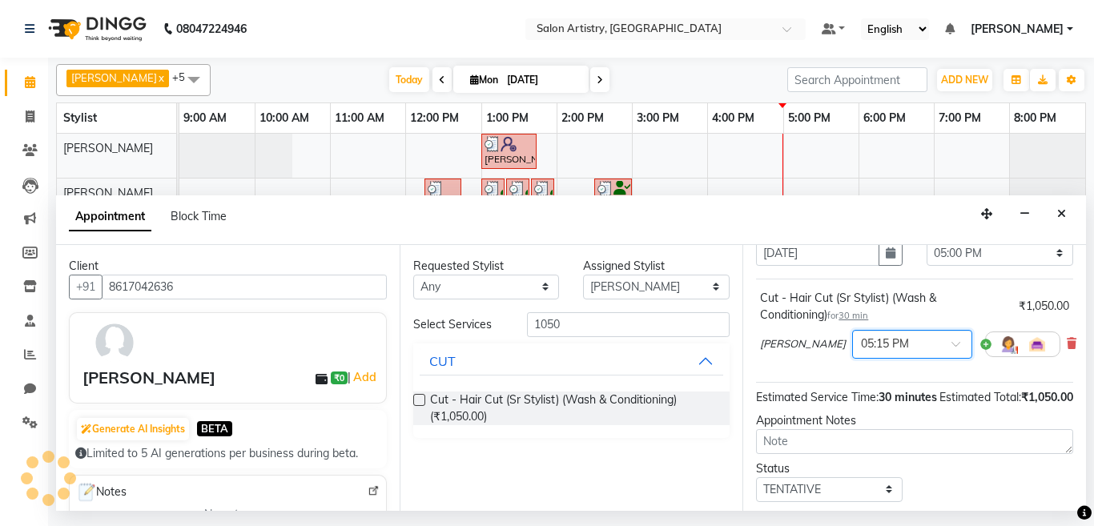
click at [856, 317] on span "30 min" at bounding box center [854, 315] width 30 height 11
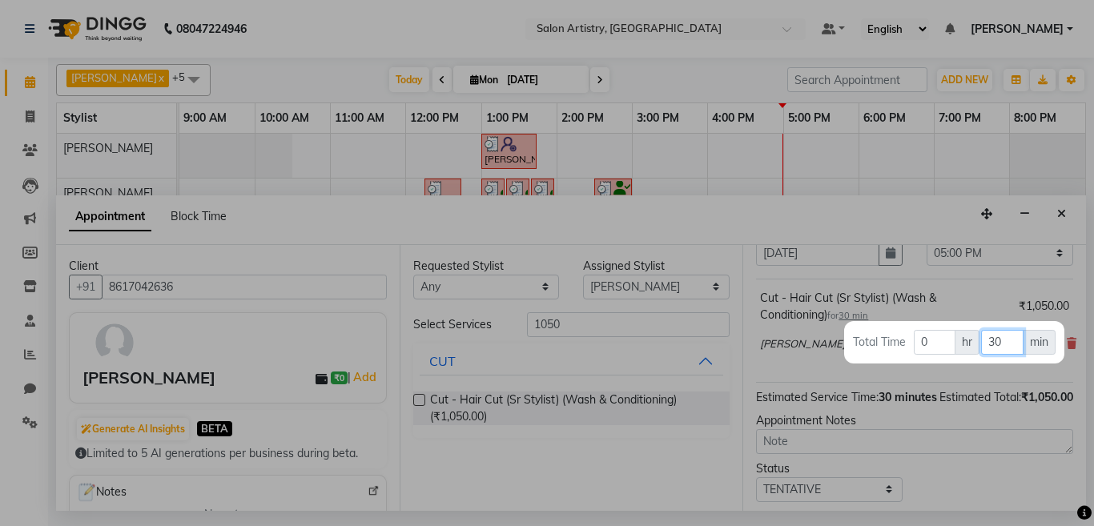
click at [1002, 340] on input "30" at bounding box center [1002, 342] width 42 height 25
type input "3"
type input "60"
click at [887, 221] on div at bounding box center [547, 263] width 1094 height 526
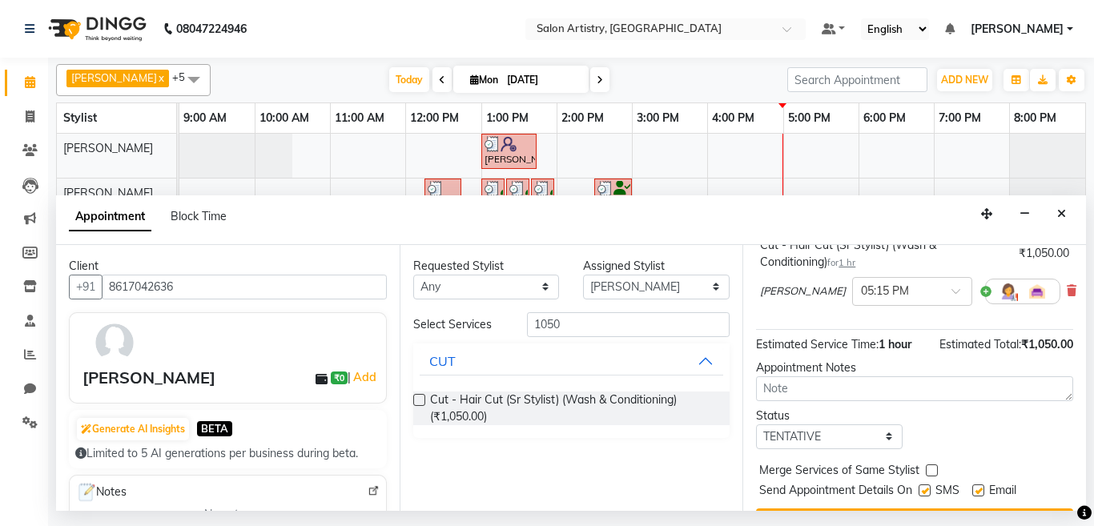
scroll to position [186, 0]
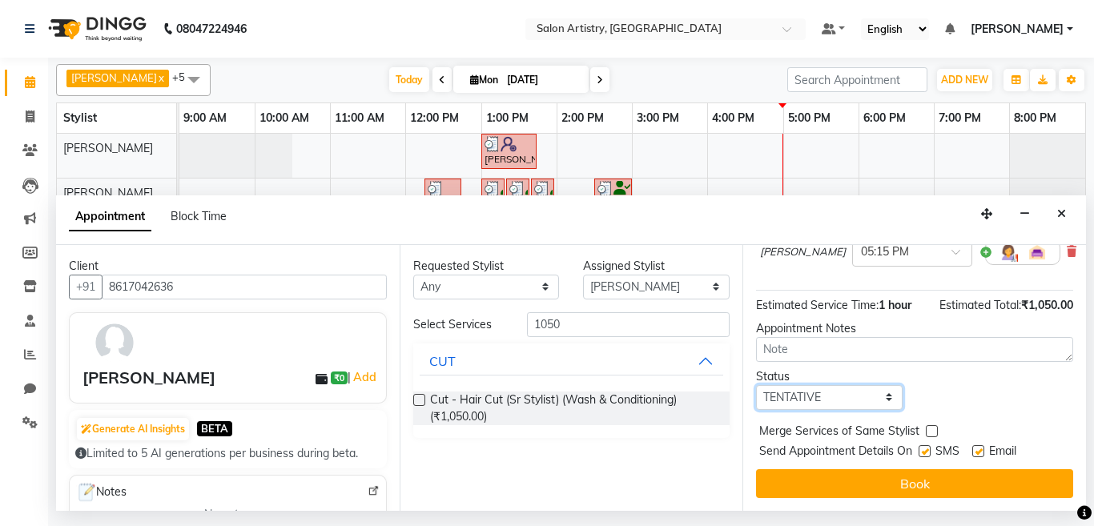
click at [804, 385] on select "Select TENTATIVE CONFIRM CHECK-IN UPCOMING" at bounding box center [829, 397] width 147 height 25
select select "check-in"
click at [756, 385] on select "Select TENTATIVE CONFIRM CHECK-IN UPCOMING" at bounding box center [829, 397] width 147 height 25
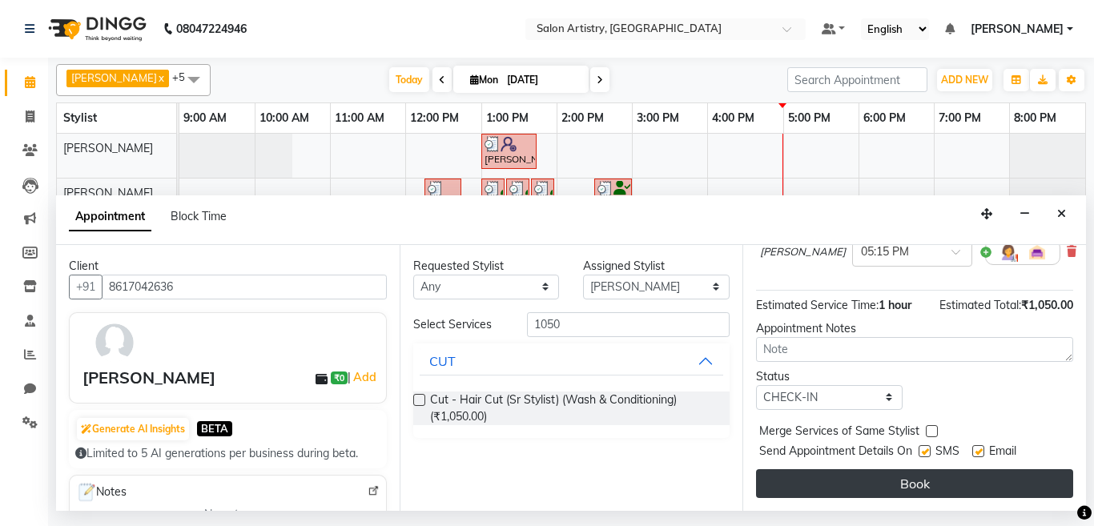
click at [825, 469] on button "Book" at bounding box center [914, 483] width 317 height 29
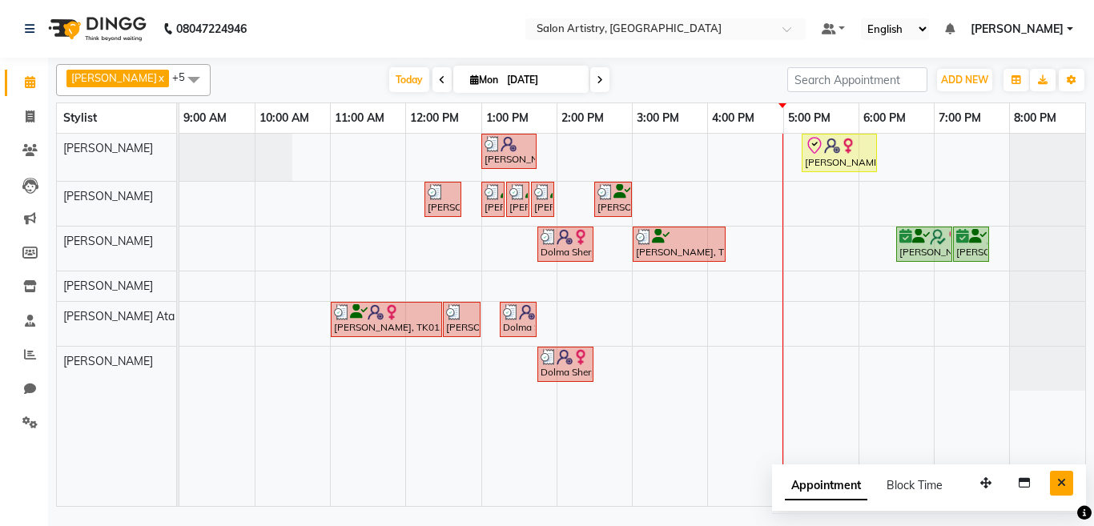
click at [1060, 481] on icon "Close" at bounding box center [1061, 482] width 9 height 11
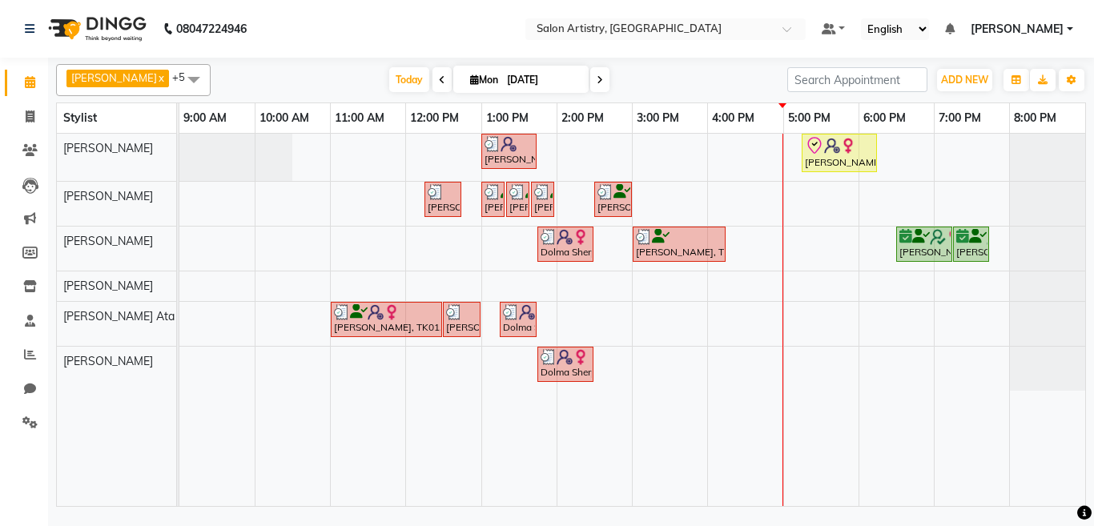
click at [867, 360] on div "Lubna Fazal, TK06, 01:00 PM-01:45 PM, Spa - Just For You _Upto Mid Back Gahana …" at bounding box center [632, 320] width 906 height 372
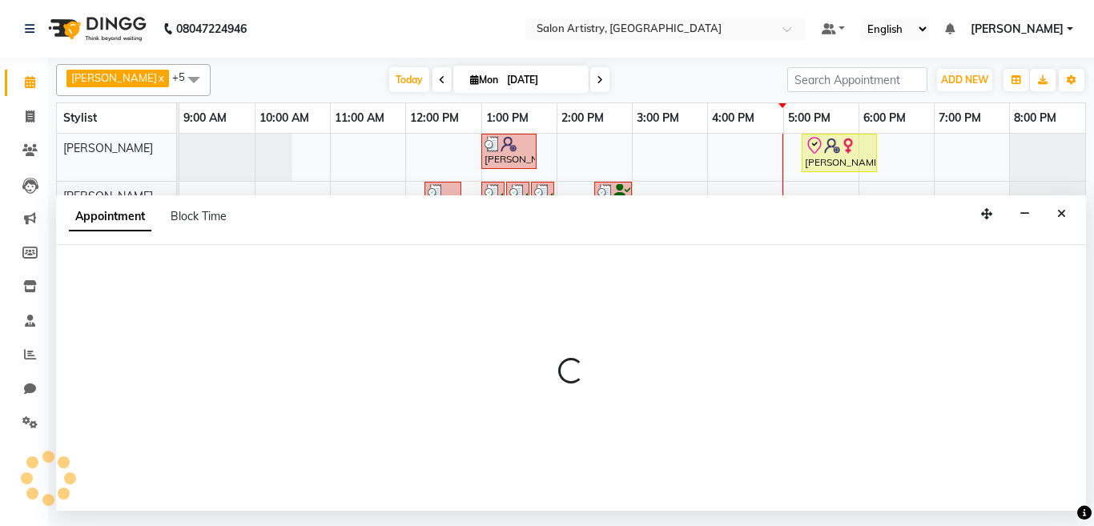
select select "79863"
select select "1080"
select select "tentative"
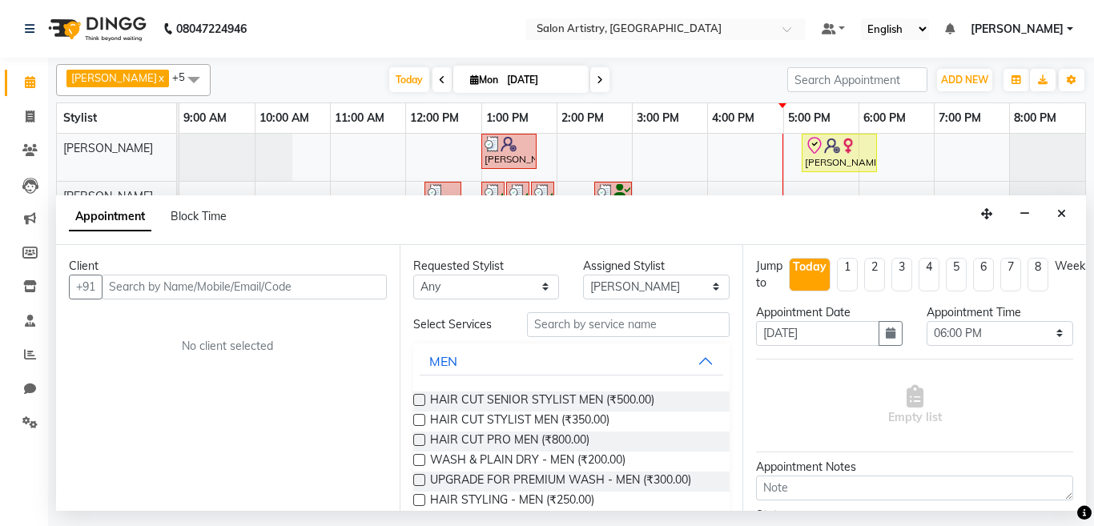
click at [188, 286] on input "text" at bounding box center [244, 287] width 285 height 25
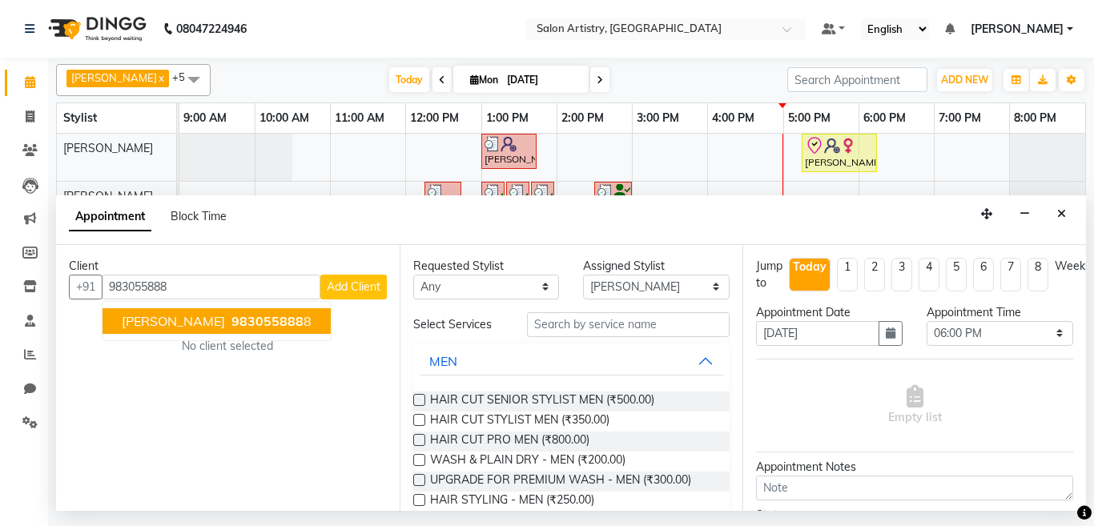
click at [231, 327] on span "983055888" at bounding box center [267, 321] width 72 height 16
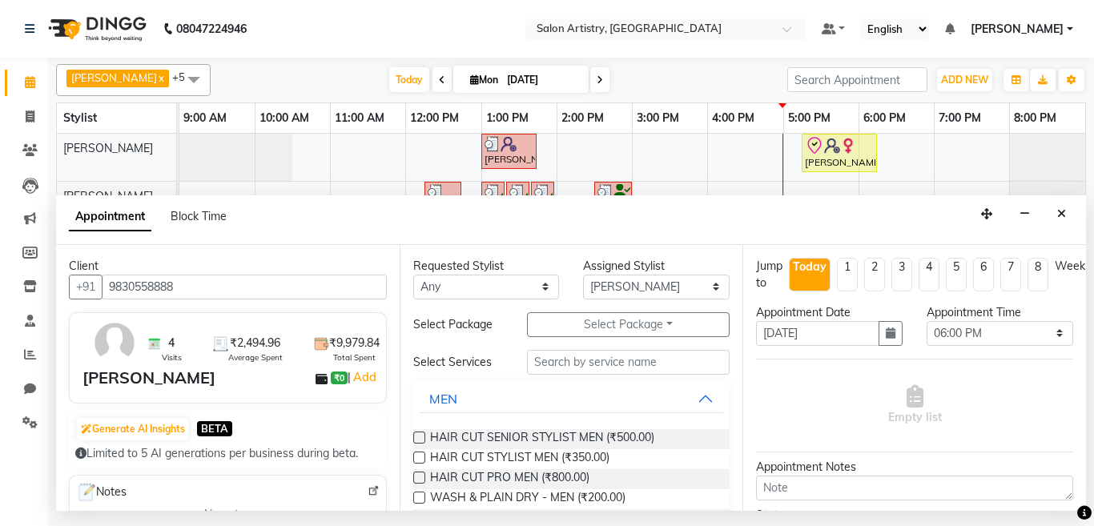
type input "9830558888"
click at [451, 286] on select "Any [PERSON_NAME] [PERSON_NAME] [PERSON_NAME] [PERSON_NAME] [PERSON_NAME] [PERS…" at bounding box center [486, 287] width 147 height 25
select select "79863"
click at [413, 275] on select "Any [PERSON_NAME] [PERSON_NAME] [PERSON_NAME] [PERSON_NAME] [PERSON_NAME] [PERS…" at bounding box center [486, 287] width 147 height 25
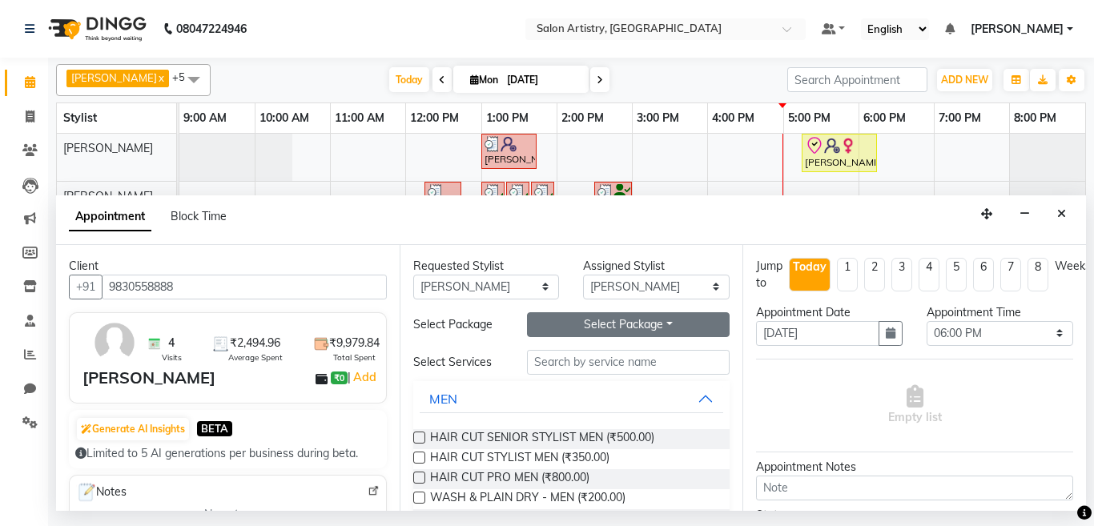
drag, startPoint x: 578, startPoint y: 323, endPoint x: 578, endPoint y: 332, distance: 8.8
click at [578, 329] on button "Select Package Toggle Dropdown" at bounding box center [628, 324] width 203 height 25
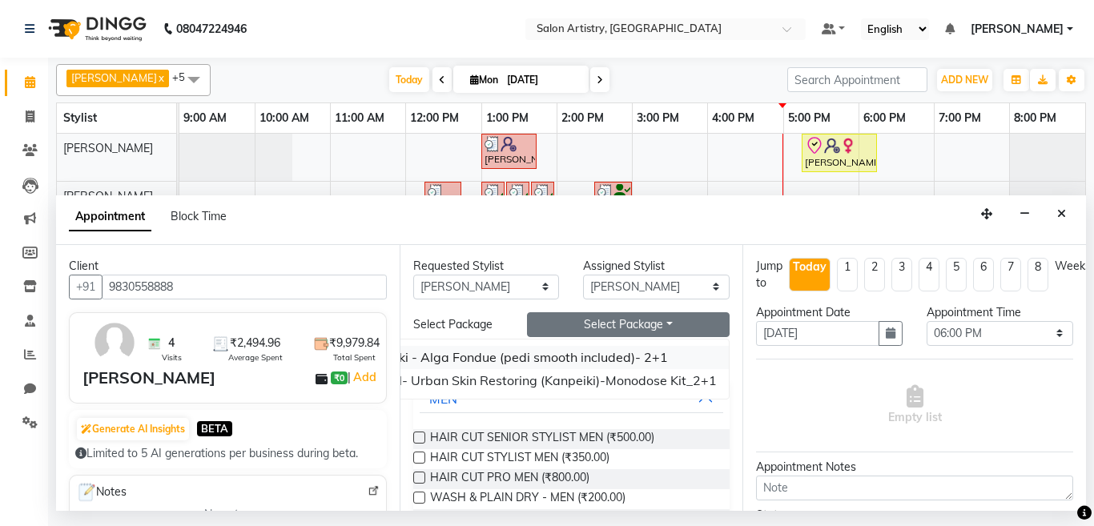
click at [463, 356] on li "Custom Package- Kanpeiki - Alga Fondue (pedi smooth included)- 2+1" at bounding box center [481, 357] width 493 height 23
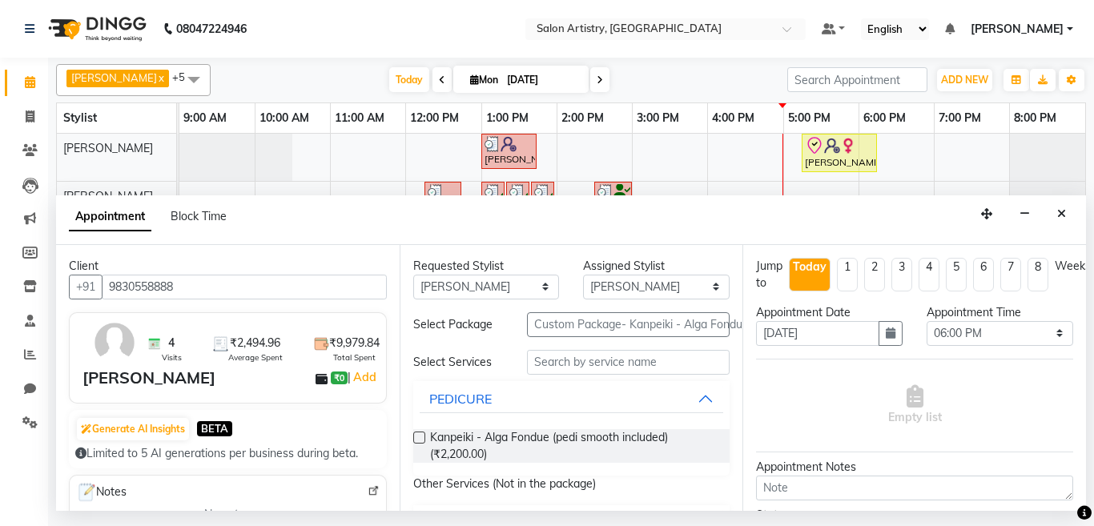
click at [417, 440] on label at bounding box center [419, 438] width 12 height 12
click at [417, 440] on input "checkbox" at bounding box center [418, 439] width 10 height 10
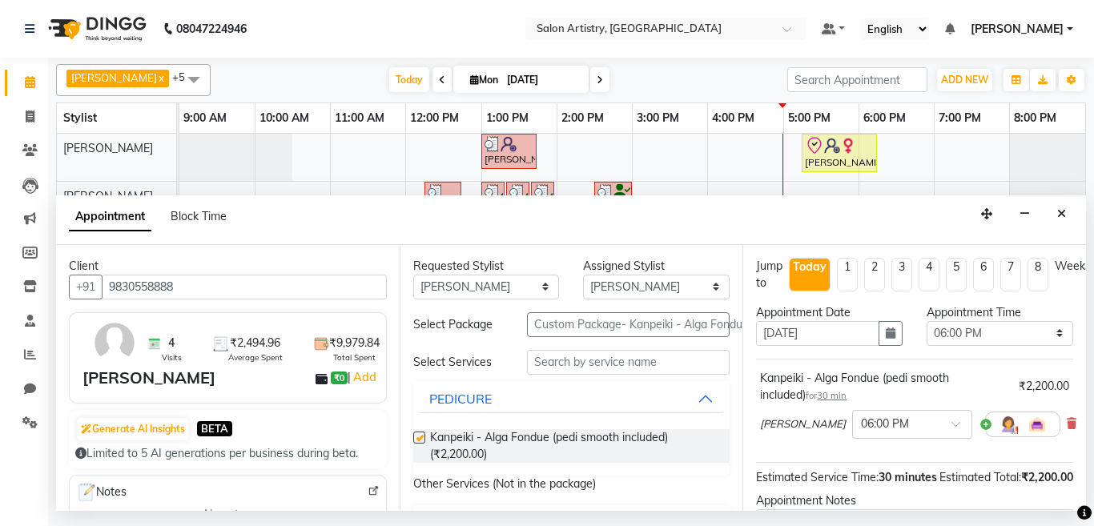
checkbox input "false"
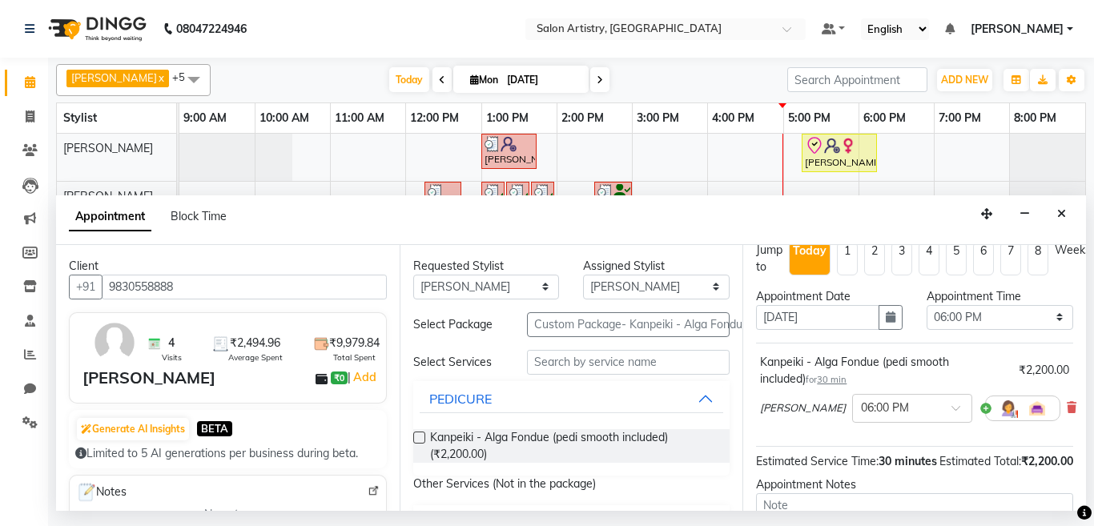
scroll to position [0, 0]
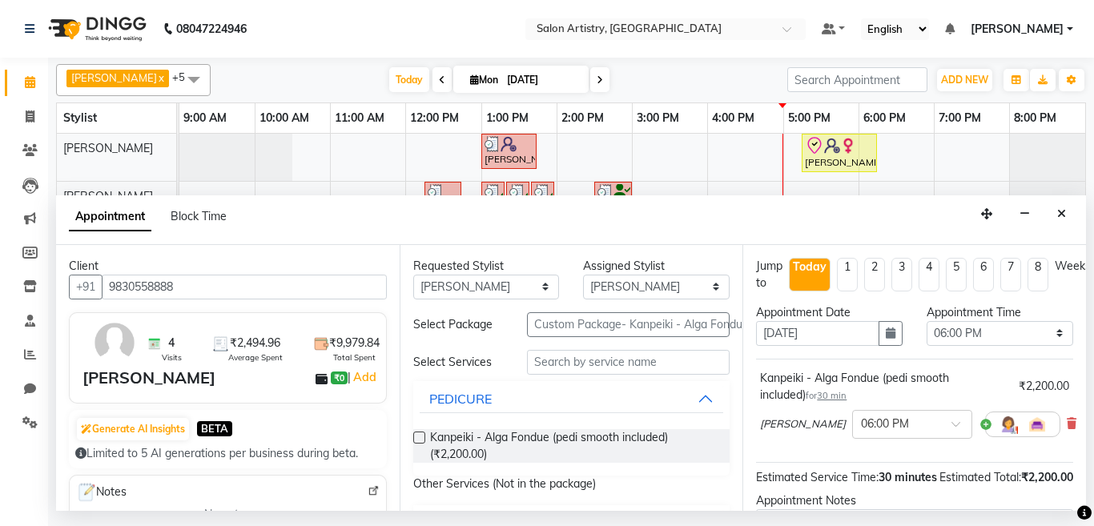
click at [817, 396] on span "30 min" at bounding box center [832, 395] width 30 height 11
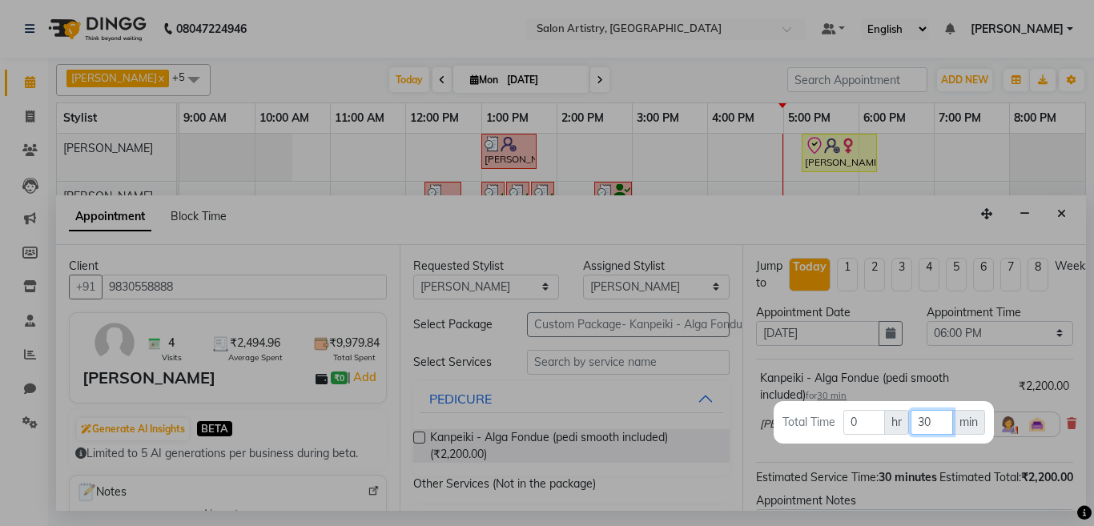
click at [928, 421] on input "30" at bounding box center [932, 422] width 42 height 25
type input "3"
type input "60"
click at [827, 215] on div at bounding box center [547, 263] width 1094 height 526
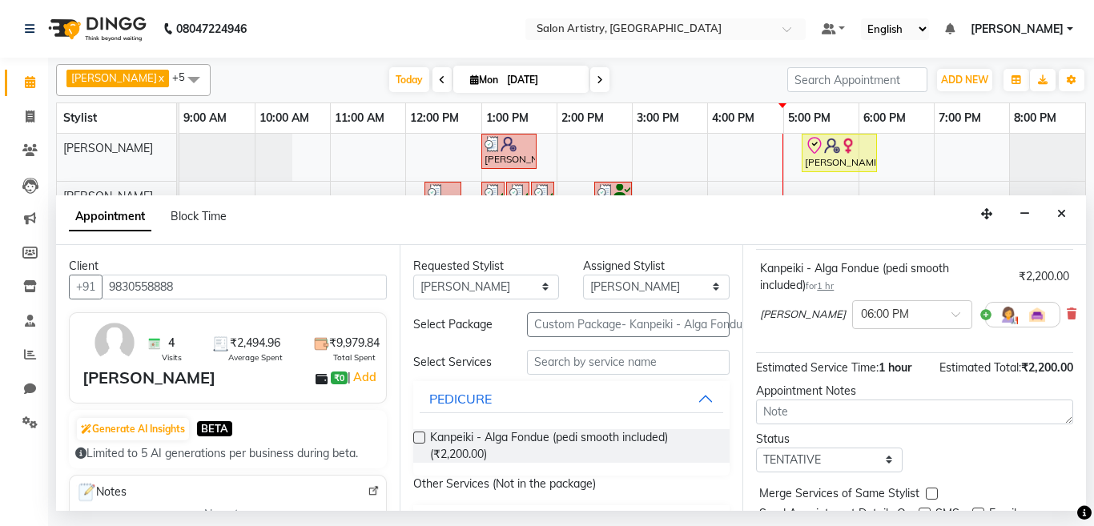
scroll to position [186, 0]
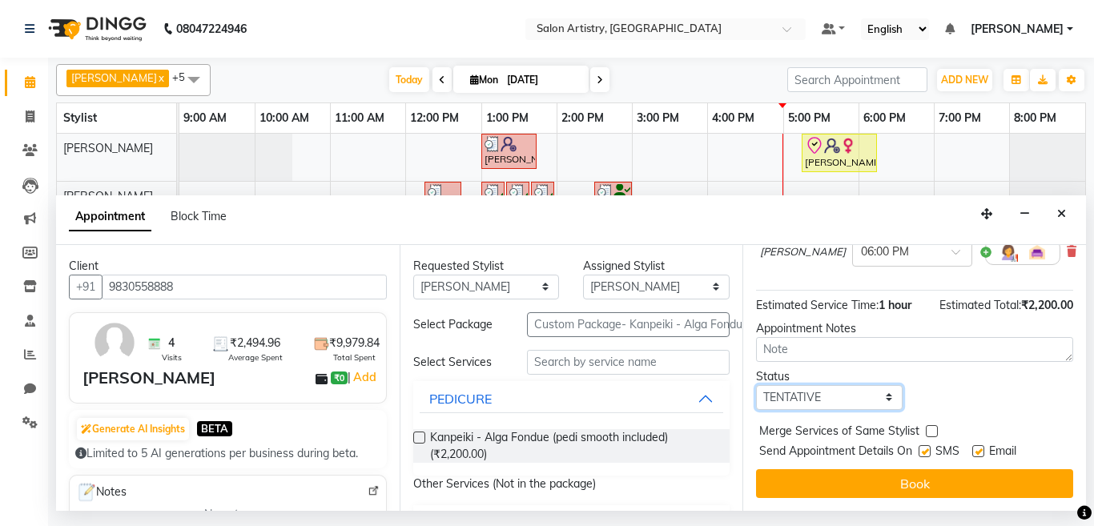
drag, startPoint x: 803, startPoint y: 385, endPoint x: 803, endPoint y: 394, distance: 8.8
click at [803, 385] on select "Select TENTATIVE CONFIRM CHECK-IN UPCOMING" at bounding box center [829, 397] width 147 height 25
select select "confirm booking"
click at [756, 385] on select "Select TENTATIVE CONFIRM CHECK-IN UPCOMING" at bounding box center [829, 397] width 147 height 25
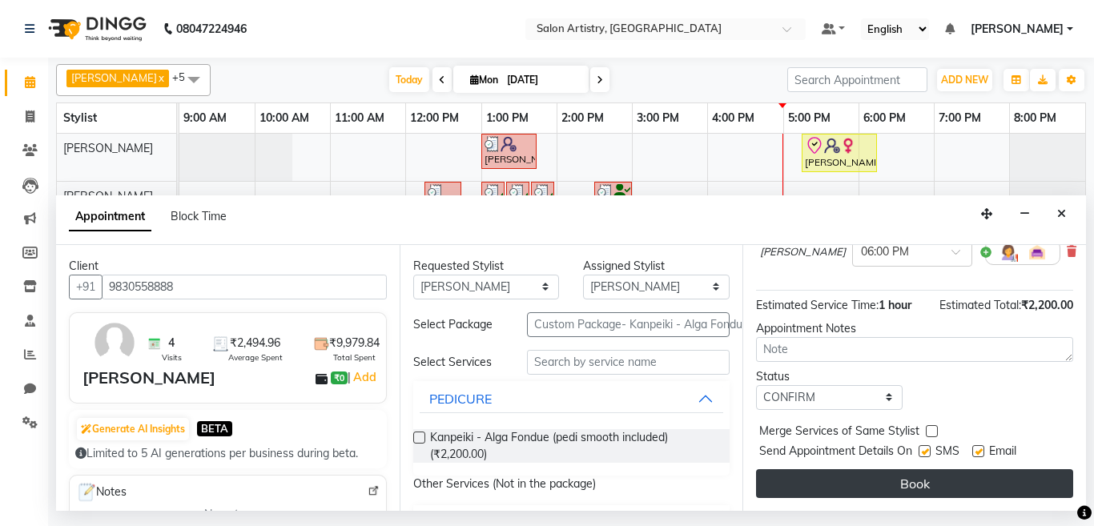
click at [822, 472] on button "Book" at bounding box center [914, 483] width 317 height 29
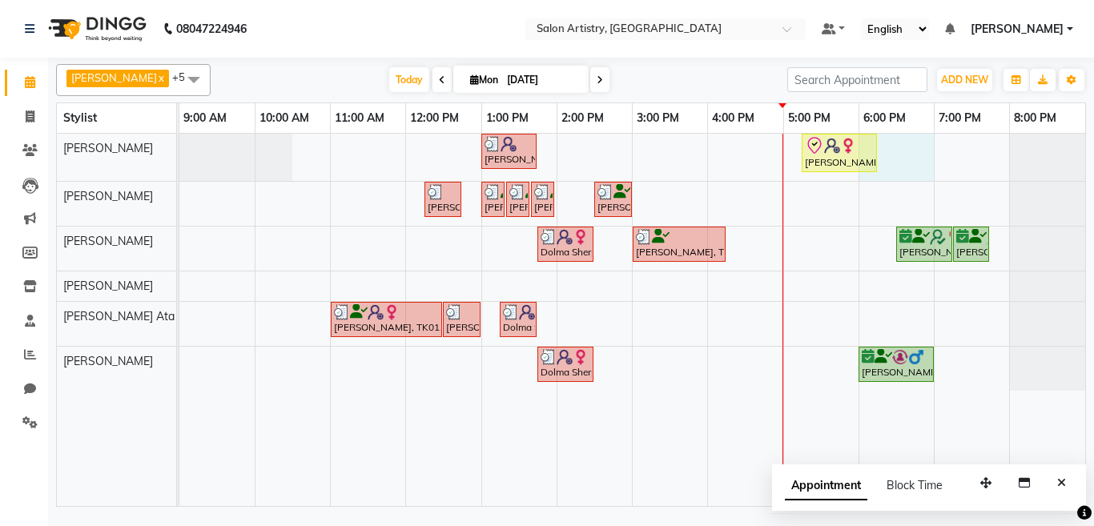
click at [886, 150] on div "Lubna Fazal, TK06, 01:00 PM-01:45 PM, Spa - Just For You _Upto Mid Back Gahana …" at bounding box center [632, 320] width 906 height 372
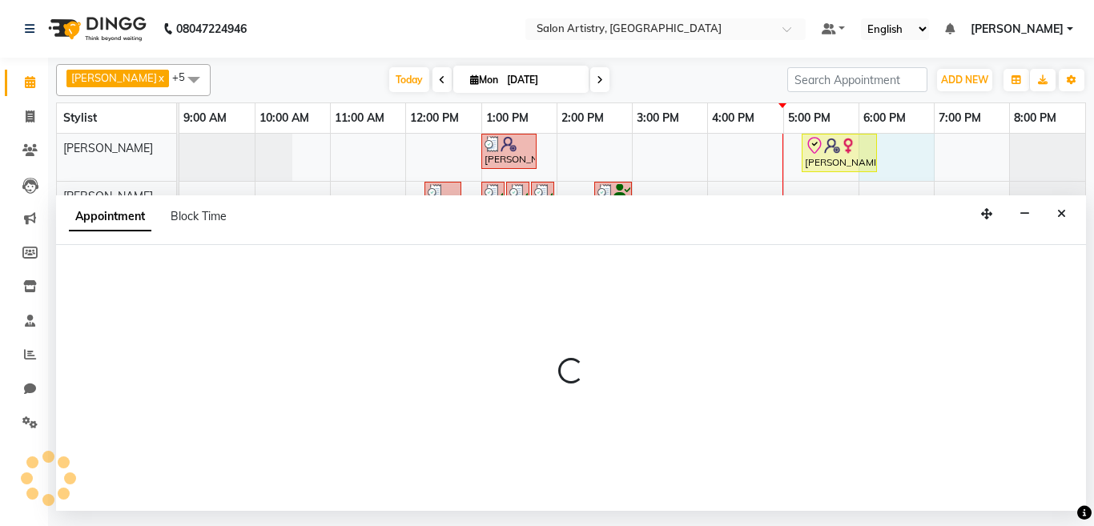
select select "82350"
select select "tentative"
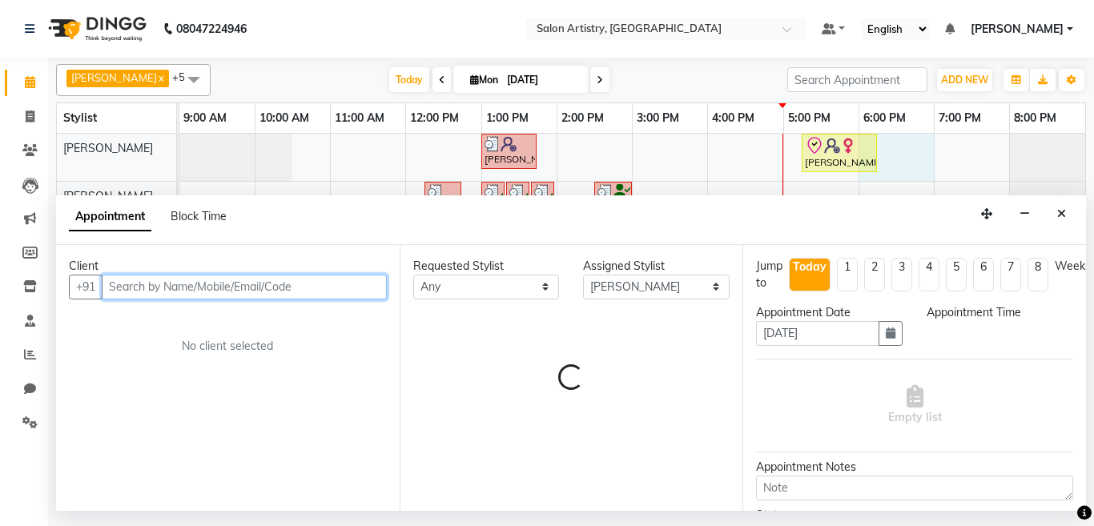
select select "1080"
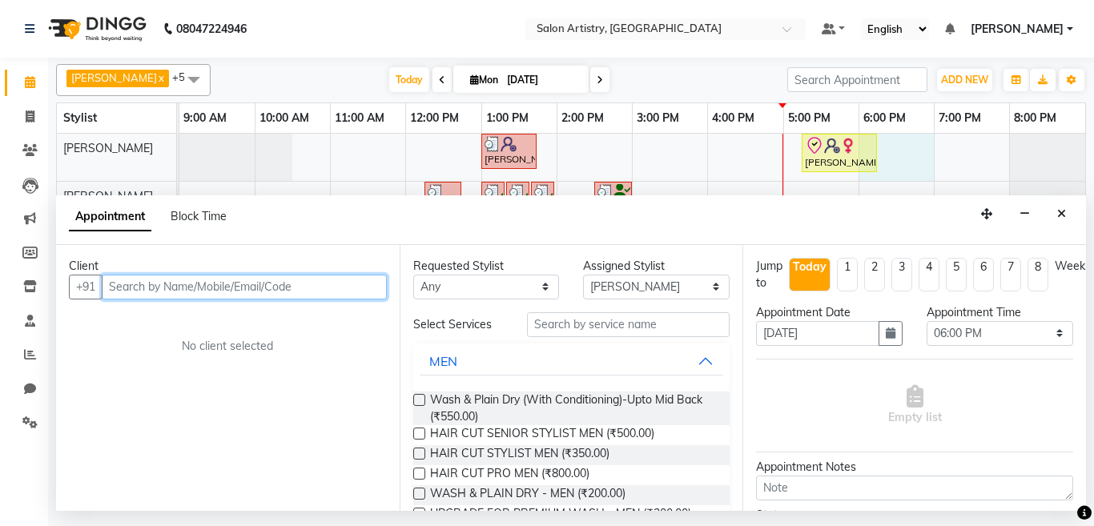
click at [143, 287] on input "text" at bounding box center [244, 287] width 285 height 25
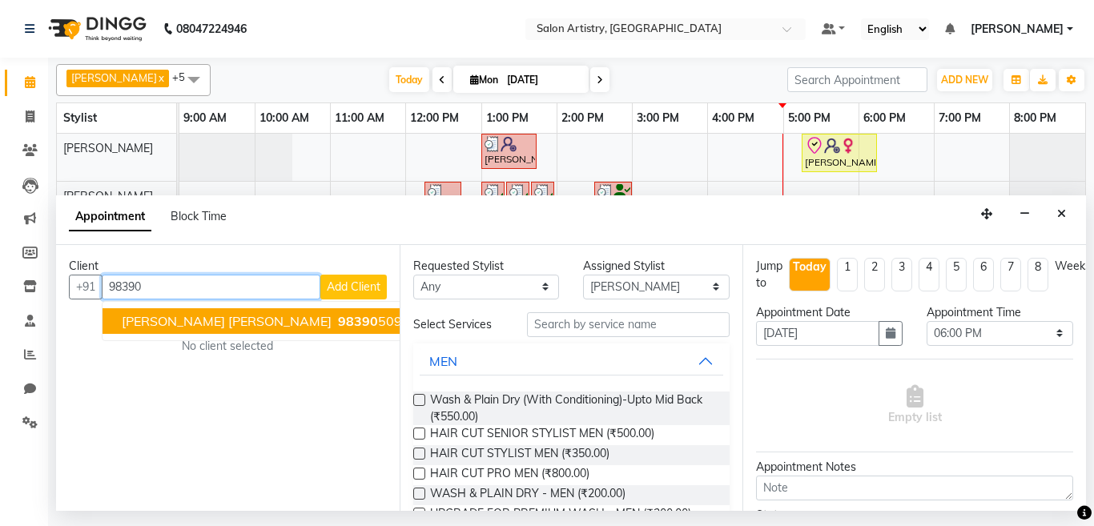
click at [157, 320] on span "[PERSON_NAME] [PERSON_NAME]" at bounding box center [227, 321] width 210 height 16
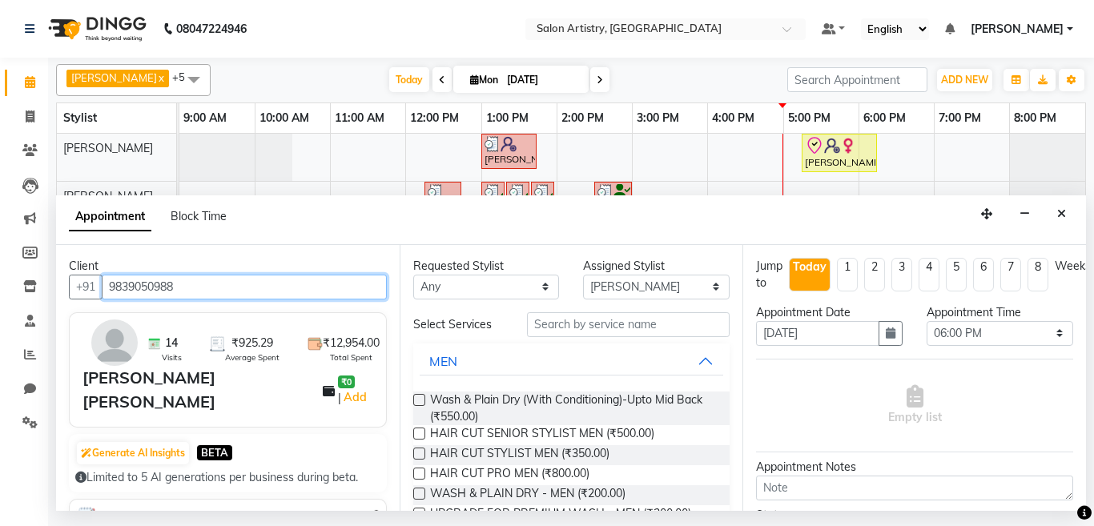
type input "9839050988"
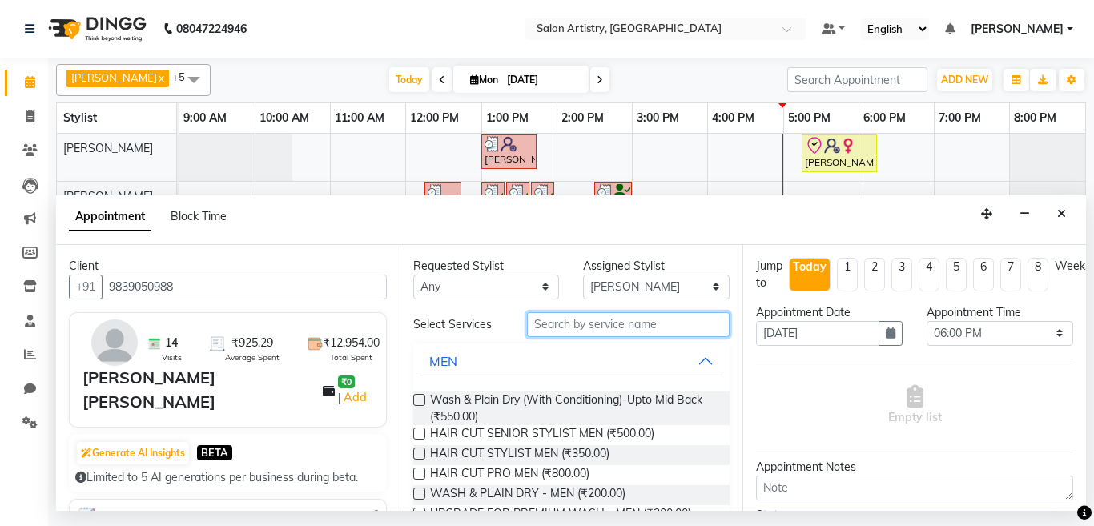
click at [587, 327] on input "text" at bounding box center [628, 324] width 203 height 25
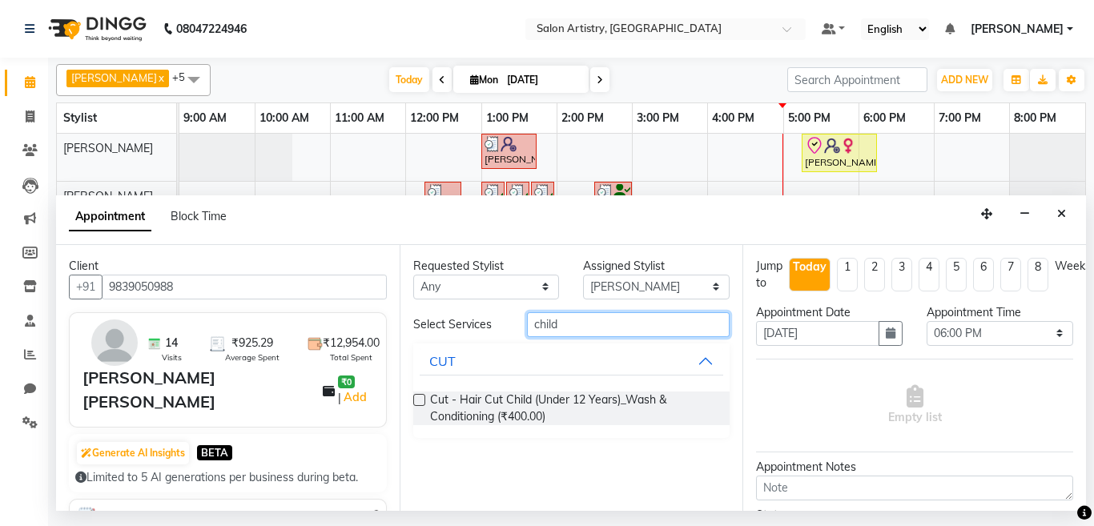
type input "child"
click at [417, 401] on label at bounding box center [419, 400] width 12 height 12
click at [417, 401] on input "checkbox" at bounding box center [418, 401] width 10 height 10
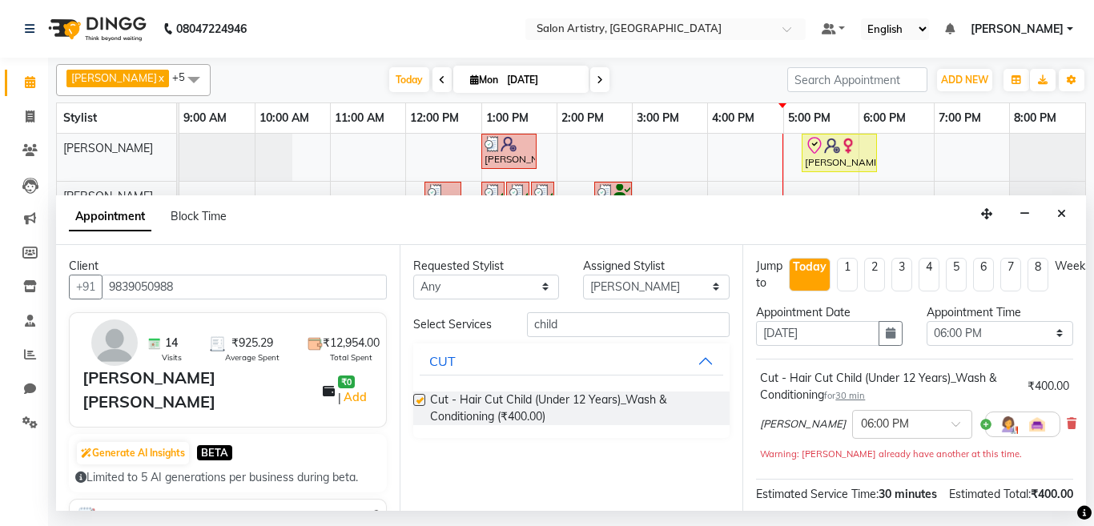
checkbox input "false"
click at [889, 429] on input "text" at bounding box center [896, 423] width 70 height 17
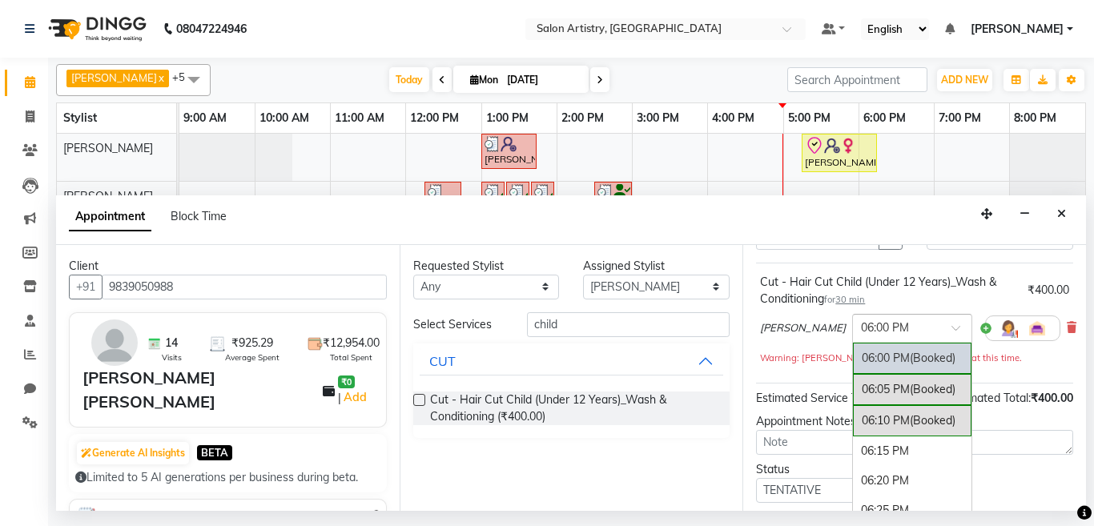
scroll to position [160, 0]
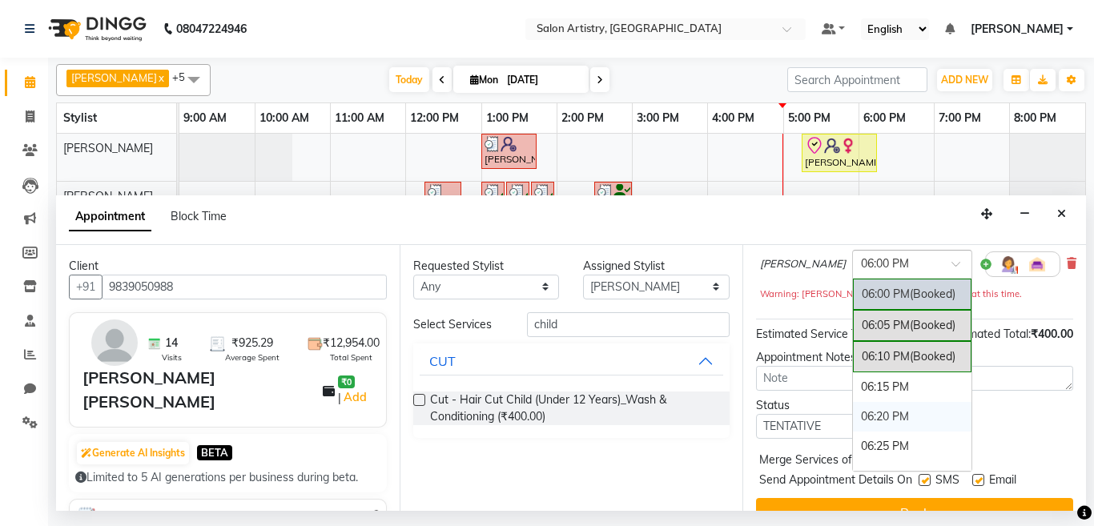
click at [859, 420] on div "06:20 PM" at bounding box center [912, 417] width 119 height 30
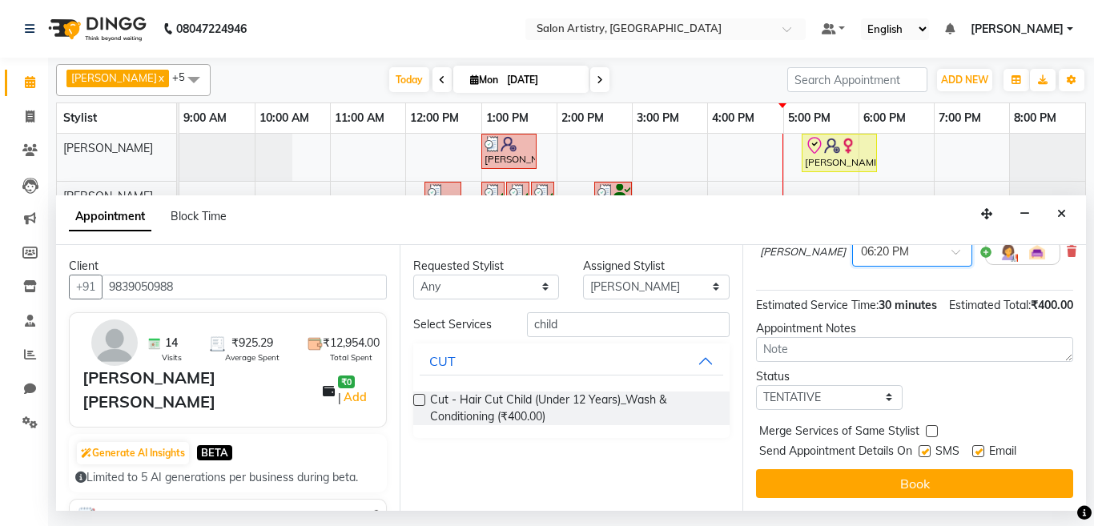
scroll to position [203, 0]
click at [784, 387] on select "Select TENTATIVE CONFIRM CHECK-IN UPCOMING" at bounding box center [829, 397] width 147 height 25
select select "check-in"
click at [756, 385] on select "Select TENTATIVE CONFIRM CHECK-IN UPCOMING" at bounding box center [829, 397] width 147 height 25
click at [791, 469] on button "Book" at bounding box center [914, 483] width 317 height 29
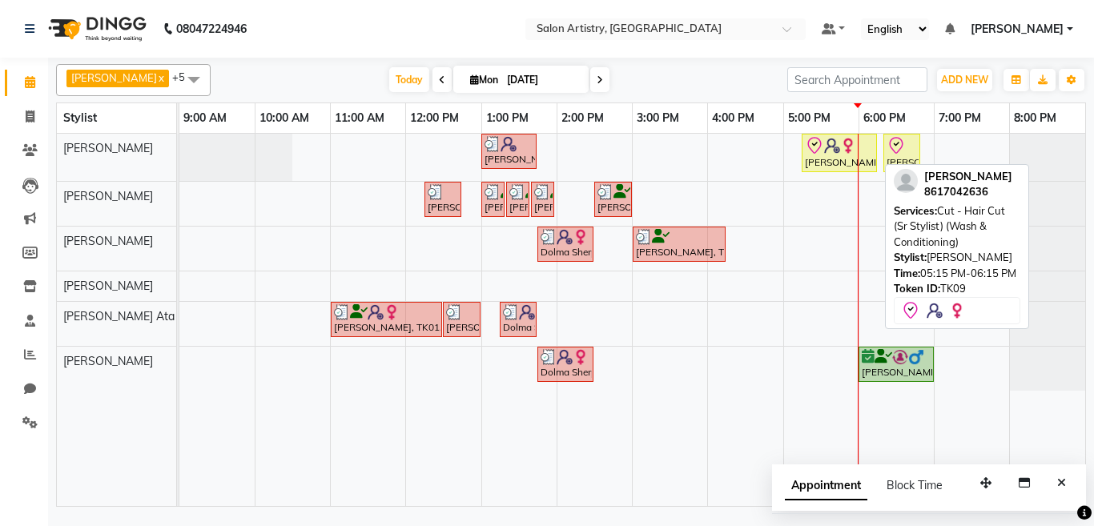
click at [831, 155] on div "[PERSON_NAME], TK09, 05:15 PM-06:15 PM, Cut - Hair Cut (Sr Stylist) (Wash & Con…" at bounding box center [839, 153] width 72 height 34
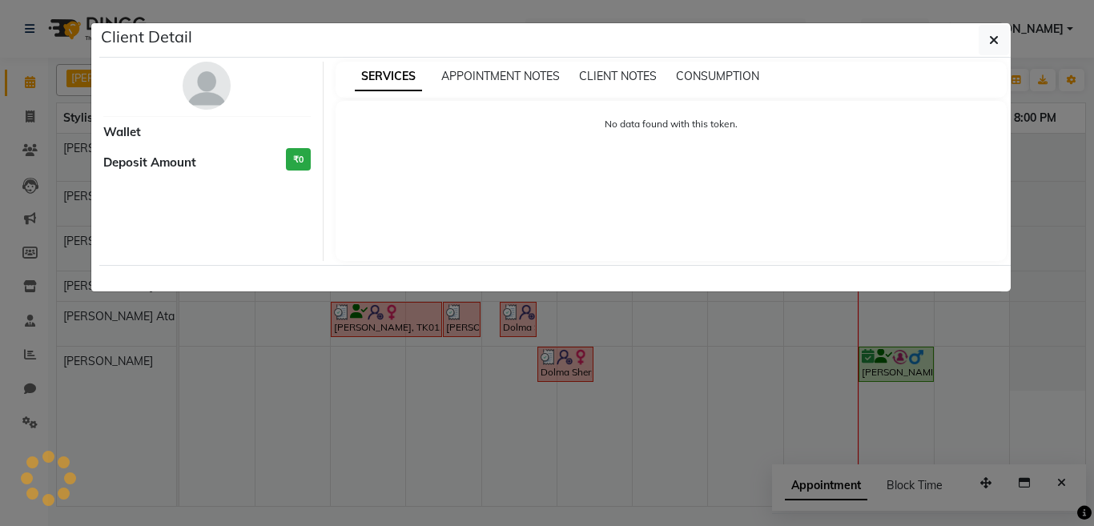
select select "8"
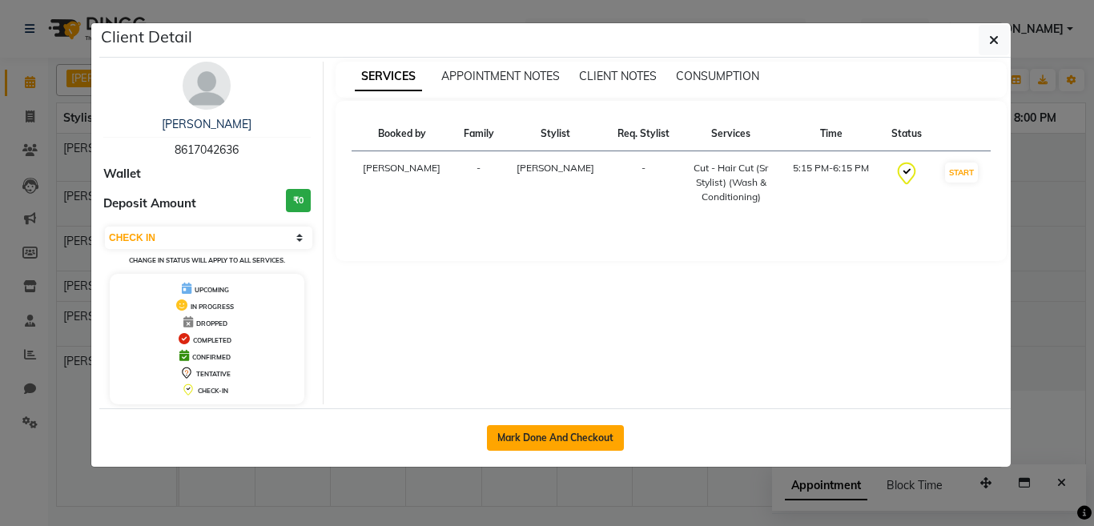
click at [561, 440] on button "Mark Done And Checkout" at bounding box center [555, 438] width 137 height 26
select select "8285"
select select "service"
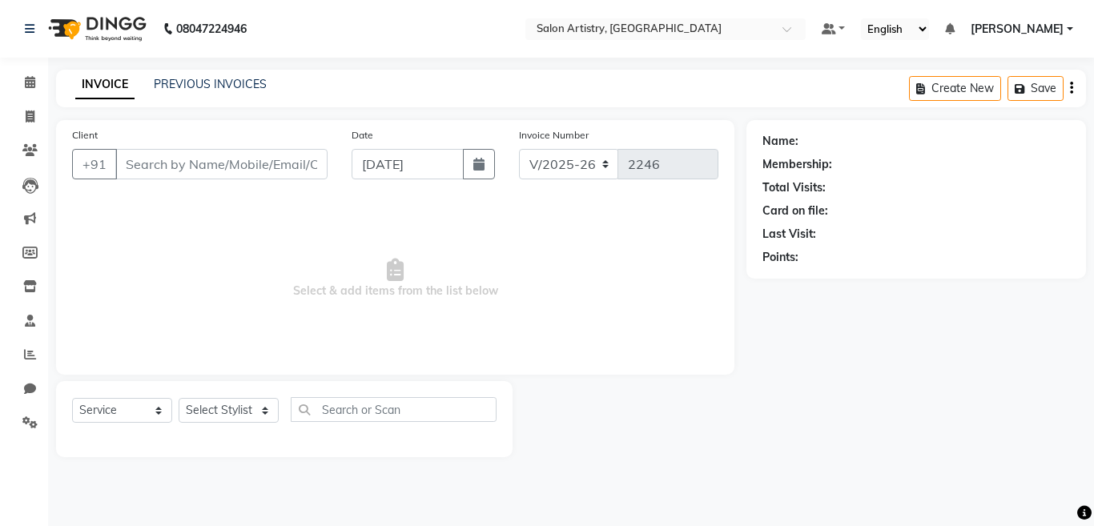
select select "79865"
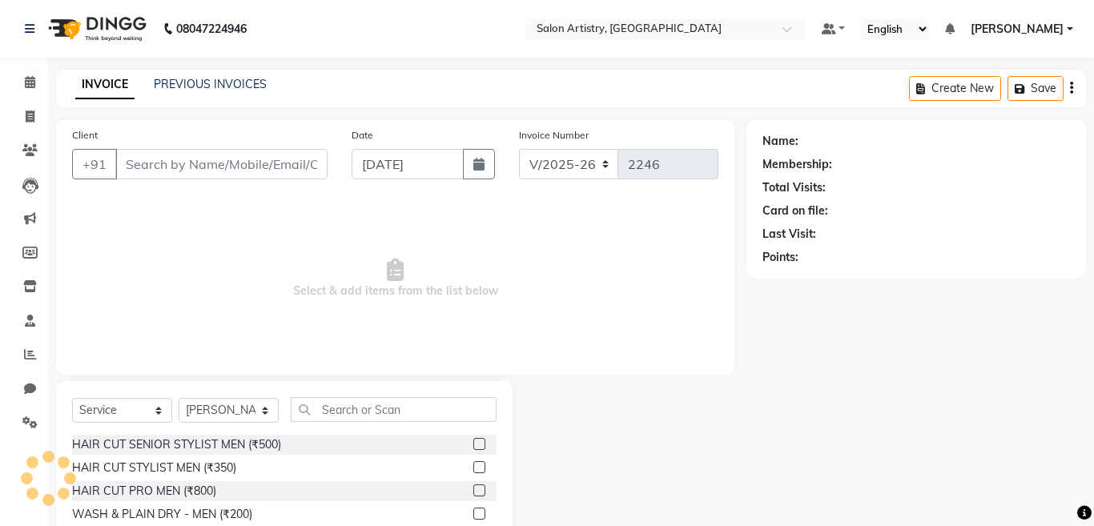
type input "8617042636"
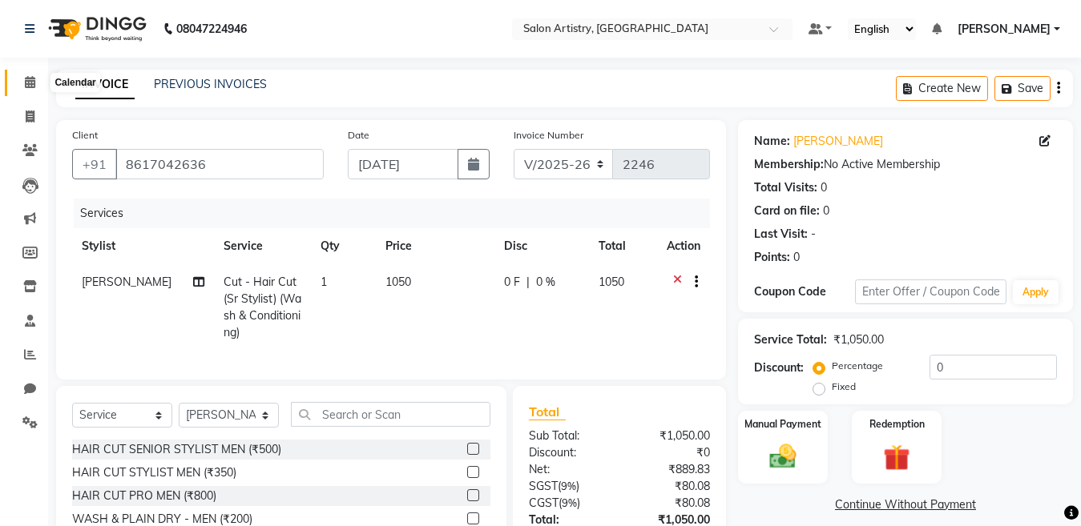
click at [31, 79] on icon at bounding box center [30, 82] width 10 height 12
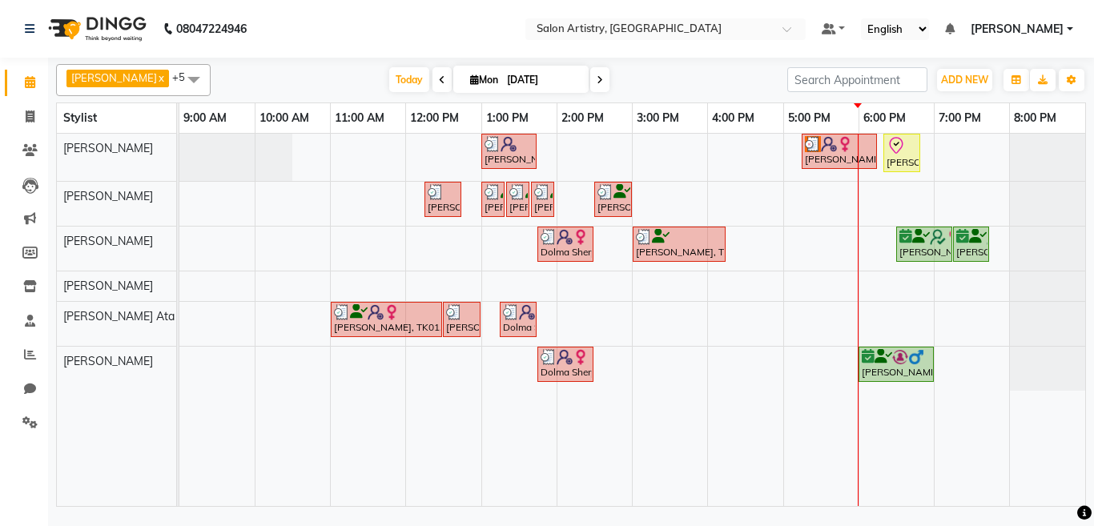
click at [870, 288] on div "Lubna Fazal, TK06, 01:00 PM-01:45 PM, Spa - Just For You _Upto Mid Back Gahana …" at bounding box center [632, 320] width 906 height 372
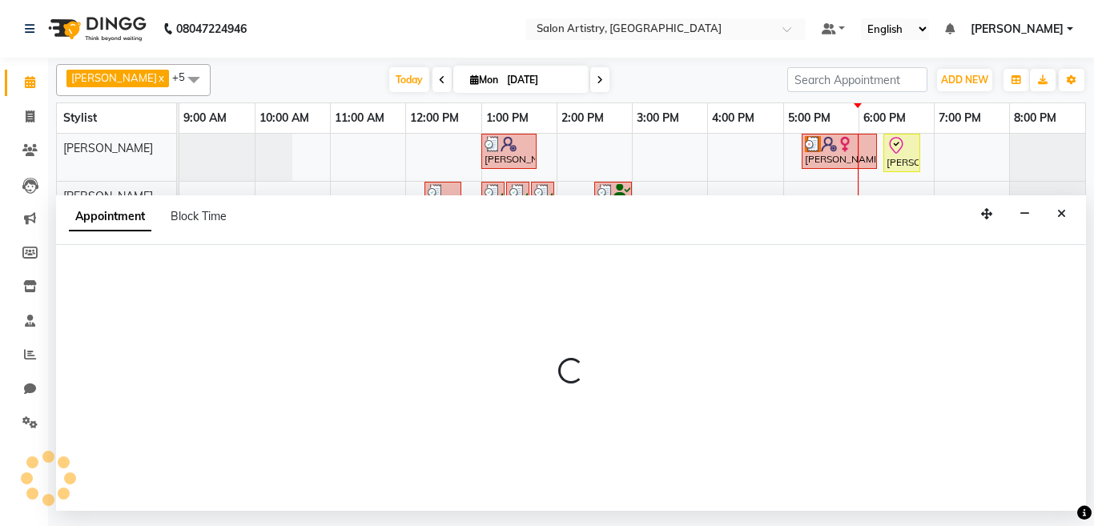
select select "79865"
select select "1080"
select select "tentative"
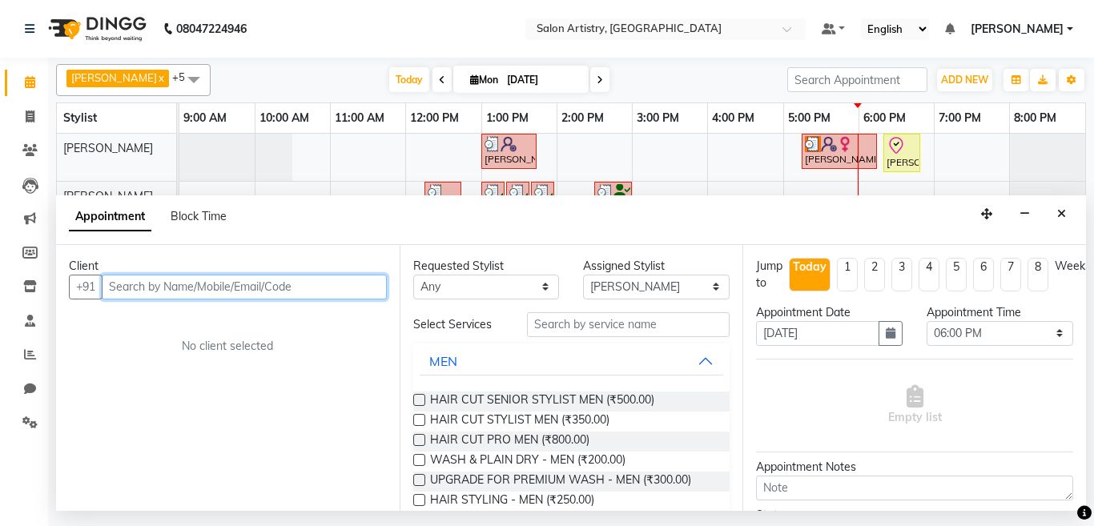
click at [198, 287] on input "text" at bounding box center [244, 287] width 285 height 25
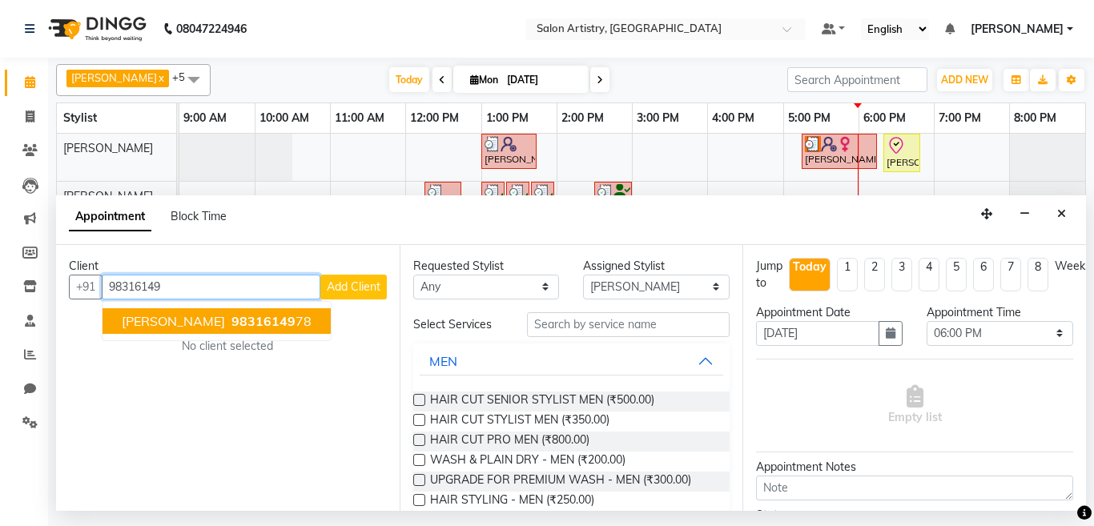
click at [231, 321] on span "98316149" at bounding box center [263, 321] width 64 height 16
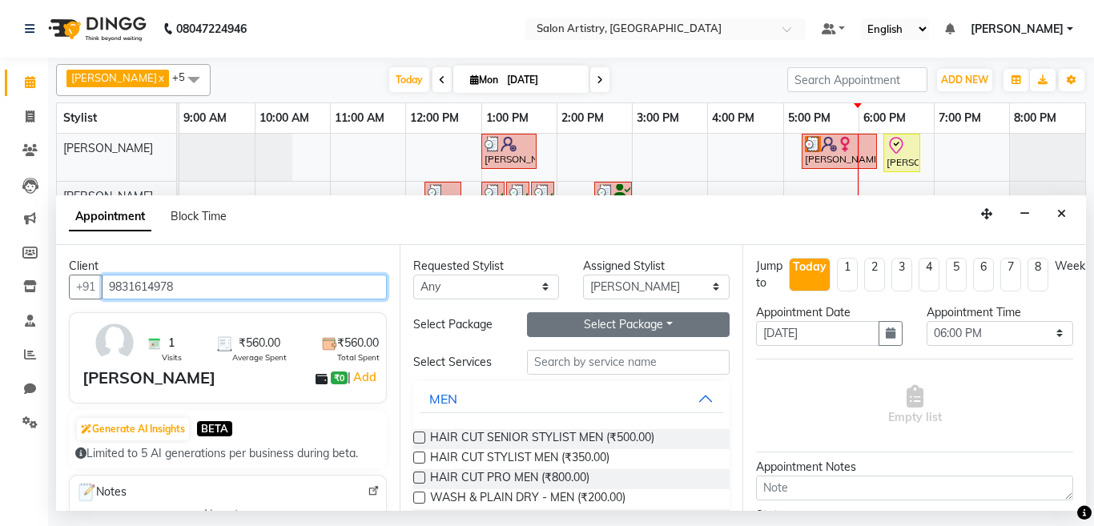
type input "9831614978"
click at [579, 320] on button "Select Package Toggle Dropdown" at bounding box center [628, 324] width 203 height 25
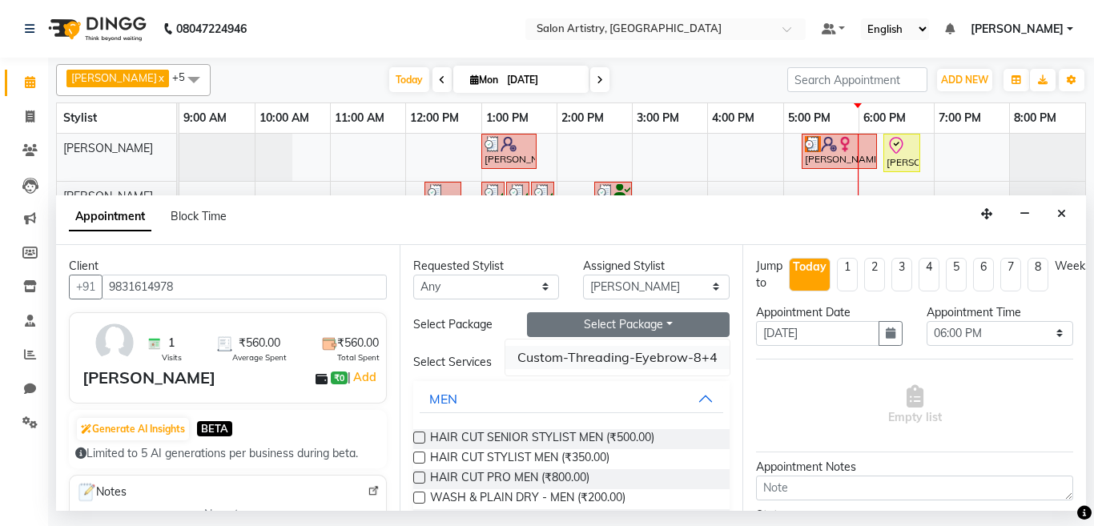
click at [569, 356] on li "Custom-Threading-Eyebrow-8+4" at bounding box center [617, 357] width 224 height 23
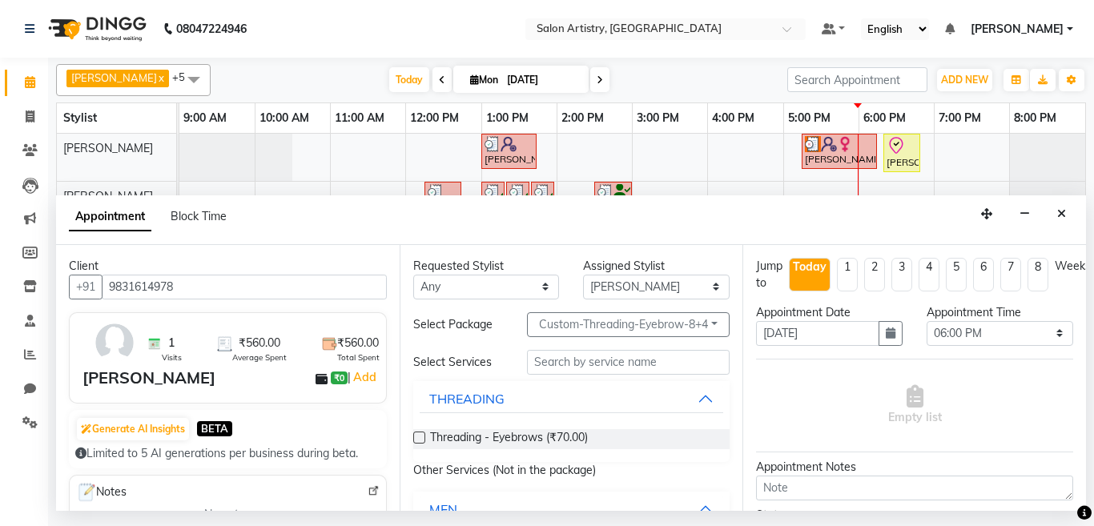
click at [415, 437] on label at bounding box center [419, 438] width 12 height 12
click at [415, 437] on input "checkbox" at bounding box center [418, 439] width 10 height 10
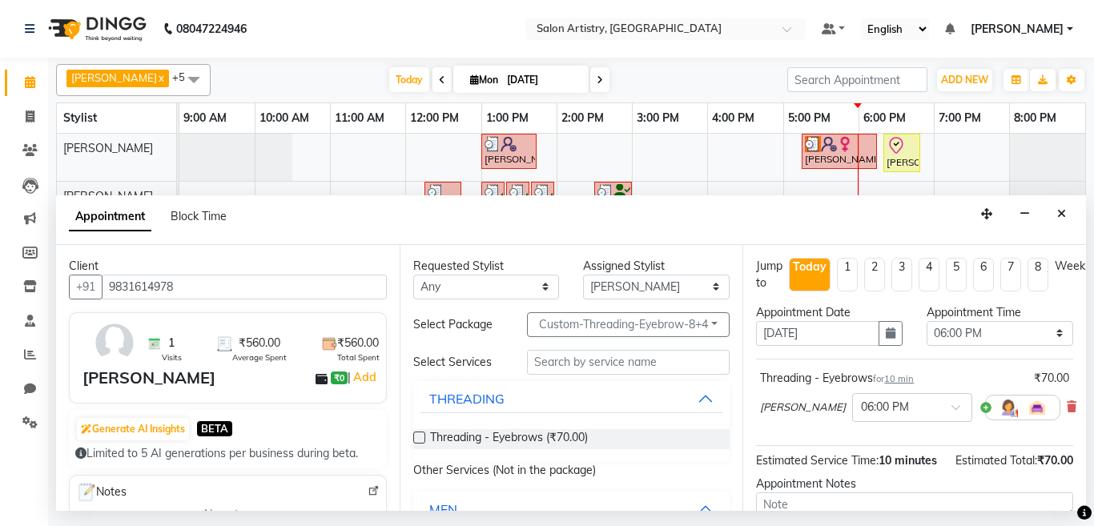
click at [416, 437] on label at bounding box center [419, 438] width 12 height 12
click at [416, 437] on input "checkbox" at bounding box center [418, 439] width 10 height 10
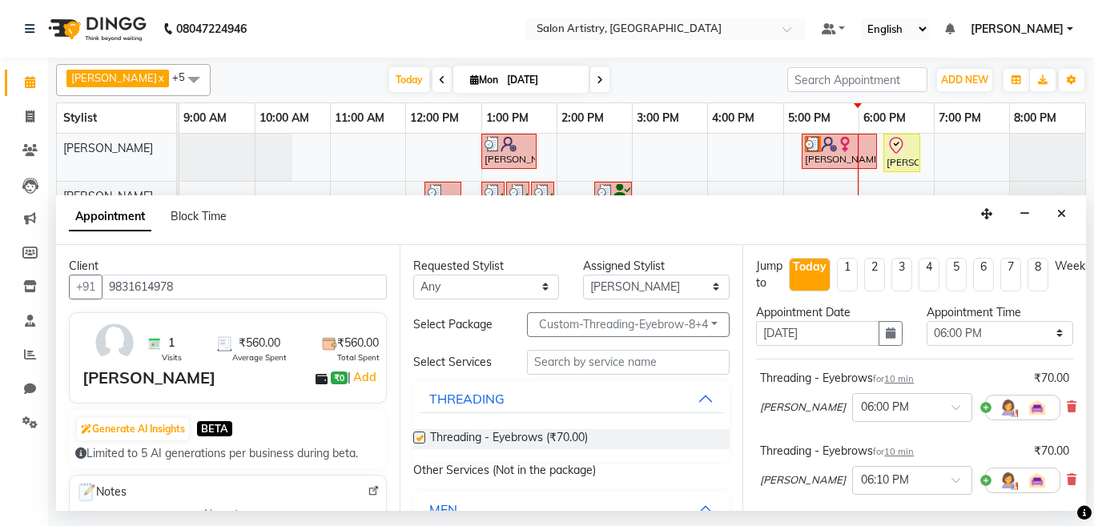
checkbox input "false"
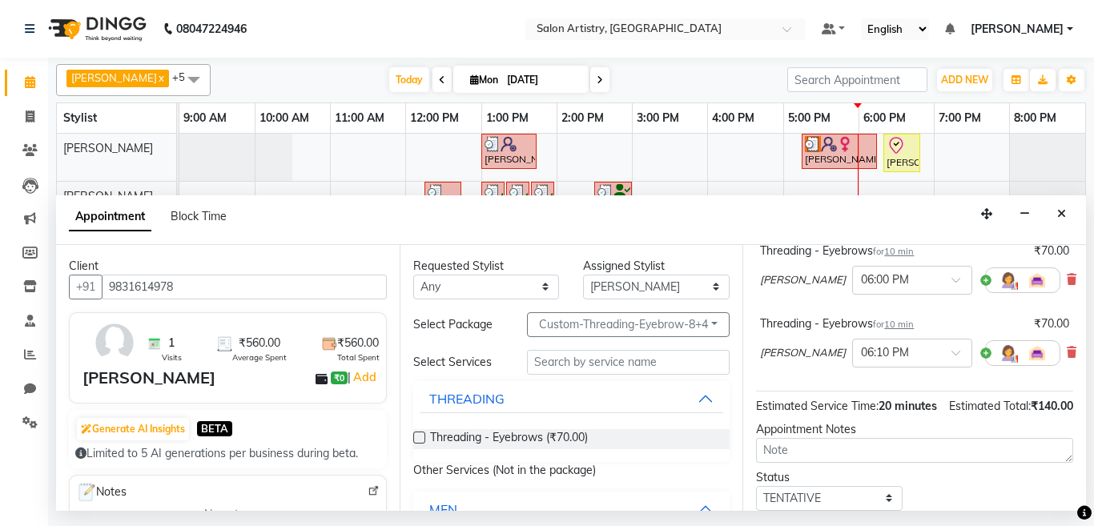
scroll to position [160, 0]
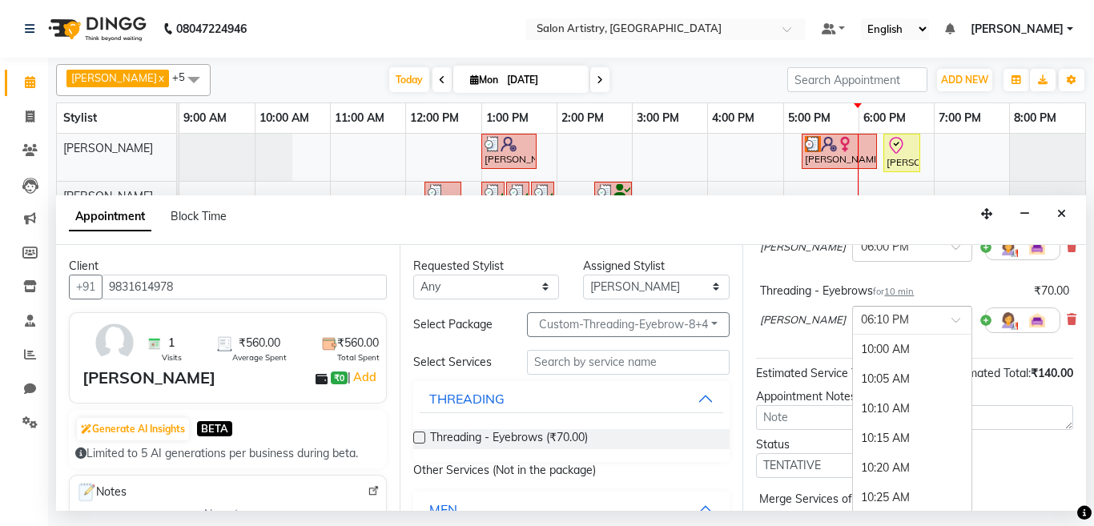
click at [870, 328] on div "× 06:10 PM" at bounding box center [885, 320] width 48 height 17
click at [874, 410] on div "06:20 PM" at bounding box center [912, 409] width 119 height 30
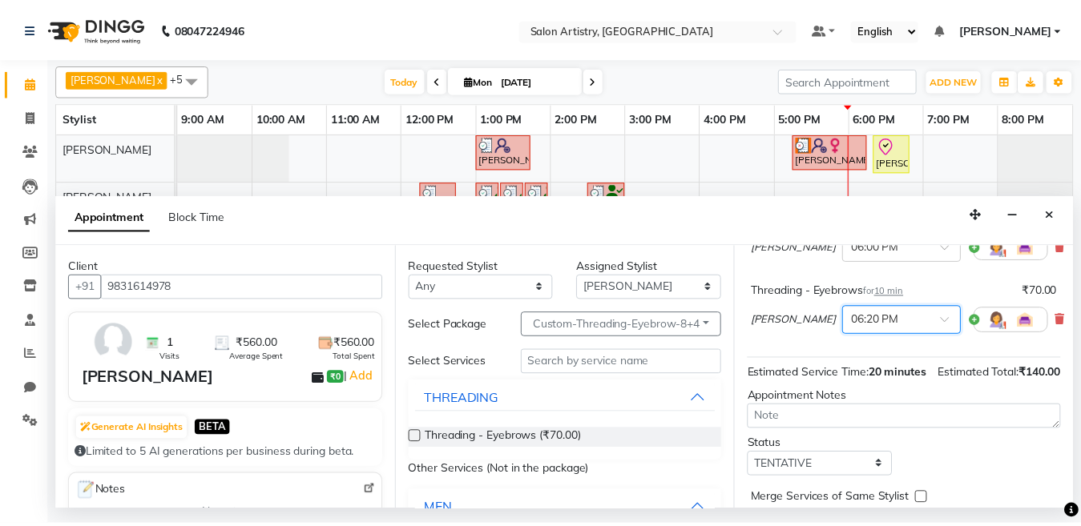
scroll to position [264, 0]
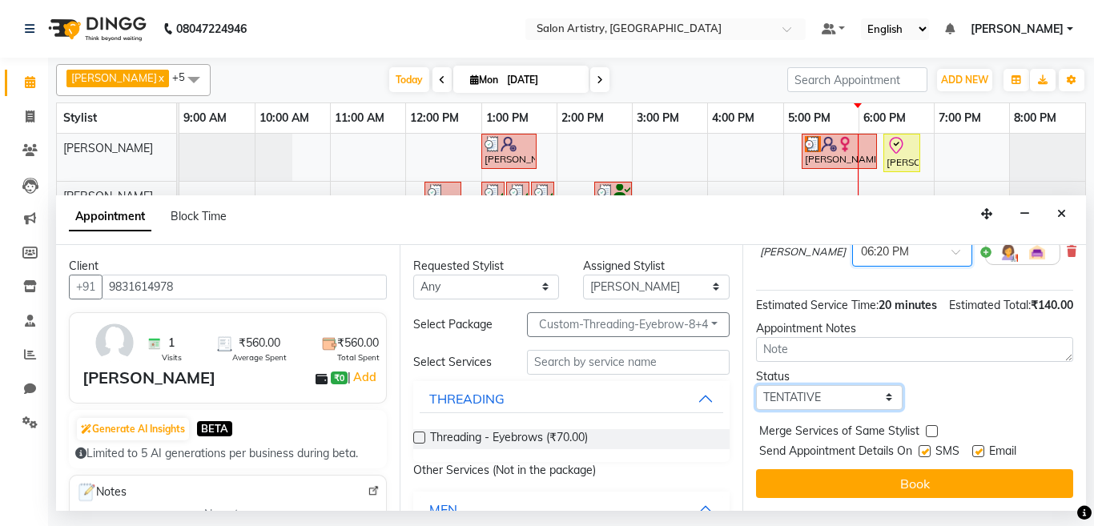
click at [795, 391] on select "Select TENTATIVE CONFIRM CHECK-IN UPCOMING" at bounding box center [829, 397] width 147 height 25
select select "check-in"
click at [756, 385] on select "Select TENTATIVE CONFIRM CHECK-IN UPCOMING" at bounding box center [829, 397] width 147 height 25
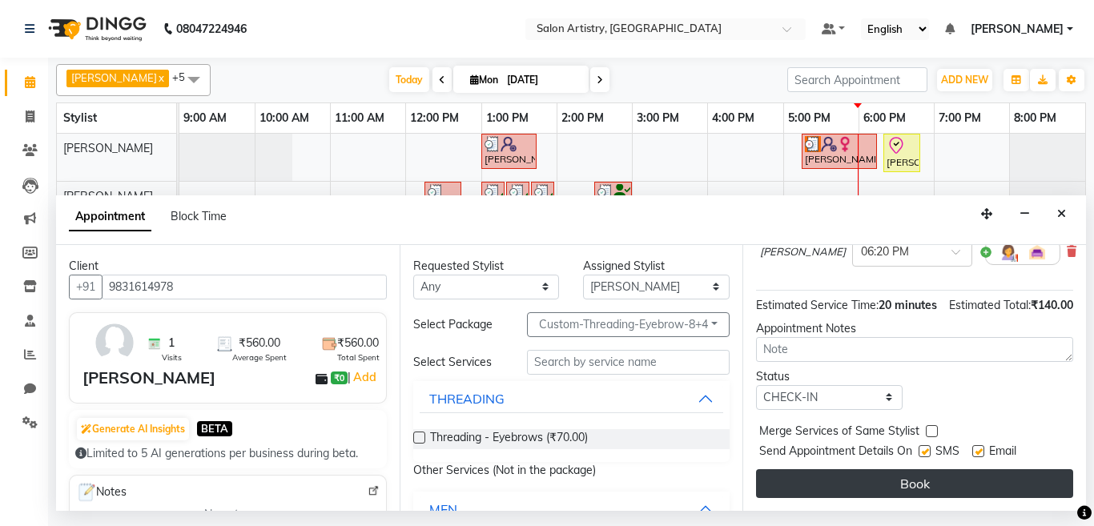
click at [807, 474] on button "Book" at bounding box center [914, 483] width 317 height 29
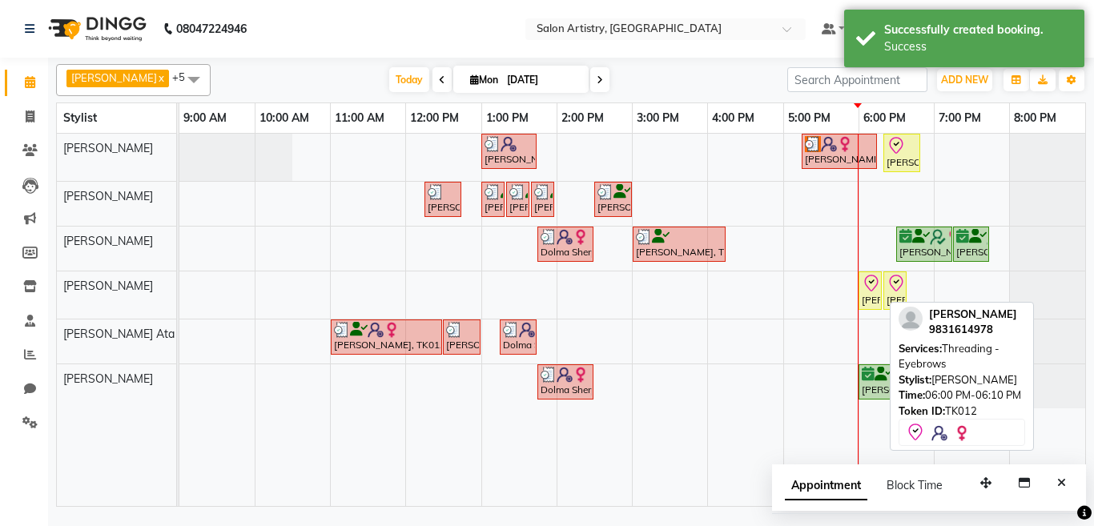
click at [869, 296] on div "[PERSON_NAME], TK12, 06:00 PM-06:10 PM, Threading - Eyebrows" at bounding box center [870, 291] width 20 height 34
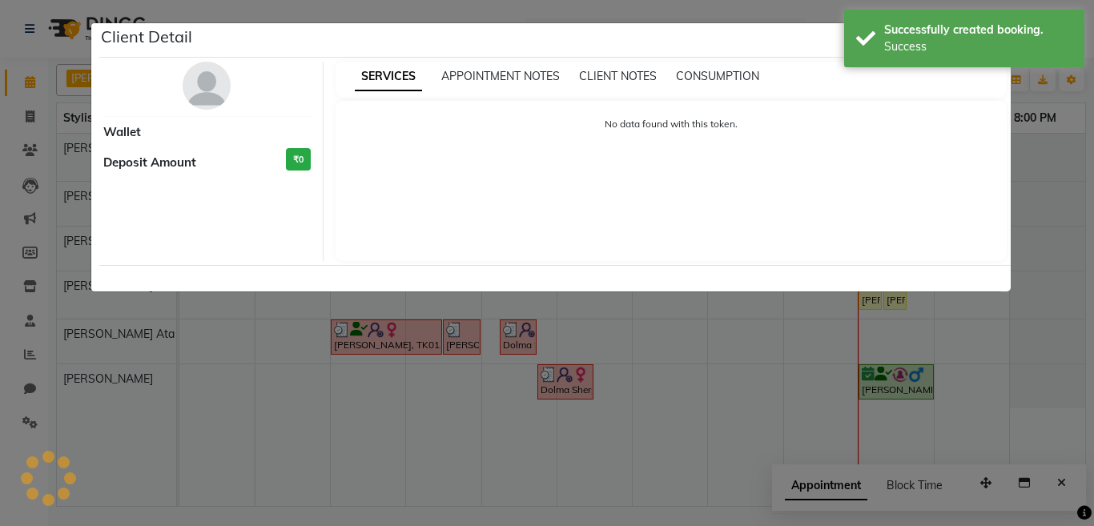
select select "8"
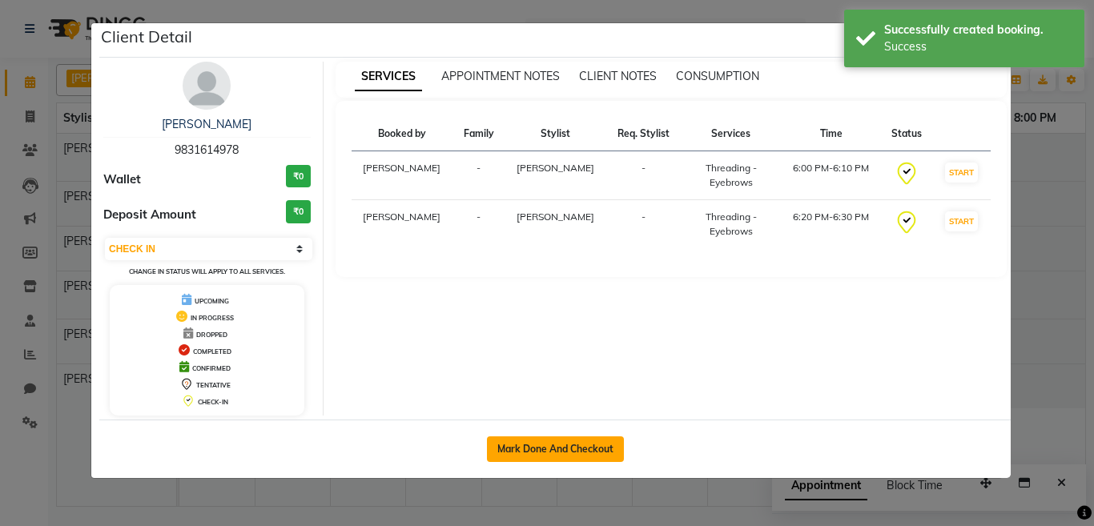
drag, startPoint x: 577, startPoint y: 441, endPoint x: 593, endPoint y: 442, distance: 15.2
click at [578, 441] on button "Mark Done And Checkout" at bounding box center [555, 450] width 137 height 26
select select "service"
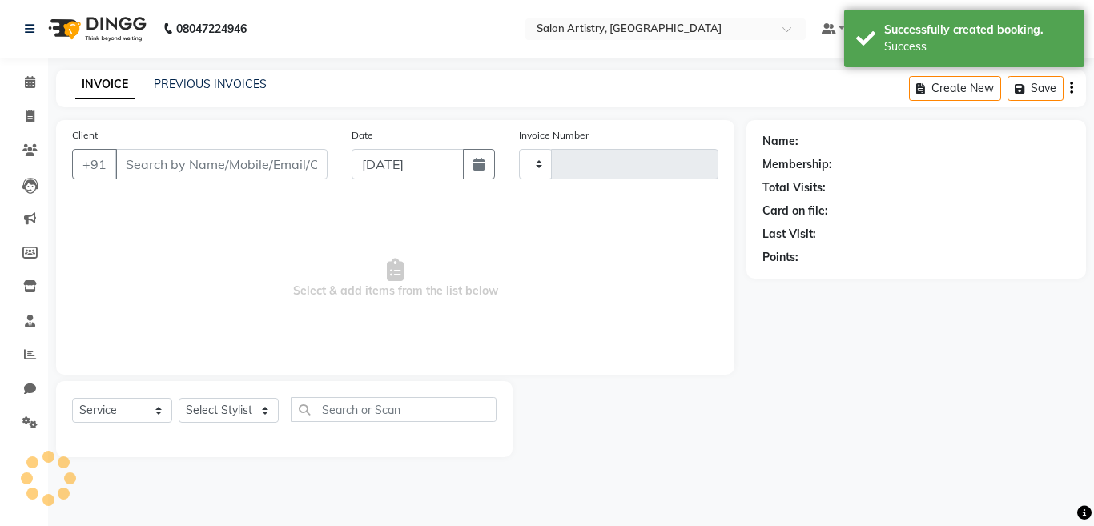
type input "2246"
select select "8285"
select select "79865"
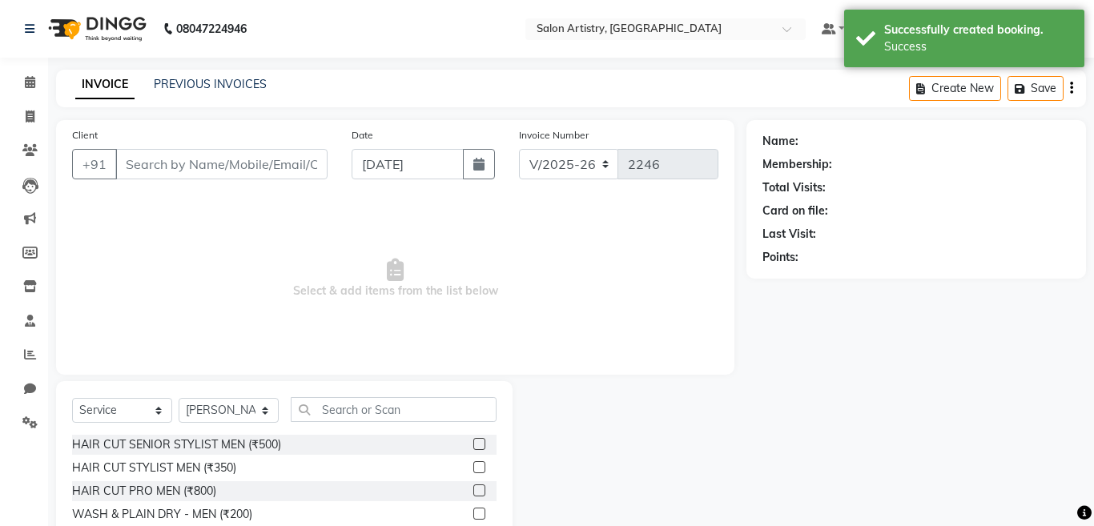
type input "9831614978"
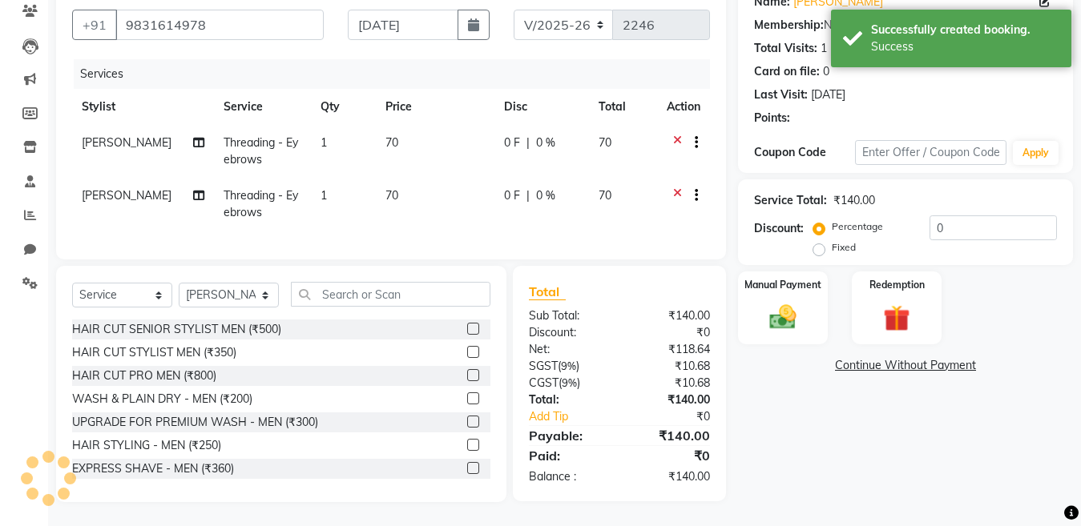
scroll to position [153, 0]
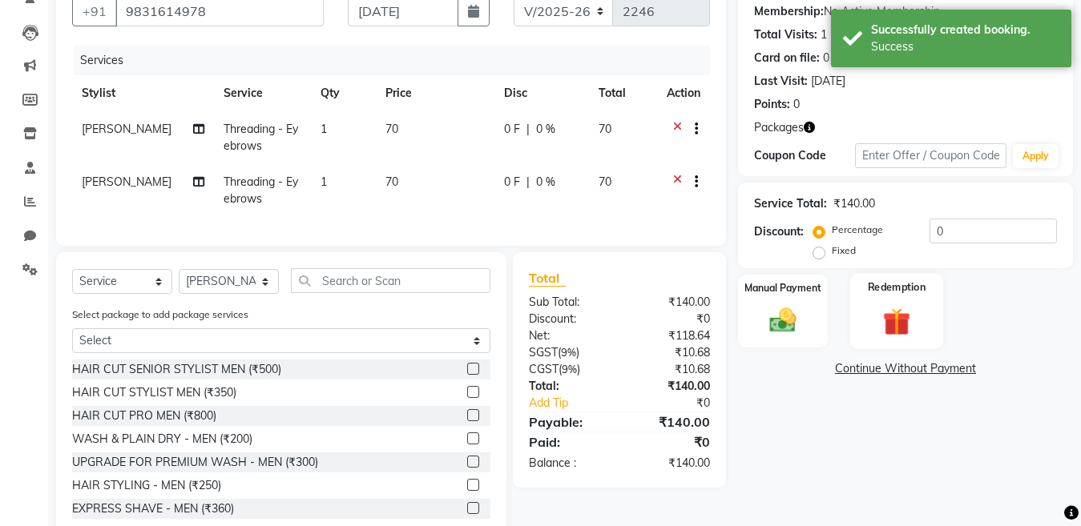
click at [895, 320] on img at bounding box center [896, 321] width 45 height 34
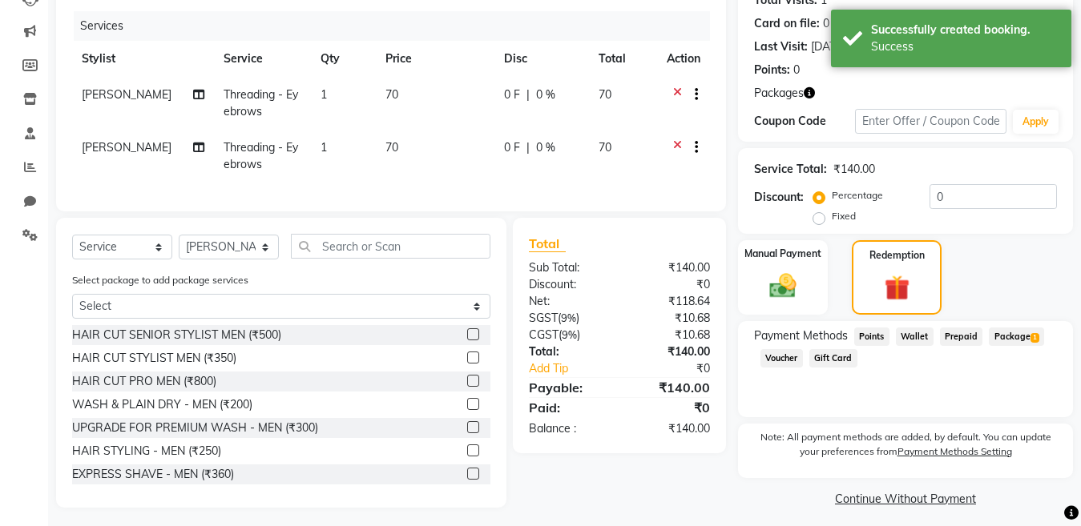
scroll to position [207, 0]
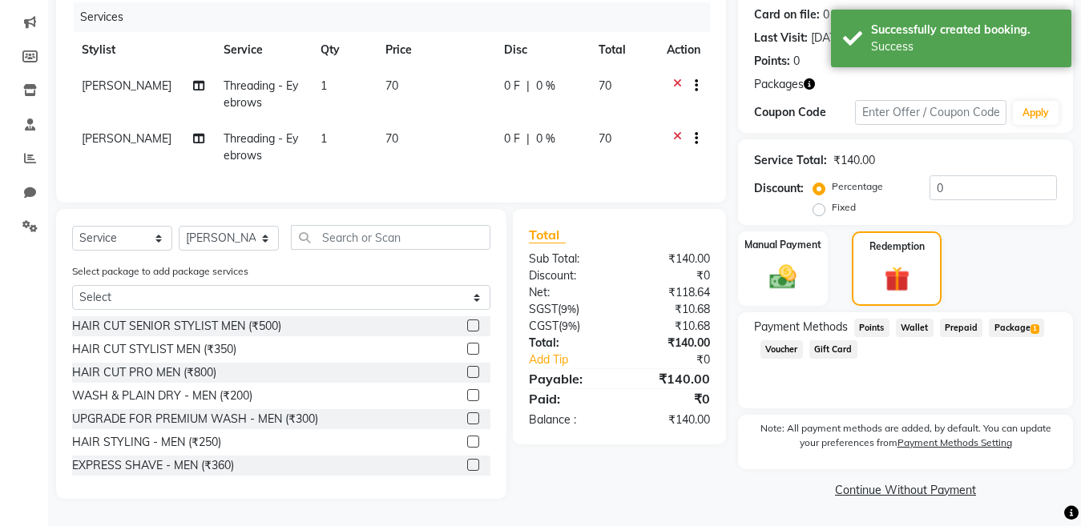
click at [1004, 319] on span "Package 1" at bounding box center [1015, 328] width 55 height 18
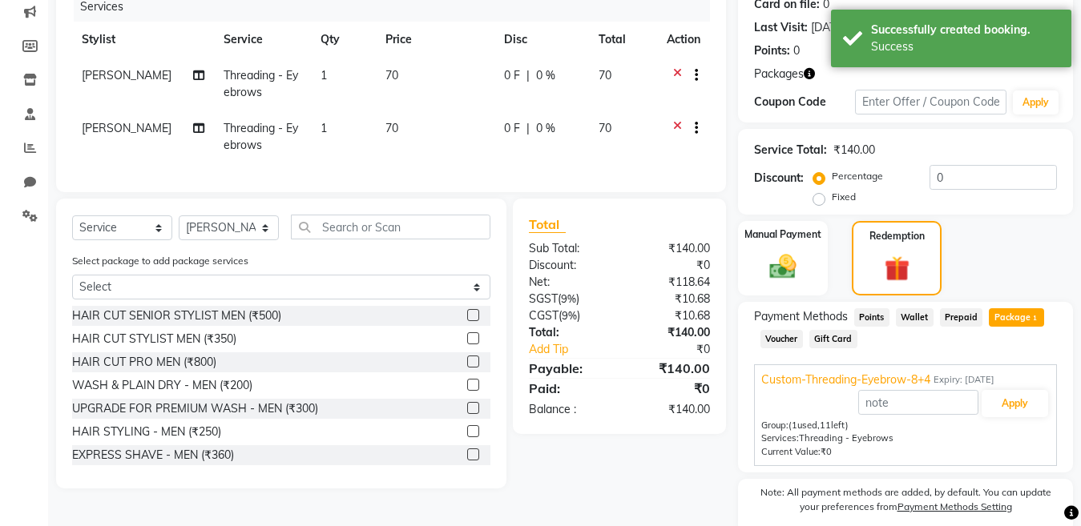
scroll to position [191, 0]
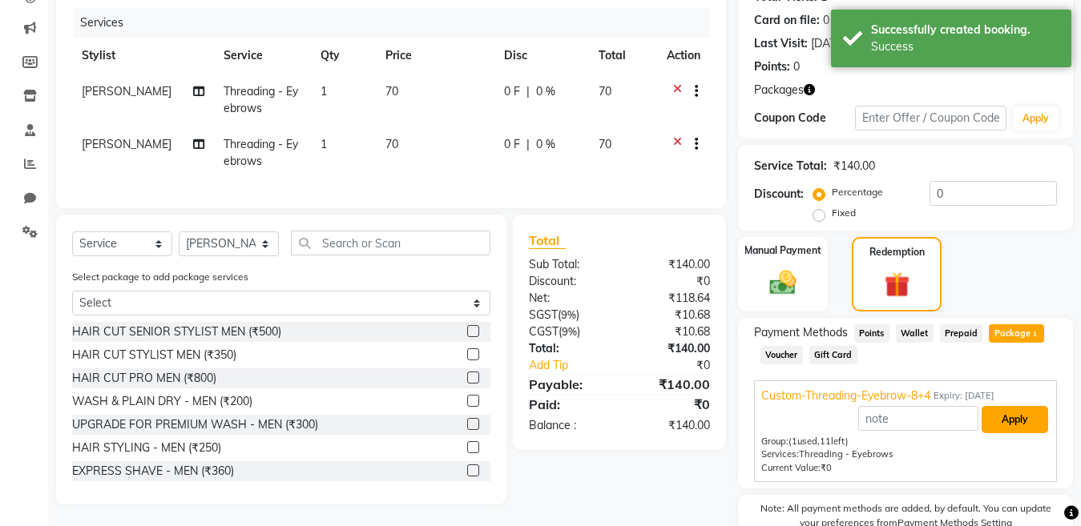
click at [1012, 419] on button "Apply" at bounding box center [1014, 419] width 66 height 27
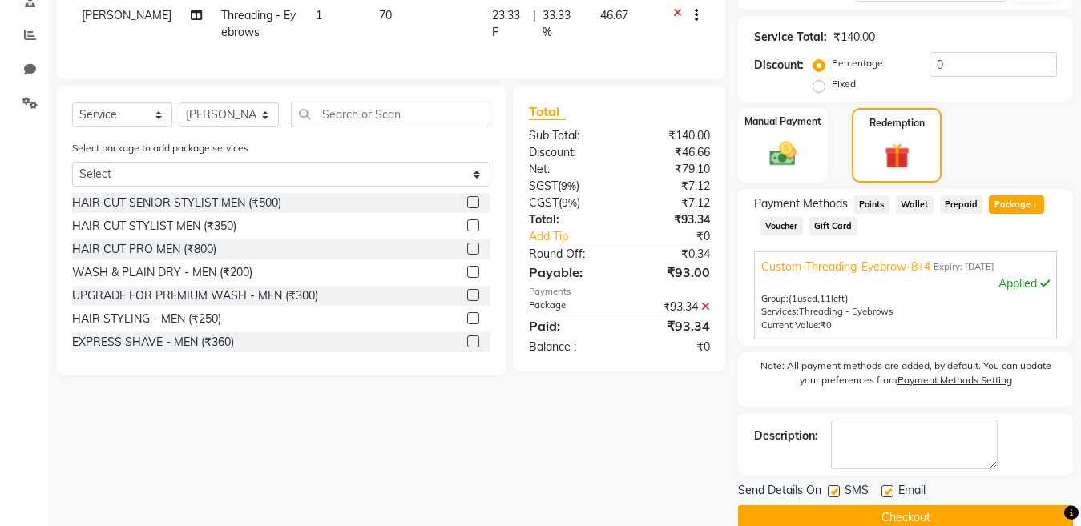
scroll to position [348, 0]
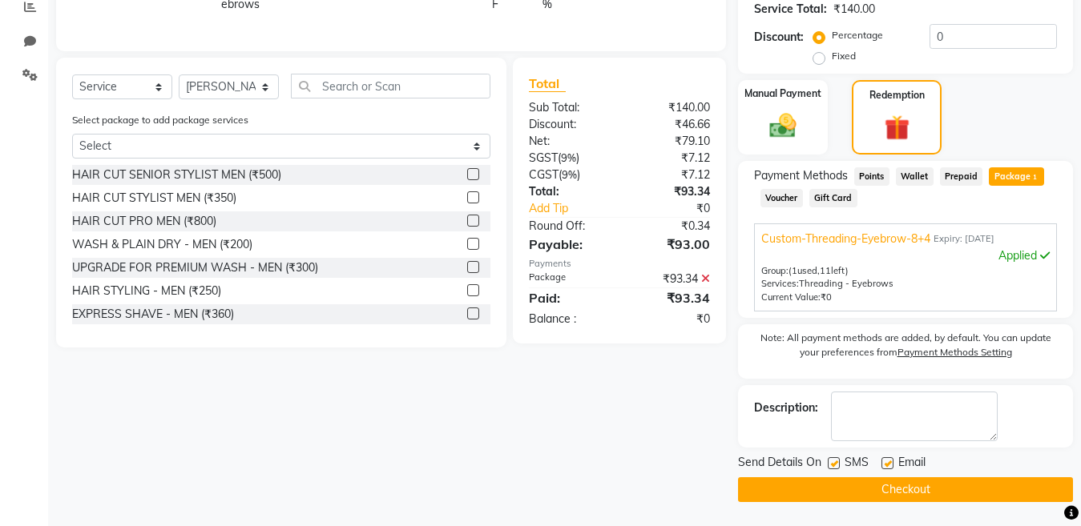
click at [872, 489] on button "Checkout" at bounding box center [905, 489] width 335 height 25
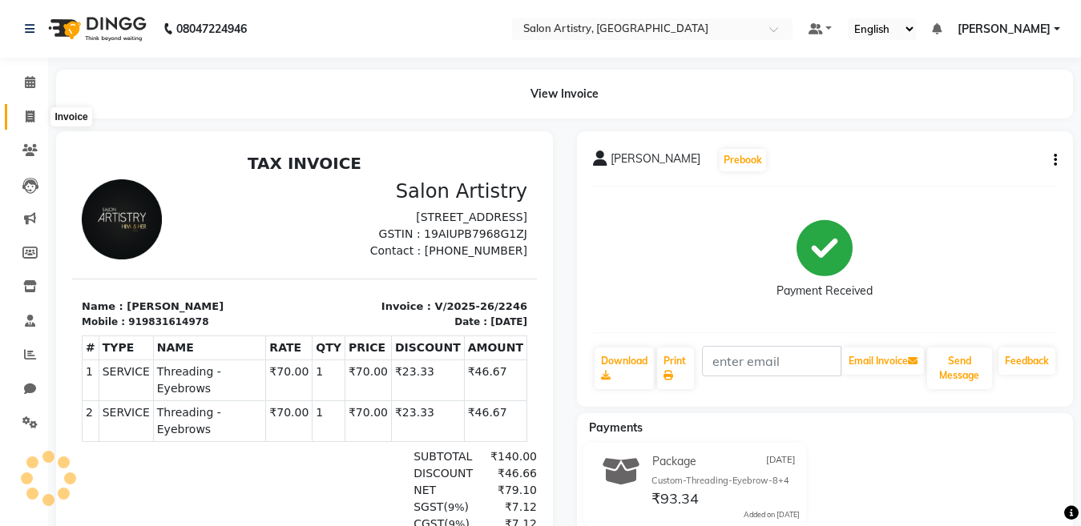
click at [26, 111] on icon at bounding box center [30, 117] width 9 height 12
select select "service"
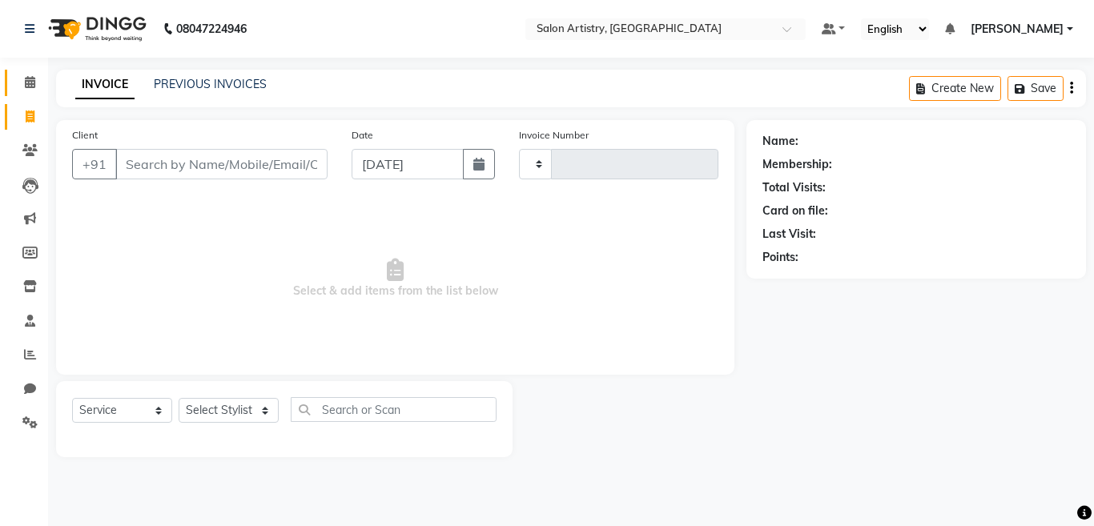
type input "2247"
select select "8285"
click at [25, 84] on icon at bounding box center [30, 82] width 10 height 12
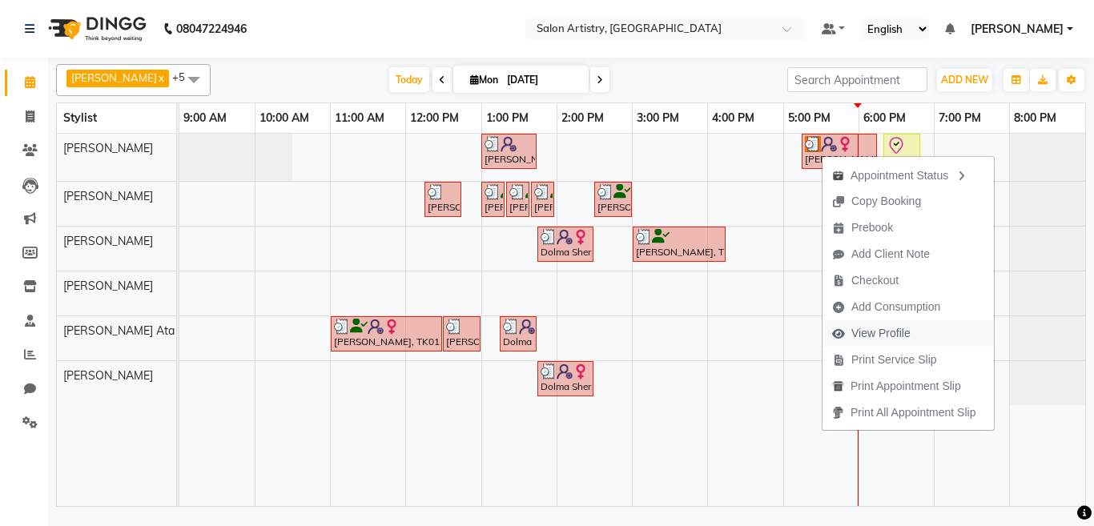
click at [864, 329] on span "View Profile" at bounding box center [880, 333] width 59 height 17
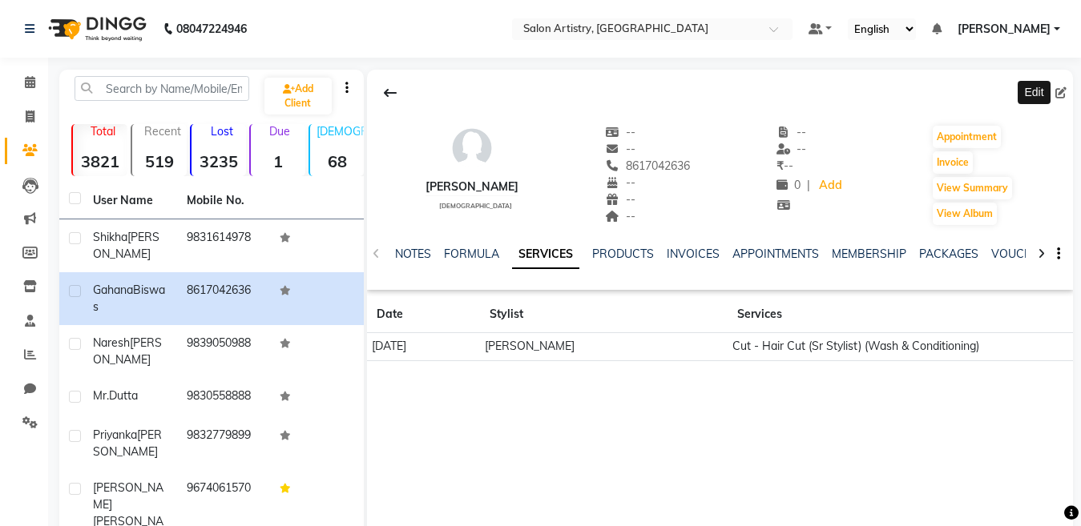
click at [1061, 95] on icon at bounding box center [1060, 92] width 11 height 11
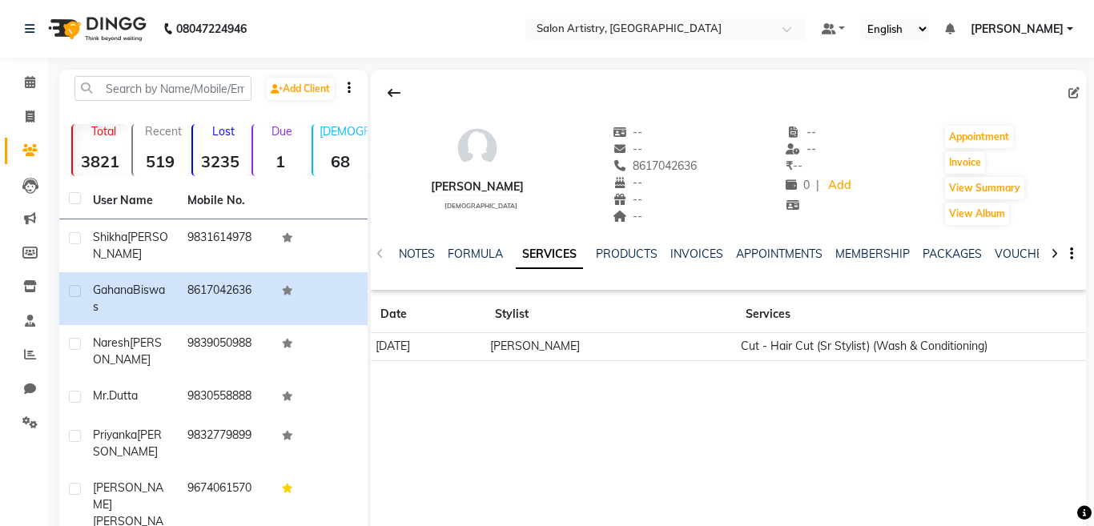
select select "female"
select select "54621"
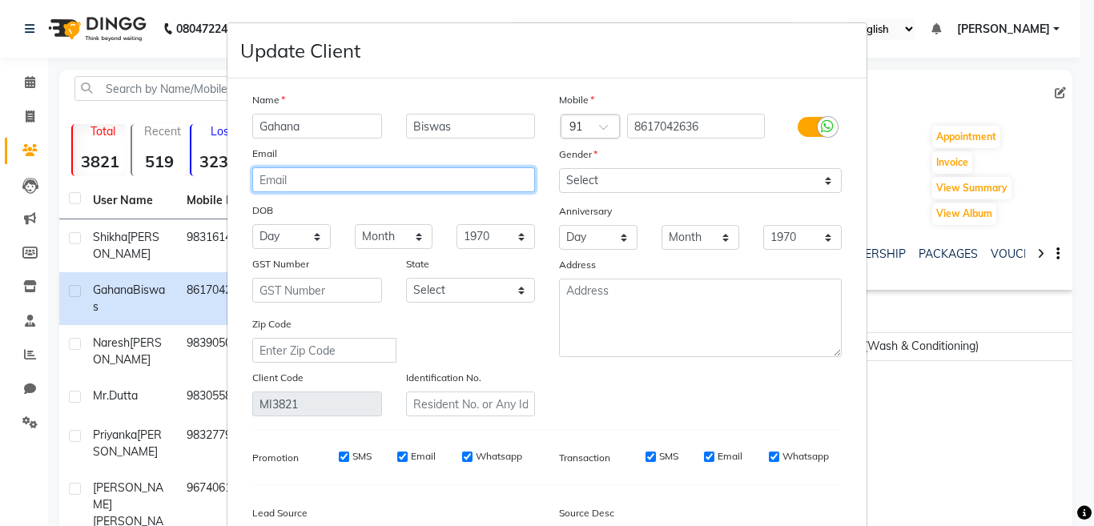
click at [311, 190] on input "email" at bounding box center [393, 179] width 283 height 25
click at [298, 179] on input "email" at bounding box center [393, 179] width 283 height 25
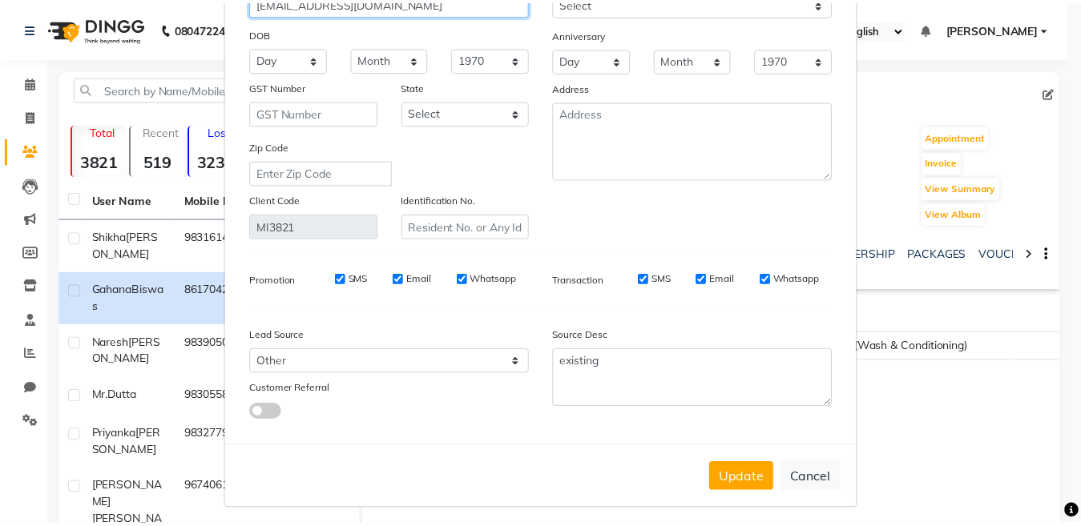
scroll to position [184, 0]
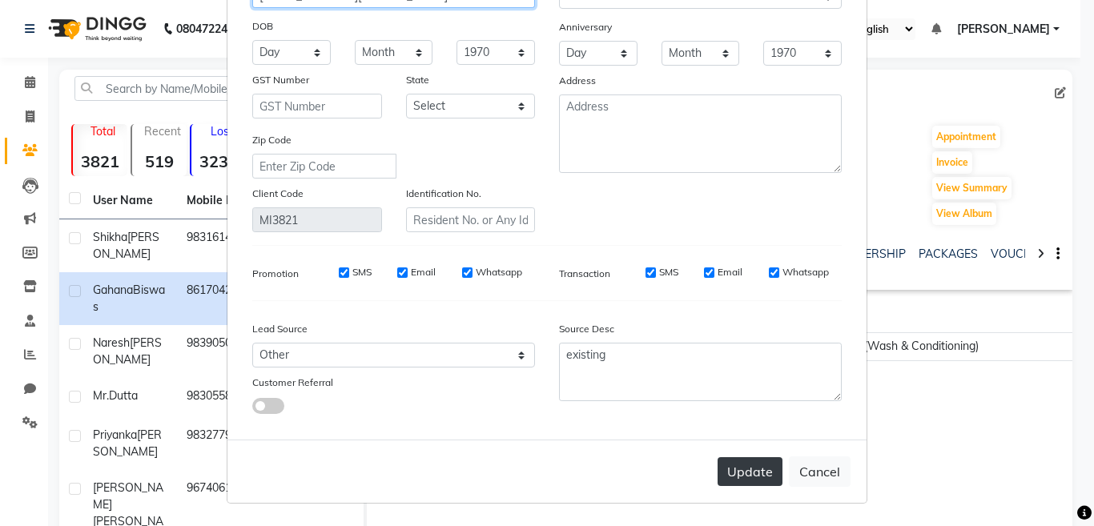
type input "[EMAIL_ADDRESS][DOMAIN_NAME]"
click at [740, 478] on button "Update" at bounding box center [750, 471] width 65 height 29
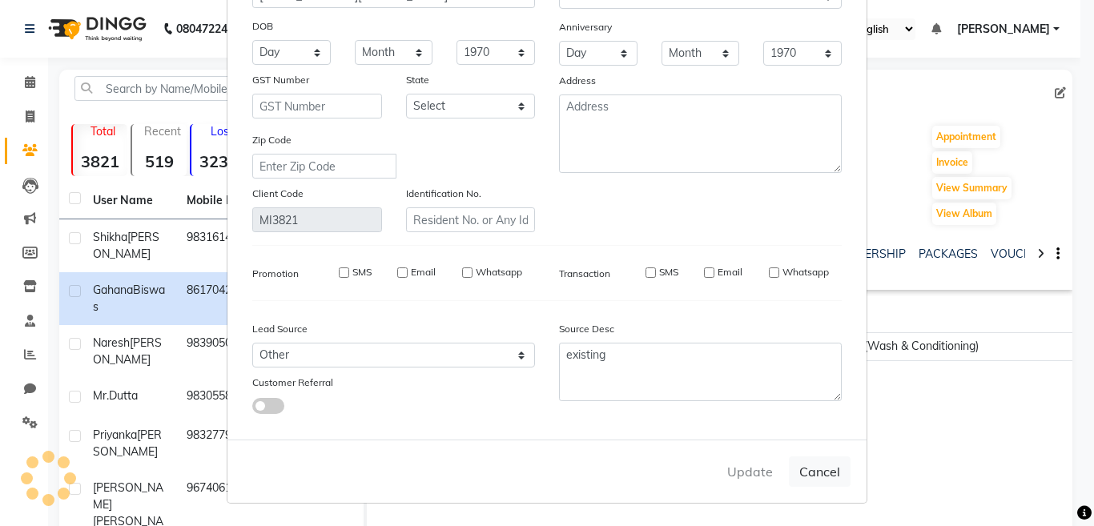
select select
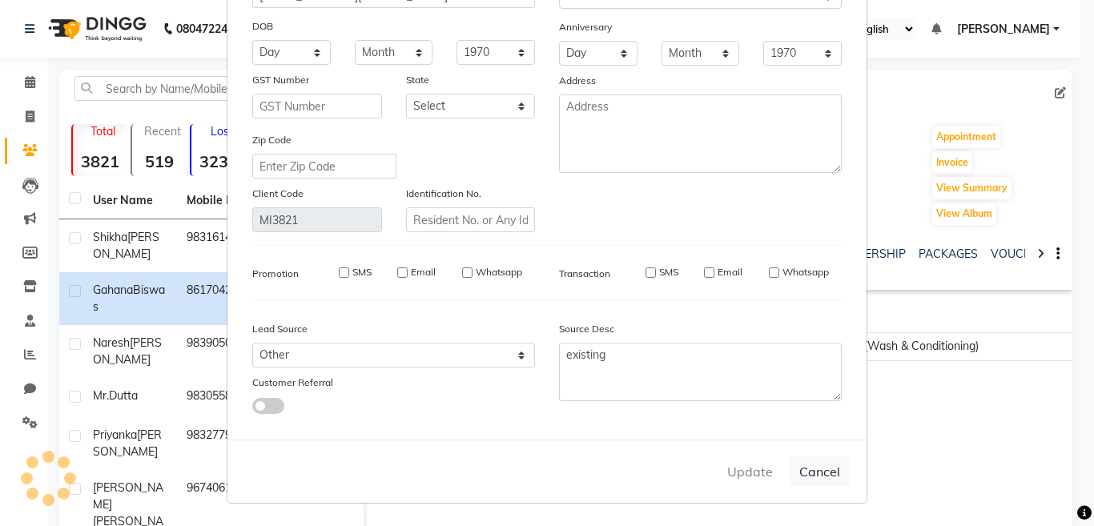
select select
checkbox input "false"
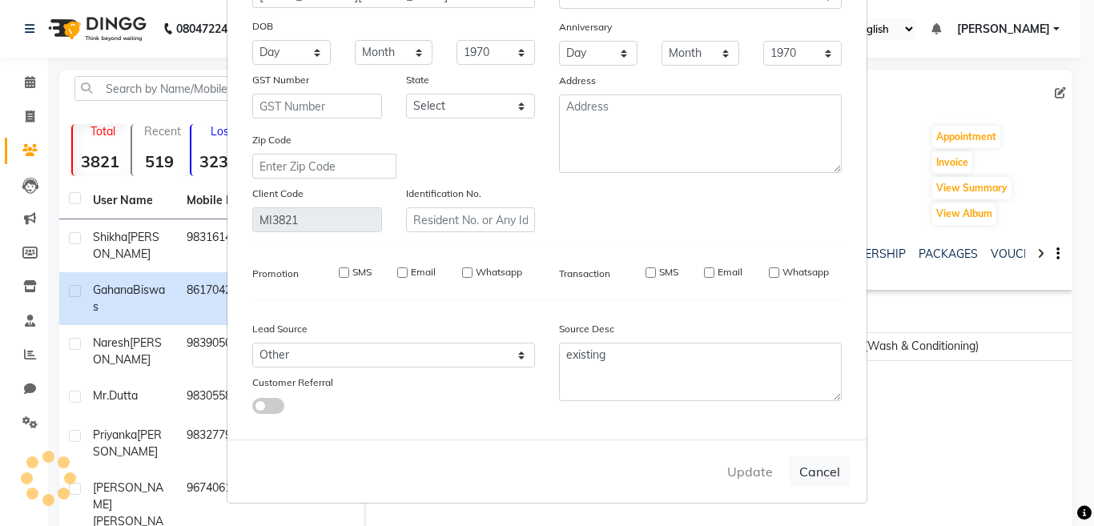
checkbox input "false"
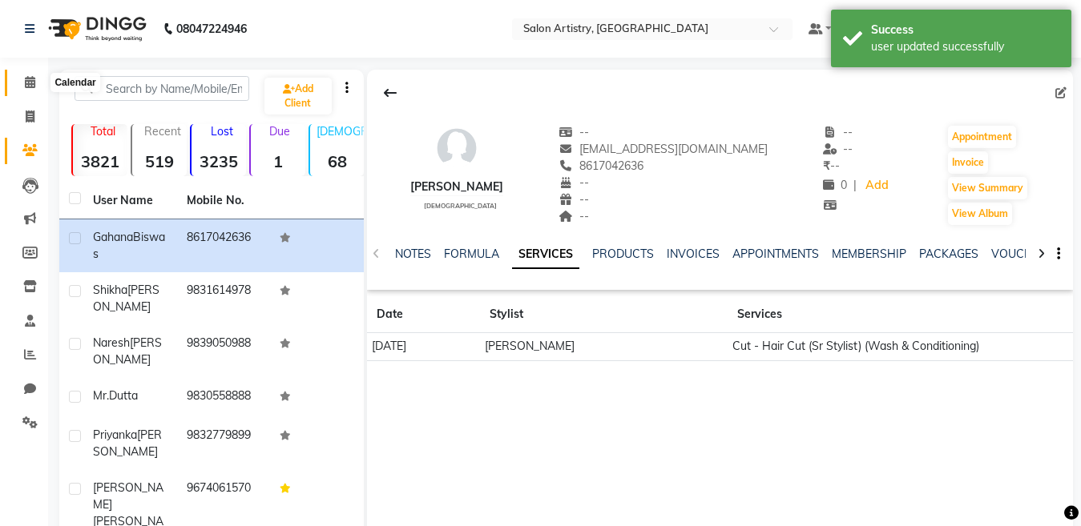
click at [29, 79] on icon at bounding box center [30, 82] width 10 height 12
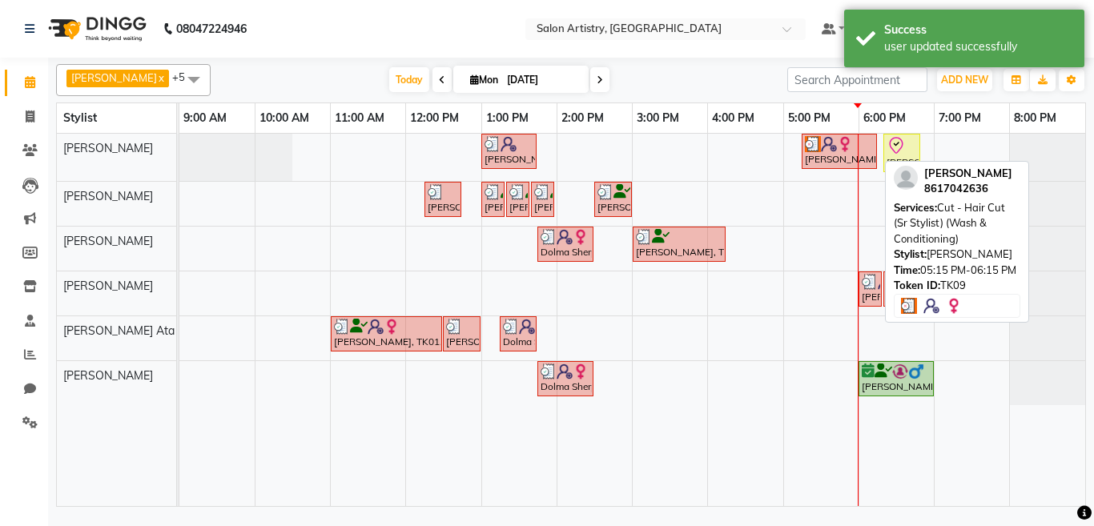
click at [815, 158] on div "[PERSON_NAME], TK09, 05:15 PM-06:15 PM, Cut - Hair Cut (Sr Stylist) (Wash & Con…" at bounding box center [839, 151] width 72 height 30
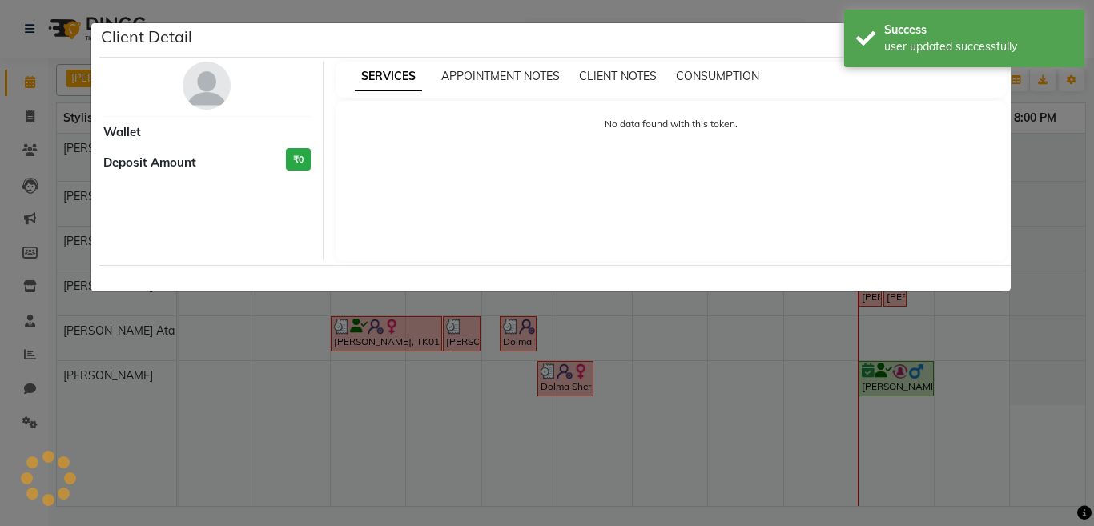
select select "3"
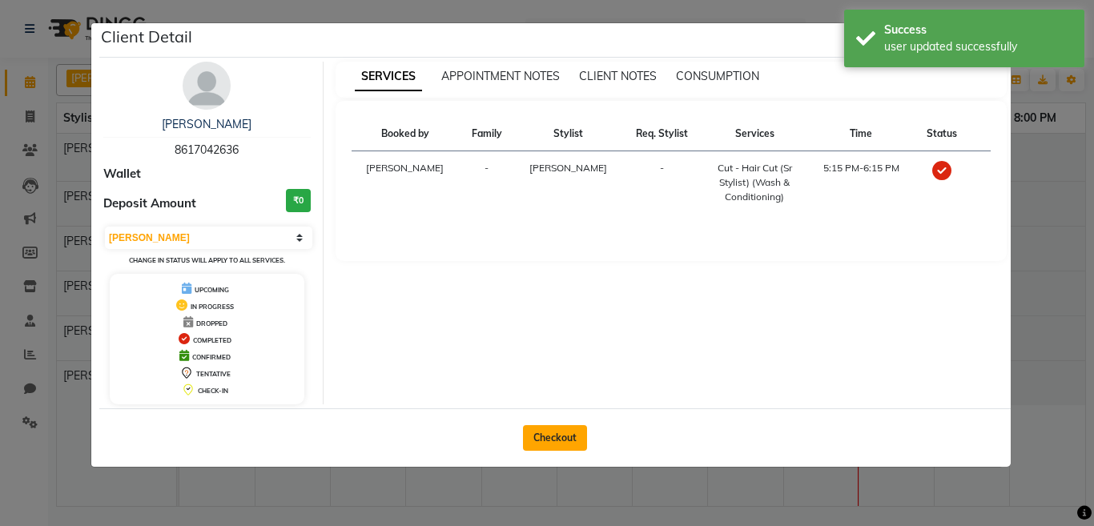
click at [554, 437] on button "Checkout" at bounding box center [555, 438] width 64 height 26
select select "service"
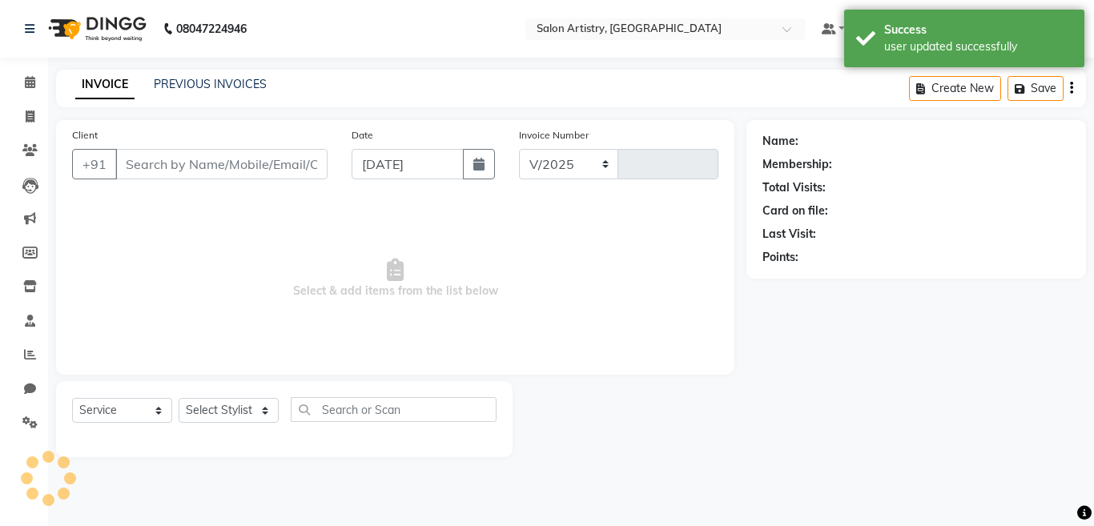
select select "8285"
type input "2247"
select select "79865"
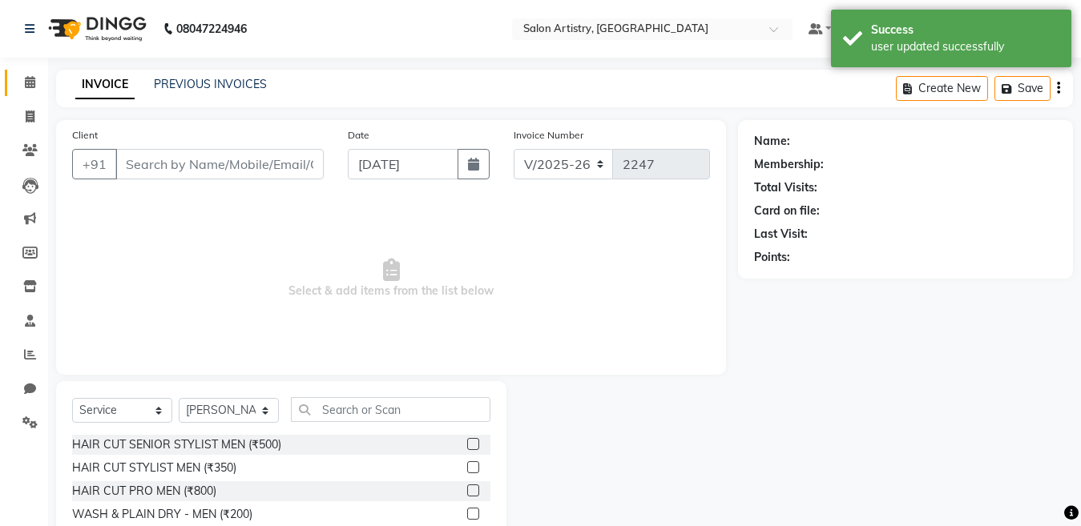
type input "8617042636"
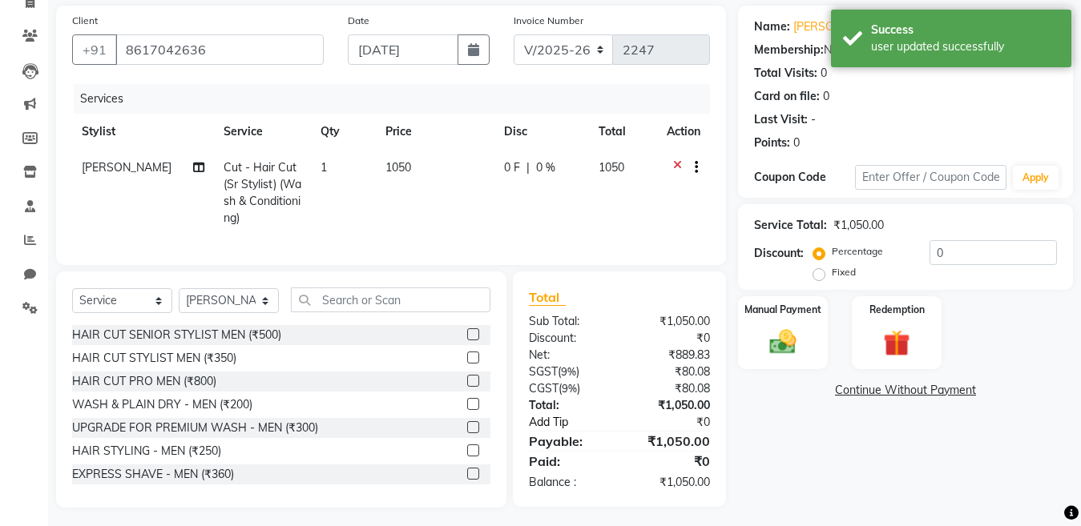
scroll to position [134, 0]
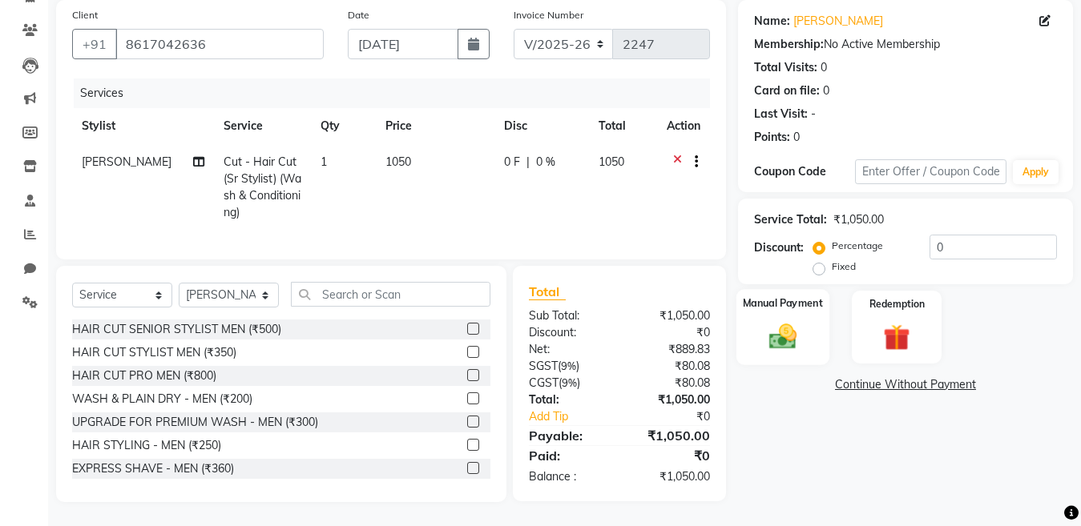
click at [777, 325] on img at bounding box center [782, 336] width 45 height 32
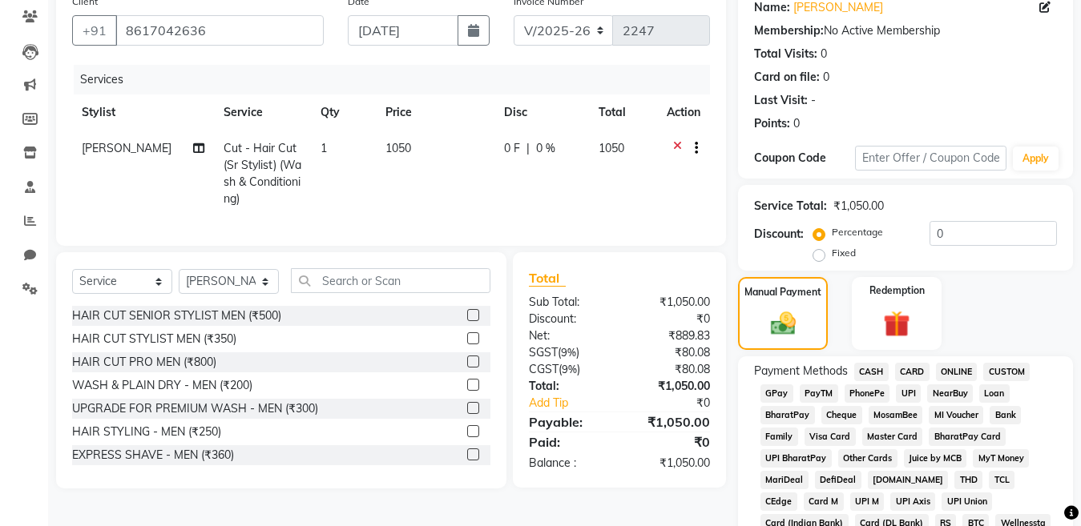
click at [870, 369] on span "CASH" at bounding box center [871, 372] width 34 height 18
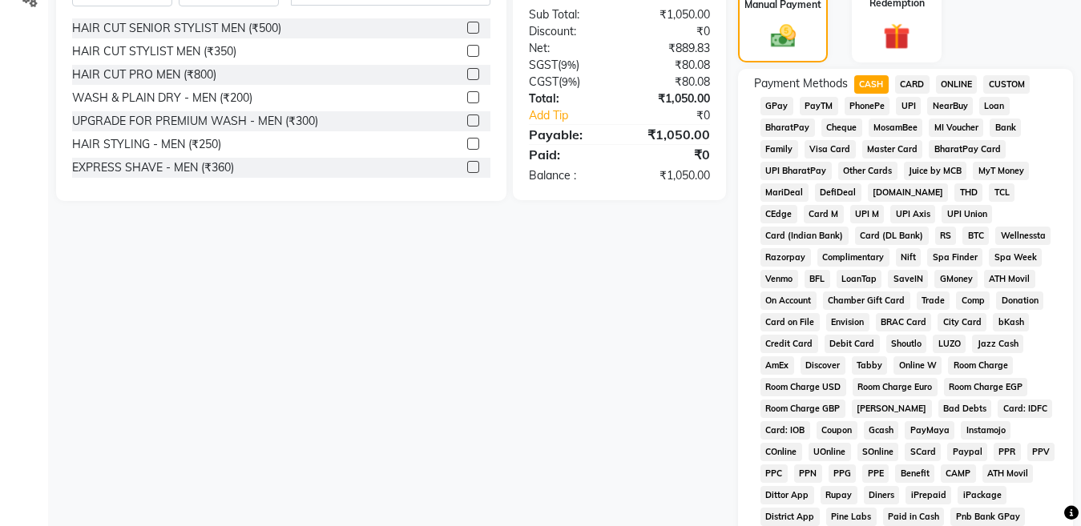
scroll to position [694, 0]
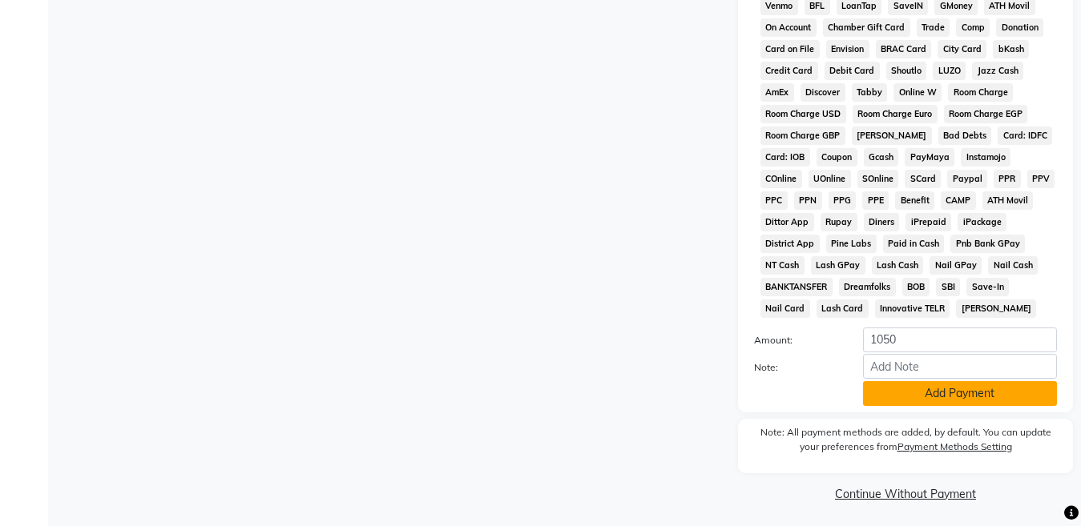
click at [888, 395] on button "Add Payment" at bounding box center [960, 393] width 194 height 25
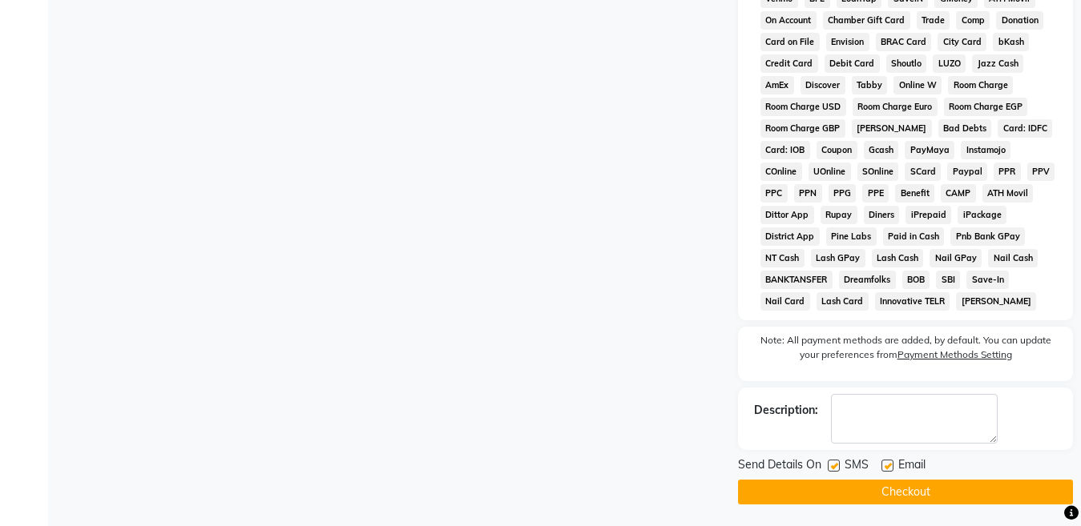
scroll to position [704, 0]
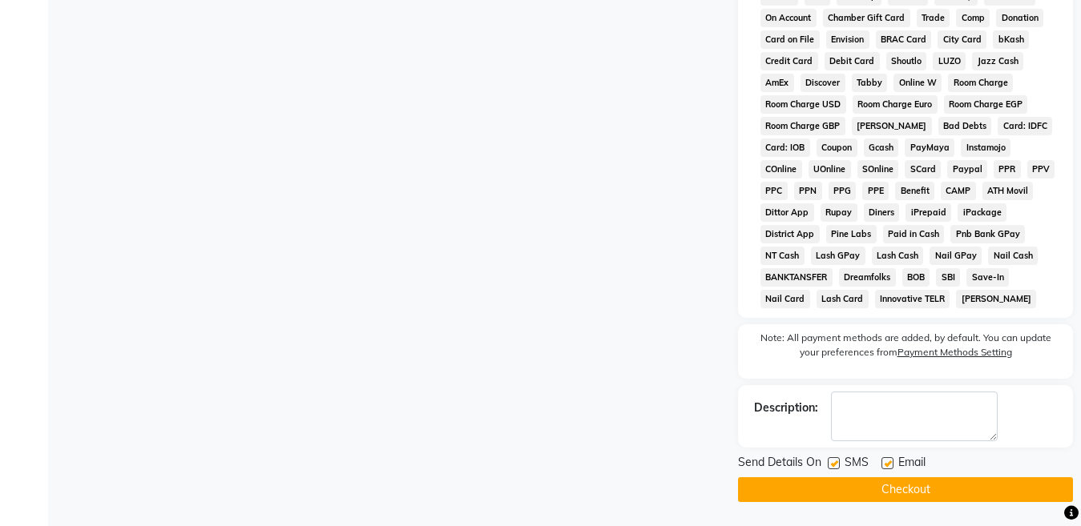
click at [895, 488] on button "Checkout" at bounding box center [905, 489] width 335 height 25
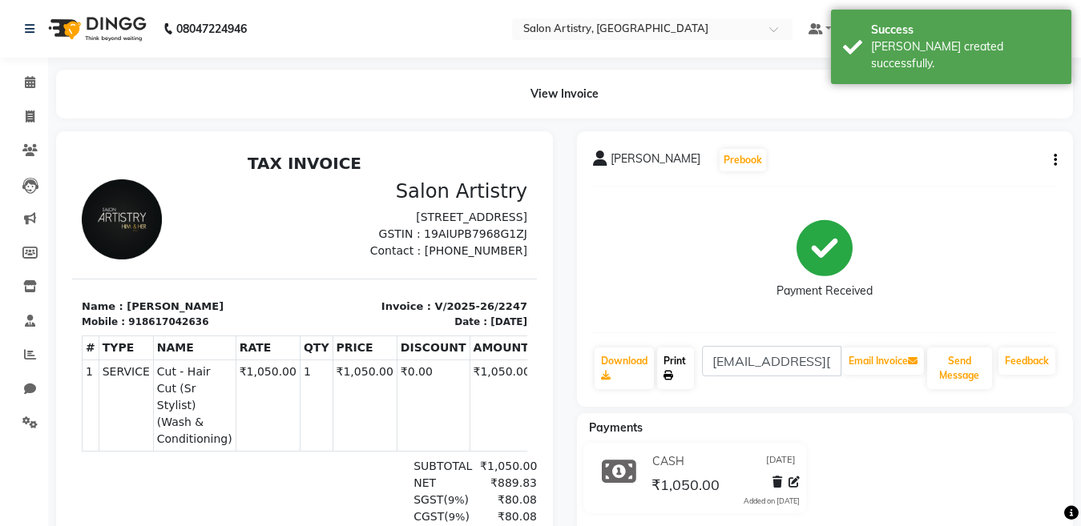
click at [667, 368] on link "Print" at bounding box center [675, 369] width 37 height 42
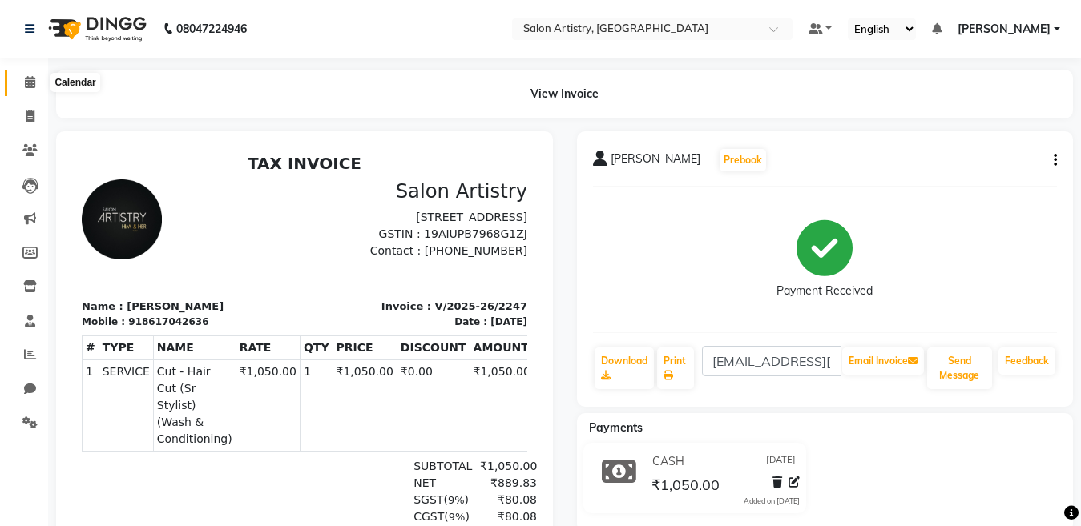
click at [31, 75] on span at bounding box center [30, 83] width 28 height 18
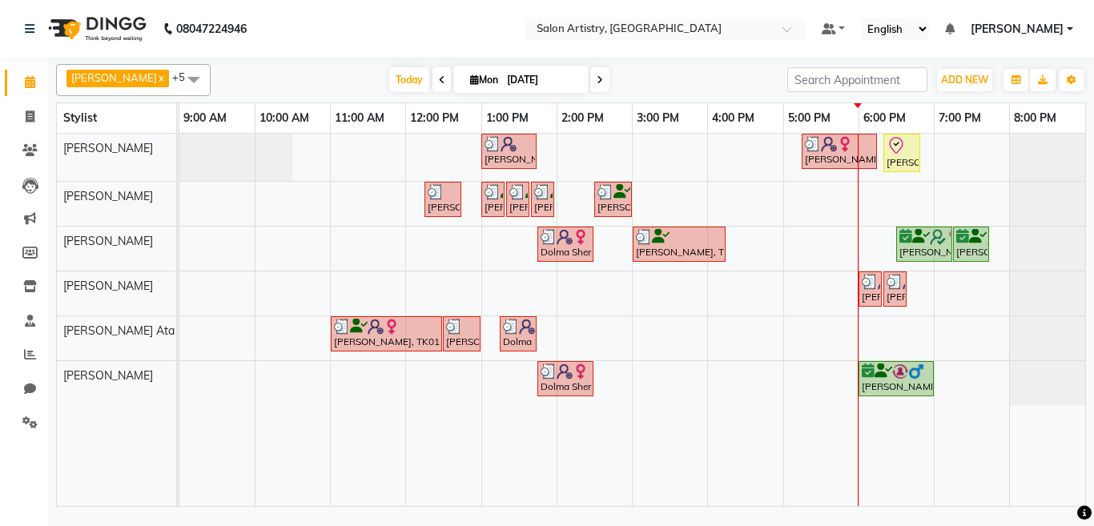
click at [502, 83] on input "[DATE]" at bounding box center [542, 80] width 80 height 24
select select "9"
select select "2025"
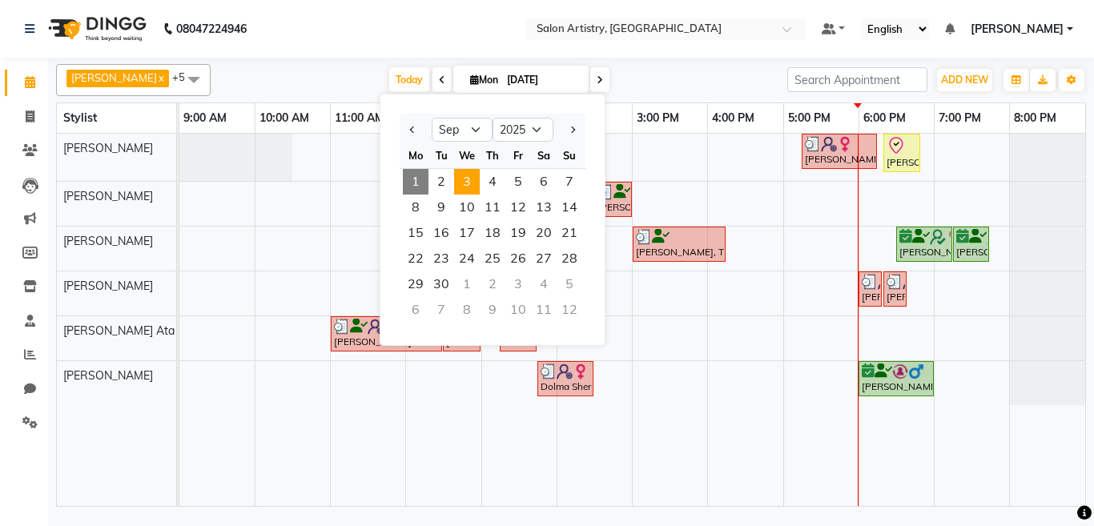
click at [468, 179] on span "3" at bounding box center [467, 182] width 26 height 26
type input "03-09-2025"
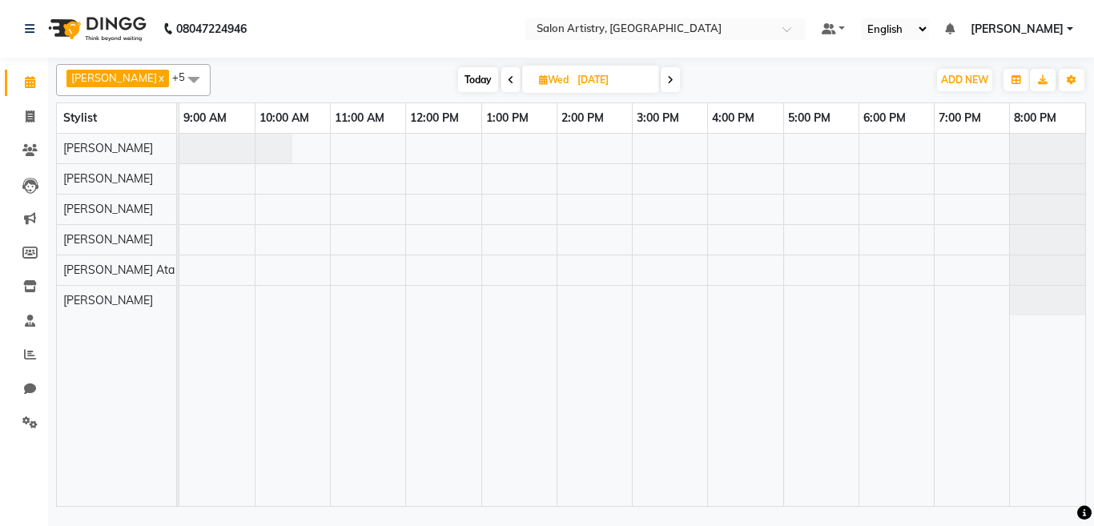
click at [178, 78] on span at bounding box center [194, 79] width 32 height 30
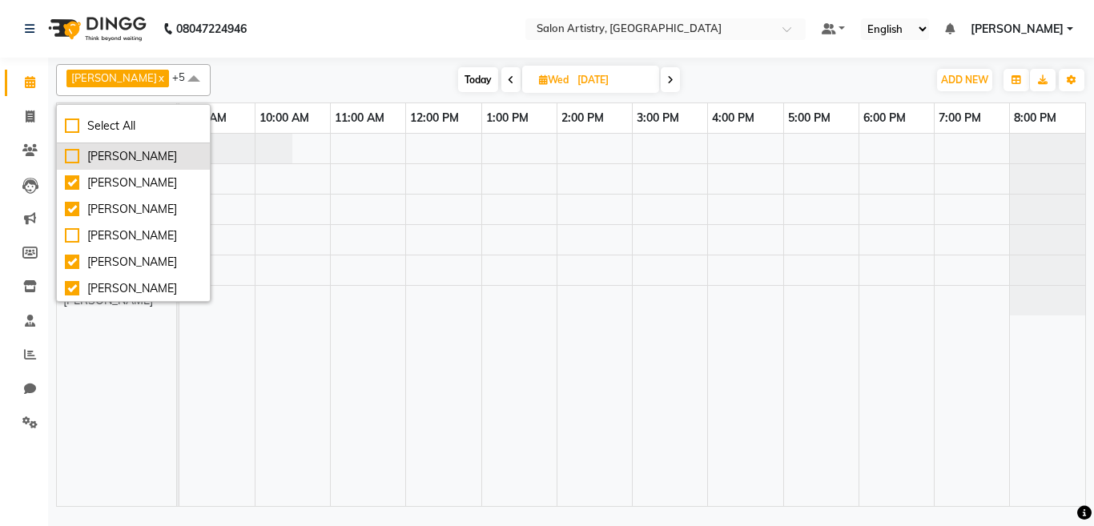
click at [103, 156] on div "[PERSON_NAME]" at bounding box center [133, 156] width 137 height 17
checkbox input "true"
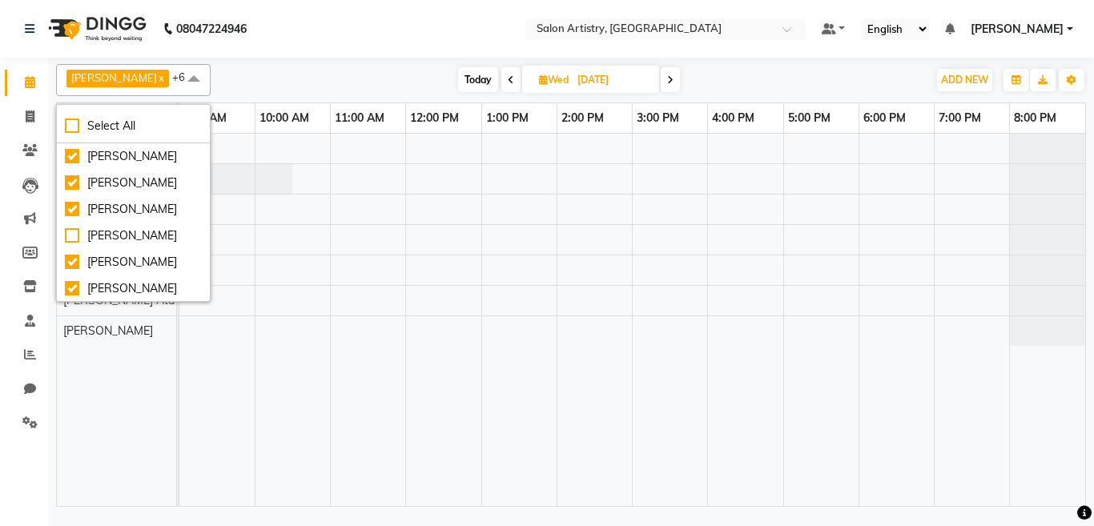
click at [320, 66] on div "Irshad Khan x Minika Das x Rony Das x Sangeeta Lodh x Sharfaraz Ata Waris x Tap…" at bounding box center [571, 80] width 1030 height 32
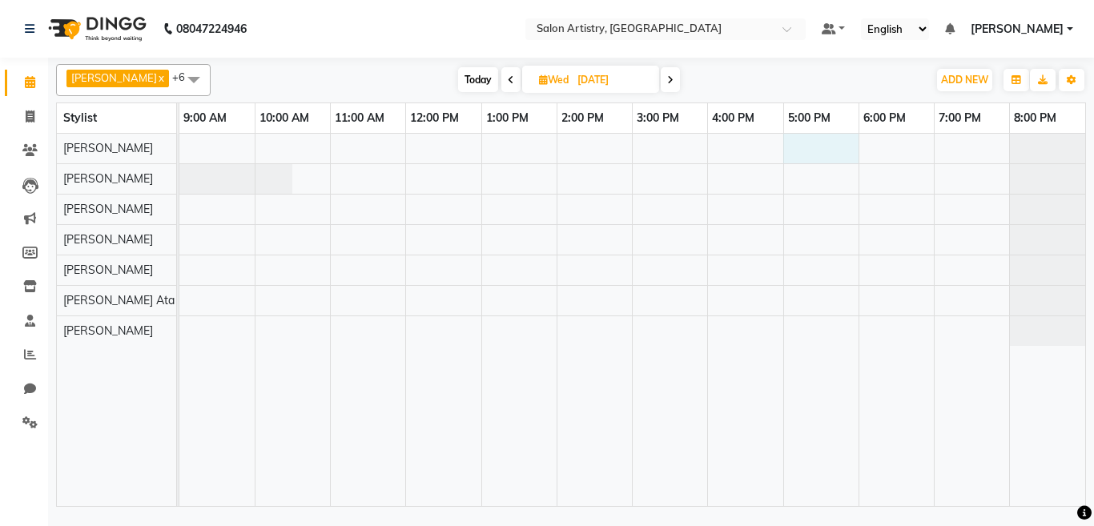
click at [790, 143] on div at bounding box center [632, 320] width 906 height 372
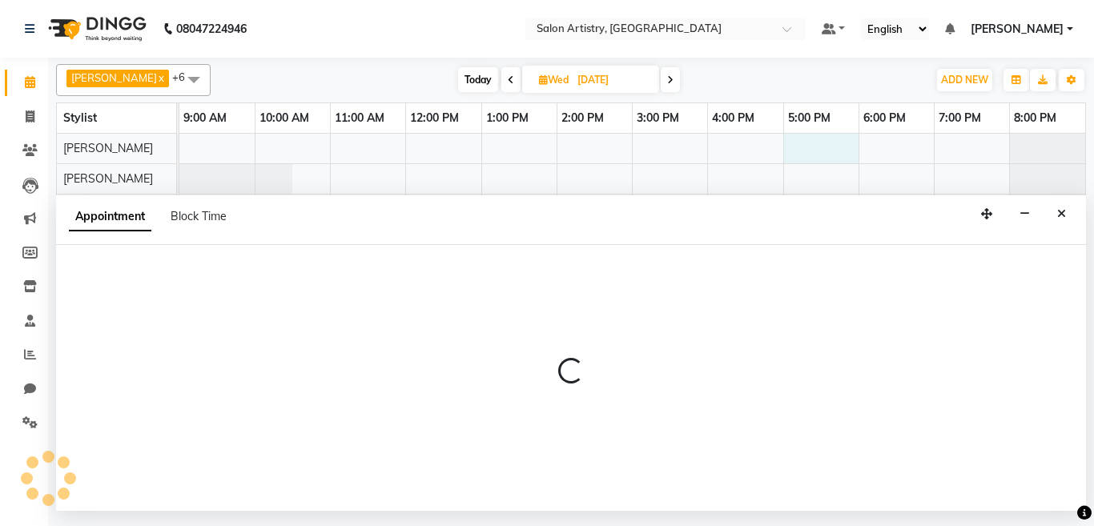
select select "79861"
select select "1020"
select select "tentative"
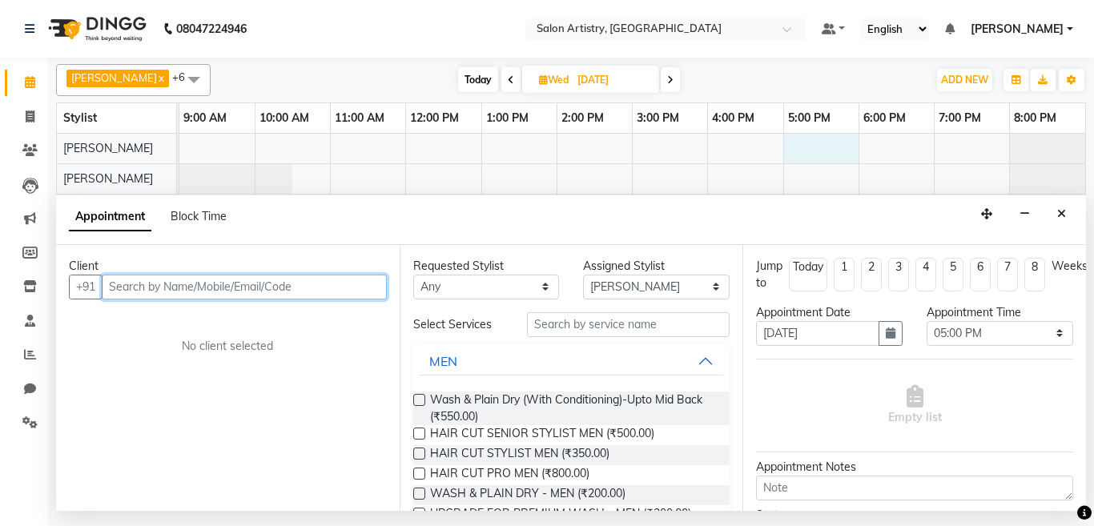
click at [163, 288] on input "text" at bounding box center [244, 287] width 285 height 25
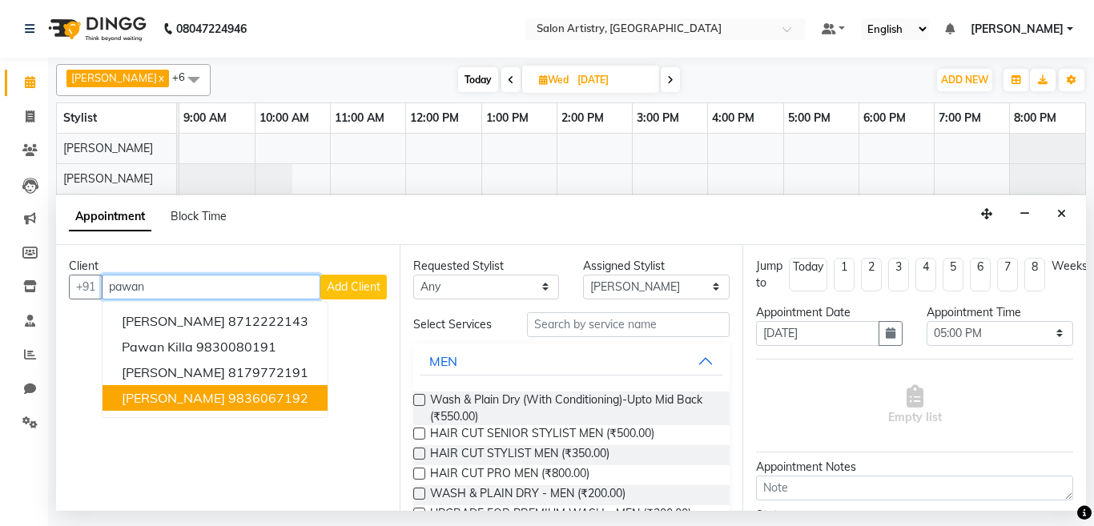
click at [247, 409] on button "Pawan Kumar Shukla 9836067192" at bounding box center [215, 398] width 225 height 26
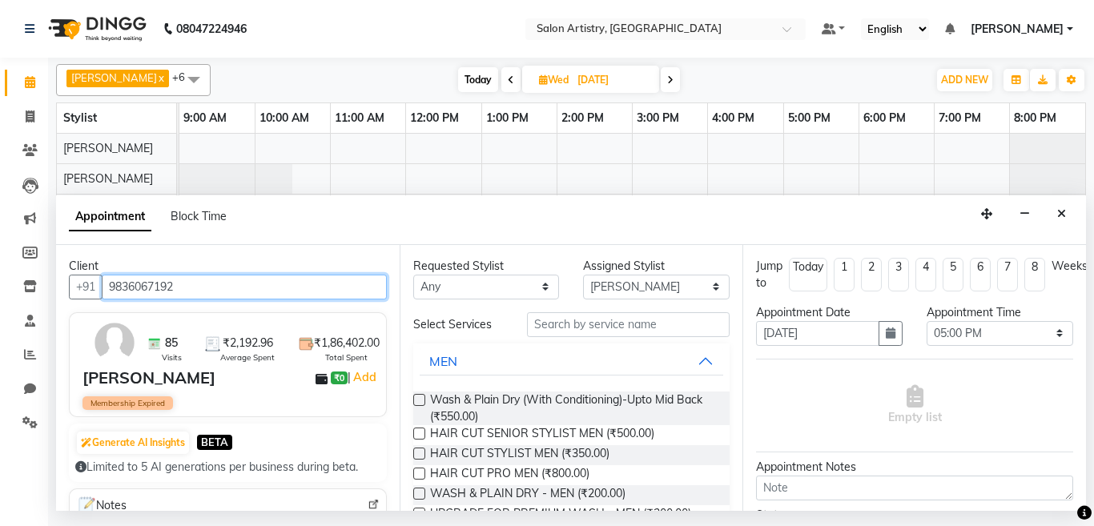
type input "9836067192"
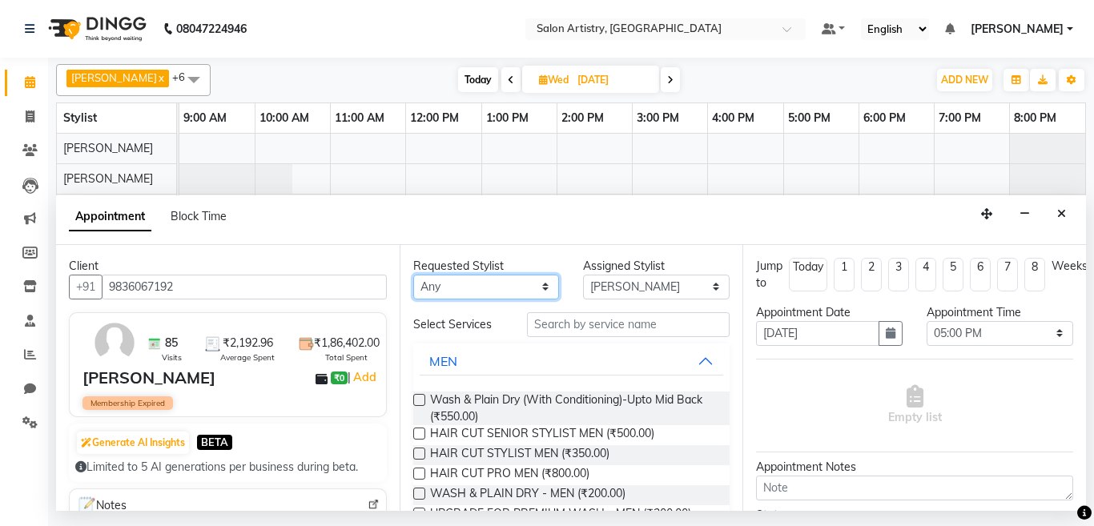
click at [439, 291] on select "Any [PERSON_NAME] [PERSON_NAME] [PERSON_NAME] [PERSON_NAME] [PERSON_NAME] [PERS…" at bounding box center [486, 287] width 147 height 25
select select "79861"
click at [413, 275] on select "Any [PERSON_NAME] [PERSON_NAME] [PERSON_NAME] [PERSON_NAME] [PERSON_NAME] [PERS…" at bounding box center [486, 287] width 147 height 25
click at [417, 433] on label at bounding box center [419, 434] width 12 height 12
click at [417, 433] on input "checkbox" at bounding box center [418, 435] width 10 height 10
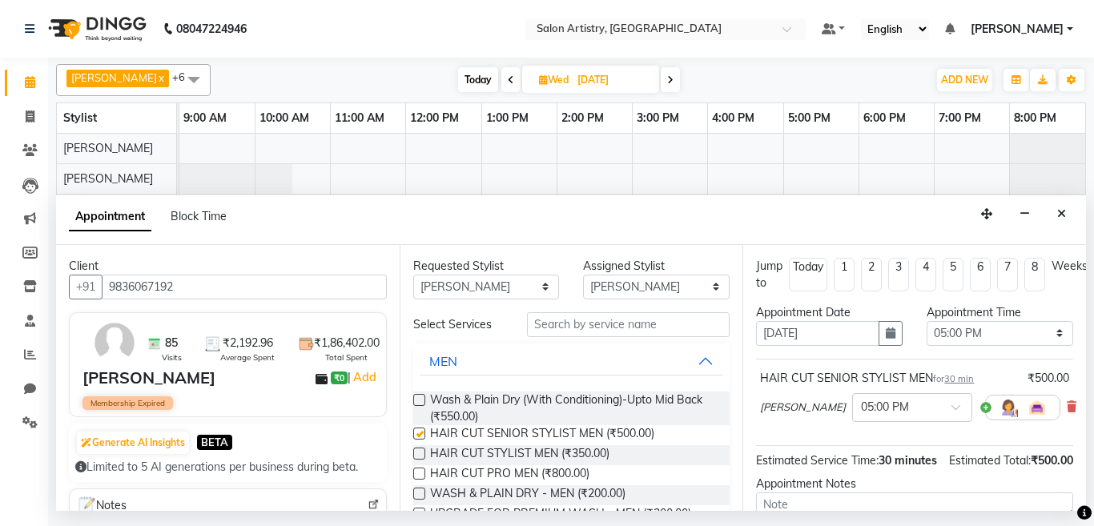
checkbox input "false"
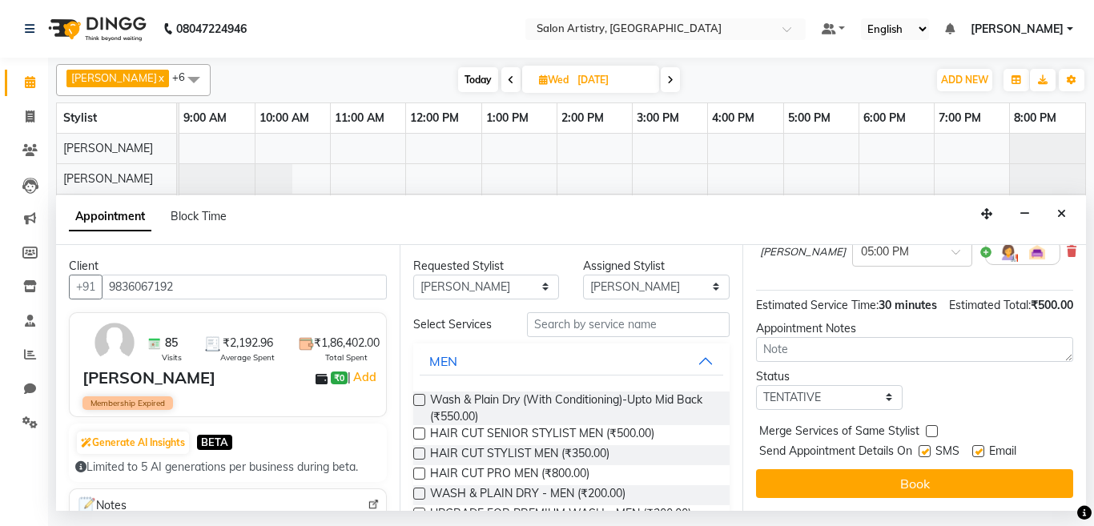
scroll to position [186, 0]
click at [815, 389] on select "Select TENTATIVE CONFIRM UPCOMING" at bounding box center [829, 397] width 147 height 25
select select "upcoming"
click at [756, 385] on select "Select TENTATIVE CONFIRM UPCOMING" at bounding box center [829, 397] width 147 height 25
click at [804, 447] on span "Send Appointment Details On" at bounding box center [835, 453] width 153 height 20
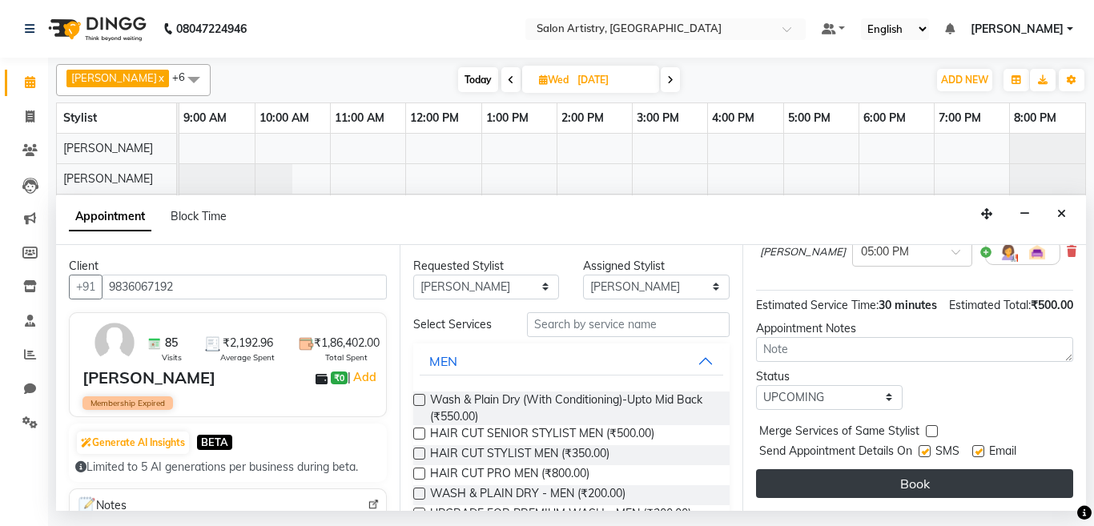
click at [803, 469] on button "Book" at bounding box center [914, 483] width 317 height 29
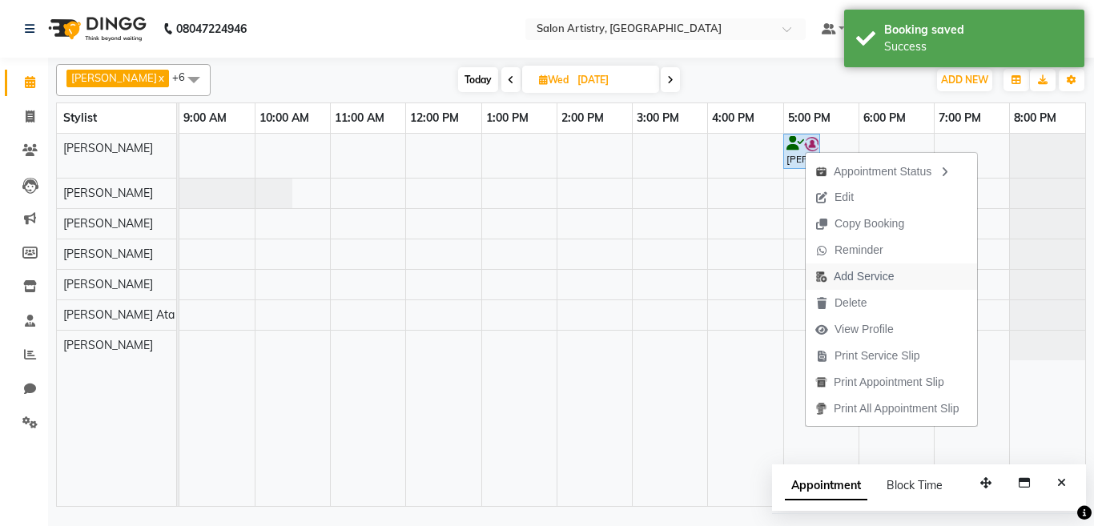
click at [849, 276] on span "Add Service" at bounding box center [864, 276] width 60 height 17
select select "79861"
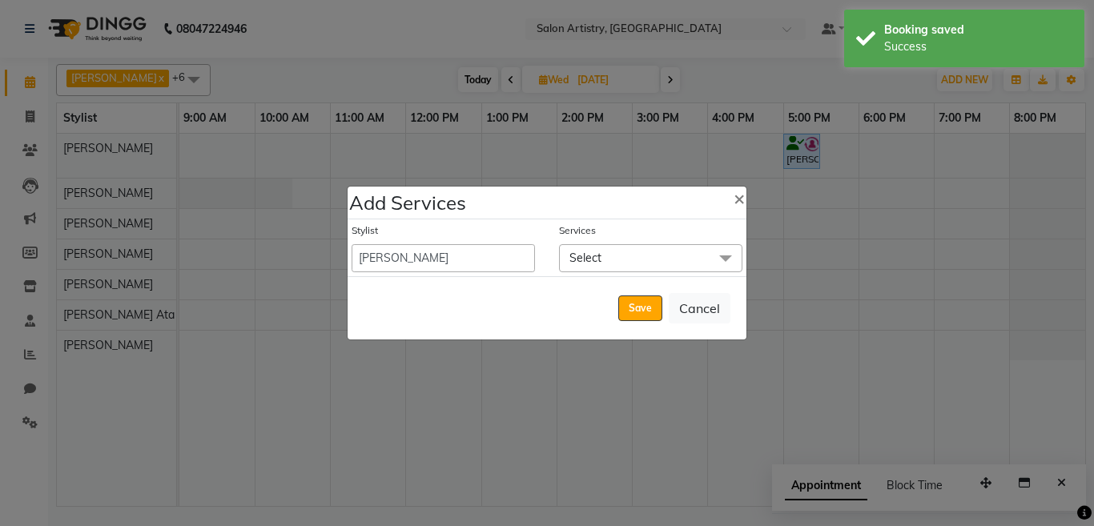
click at [593, 258] on span "Select" at bounding box center [585, 258] width 32 height 14
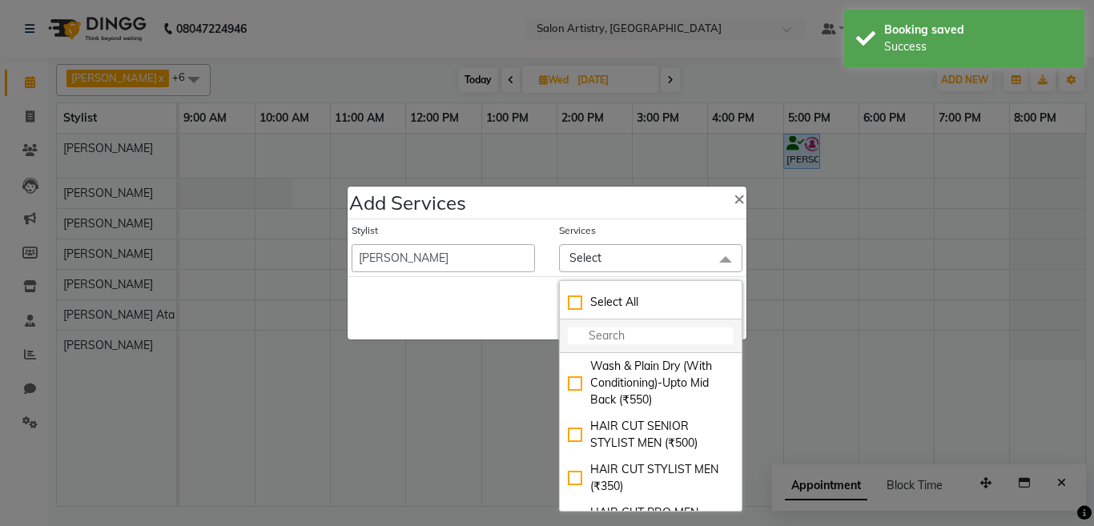
drag, startPoint x: 598, startPoint y: 336, endPoint x: 599, endPoint y: 325, distance: 11.2
click at [598, 335] on input "multiselect-search" at bounding box center [651, 336] width 166 height 17
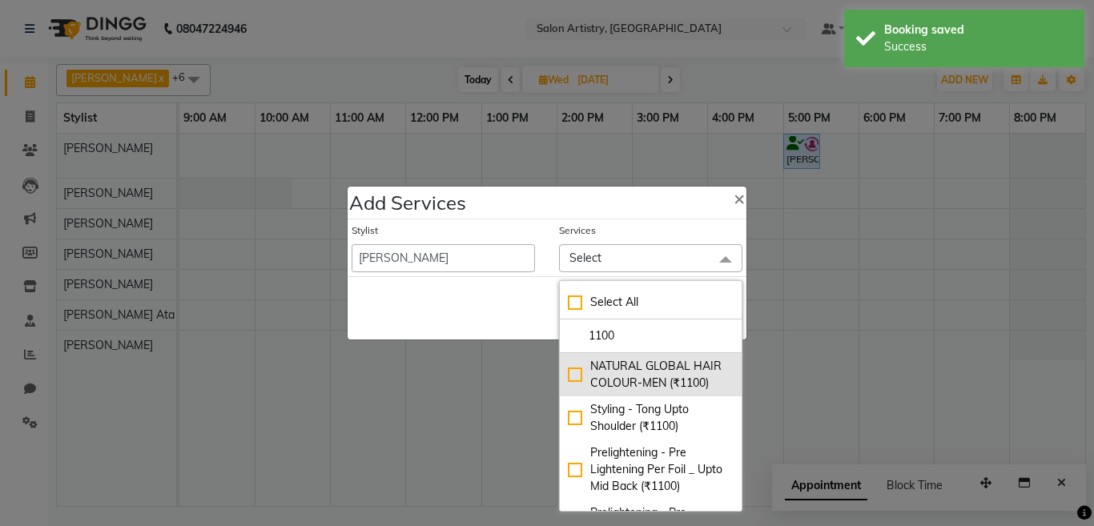
type input "1100"
click at [568, 382] on div "NATURAL GLOBAL HAIR COLOUR-MEN (₹1100)" at bounding box center [651, 375] width 166 height 34
checkbox input "true"
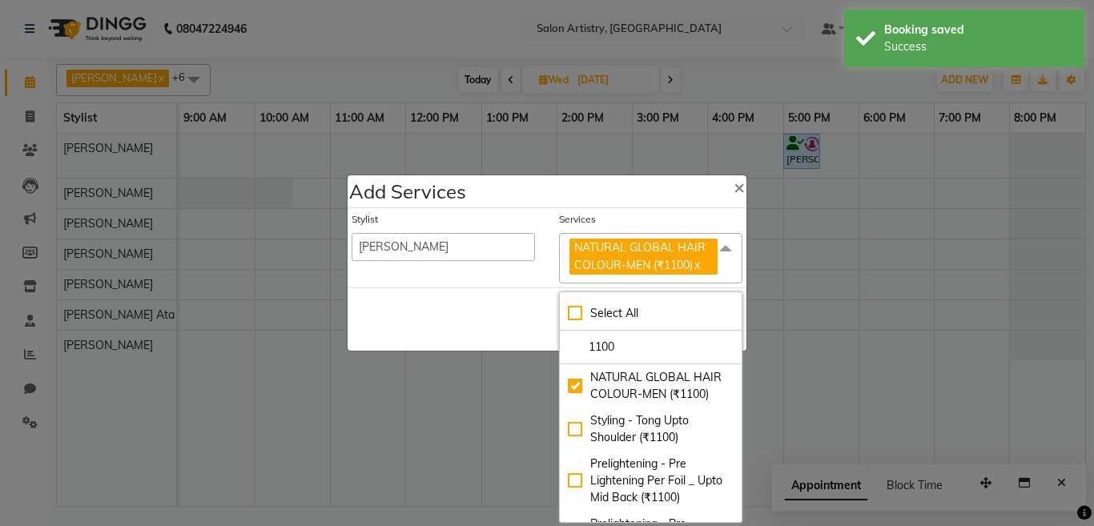
click at [493, 321] on div "Save Cancel" at bounding box center [547, 319] width 399 height 63
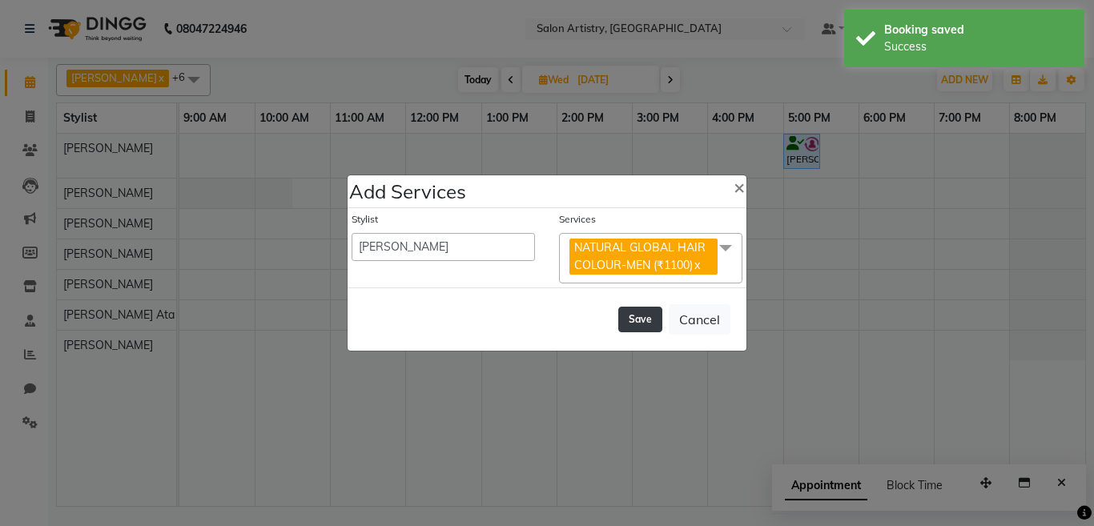
click at [650, 316] on button "Save" at bounding box center [640, 320] width 44 height 26
select select "79884"
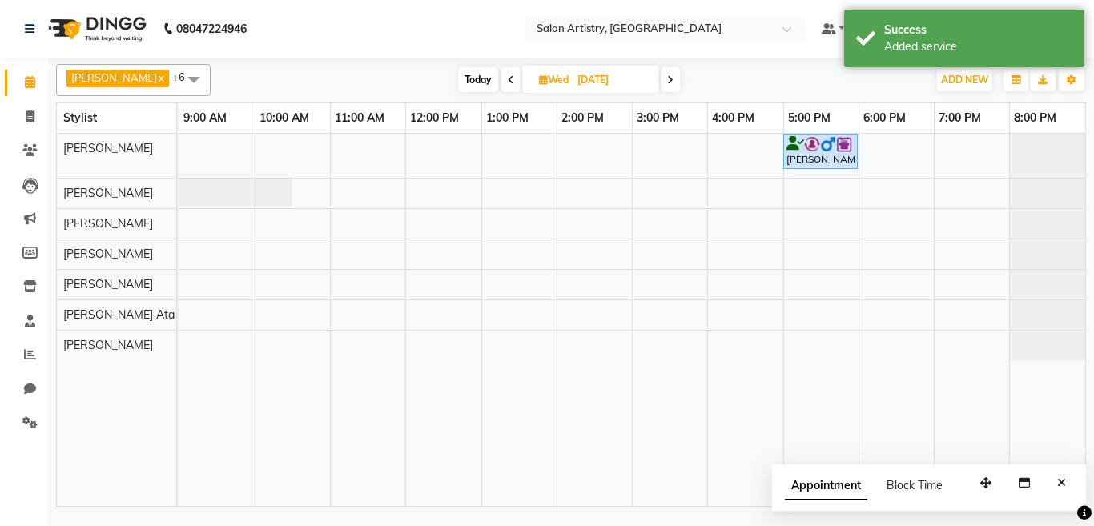
click at [544, 74] on span "Wed" at bounding box center [554, 80] width 38 height 12
select select "9"
select select "2025"
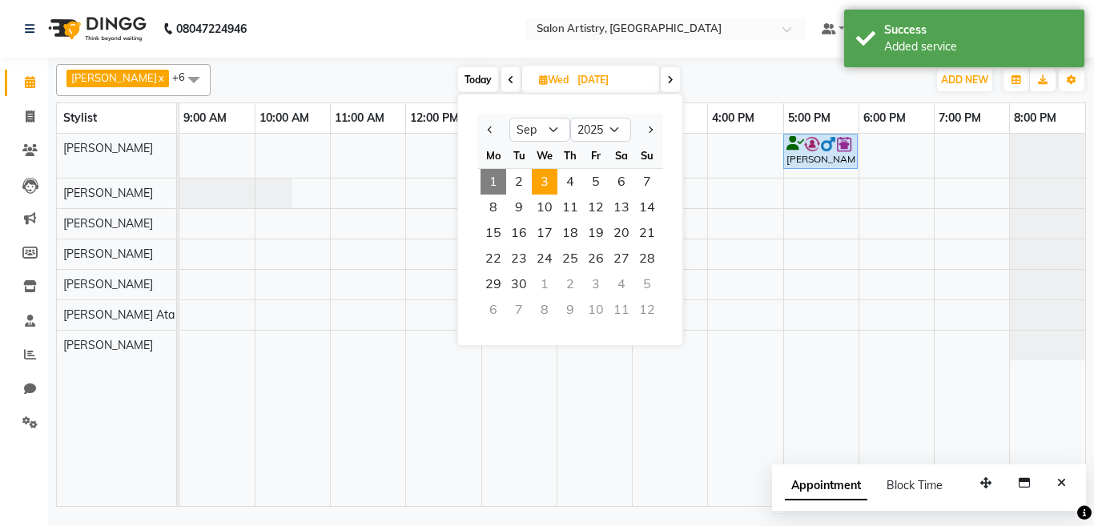
click at [498, 179] on span "1" at bounding box center [494, 182] width 26 height 26
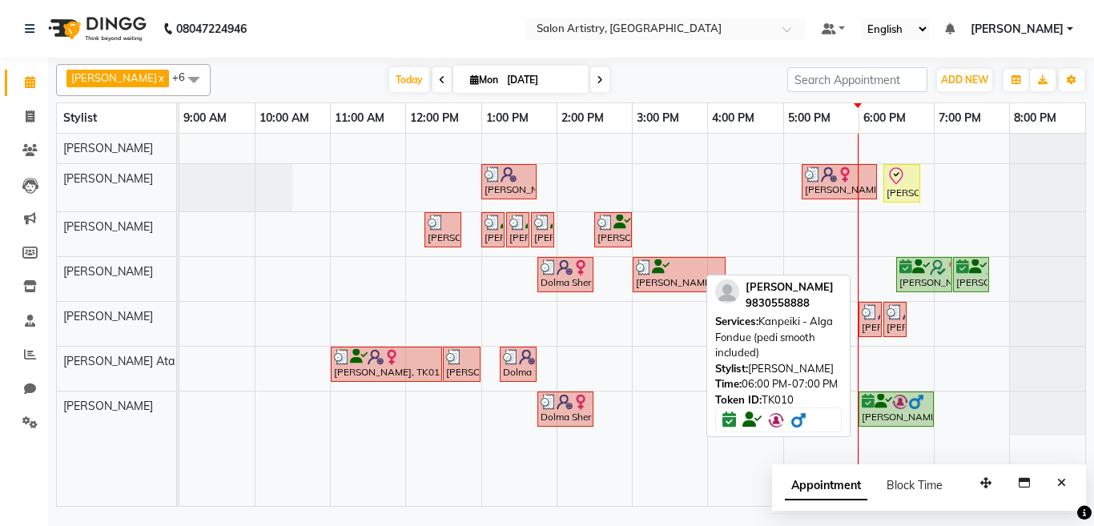
click at [179, 412] on div "Dolma Sherpa, TK07, 01:45 PM-02:30 PM, Aroma Pedicure Mr. Dutta, TK10, 06:00 PM…" at bounding box center [179, 414] width 0 height 44
click at [898, 414] on div "[PERSON_NAME], TK10, 06:00 PM-07:00 PM, Kanpeiki - Alga Fondue (pedi smooth inc…" at bounding box center [896, 409] width 72 height 30
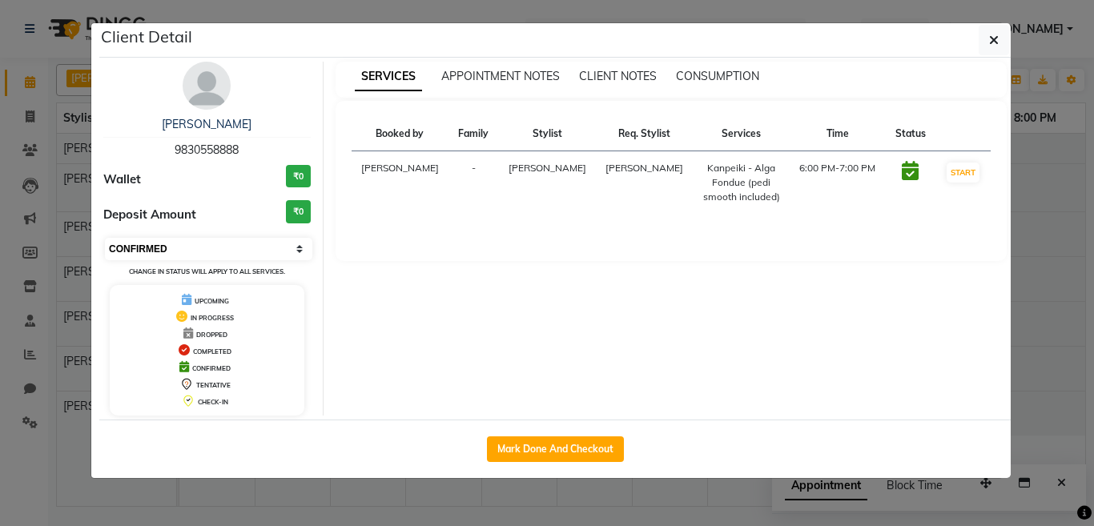
click at [185, 247] on select "Select IN SERVICE CONFIRMED TENTATIVE CHECK IN MARK DONE DROPPED UPCOMING" at bounding box center [208, 249] width 207 height 22
click at [105, 238] on select "Select IN SERVICE CONFIRMED TENTATIVE CHECK IN MARK DONE DROPPED UPCOMING" at bounding box center [208, 249] width 207 height 22
click at [994, 42] on icon "button" at bounding box center [994, 40] width 10 height 13
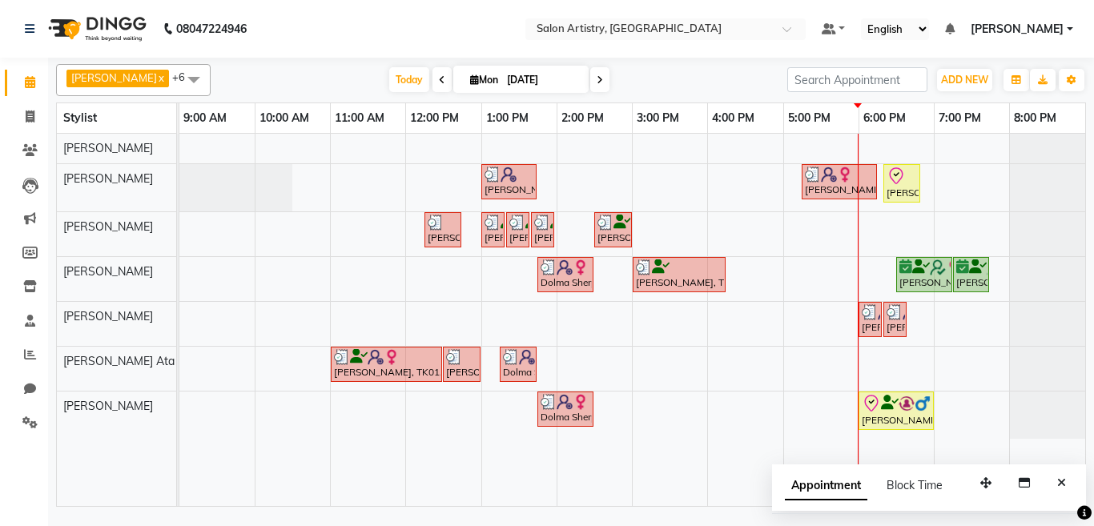
click at [502, 78] on input "[DATE]" at bounding box center [542, 80] width 80 height 24
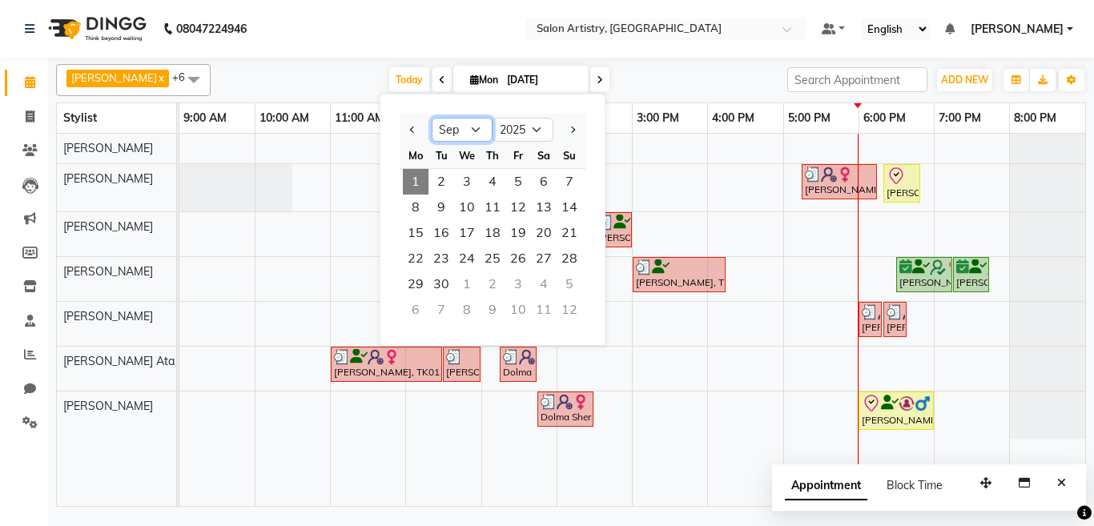
drag, startPoint x: 452, startPoint y: 133, endPoint x: 457, endPoint y: 140, distance: 8.7
click at [453, 133] on select "Jan Feb Mar Apr May Jun Jul Aug Sep Oct Nov Dec" at bounding box center [462, 130] width 61 height 24
click at [432, 118] on select "Jan Feb Mar Apr May Jun Jul Aug Sep Oct Nov Dec" at bounding box center [462, 130] width 61 height 24
click at [537, 264] on span "23" at bounding box center [544, 259] width 26 height 26
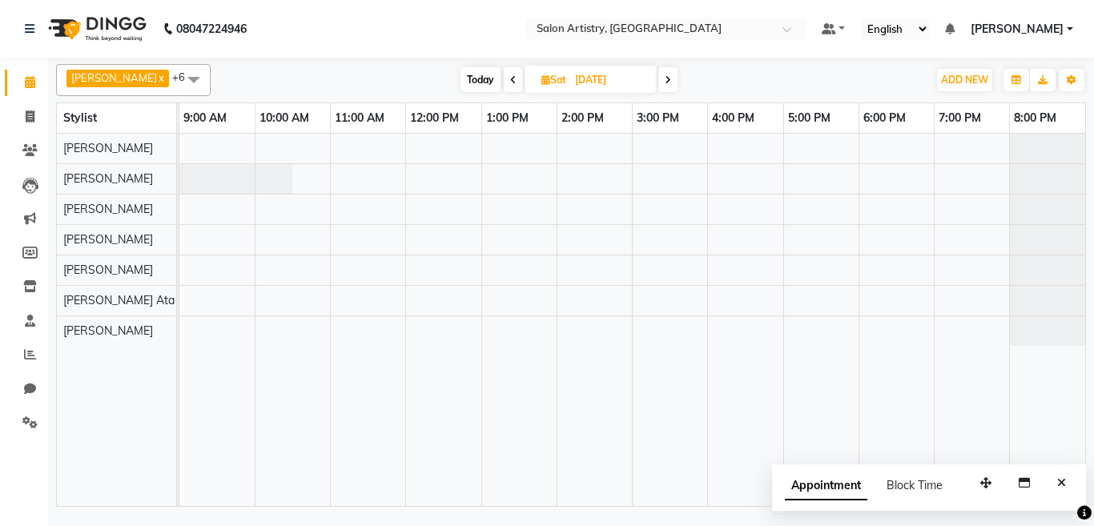
click at [547, 76] on span "Sat" at bounding box center [553, 80] width 33 height 12
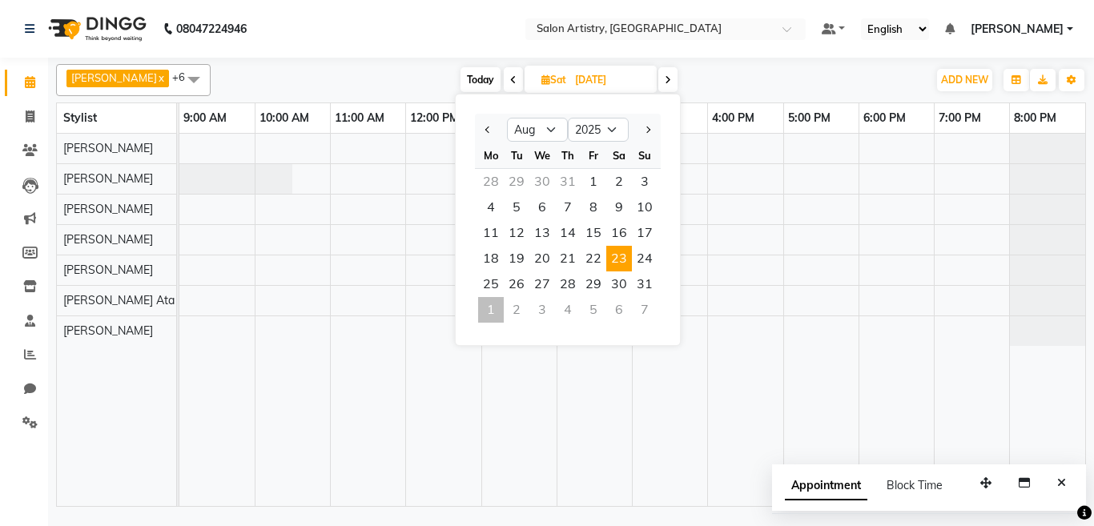
click at [617, 259] on span "23" at bounding box center [619, 259] width 26 height 26
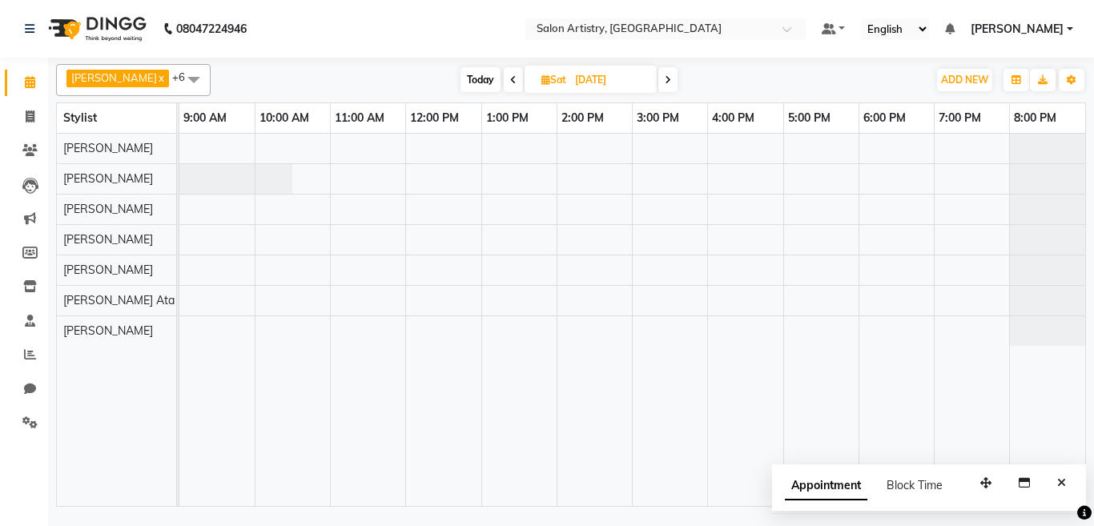
click at [504, 77] on span at bounding box center [513, 79] width 19 height 25
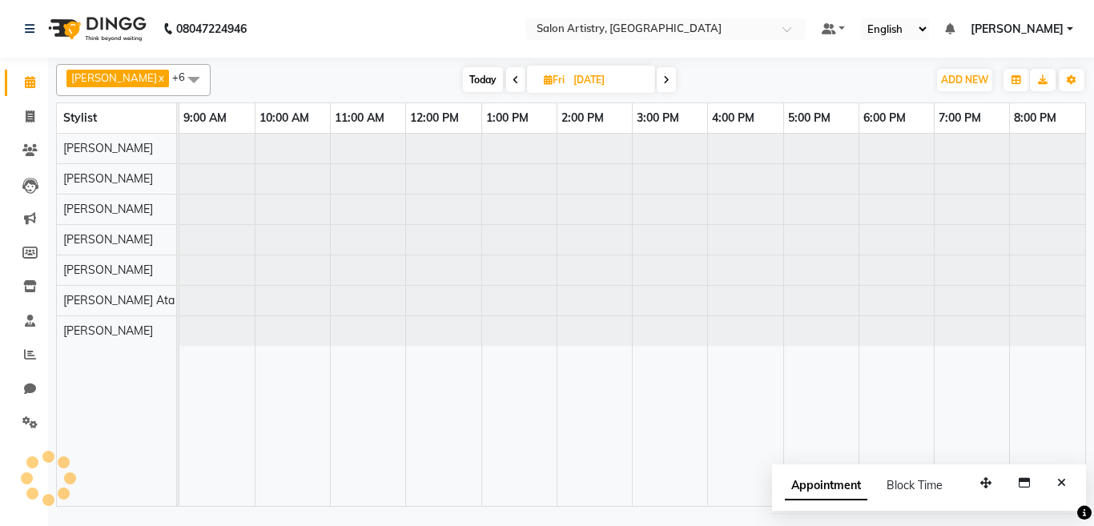
click at [506, 77] on span at bounding box center [515, 79] width 19 height 25
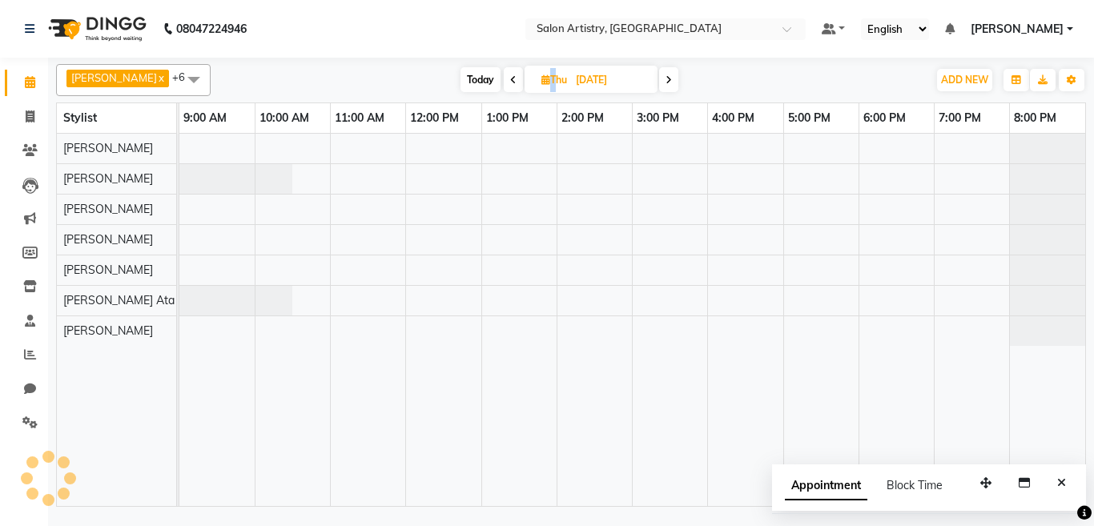
click at [504, 77] on span at bounding box center [513, 79] width 19 height 25
click at [510, 77] on icon at bounding box center [513, 80] width 6 height 10
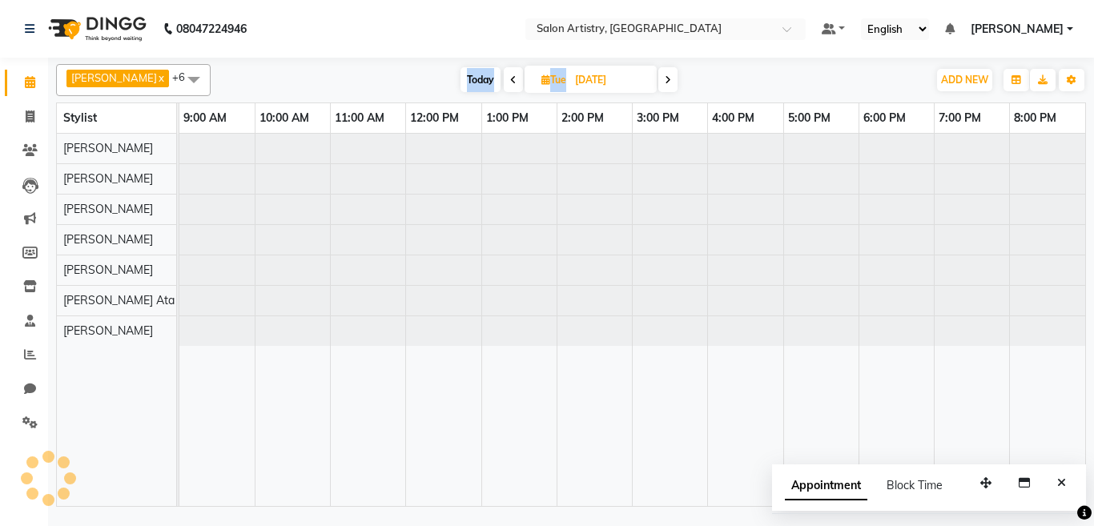
click at [504, 77] on span at bounding box center [513, 79] width 19 height 25
click at [509, 77] on icon at bounding box center [512, 80] width 6 height 10
click at [504, 77] on span at bounding box center [513, 79] width 19 height 25
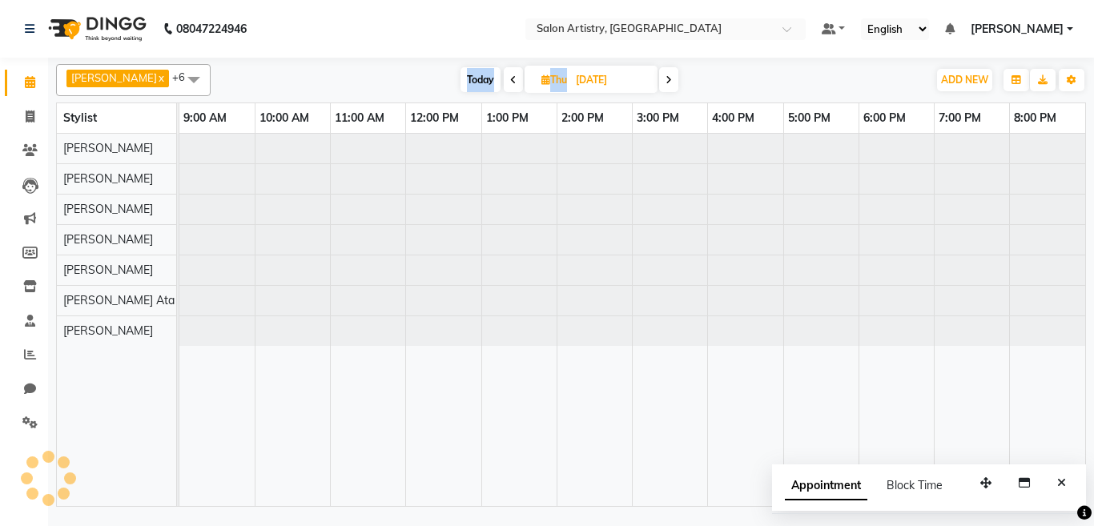
click at [504, 77] on span at bounding box center [513, 79] width 19 height 25
click at [508, 77] on icon at bounding box center [511, 80] width 6 height 10
click at [504, 77] on span at bounding box center [513, 79] width 19 height 25
click at [509, 77] on icon at bounding box center [512, 80] width 6 height 10
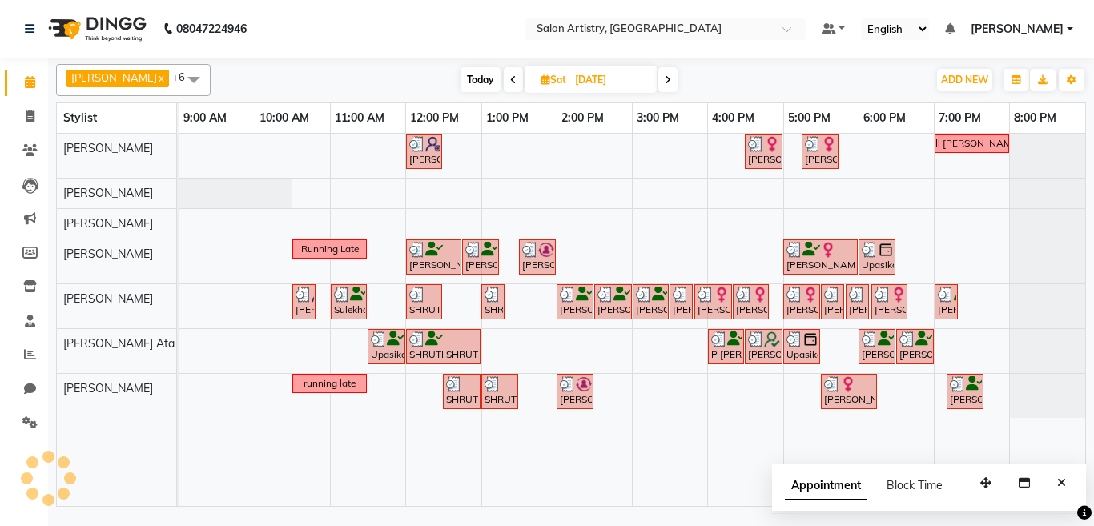
click at [710, 42] on nav "08047224946 Select Location × Salon Artistry, Middleton Street Default Panel My…" at bounding box center [547, 29] width 1094 height 58
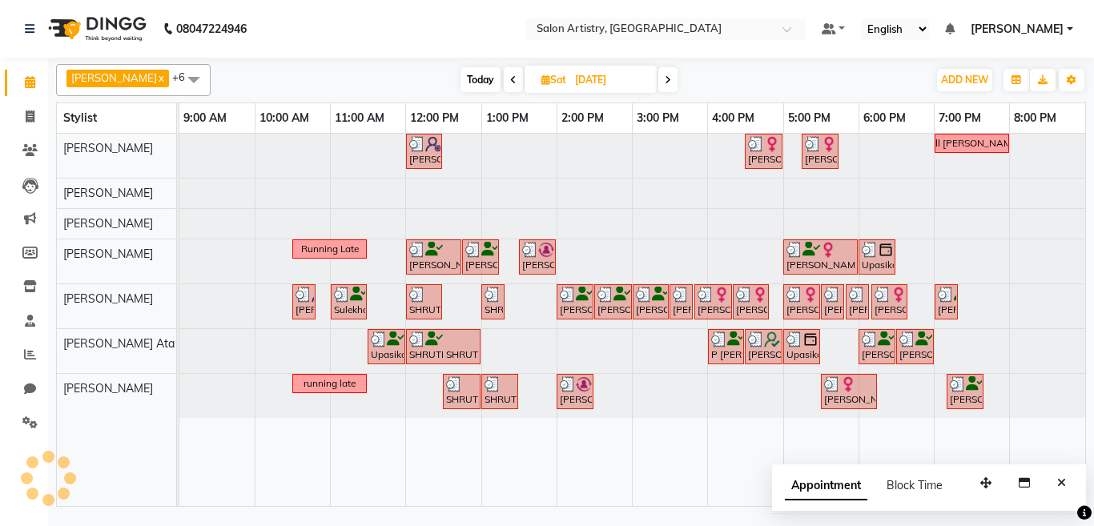
click at [595, 76] on input "09-08-2025" at bounding box center [610, 80] width 80 height 24
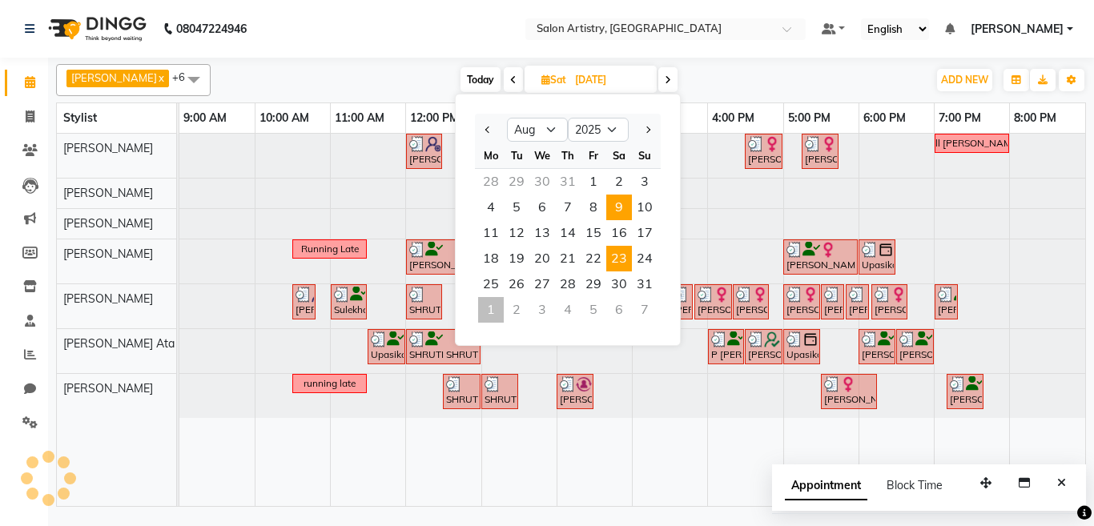
click at [614, 258] on span "23" at bounding box center [619, 259] width 26 height 26
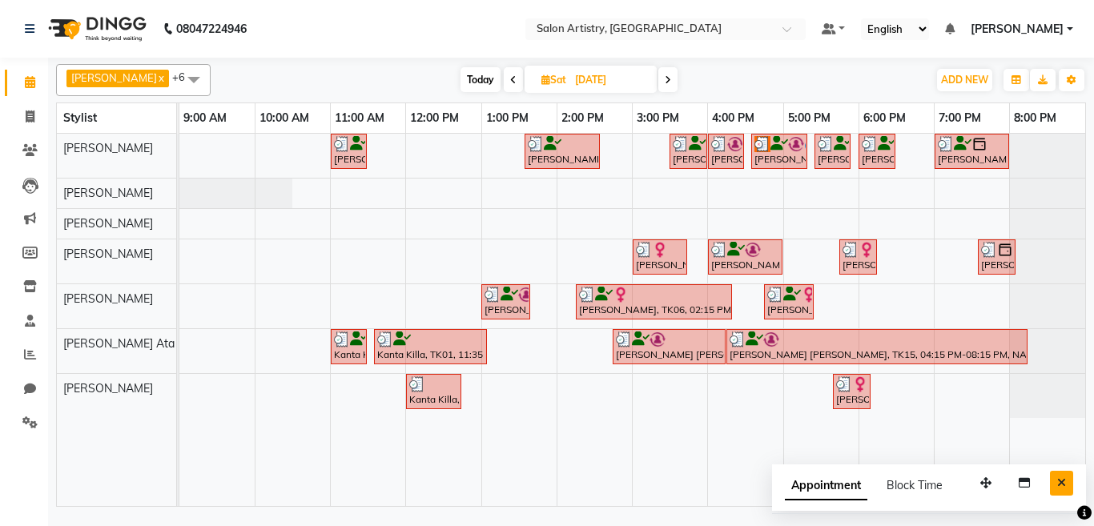
click at [1060, 482] on icon "Close" at bounding box center [1061, 482] width 9 height 11
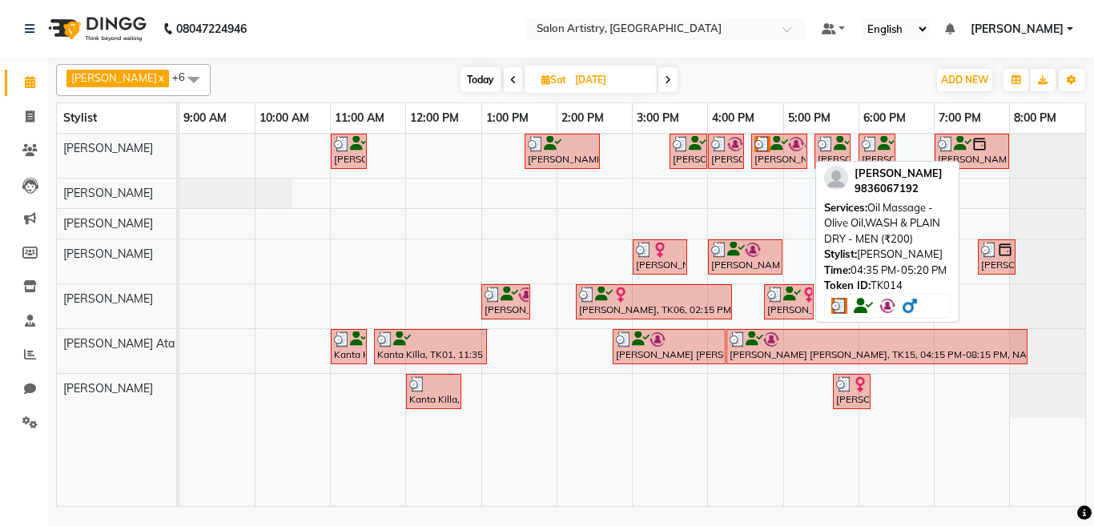
click at [766, 152] on div "Pawan Kumar Shukla, TK14, 04:35 PM-05:20 PM, Oil Massage - Olive Oil,WASH & PLA…" at bounding box center [779, 151] width 53 height 30
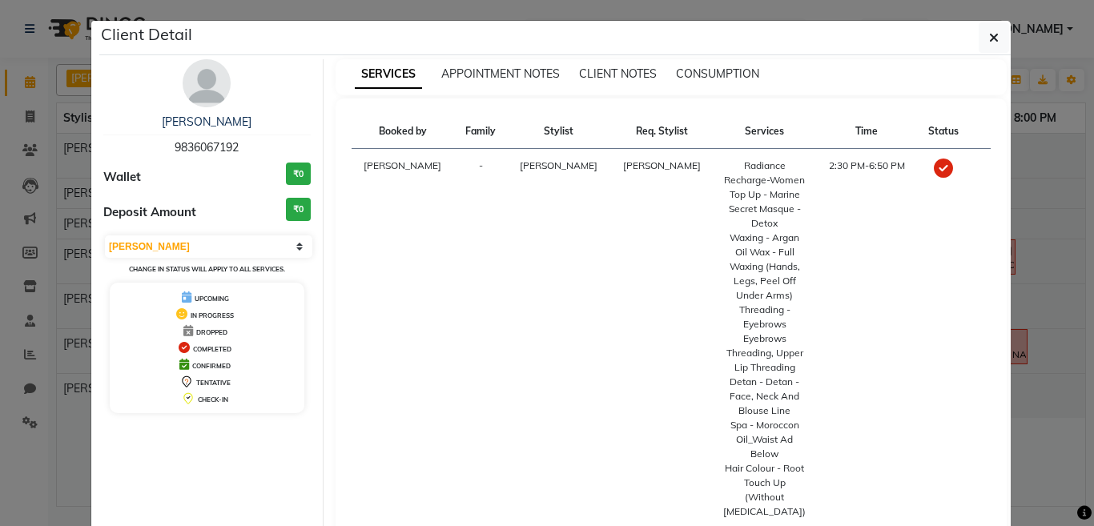
scroll to position [0, 0]
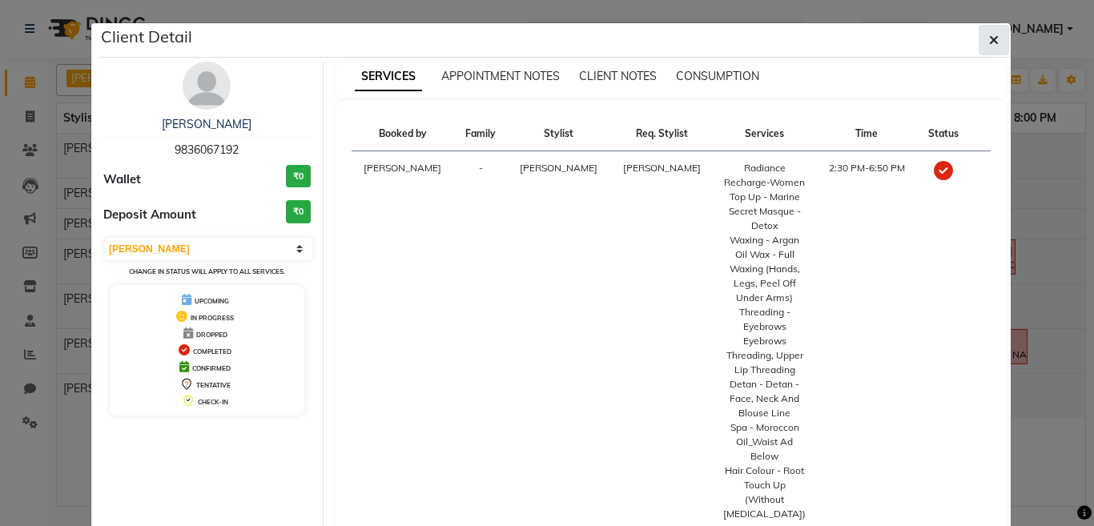
click at [989, 40] on icon "button" at bounding box center [994, 40] width 10 height 13
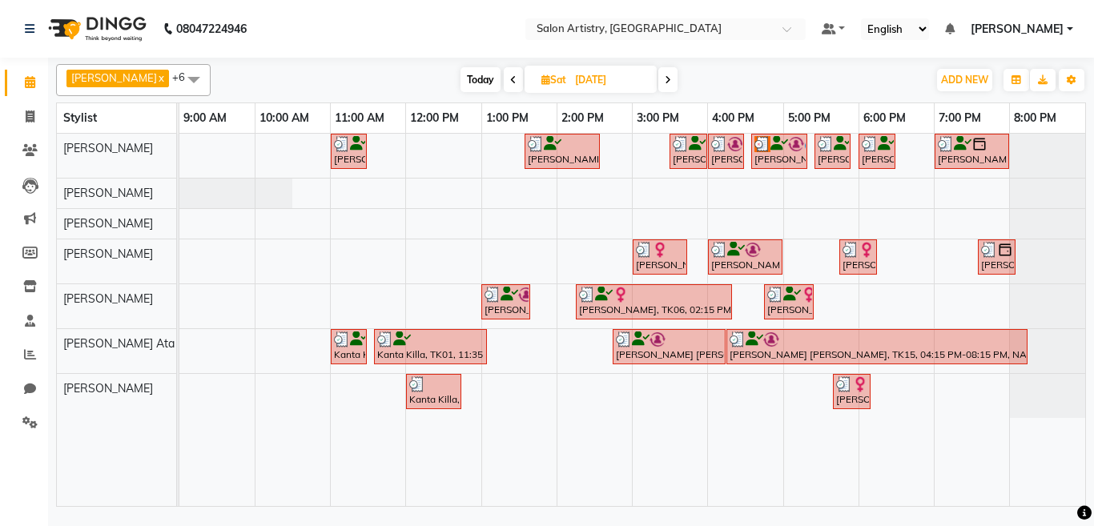
click at [178, 80] on span at bounding box center [194, 79] width 32 height 30
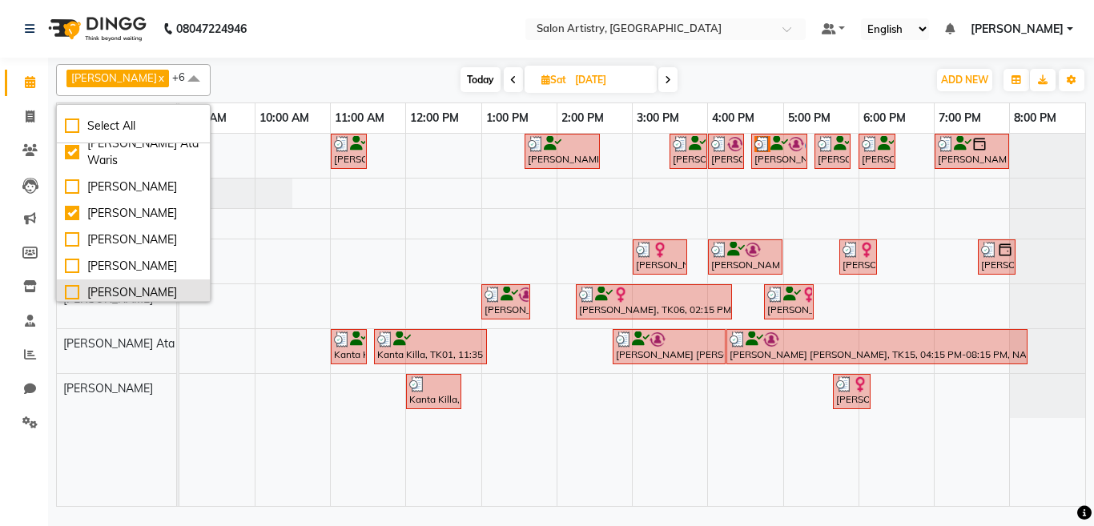
scroll to position [163, 0]
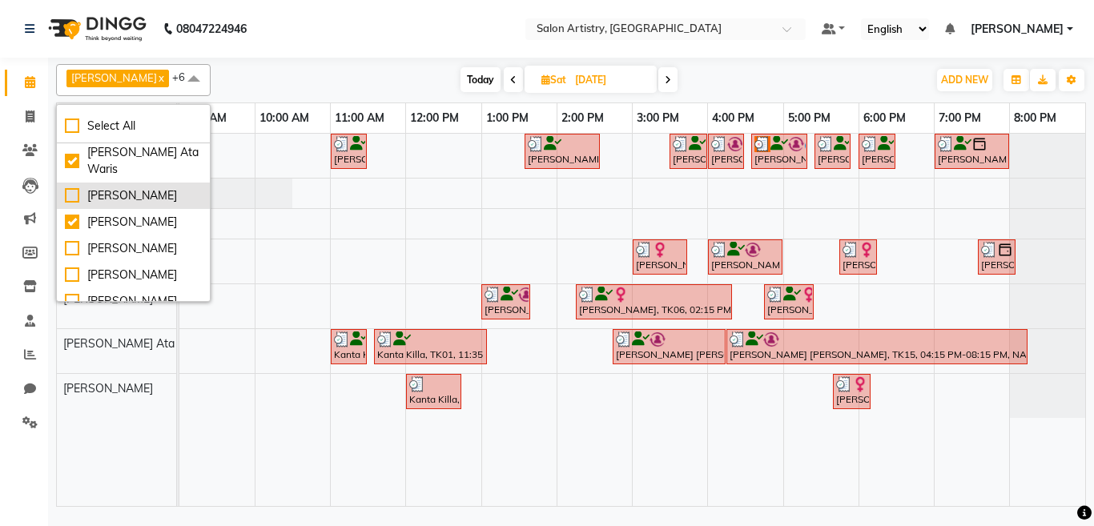
click at [107, 204] on div "[PERSON_NAME]" at bounding box center [133, 195] width 137 height 17
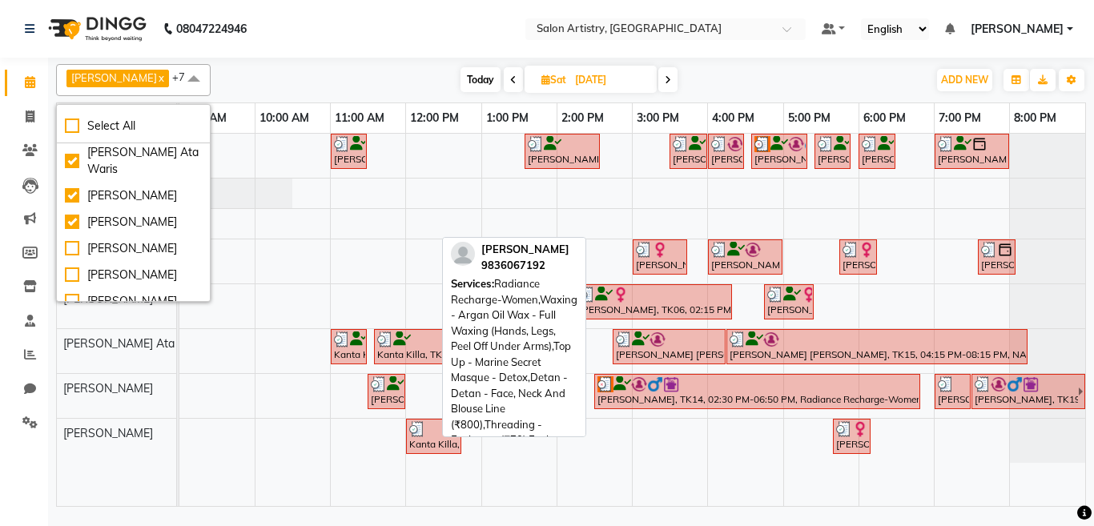
click at [735, 394] on div "Pawan Kumar Shukla, TK14, 02:30 PM-06:50 PM, Radiance Recharge-Women,Waxing - A…" at bounding box center [757, 391] width 323 height 30
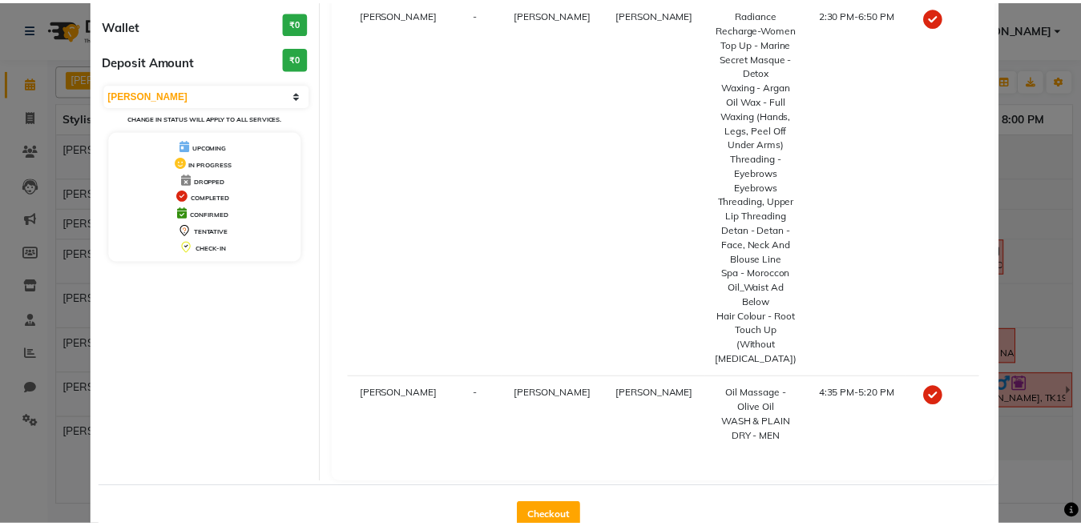
scroll to position [0, 0]
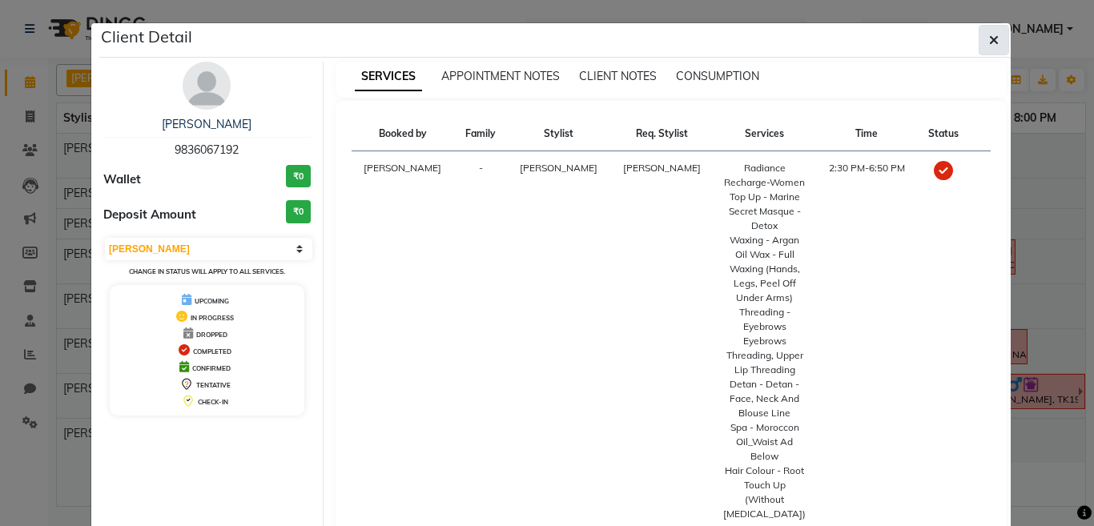
click at [989, 42] on icon "button" at bounding box center [994, 40] width 10 height 13
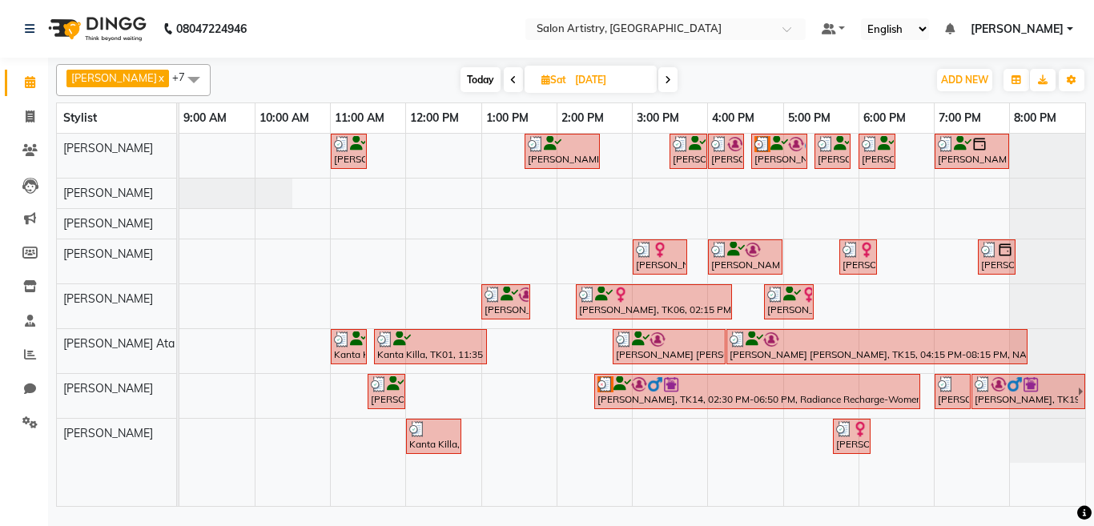
click at [658, 79] on span at bounding box center [667, 79] width 19 height 25
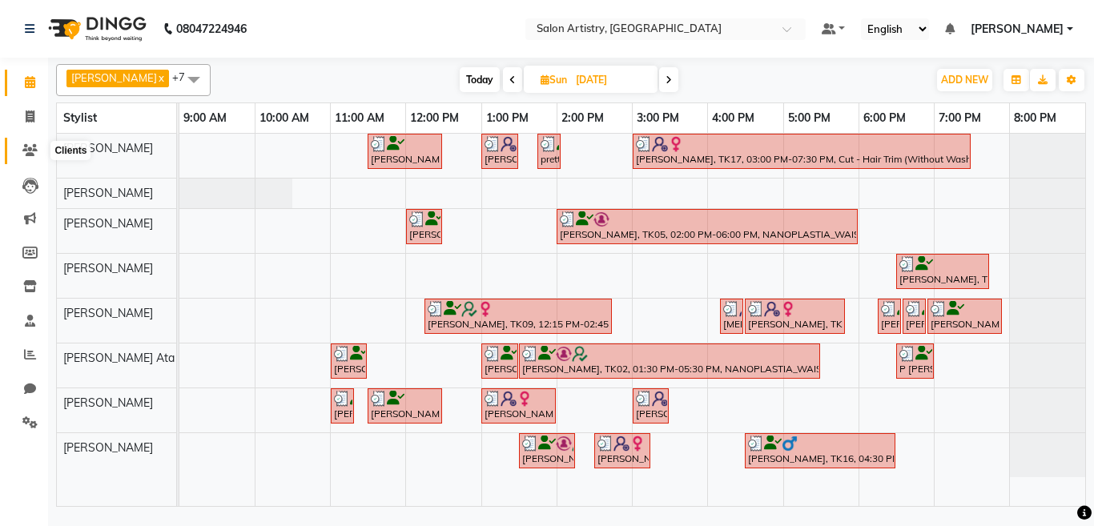
click at [33, 144] on icon at bounding box center [29, 150] width 15 height 12
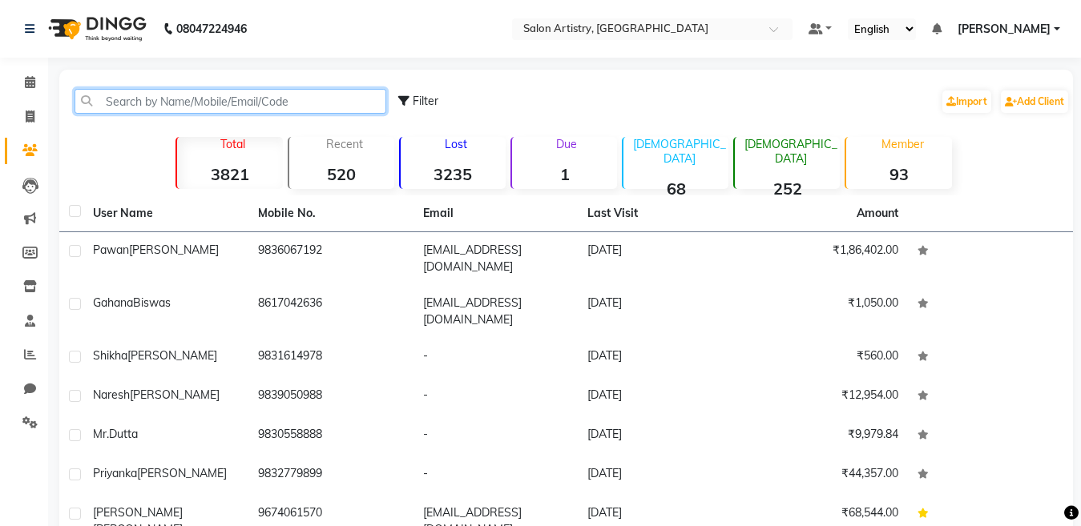
click at [232, 95] on input "text" at bounding box center [230, 101] width 312 height 25
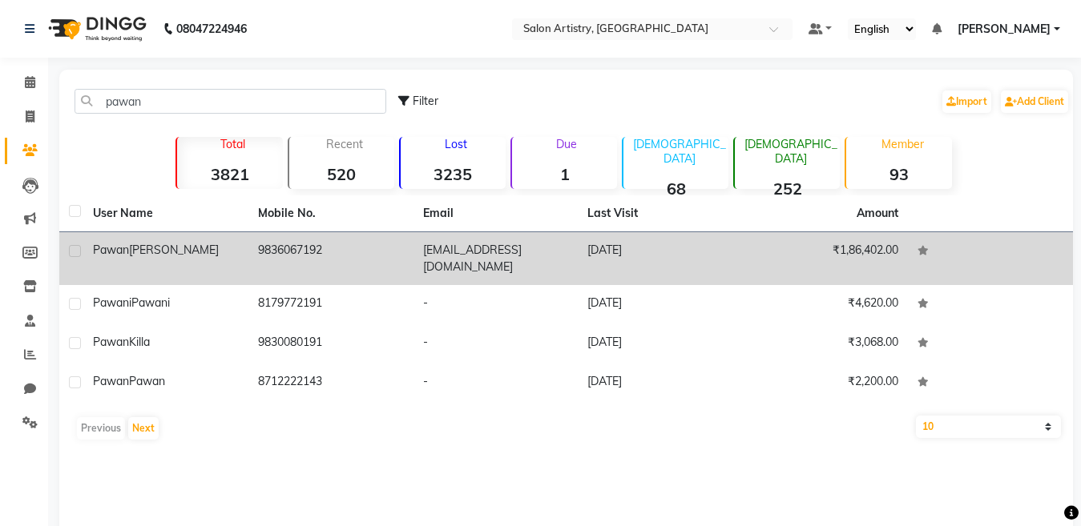
click at [229, 247] on div "Pawan Kumar Shukla" at bounding box center [166, 250] width 146 height 17
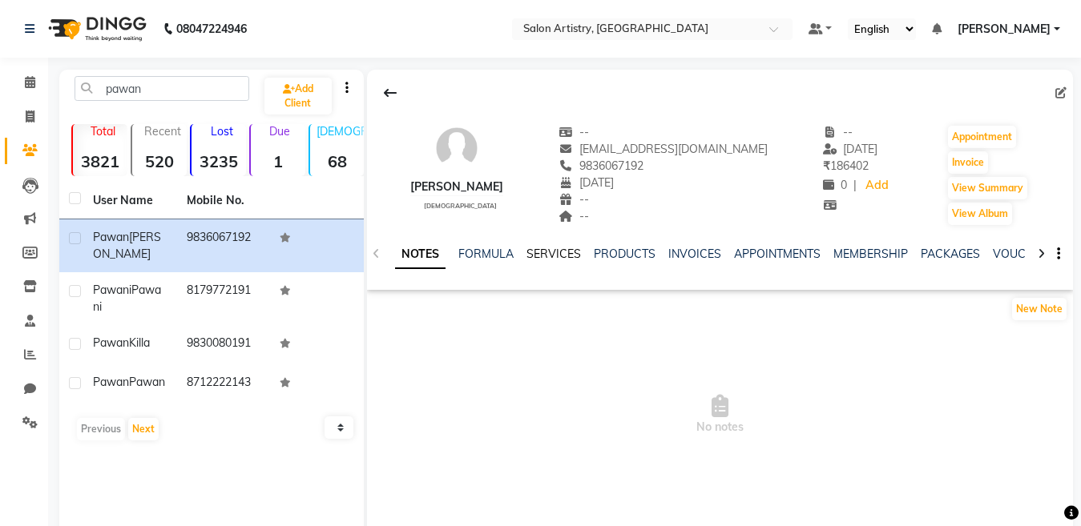
click at [538, 253] on link "SERVICES" at bounding box center [553, 254] width 54 height 14
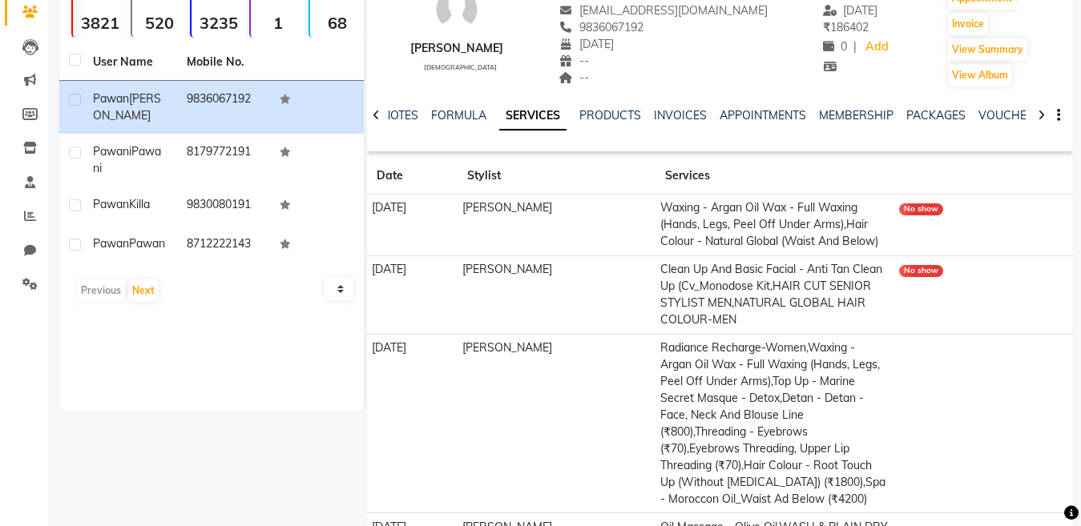
scroll to position [160, 0]
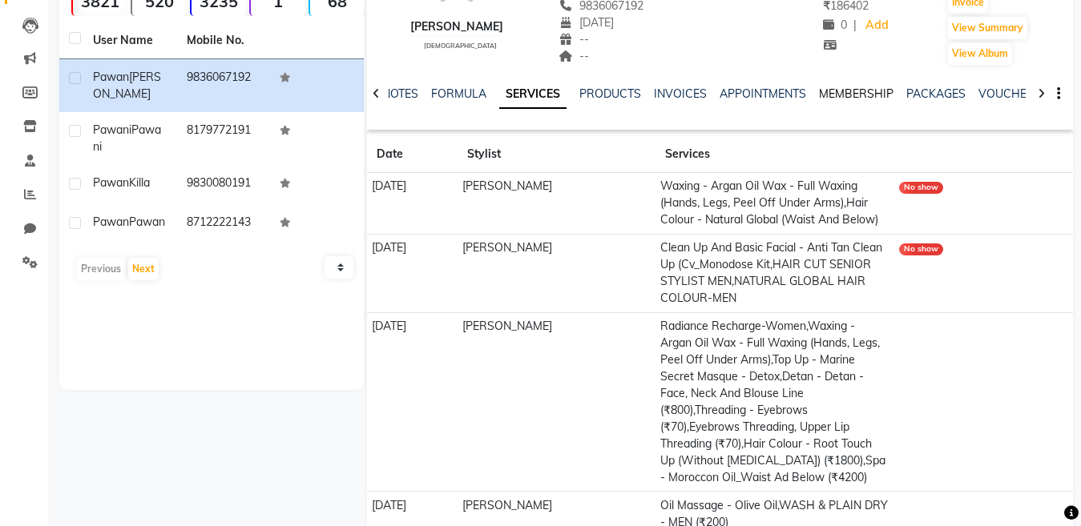
click at [853, 97] on link "MEMBERSHIP" at bounding box center [856, 94] width 74 height 14
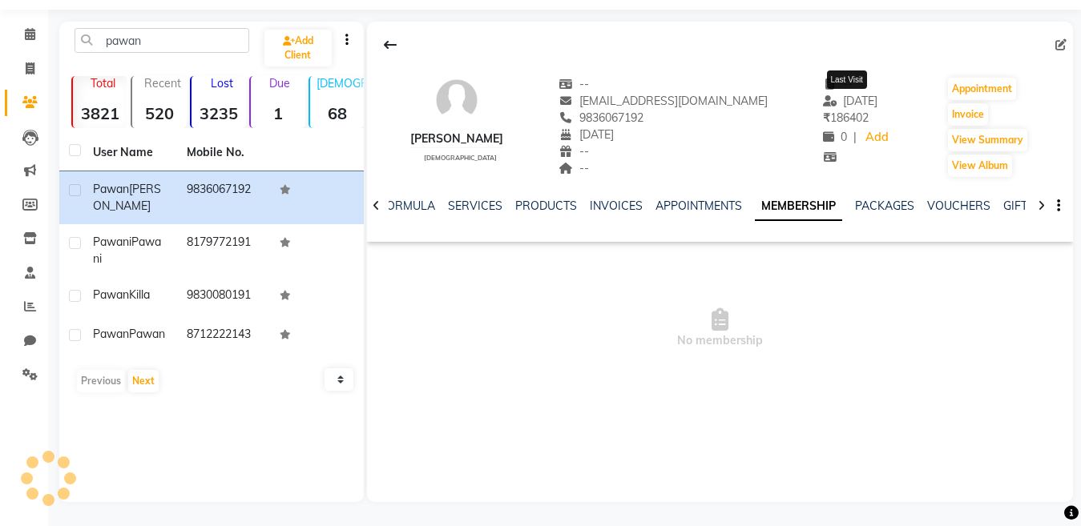
scroll to position [48, 0]
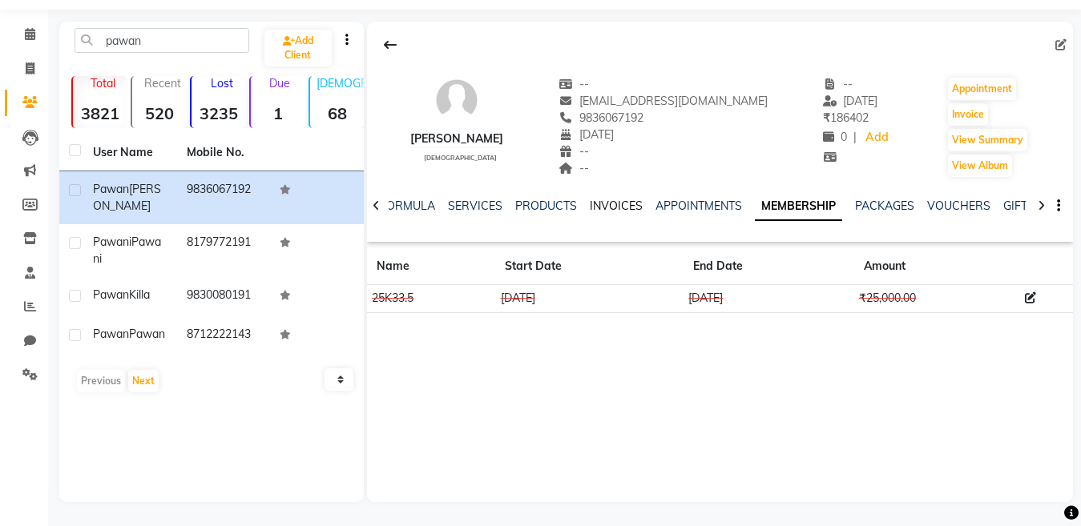
click at [594, 207] on link "INVOICES" at bounding box center [616, 206] width 53 height 14
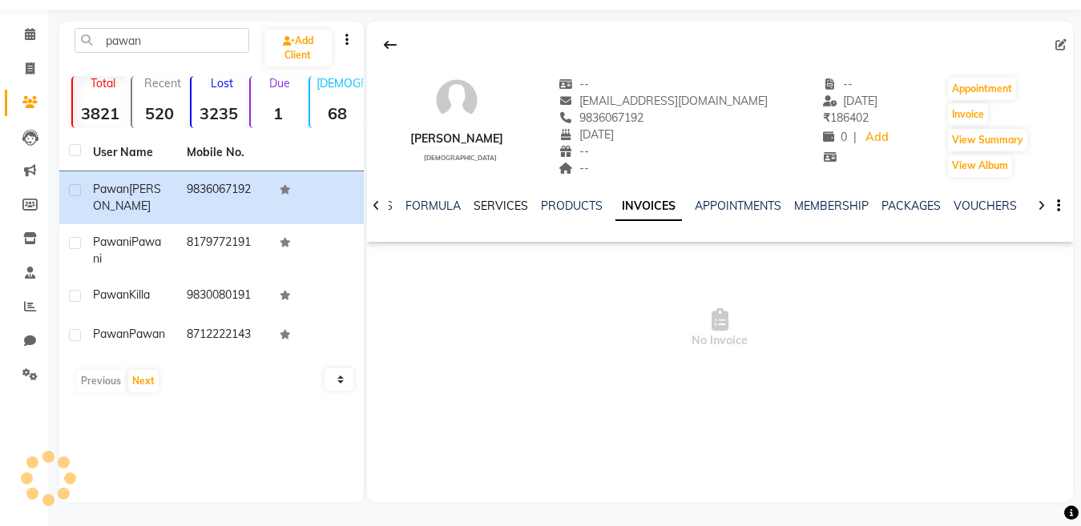
click at [505, 209] on link "SERVICES" at bounding box center [500, 206] width 54 height 14
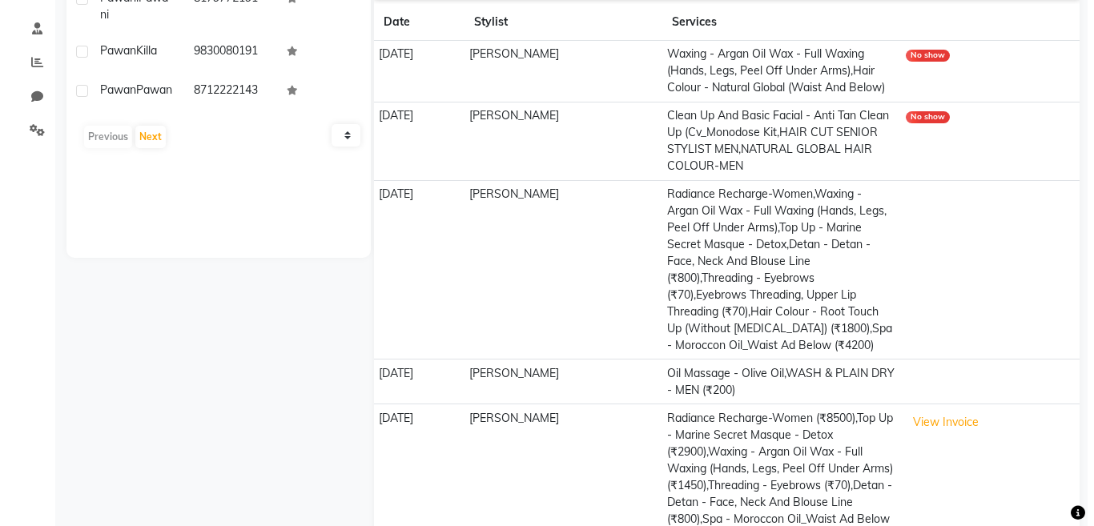
scroll to position [320, 0]
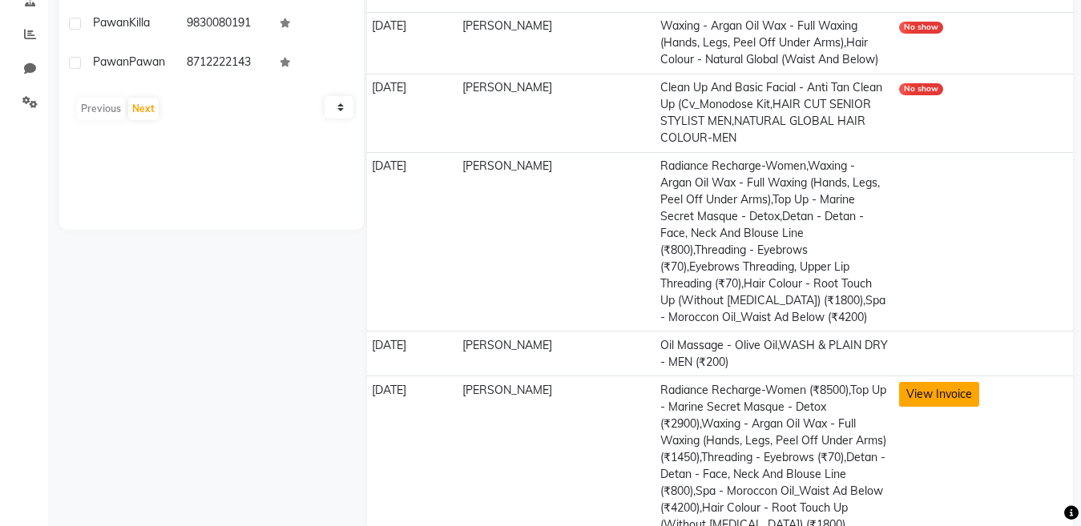
click at [928, 398] on button "View Invoice" at bounding box center [939, 394] width 80 height 25
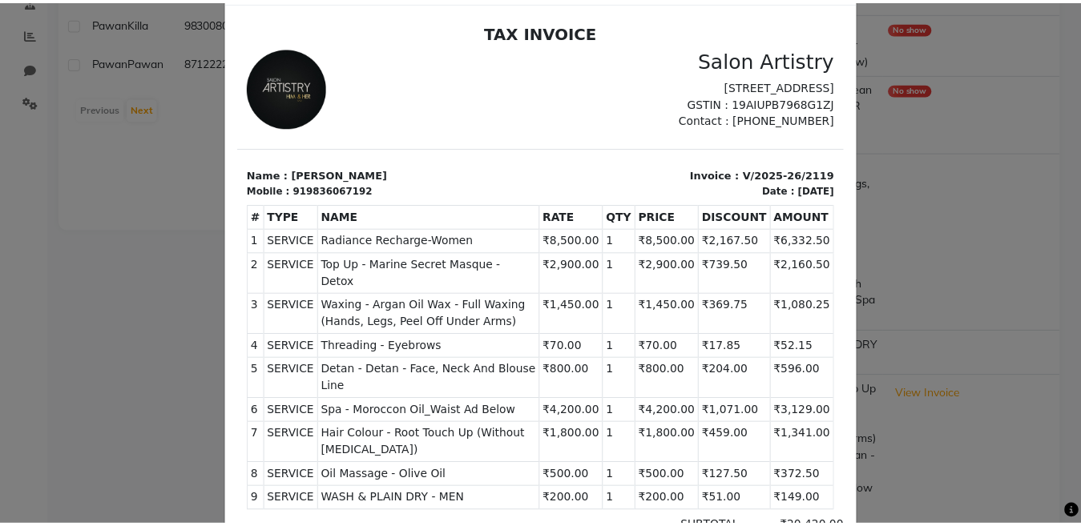
scroll to position [0, 0]
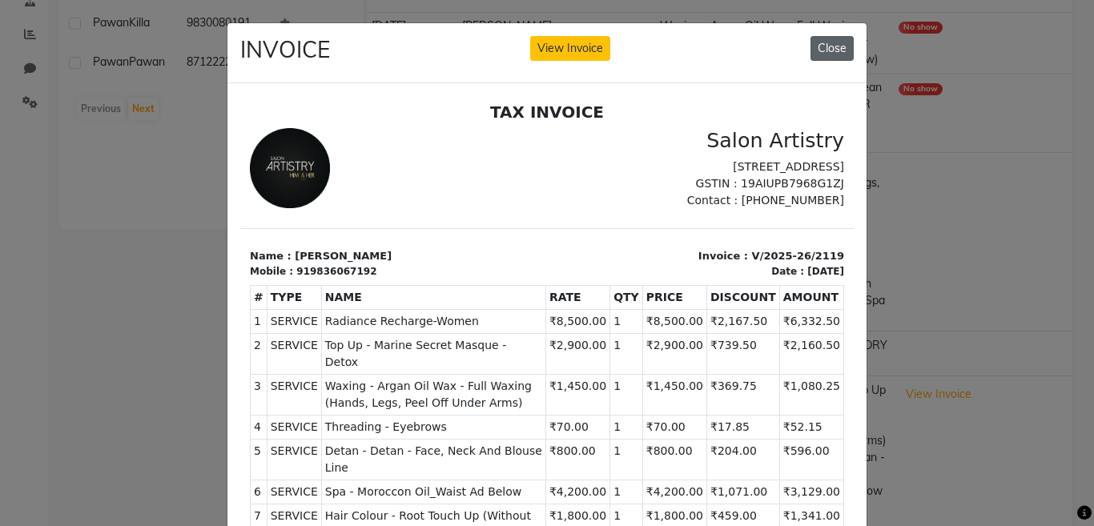
click at [815, 46] on button "Close" at bounding box center [832, 48] width 43 height 25
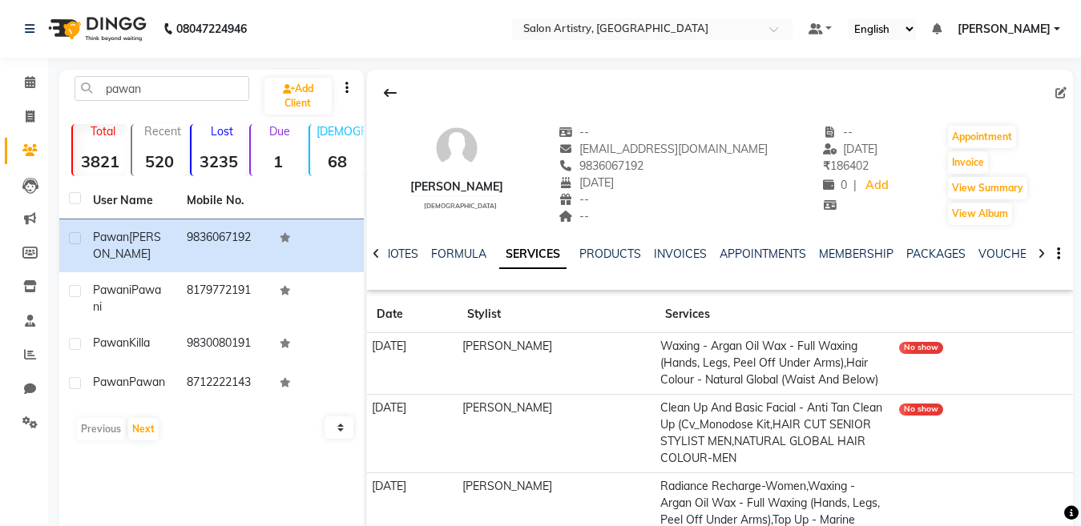
click at [1039, 251] on icon at bounding box center [1040, 253] width 7 height 11
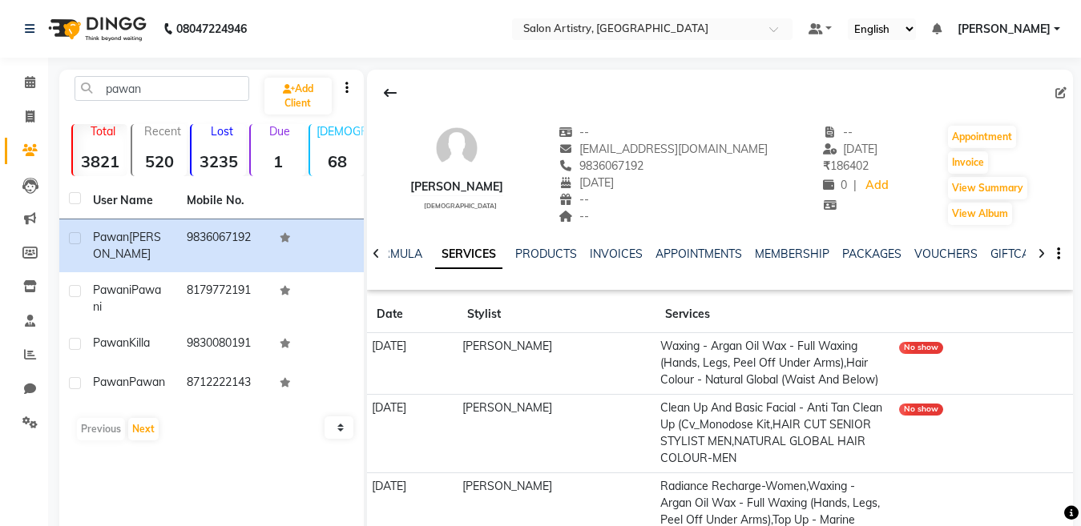
click at [1039, 251] on icon at bounding box center [1040, 253] width 7 height 11
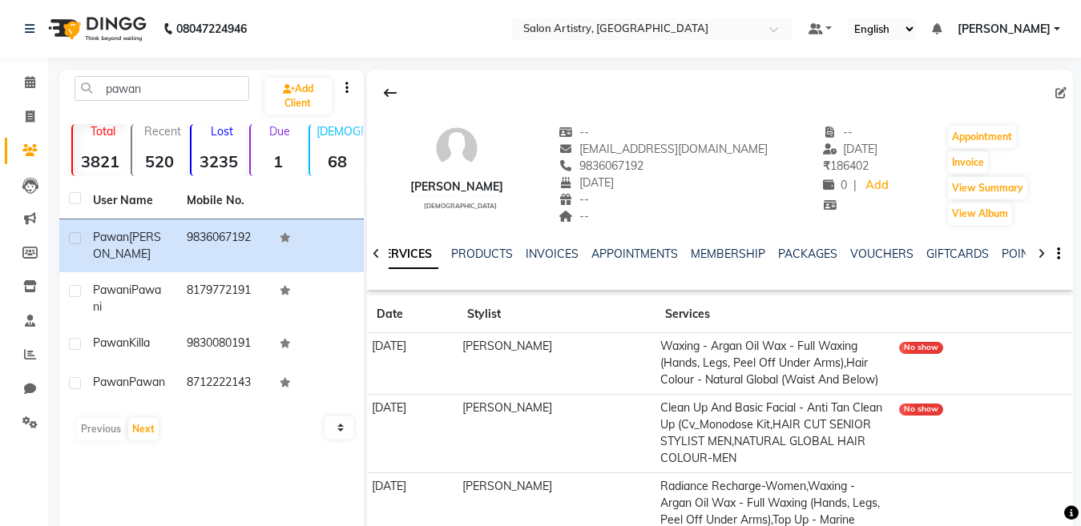
click at [1039, 251] on icon at bounding box center [1040, 253] width 7 height 11
click at [1039, 251] on div "NOTES FORMULA SERVICES PRODUCTS INVOICES APPOINTMENTS MEMBERSHIP PACKAGES VOUCH…" at bounding box center [720, 254] width 706 height 55
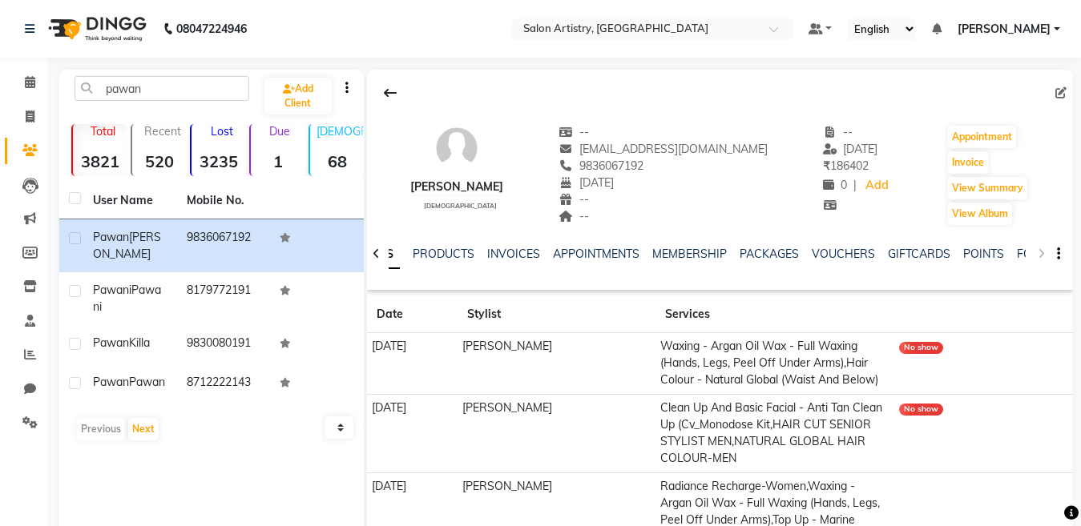
click at [1039, 251] on div "NOTES FORMULA SERVICES PRODUCTS INVOICES APPOINTMENTS MEMBERSHIP PACKAGES VOUCH…" at bounding box center [720, 254] width 706 height 55
click at [1040, 254] on div "NOTES FORMULA SERVICES PRODUCTS INVOICES APPOINTMENTS MEMBERSHIP PACKAGES VOUCH…" at bounding box center [720, 254] width 706 height 55
click at [25, 82] on icon at bounding box center [30, 82] width 10 height 12
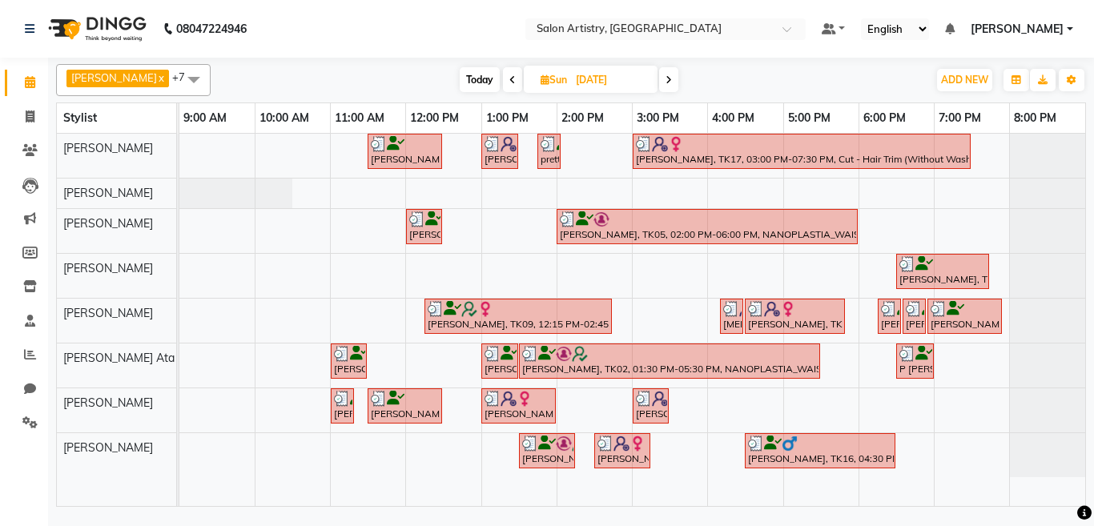
click at [541, 78] on icon at bounding box center [545, 79] width 9 height 10
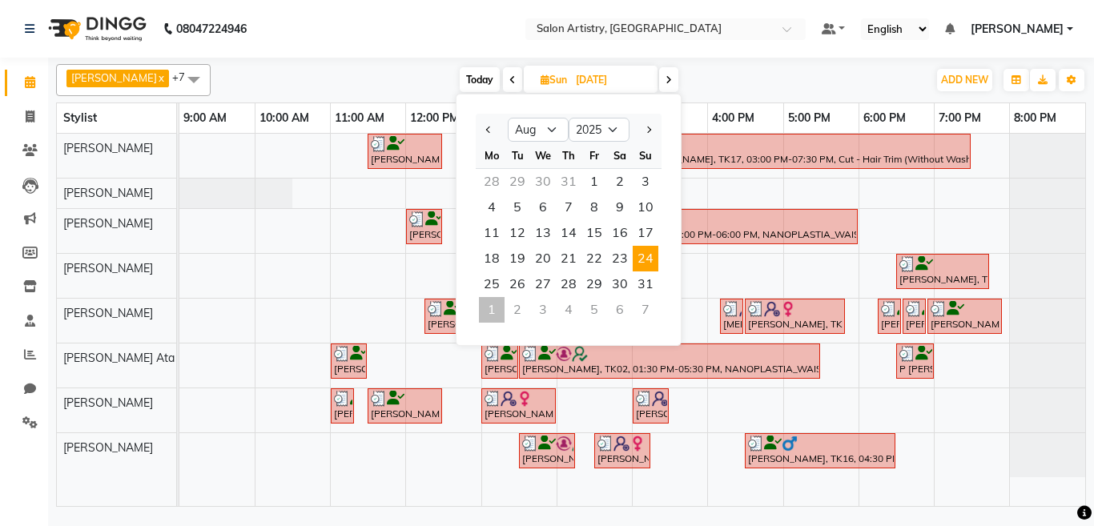
click at [485, 304] on div "1" at bounding box center [492, 310] width 26 height 26
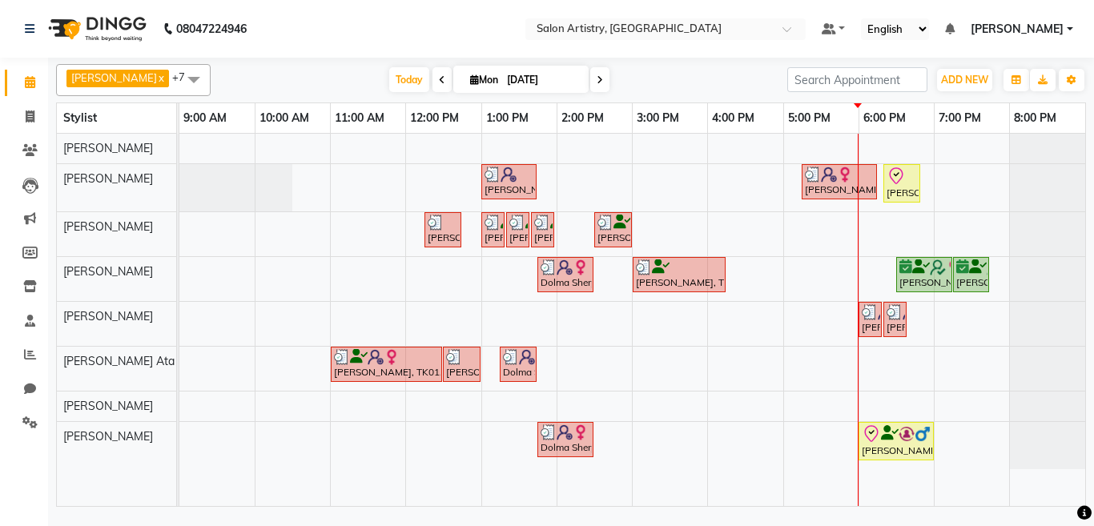
click at [135, 84] on span "Irshad Khan x" at bounding box center [117, 79] width 103 height 18
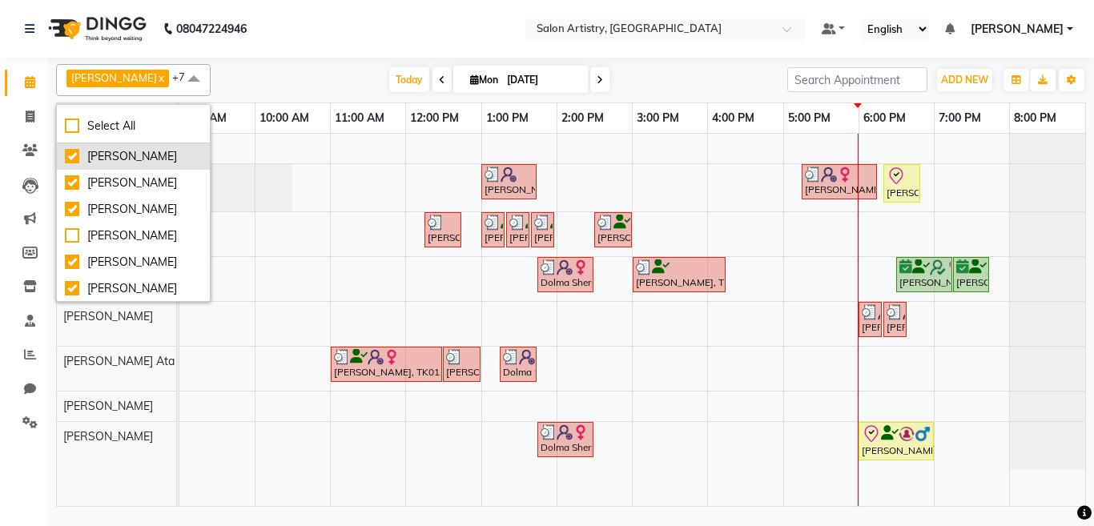
click at [119, 153] on div "[PERSON_NAME]" at bounding box center [133, 156] width 137 height 17
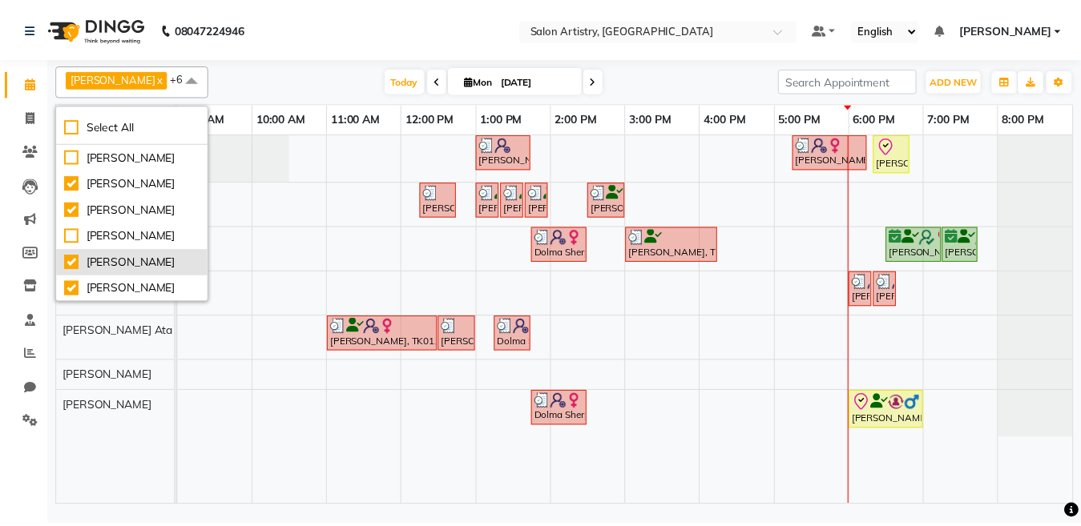
scroll to position [80, 0]
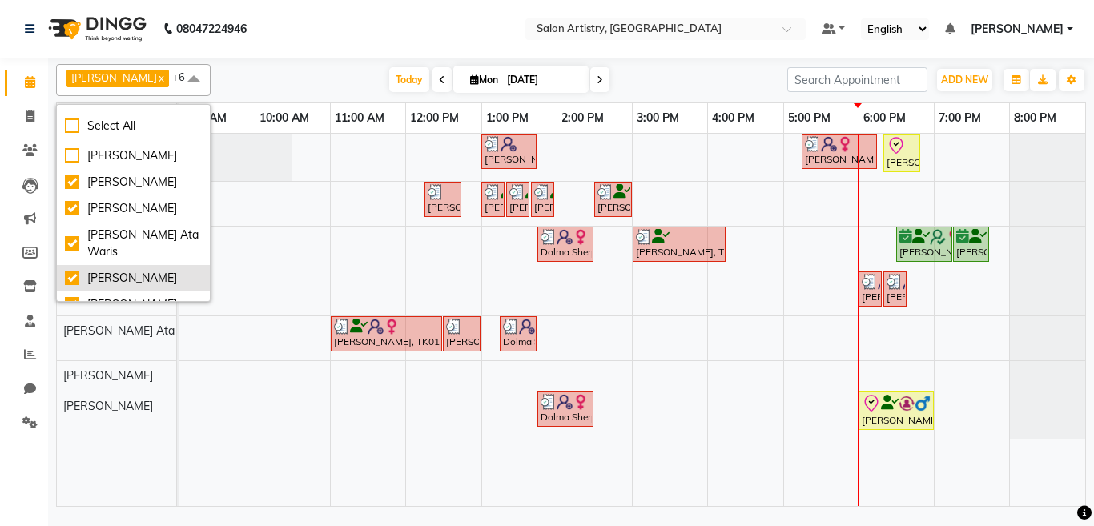
click at [103, 287] on div "[PERSON_NAME]" at bounding box center [133, 278] width 137 height 17
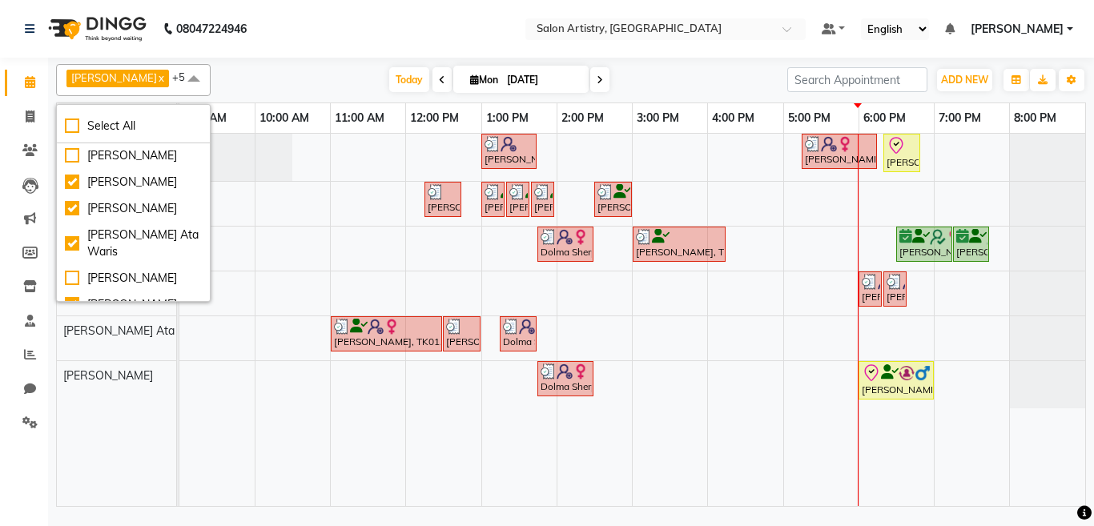
click at [348, 30] on nav "08047224946 Select Location × Salon Artistry, Middleton Street Default Panel My…" at bounding box center [547, 29] width 1094 height 58
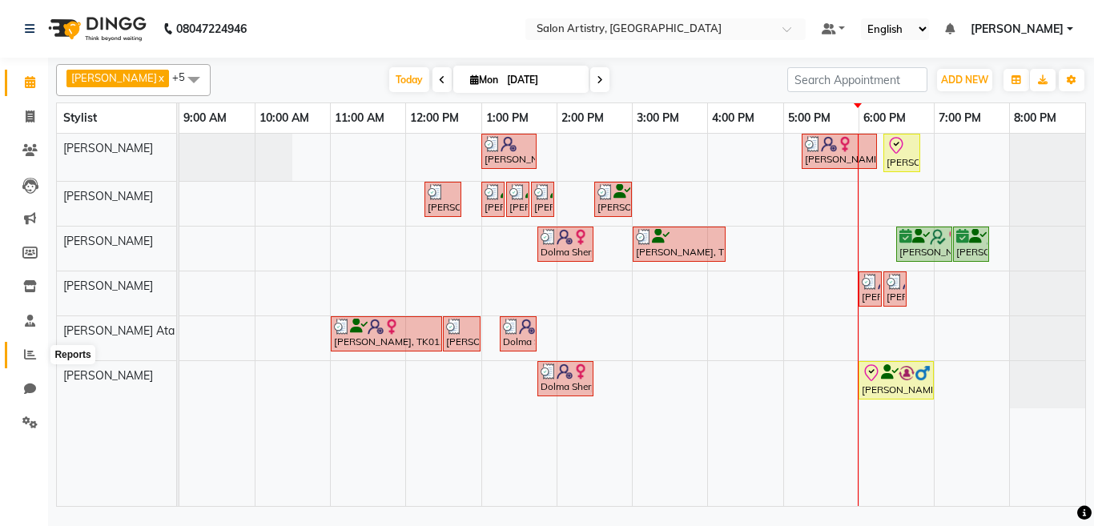
click at [28, 356] on icon at bounding box center [30, 354] width 12 height 12
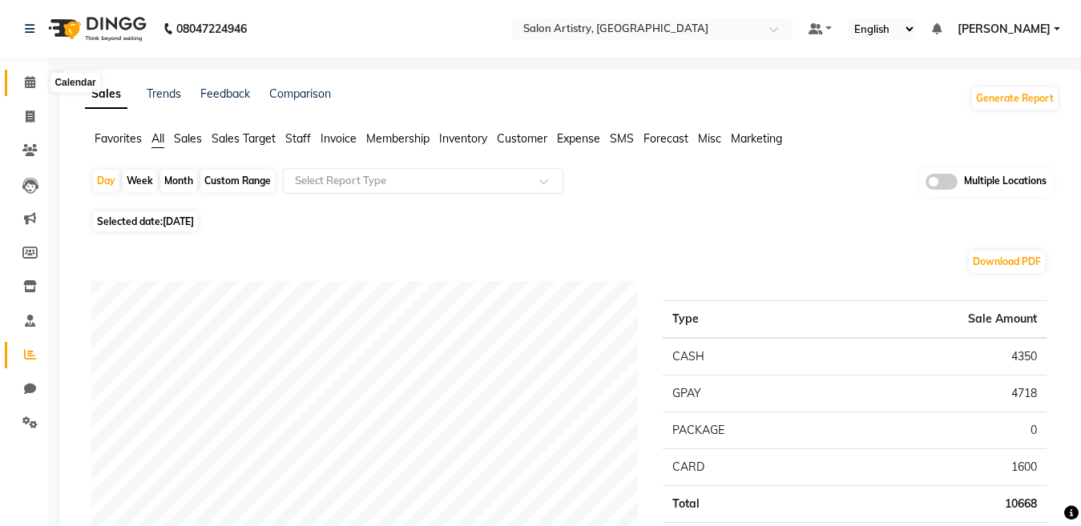
click at [27, 78] on icon at bounding box center [30, 82] width 10 height 12
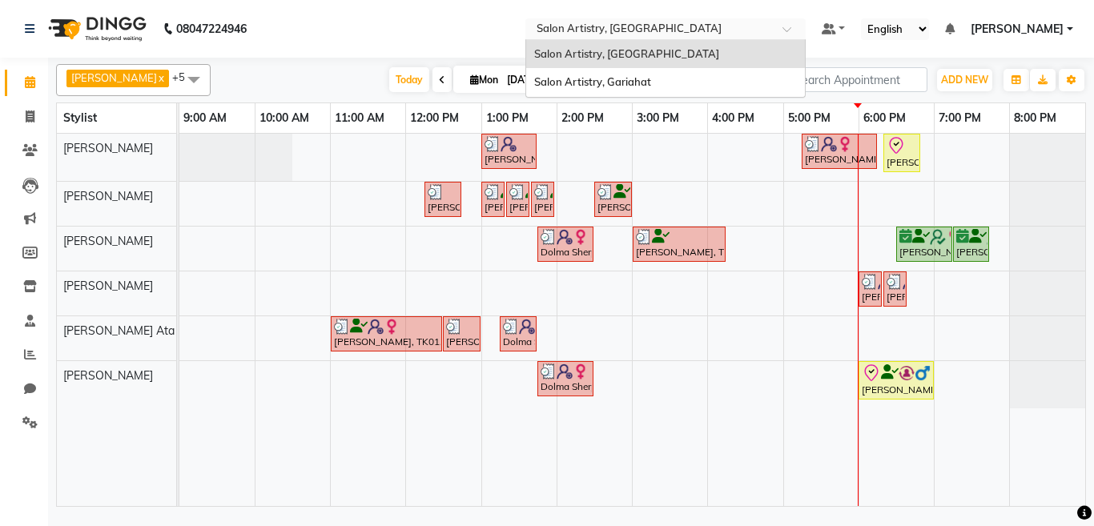
click at [537, 21] on div "× Salon Artistry, Middleton Street" at bounding box center [629, 29] width 185 height 16
click at [542, 79] on span "Salon Artistry, Gariahat" at bounding box center [592, 81] width 117 height 13
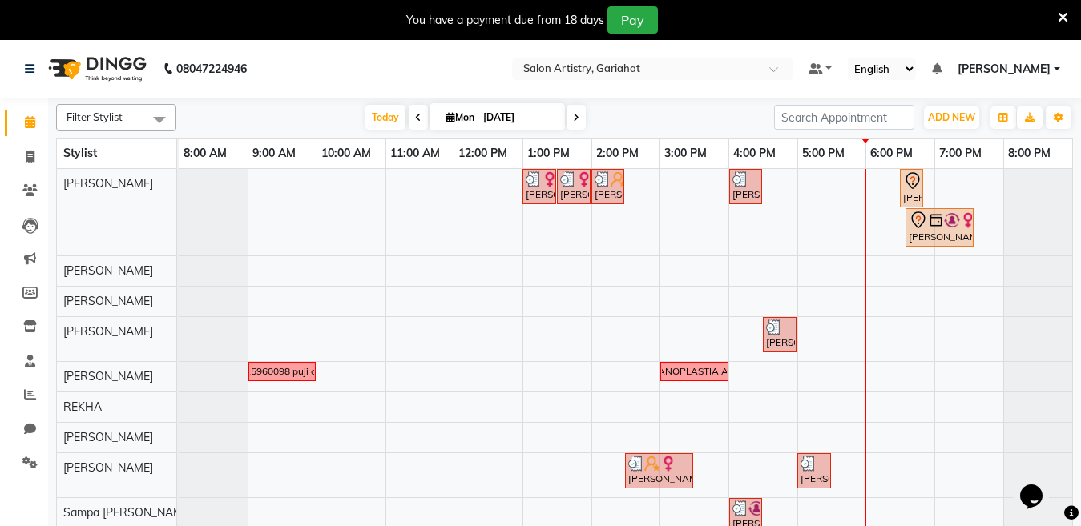
click at [1064, 19] on icon at bounding box center [1062, 17] width 10 height 14
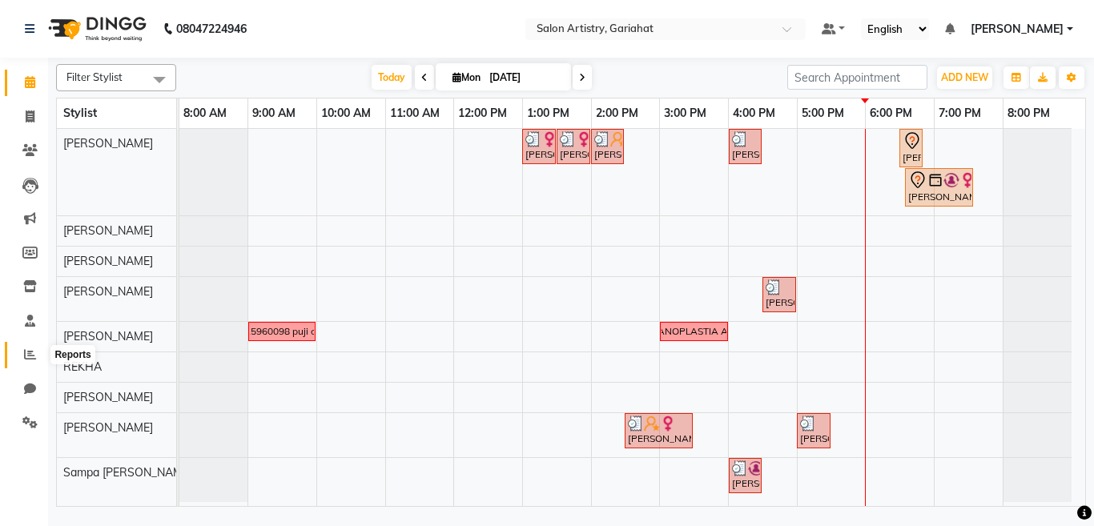
click at [25, 354] on icon at bounding box center [30, 354] width 12 height 12
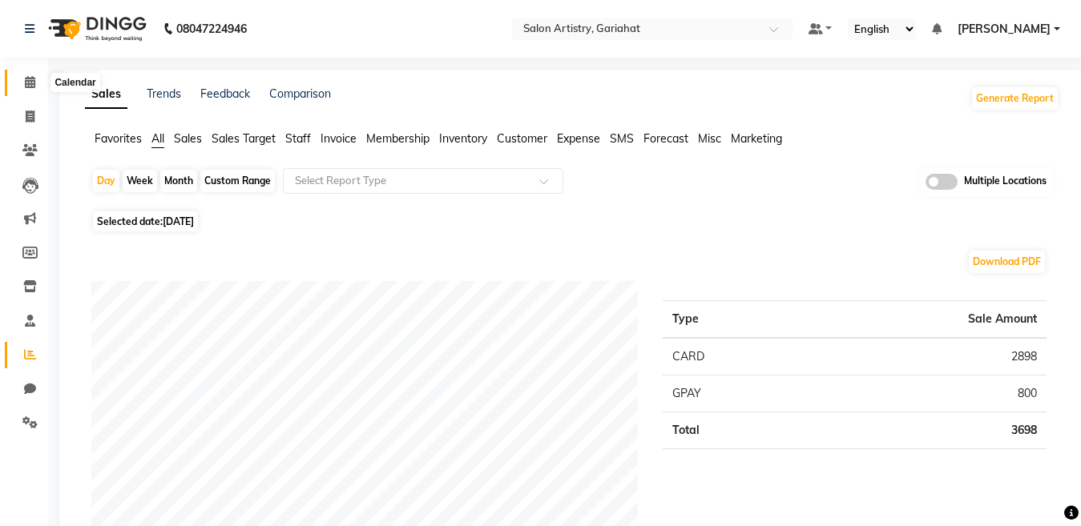
click at [25, 77] on icon at bounding box center [30, 82] width 10 height 12
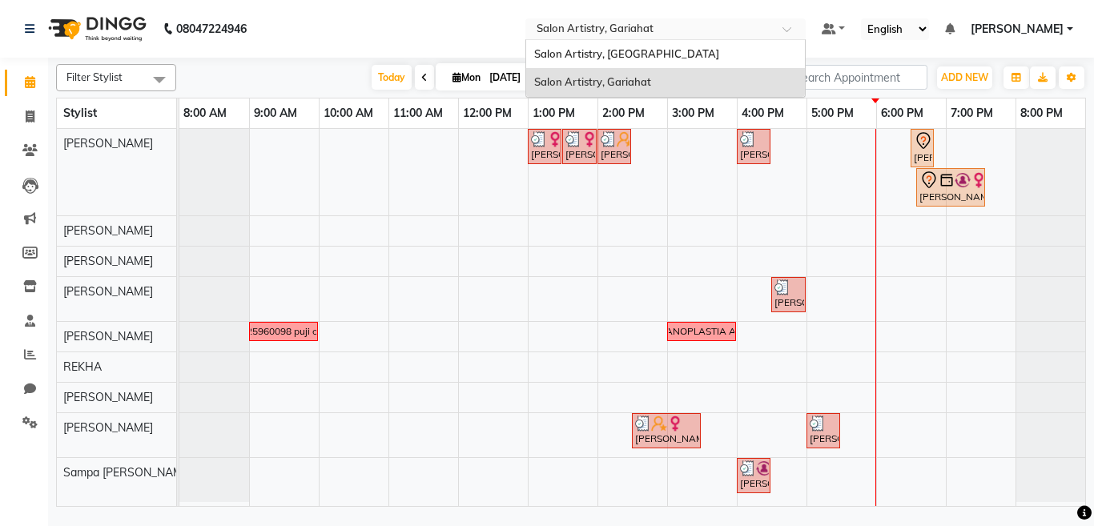
click at [561, 24] on input "text" at bounding box center [649, 30] width 232 height 16
click at [545, 56] on span "Salon Artistry, [GEOGRAPHIC_DATA]" at bounding box center [626, 53] width 185 height 13
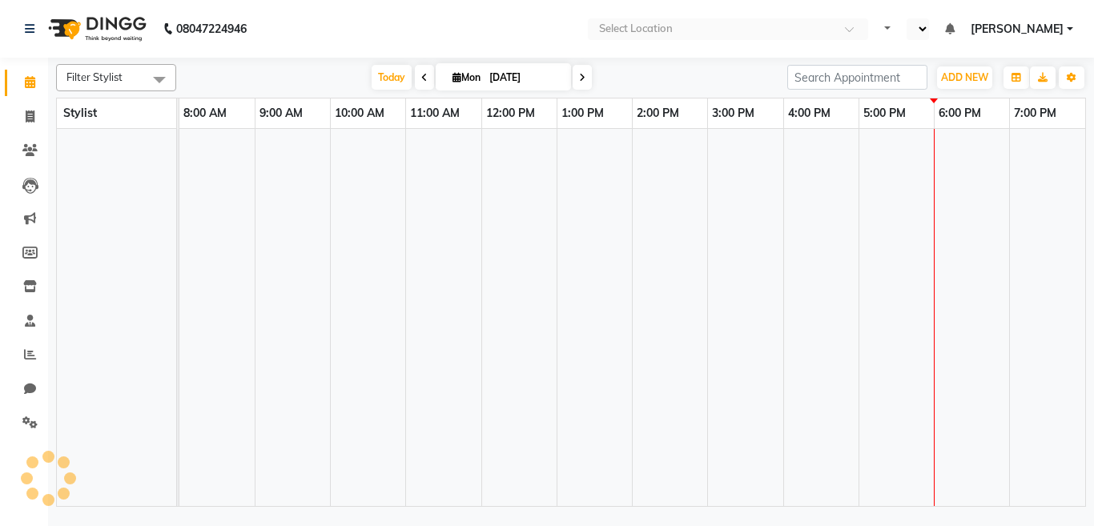
select select "en"
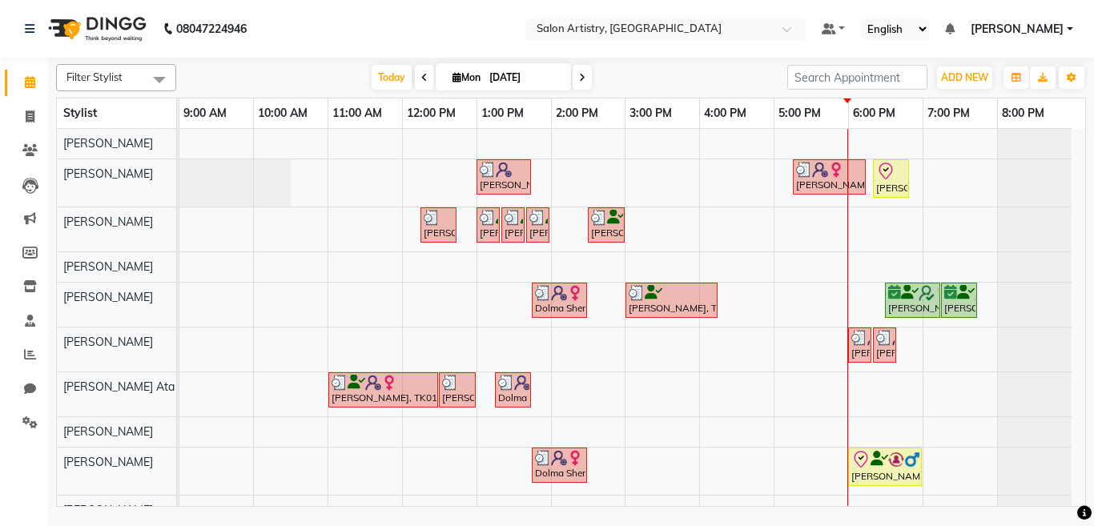
click at [898, 382] on div "[PERSON_NAME], TK06, 01:00 PM-01:45 PM, Spa - Just For You _Upto Mid Back Gahan…" at bounding box center [632, 403] width 906 height 549
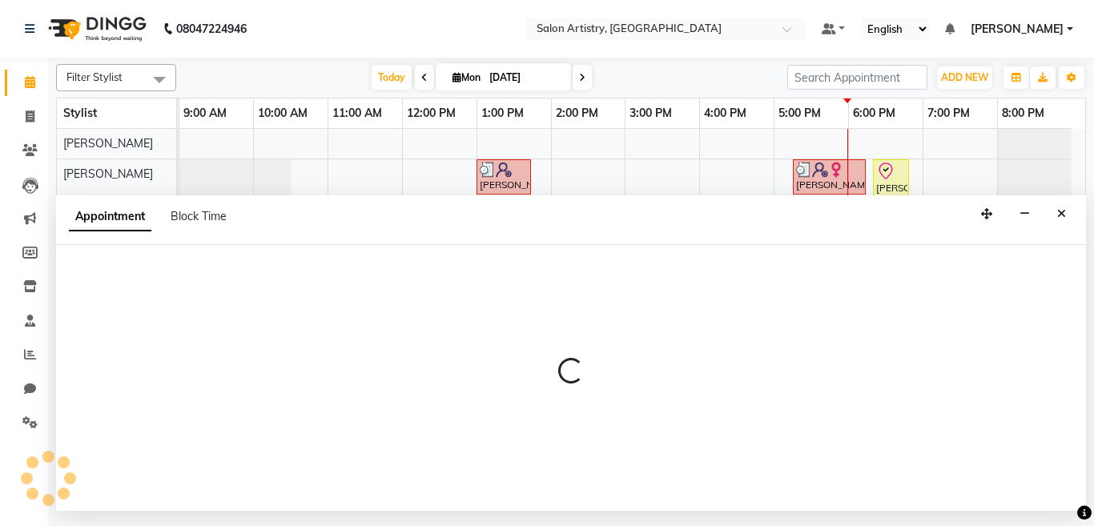
select select "79858"
select select "tentative"
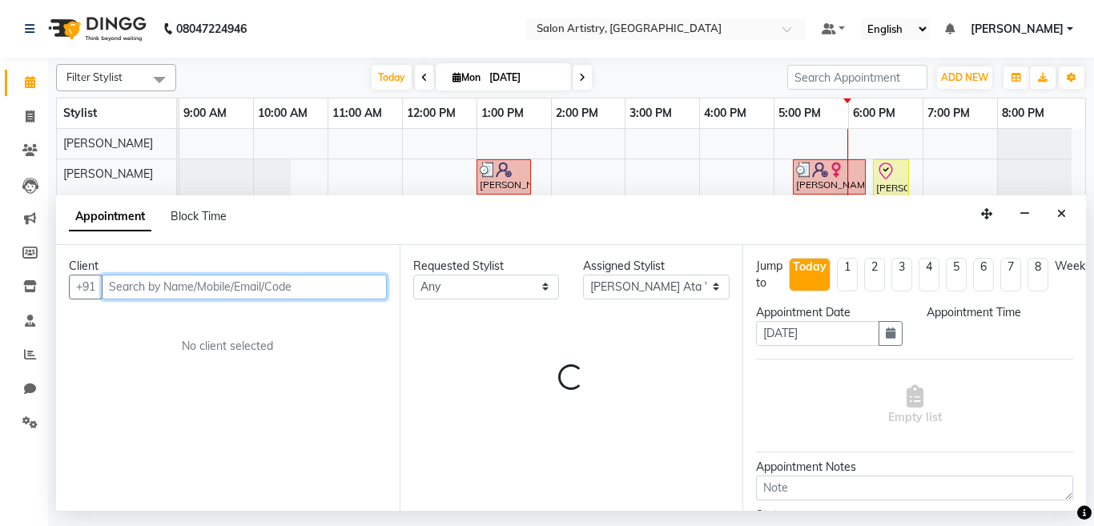
select select "1080"
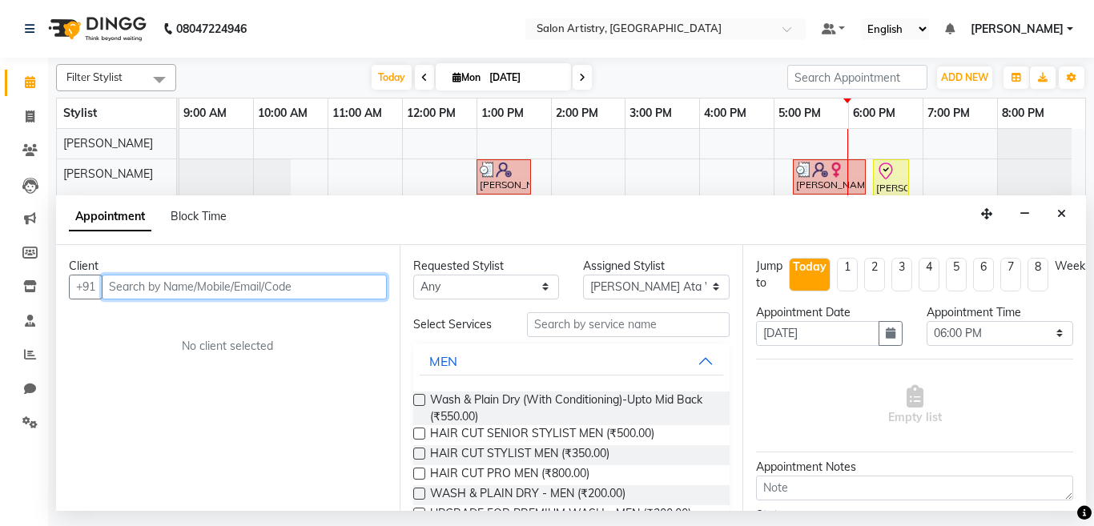
click at [173, 283] on input "text" at bounding box center [244, 287] width 285 height 25
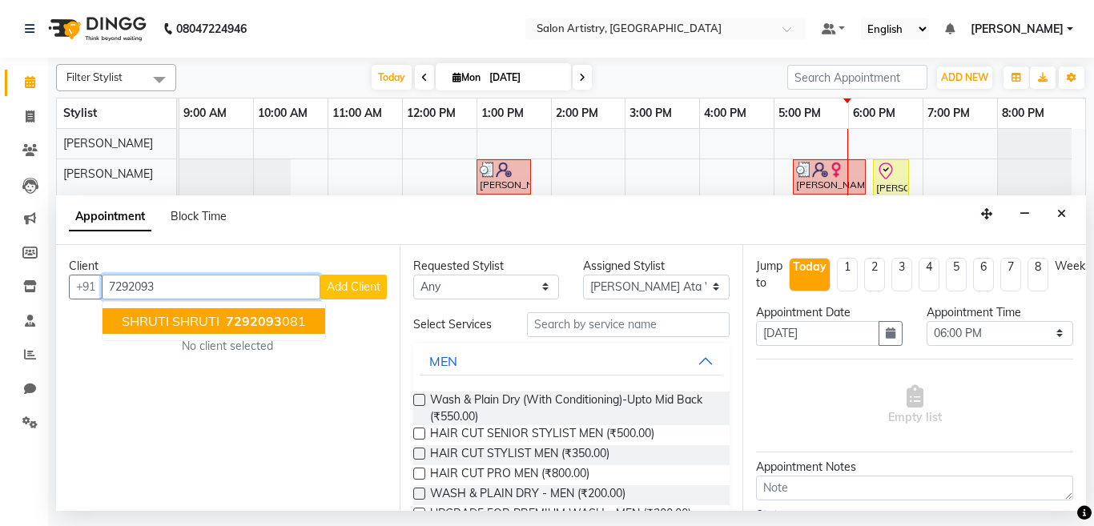
click at [175, 317] on span "SHRUTI SHRUTI" at bounding box center [171, 321] width 98 height 16
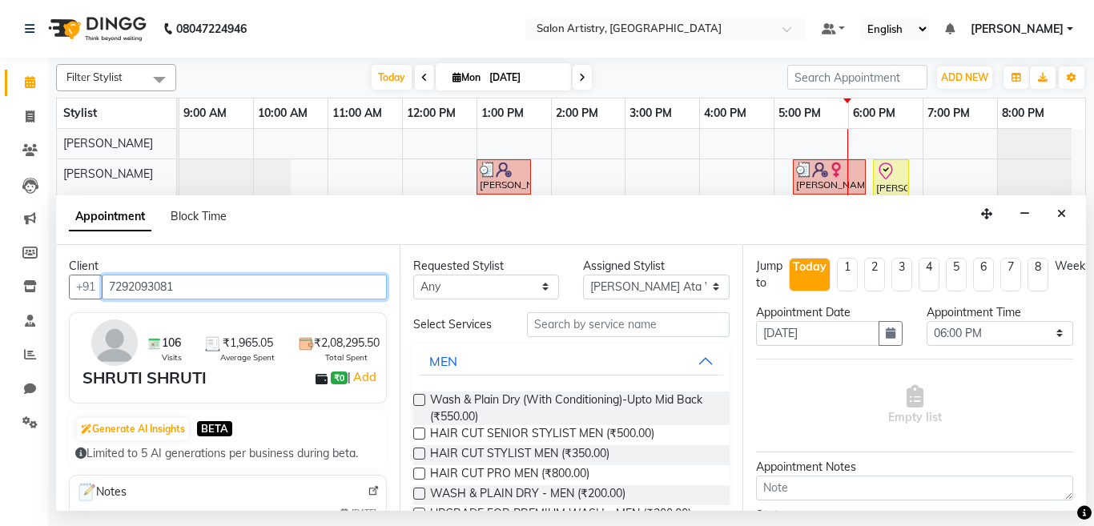
type input "7292093081"
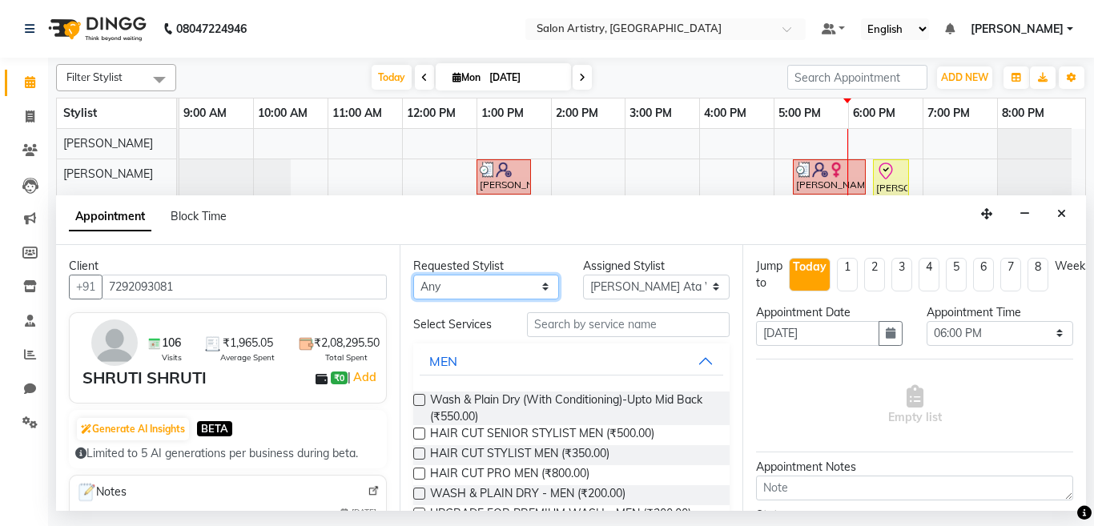
click at [461, 288] on select "Any [PERSON_NAME] [PERSON_NAME] [PERSON_NAME] [PERSON_NAME] [PERSON_NAME] [PERS…" at bounding box center [486, 287] width 147 height 25
select select "79858"
click at [413, 275] on select "Any [PERSON_NAME] [PERSON_NAME] [PERSON_NAME] [PERSON_NAME] [PERSON_NAME] [PERS…" at bounding box center [486, 287] width 147 height 25
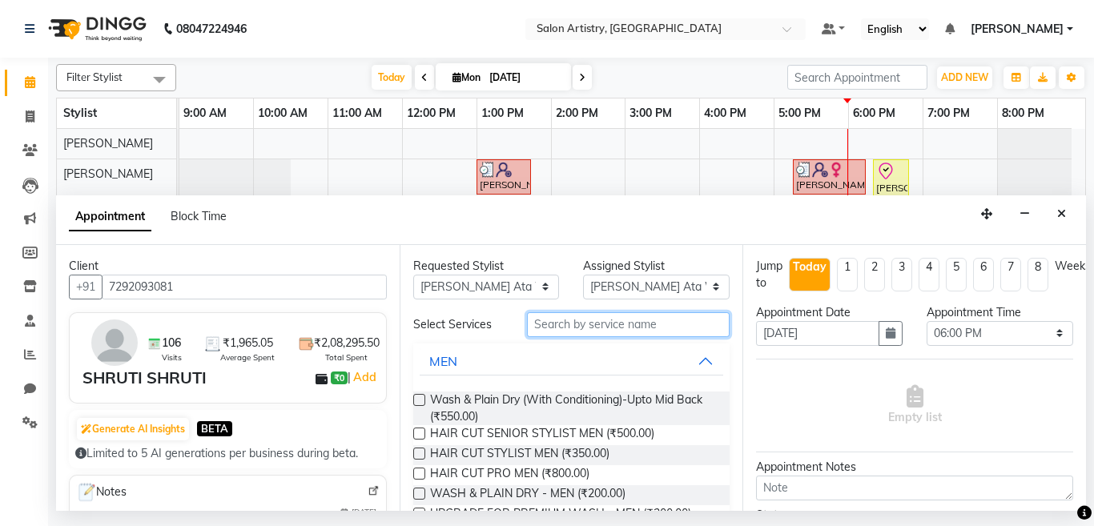
click at [562, 325] on input "text" at bounding box center [628, 324] width 203 height 25
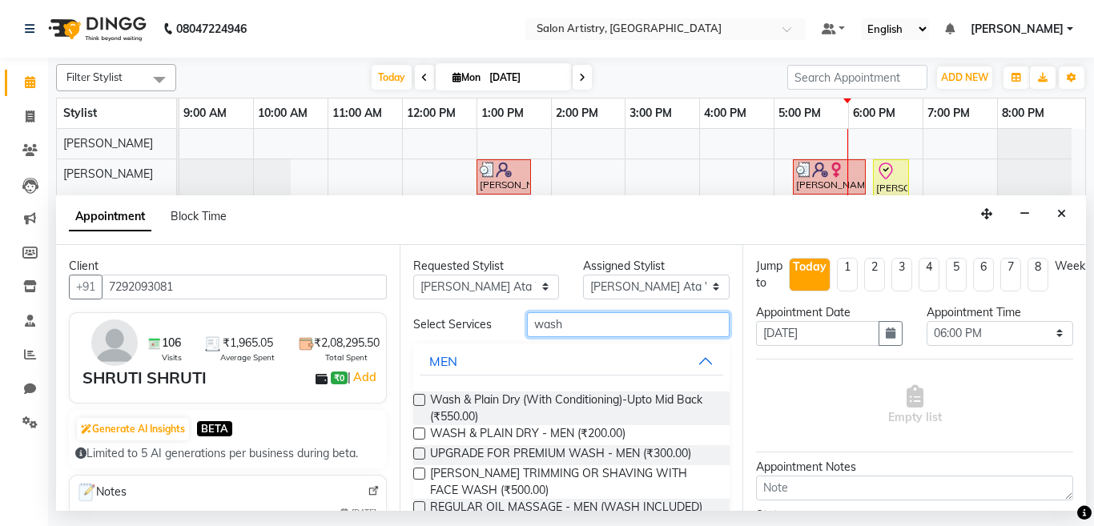
type input "wash"
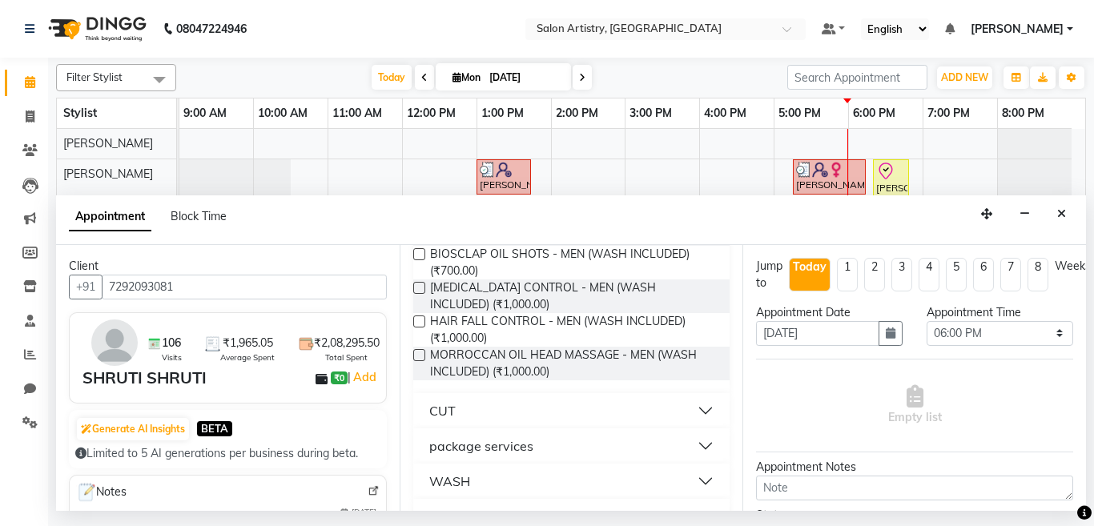
scroll to position [323, 0]
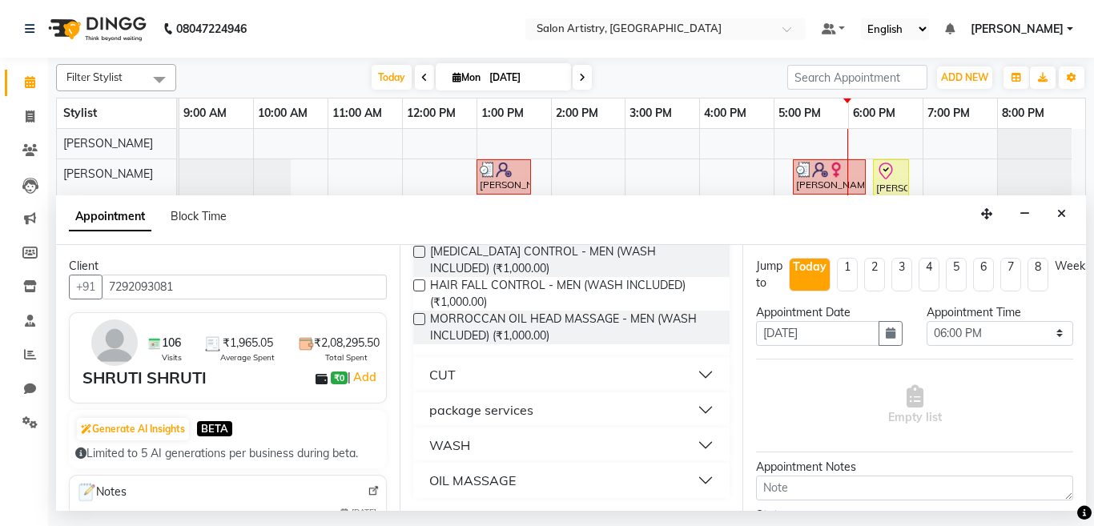
click at [503, 447] on button "WASH" at bounding box center [572, 445] width 304 height 29
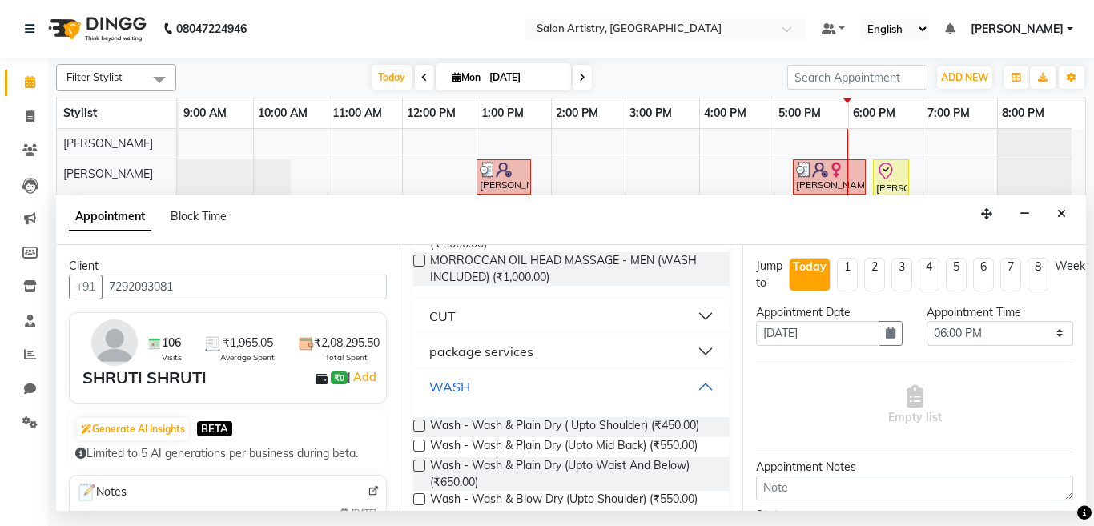
scroll to position [483, 0]
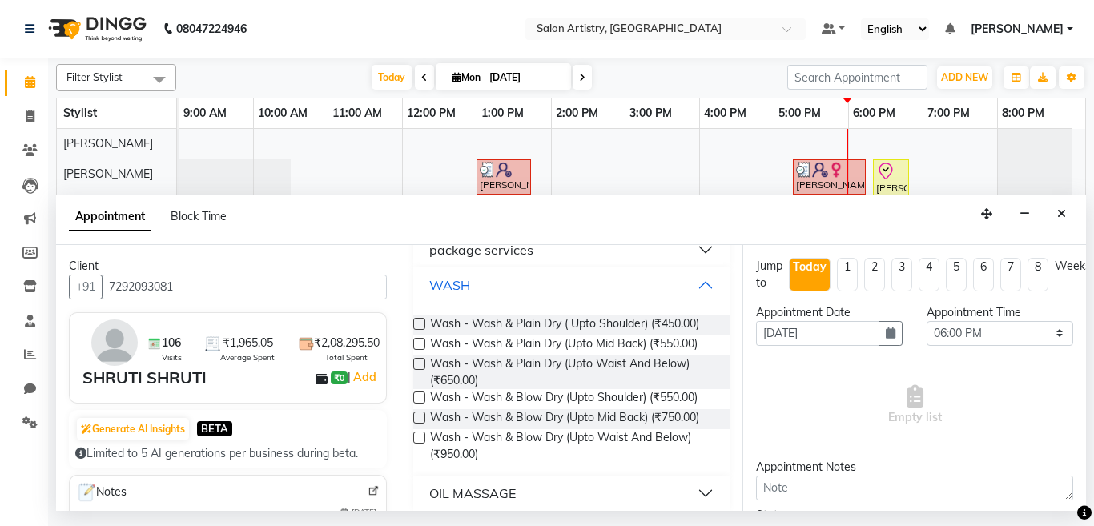
click at [416, 416] on label at bounding box center [419, 418] width 12 height 12
click at [416, 416] on input "checkbox" at bounding box center [418, 419] width 10 height 10
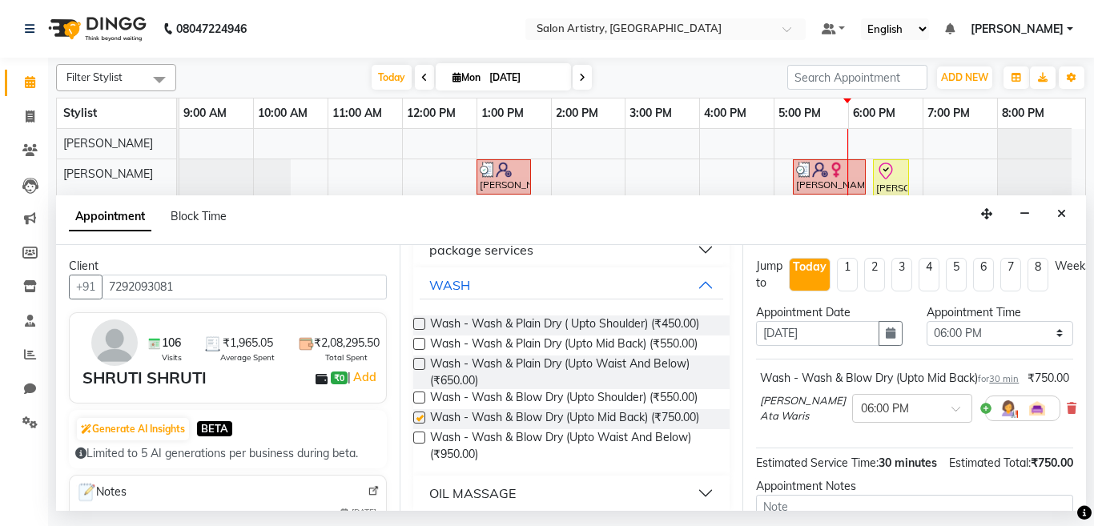
checkbox input "false"
click at [871, 416] on input "text" at bounding box center [896, 407] width 70 height 17
click at [870, 476] on div "06:45 PM" at bounding box center [912, 464] width 119 height 30
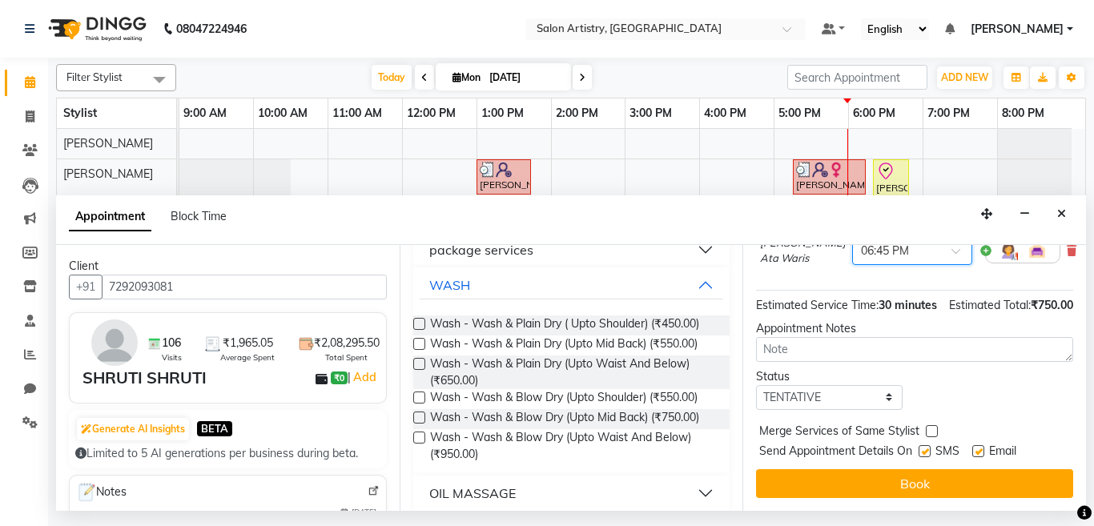
scroll to position [205, 0]
click at [787, 390] on select "Select TENTATIVE CONFIRM CHECK-IN UPCOMING" at bounding box center [829, 397] width 147 height 25
select select "confirm booking"
click at [756, 385] on select "Select TENTATIVE CONFIRM CHECK-IN UPCOMING" at bounding box center [829, 397] width 147 height 25
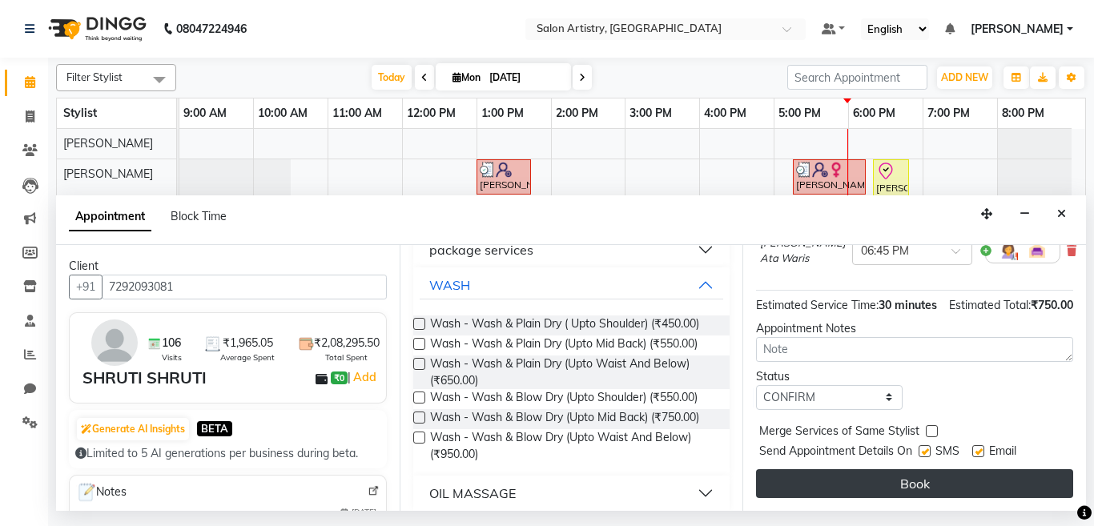
click at [792, 469] on button "Book" at bounding box center [914, 483] width 317 height 29
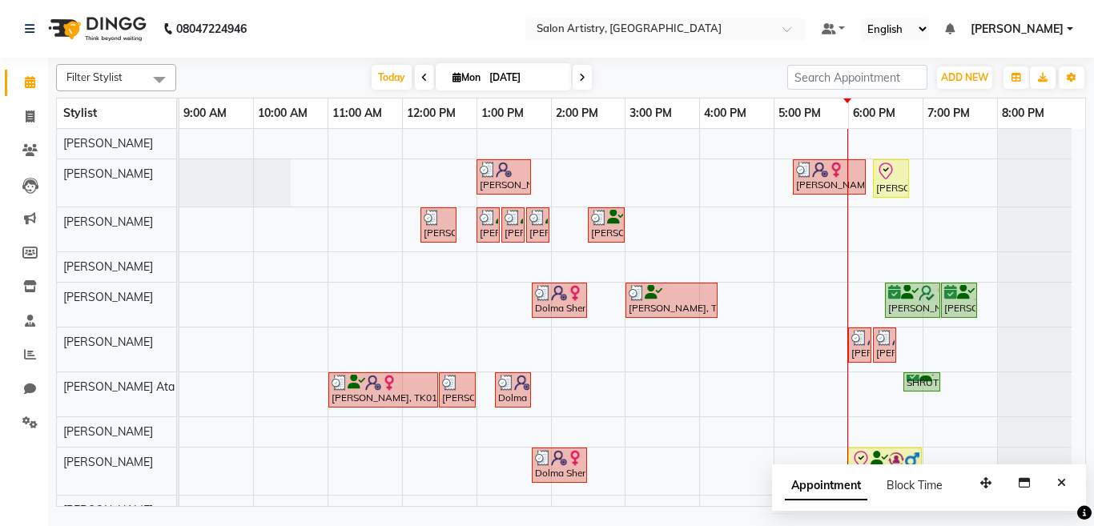
click at [573, 78] on span at bounding box center [582, 77] width 19 height 25
type input "02-09-2025"
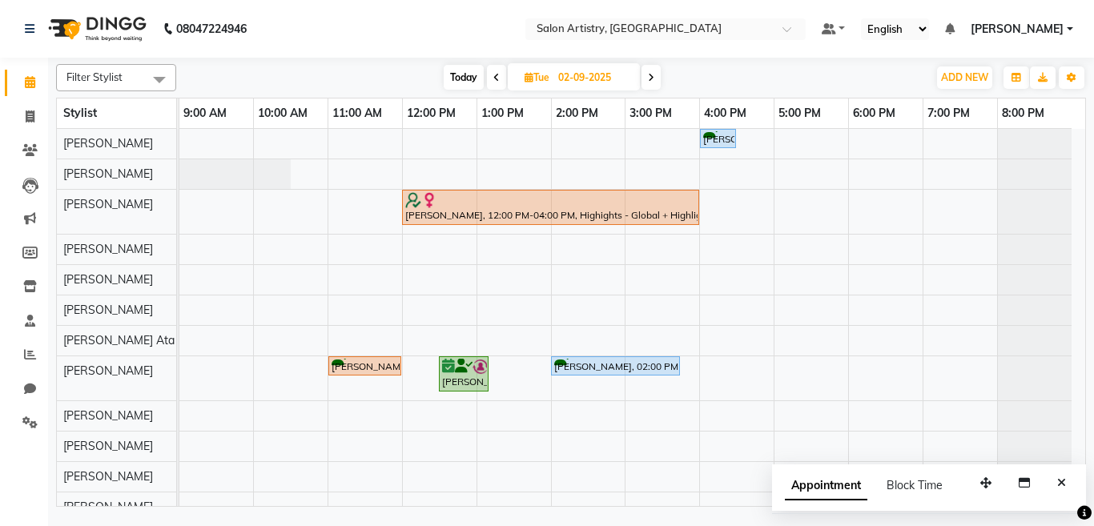
click at [555, 182] on div "[PERSON_NAME], 04:00 PM-04:30 PM, Wash & Plain Dry (With Conditioning)-Upto Mid…" at bounding box center [632, 371] width 906 height 485
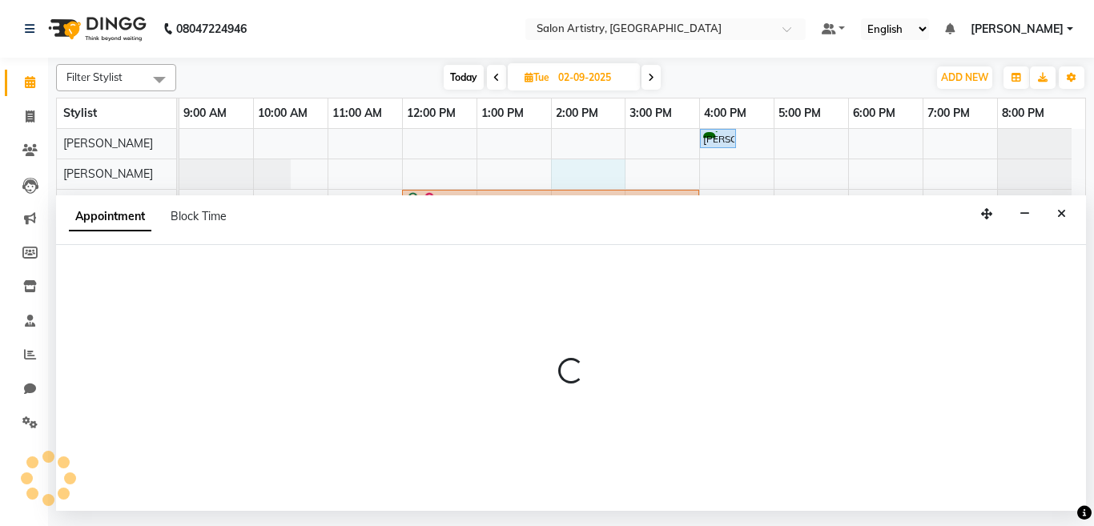
select select "82350"
select select "840"
select select "tentative"
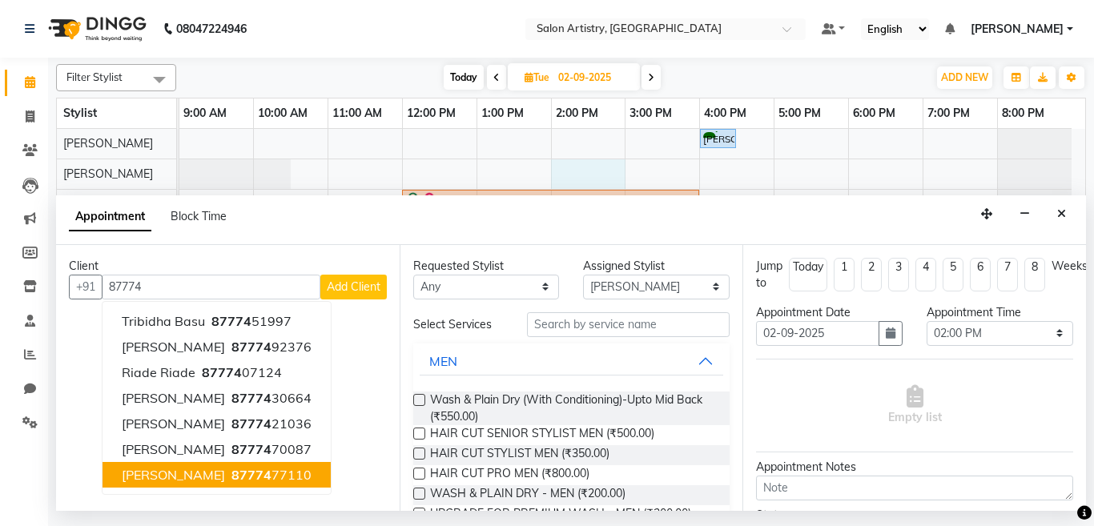
click at [231, 470] on span "87774" at bounding box center [251, 475] width 40 height 16
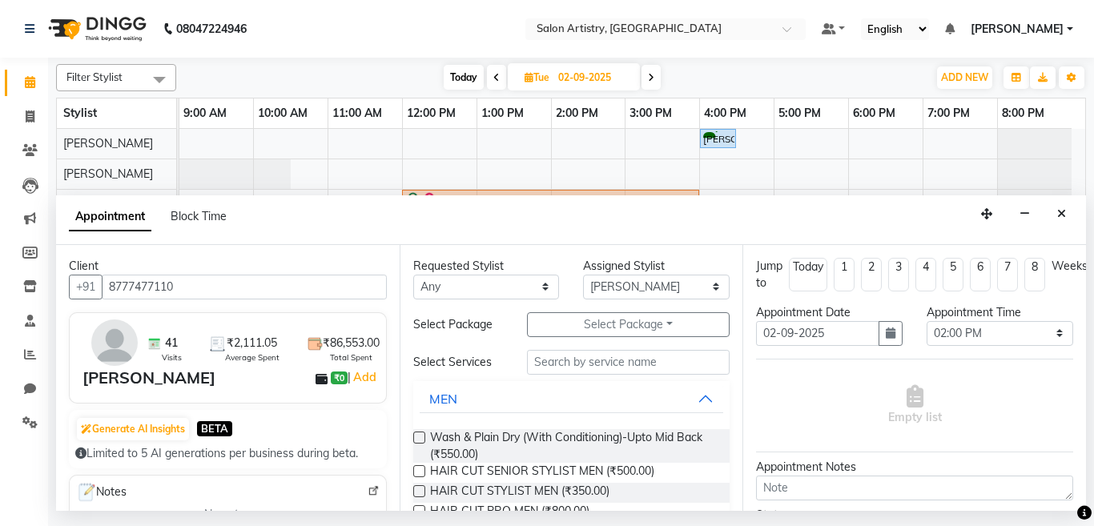
type input "8777477110"
drag, startPoint x: 461, startPoint y: 288, endPoint x: 462, endPoint y: 316, distance: 28.9
click at [461, 288] on select "Any [PERSON_NAME] [PERSON_NAME] [PERSON_NAME] [PERSON_NAME] [PERSON_NAME] [PERS…" at bounding box center [486, 287] width 147 height 25
select select "79860"
click at [413, 275] on select "Any [PERSON_NAME] [PERSON_NAME] [PERSON_NAME] [PERSON_NAME] [PERSON_NAME] [PERS…" at bounding box center [486, 287] width 147 height 25
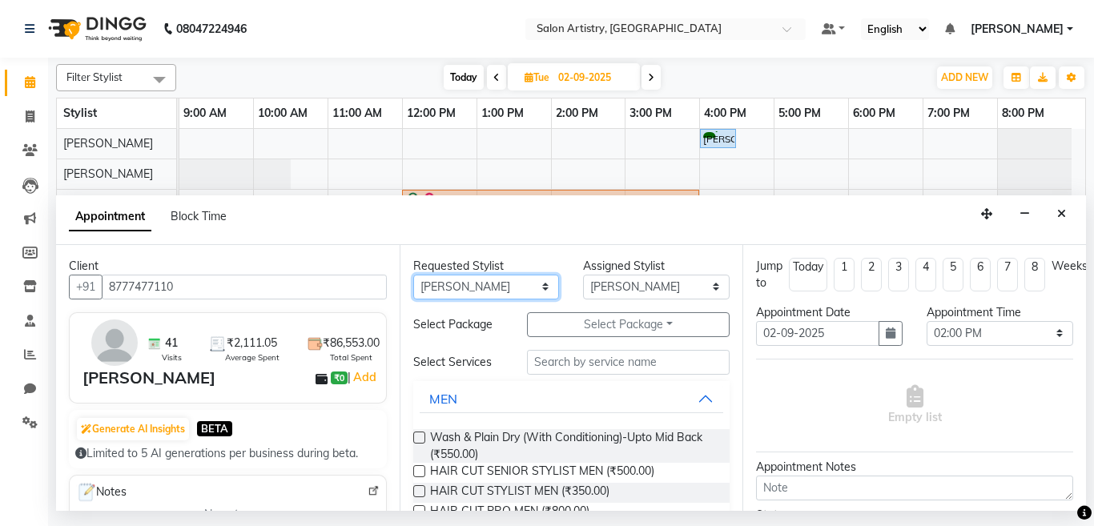
select select "79860"
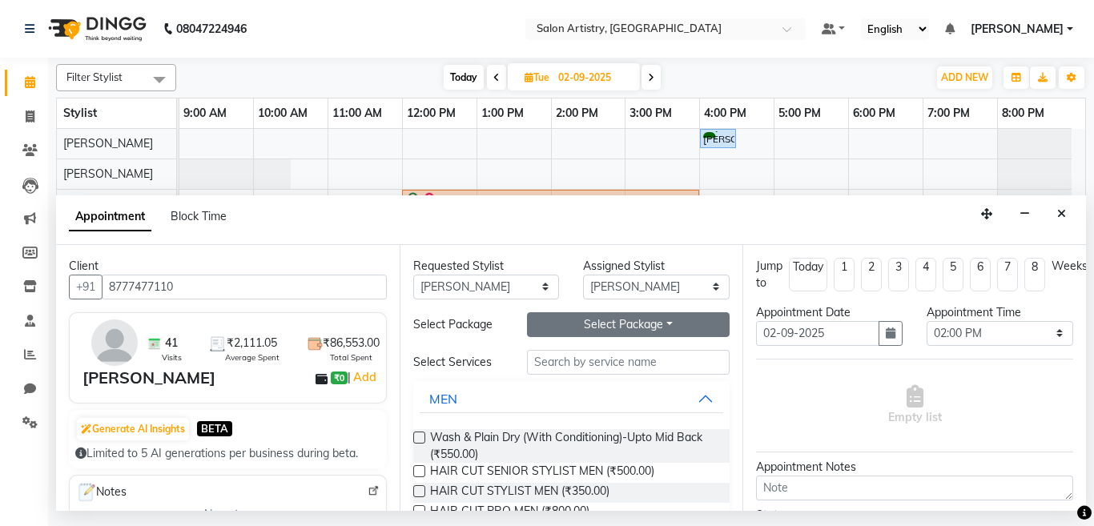
click at [594, 326] on button "Select Package Toggle Dropdown" at bounding box center [628, 324] width 203 height 25
click at [570, 359] on li "Custom Package Olaplex upto Midback, 1+1" at bounding box center [585, 357] width 290 height 23
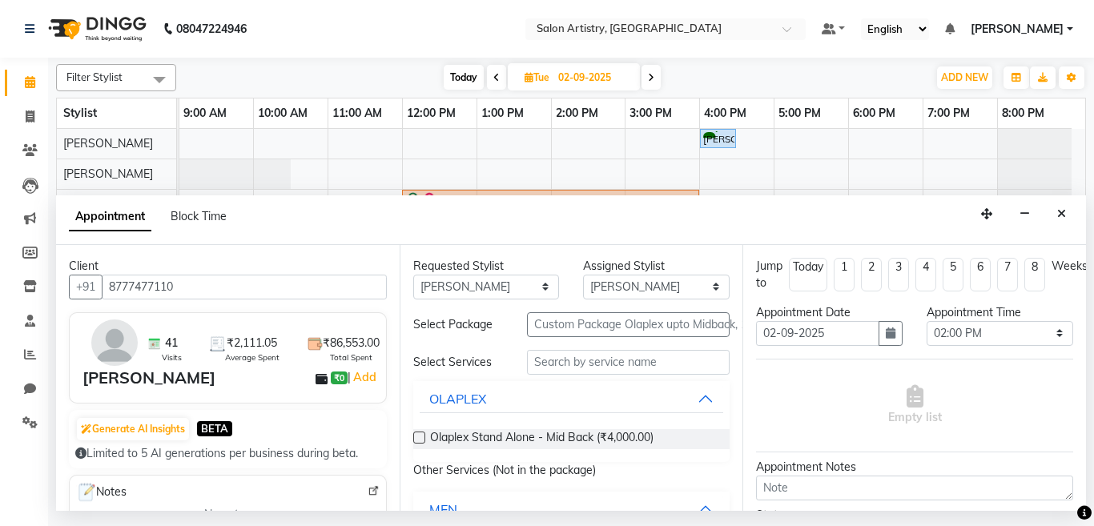
click at [416, 437] on label at bounding box center [419, 438] width 12 height 12
click at [416, 437] on input "checkbox" at bounding box center [418, 439] width 10 height 10
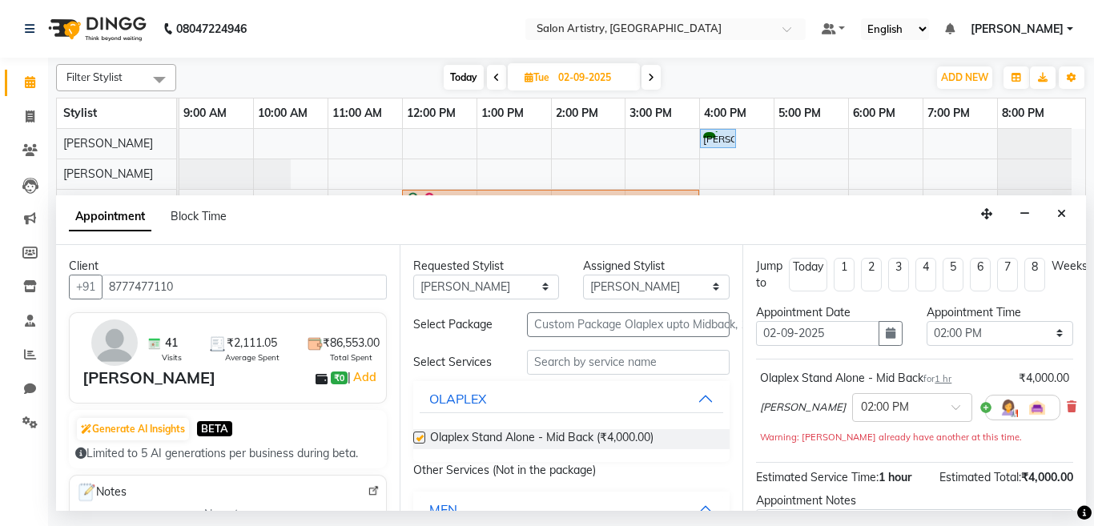
checkbox input "false"
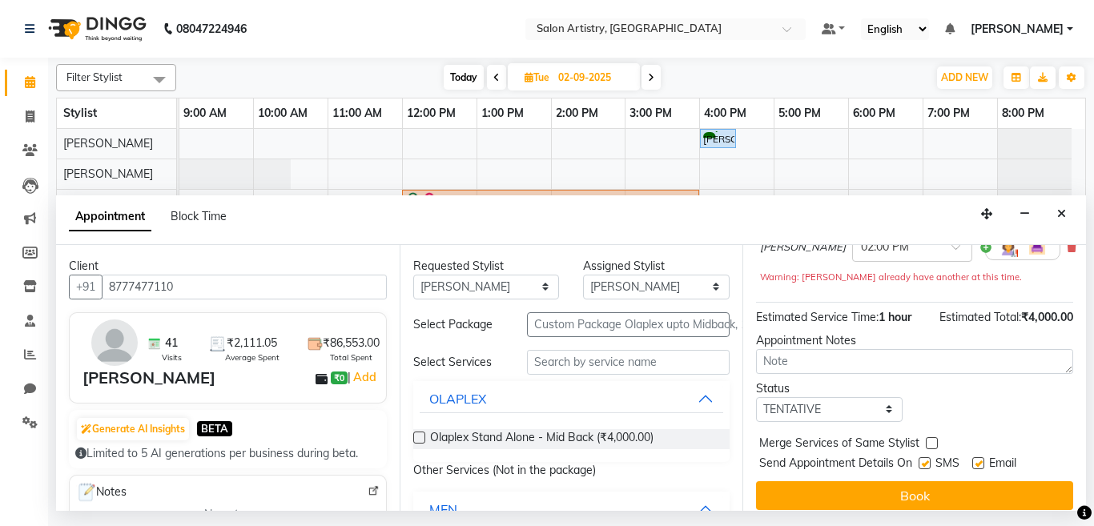
scroll to position [186, 0]
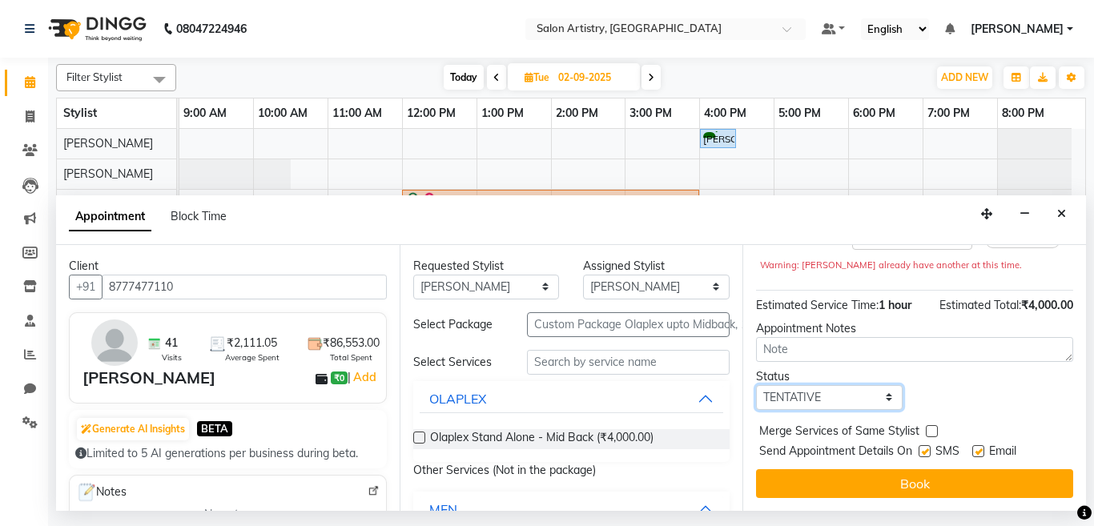
click at [807, 389] on select "Select TENTATIVE CONFIRM UPCOMING" at bounding box center [829, 397] width 147 height 25
select select "confirm booking"
click at [756, 385] on select "Select TENTATIVE CONFIRM UPCOMING" at bounding box center [829, 397] width 147 height 25
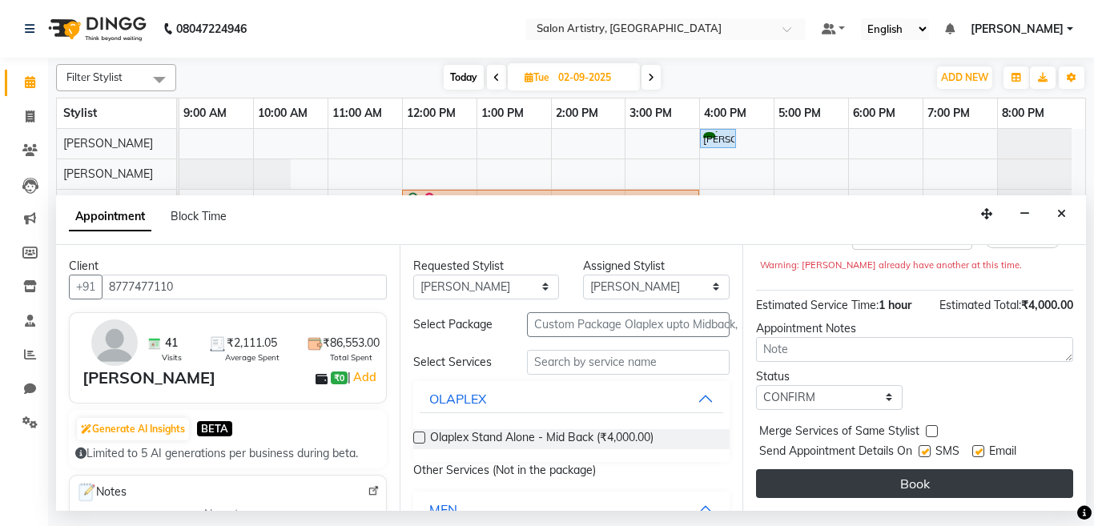
click at [800, 469] on button "Book" at bounding box center [914, 483] width 317 height 29
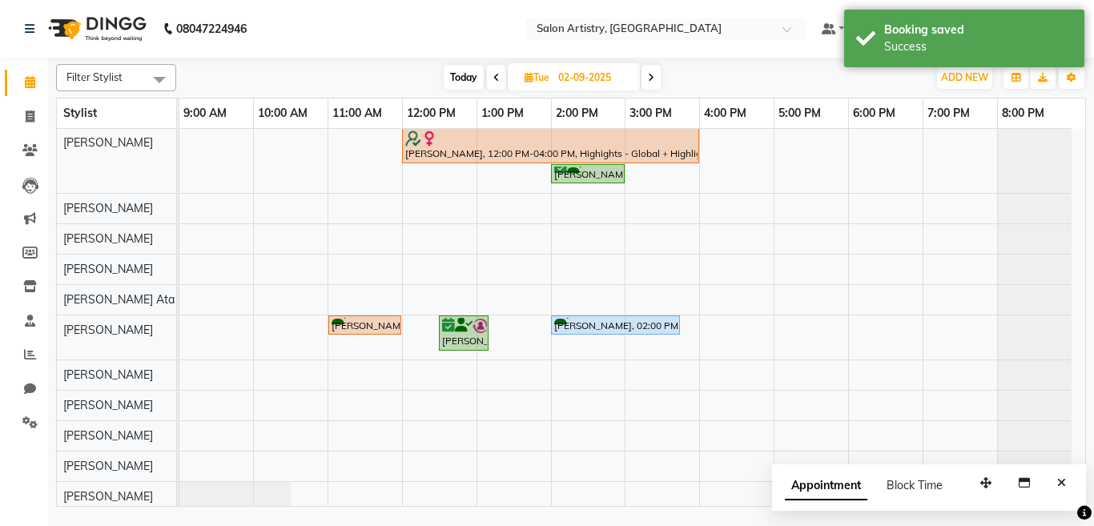
scroll to position [48, 0]
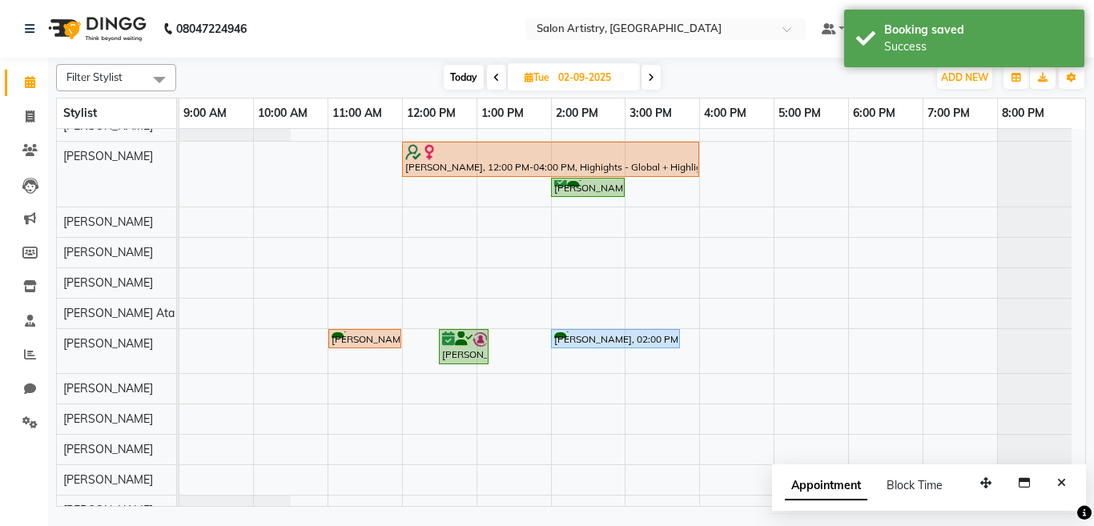
click at [155, 82] on span at bounding box center [159, 79] width 32 height 30
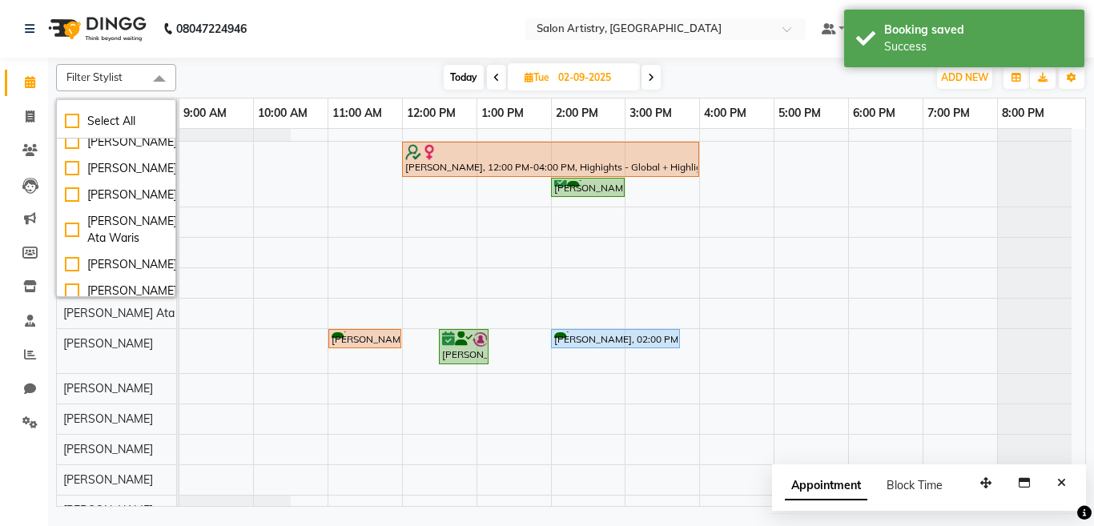
scroll to position [0, 0]
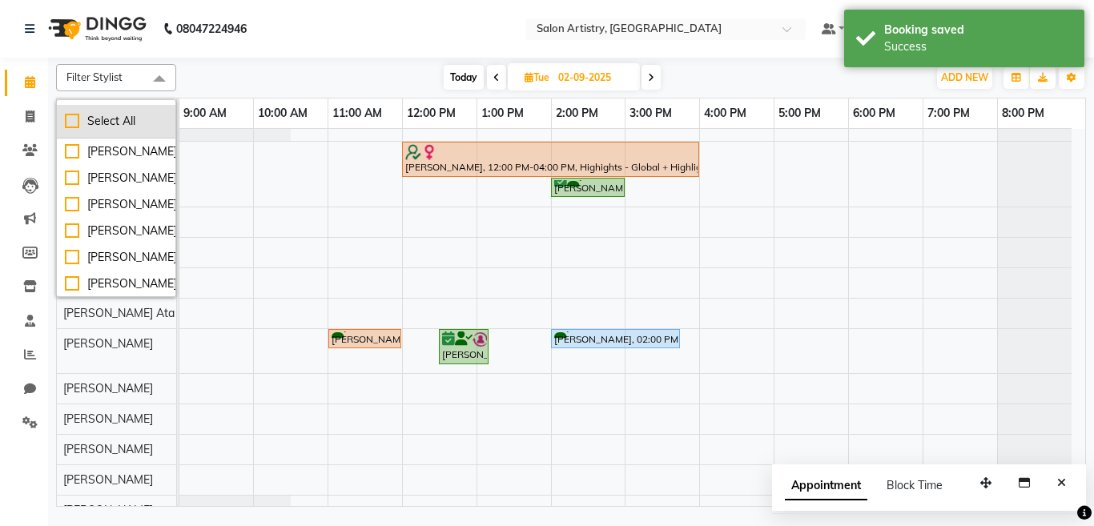
click at [81, 121] on div "Select All" at bounding box center [116, 121] width 103 height 17
checkbox input "true"
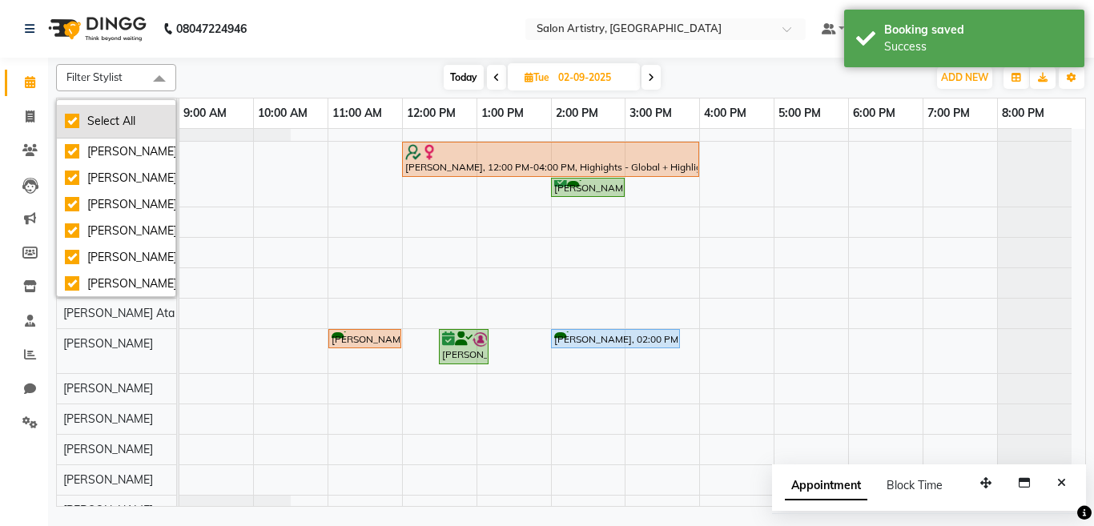
checkbox input "true"
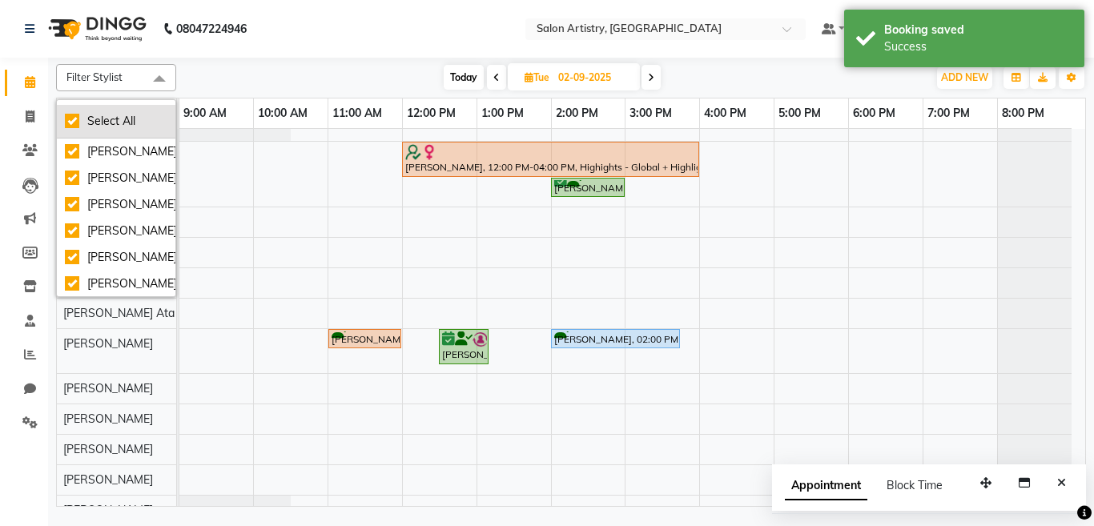
checkbox input "true"
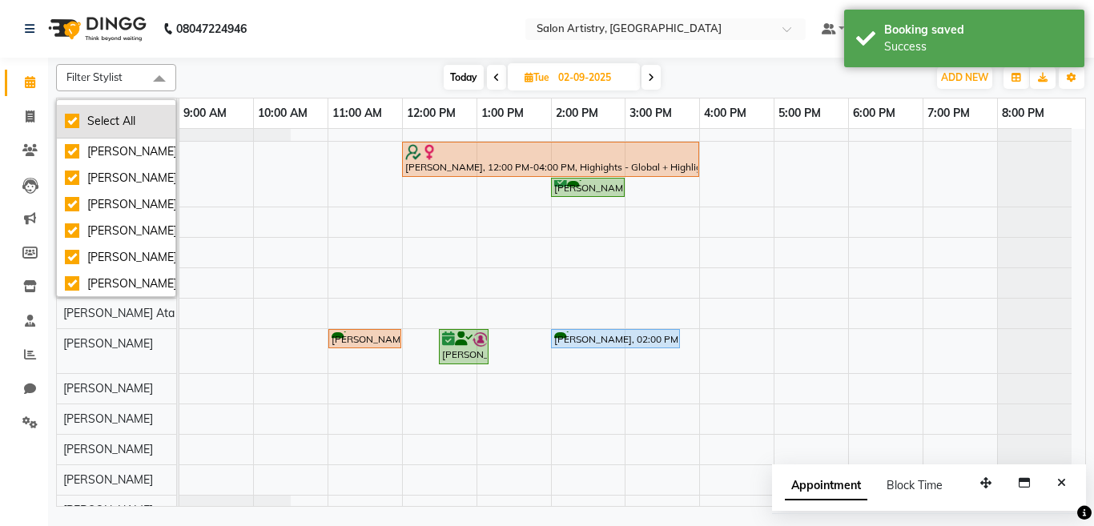
checkbox input "true"
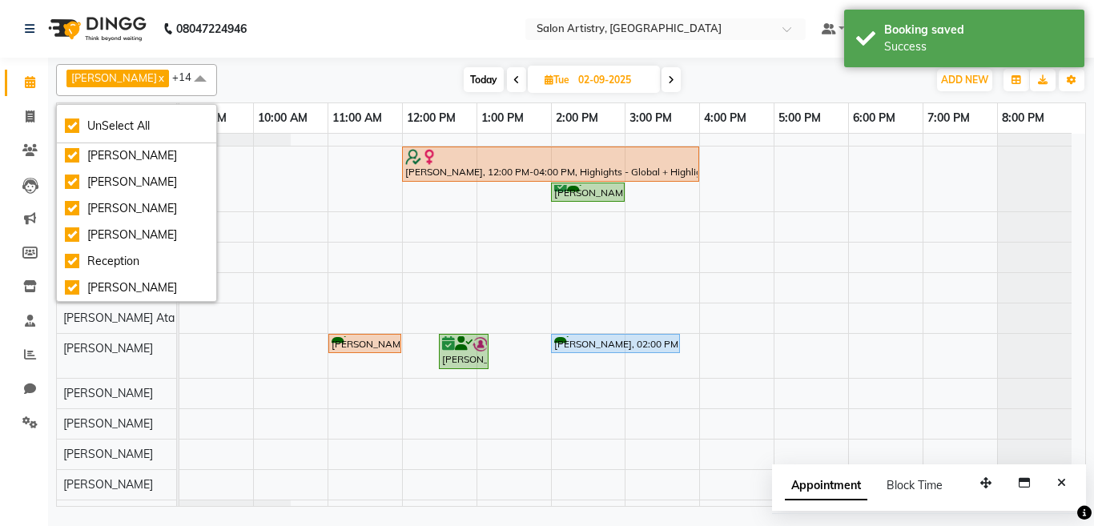
scroll to position [289, 0]
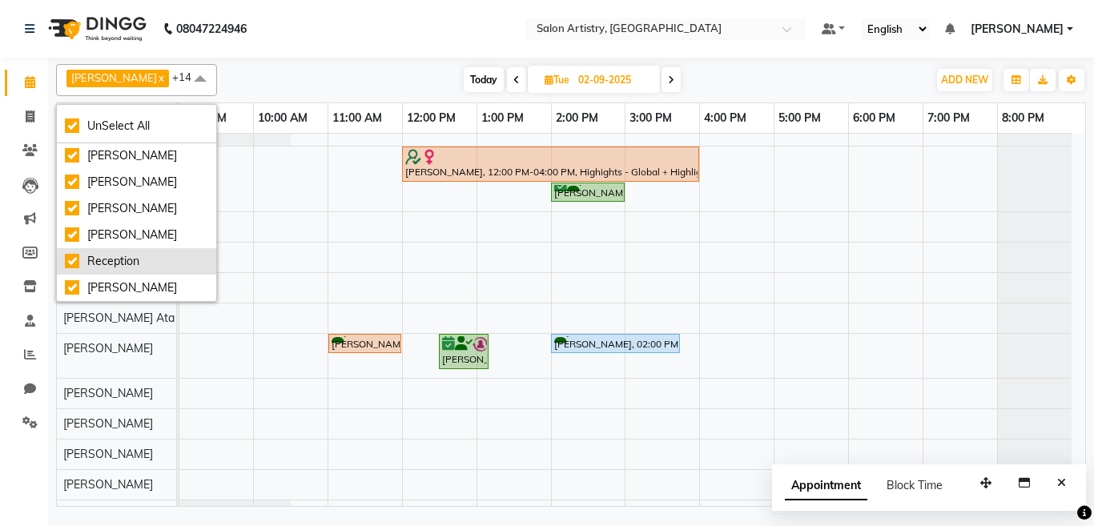
drag, startPoint x: 93, startPoint y: 290, endPoint x: 93, endPoint y: 253, distance: 36.8
click at [93, 288] on div "[PERSON_NAME]" at bounding box center [136, 288] width 143 height 17
checkbox input "false"
click at [94, 260] on div "Reception" at bounding box center [136, 261] width 143 height 17
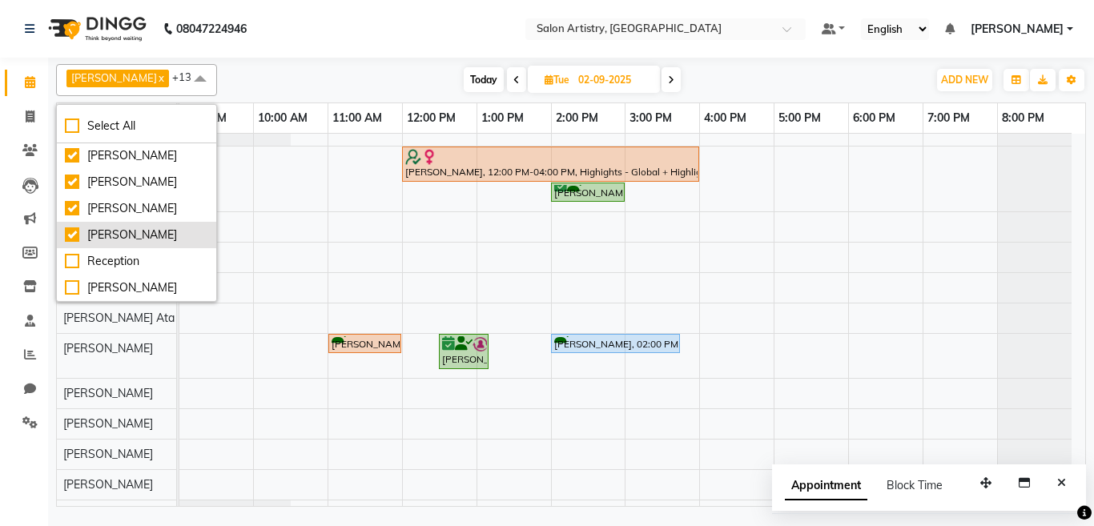
checkbox input "false"
click at [95, 235] on div "[PERSON_NAME]" at bounding box center [136, 235] width 143 height 17
checkbox input "false"
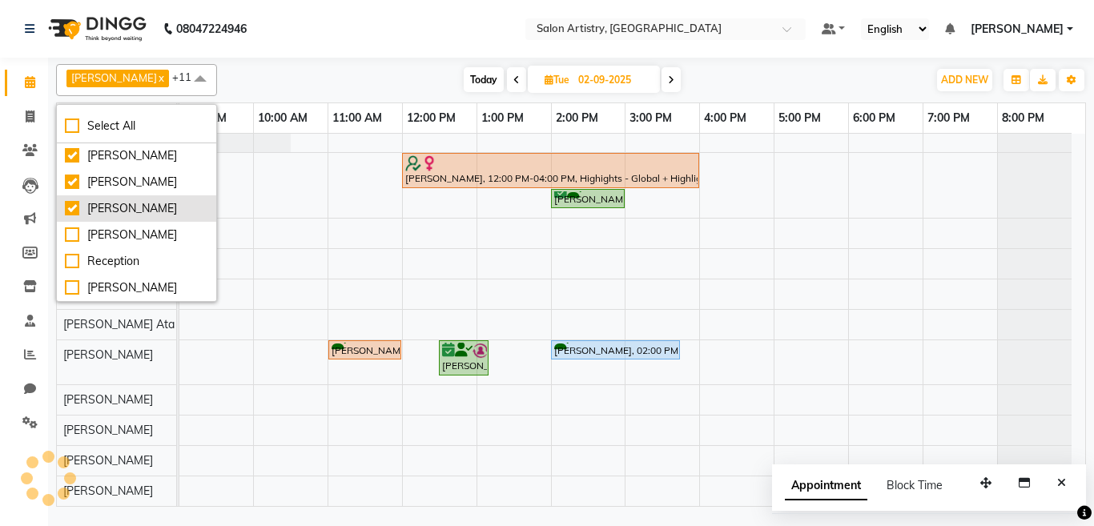
scroll to position [42, 0]
click at [95, 200] on div "[PERSON_NAME]" at bounding box center [136, 208] width 143 height 17
checkbox input "false"
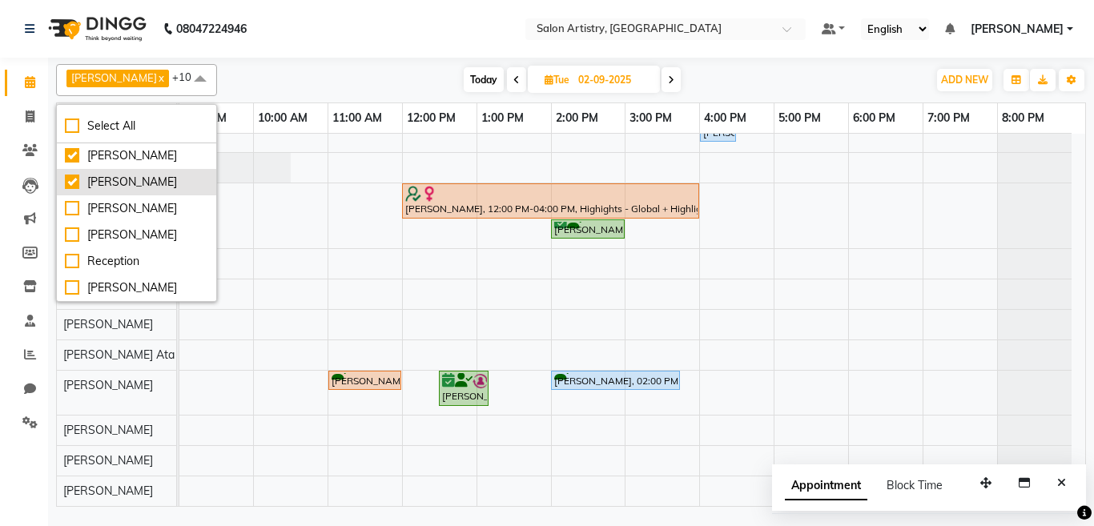
scroll to position [11, 0]
click at [91, 174] on div "[PERSON_NAME]" at bounding box center [136, 182] width 143 height 17
checkbox input "false"
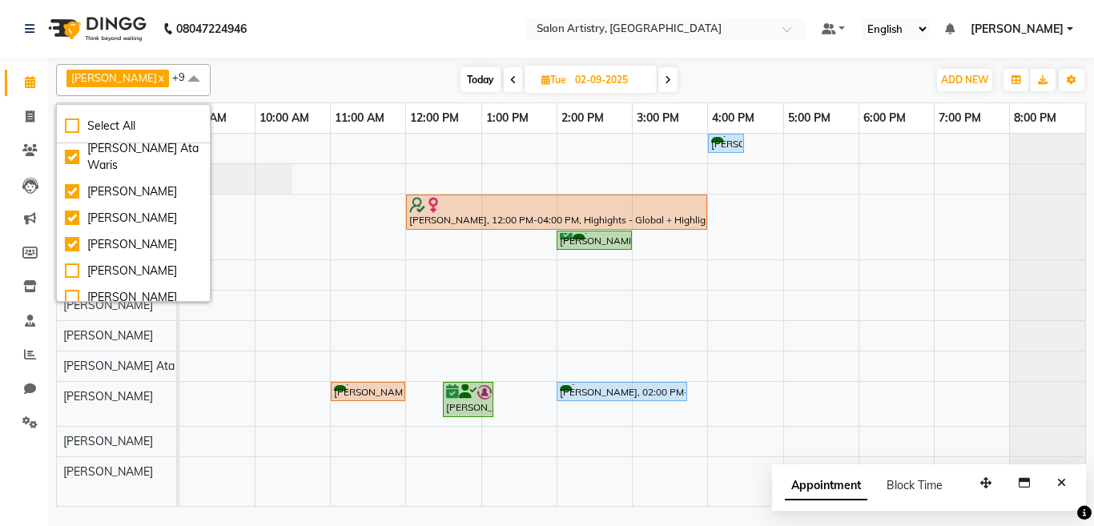
scroll to position [146, 0]
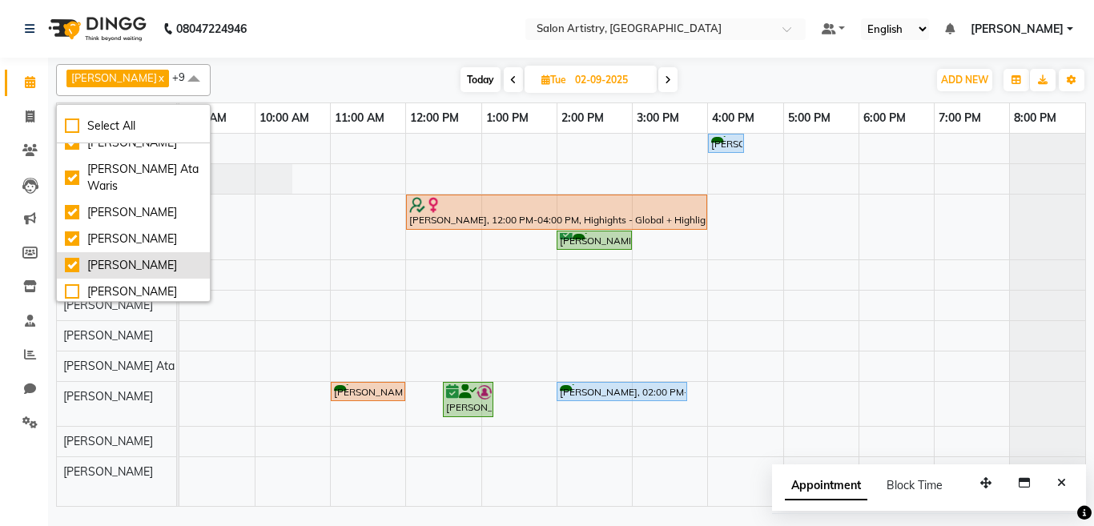
click at [98, 274] on div "[PERSON_NAME]" at bounding box center [133, 265] width 137 height 17
checkbox input "false"
click at [296, 43] on nav "08047224946 Select Location × Salon Artistry, Middleton Street Default Panel My…" at bounding box center [547, 29] width 1094 height 58
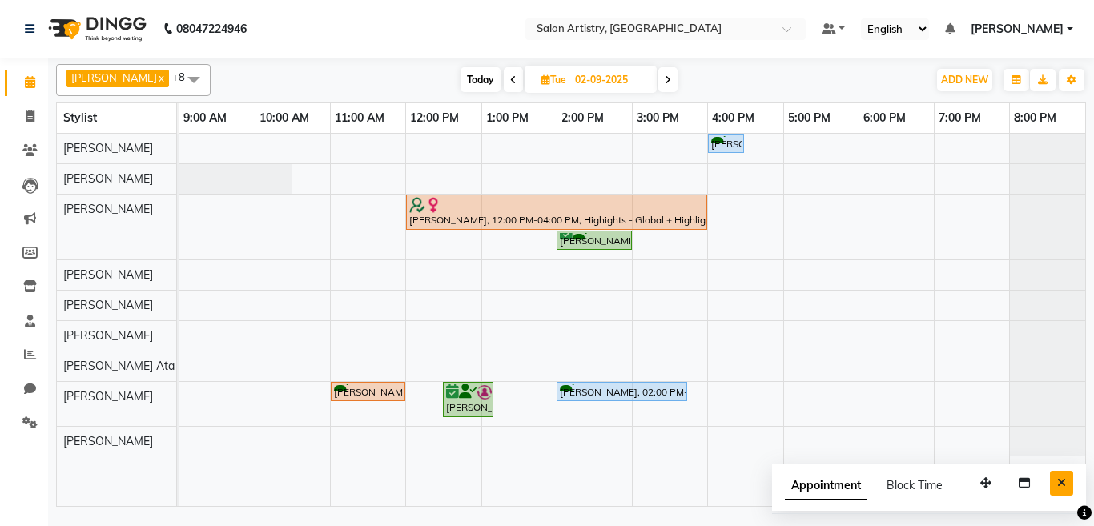
click at [1061, 485] on icon "Close" at bounding box center [1061, 482] width 9 height 11
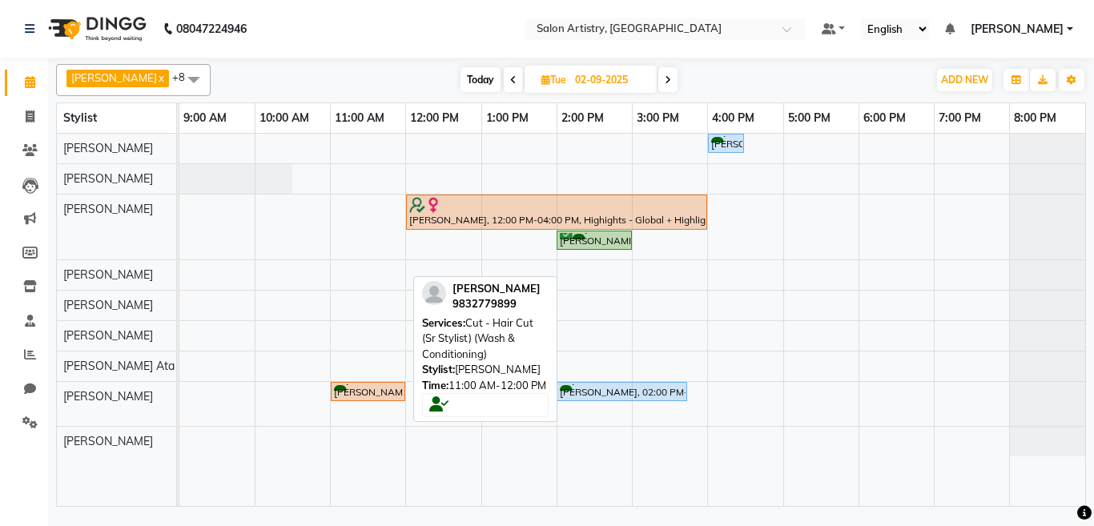
click at [345, 390] on div "[PERSON_NAME], 11:00 AM-12:00 PM, Cut - Hair Cut (Sr Stylist) (Wash & Condition…" at bounding box center [367, 391] width 71 height 15
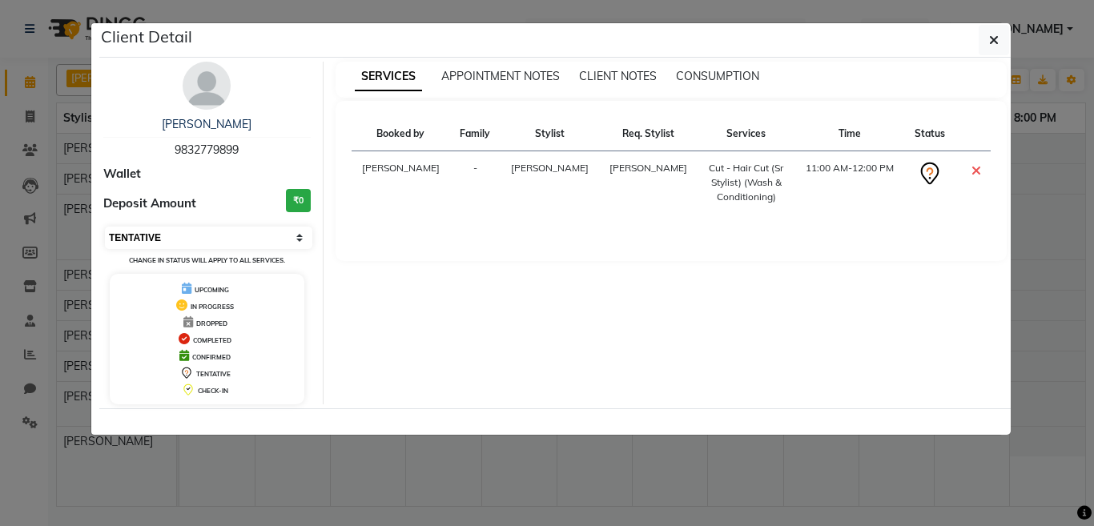
click at [170, 236] on select "Select CONFIRMED TENTATIVE" at bounding box center [208, 238] width 207 height 22
select select "6"
click at [105, 227] on select "Select CONFIRMED TENTATIVE" at bounding box center [208, 238] width 207 height 22
click at [998, 40] on icon "button" at bounding box center [994, 40] width 10 height 13
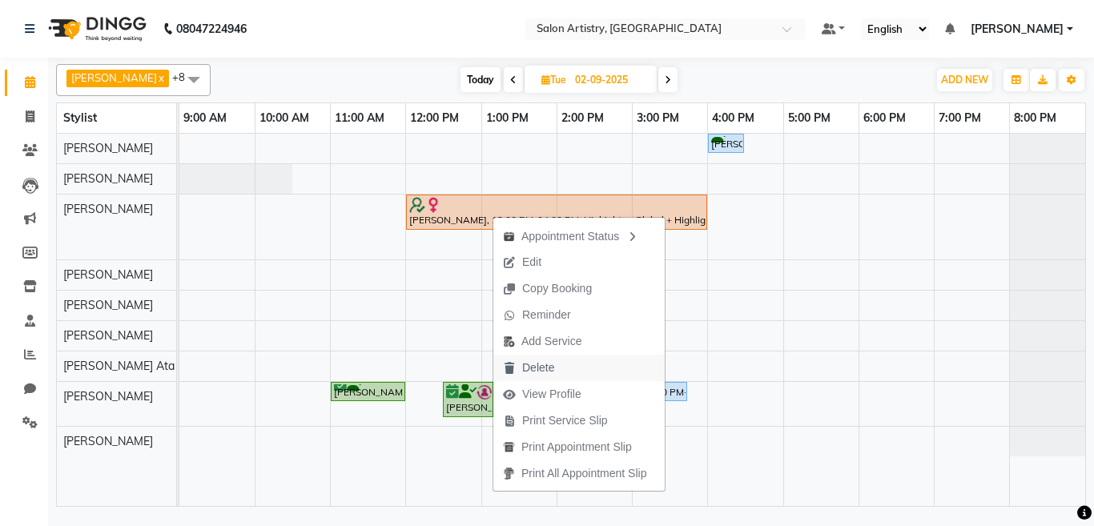
click at [540, 368] on span "Delete" at bounding box center [538, 368] width 32 height 17
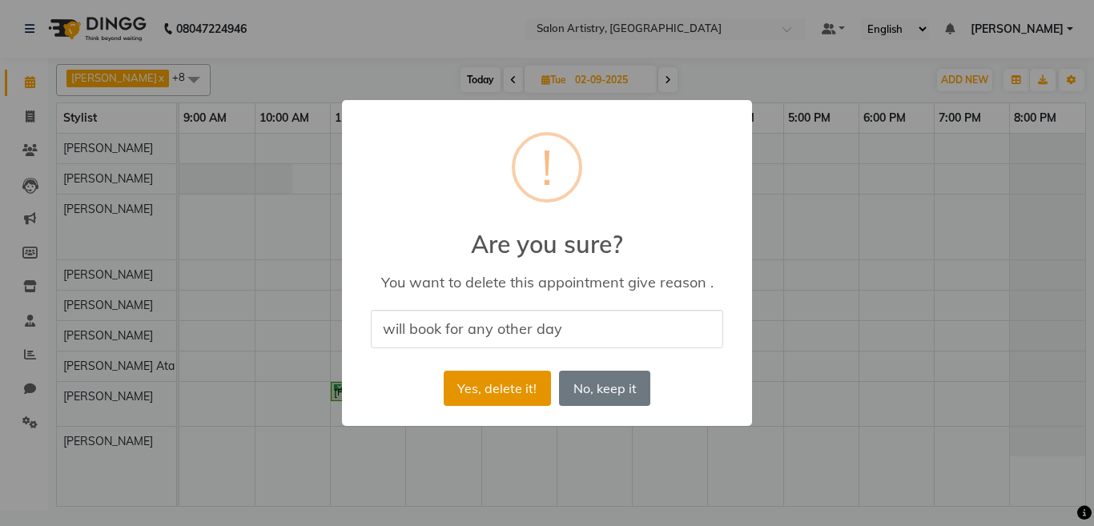
type input "will book for any other day"
click at [469, 386] on button "Yes, delete it!" at bounding box center [497, 388] width 107 height 35
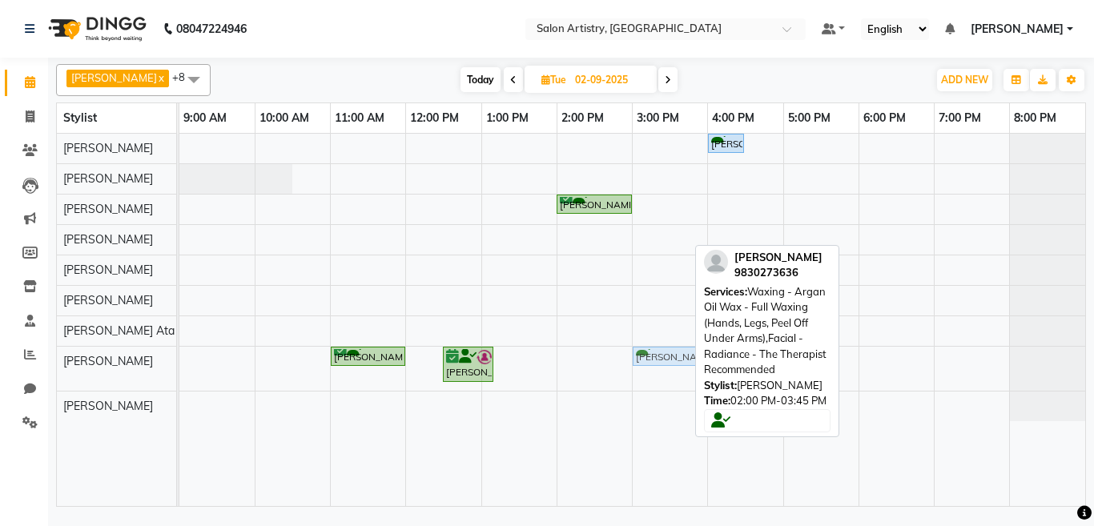
drag, startPoint x: 594, startPoint y: 353, endPoint x: 669, endPoint y: 352, distance: 74.5
click at [179, 352] on div "Priyanka Thakkar Ganguly, 11:00 AM-12:00 PM, Cut - Hair Cut (Sr Stylist) (Wash …" at bounding box center [179, 369] width 0 height 44
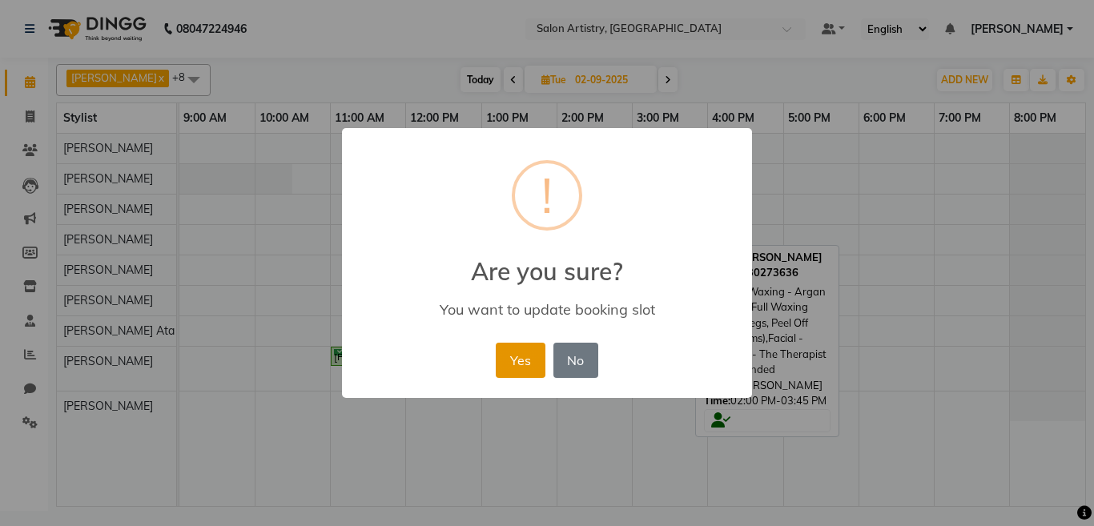
click at [521, 364] on button "Yes" at bounding box center [520, 360] width 49 height 35
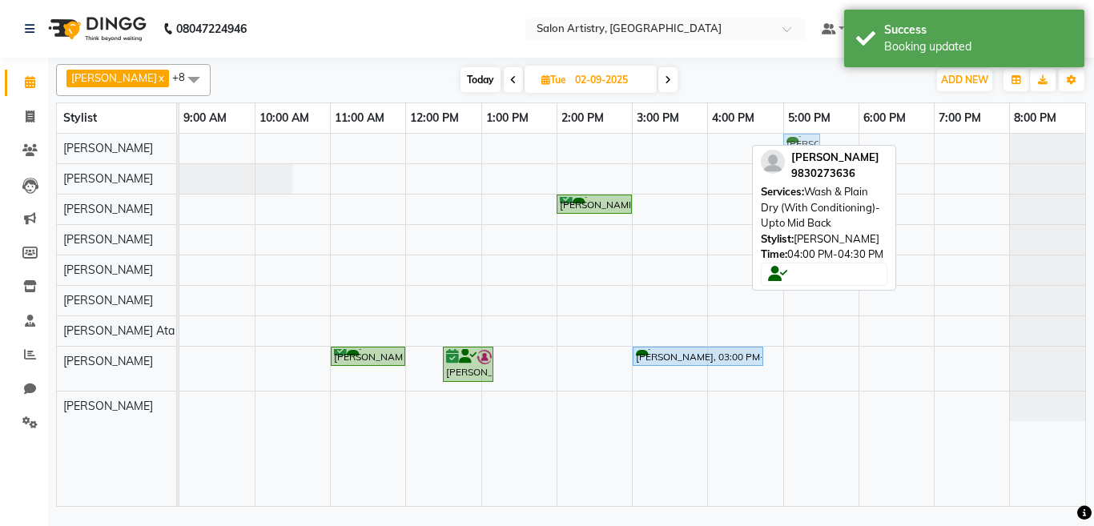
drag, startPoint x: 725, startPoint y: 143, endPoint x: 801, endPoint y: 152, distance: 76.6
click at [801, 152] on div "Iqbal Ahmed x Irshad Khan x Minika Das x Rekha Singh x Rony Das x Sangeeta Lodh…" at bounding box center [571, 282] width 1030 height 449
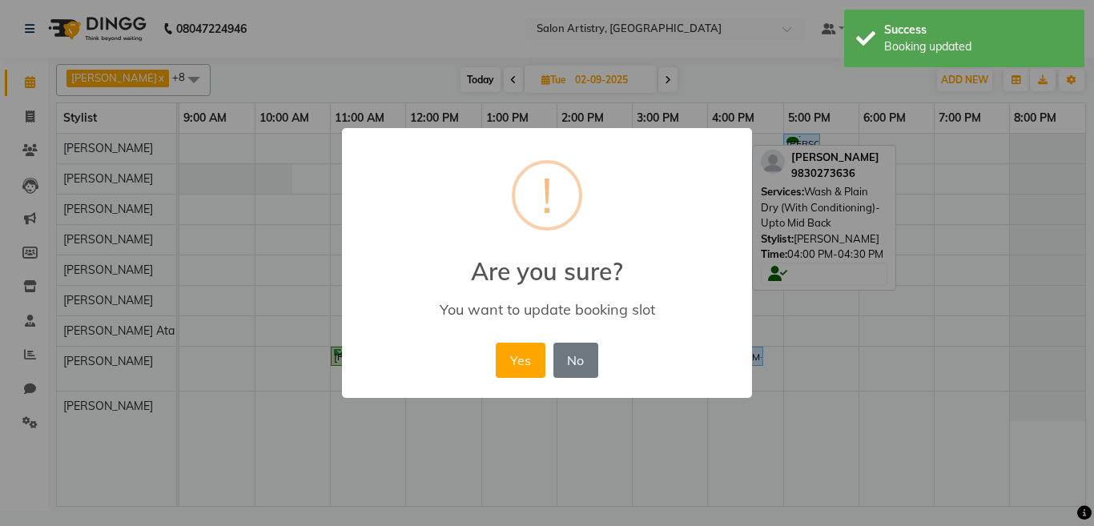
click at [521, 364] on button "Yes" at bounding box center [520, 360] width 49 height 35
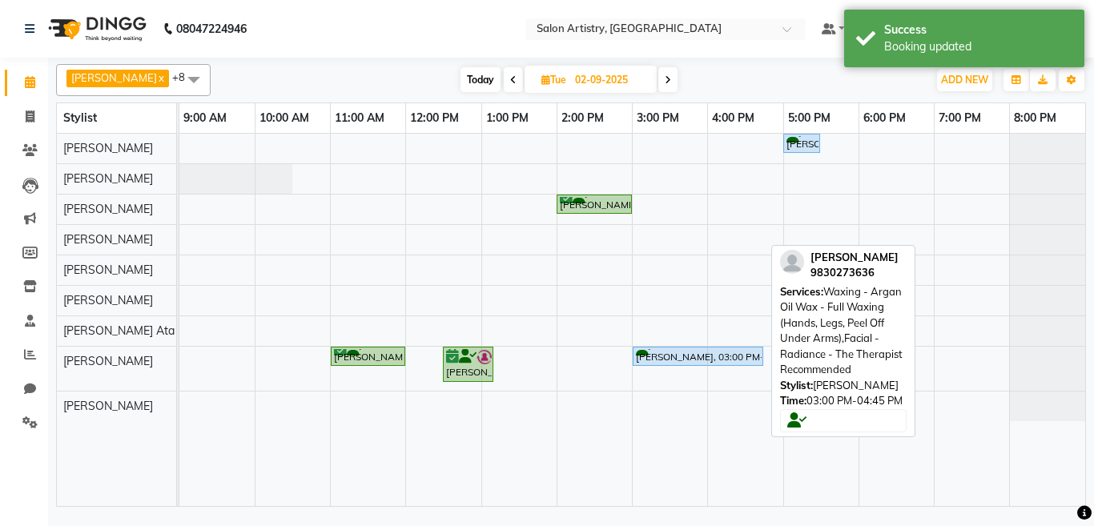
click at [643, 357] on div "[PERSON_NAME], 03:00 PM-04:45 PM, Waxing - Argan Oil Wax - Full Waxing (Hands, …" at bounding box center [697, 356] width 127 height 15
click at [667, 359] on div "[PERSON_NAME], 03:00 PM-04:45 PM, Waxing - Argan Oil Wax - Full Waxing (Hands, …" at bounding box center [697, 356] width 127 height 15
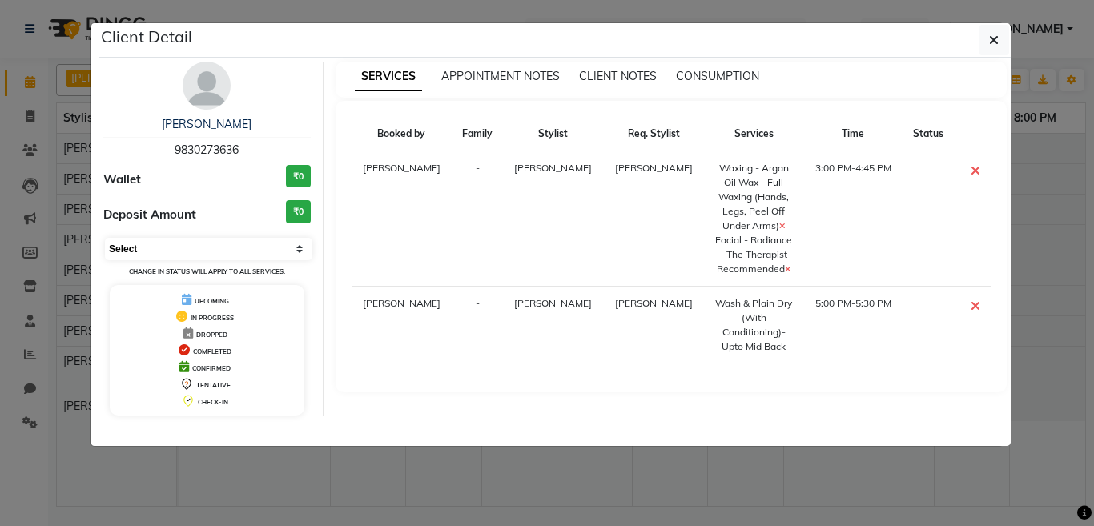
click at [151, 246] on select "Select CONFIRMED TENTATIVE" at bounding box center [208, 249] width 207 height 22
select select "6"
click at [105, 238] on select "Select CONFIRMED TENTATIVE" at bounding box center [208, 249] width 207 height 22
click at [999, 42] on button "button" at bounding box center [994, 40] width 30 height 30
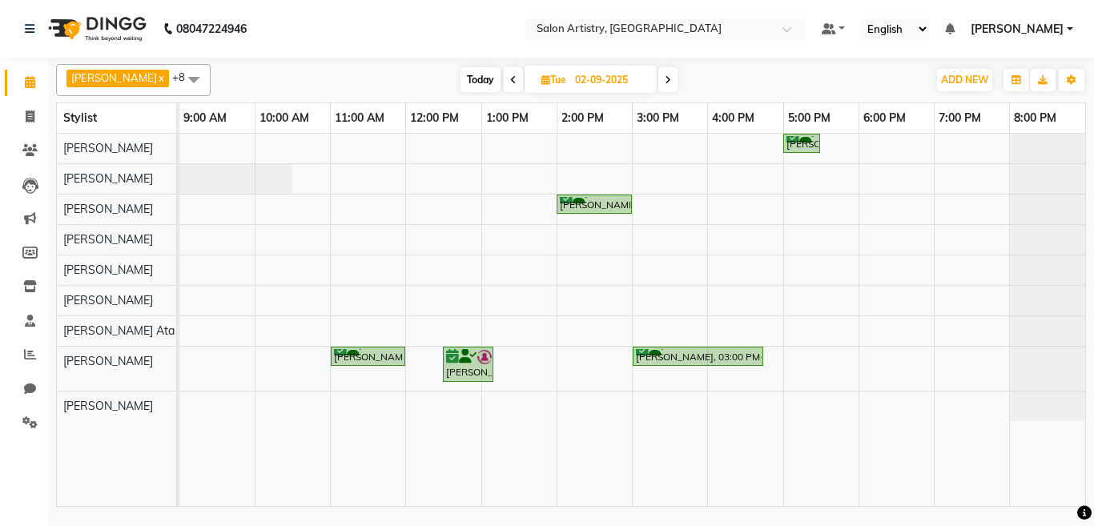
click at [510, 79] on icon at bounding box center [513, 80] width 6 height 10
type input "[DATE]"
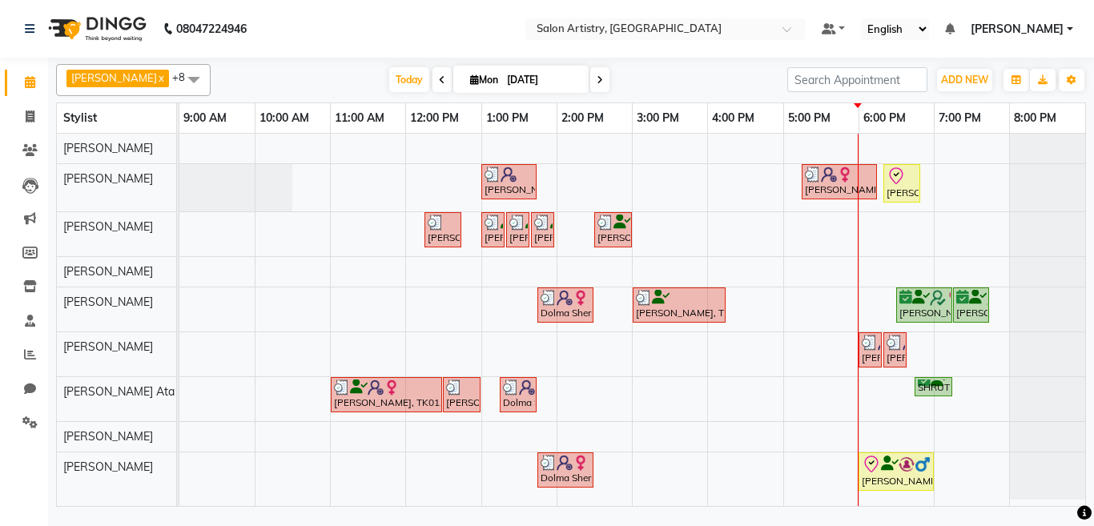
click at [178, 81] on span at bounding box center [194, 79] width 32 height 30
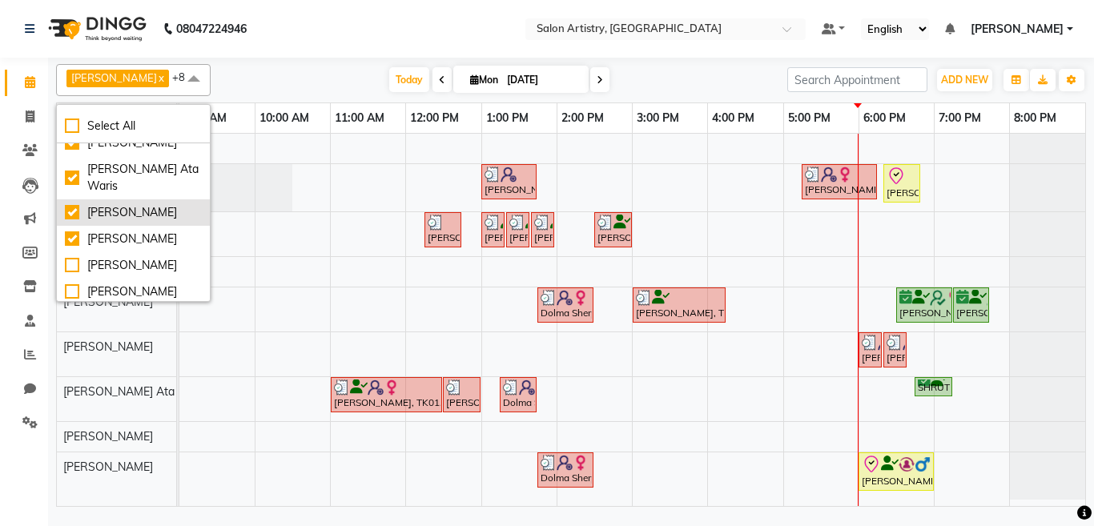
click at [102, 207] on div "[PERSON_NAME]" at bounding box center [133, 212] width 137 height 17
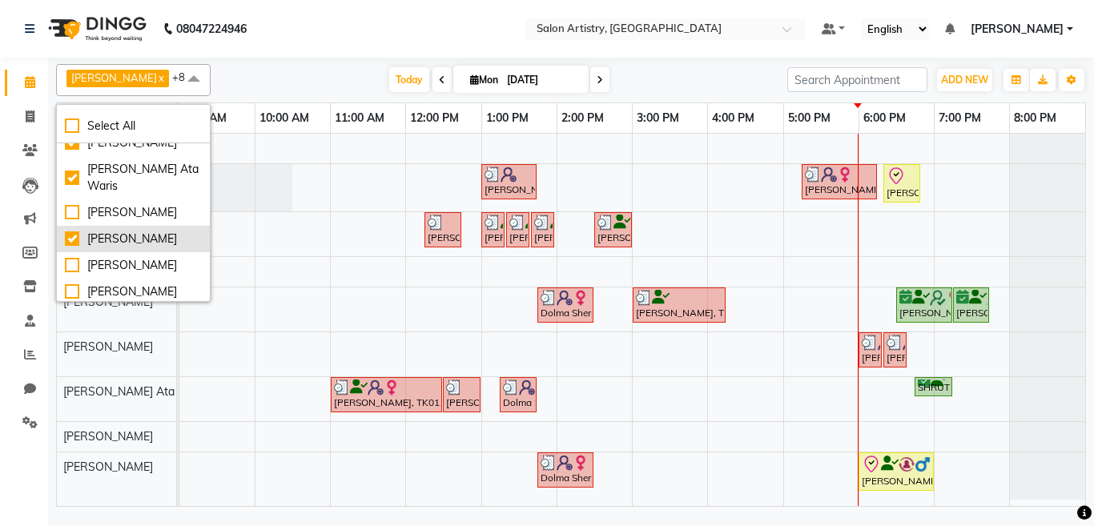
checkbox input "false"
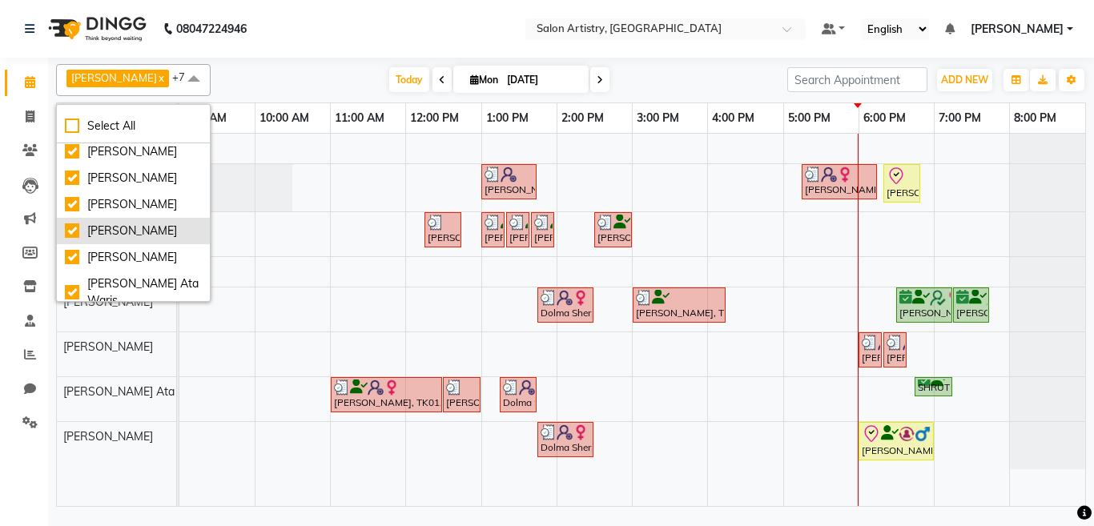
scroll to position [0, 0]
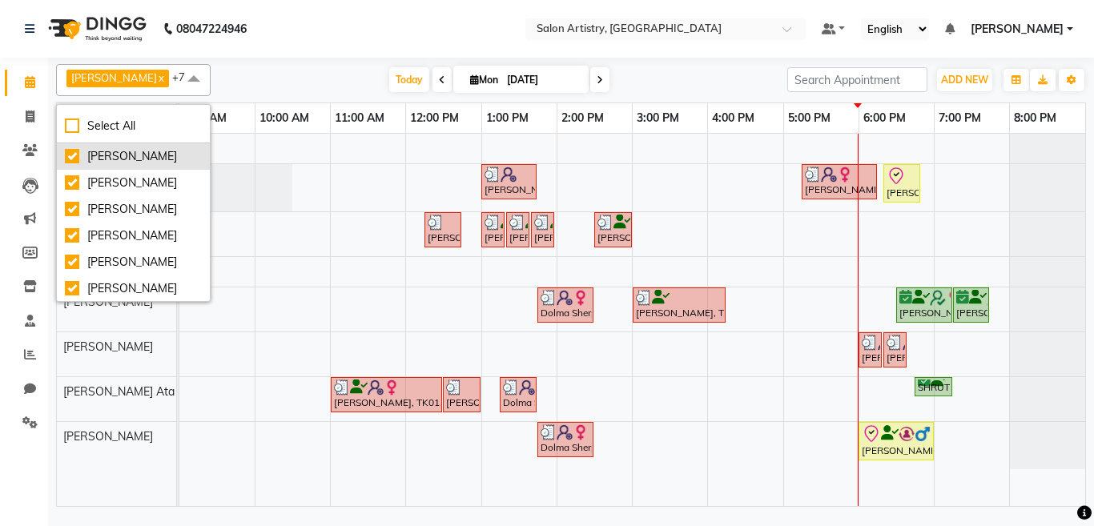
click at [106, 155] on div "[PERSON_NAME]" at bounding box center [133, 156] width 137 height 17
checkbox input "false"
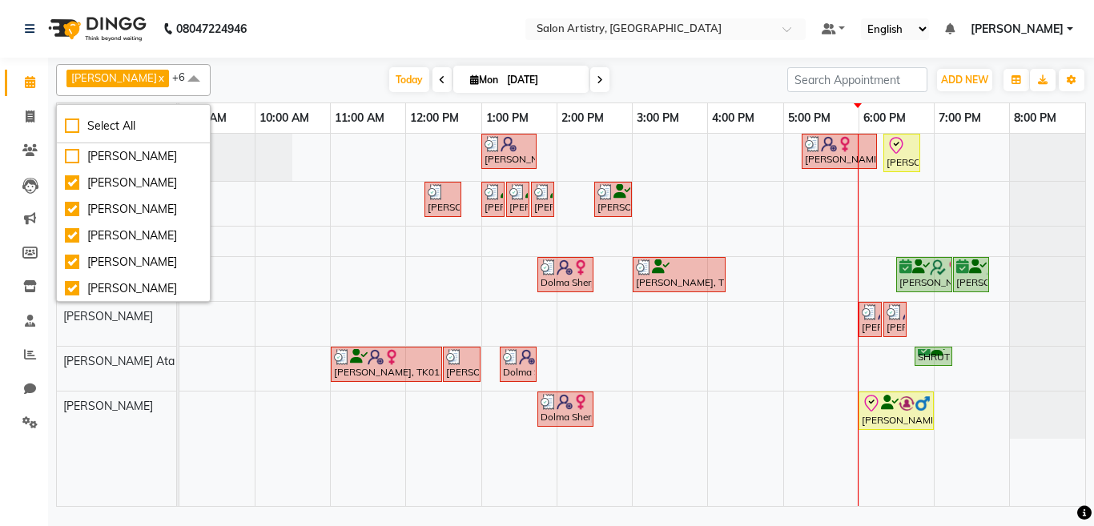
click at [394, 29] on nav "08047224946 Select Location × Salon Artistry, Middleton Street Default Panel My…" at bounding box center [547, 29] width 1094 height 58
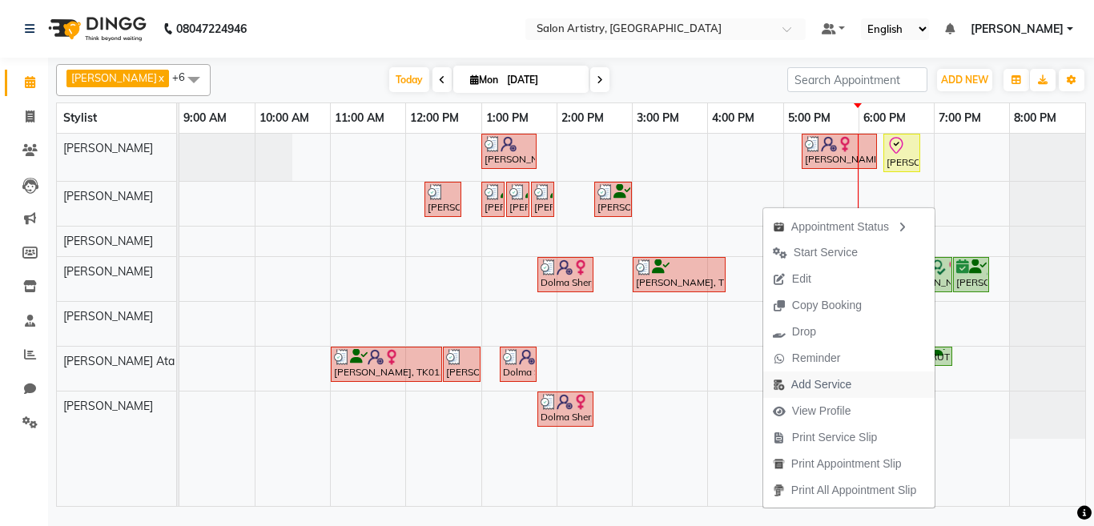
click at [791, 384] on span "Add Service" at bounding box center [821, 384] width 60 height 17
select select "79858"
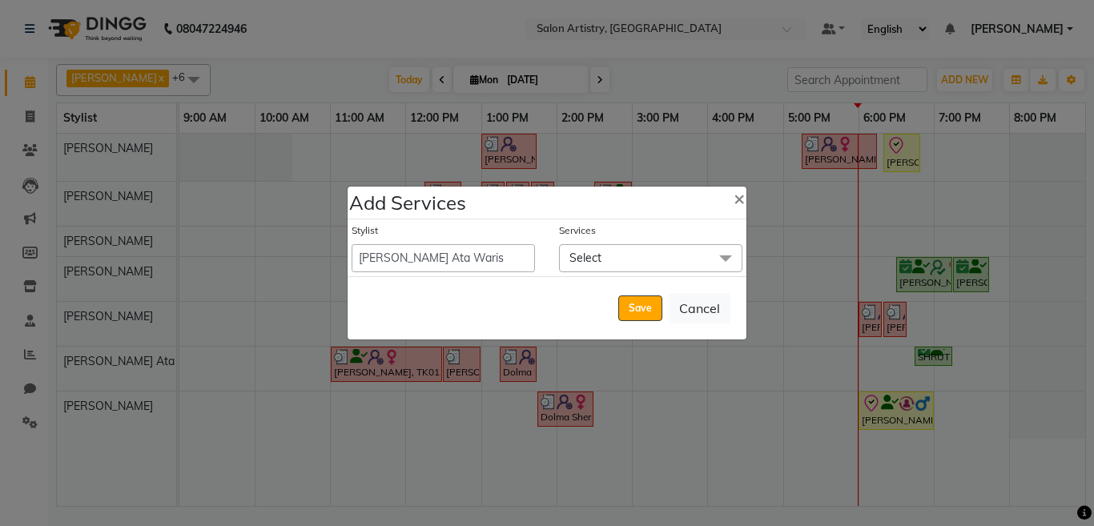
click at [606, 260] on span "Select" at bounding box center [650, 258] width 183 height 28
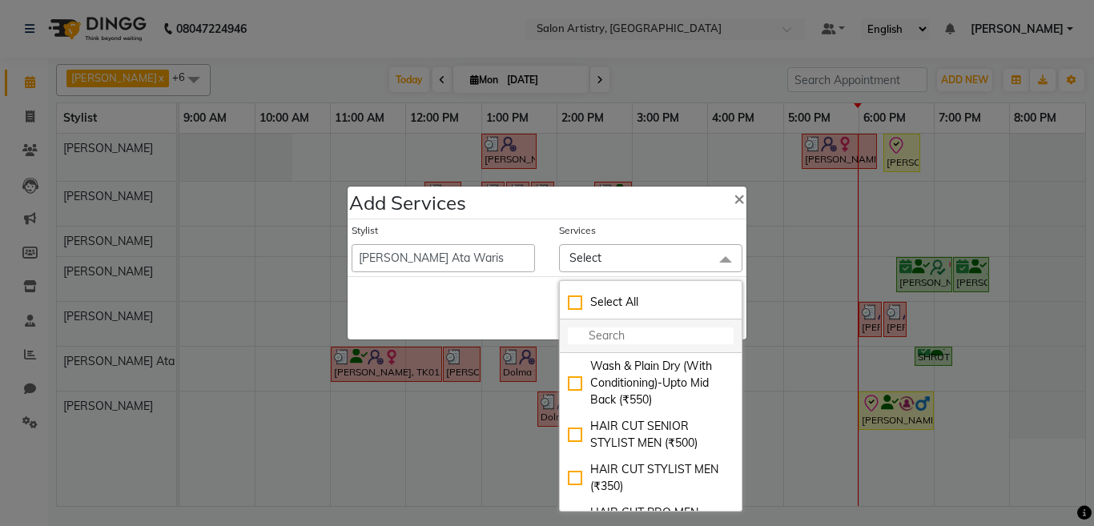
click at [613, 337] on input "multiselect-search" at bounding box center [651, 336] width 166 height 17
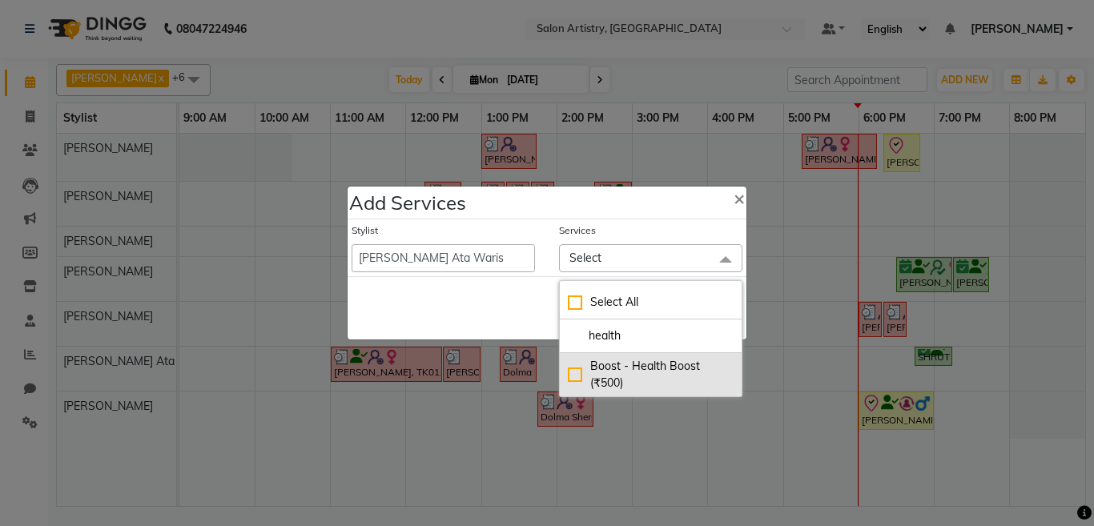
type input "health"
click at [575, 372] on div "Boost - Health Boost (₹500)" at bounding box center [651, 375] width 166 height 34
checkbox input "true"
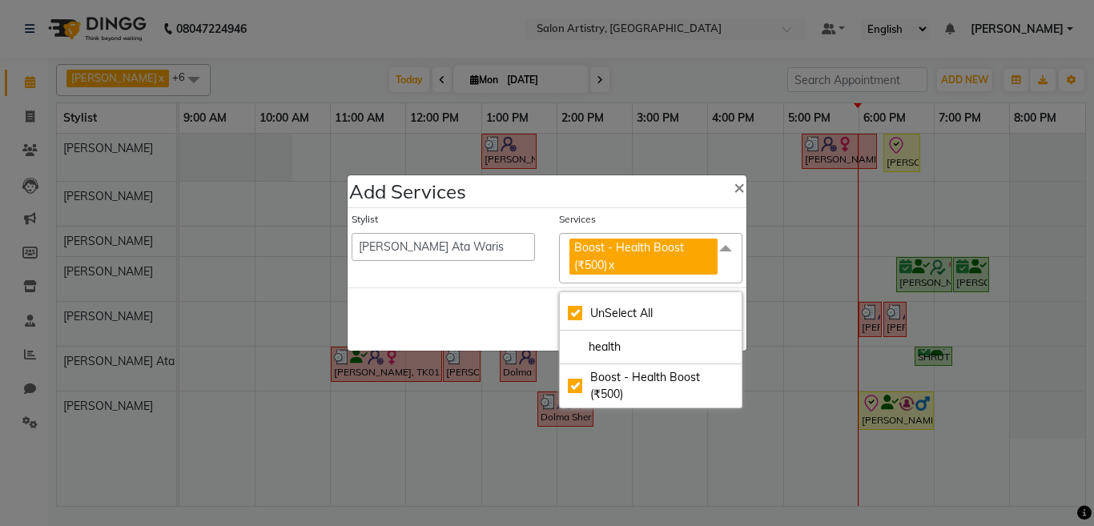
drag, startPoint x: 493, startPoint y: 324, endPoint x: 579, endPoint y: 316, distance: 87.0
click at [496, 323] on div "Save Cancel" at bounding box center [547, 319] width 399 height 63
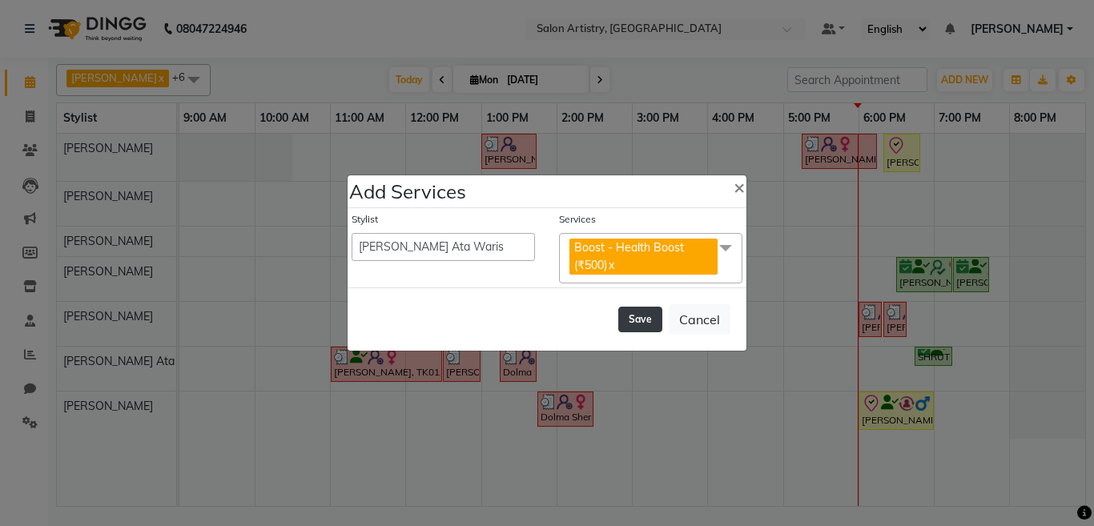
click at [646, 324] on button "Save" at bounding box center [640, 320] width 44 height 26
select select "79884"
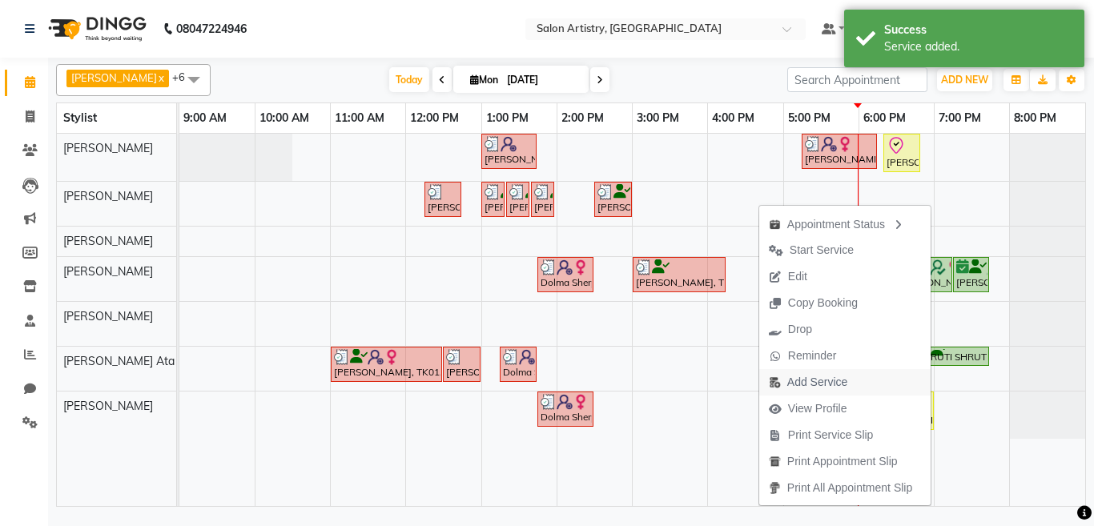
click at [809, 382] on span "Add Service" at bounding box center [817, 382] width 60 height 17
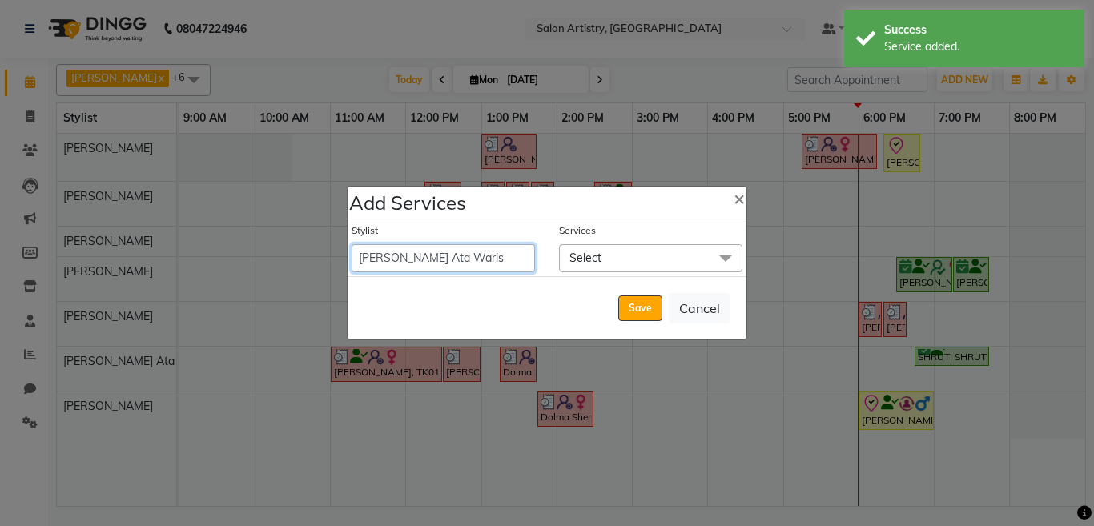
click at [444, 256] on select "Admin Anupriya Ghosh Iqbal Ahmed Irshad Khan Mannu Kumar Gupta Mekhla Bhattacha…" at bounding box center [443, 258] width 183 height 28
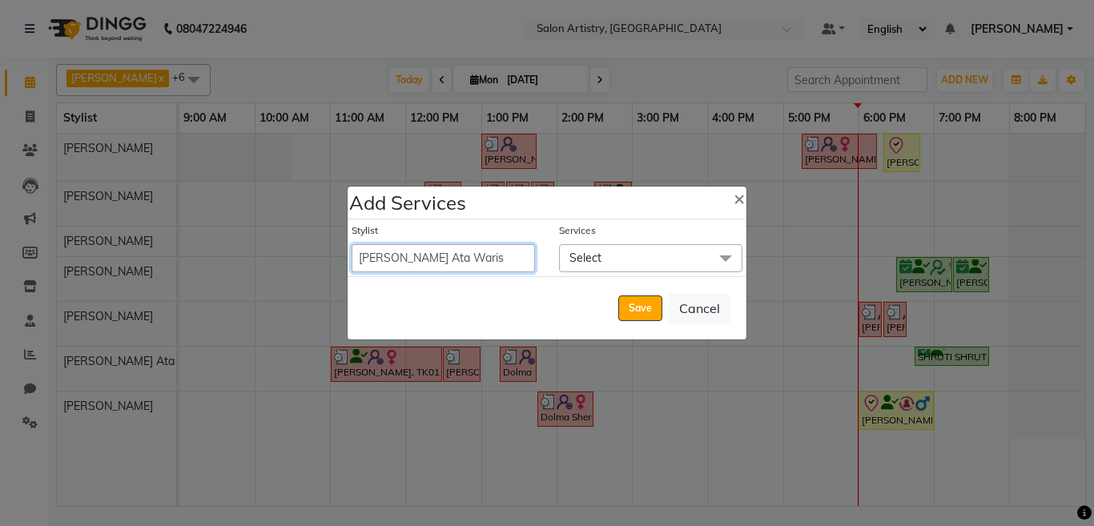
select select "79862"
click at [352, 244] on select "Admin Anupriya Ghosh Iqbal Ahmed Irshad Khan Mannu Kumar Gupta Mekhla Bhattacha…" at bounding box center [443, 258] width 183 height 28
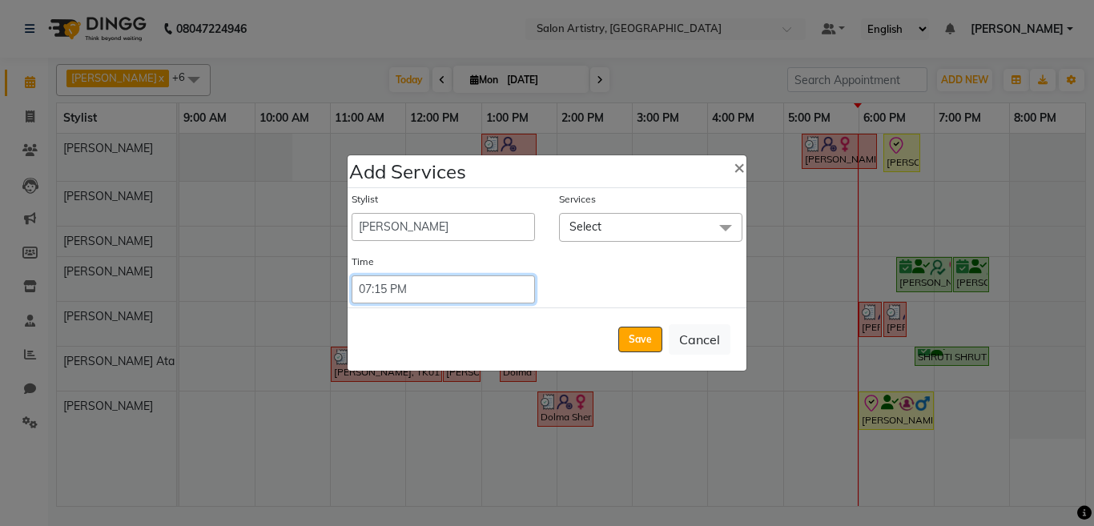
drag, startPoint x: 428, startPoint y: 292, endPoint x: 417, endPoint y: 298, distance: 11.8
click at [428, 292] on select "Select 09:00 AM 09:05 AM 09:10 AM 09:15 AM 09:20 AM 09:25 AM 09:30 AM 09:35 AM …" at bounding box center [443, 290] width 183 height 28
select select "1095"
click at [352, 276] on select "Select 09:00 AM 09:05 AM 09:10 AM 09:15 AM 09:20 AM 09:25 AM 09:30 AM 09:35 AM …" at bounding box center [443, 290] width 183 height 28
click at [589, 229] on span "Select" at bounding box center [585, 226] width 32 height 14
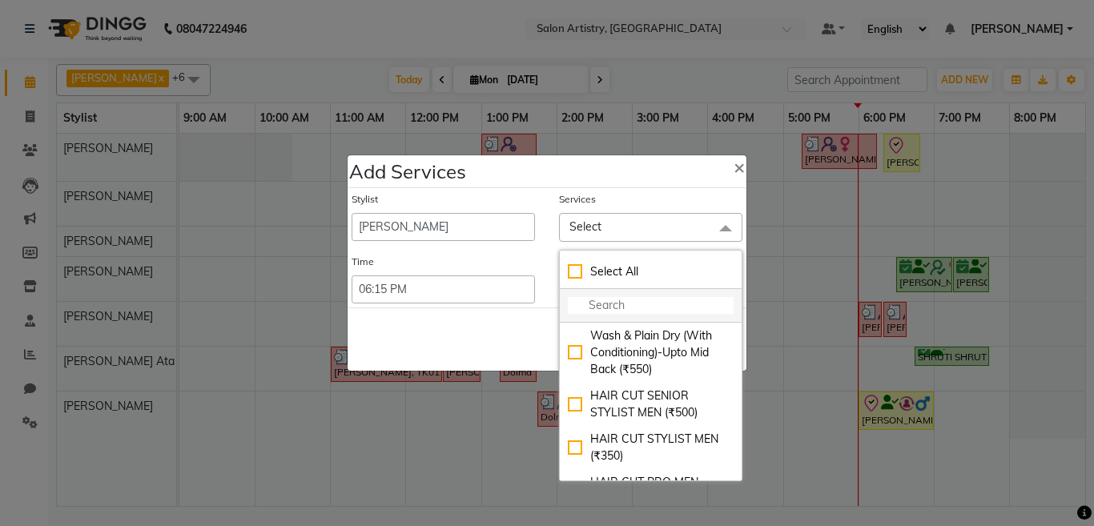
click at [610, 308] on input "multiselect-search" at bounding box center [651, 305] width 166 height 17
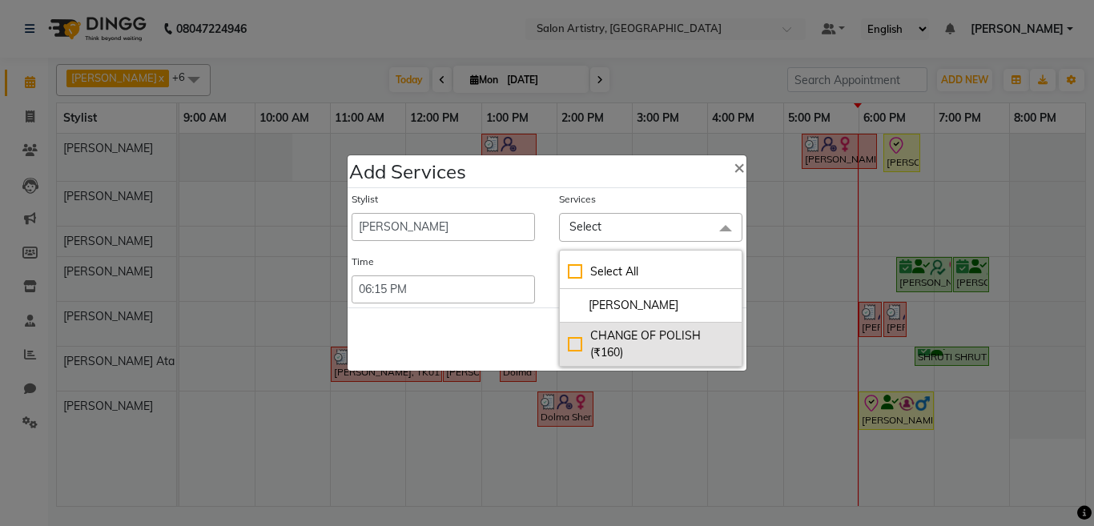
type input "[PERSON_NAME]"
click at [572, 343] on div "CHANGE OF POLISH (₹160)" at bounding box center [651, 345] width 166 height 34
checkbox input "true"
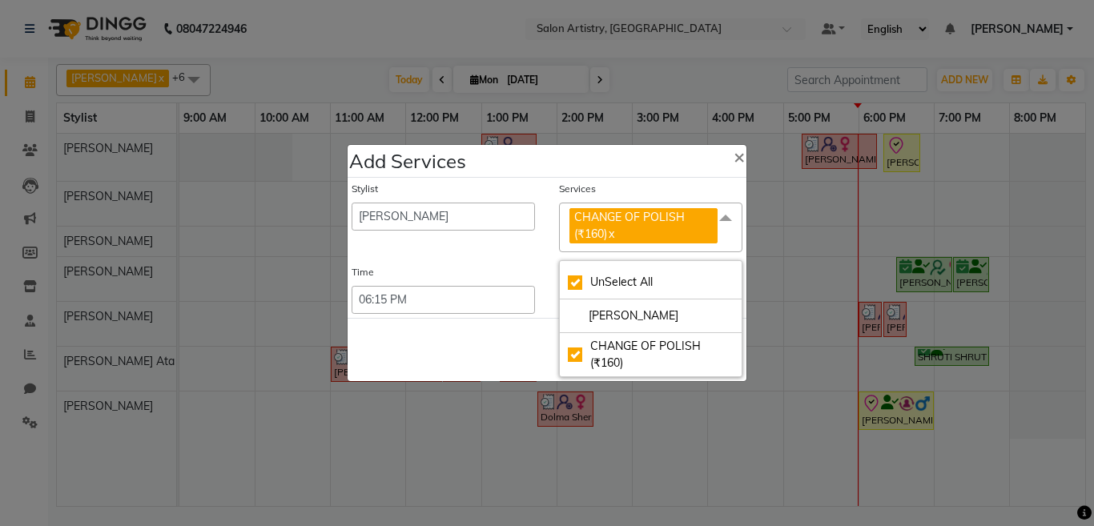
click at [503, 352] on div "Save Cancel" at bounding box center [547, 349] width 399 height 63
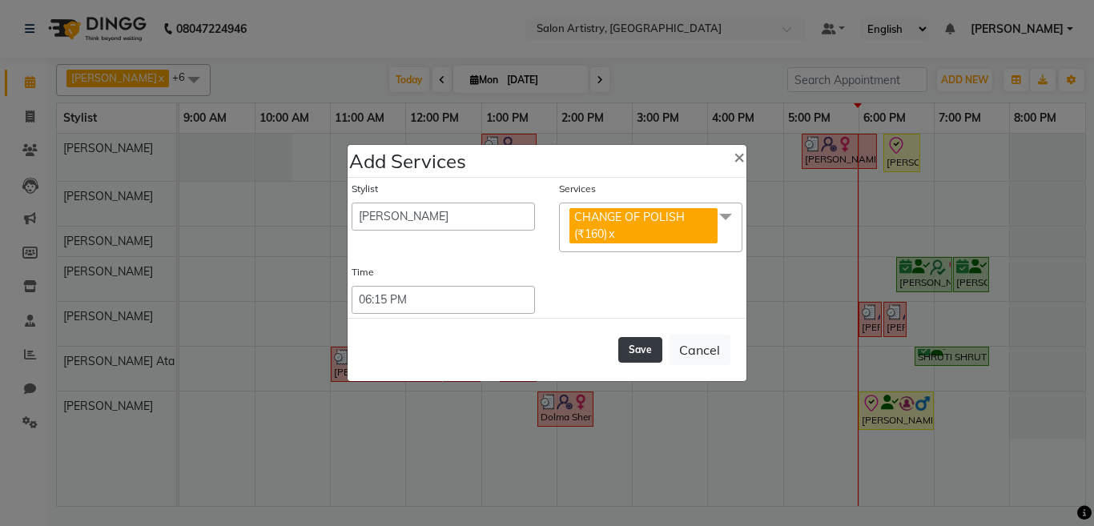
click at [640, 346] on button "Save" at bounding box center [640, 350] width 44 height 26
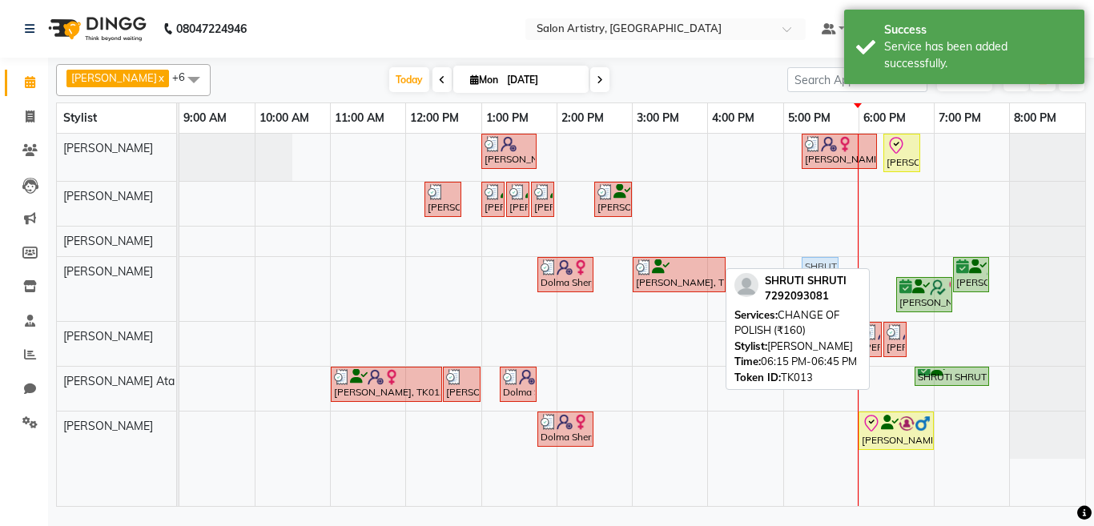
drag, startPoint x: 899, startPoint y: 268, endPoint x: 849, endPoint y: 270, distance: 49.7
click at [849, 270] on div "Irshad Khan x Minika Das x Rekha Singh x Rony Das x Sangeeta Lodh x Sharfaraz A…" at bounding box center [571, 282] width 1030 height 449
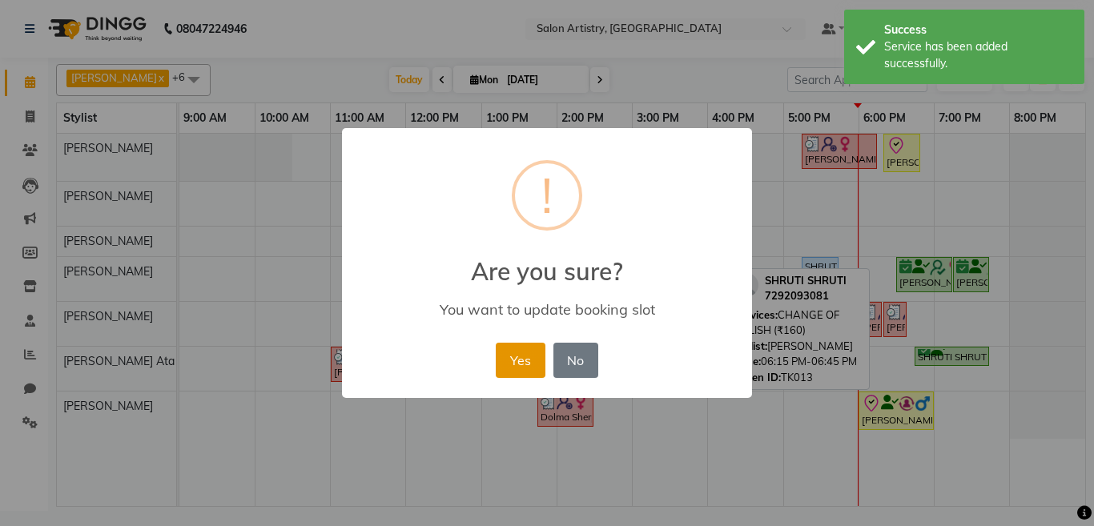
click at [517, 367] on button "Yes" at bounding box center [520, 360] width 49 height 35
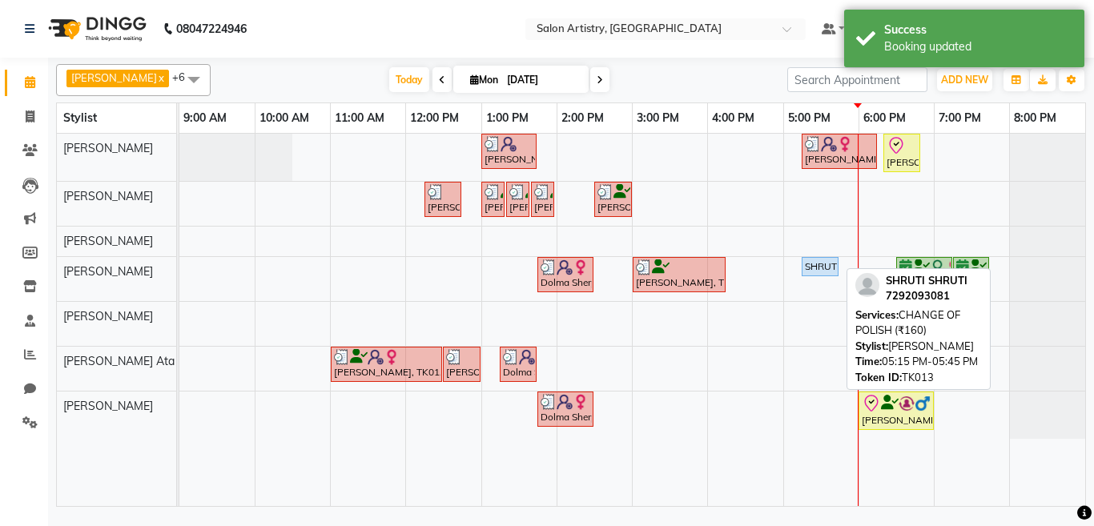
click at [823, 265] on div "SHRUTI SHRUTI, TK13, 05:15 PM-05:45 PM, CHANGE OF POLISH (₹160)" at bounding box center [820, 267] width 34 height 14
click at [819, 263] on div "SHRUTI SHRUTI, TK13, 05:15 PM-05:45 PM, CHANGE OF POLISH (₹160)" at bounding box center [820, 267] width 34 height 14
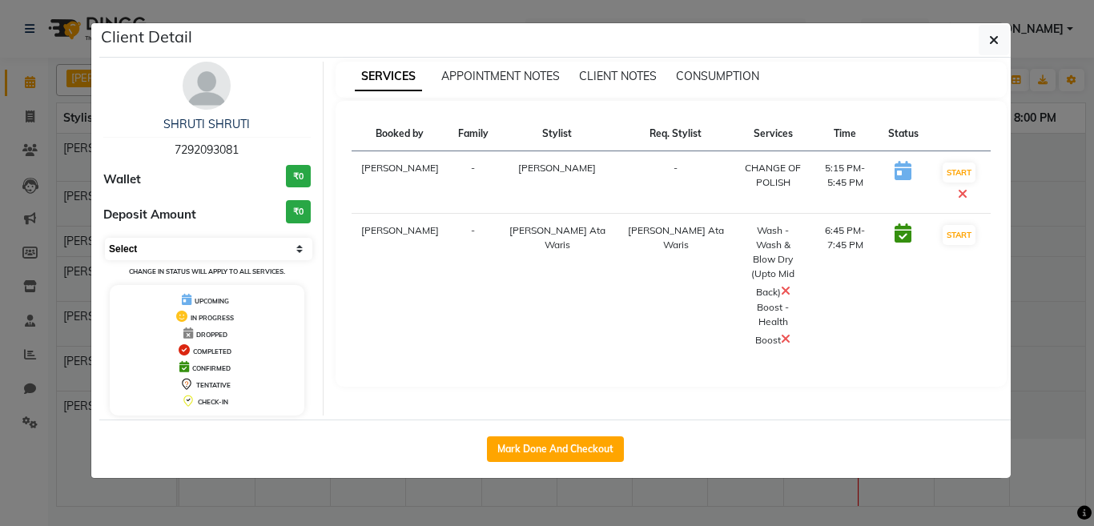
drag, startPoint x: 167, startPoint y: 245, endPoint x: 164, endPoint y: 256, distance: 10.7
click at [166, 247] on select "Select IN SERVICE CONFIRMED TENTATIVE CHECK IN MARK DONE DROPPED UPCOMING" at bounding box center [208, 249] width 207 height 22
select select "8"
click at [105, 238] on select "Select IN SERVICE CONFIRMED TENTATIVE CHECK IN MARK DONE DROPPED UPCOMING" at bounding box center [208, 249] width 207 height 22
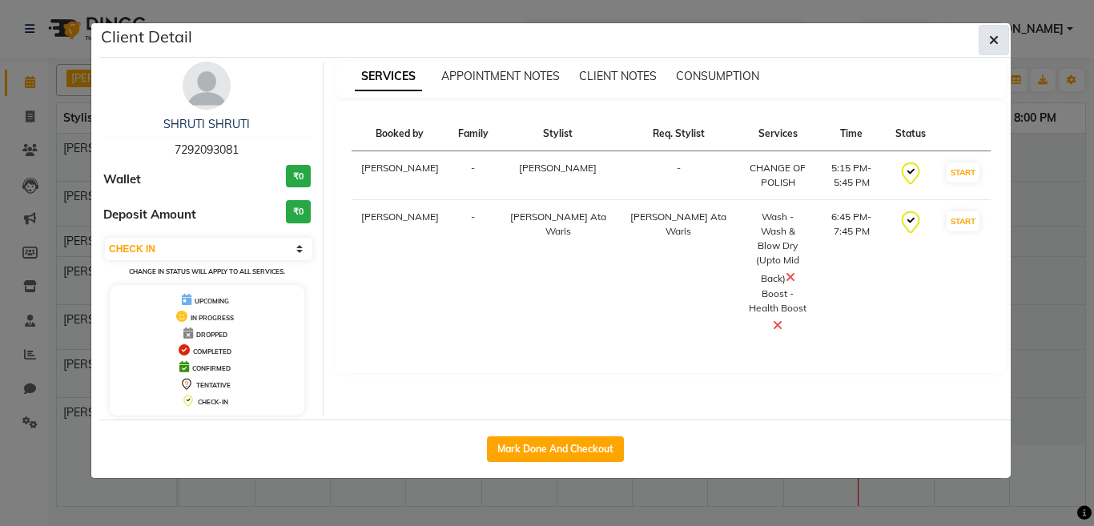
click at [993, 42] on icon "button" at bounding box center [994, 40] width 10 height 13
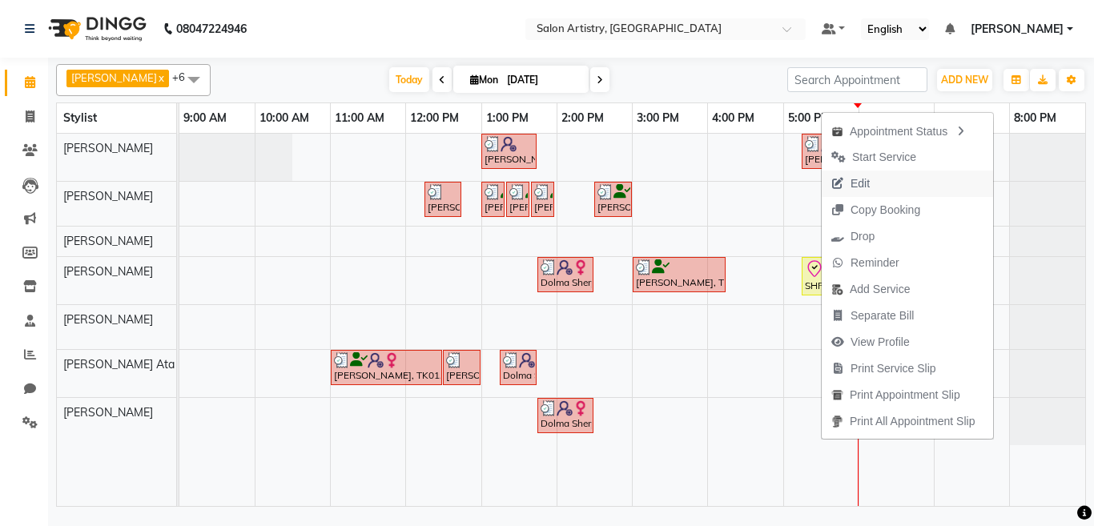
click at [880, 185] on button "Edit" at bounding box center [907, 184] width 171 height 26
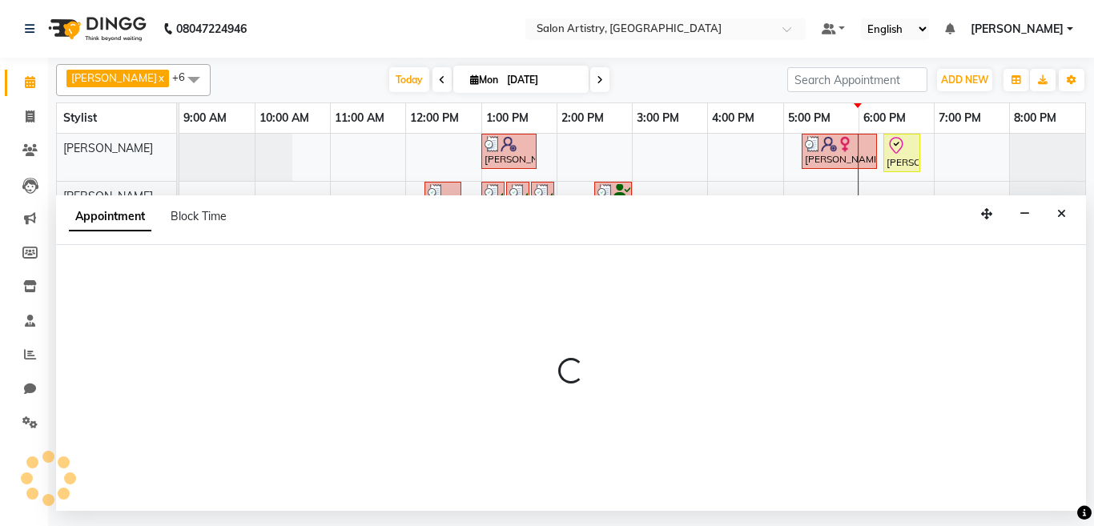
select select "check-in"
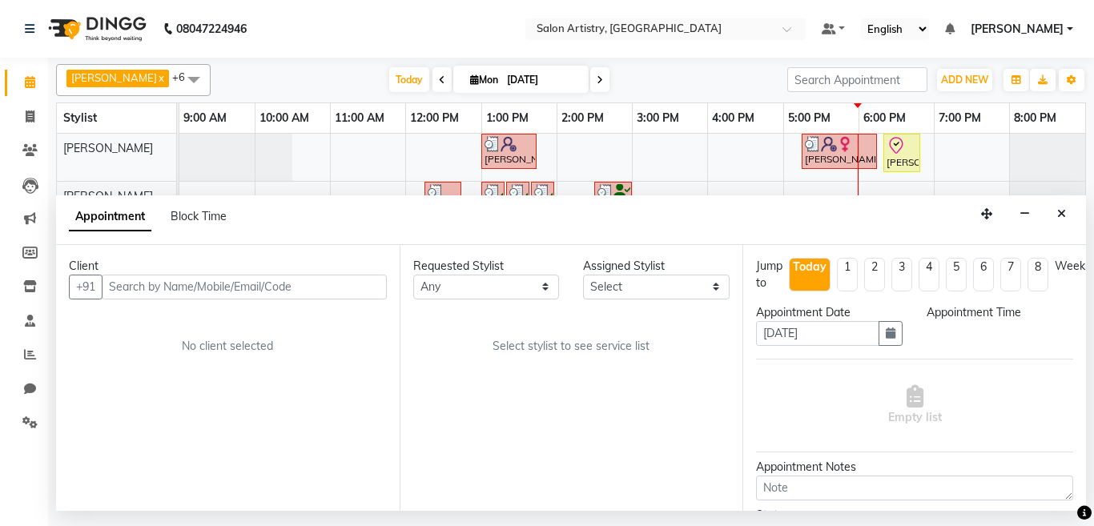
select select "79858"
select select "1035"
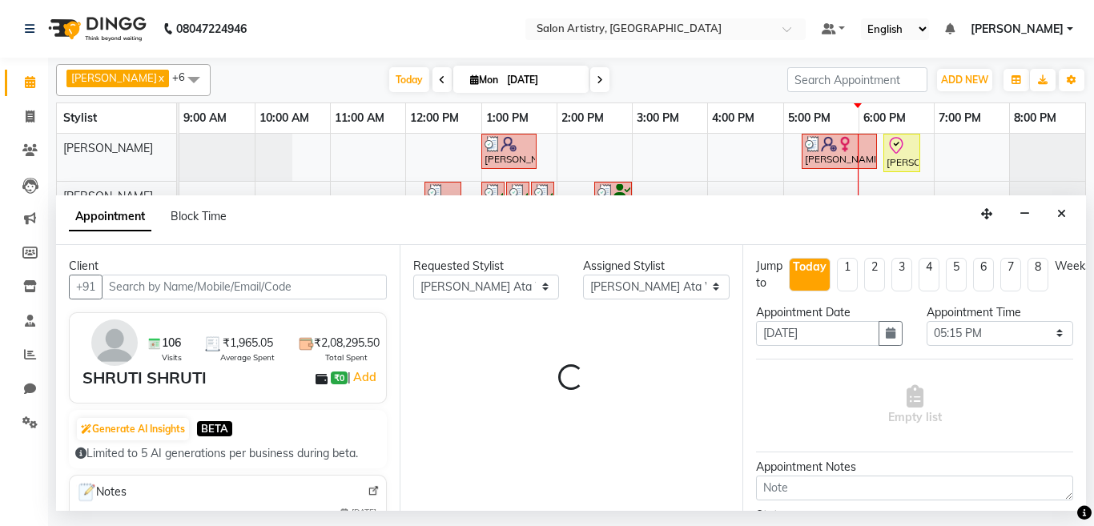
select select "4168"
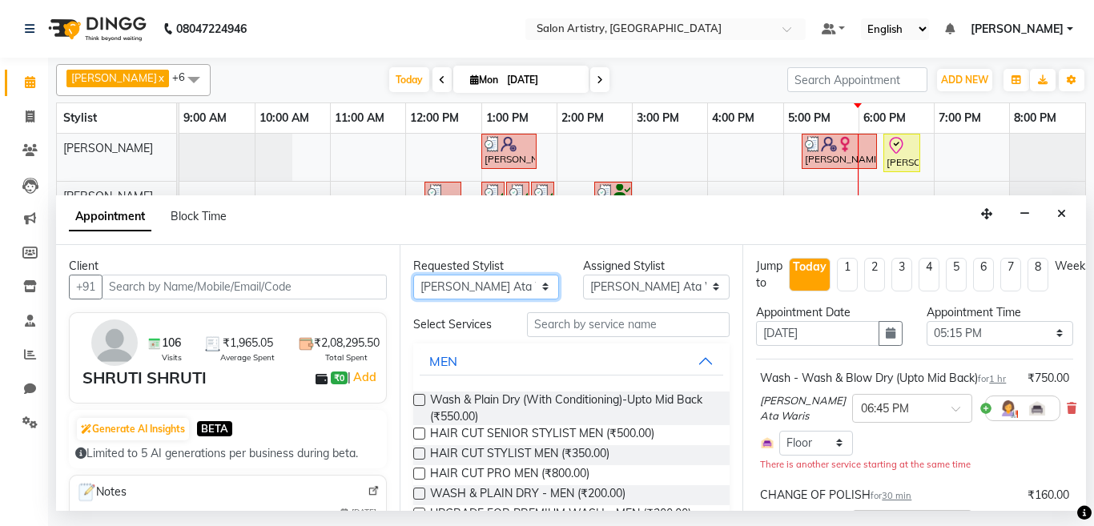
click at [489, 292] on select "Any [PERSON_NAME] [PERSON_NAME] [PERSON_NAME] [PERSON_NAME] [PERSON_NAME] [PERS…" at bounding box center [486, 287] width 147 height 25
select select "79865"
click at [413, 275] on select "Any [PERSON_NAME] [PERSON_NAME] [PERSON_NAME] [PERSON_NAME] [PERSON_NAME] [PERS…" at bounding box center [486, 287] width 147 height 25
select select "79865"
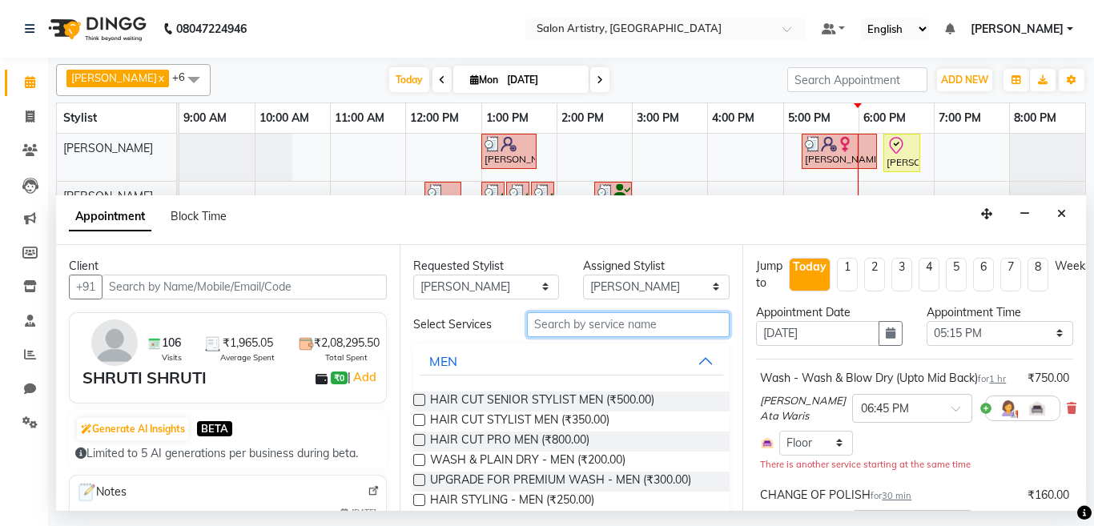
click at [577, 324] on input "text" at bounding box center [628, 324] width 203 height 25
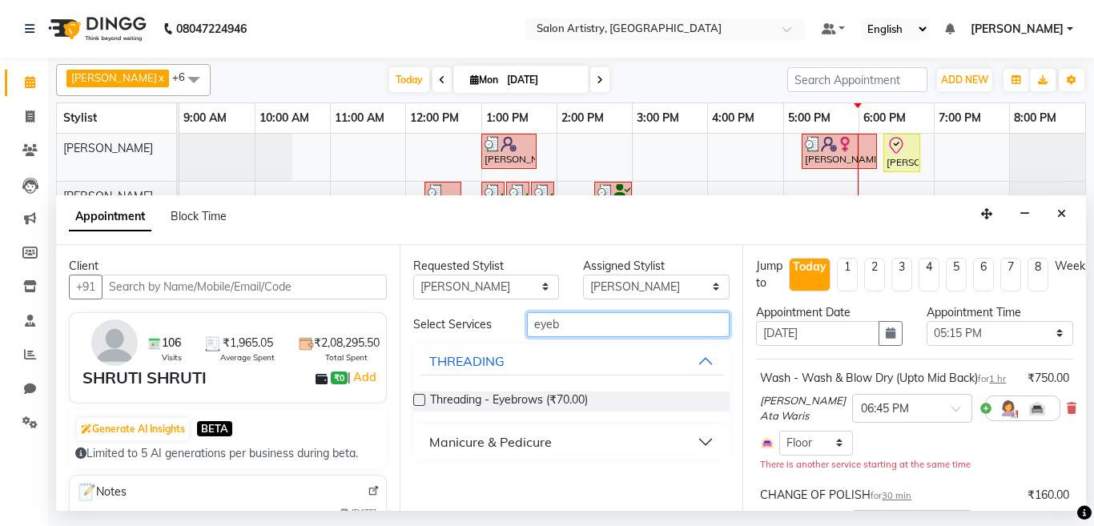
type input "eyeb"
click at [425, 399] on label at bounding box center [419, 400] width 12 height 12
click at [424, 399] on input "checkbox" at bounding box center [418, 401] width 10 height 10
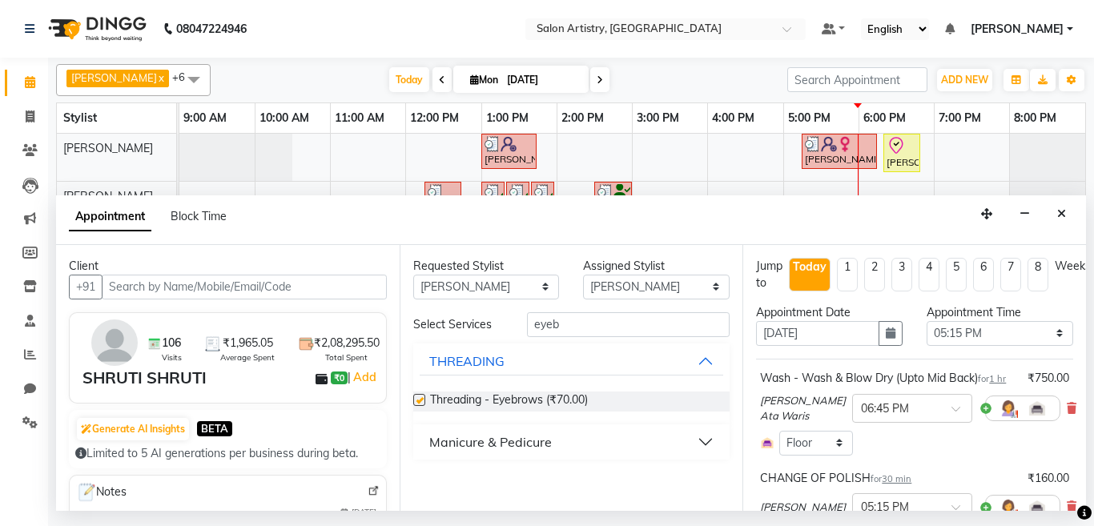
checkbox input "false"
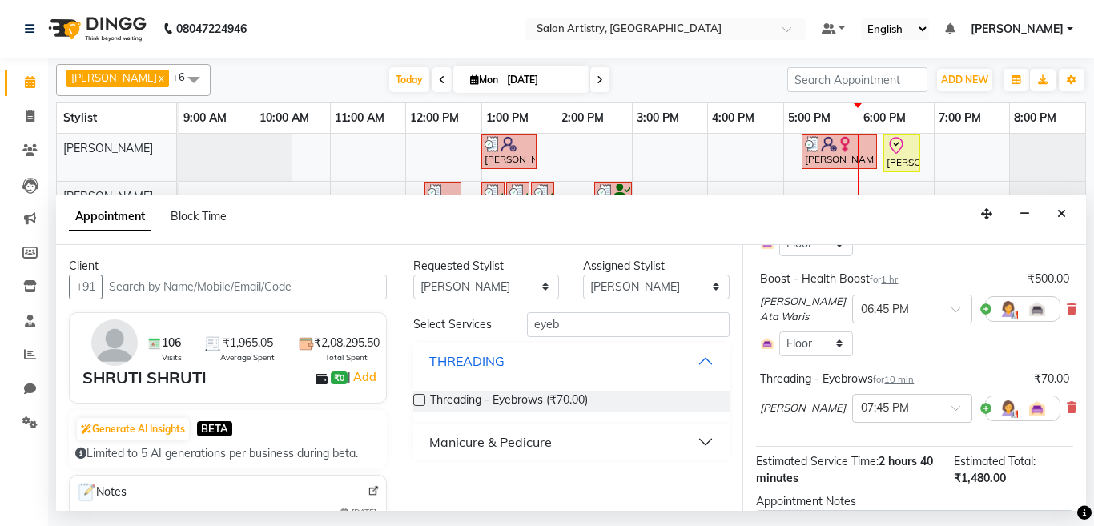
scroll to position [320, 0]
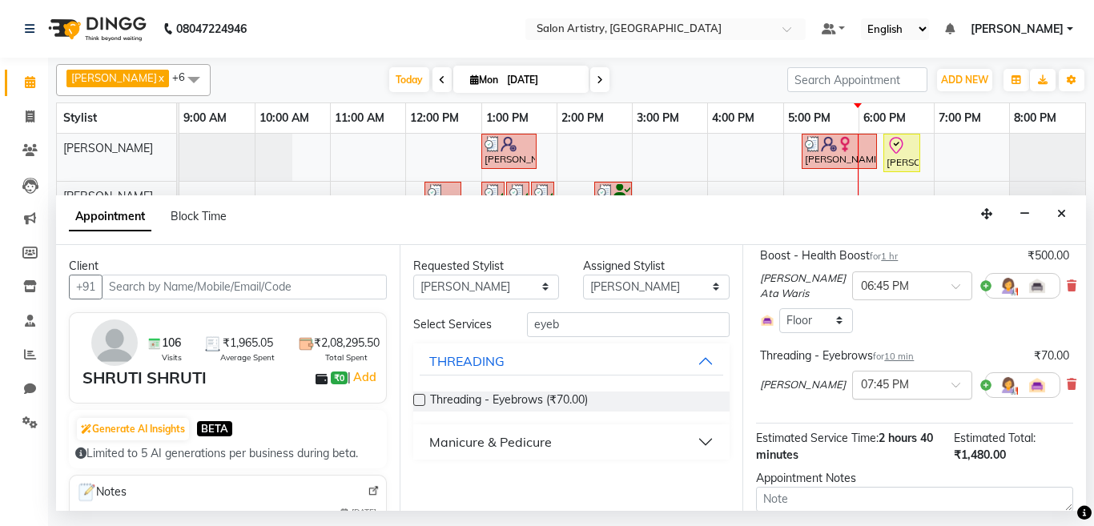
click at [863, 392] on input "text" at bounding box center [896, 384] width 70 height 17
drag, startPoint x: 871, startPoint y: 477, endPoint x: 847, endPoint y: 473, distance: 23.6
click at [867, 475] on div "07:00 PM" at bounding box center [912, 460] width 119 height 30
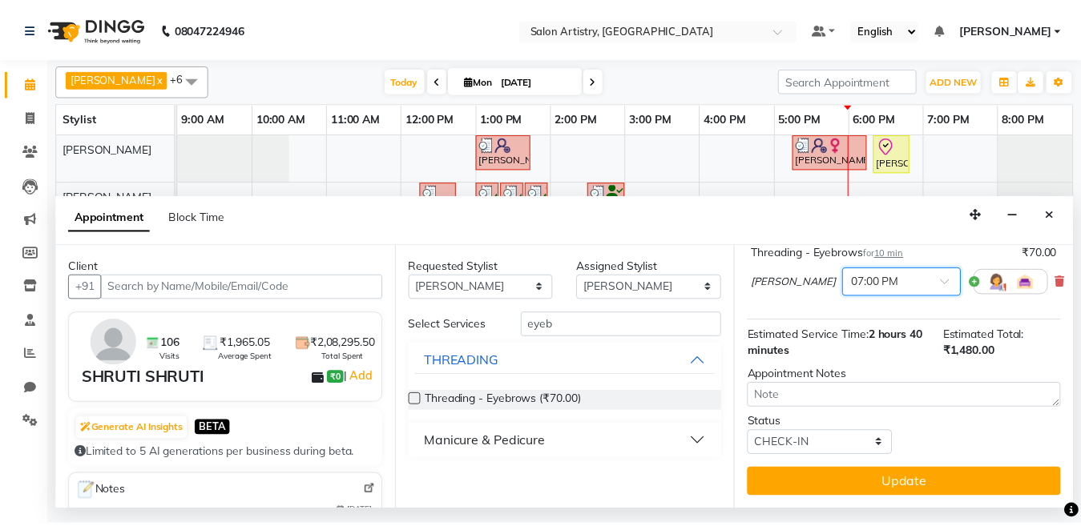
scroll to position [457, 0]
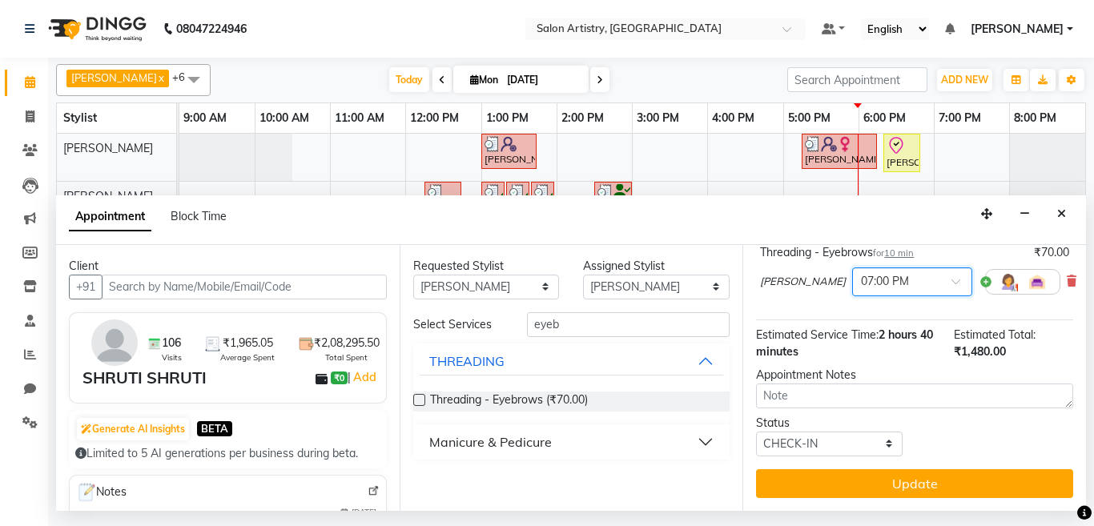
click at [829, 469] on button "Update" at bounding box center [914, 483] width 317 height 29
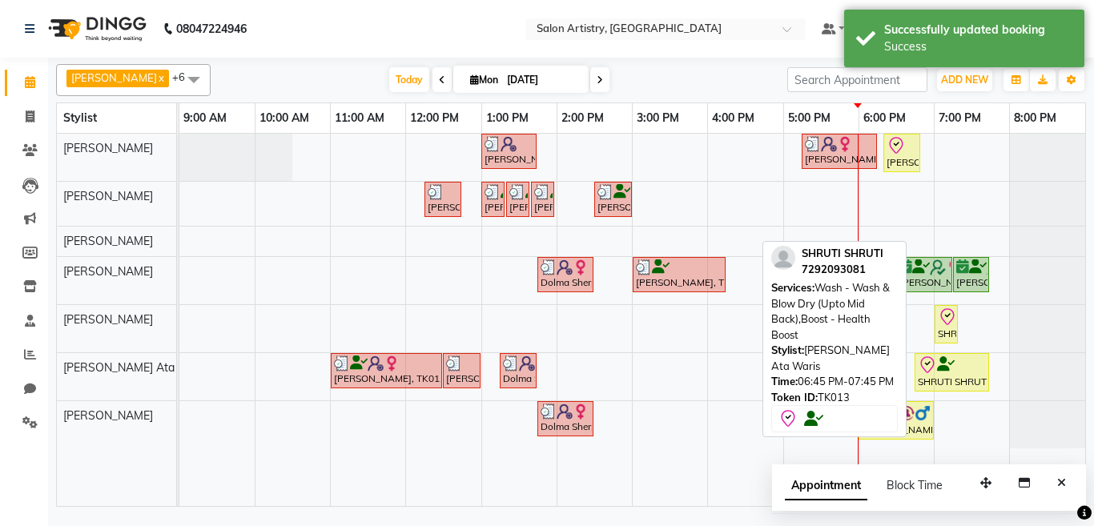
drag, startPoint x: 989, startPoint y: 373, endPoint x: 926, endPoint y: 368, distance: 63.5
click at [926, 368] on link "SHRUTI SHRUTI, TK13, 06:45 PM-07:45 PM, Wash - Wash & Blow Dry (Upto Mid Back),…" at bounding box center [952, 372] width 74 height 38
select select "8"
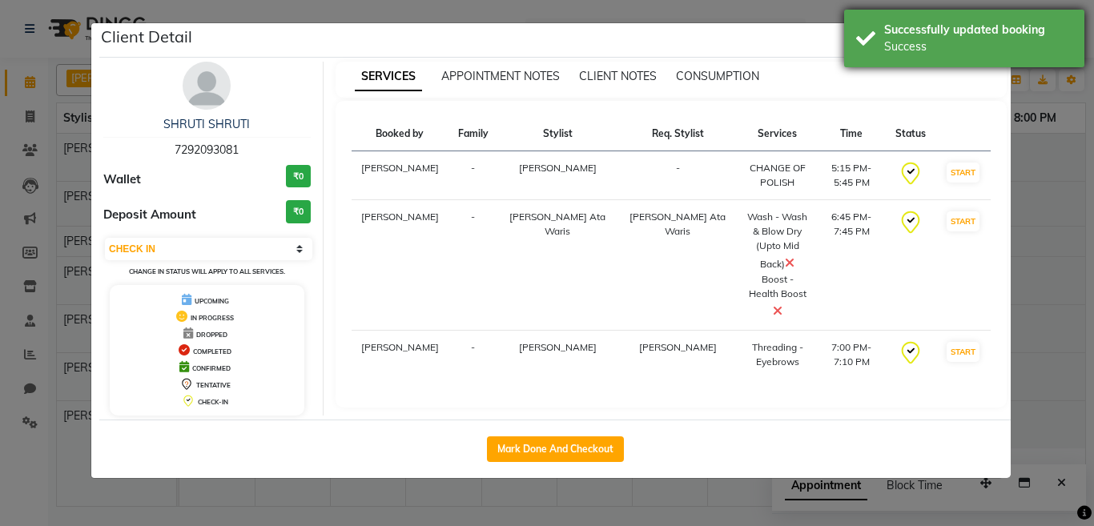
drag, startPoint x: 875, startPoint y: 43, endPoint x: 932, endPoint y: 54, distance: 57.0
click at [899, 50] on div "Successfully updated booking Success" at bounding box center [964, 39] width 240 height 58
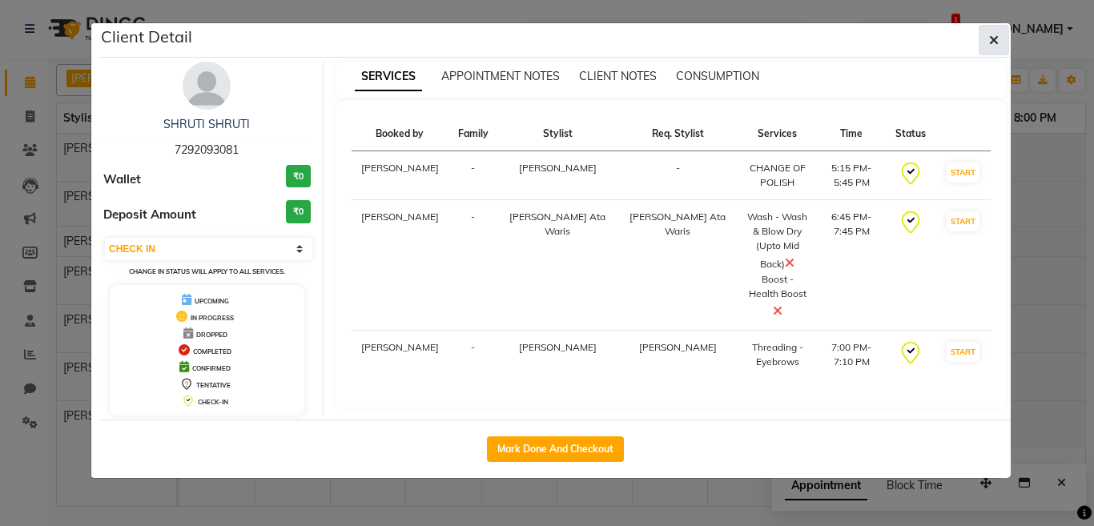
click at [994, 33] on span "button" at bounding box center [994, 40] width 10 height 16
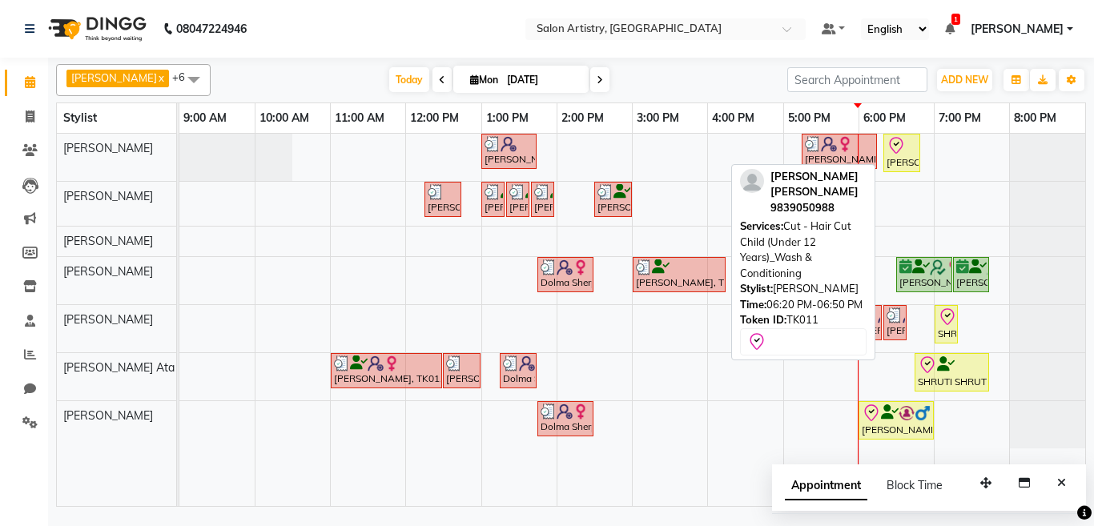
click at [897, 152] on icon at bounding box center [896, 145] width 14 height 17
select select "8"
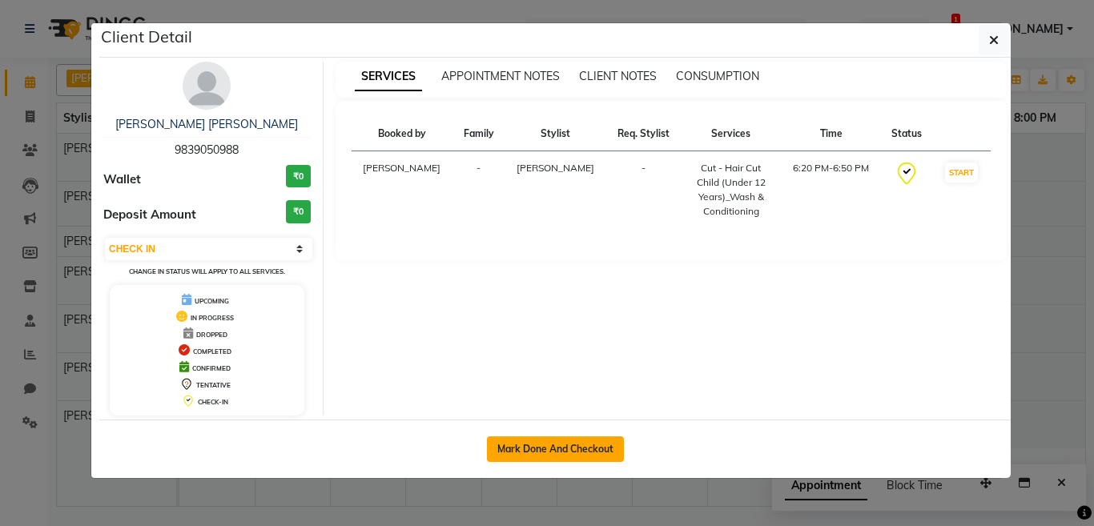
click at [561, 452] on button "Mark Done And Checkout" at bounding box center [555, 450] width 137 height 26
select select "service"
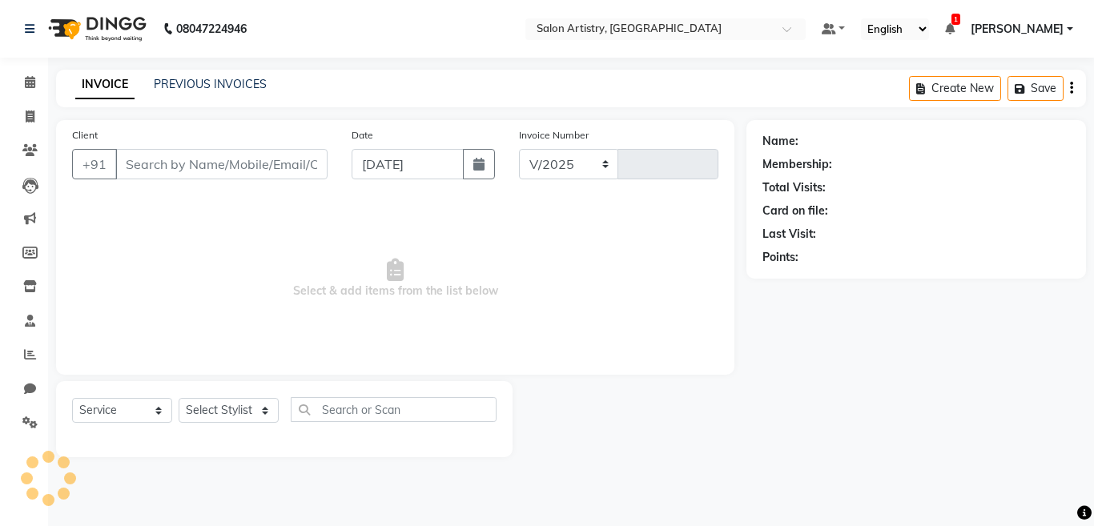
select select "8285"
type input "2248"
select select "79865"
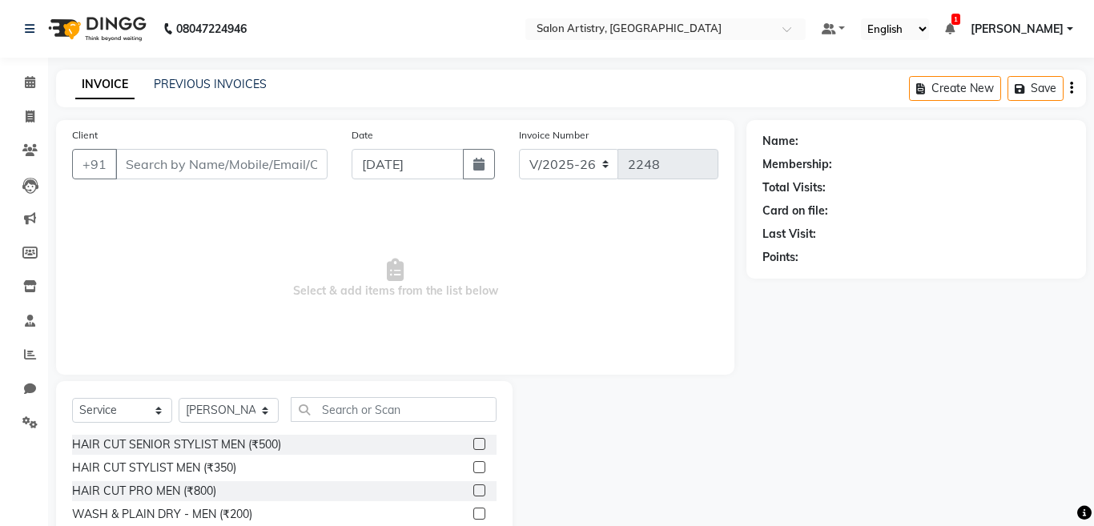
type input "9839050988"
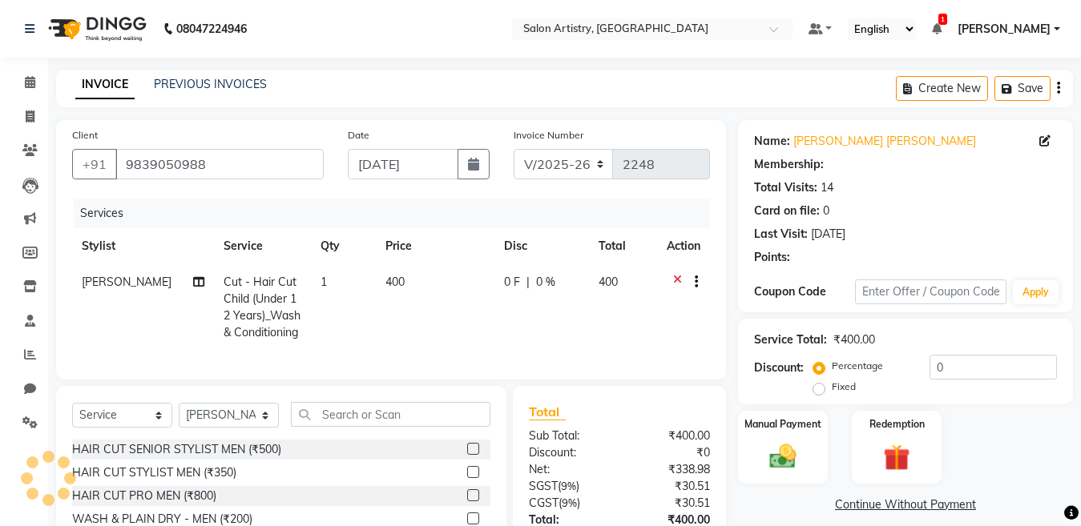
select select "1: Object"
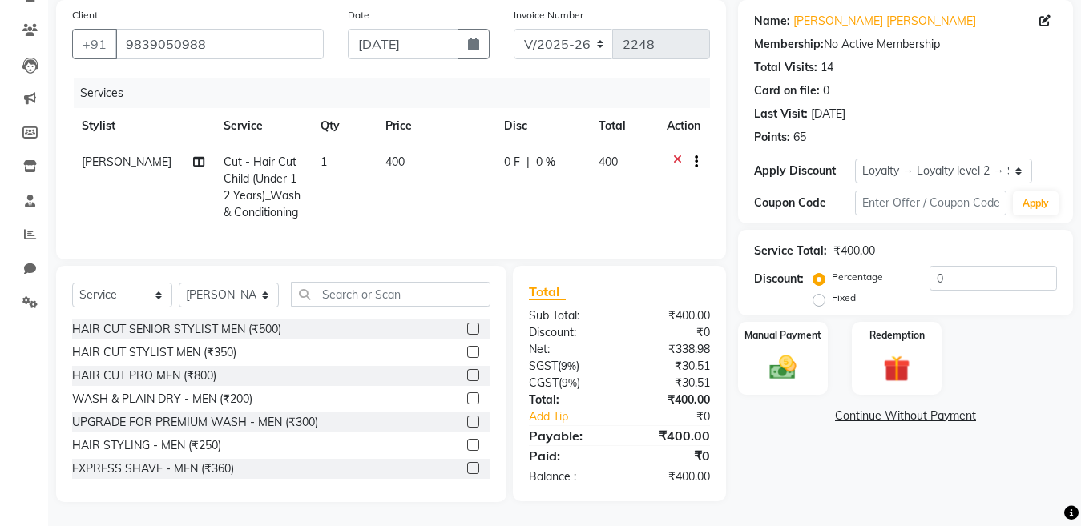
scroll to position [134, 0]
click at [787, 355] on img at bounding box center [782, 368] width 45 height 32
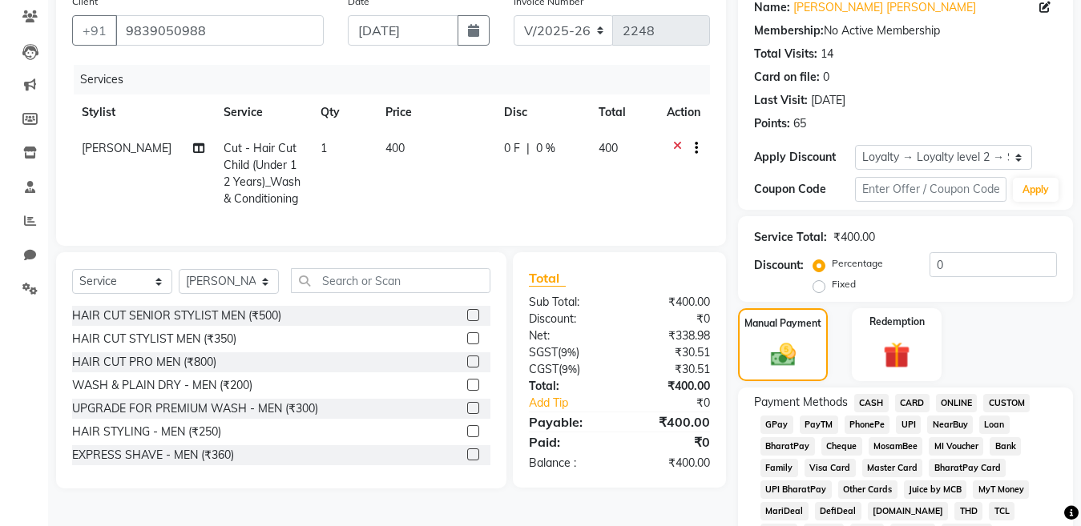
click at [861, 400] on span "CASH" at bounding box center [871, 403] width 34 height 18
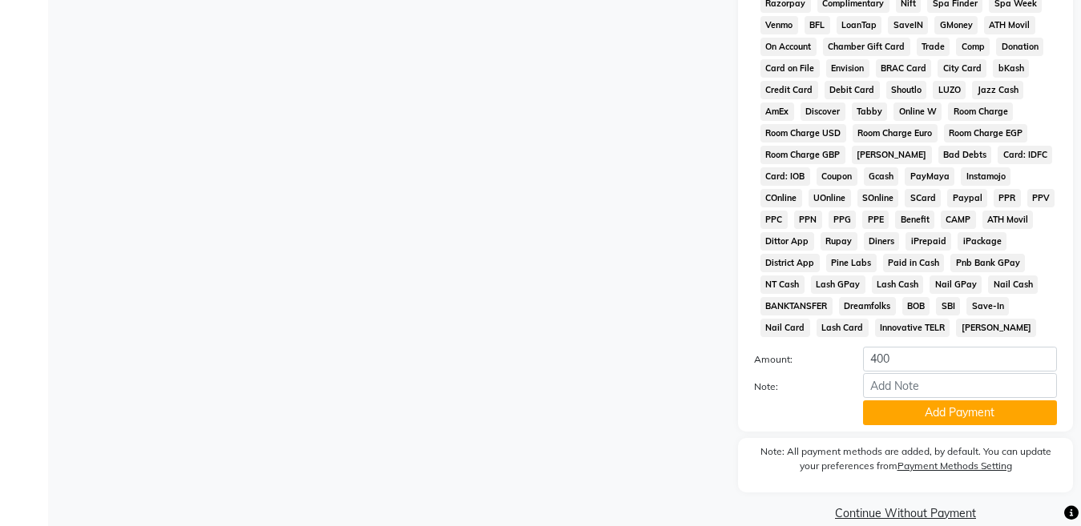
scroll to position [730, 0]
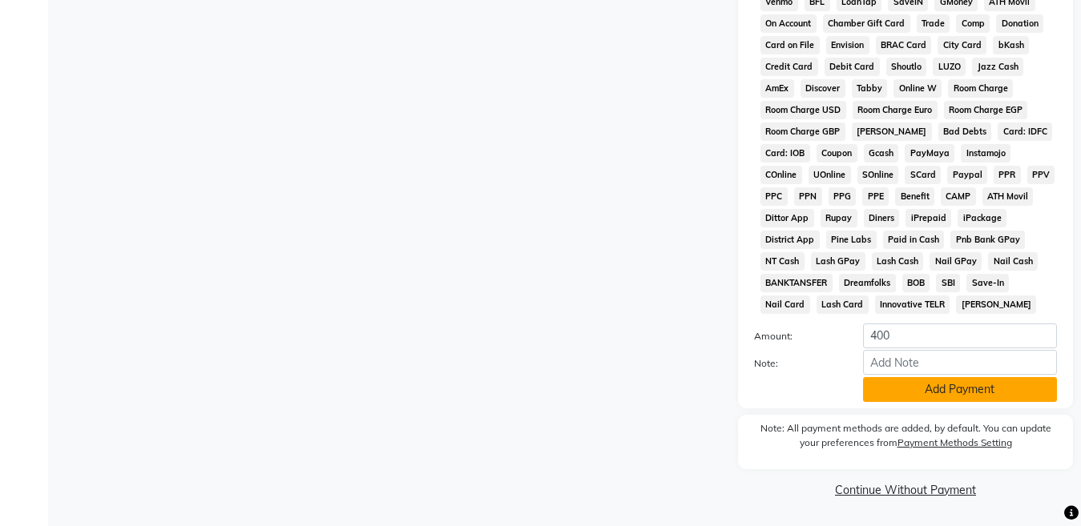
click at [894, 385] on button "Add Payment" at bounding box center [960, 389] width 194 height 25
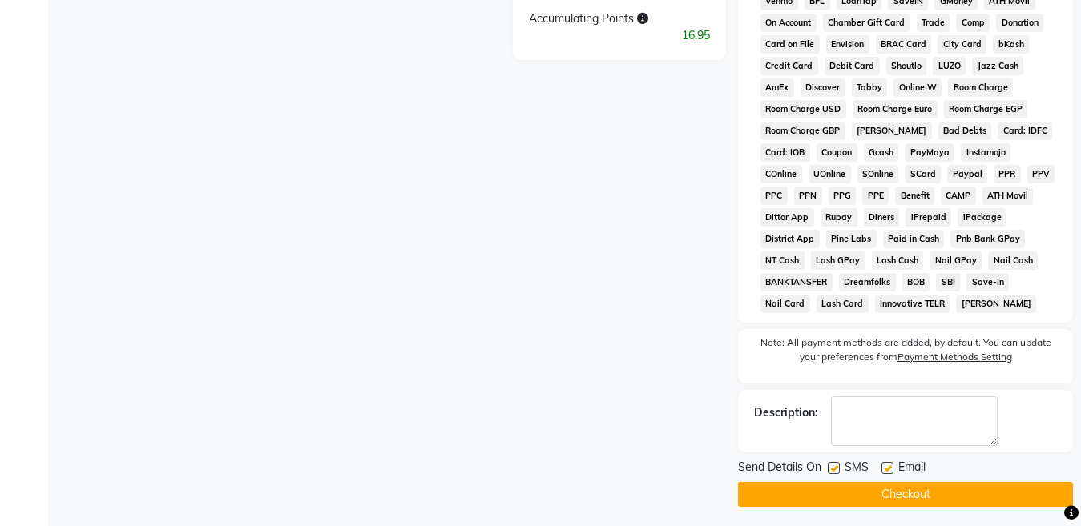
scroll to position [735, 0]
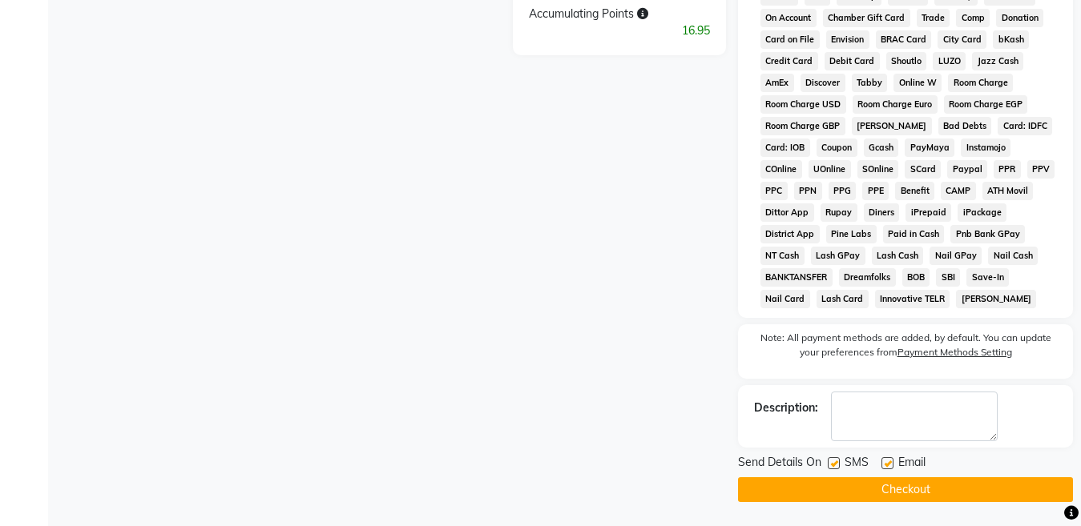
click at [891, 482] on button "Checkout" at bounding box center [905, 489] width 335 height 25
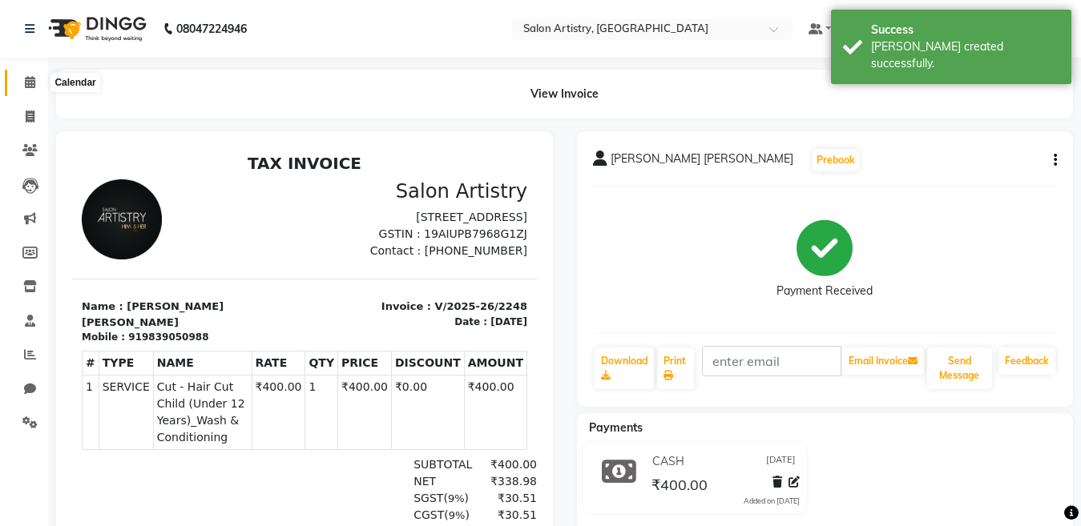
click at [26, 78] on icon at bounding box center [30, 82] width 10 height 12
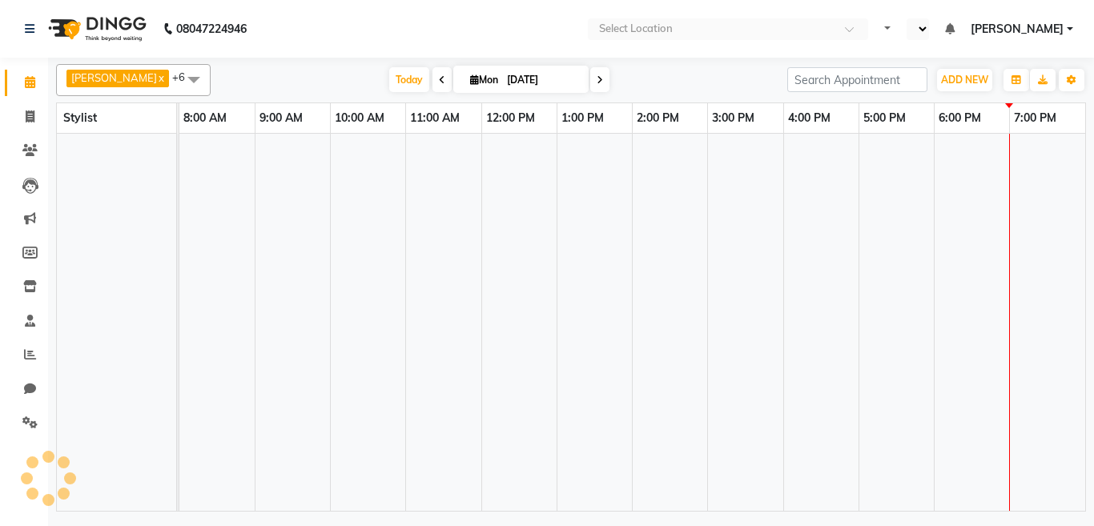
select select "en"
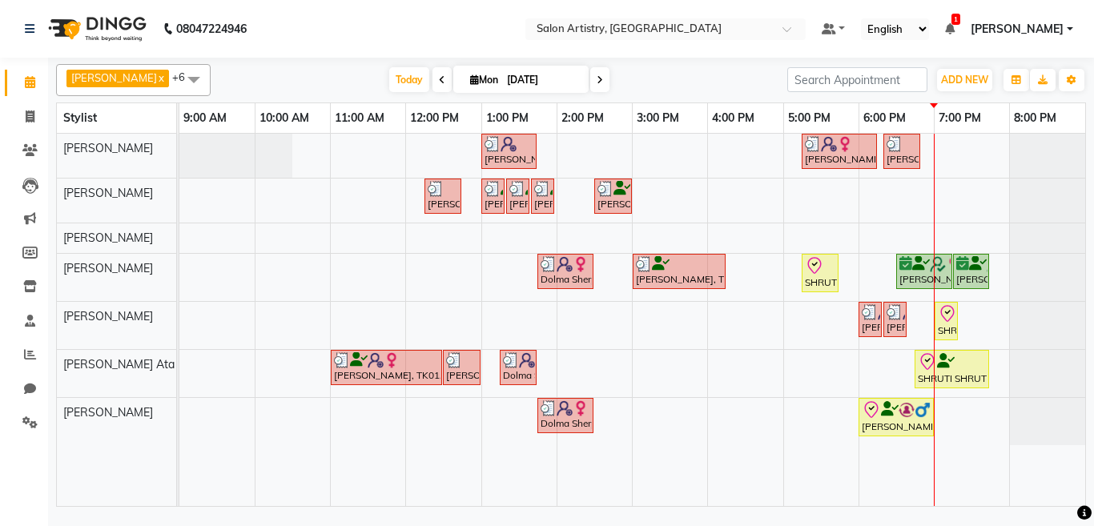
click at [945, 22] on span at bounding box center [950, 29] width 10 height 14
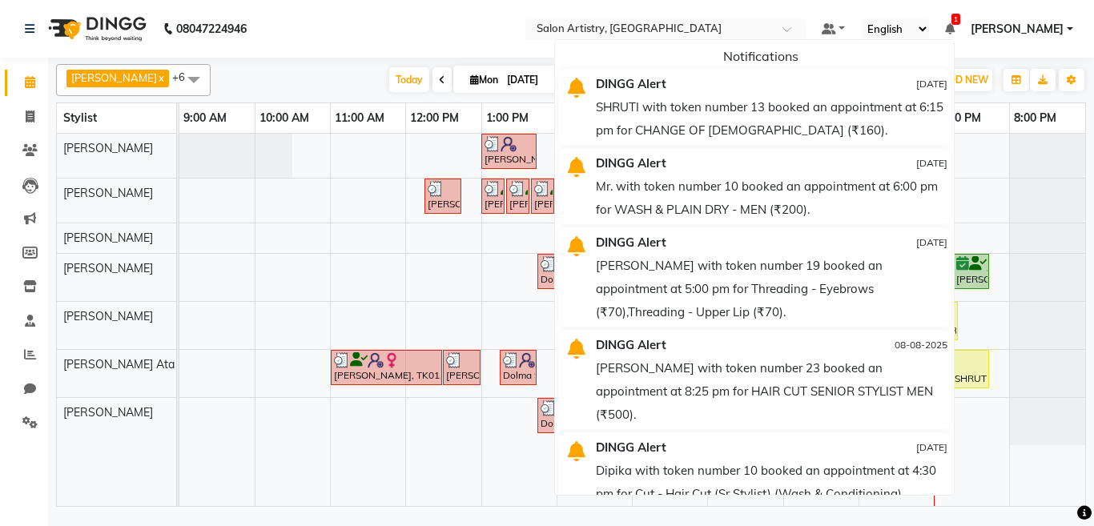
click at [397, 27] on nav "08047224946 Select Location × Salon Artistry, [GEOGRAPHIC_DATA] Default Panel M…" at bounding box center [547, 29] width 1094 height 58
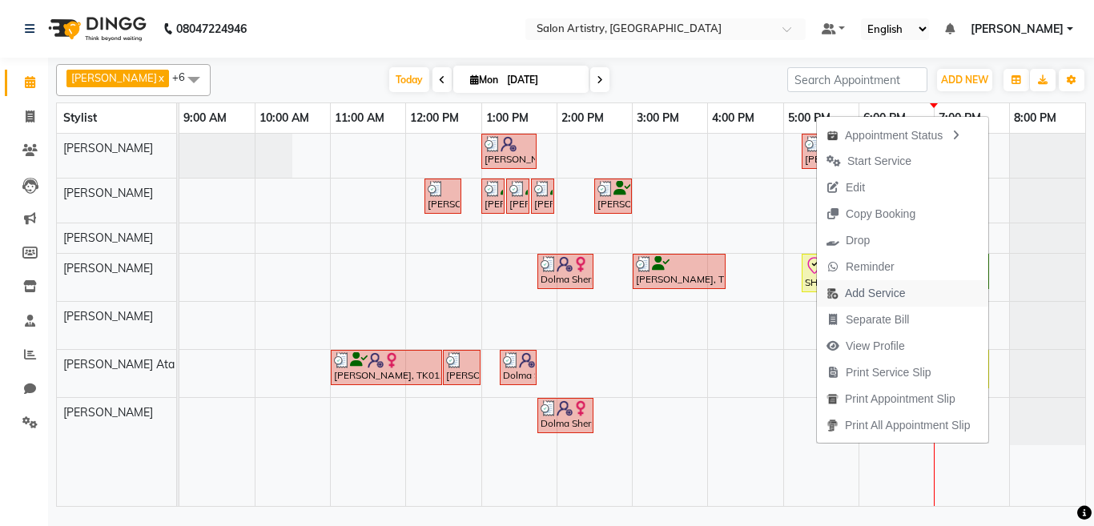
click at [875, 291] on span "Add Service" at bounding box center [875, 293] width 60 height 17
select select "79862"
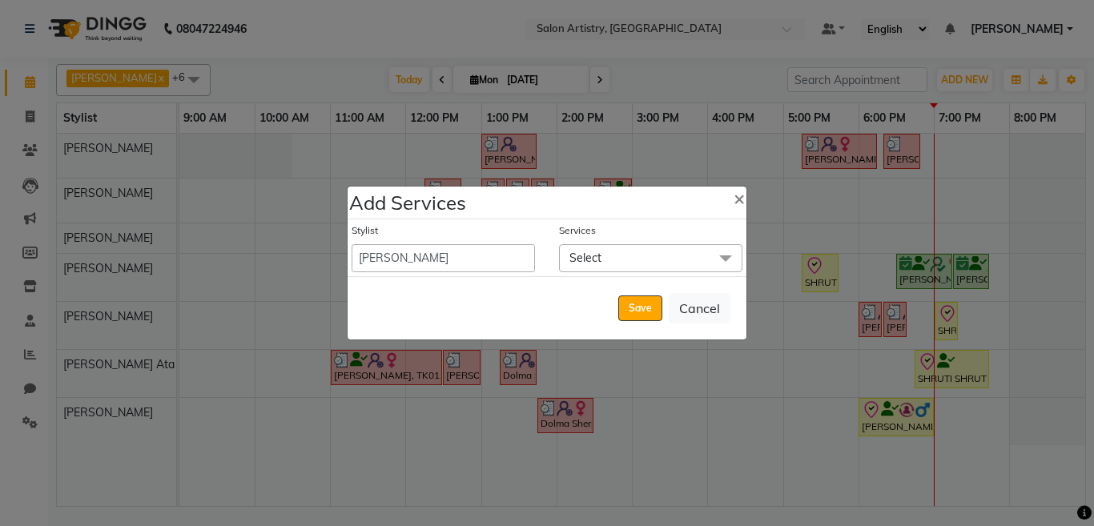
click at [586, 256] on span "Select" at bounding box center [585, 258] width 32 height 14
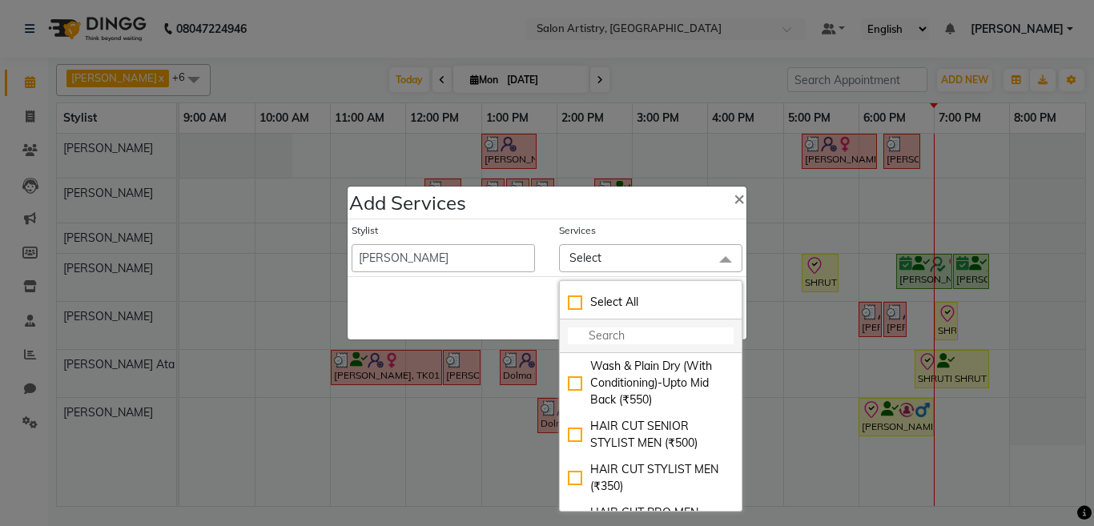
click at [605, 336] on input "multiselect-search" at bounding box center [651, 336] width 166 height 17
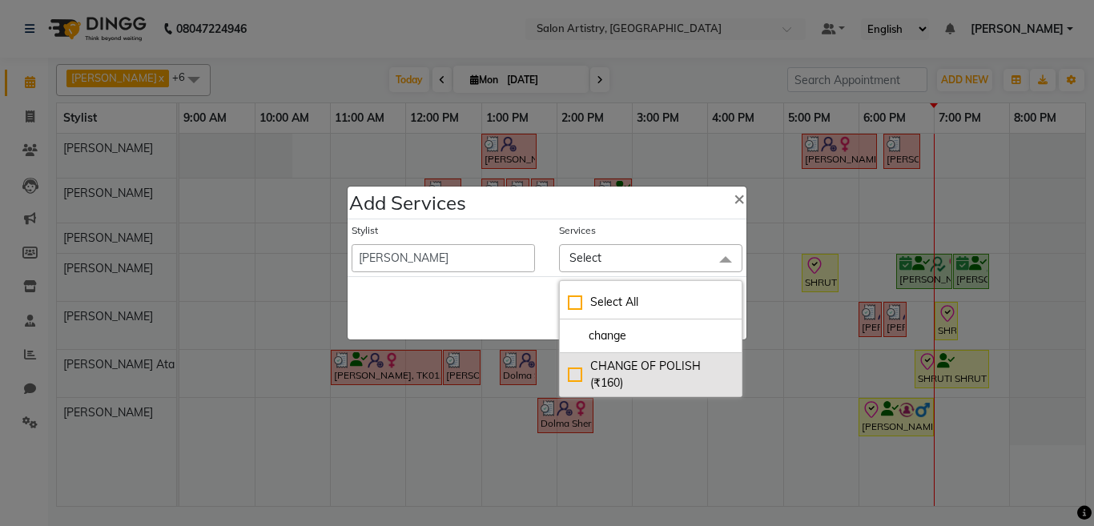
type input "change"
drag, startPoint x: 572, startPoint y: 375, endPoint x: 554, endPoint y: 364, distance: 20.9
click at [571, 374] on div "CHANGE OF POLISH (₹160)" at bounding box center [651, 375] width 166 height 34
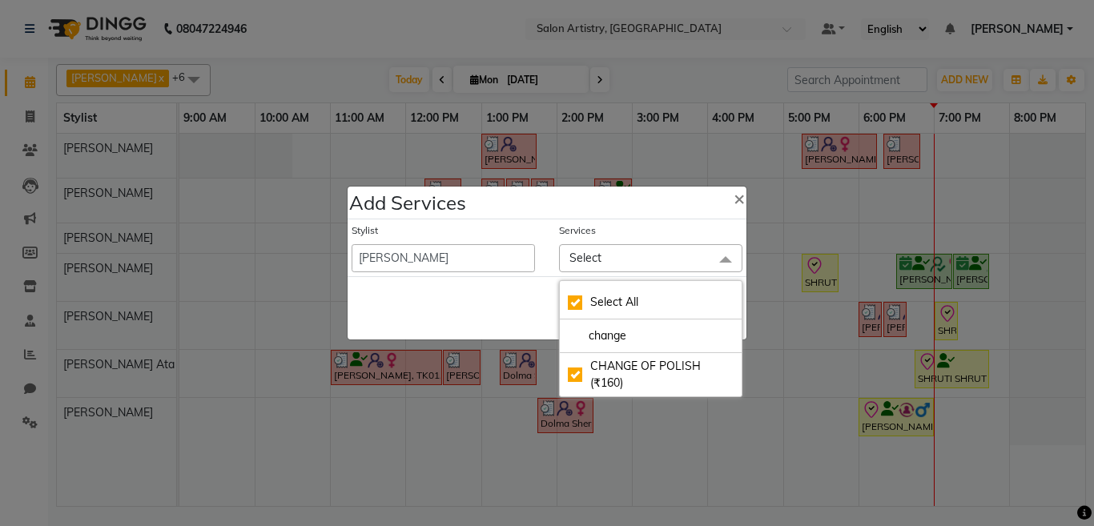
checkbox input "true"
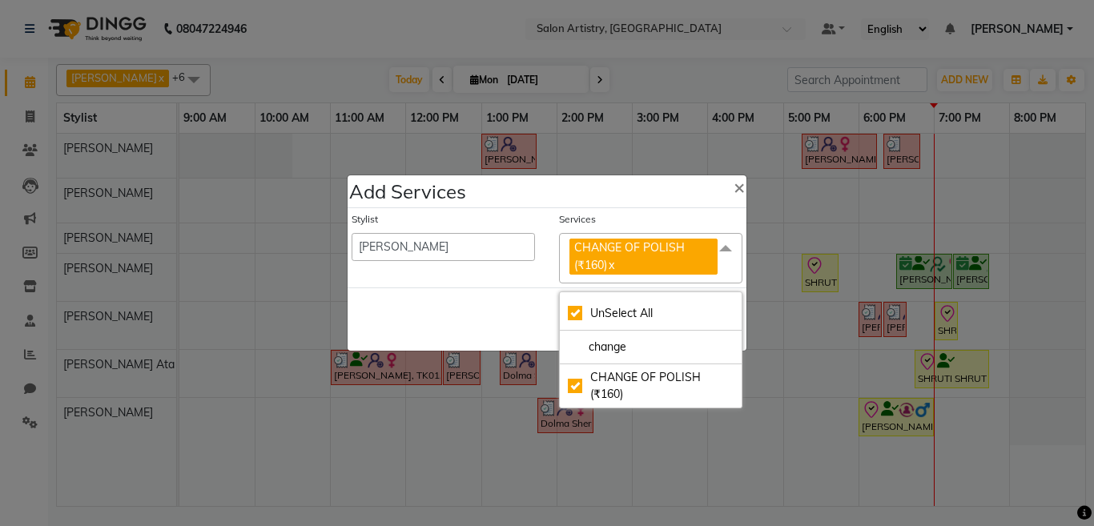
click at [487, 314] on div "Save Cancel" at bounding box center [547, 319] width 399 height 63
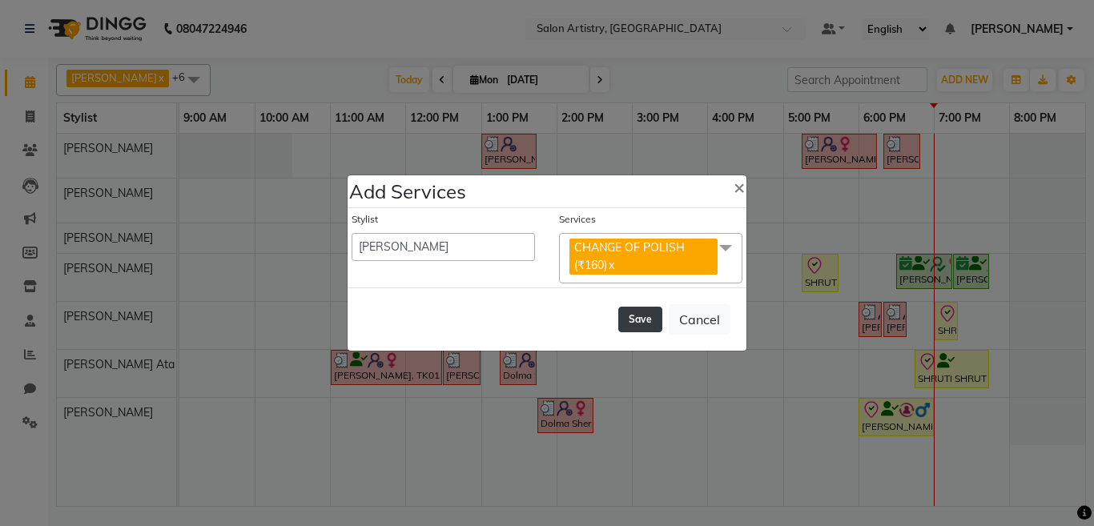
click at [646, 322] on button "Save" at bounding box center [640, 320] width 44 height 26
select select "79884"
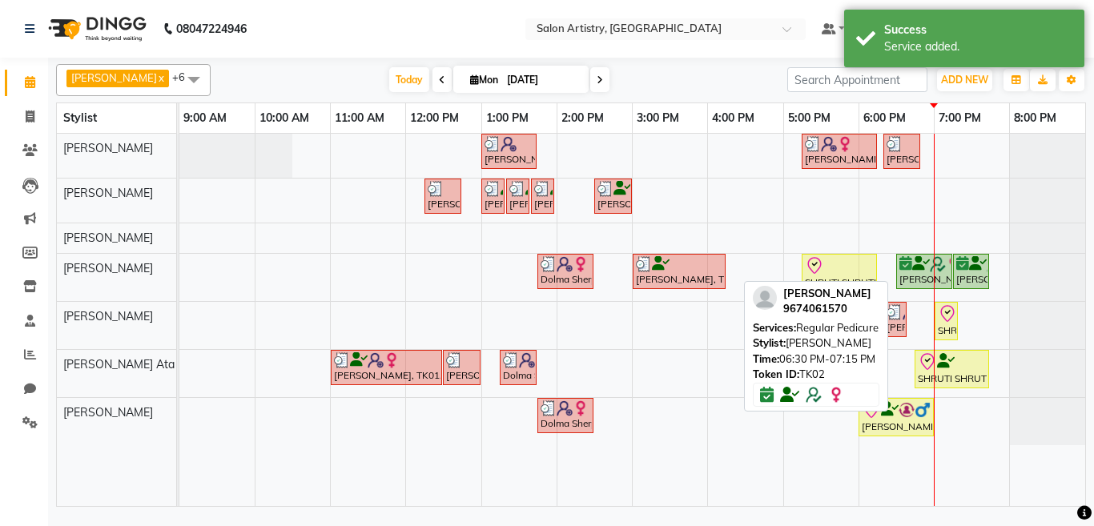
click at [899, 265] on div "[PERSON_NAME], TK02, 06:30 PM-07:15 PM, Regular Pedicure" at bounding box center [924, 271] width 53 height 30
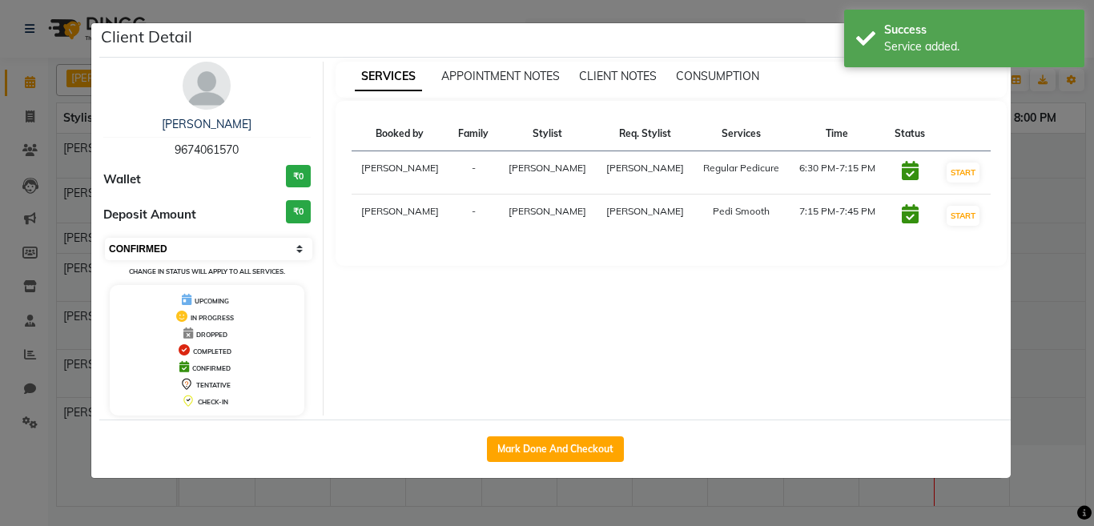
click at [184, 249] on select "Select IN SERVICE CONFIRMED TENTATIVE CHECK IN MARK DONE DROPPED UPCOMING" at bounding box center [208, 249] width 207 height 22
select select "8"
click at [105, 238] on select "Select IN SERVICE CONFIRMED TENTATIVE CHECK IN MARK DONE DROPPED UPCOMING" at bounding box center [208, 249] width 207 height 22
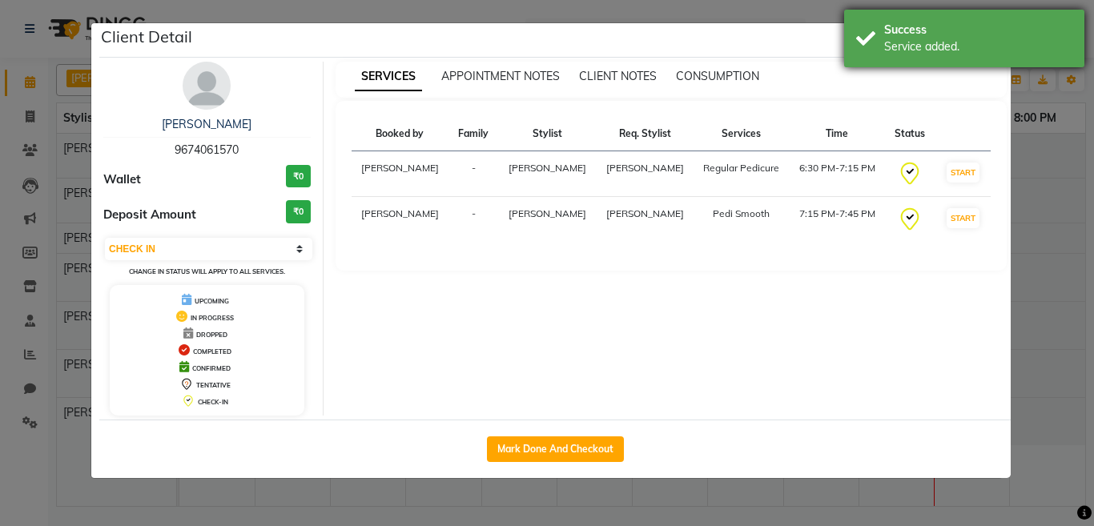
click at [963, 46] on div "Service added." at bounding box center [978, 46] width 188 height 17
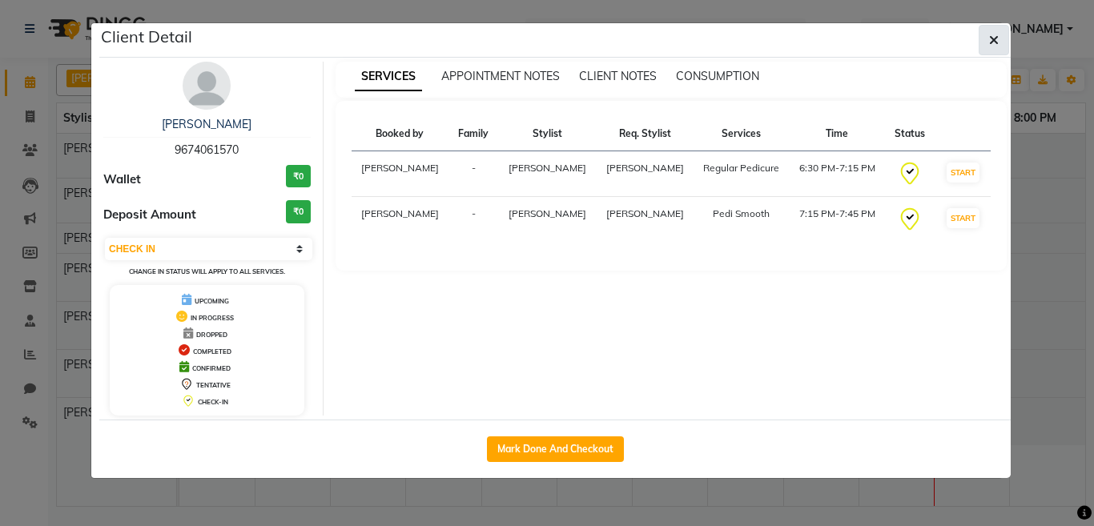
click at [996, 39] on icon "button" at bounding box center [994, 40] width 10 height 13
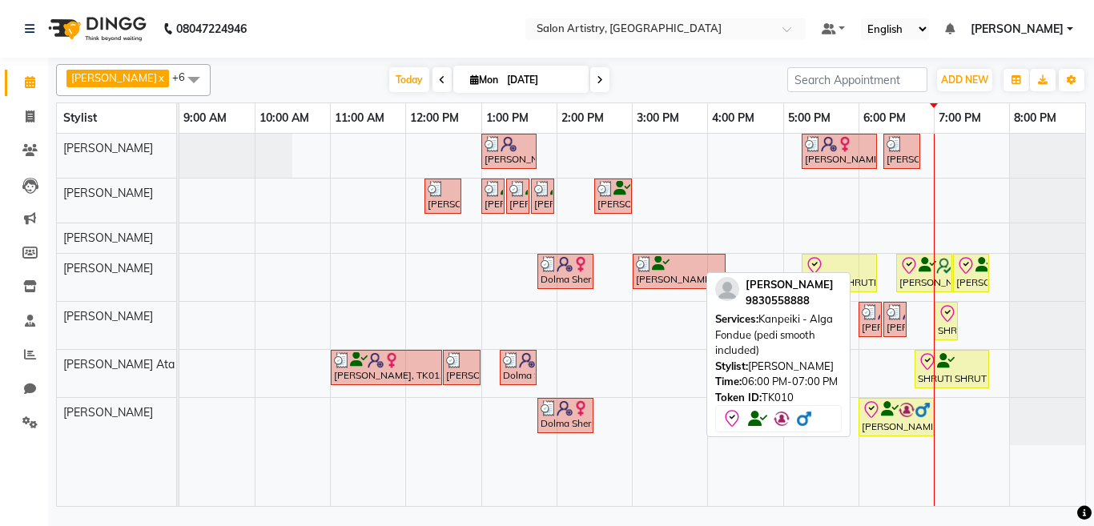
click at [895, 417] on div at bounding box center [896, 409] width 69 height 19
select select "8"
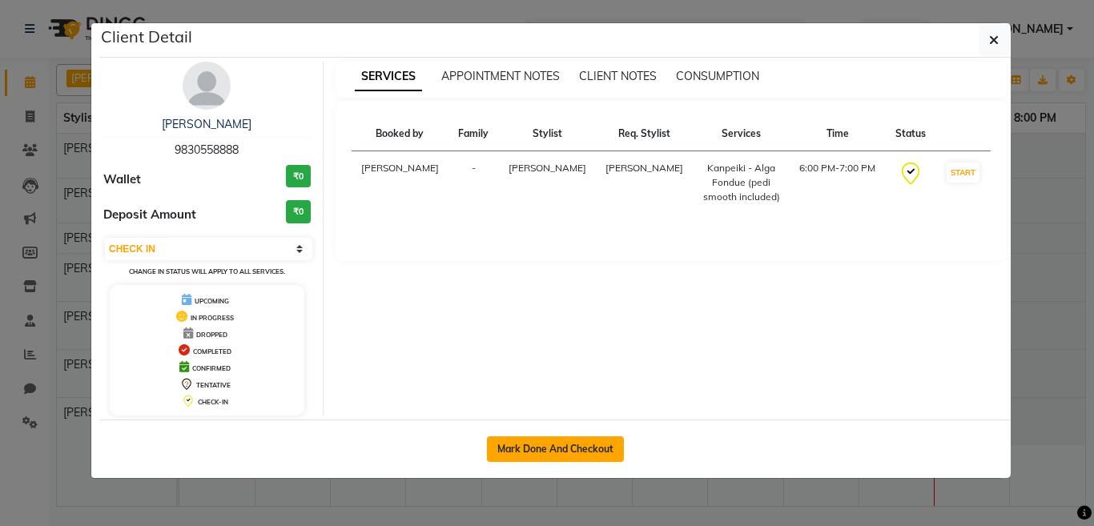
click at [569, 445] on button "Mark Done And Checkout" at bounding box center [555, 450] width 137 height 26
select select "service"
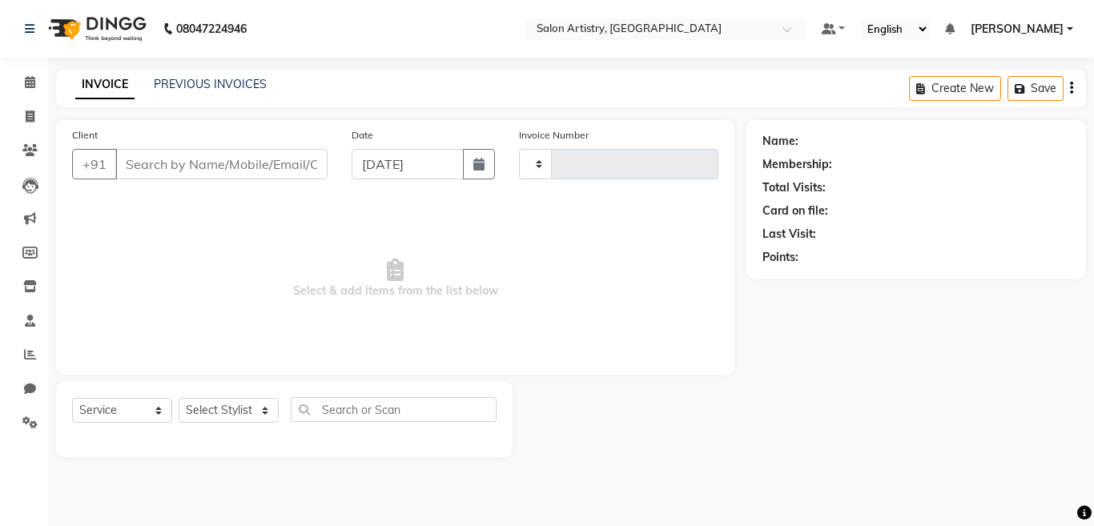
type input "2249"
select select "8285"
select select "79865"
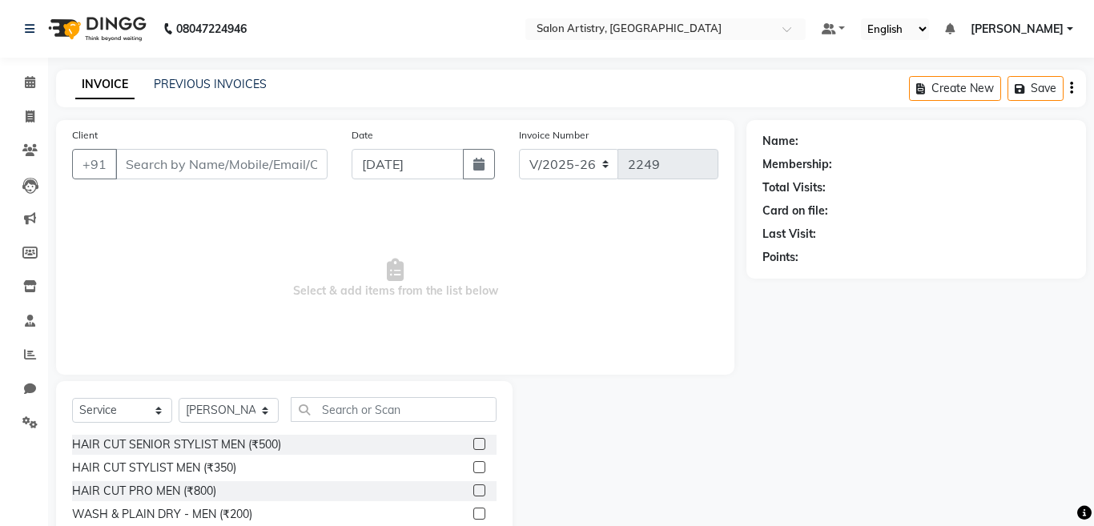
type input "9830558888"
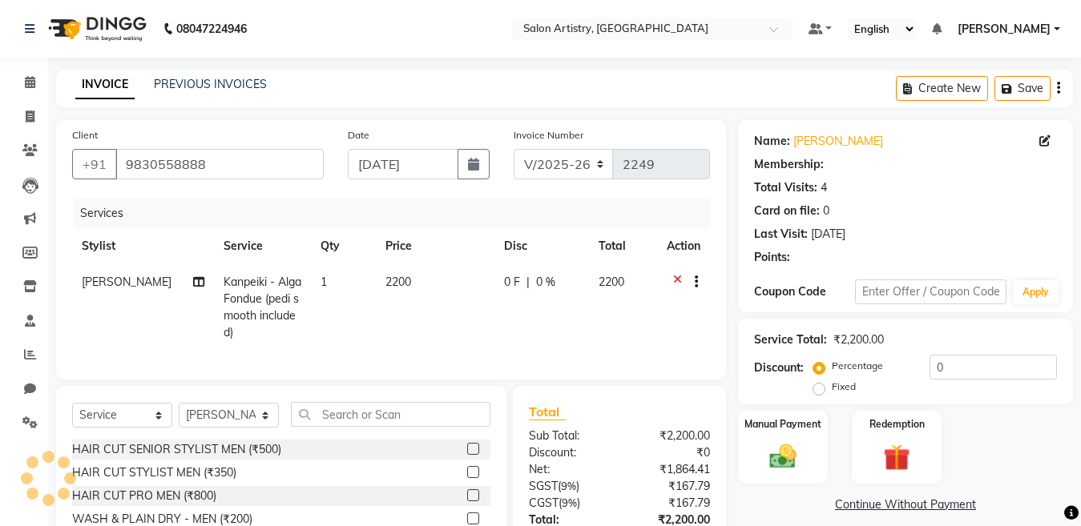
select select "1: Object"
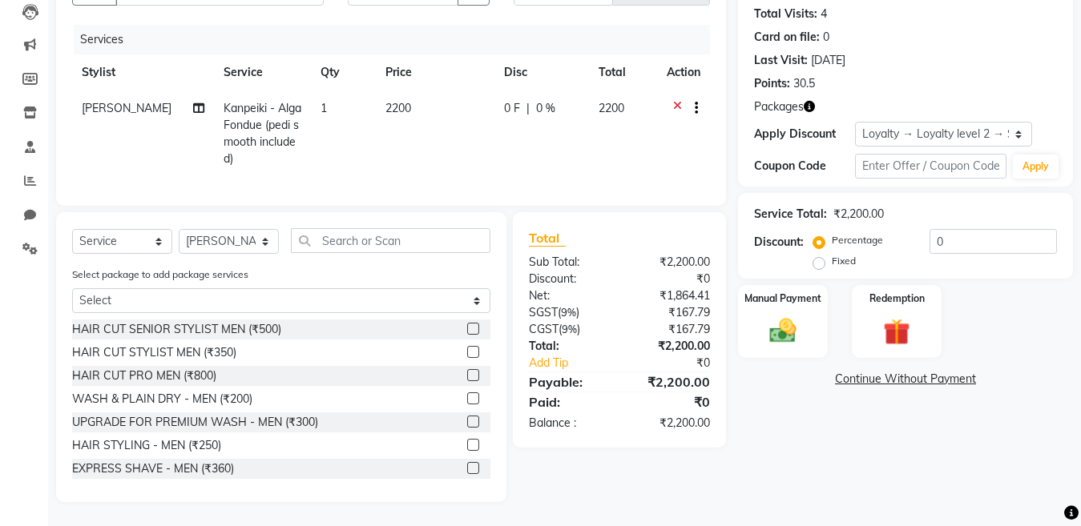
scroll to position [187, 0]
click at [898, 323] on img at bounding box center [896, 332] width 45 height 34
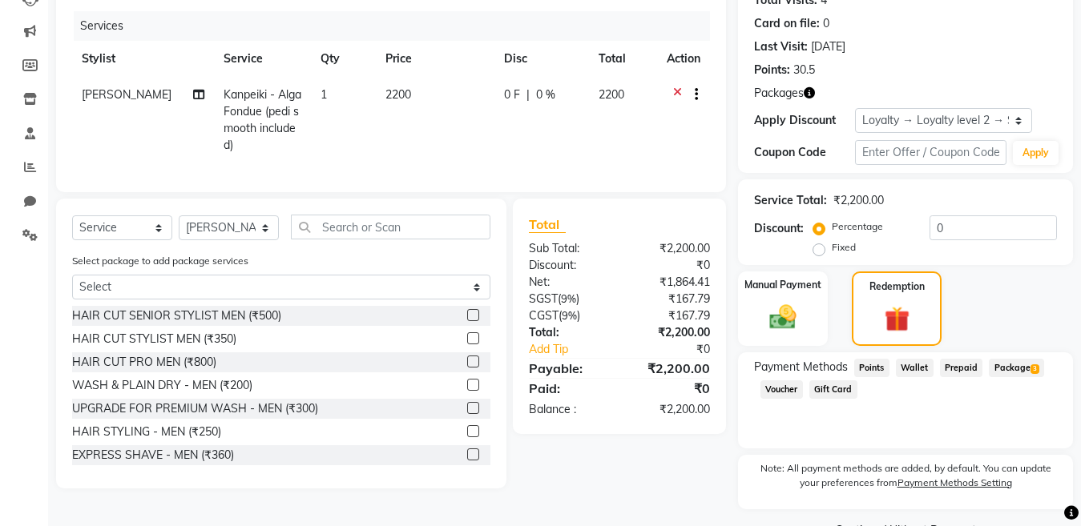
click at [1009, 366] on span "Package 3" at bounding box center [1015, 368] width 55 height 18
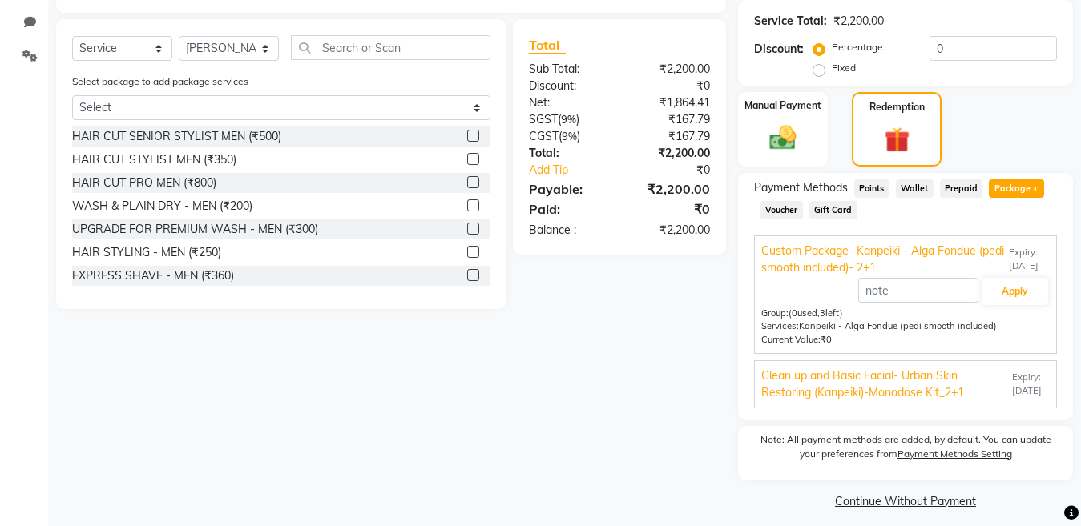
scroll to position [378, 0]
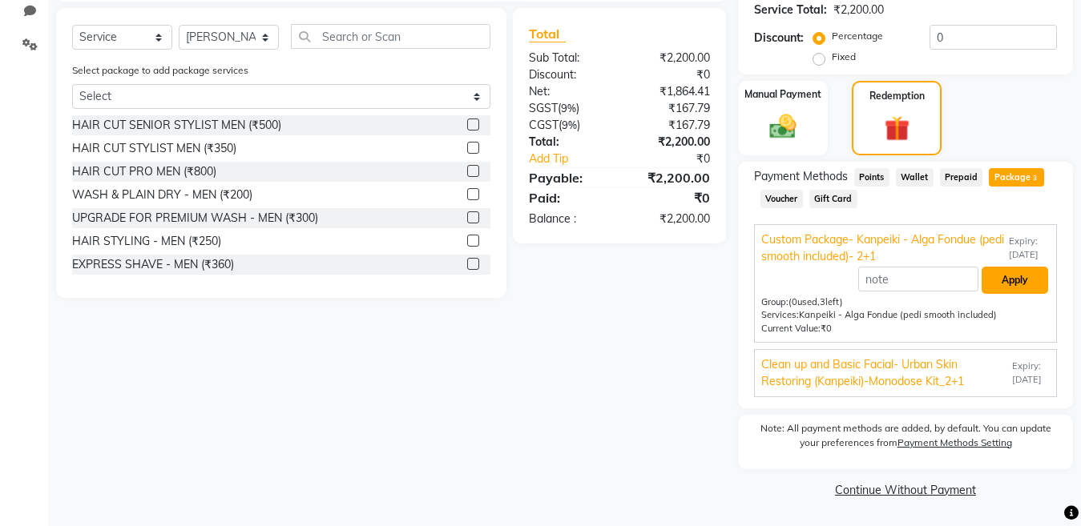
click at [997, 280] on button "Apply" at bounding box center [1014, 280] width 66 height 27
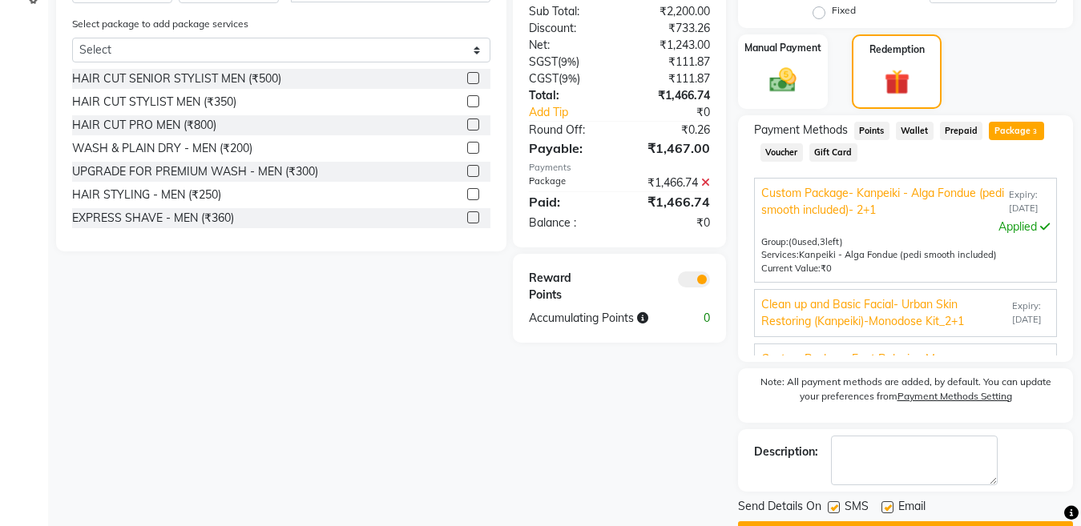
scroll to position [469, 0]
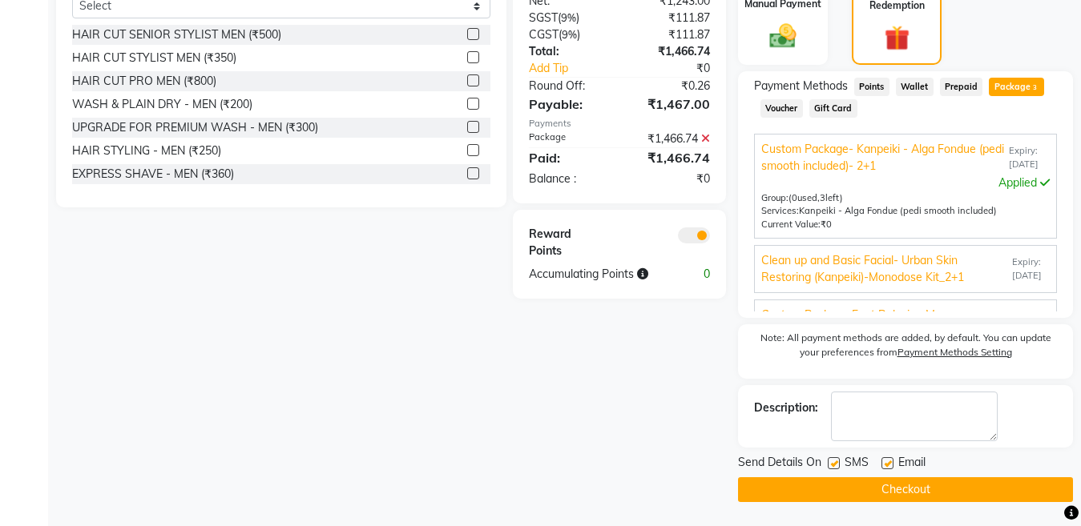
click at [845, 481] on button "Checkout" at bounding box center [905, 489] width 335 height 25
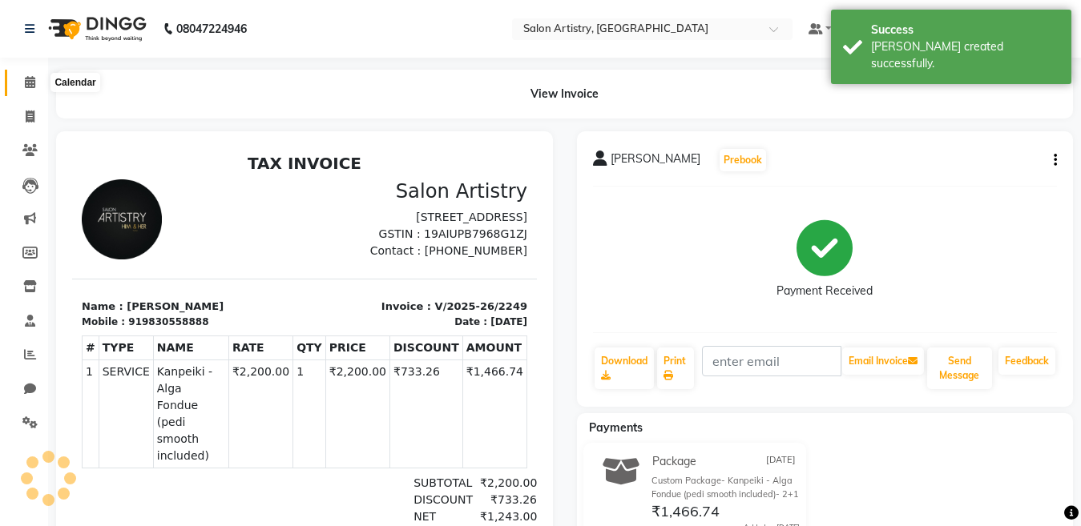
click at [28, 79] on icon at bounding box center [30, 82] width 10 height 12
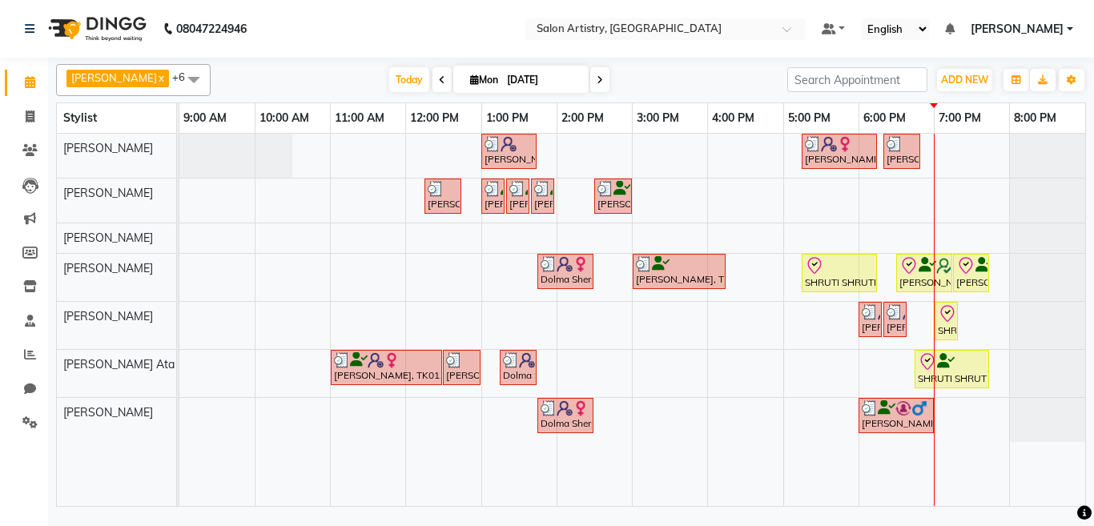
click at [590, 80] on span at bounding box center [599, 79] width 19 height 25
type input "02-09-2025"
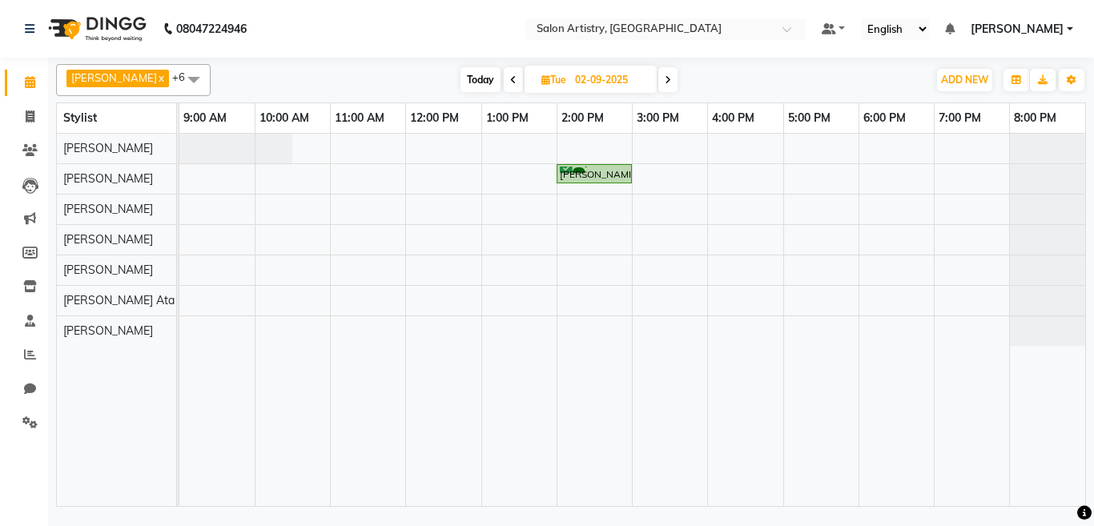
click at [178, 82] on span at bounding box center [194, 79] width 32 height 30
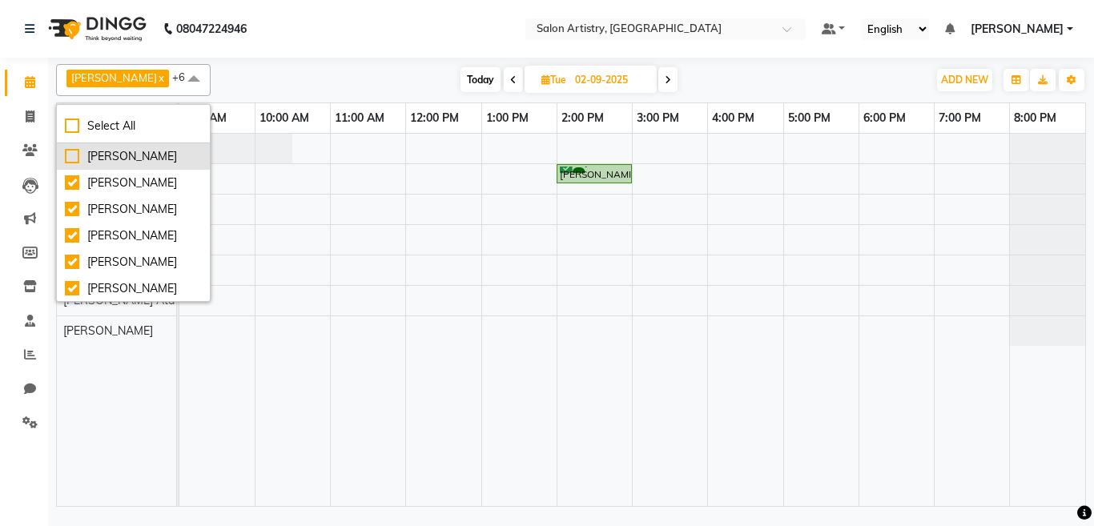
click at [103, 157] on div "[PERSON_NAME]" at bounding box center [133, 156] width 137 height 17
checkbox input "true"
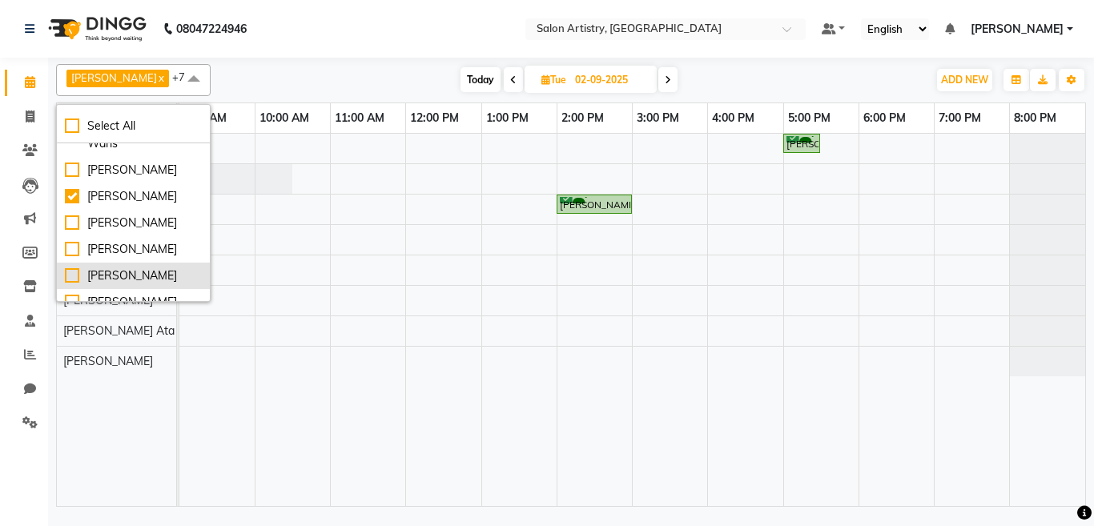
scroll to position [160, 0]
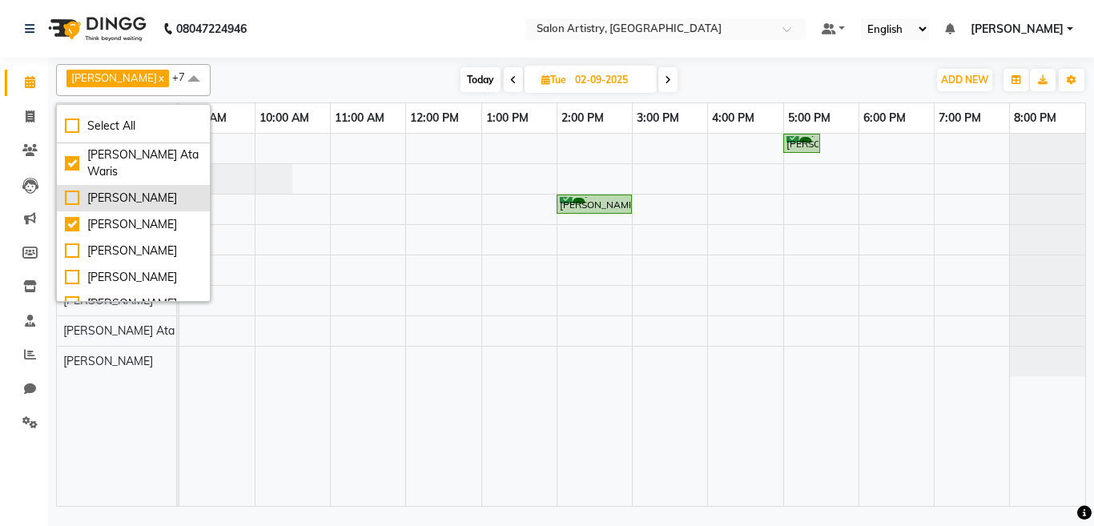
click at [98, 207] on div "[PERSON_NAME]" at bounding box center [133, 198] width 137 height 17
checkbox input "true"
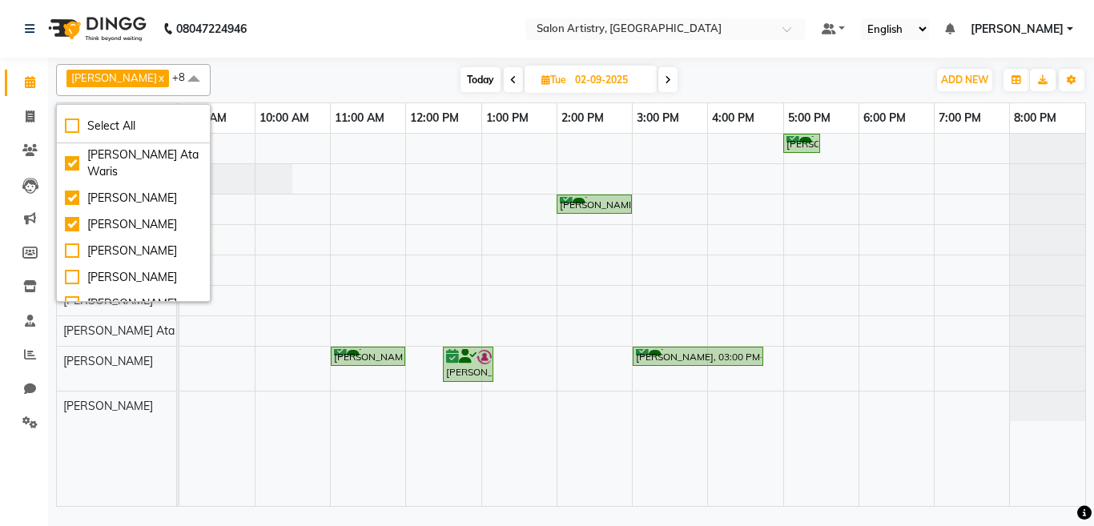
click at [369, 42] on nav "08047224946 Select Location × Salon Artistry, [GEOGRAPHIC_DATA] Default Panel M…" at bounding box center [547, 29] width 1094 height 58
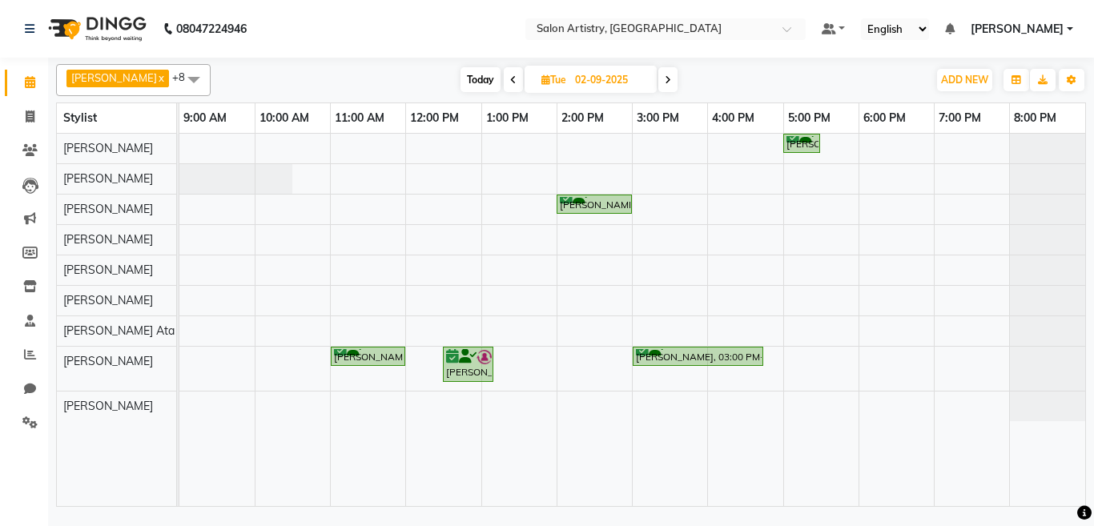
click at [364, 328] on div "[PERSON_NAME], 05:00 PM-05:30 PM, Wash & Plain Dry (With Conditioning)-Upto Mid…" at bounding box center [632, 320] width 906 height 372
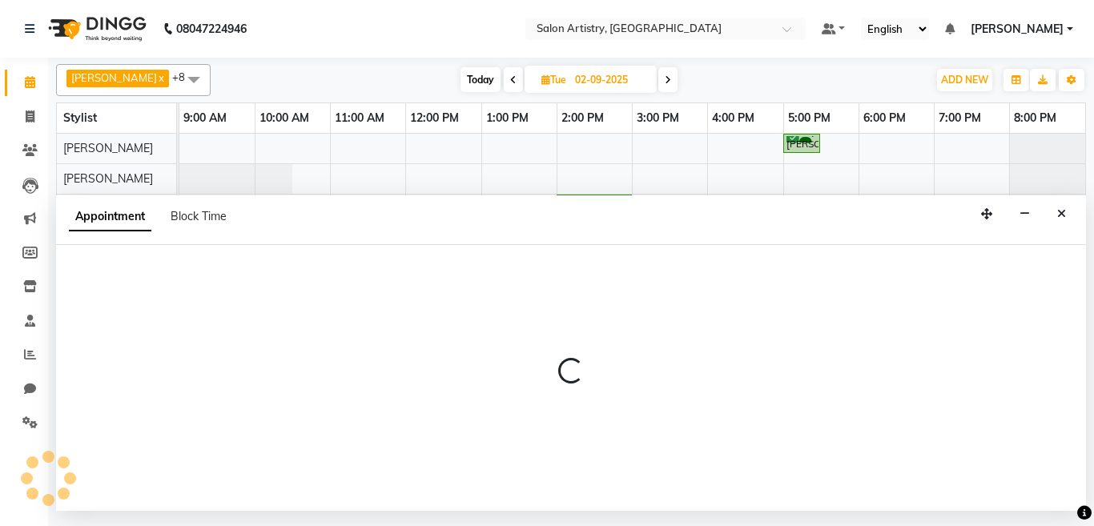
select select "79858"
select select "tentative"
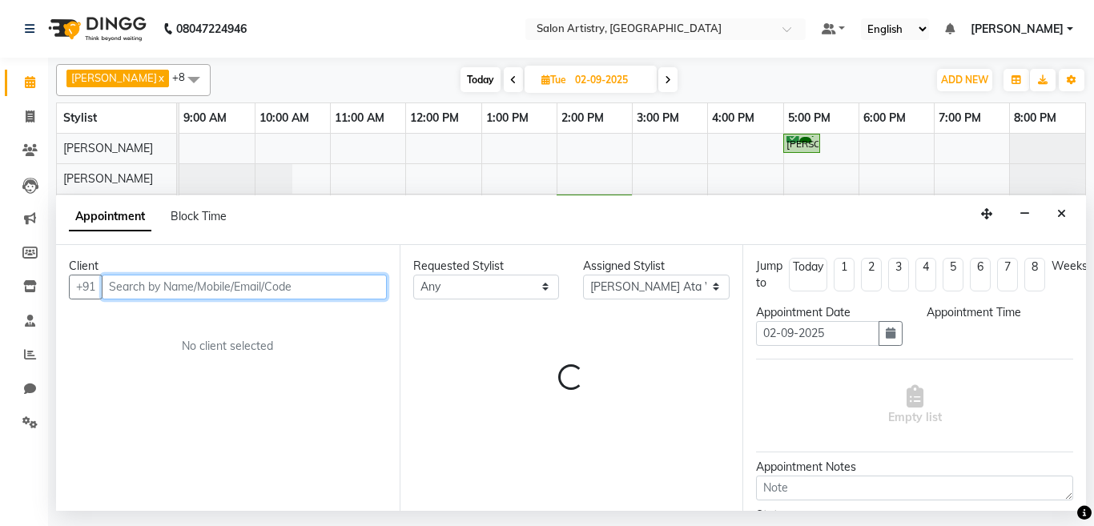
select select "660"
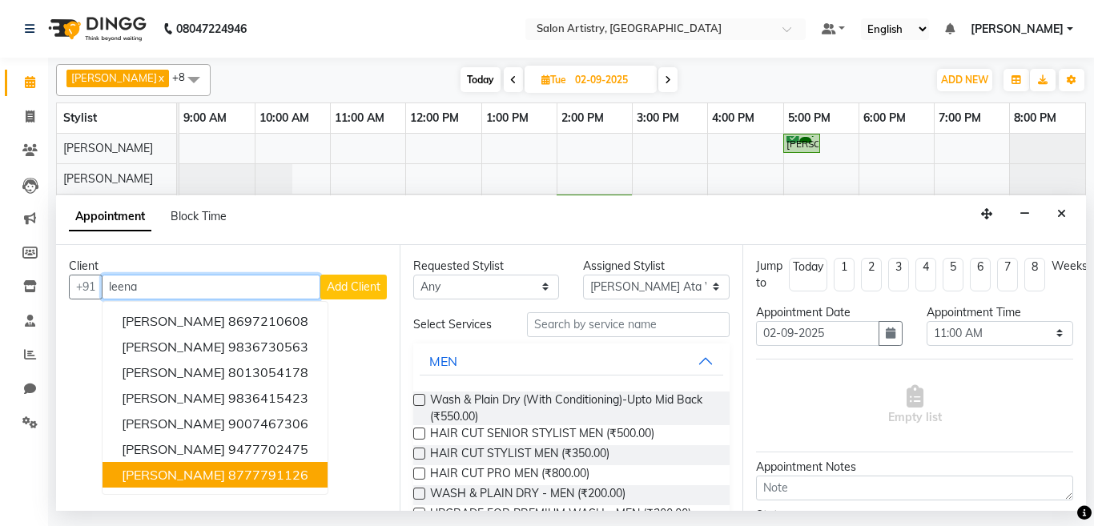
click at [203, 472] on span "[PERSON_NAME]" at bounding box center [173, 475] width 103 height 16
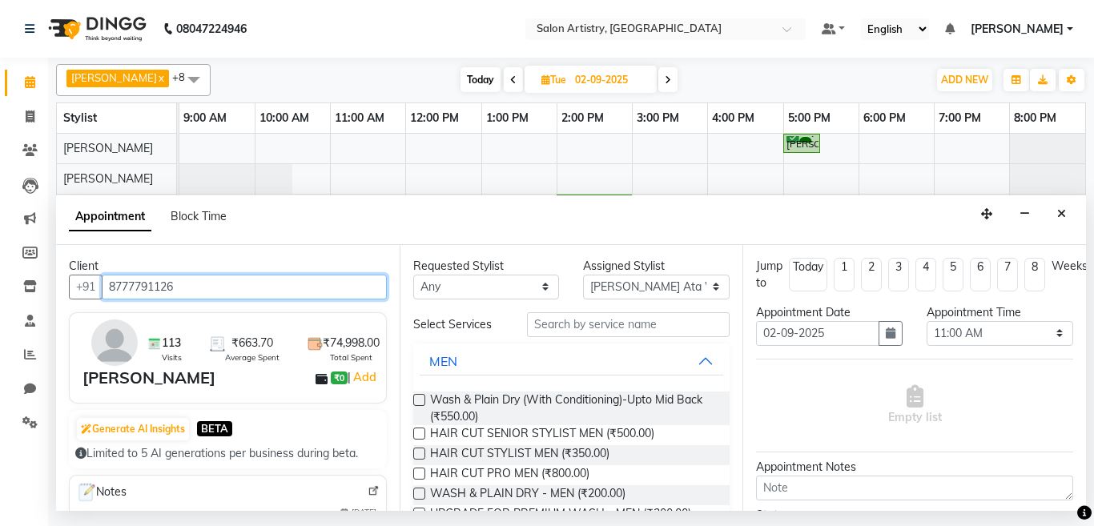
type input "8777791126"
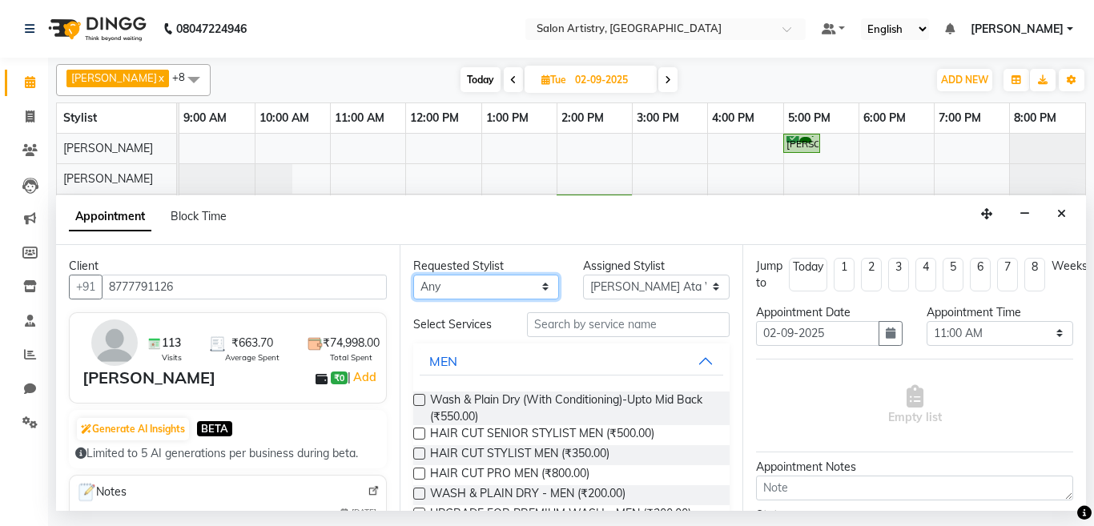
click at [437, 288] on select "Any [PERSON_NAME] [PERSON_NAME] [PERSON_NAME] [PERSON_NAME] [PERSON_NAME] [PERS…" at bounding box center [486, 287] width 147 height 25
select select "79858"
click at [413, 275] on select "Any [PERSON_NAME] [PERSON_NAME] [PERSON_NAME] [PERSON_NAME] [PERSON_NAME] [PERS…" at bounding box center [486, 287] width 147 height 25
click at [417, 399] on label at bounding box center [419, 400] width 12 height 12
click at [417, 399] on input "checkbox" at bounding box center [418, 401] width 10 height 10
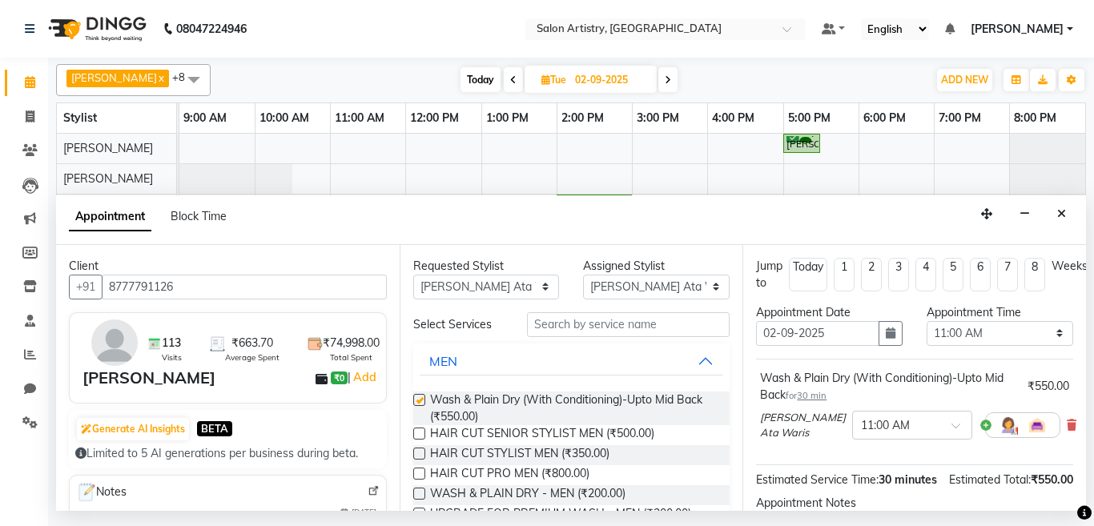
checkbox input "false"
click at [864, 429] on input "text" at bounding box center [896, 424] width 70 height 17
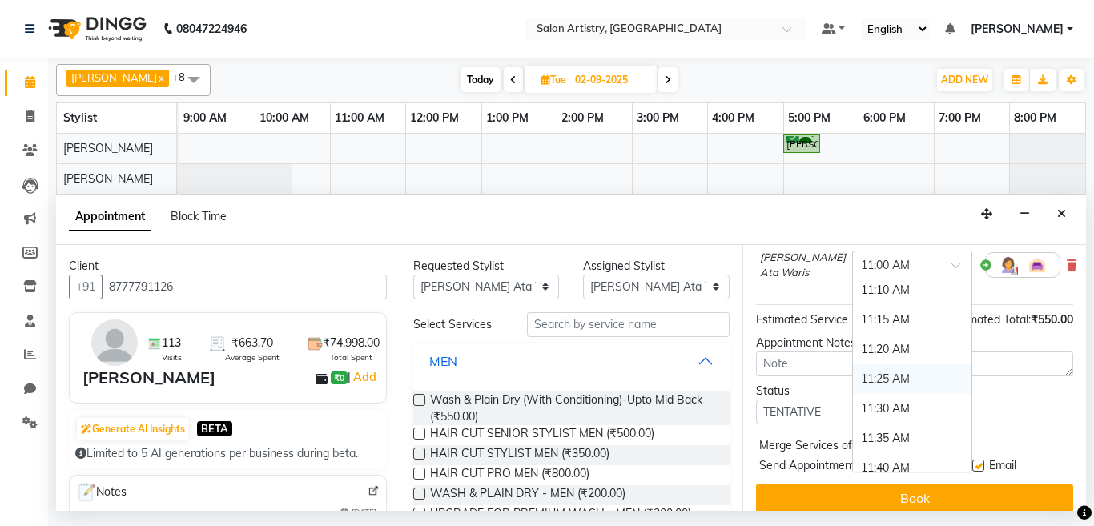
scroll to position [516, 0]
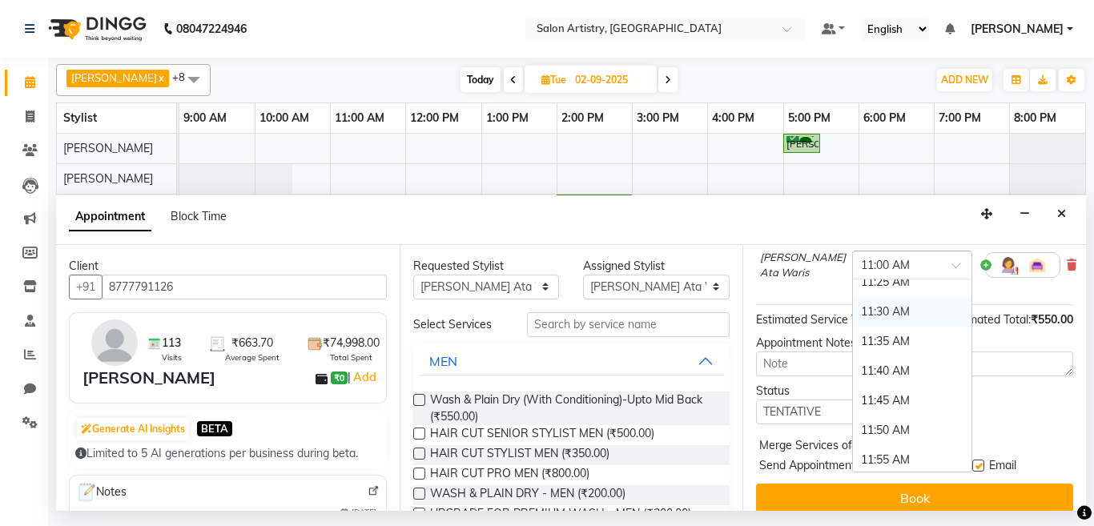
click at [859, 309] on div "11:30 AM" at bounding box center [912, 312] width 119 height 30
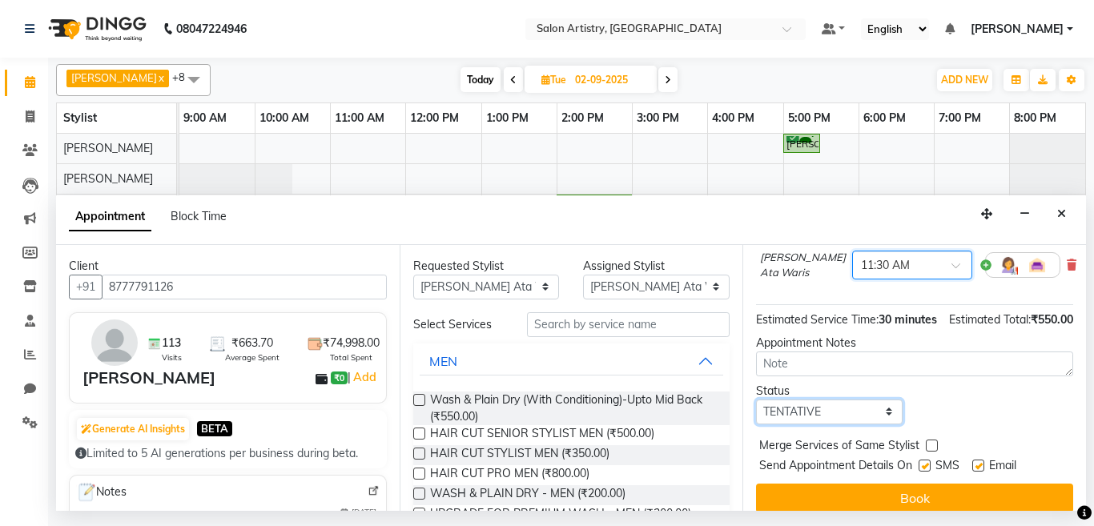
click at [811, 425] on select "Select TENTATIVE CONFIRM UPCOMING" at bounding box center [829, 412] width 147 height 25
select select "confirm booking"
click at [756, 416] on select "Select TENTATIVE CONFIRM UPCOMING" at bounding box center [829, 412] width 147 height 25
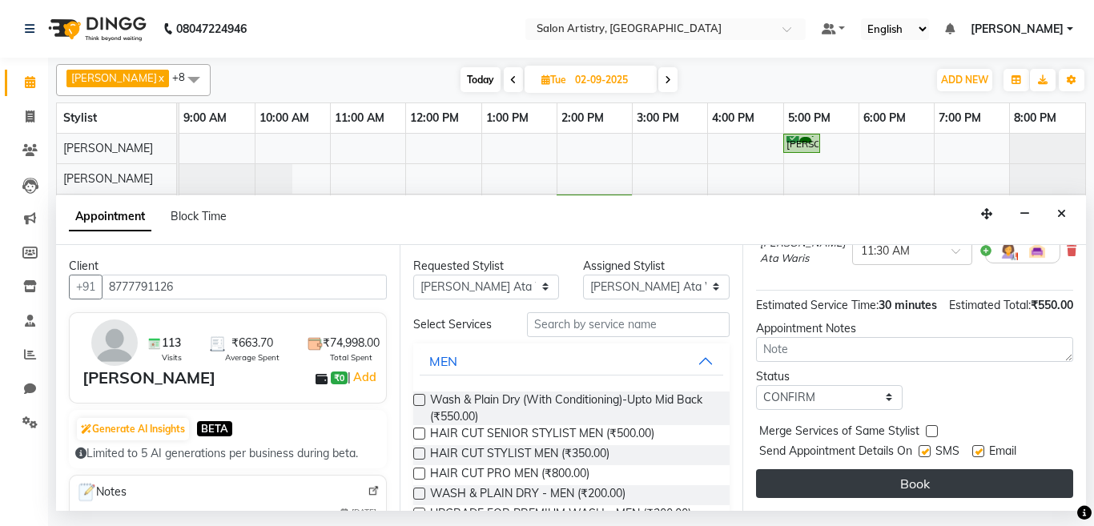
click at [811, 470] on button "Book" at bounding box center [914, 483] width 317 height 29
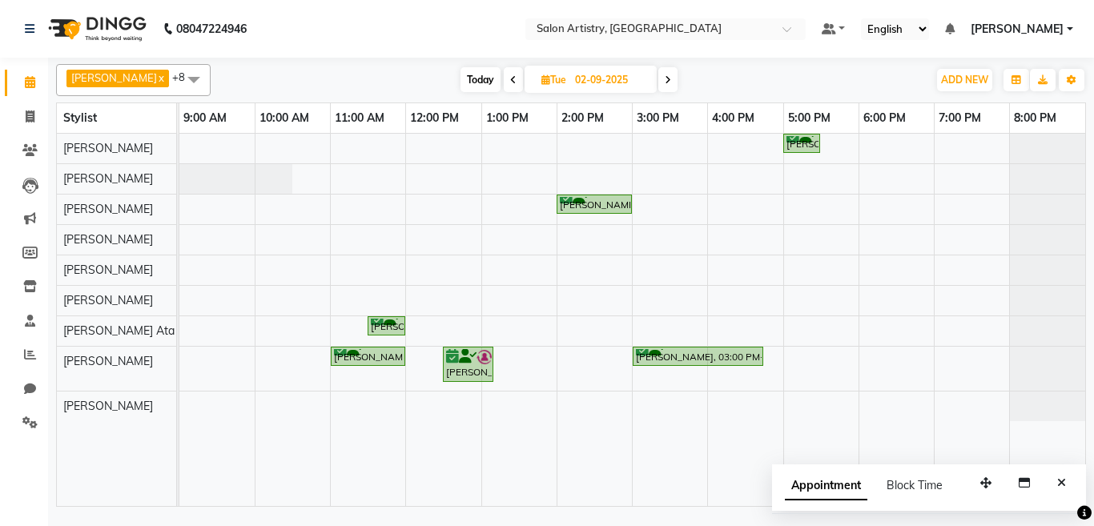
click at [504, 78] on span at bounding box center [513, 79] width 19 height 25
type input "[DATE]"
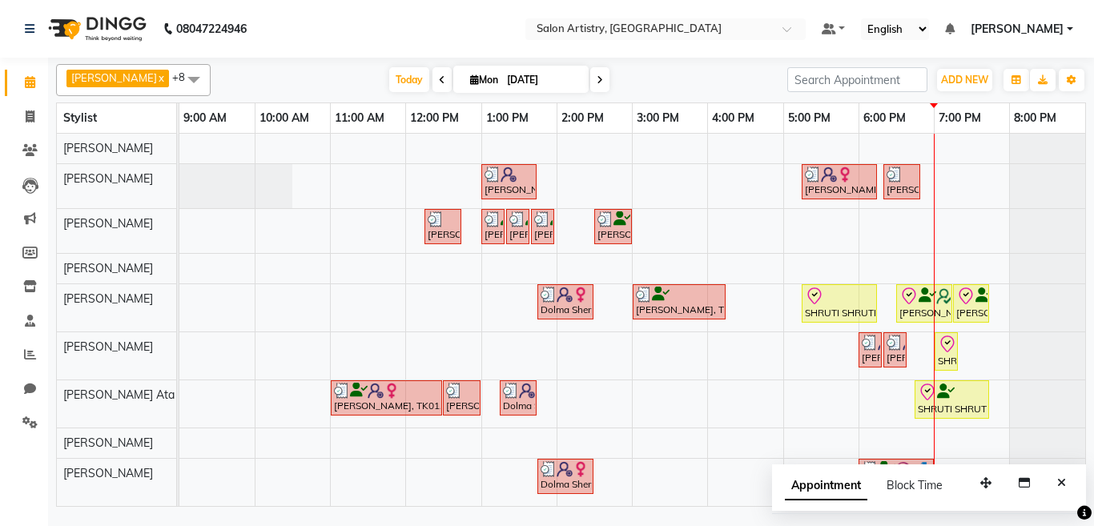
drag, startPoint x: 1061, startPoint y: 481, endPoint x: 967, endPoint y: 469, distance: 95.3
click at [1060, 481] on icon "Close" at bounding box center [1061, 482] width 9 height 11
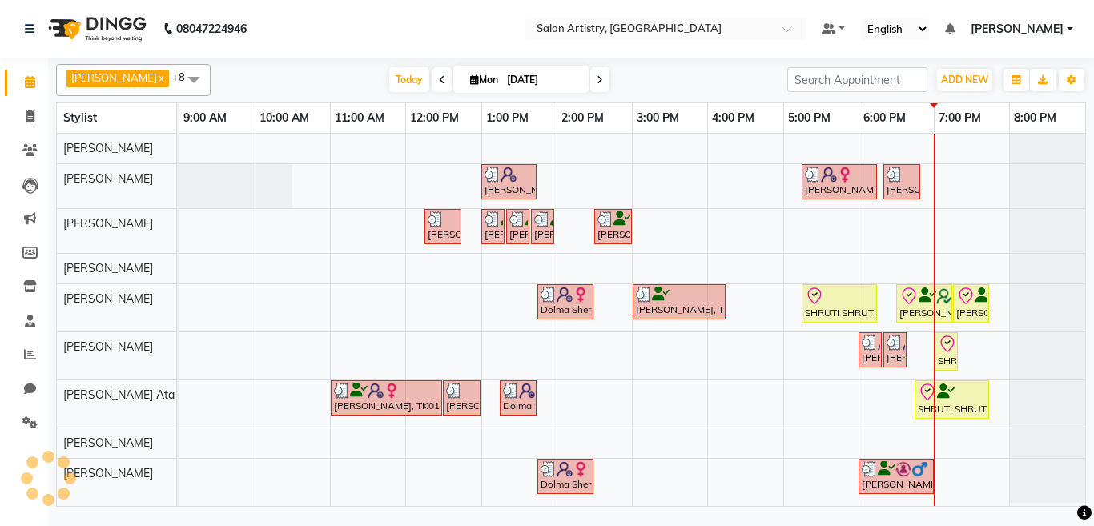
click at [370, 284] on tr at bounding box center [632, 320] width 906 height 372
click at [178, 77] on span at bounding box center [194, 79] width 32 height 30
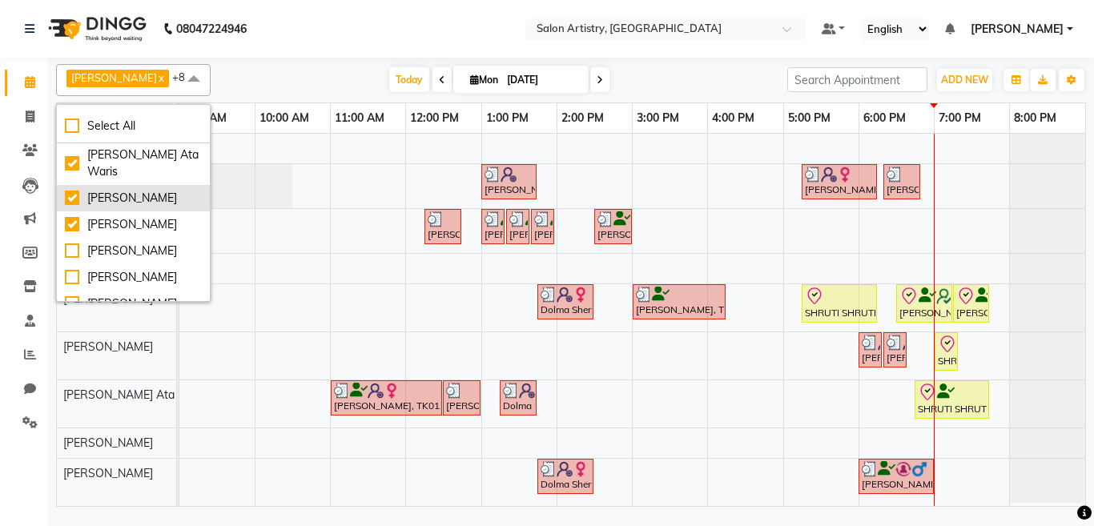
click at [95, 207] on div "[PERSON_NAME]" at bounding box center [133, 198] width 137 height 17
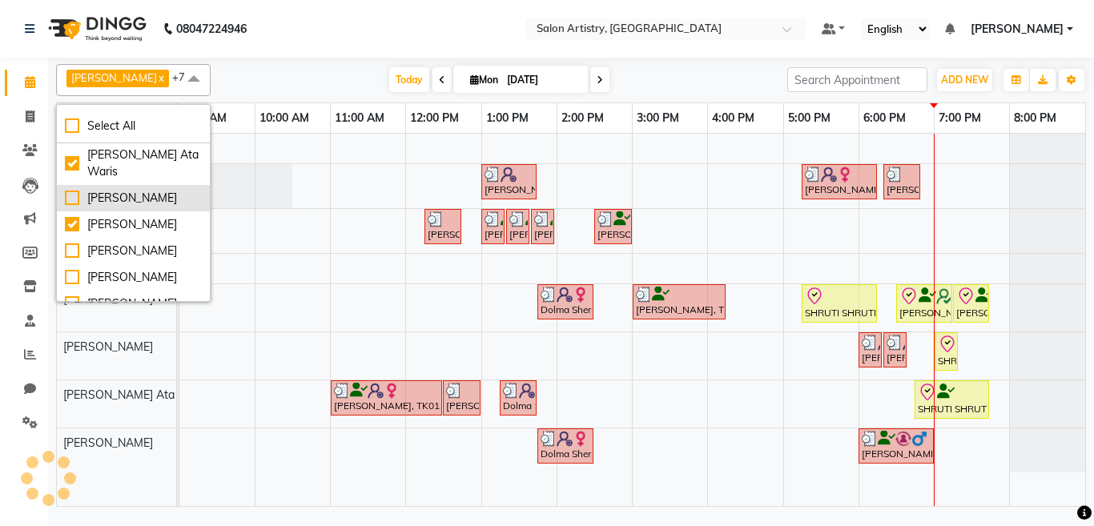
checkbox input "false"
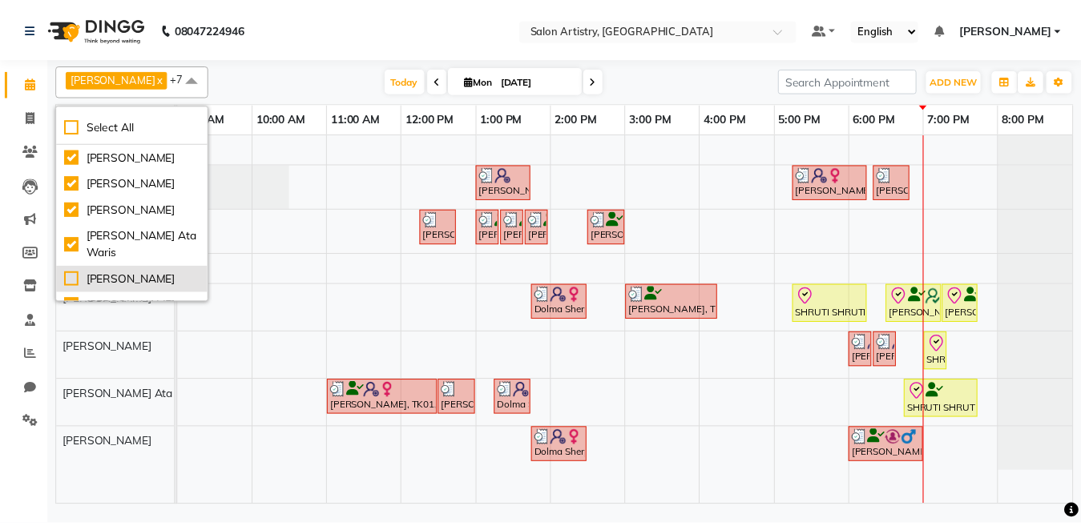
scroll to position [0, 0]
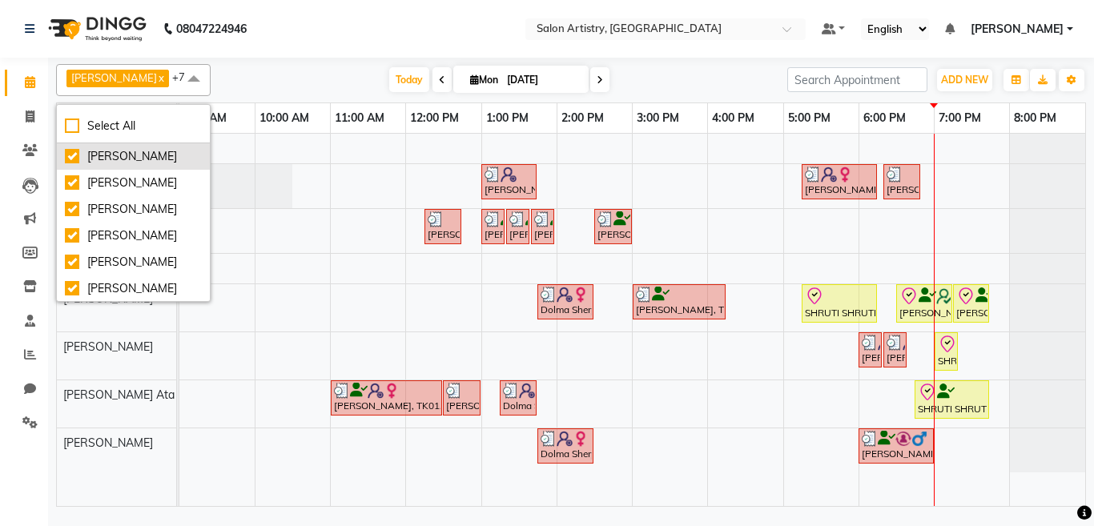
click at [107, 154] on div "[PERSON_NAME]" at bounding box center [133, 156] width 137 height 17
checkbox input "false"
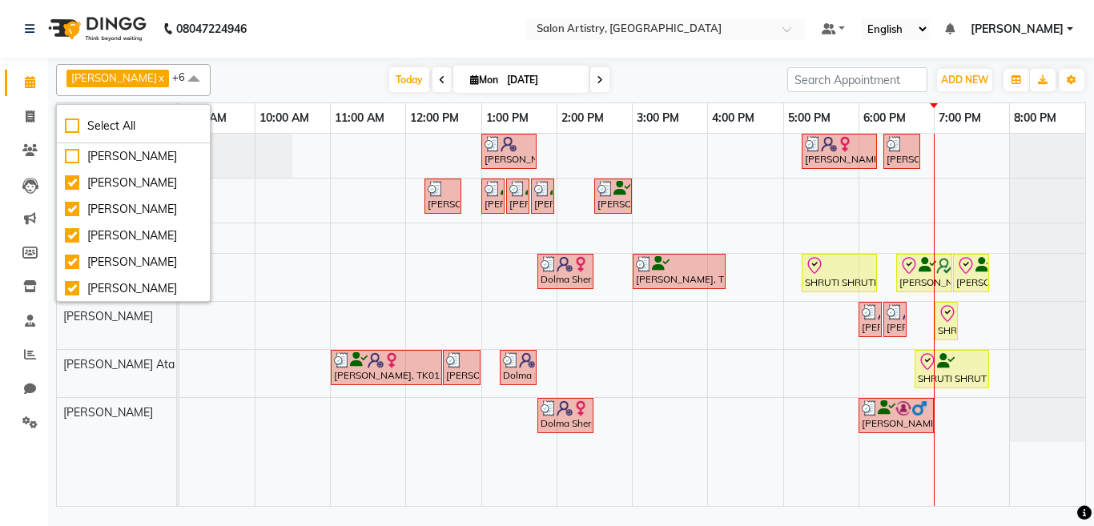
click at [353, 25] on nav "08047224946 Select Location × Salon Artistry, [GEOGRAPHIC_DATA] Default Panel M…" at bounding box center [547, 29] width 1094 height 58
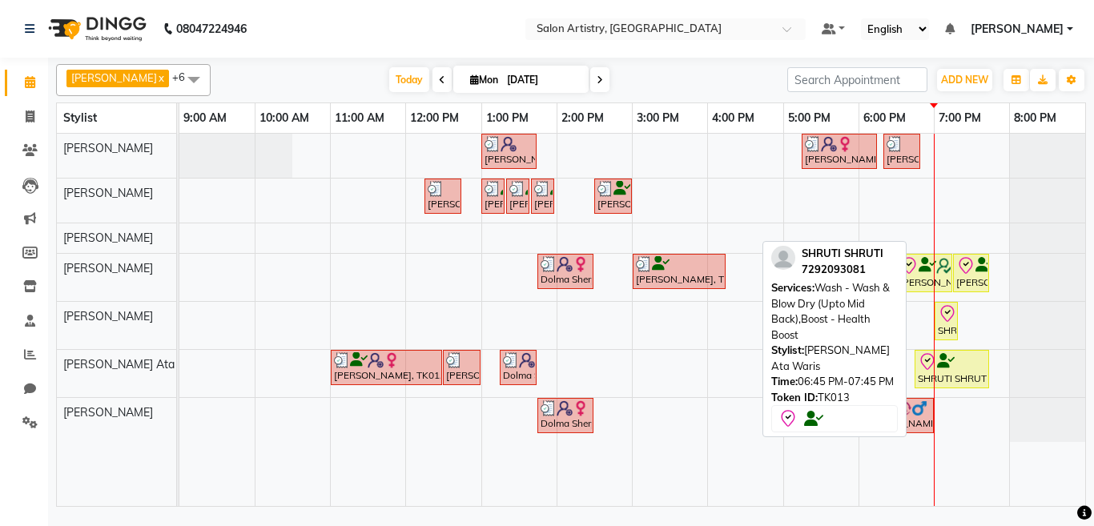
click at [932, 370] on icon at bounding box center [927, 361] width 19 height 19
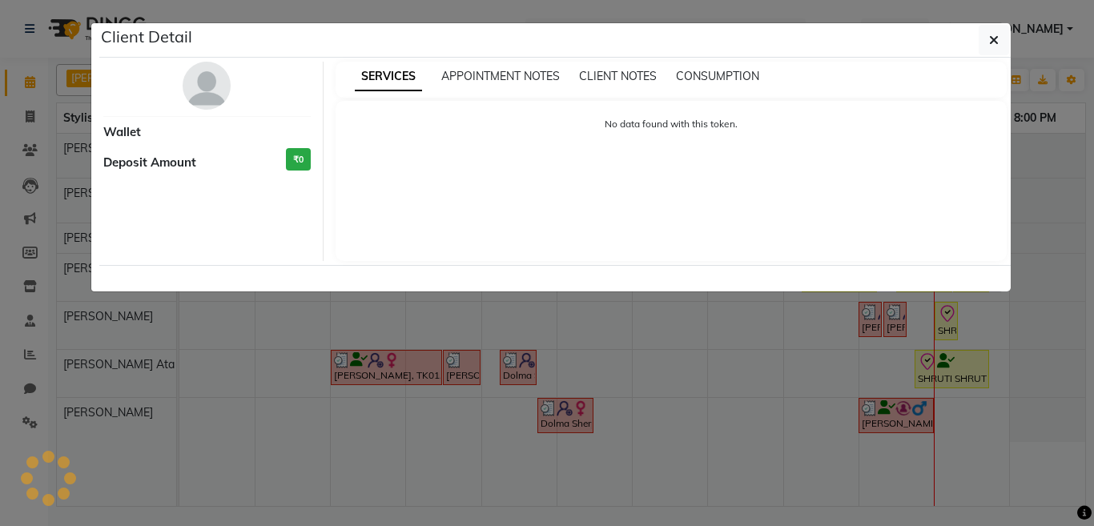
select select "8"
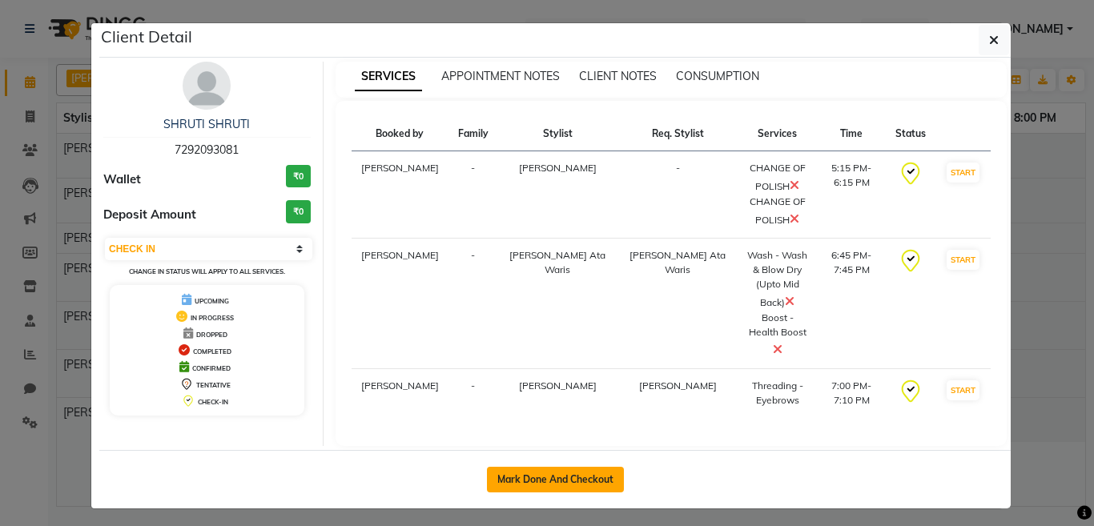
click at [537, 467] on button "Mark Done And Checkout" at bounding box center [555, 480] width 137 height 26
select select "service"
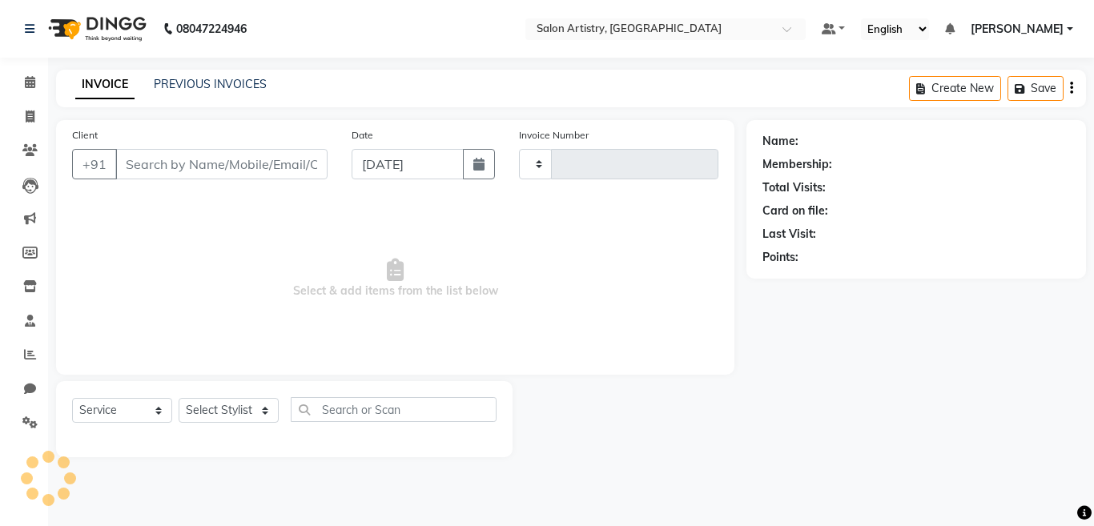
type input "2250"
select select "8285"
select select "79865"
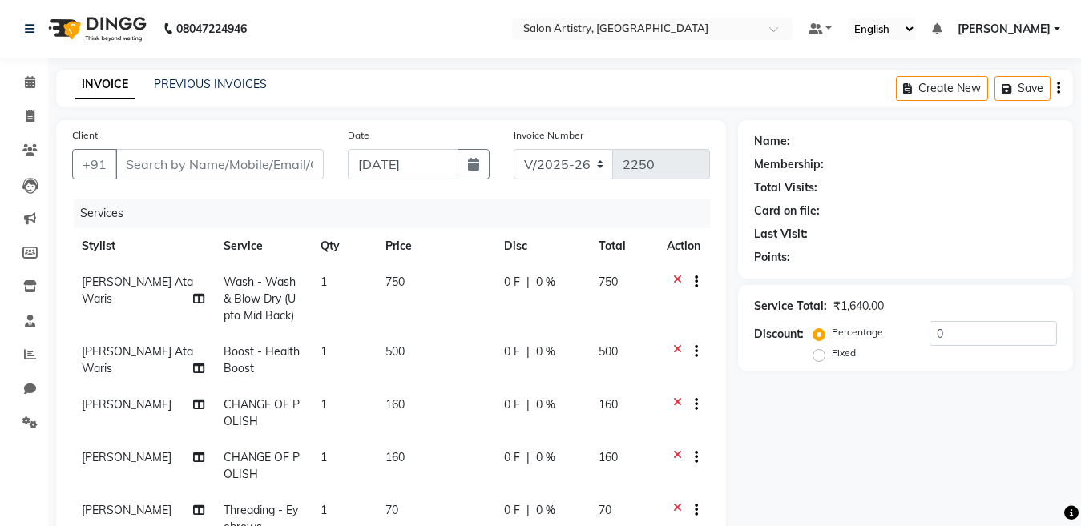
type input "7292093081"
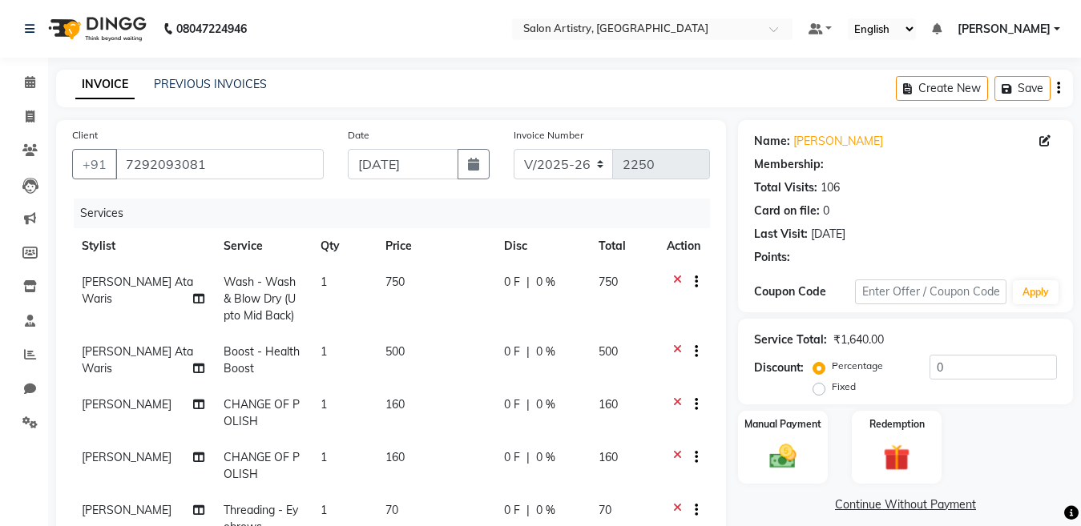
select select "1: Object"
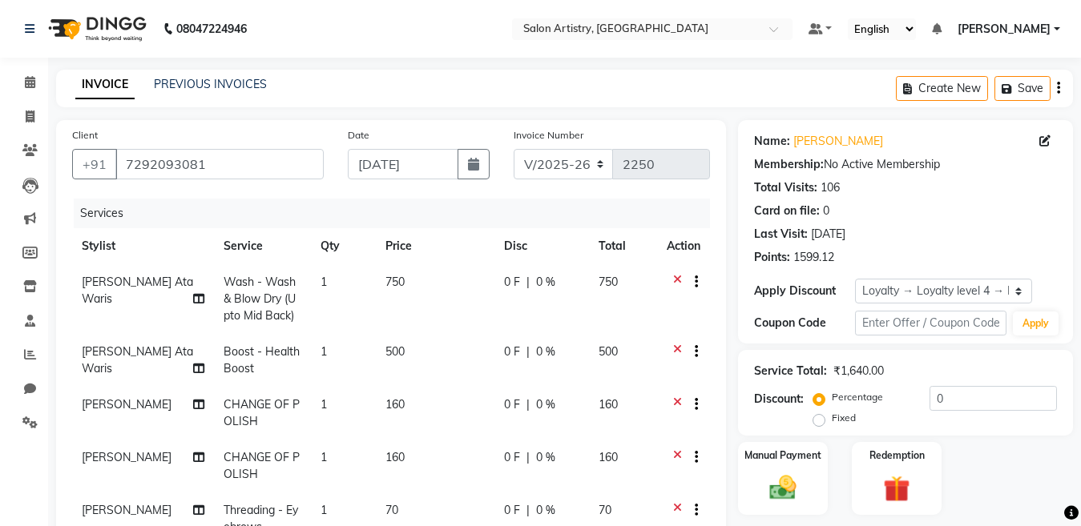
click at [551, 276] on span "0 %" at bounding box center [545, 282] width 19 height 17
select select "79858"
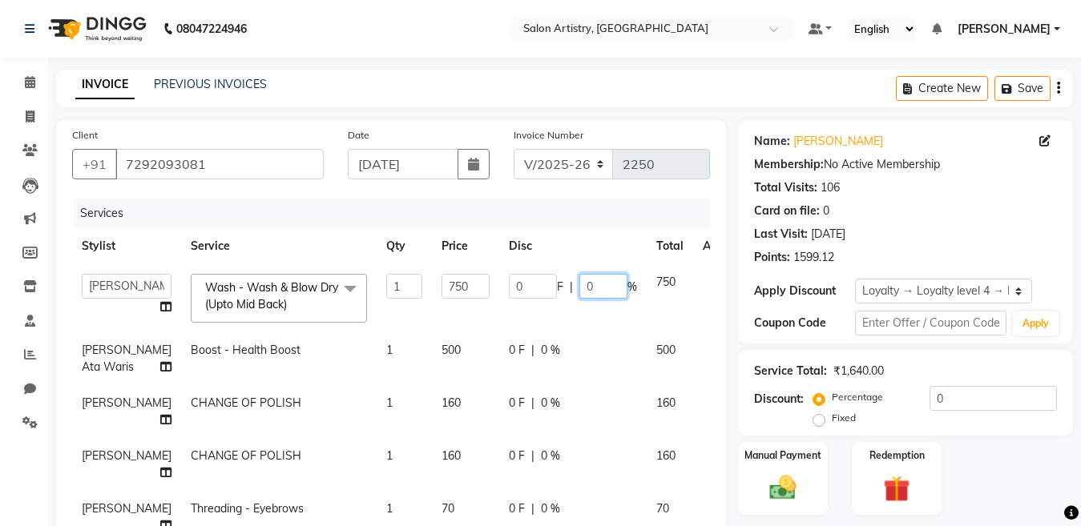
click at [579, 288] on input "0" at bounding box center [603, 286] width 48 height 25
type input "15"
click at [529, 350] on div "0 F | 0 %" at bounding box center [573, 350] width 128 height 17
select select "79858"
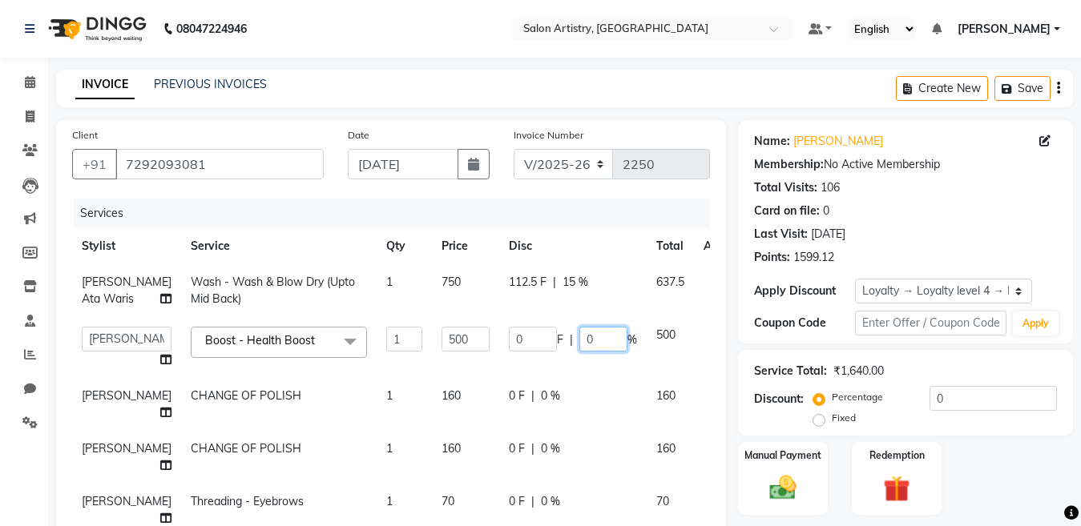
click at [579, 352] on input "0" at bounding box center [603, 339] width 48 height 25
type input "15"
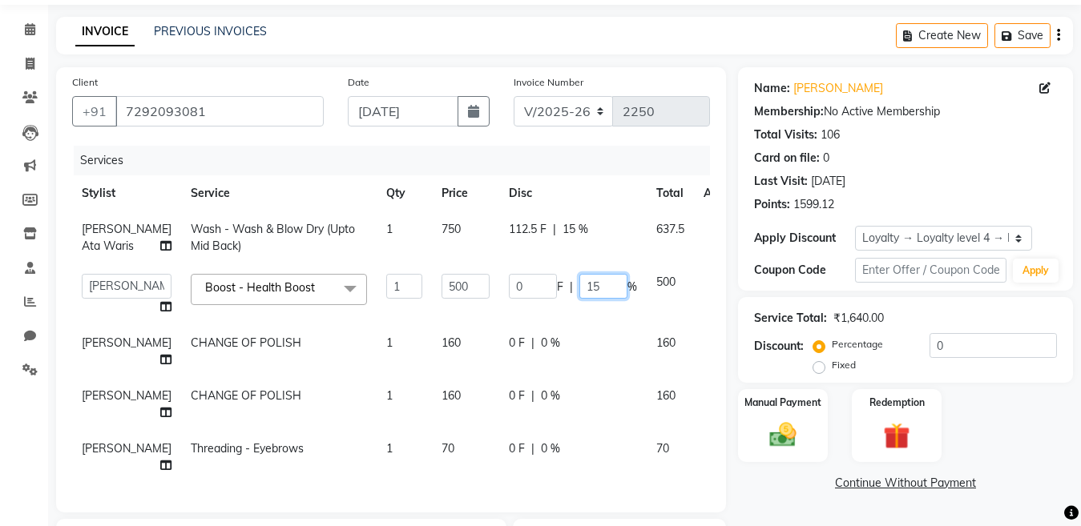
scroll to position [80, 0]
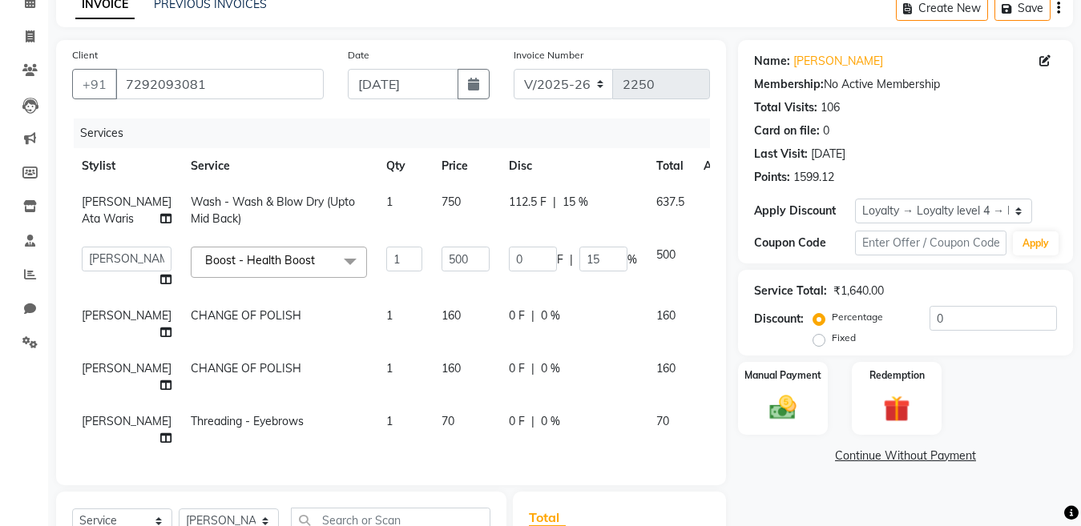
click at [524, 336] on td "0 F | 0 %" at bounding box center [572, 324] width 147 height 53
select select "79862"
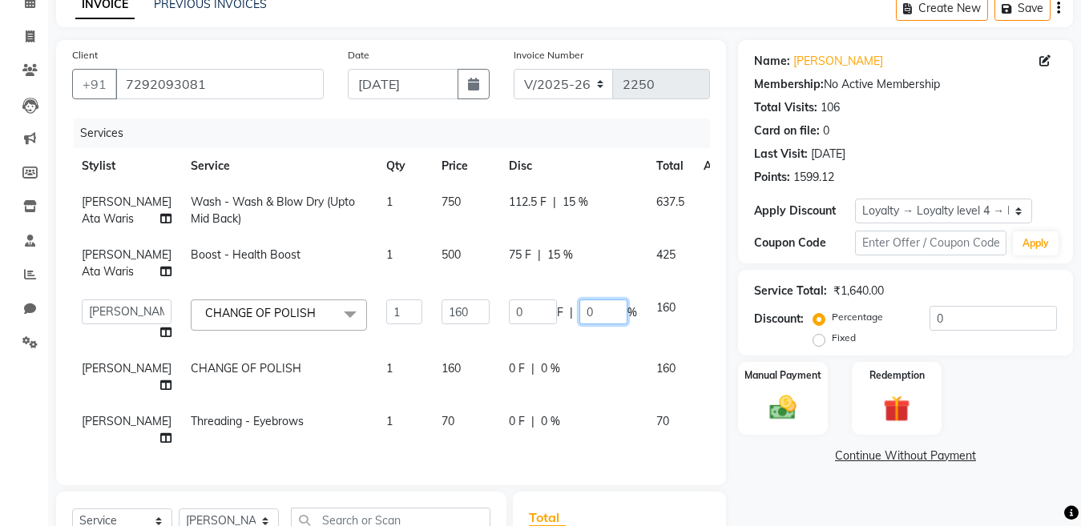
click at [579, 324] on input "0" at bounding box center [603, 312] width 48 height 25
type input "15"
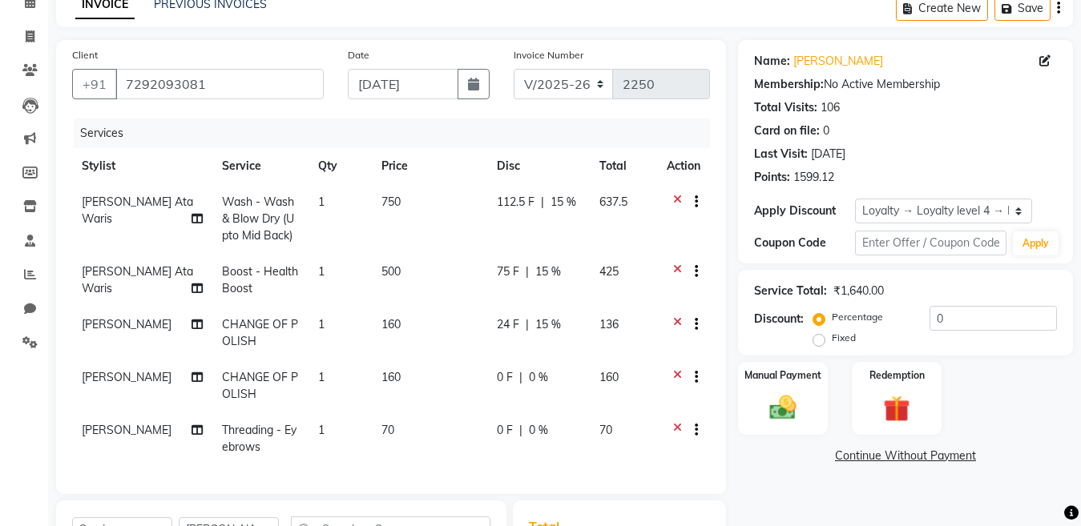
click at [533, 401] on td "0 F | 0 %" at bounding box center [538, 386] width 103 height 53
select select "79862"
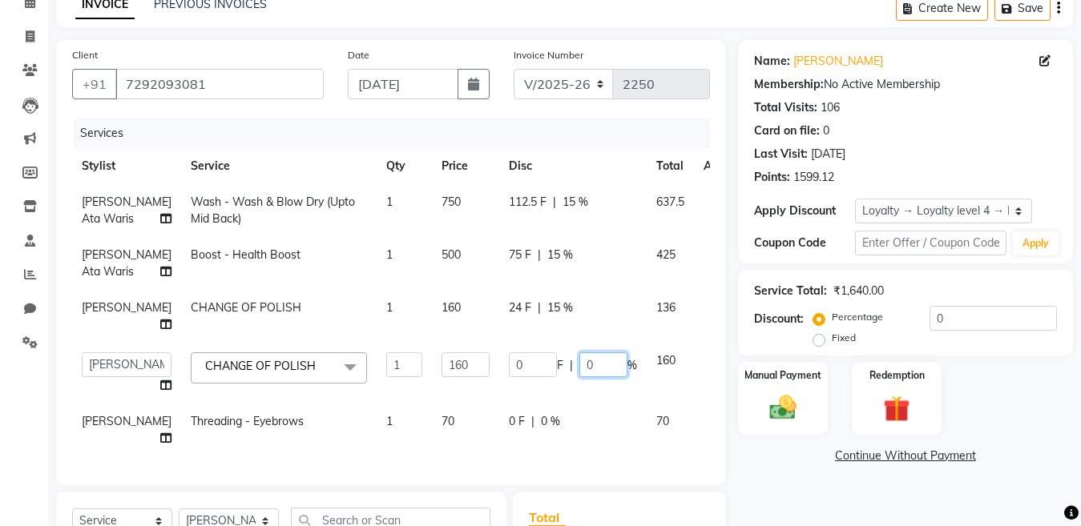
click at [579, 377] on input "0" at bounding box center [603, 364] width 48 height 25
type input "15"
click at [543, 453] on td "0 F | 0 %" at bounding box center [572, 430] width 147 height 53
select select "79865"
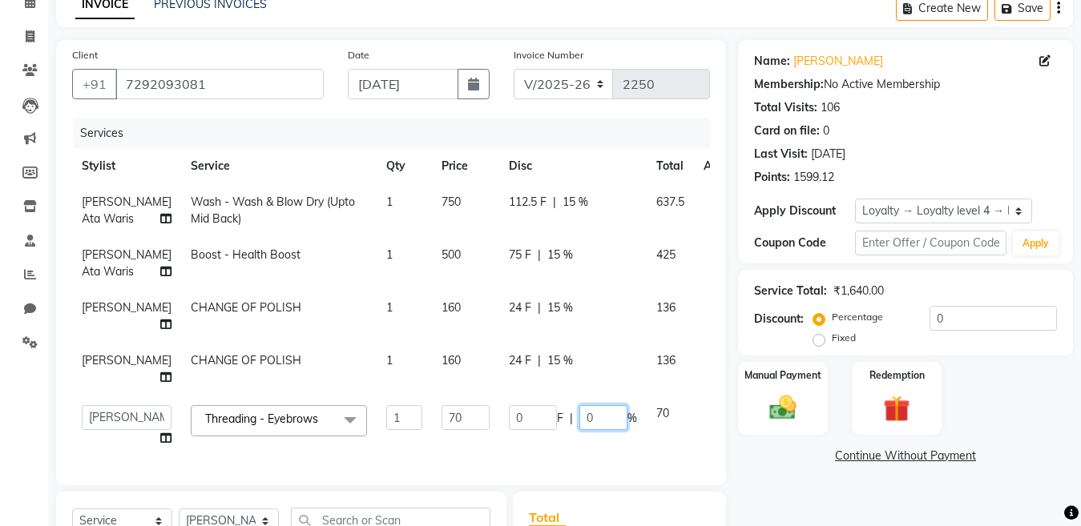
drag, startPoint x: 558, startPoint y: 449, endPoint x: 577, endPoint y: 452, distance: 18.7
click at [579, 430] on input "0" at bounding box center [603, 417] width 48 height 25
type input "15"
click at [620, 15] on div "INVOICE PREVIOUS INVOICES Create New Save" at bounding box center [564, 9] width 1016 height 38
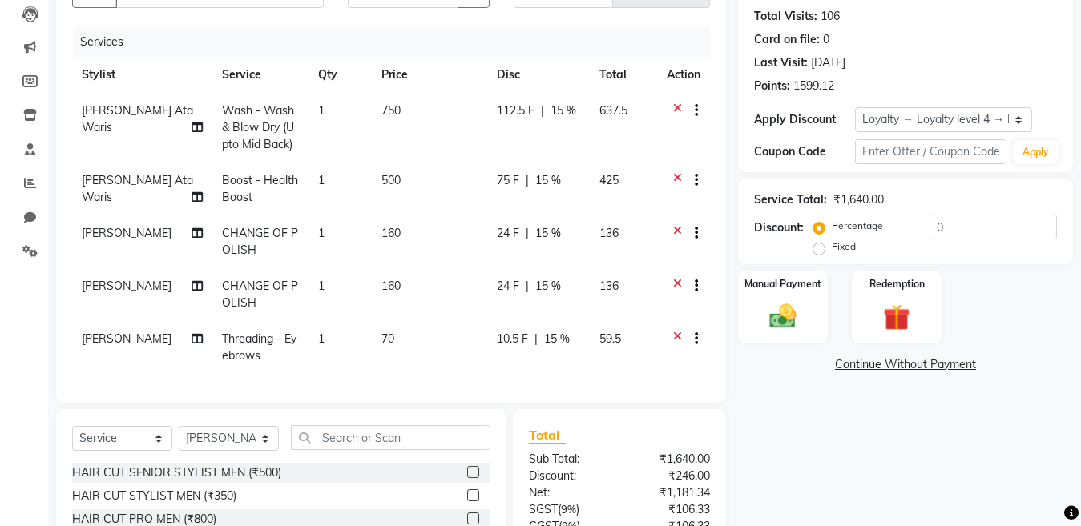
scroll to position [168, 0]
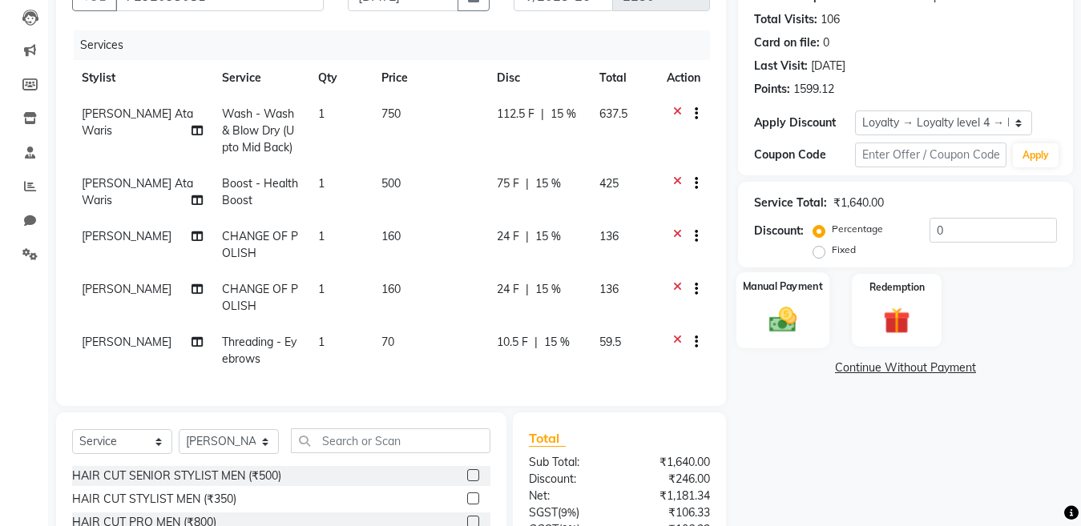
click at [784, 324] on img at bounding box center [782, 320] width 45 height 32
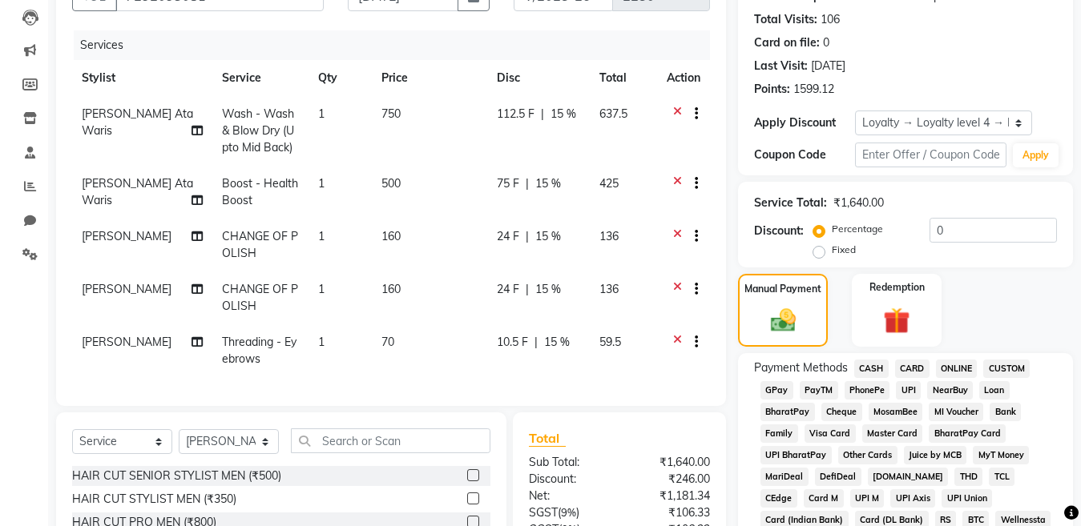
click at [911, 368] on span "CARD" at bounding box center [912, 369] width 34 height 18
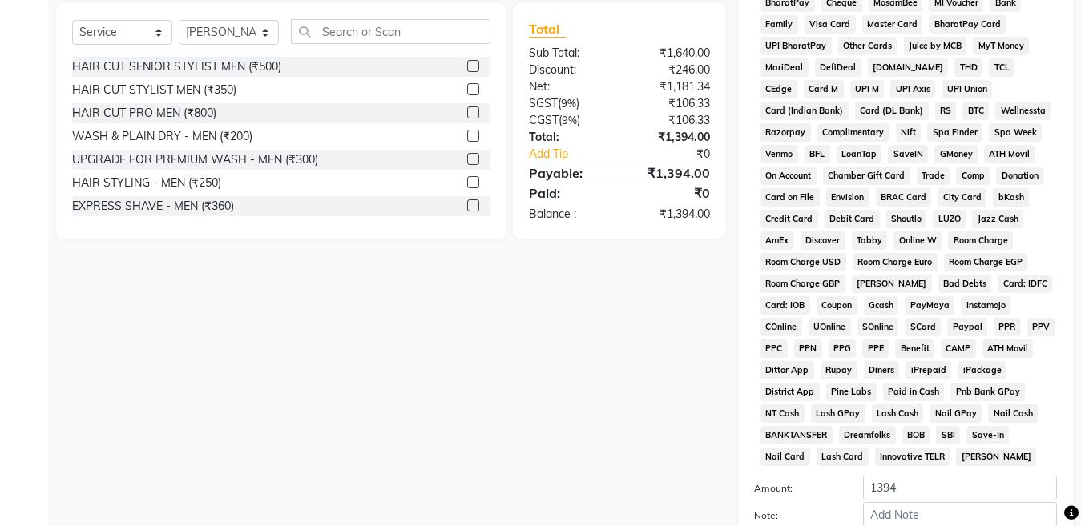
scroll to position [729, 0]
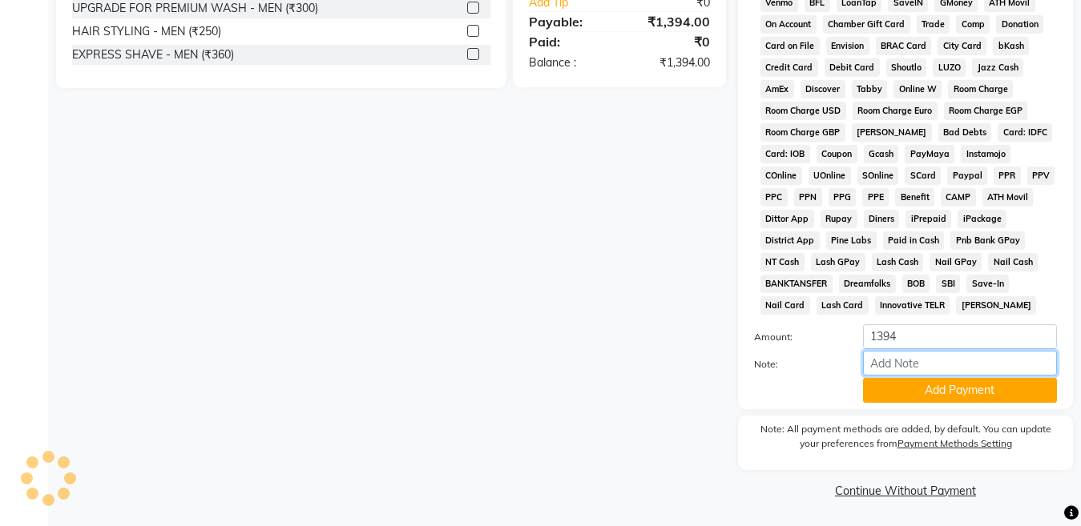
click at [900, 364] on input "Note:" at bounding box center [960, 363] width 194 height 25
type input "0331"
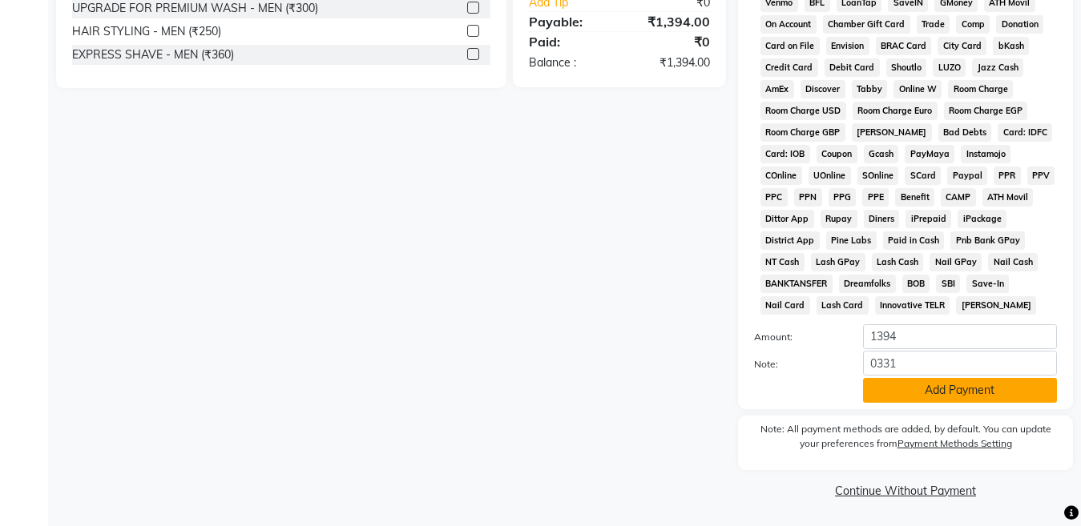
click at [919, 392] on button "Add Payment" at bounding box center [960, 390] width 194 height 25
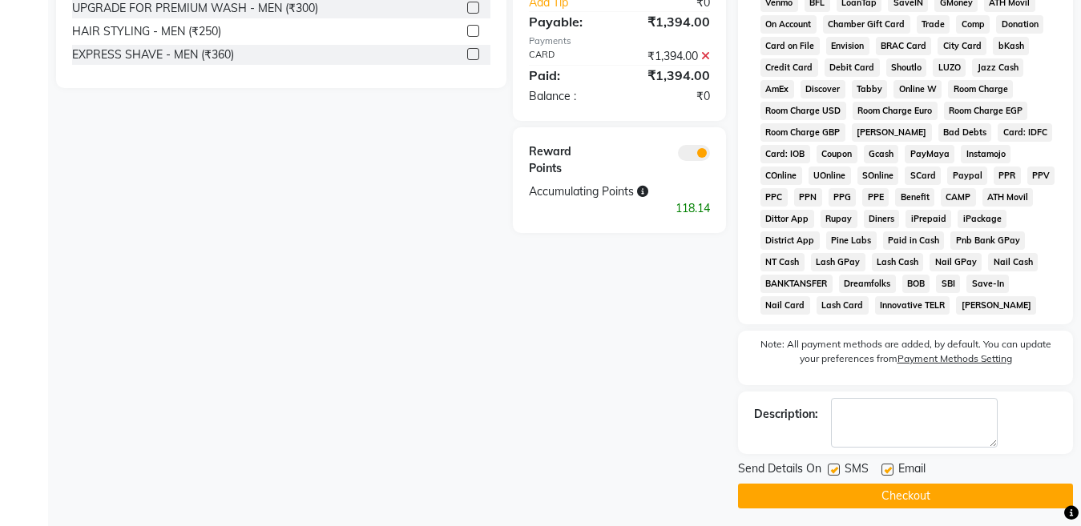
click at [861, 493] on button "Checkout" at bounding box center [905, 496] width 335 height 25
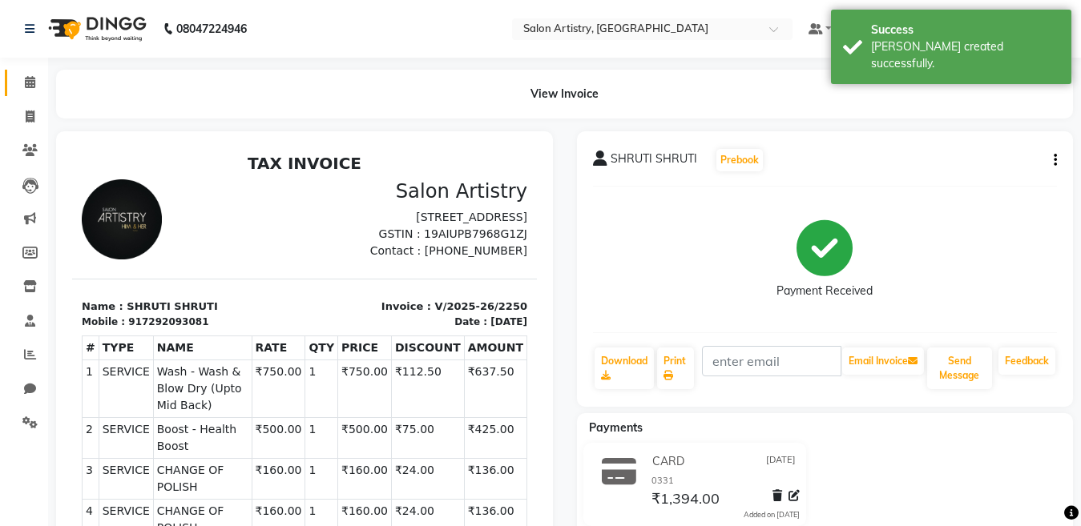
click at [29, 82] on icon at bounding box center [30, 82] width 10 height 12
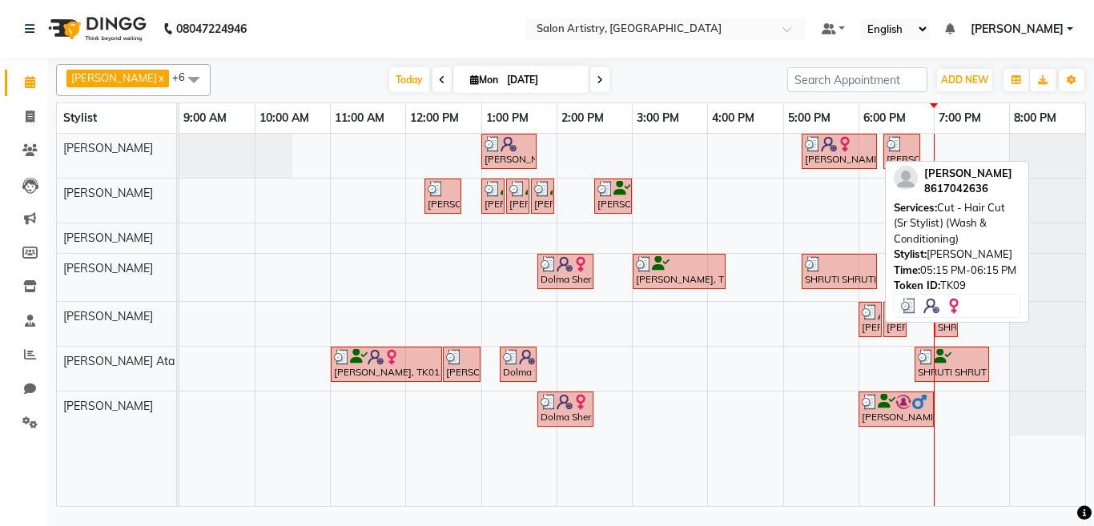
click at [846, 160] on div "[PERSON_NAME], TK09, 05:15 PM-06:15 PM, Cut - Hair Cut (Sr Stylist) (Wash & Con…" at bounding box center [839, 151] width 72 height 30
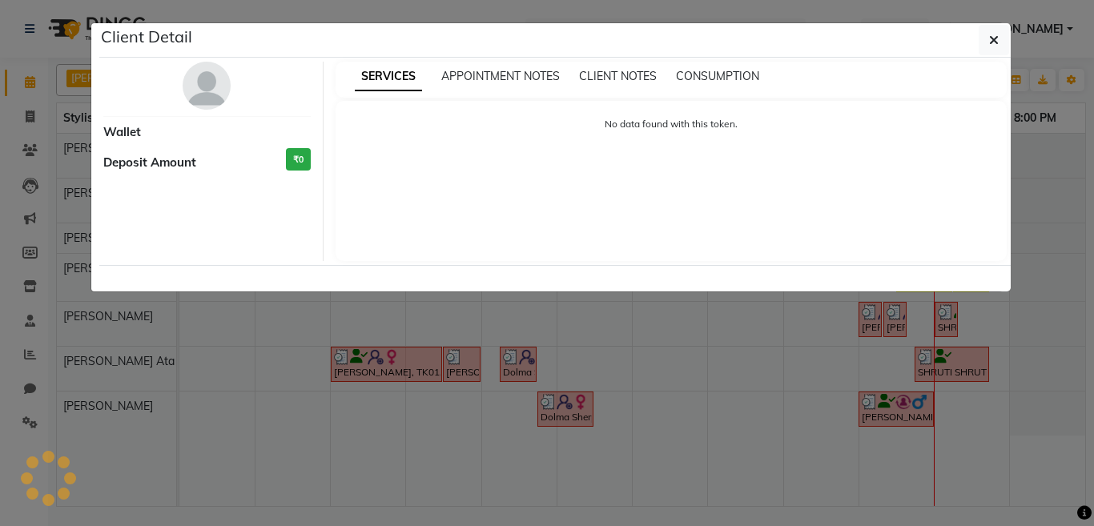
select select "3"
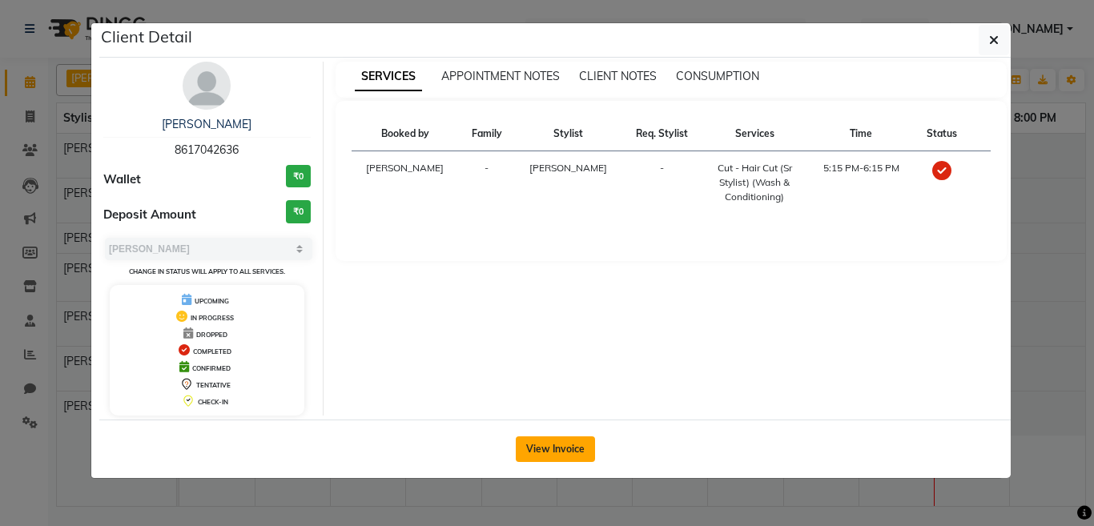
click at [561, 452] on button "View Invoice" at bounding box center [555, 450] width 79 height 26
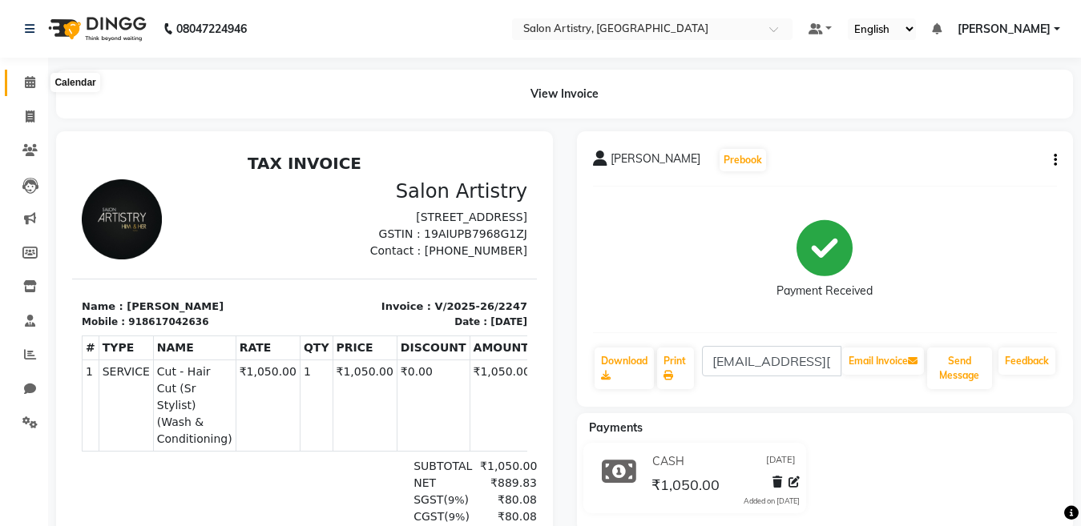
click at [27, 82] on icon at bounding box center [30, 82] width 10 height 12
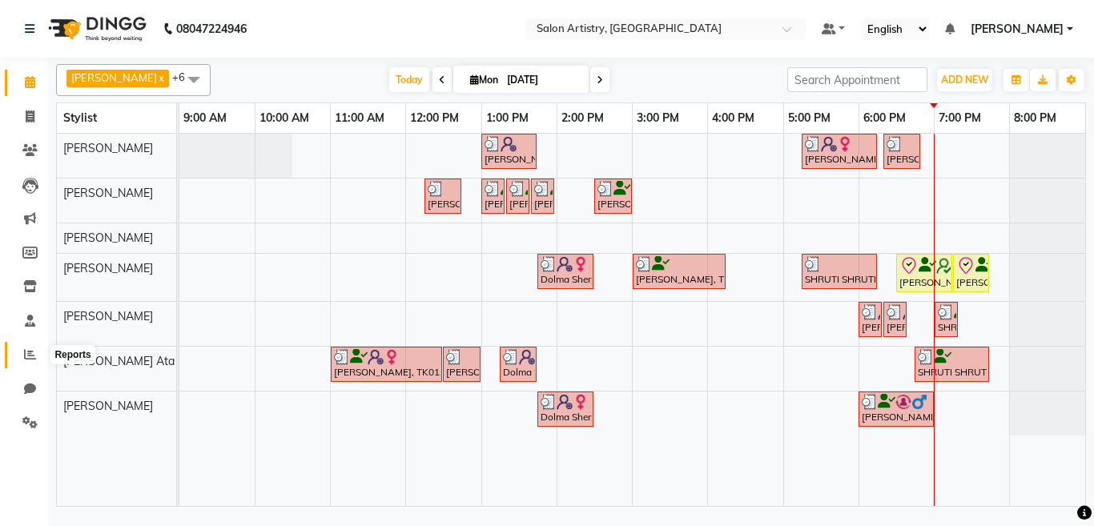
click at [31, 358] on icon at bounding box center [30, 354] width 12 height 12
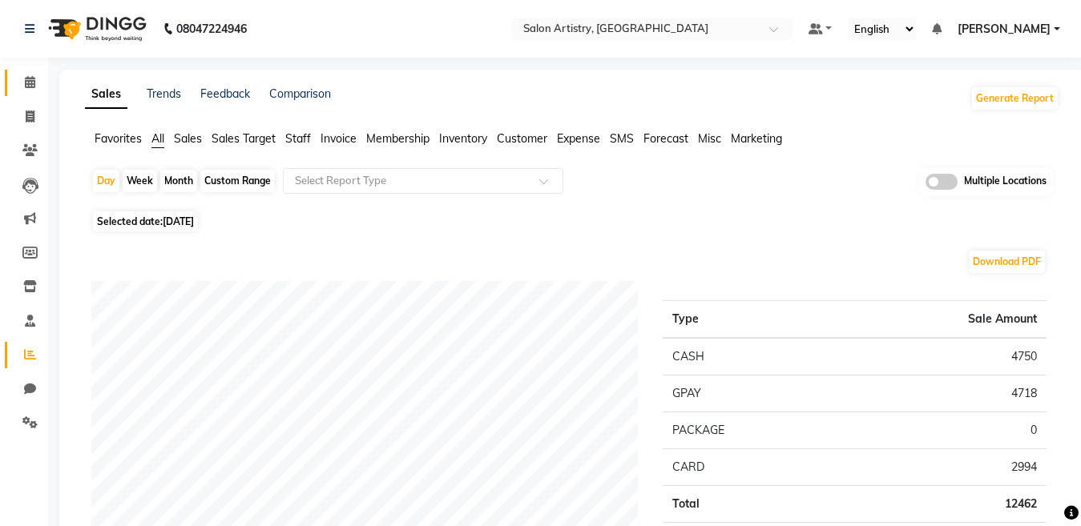
scroll to position [80, 0]
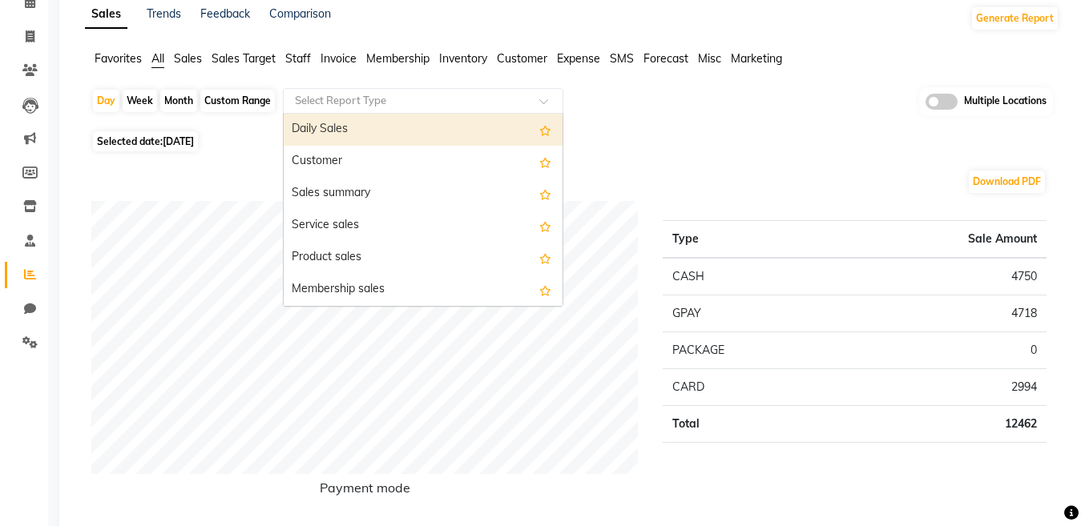
click at [328, 98] on input "text" at bounding box center [407, 101] width 231 height 16
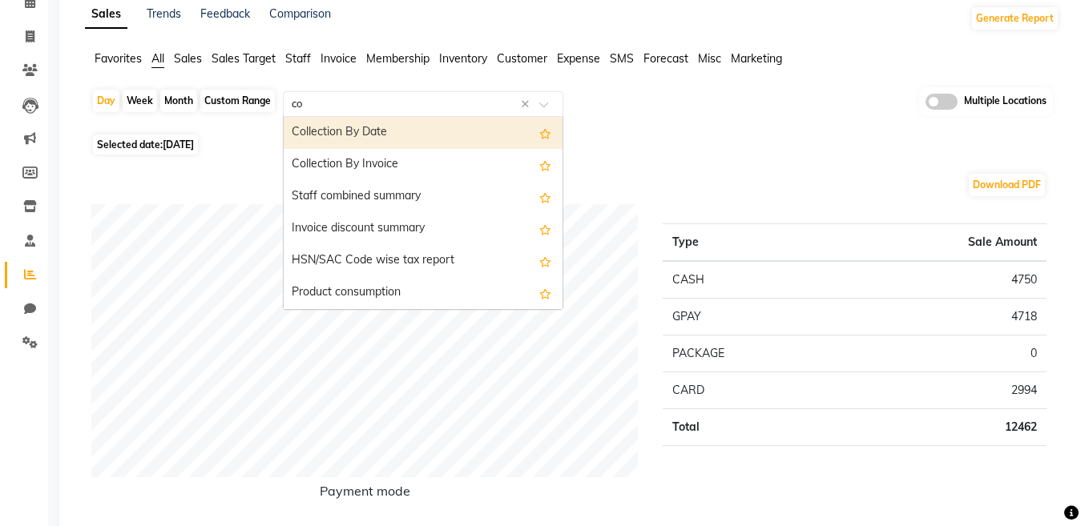
type input "col"
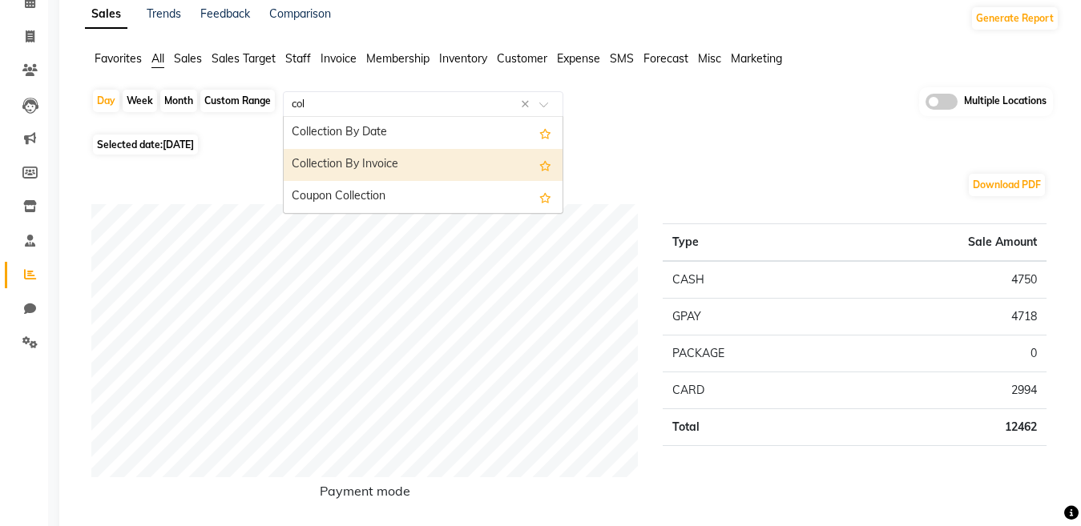
click at [337, 160] on div "Collection By Invoice" at bounding box center [423, 165] width 279 height 32
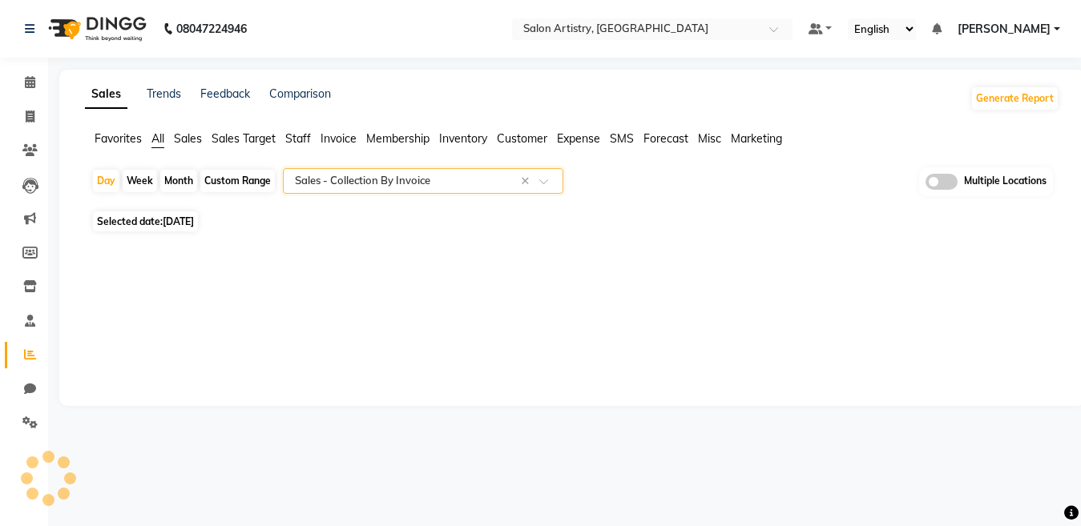
scroll to position [0, 0]
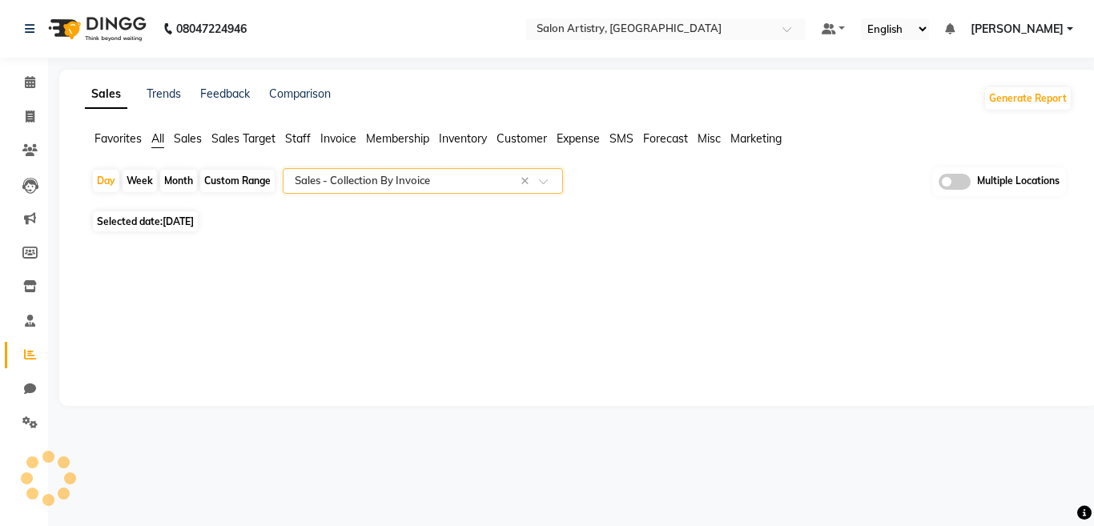
select select "full_report"
select select "csv"
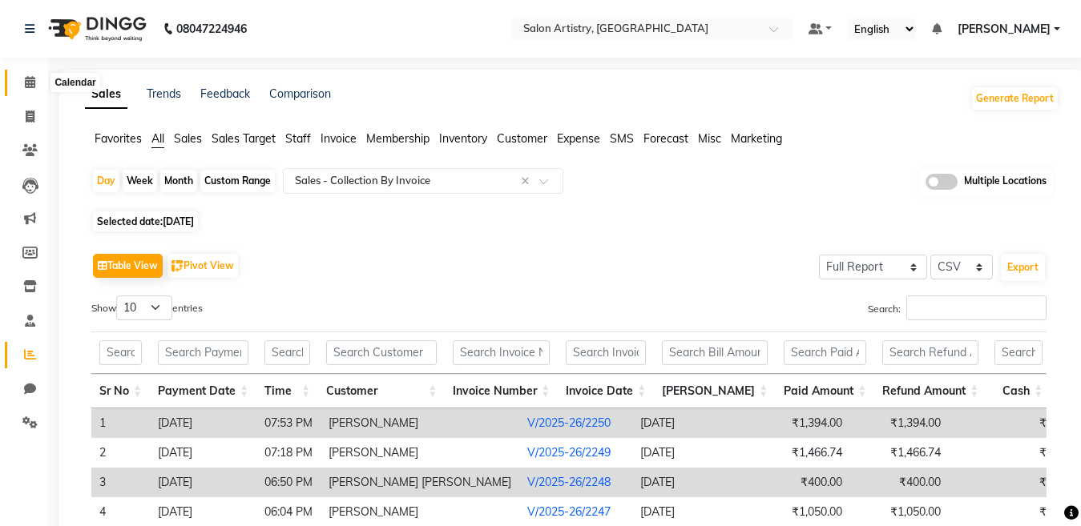
click at [23, 81] on span at bounding box center [30, 83] width 28 height 18
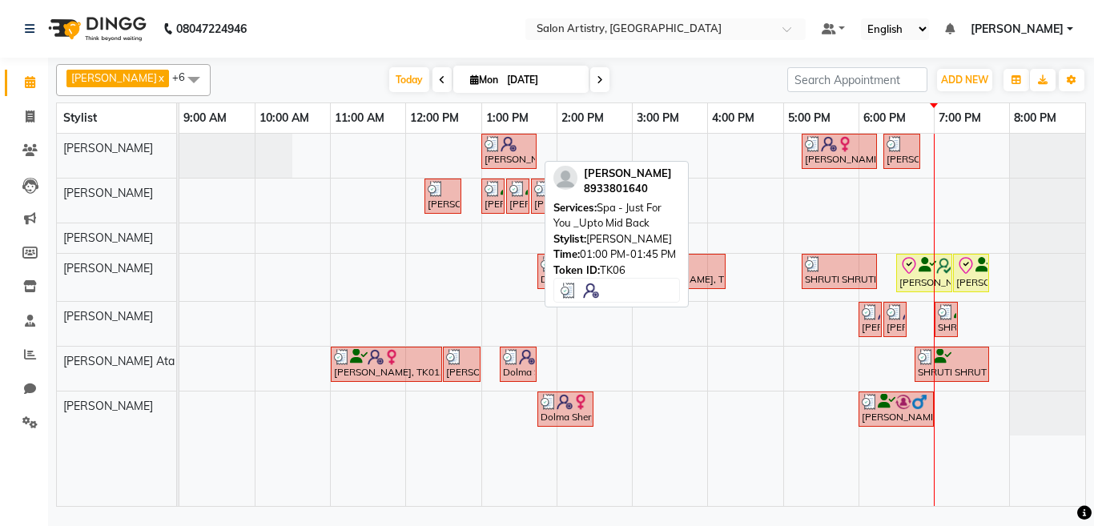
click at [505, 156] on div "[PERSON_NAME], TK06, 01:00 PM-01:45 PM, Spa - Just For You _Upto Mid Back" at bounding box center [509, 151] width 52 height 30
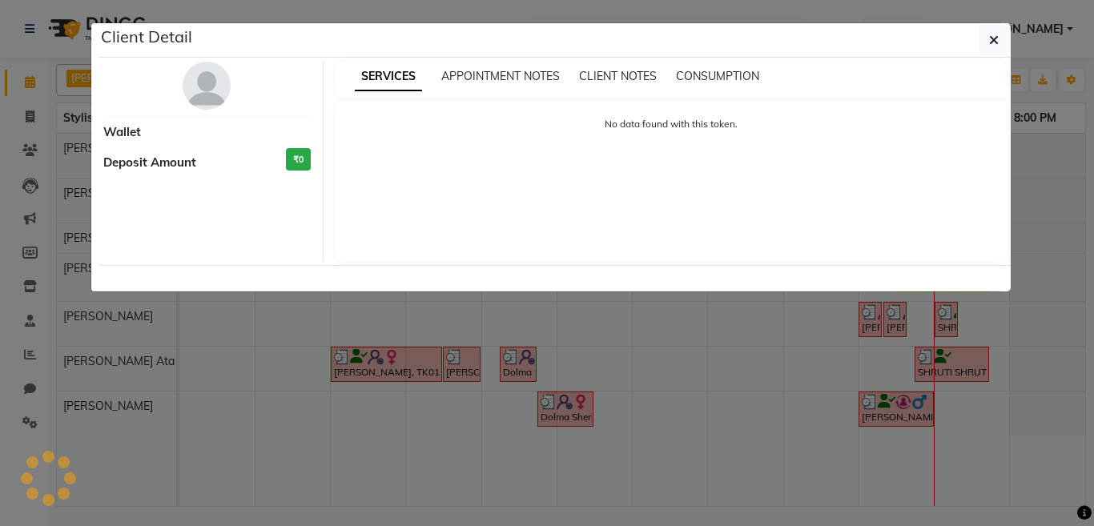
select select "3"
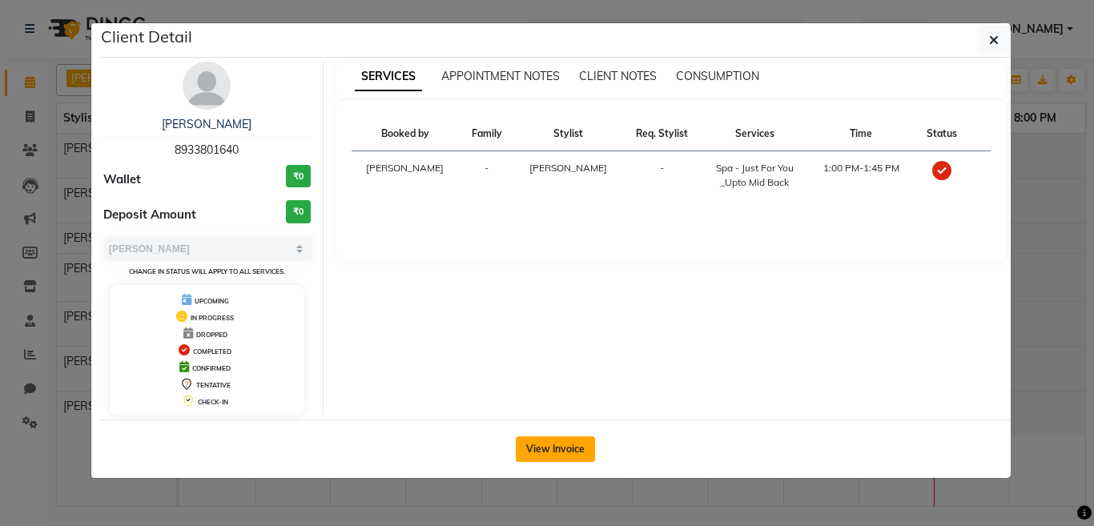
click at [546, 453] on button "View Invoice" at bounding box center [555, 450] width 79 height 26
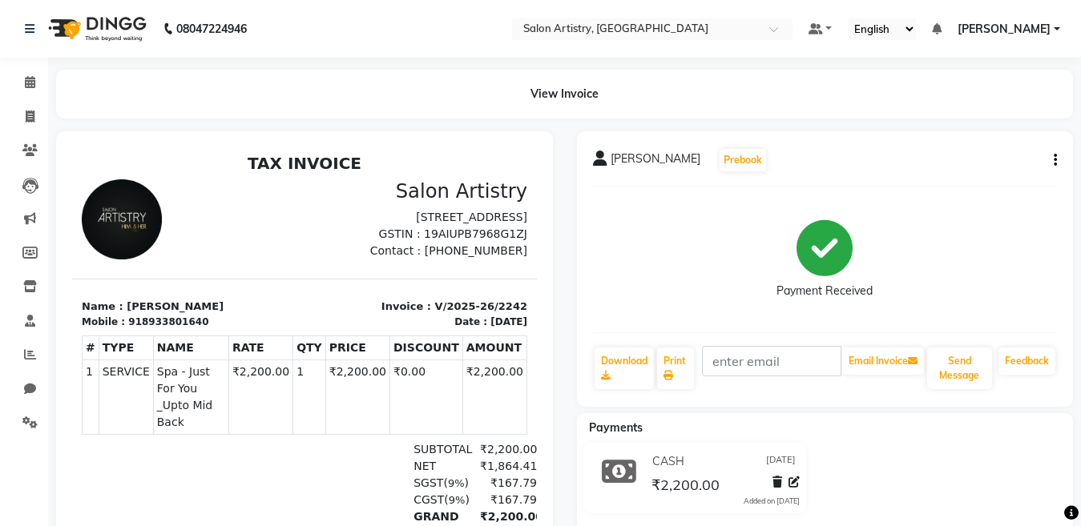
click at [1053, 160] on icon "button" at bounding box center [1054, 160] width 3 height 1
click at [925, 179] on div "Edit Invoice" at bounding box center [975, 181] width 110 height 20
select select "service"
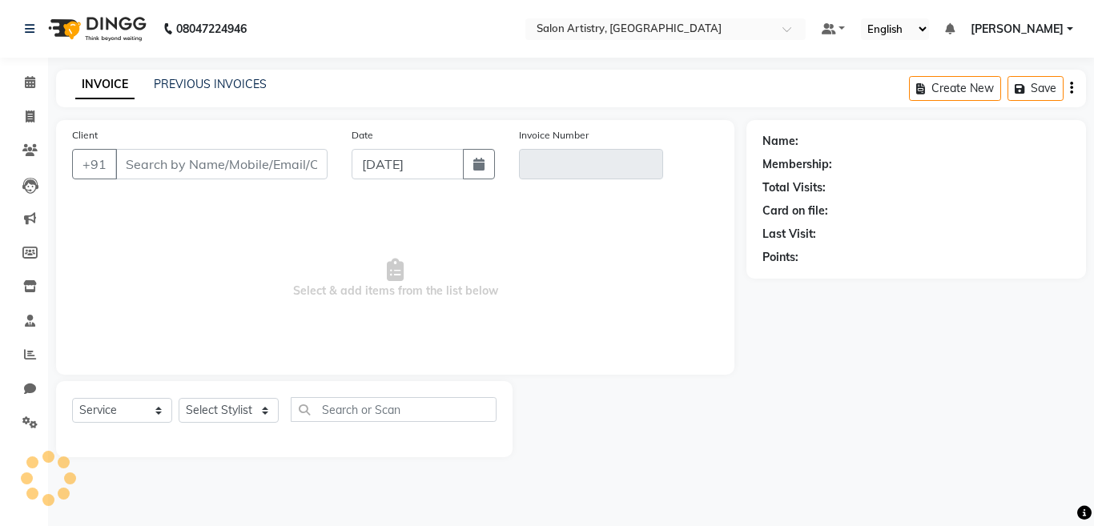
select select "79865"
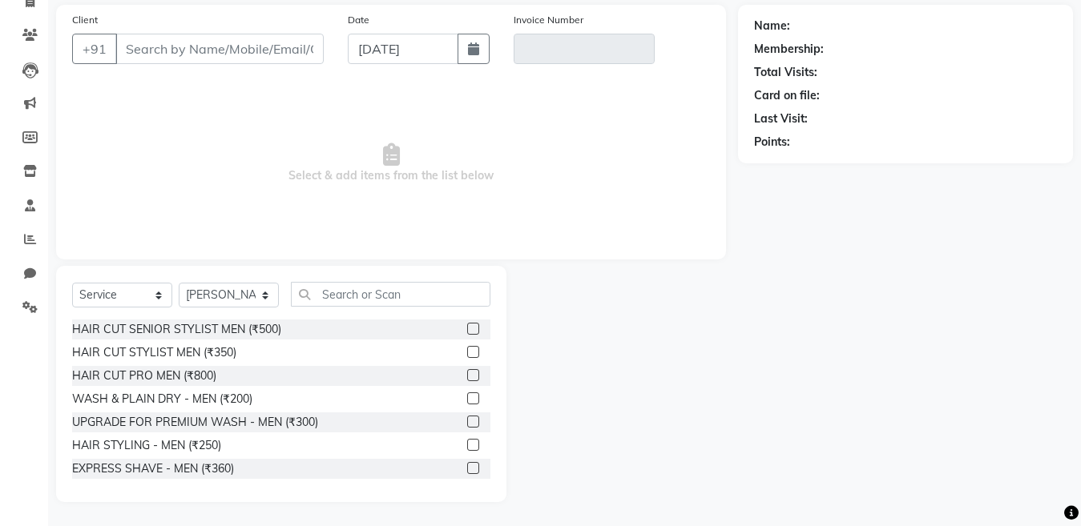
type input "8933801640"
type input "V/2025-26/2242"
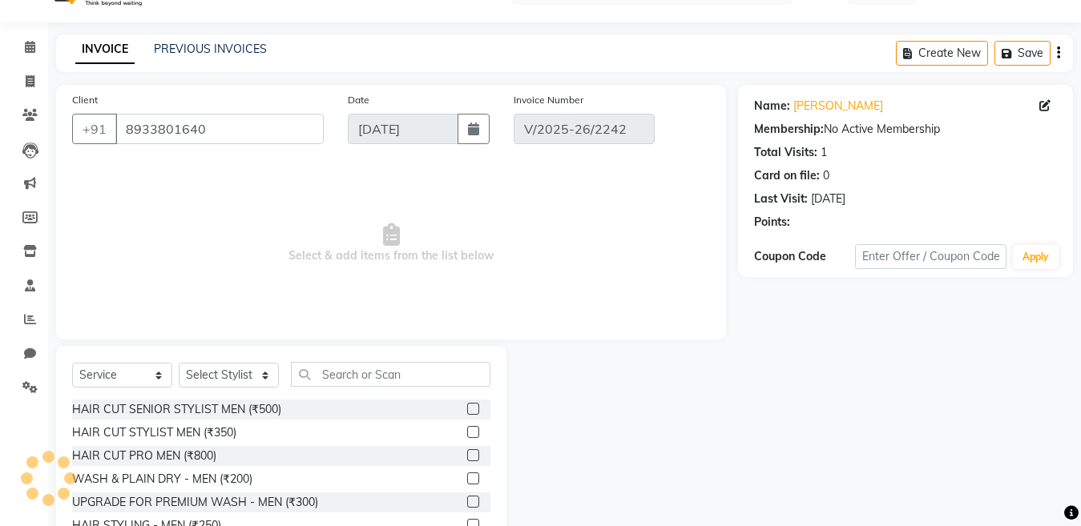
select select "select"
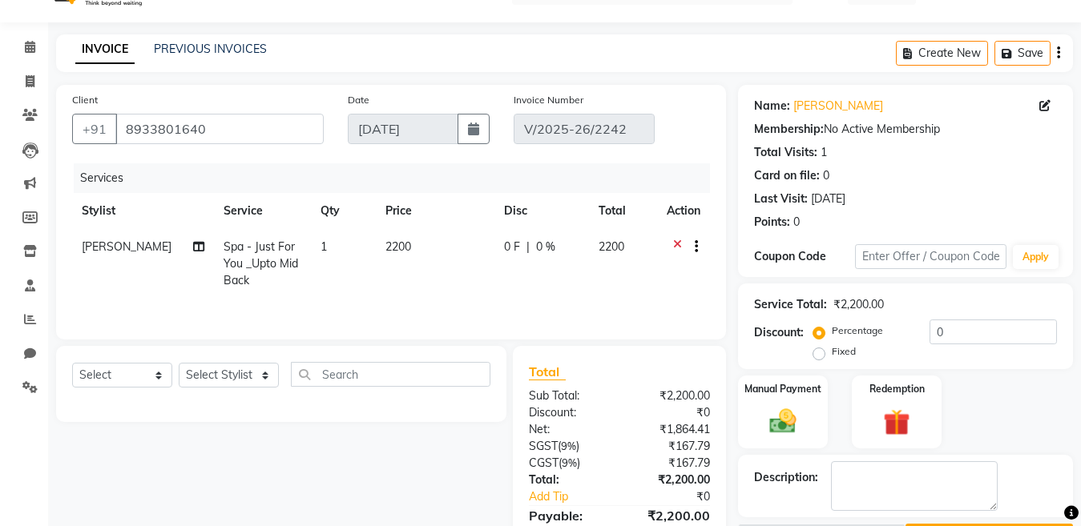
scroll to position [173, 0]
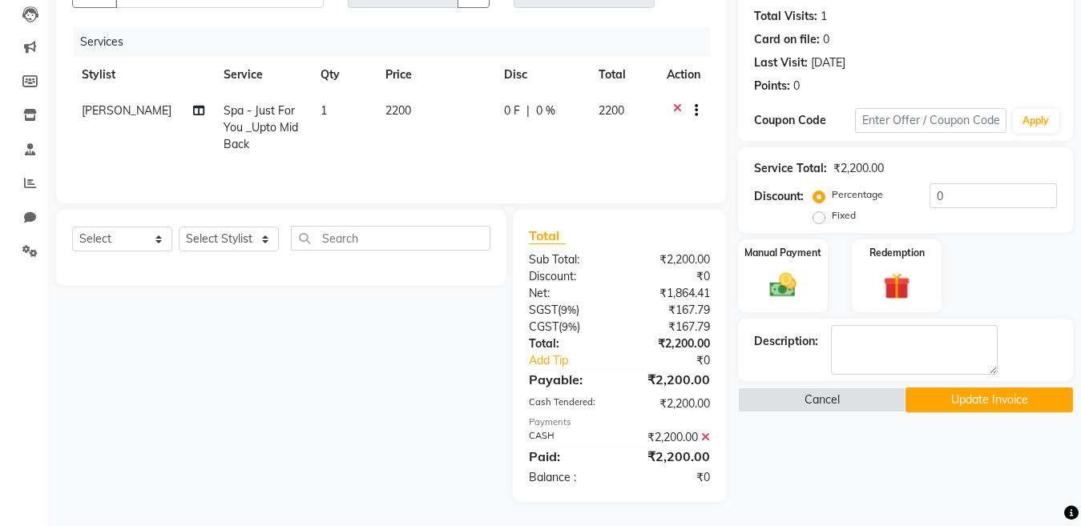
click at [705, 435] on icon at bounding box center [705, 437] width 9 height 11
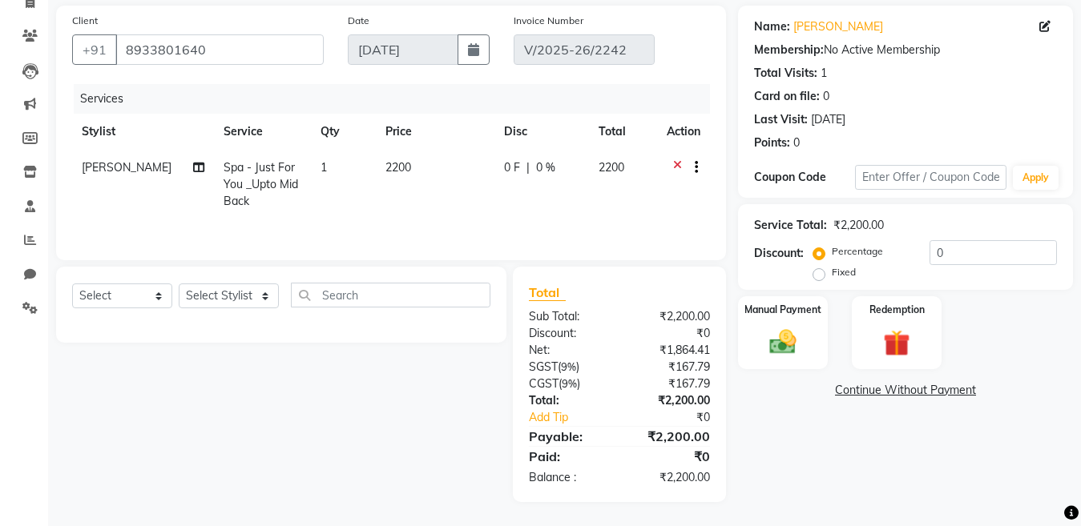
scroll to position [116, 0]
click at [777, 347] on img at bounding box center [782, 342] width 45 height 32
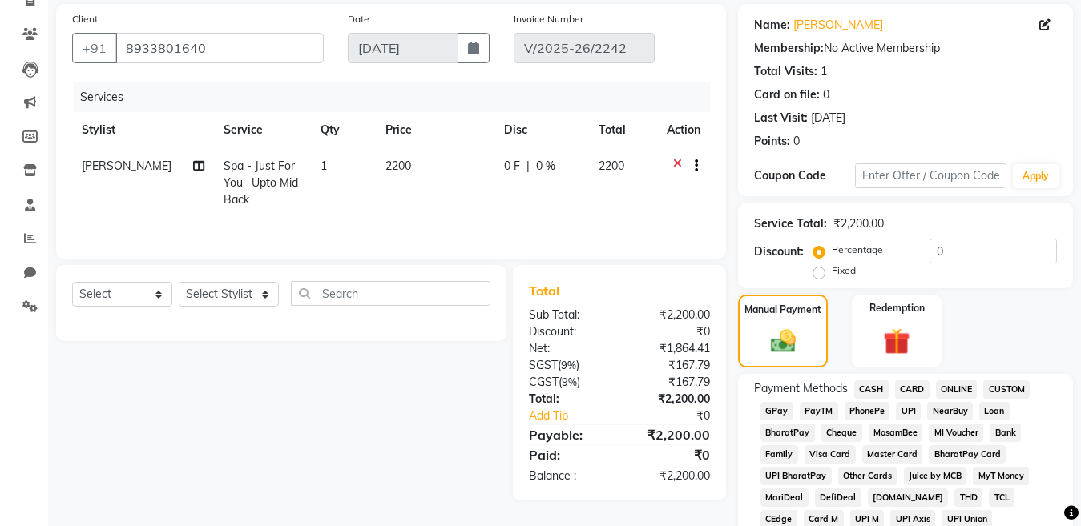
scroll to position [173, 0]
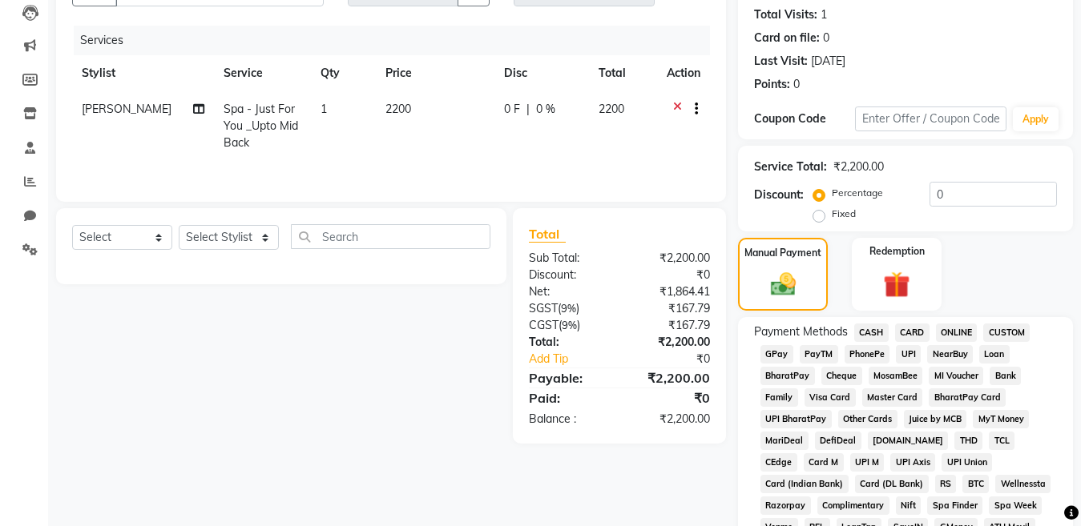
click at [913, 329] on span "CARD" at bounding box center [912, 333] width 34 height 18
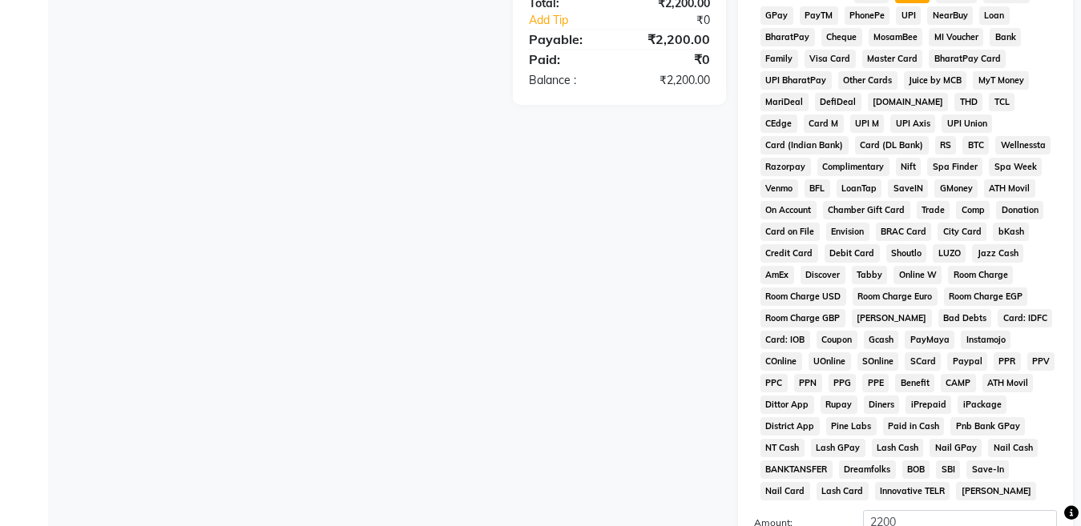
scroll to position [698, 0]
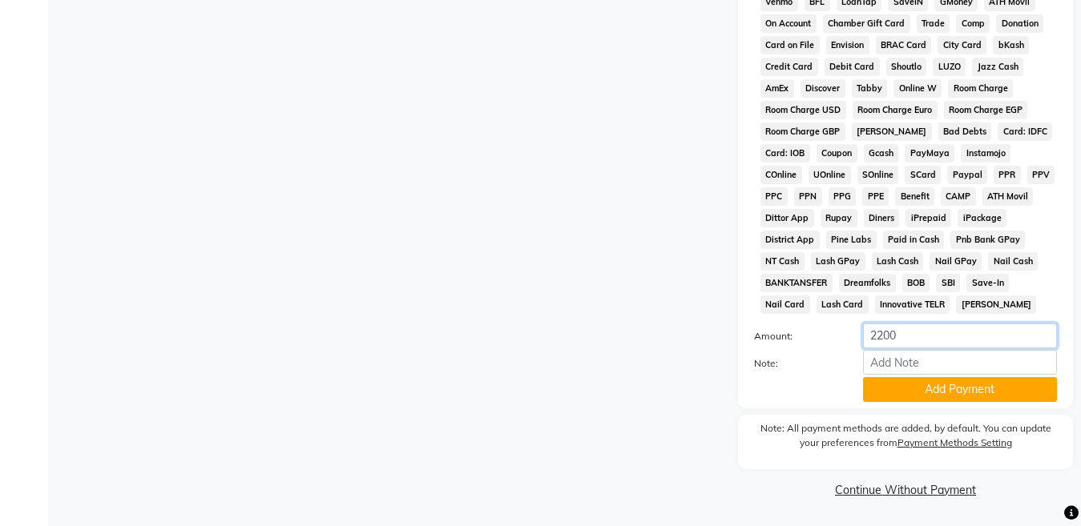
drag, startPoint x: 903, startPoint y: 334, endPoint x: 815, endPoint y: 329, distance: 87.4
click at [816, 336] on div "Amount: 2200" at bounding box center [905, 337] width 327 height 27
type input "2000"
click at [927, 368] on input "Note:" at bounding box center [960, 362] width 194 height 25
type input "1711"
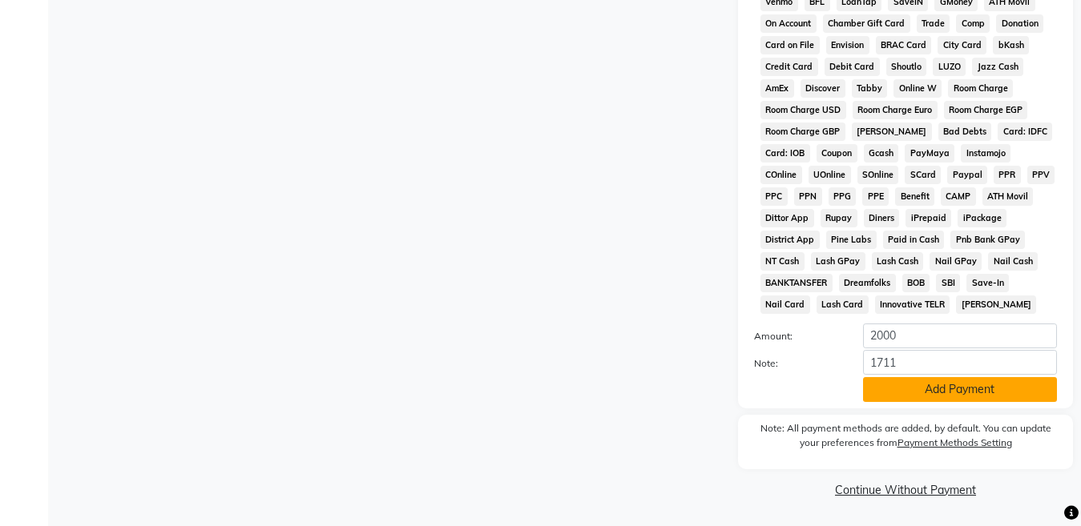
click at [920, 388] on button "Add Payment" at bounding box center [960, 389] width 194 height 25
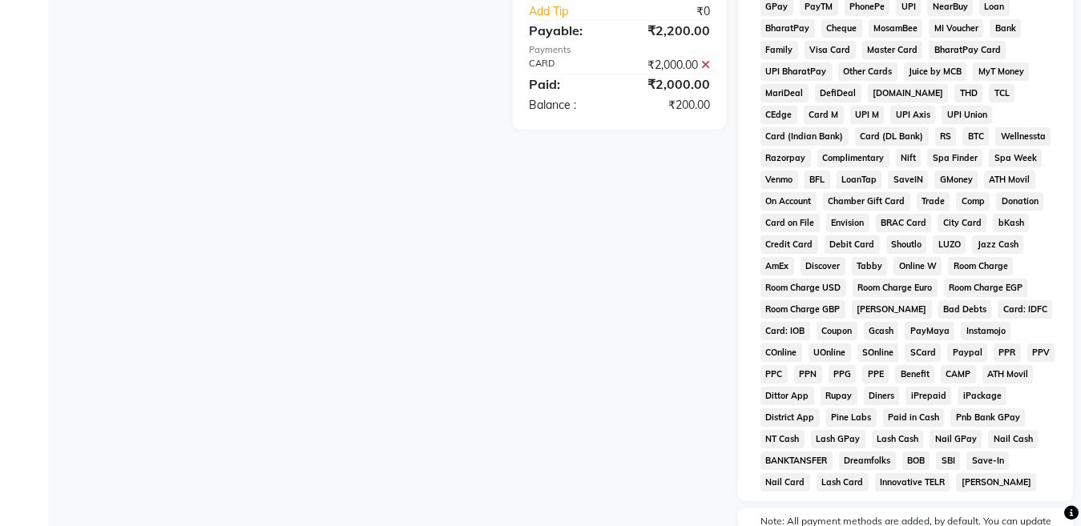
scroll to position [280, 0]
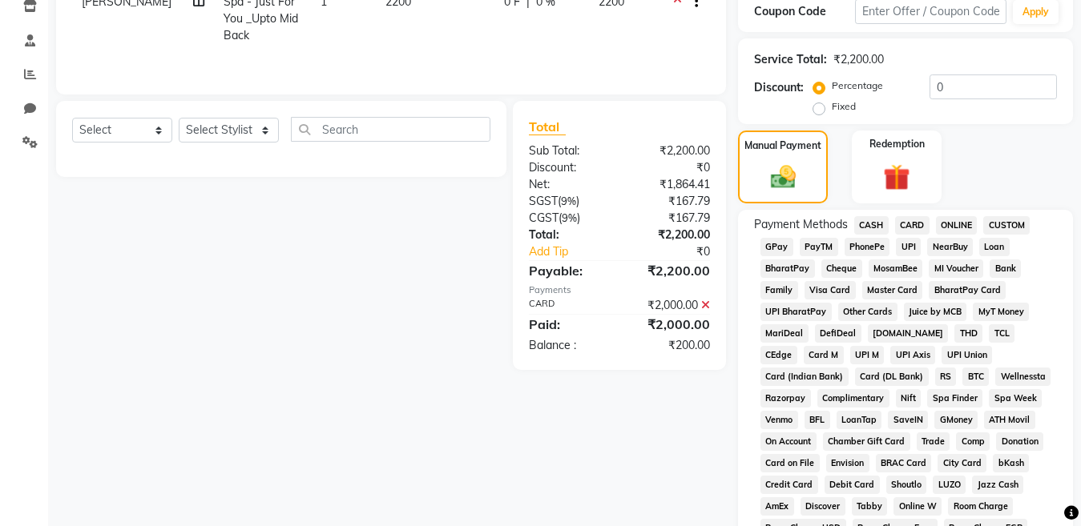
drag, startPoint x: 871, startPoint y: 227, endPoint x: 880, endPoint y: 283, distance: 56.8
click at [872, 227] on span "CASH" at bounding box center [871, 225] width 34 height 18
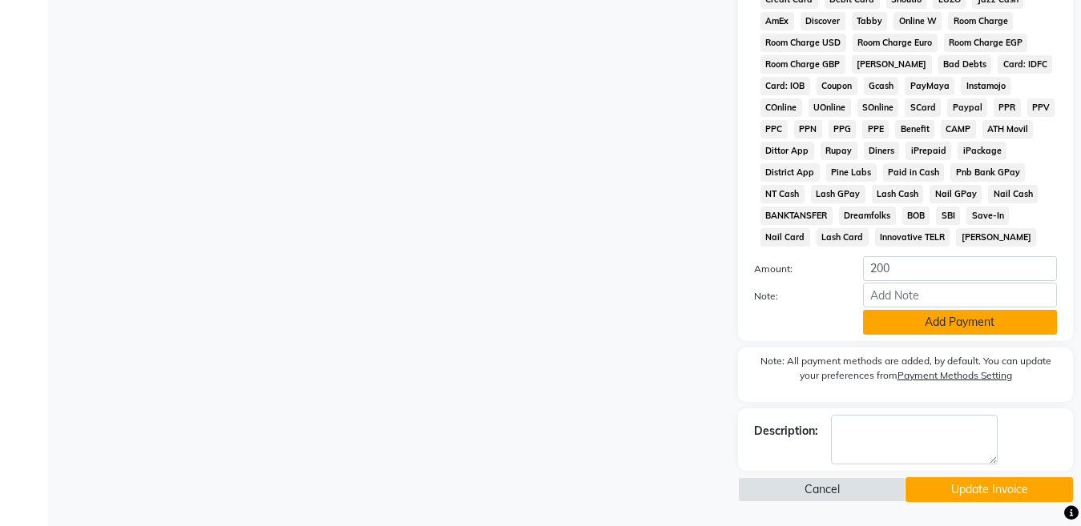
click at [909, 318] on button "Add Payment" at bounding box center [960, 322] width 194 height 25
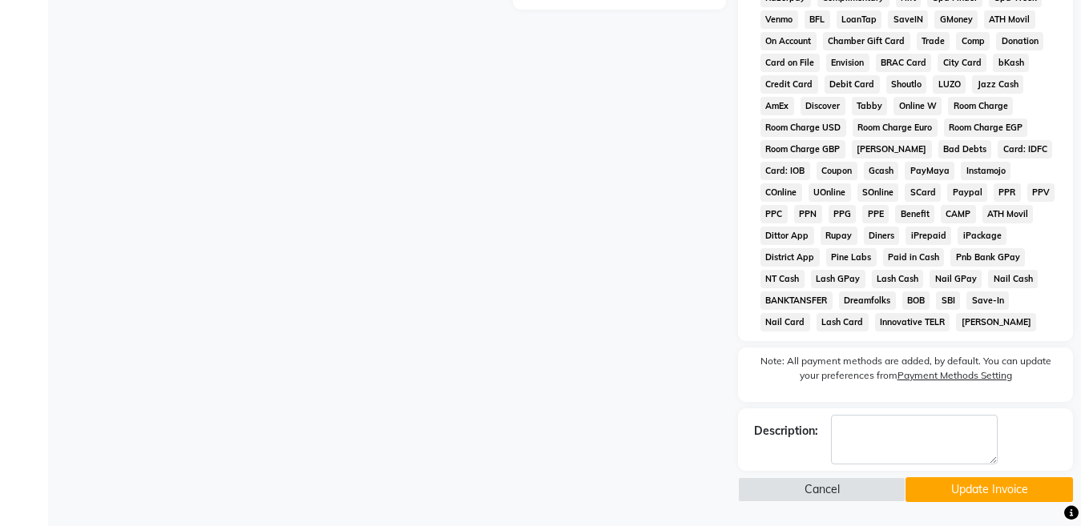
click at [945, 493] on button "Update Invoice" at bounding box center [988, 489] width 167 height 25
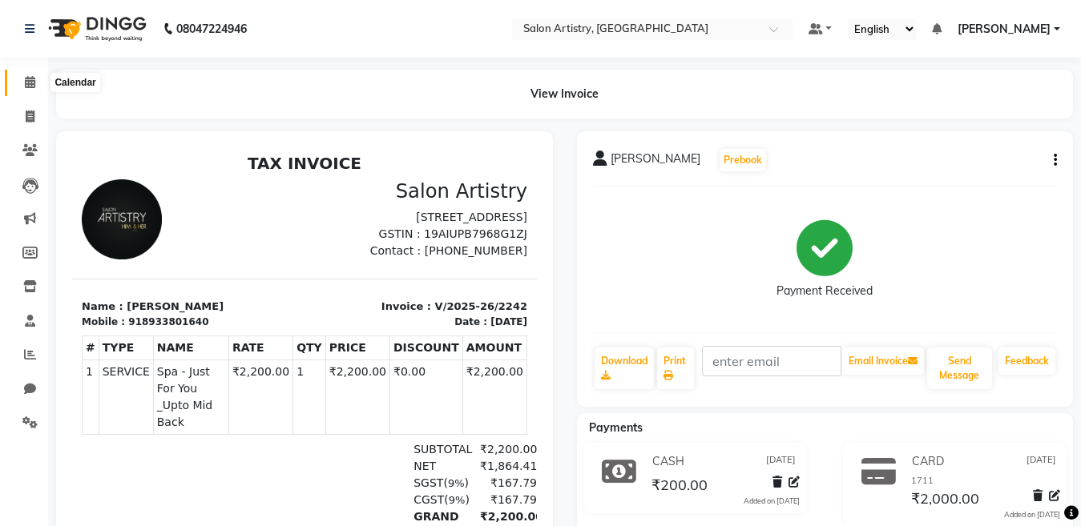
click at [25, 81] on icon at bounding box center [30, 82] width 10 height 12
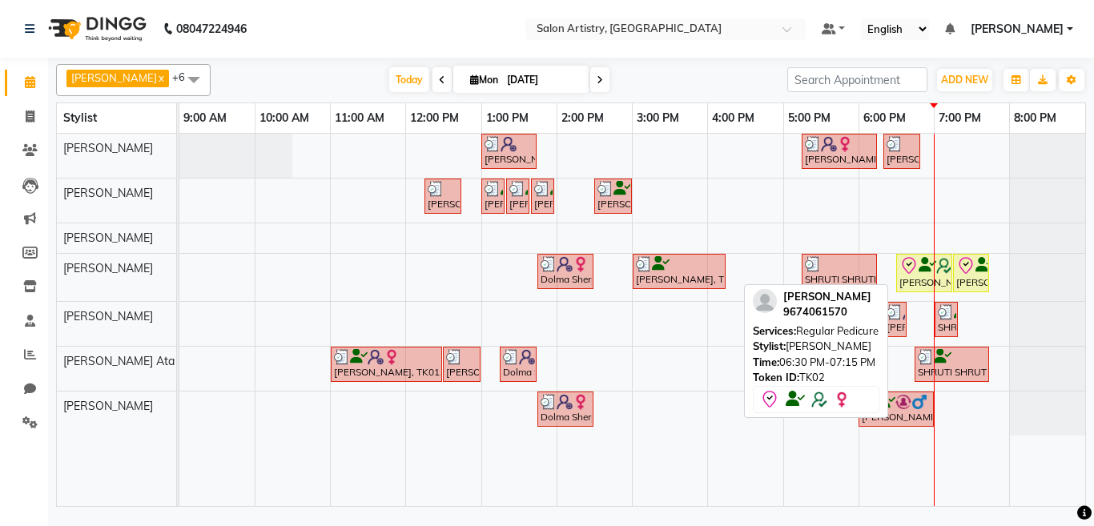
click at [916, 273] on icon at bounding box center [908, 265] width 19 height 19
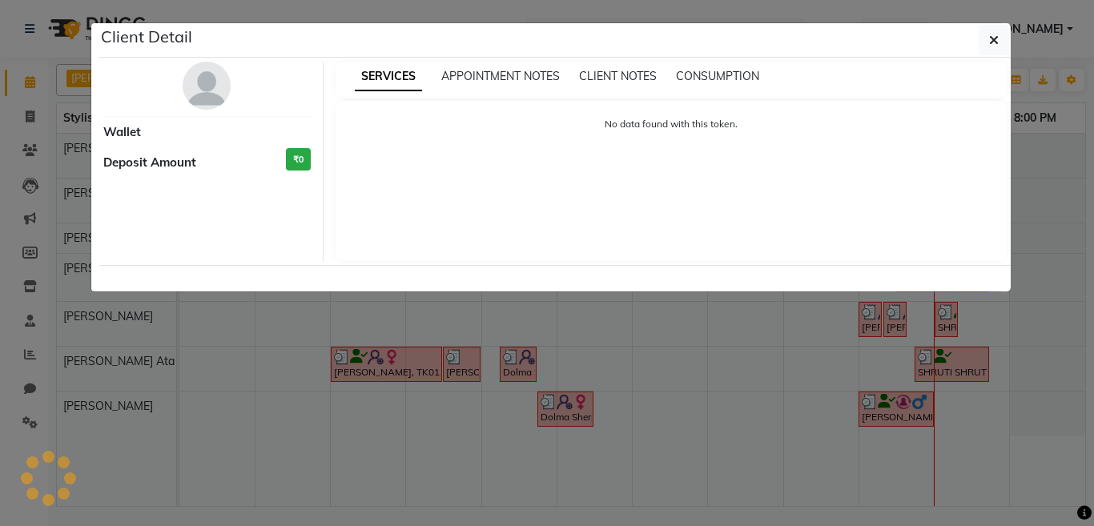
select select "8"
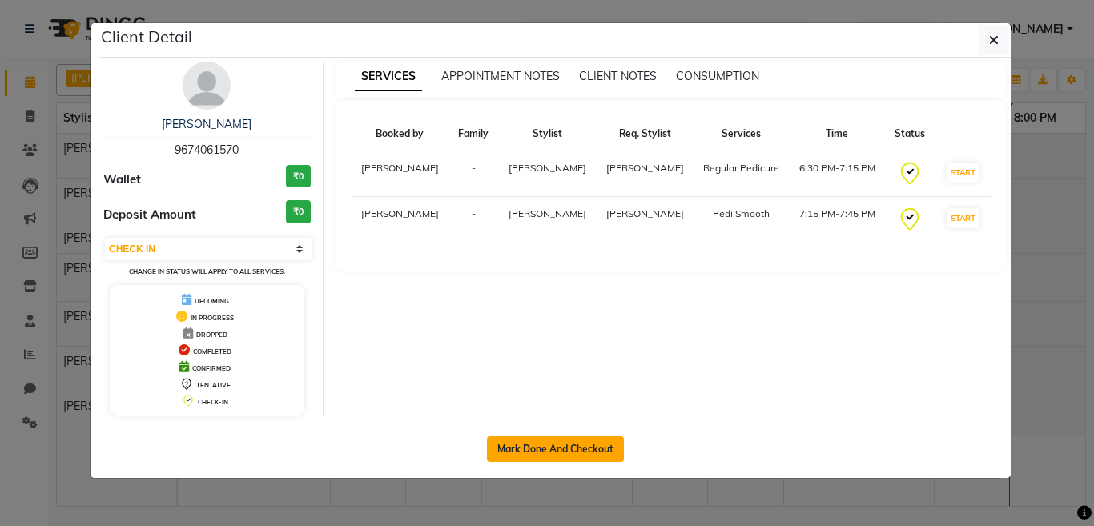
click at [529, 445] on button "Mark Done And Checkout" at bounding box center [555, 450] width 137 height 26
select select "service"
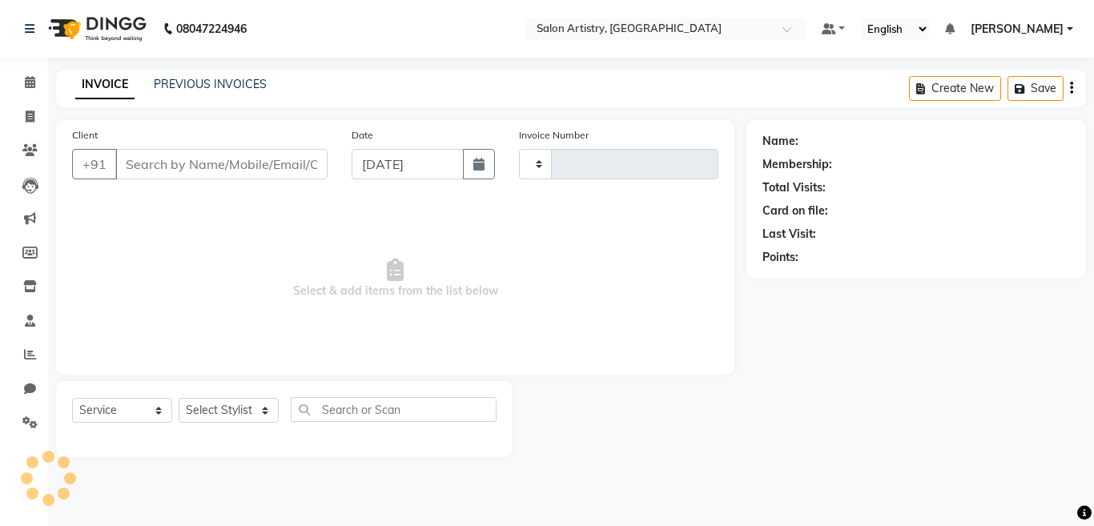
type input "2251"
select select "8285"
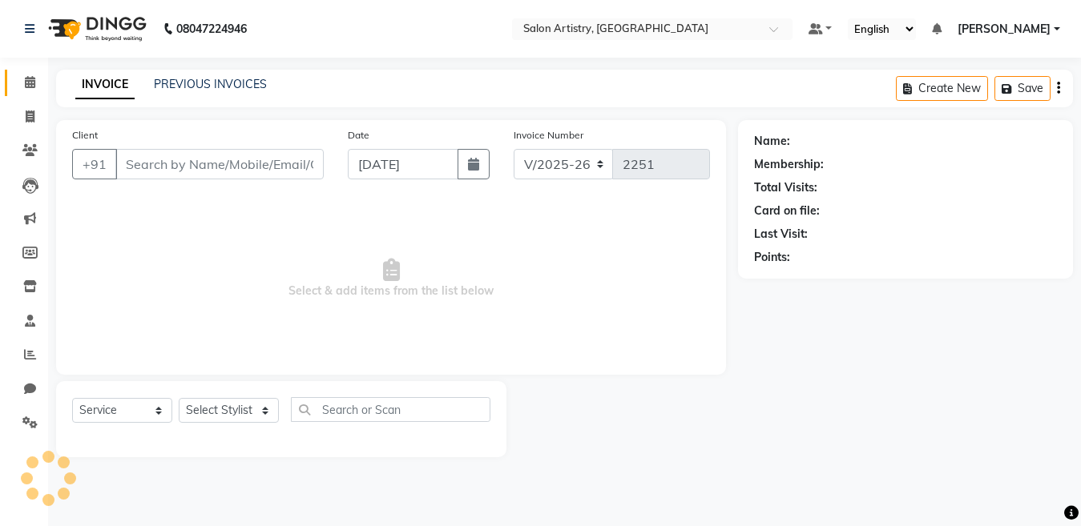
type input "9674061570"
select select "79865"
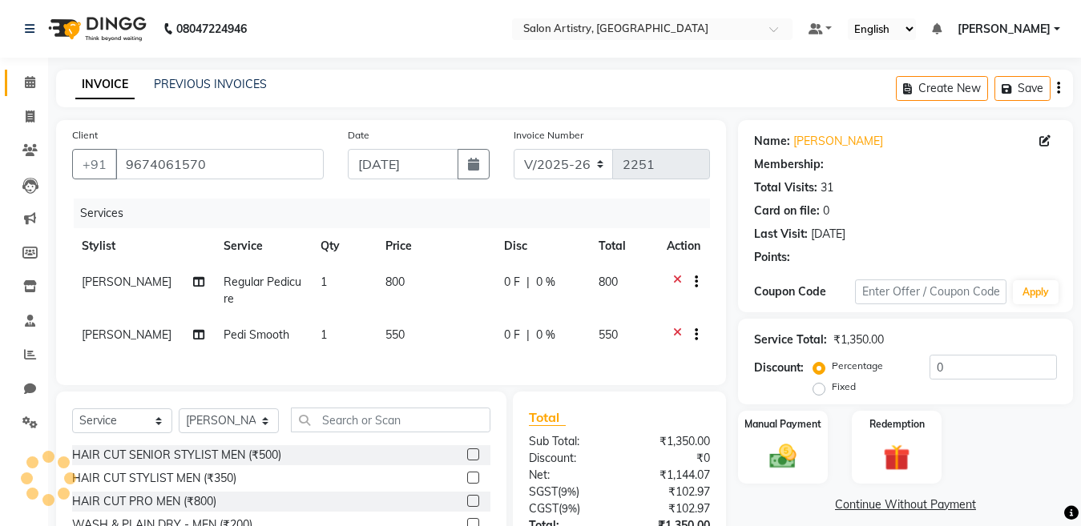
select select "2: Object"
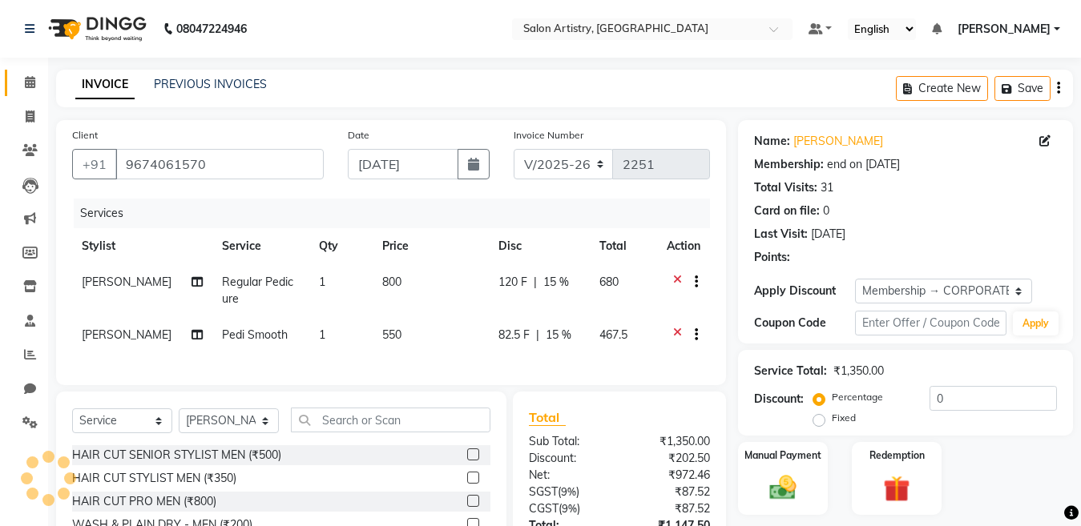
type input "15"
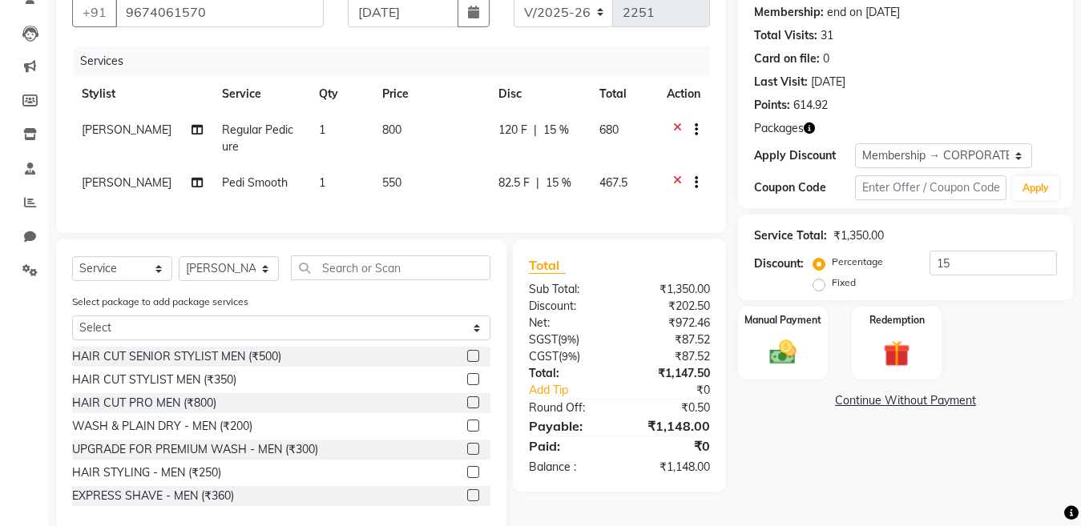
scroll to position [160, 0]
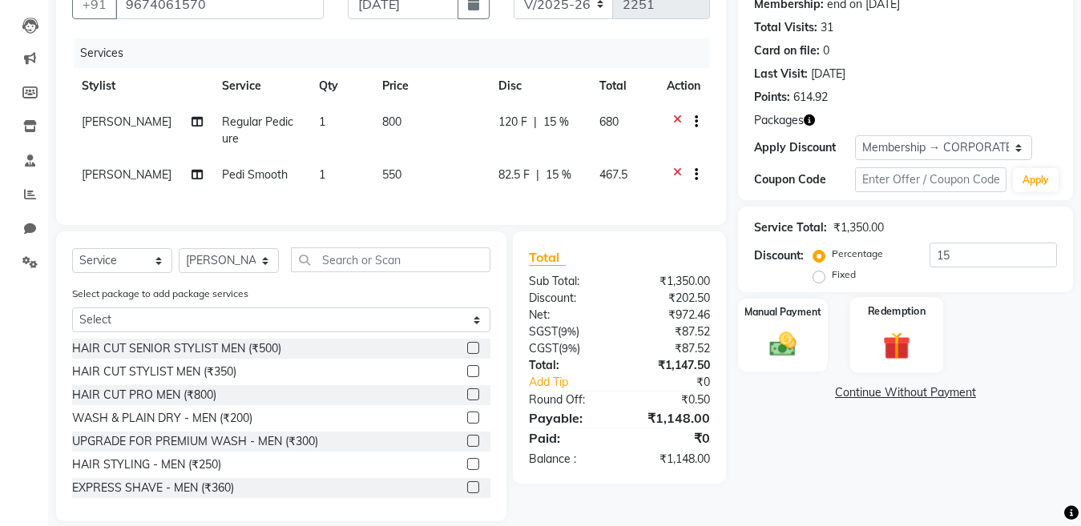
click at [890, 342] on img at bounding box center [896, 345] width 45 height 34
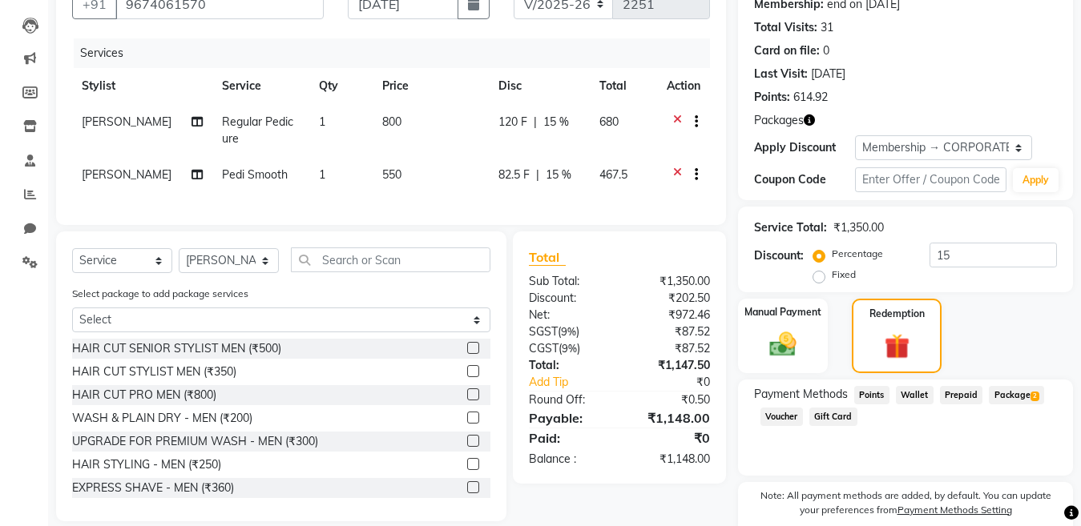
click at [1006, 396] on span "Package 2" at bounding box center [1015, 395] width 55 height 18
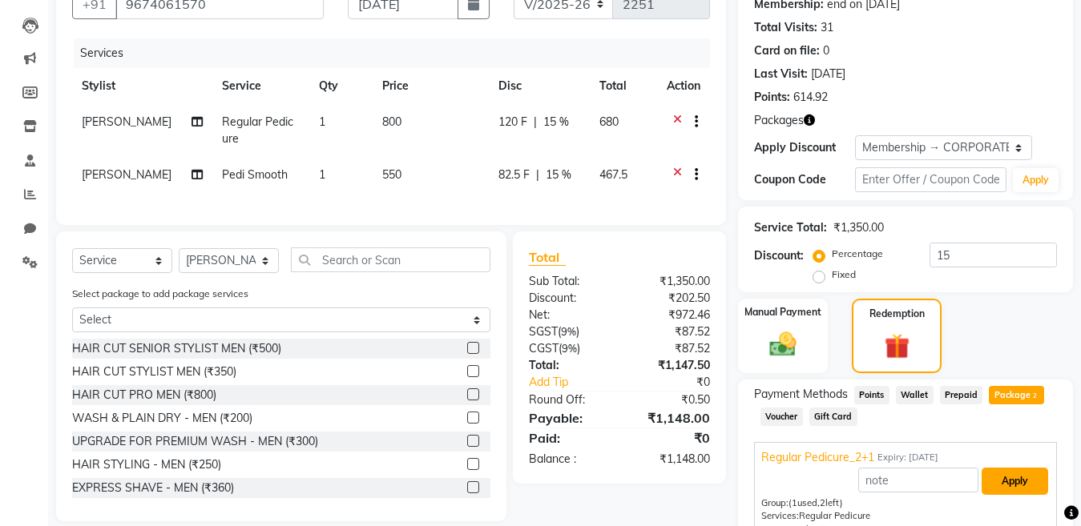
click at [1006, 481] on button "Apply" at bounding box center [1014, 481] width 66 height 27
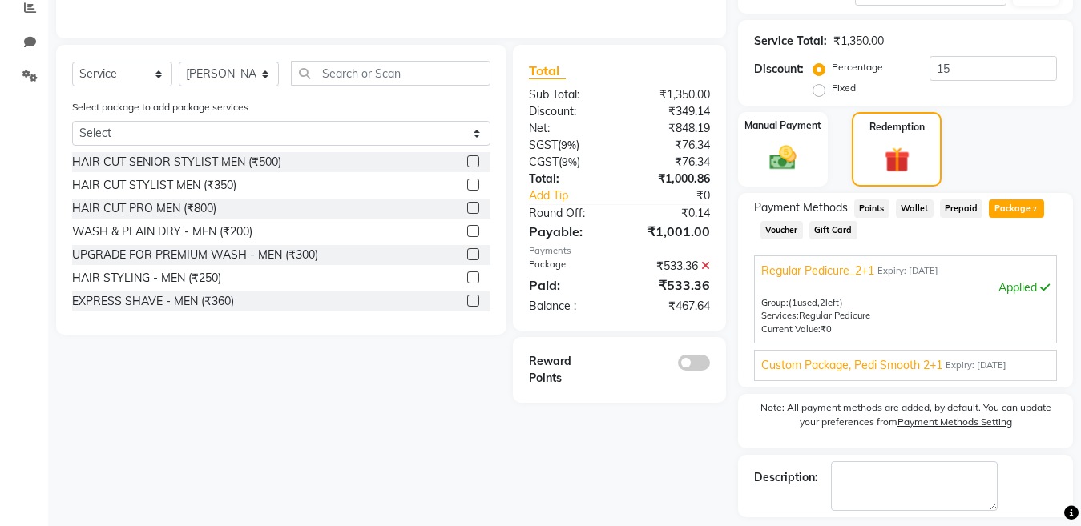
scroll to position [400, 0]
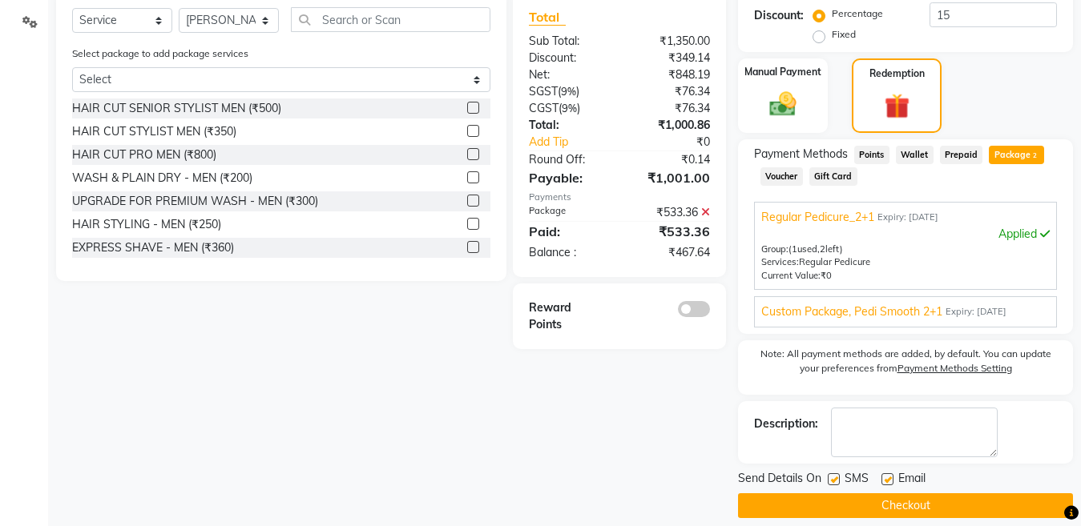
click at [1006, 312] on span "Expiry: [DATE]" at bounding box center [975, 312] width 61 height 14
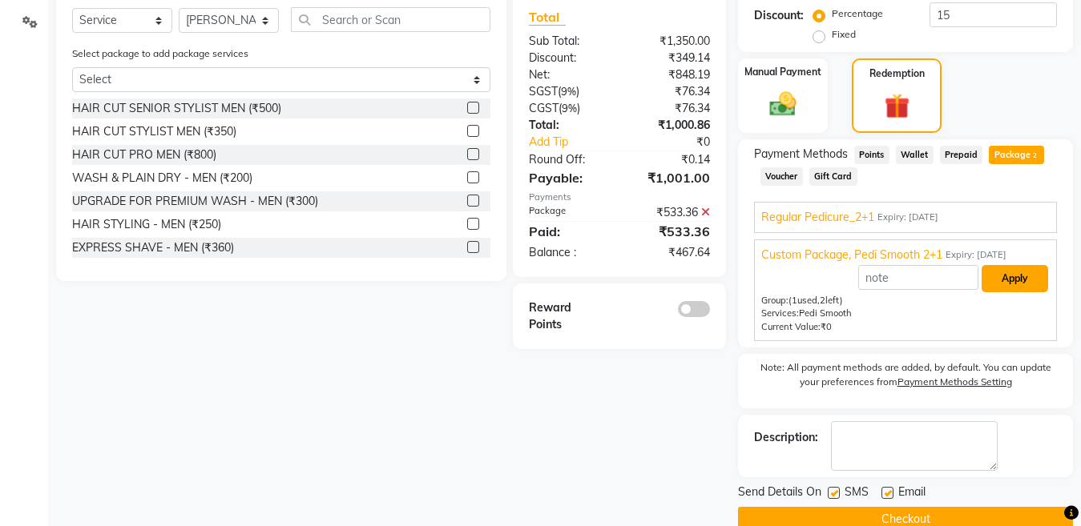
click at [1011, 278] on button "Apply" at bounding box center [1014, 278] width 66 height 27
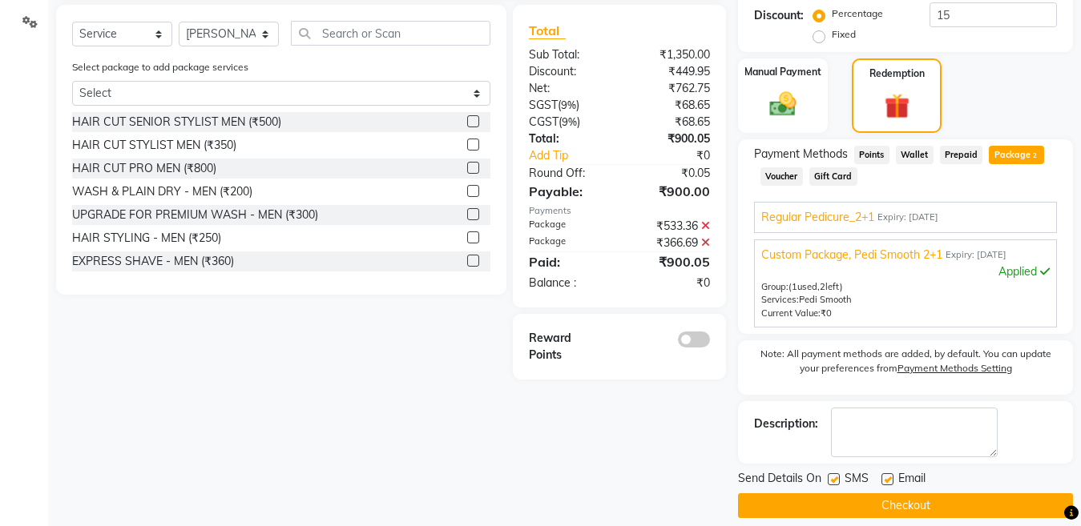
click at [864, 507] on button "Checkout" at bounding box center [905, 505] width 335 height 25
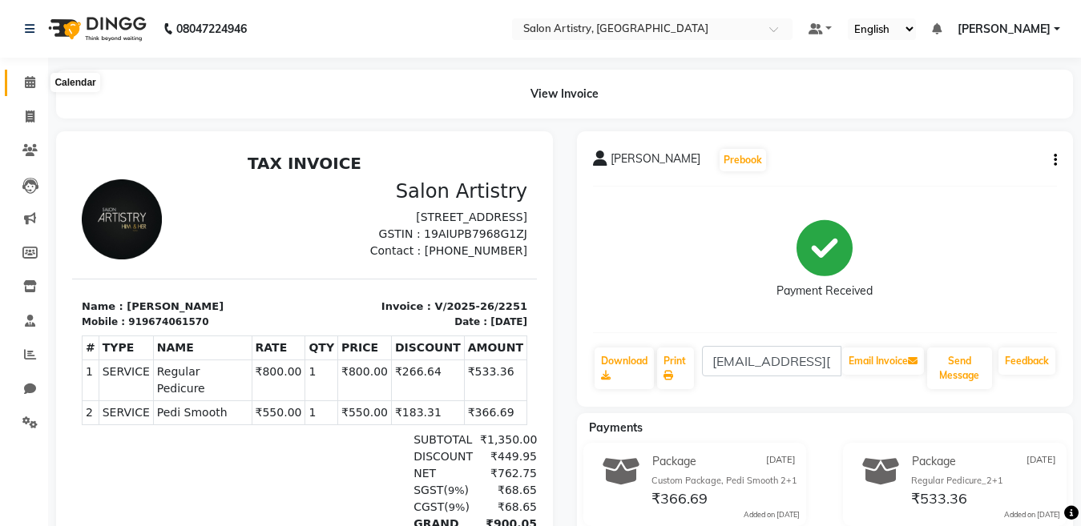
click at [32, 87] on icon at bounding box center [30, 82] width 10 height 12
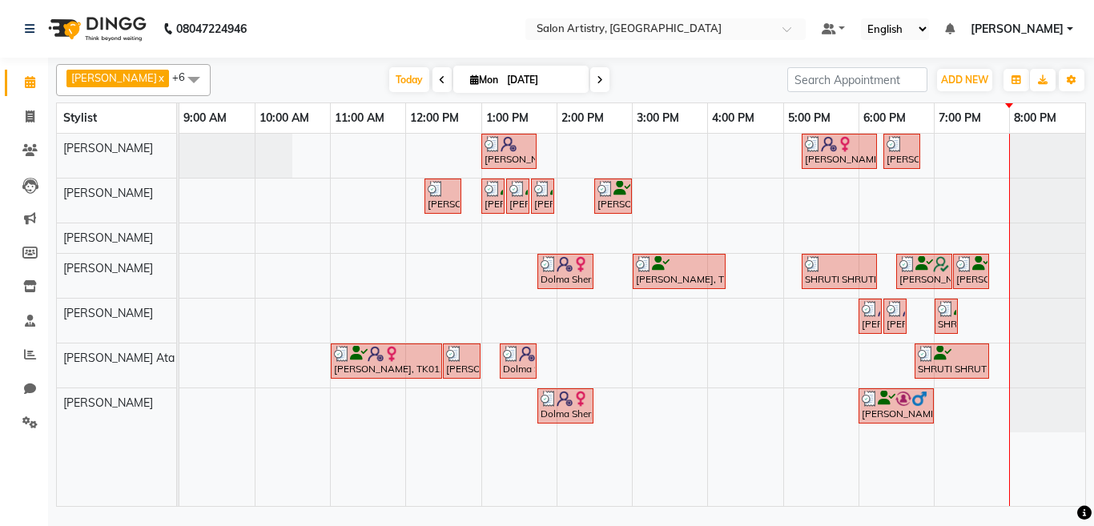
click at [597, 77] on icon at bounding box center [600, 80] width 6 height 10
type input "02-09-2025"
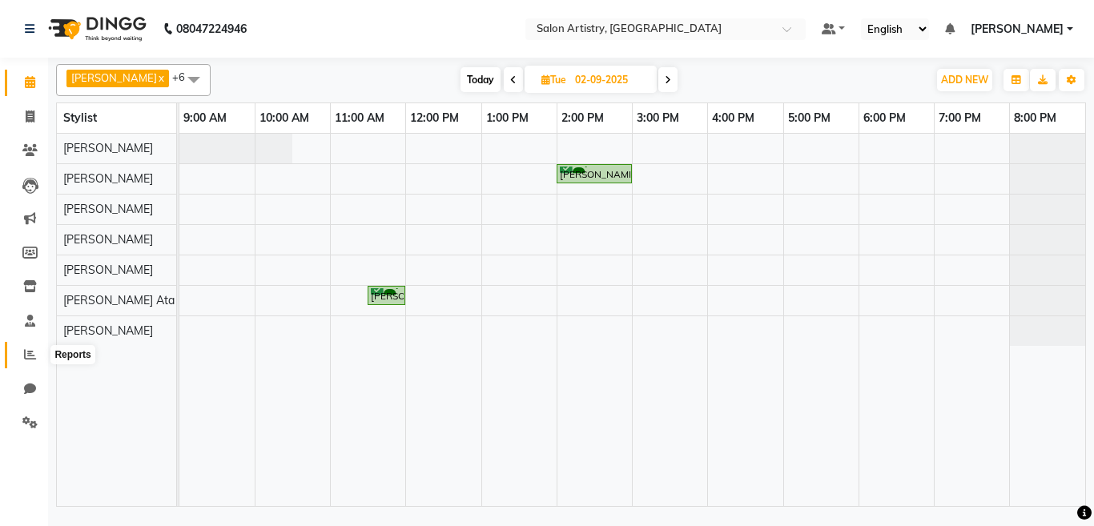
click at [32, 352] on icon at bounding box center [30, 354] width 12 height 12
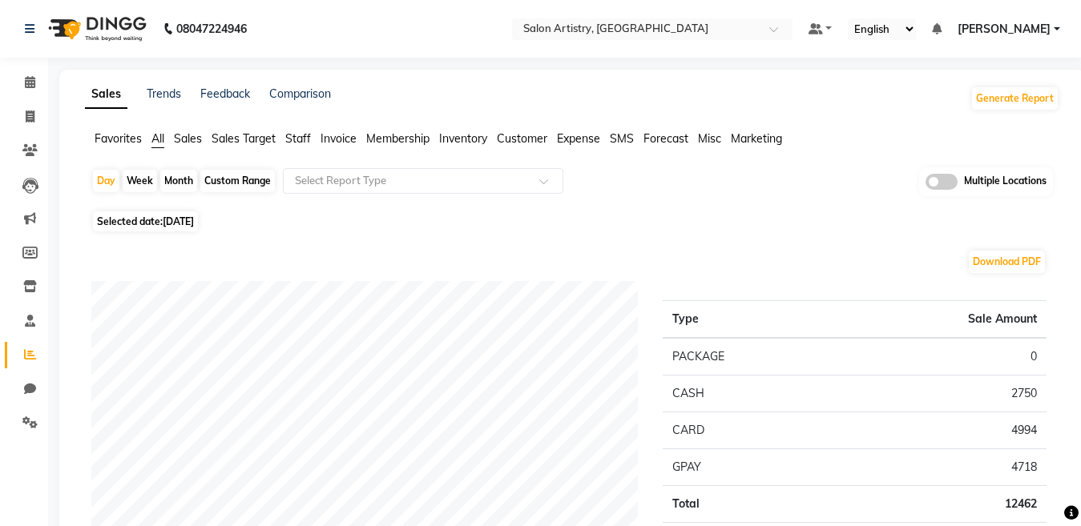
drag, startPoint x: 298, startPoint y: 139, endPoint x: 305, endPoint y: 151, distance: 14.0
click at [299, 139] on span "Staff" at bounding box center [298, 138] width 26 height 14
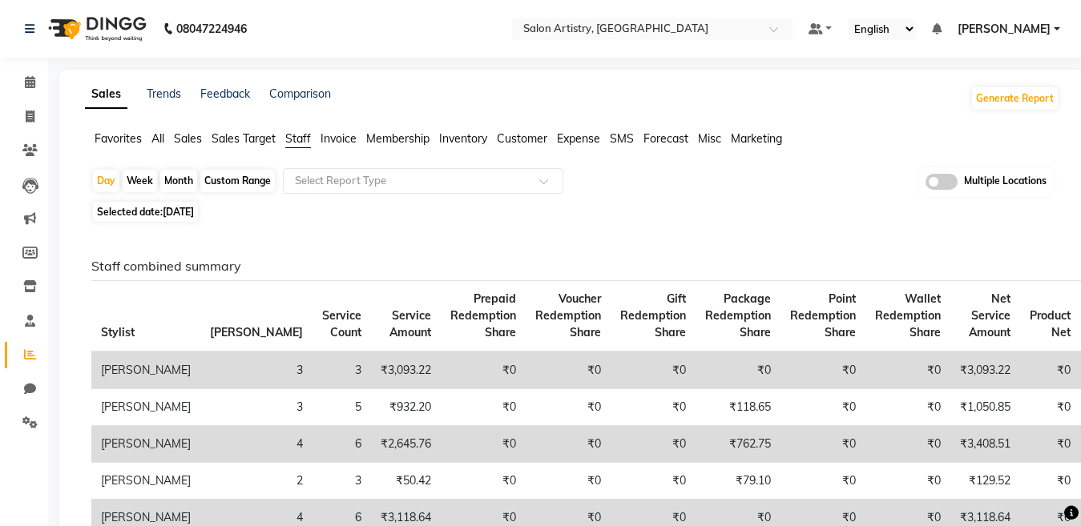
click at [155, 140] on span "All" at bounding box center [157, 138] width 13 height 14
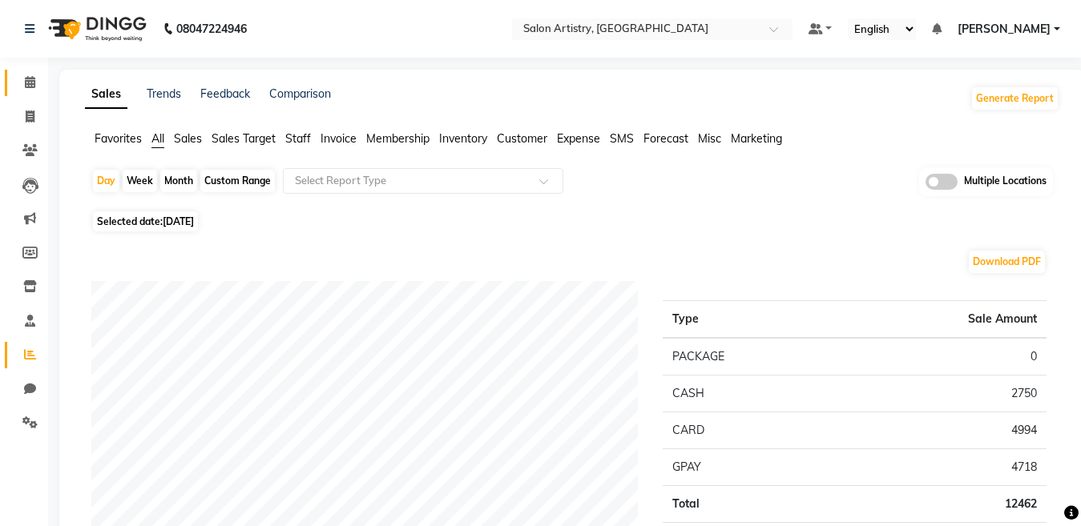
click at [21, 71] on link "Calendar" at bounding box center [24, 83] width 38 height 26
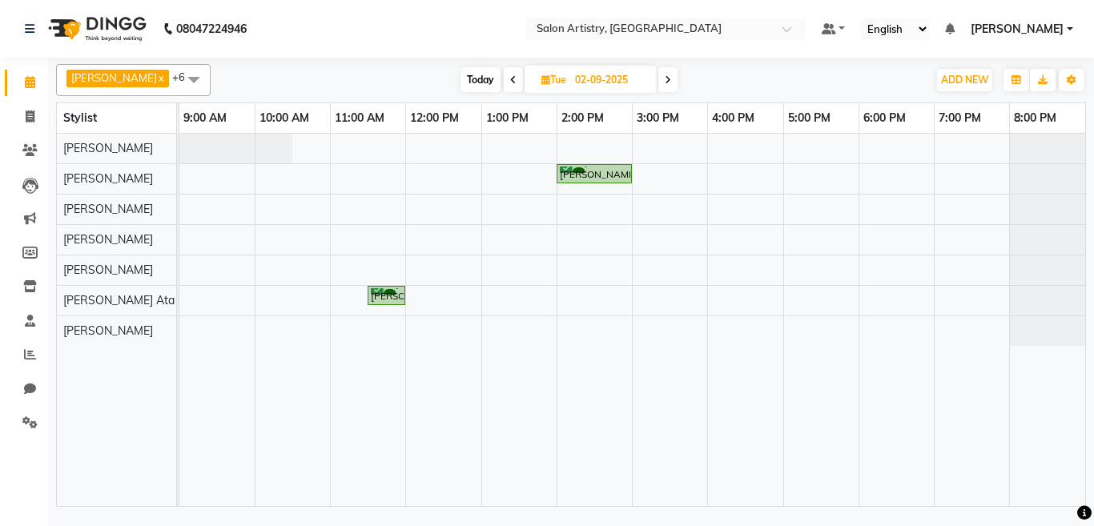
click at [473, 78] on span "Today" at bounding box center [481, 79] width 40 height 25
type input "[DATE]"
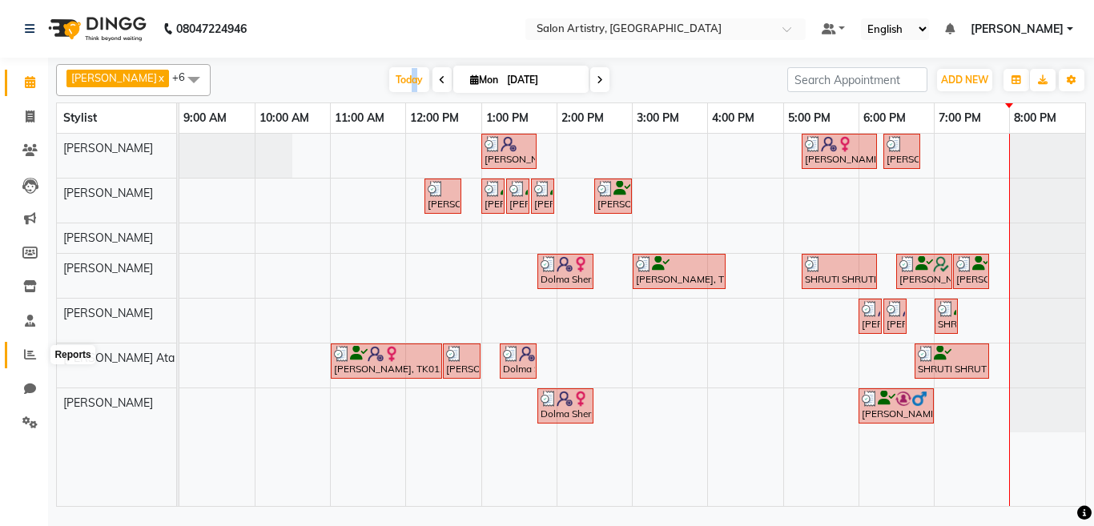
drag, startPoint x: 20, startPoint y: 354, endPoint x: 36, endPoint y: 342, distance: 20.0
click at [19, 353] on span at bounding box center [30, 355] width 28 height 18
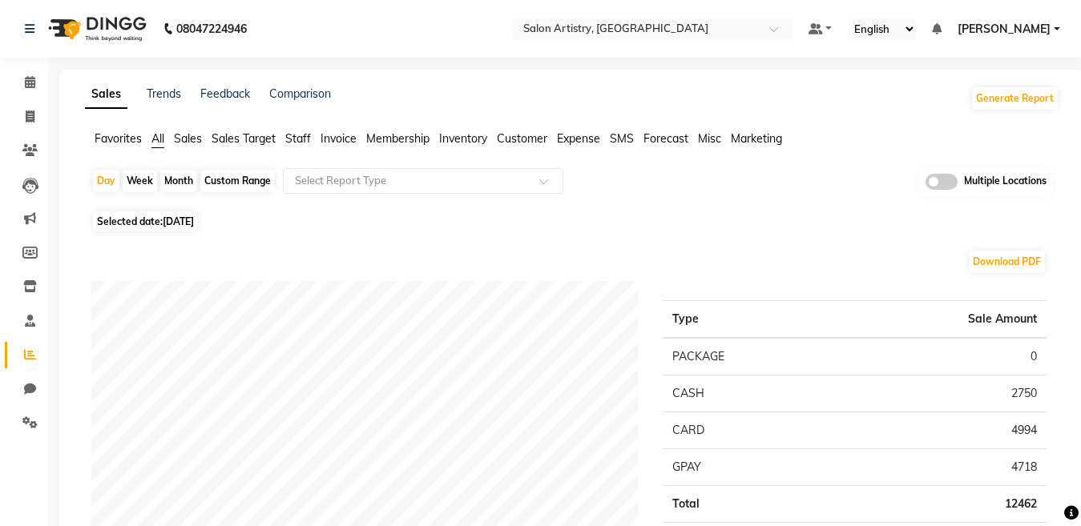
drag, startPoint x: 300, startPoint y: 137, endPoint x: 344, endPoint y: 135, distance: 44.9
click at [305, 139] on span "Staff" at bounding box center [298, 138] width 26 height 14
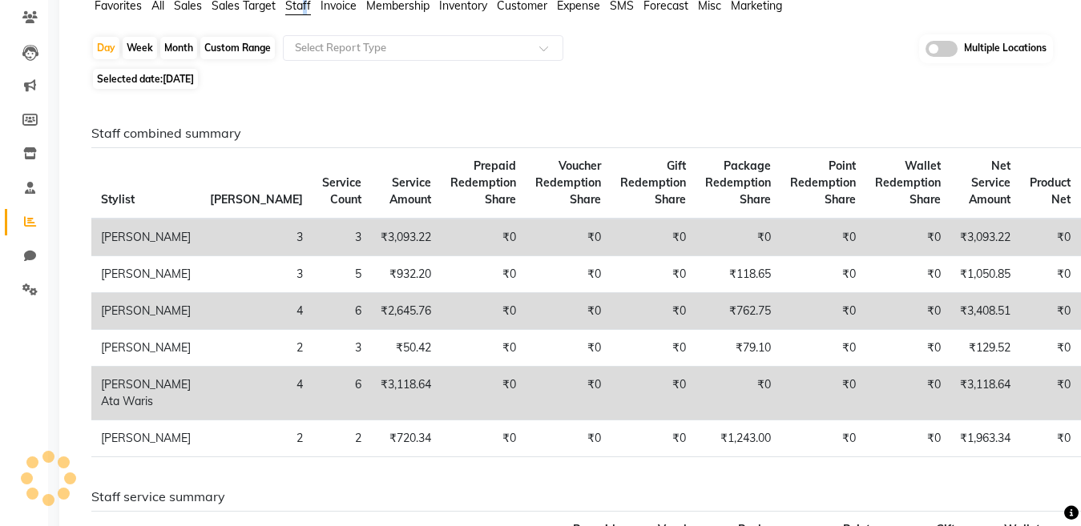
scroll to position [160, 0]
